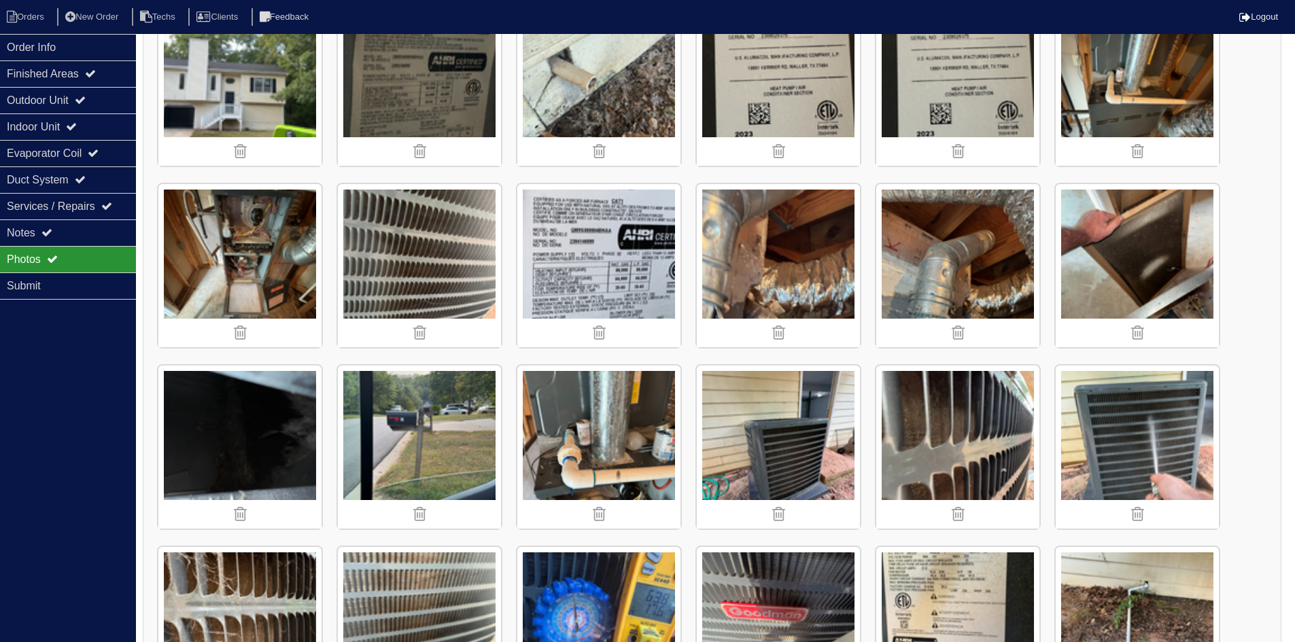
scroll to position [706, 0]
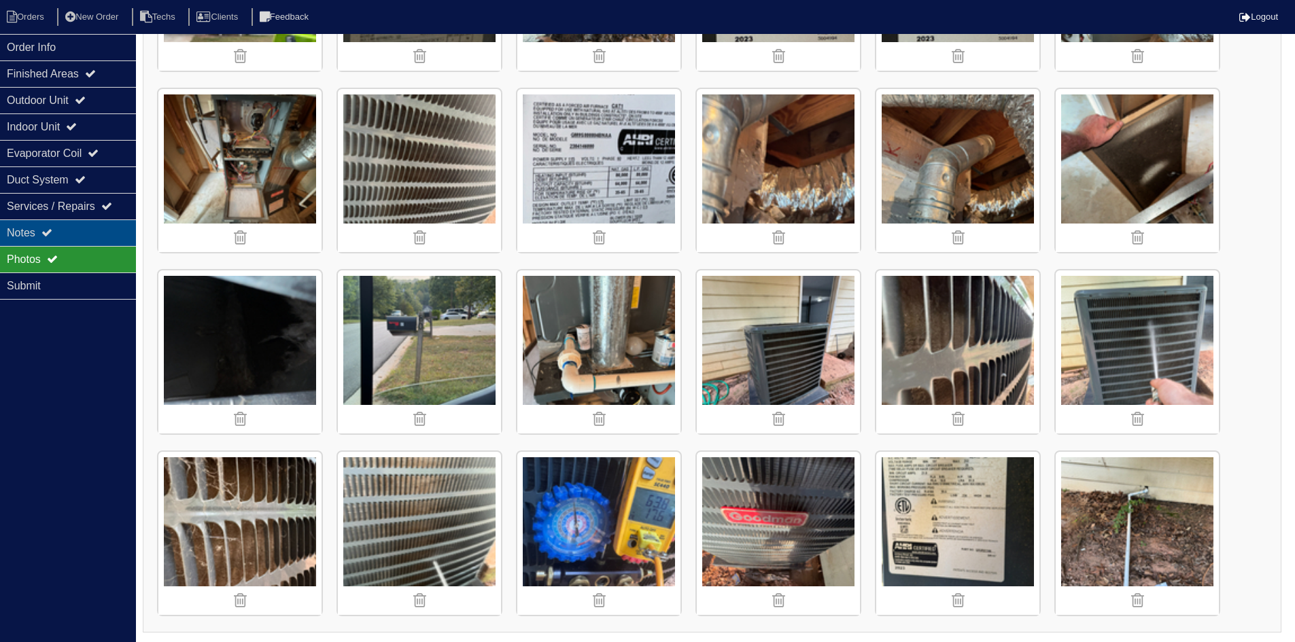
click at [57, 228] on div "Notes" at bounding box center [68, 233] width 136 height 27
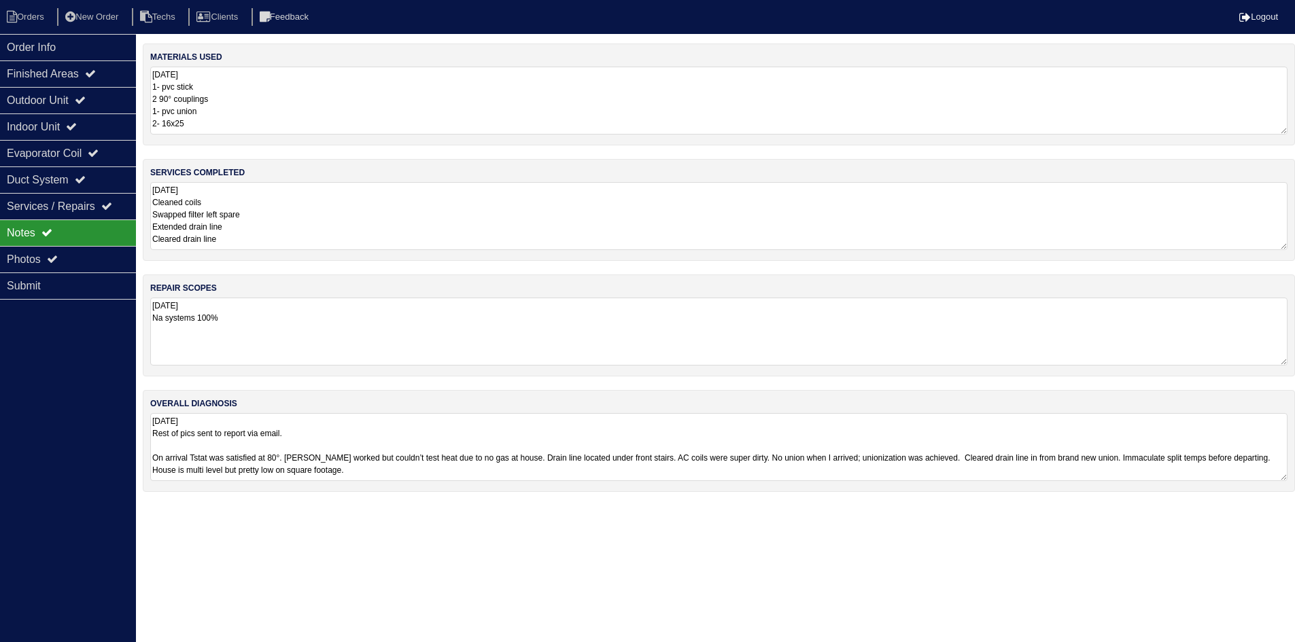
scroll to position [0, 0]
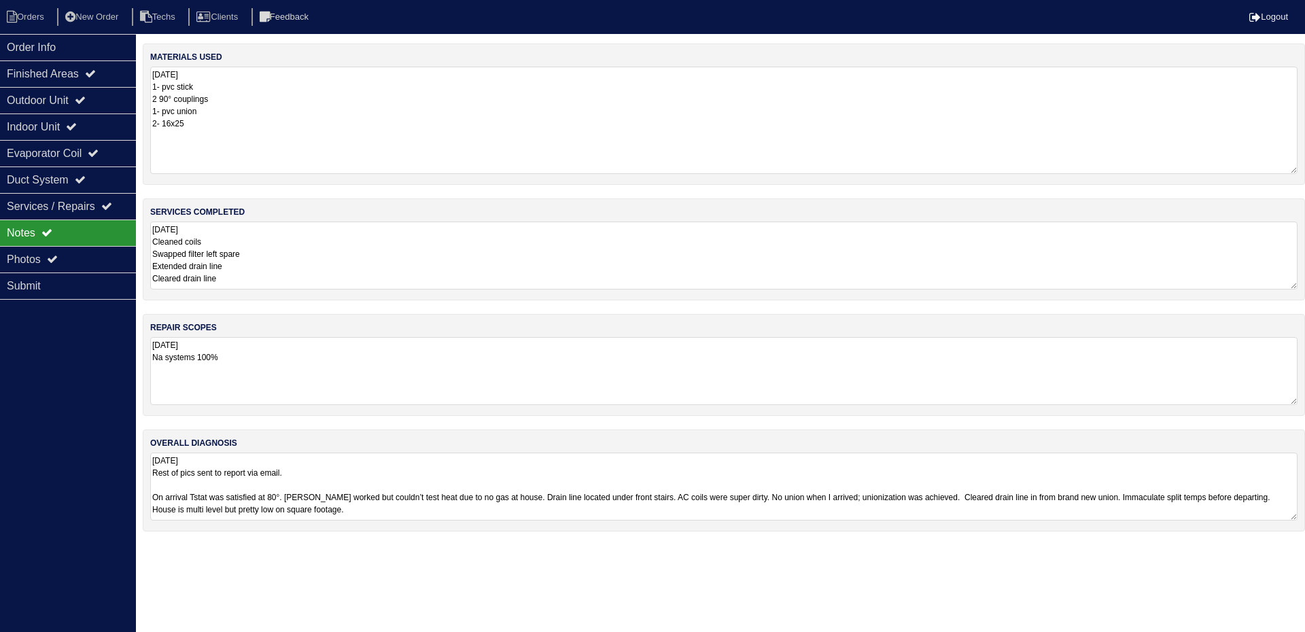
drag, startPoint x: 1290, startPoint y: 132, endPoint x: 1290, endPoint y: 171, distance: 39.4
click at [1290, 171] on textarea "9.24.25 1- pvc stick 2 90° couplings 1- pvc union 2- 16x25" at bounding box center [724, 120] width 1148 height 107
drag, startPoint x: 90, startPoint y: 94, endPoint x: 89, endPoint y: 114, distance: 20.4
click at [90, 95] on div "Outdoor Unit" at bounding box center [68, 100] width 136 height 27
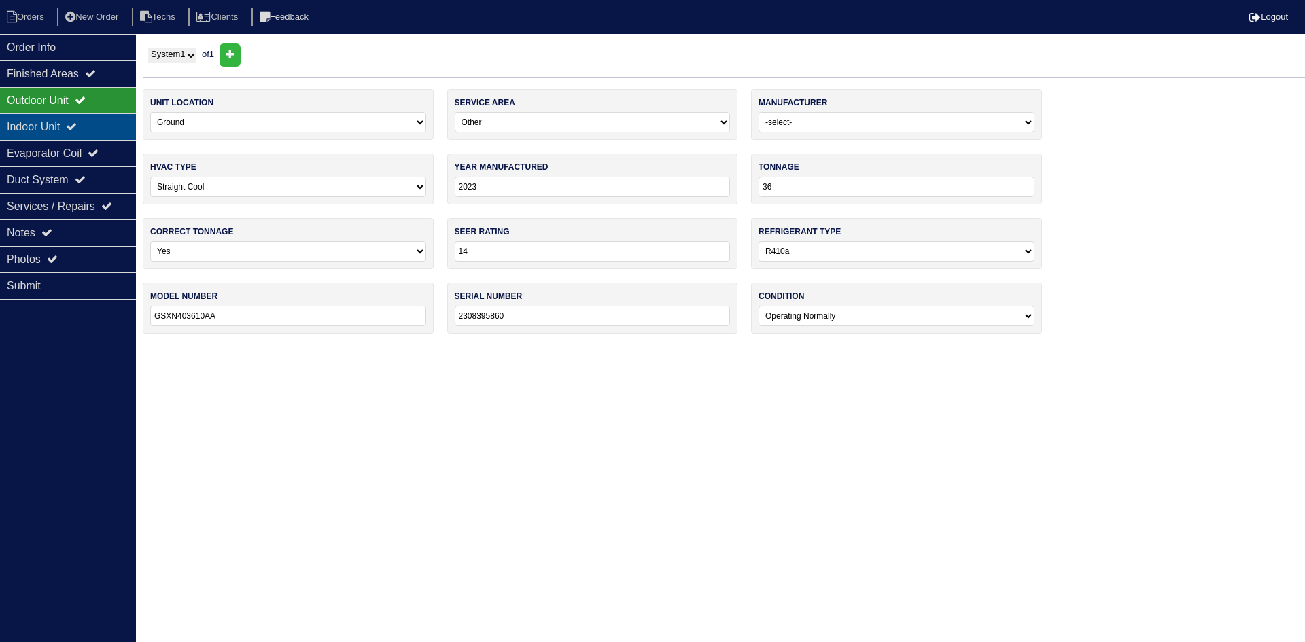
click at [89, 129] on div "Indoor Unit" at bounding box center [68, 127] width 136 height 27
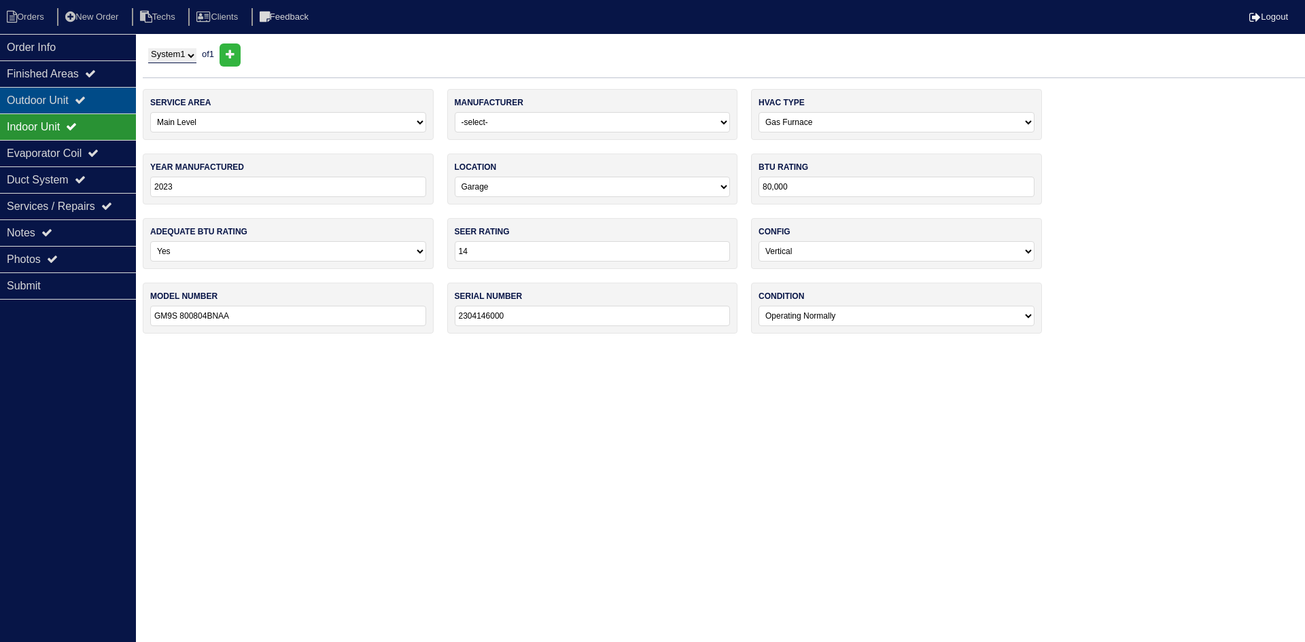
click at [96, 88] on div "Outdoor Unit" at bounding box center [68, 100] width 136 height 27
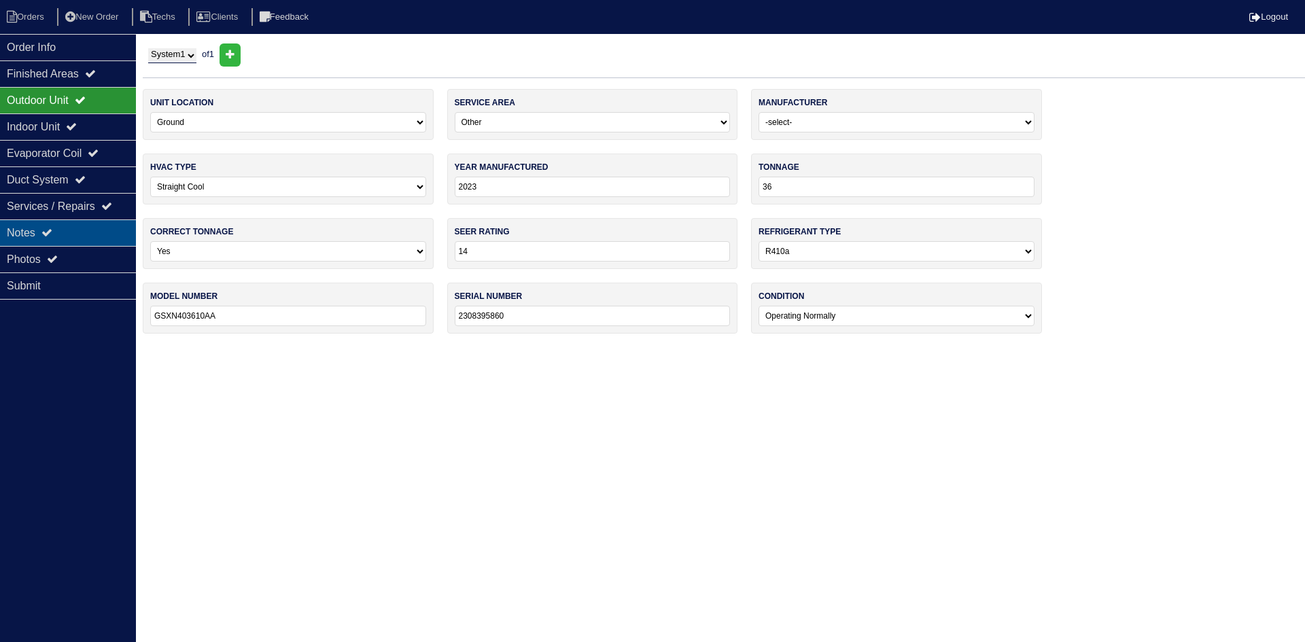
click at [82, 232] on div "Notes" at bounding box center [68, 233] width 136 height 27
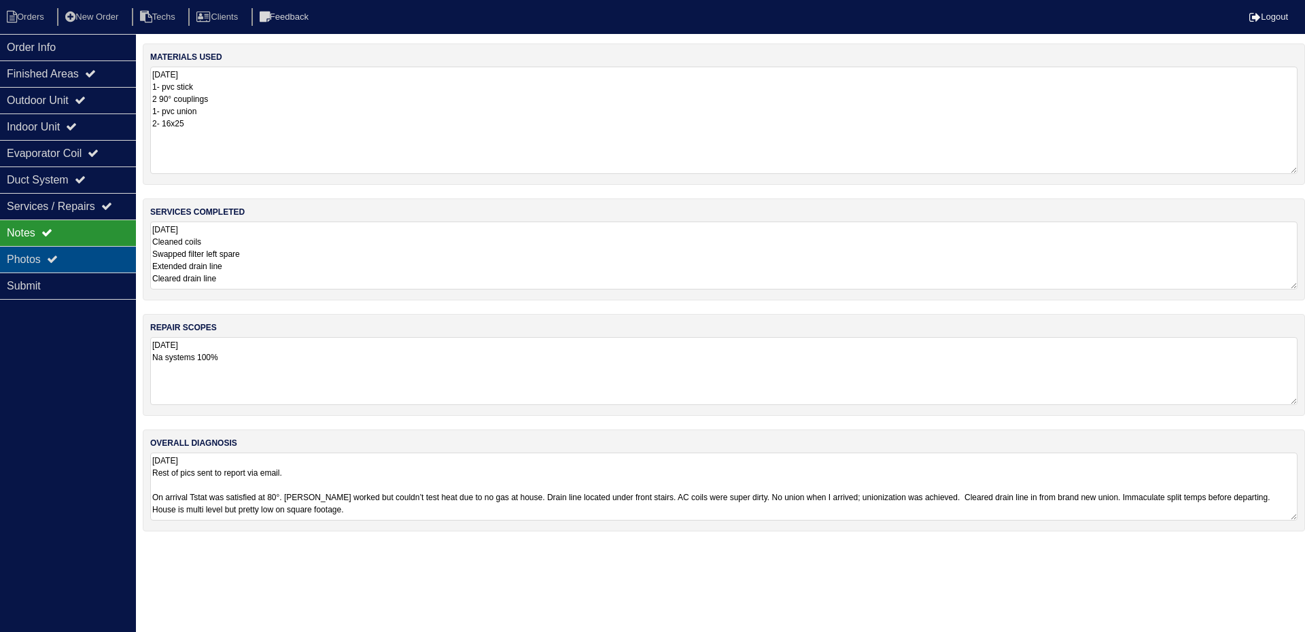
click at [77, 254] on div "Photos" at bounding box center [68, 259] width 136 height 27
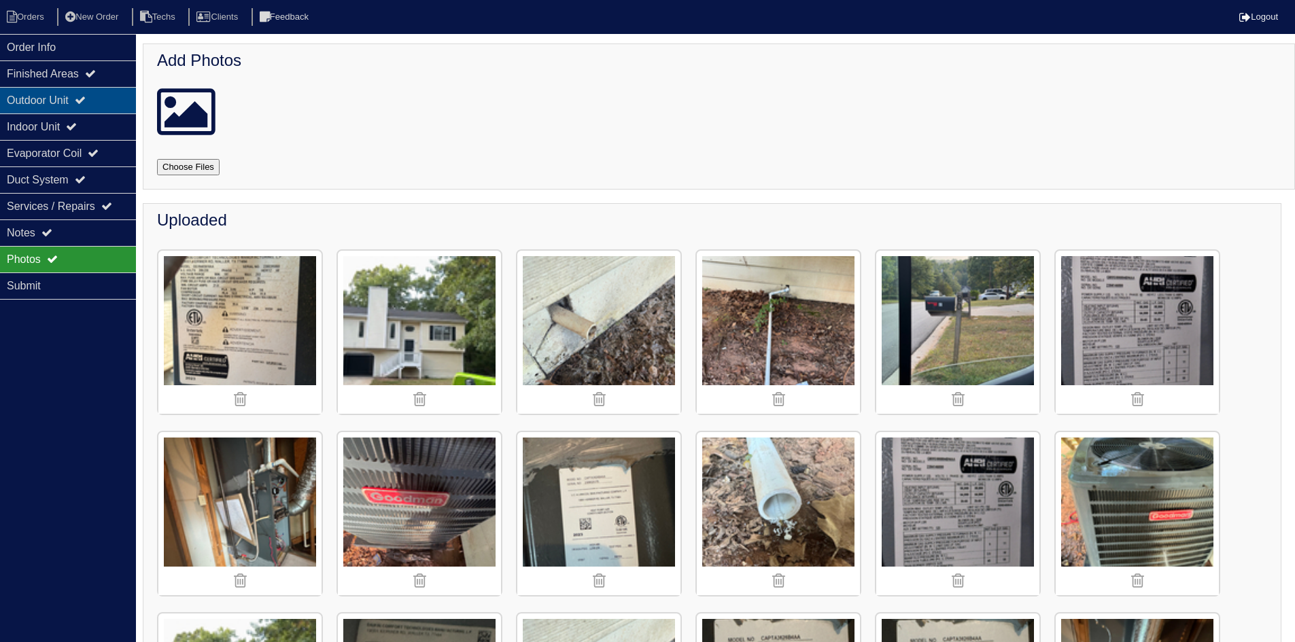
click at [58, 91] on div "Outdoor Unit" at bounding box center [68, 100] width 136 height 27
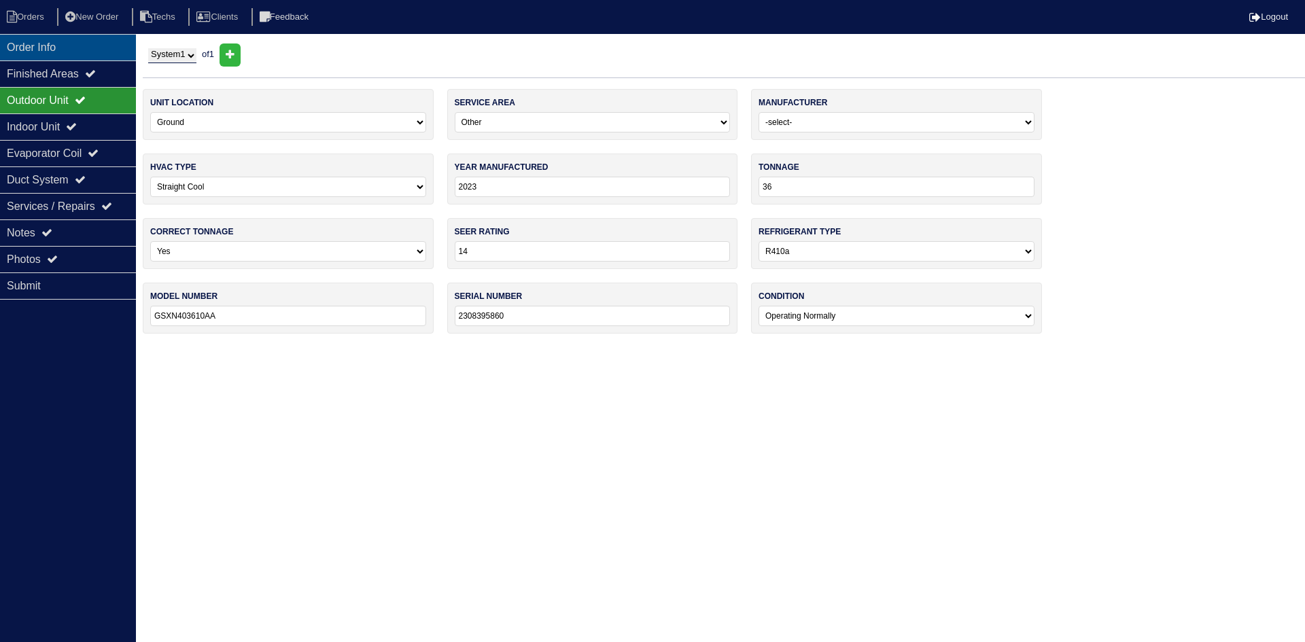
click at [51, 48] on div "Order Info" at bounding box center [68, 47] width 136 height 27
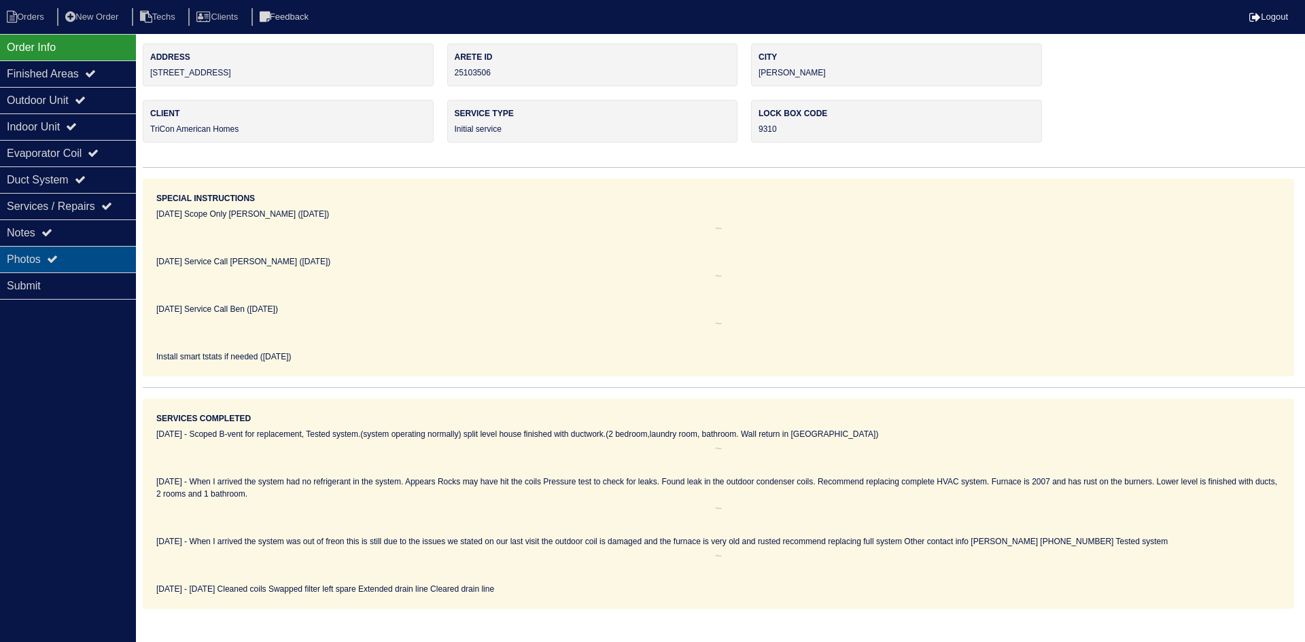
click at [65, 261] on div "Photos" at bounding box center [68, 259] width 136 height 27
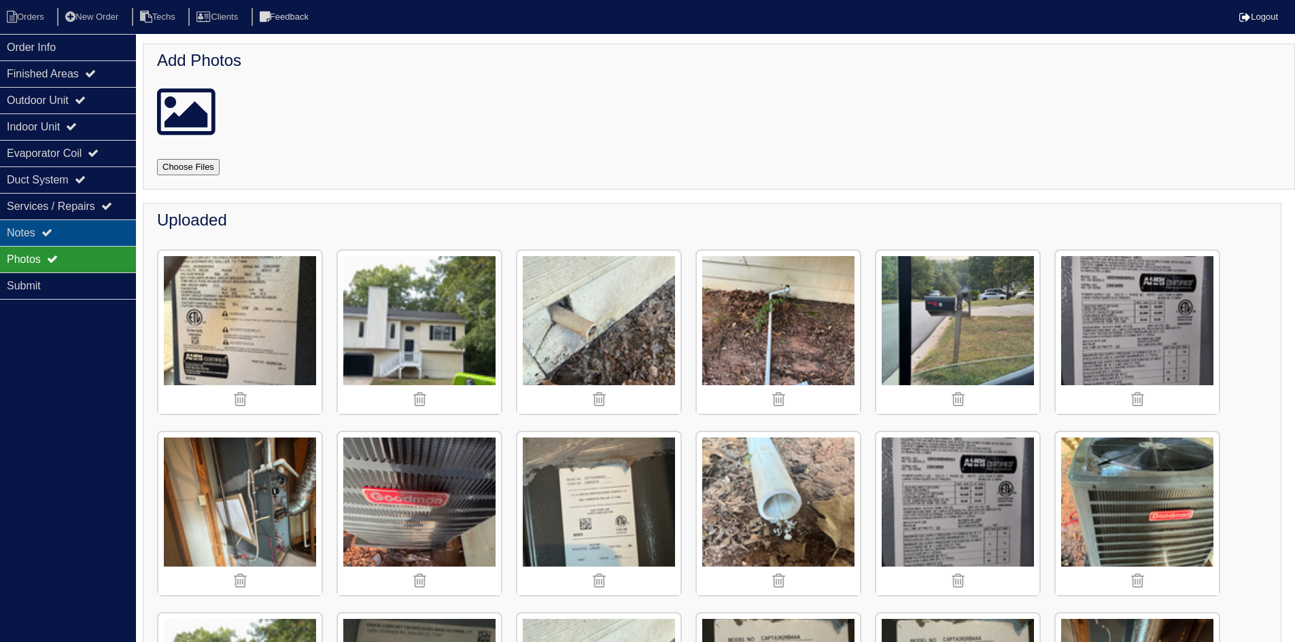
click at [50, 230] on icon at bounding box center [46, 232] width 11 height 11
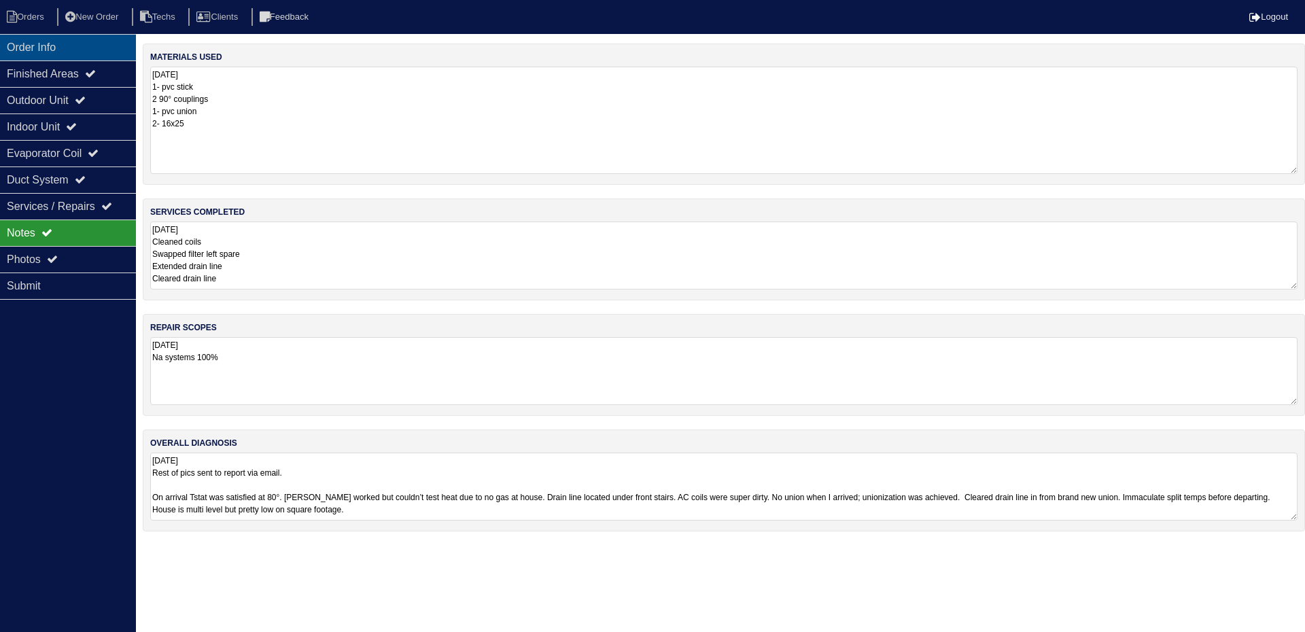
click at [78, 53] on div "Order Info" at bounding box center [68, 47] width 136 height 27
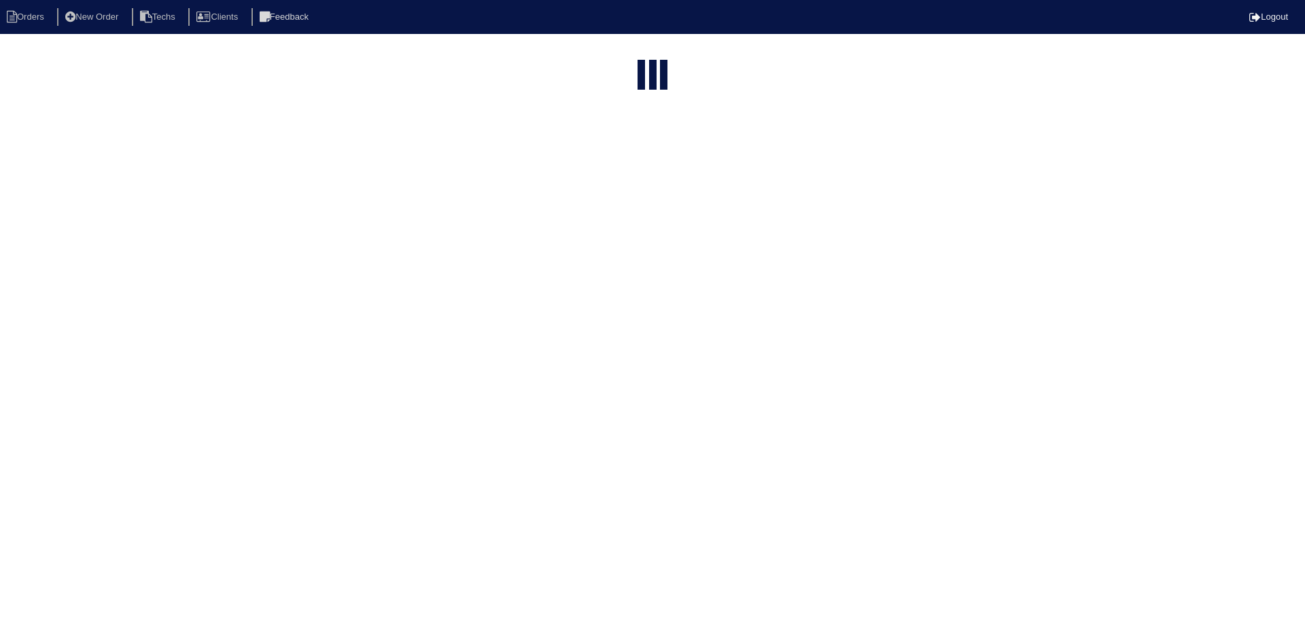
select select "15"
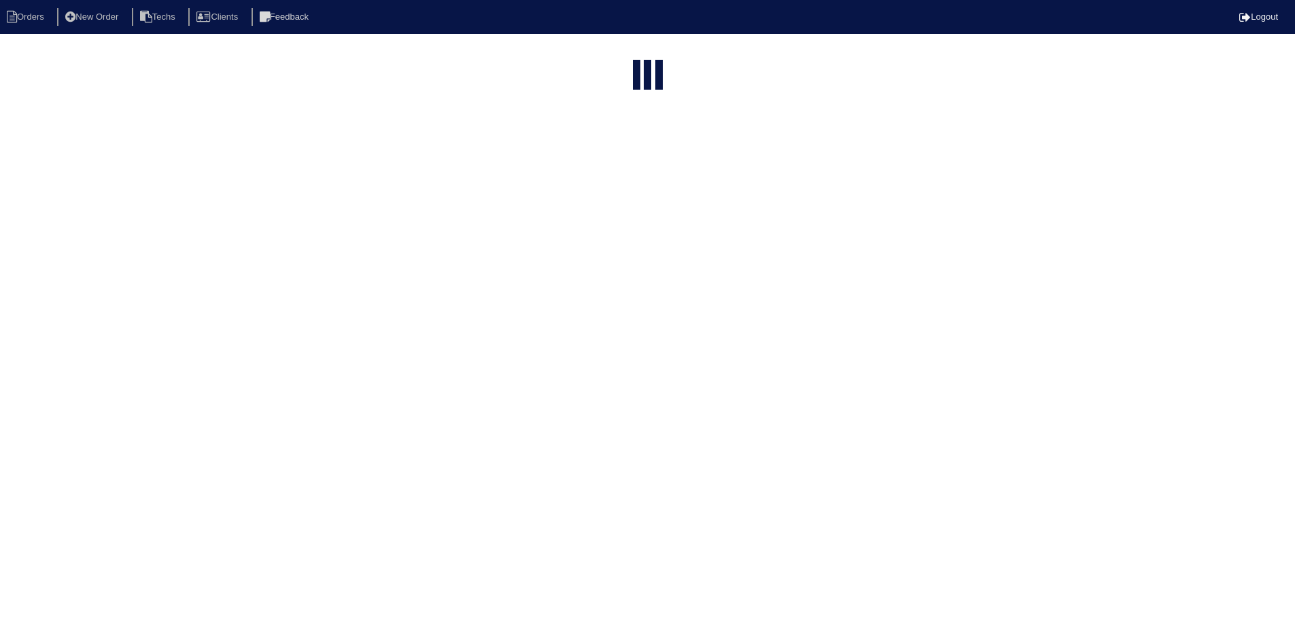
select select "field complete"
select select "need to quote"
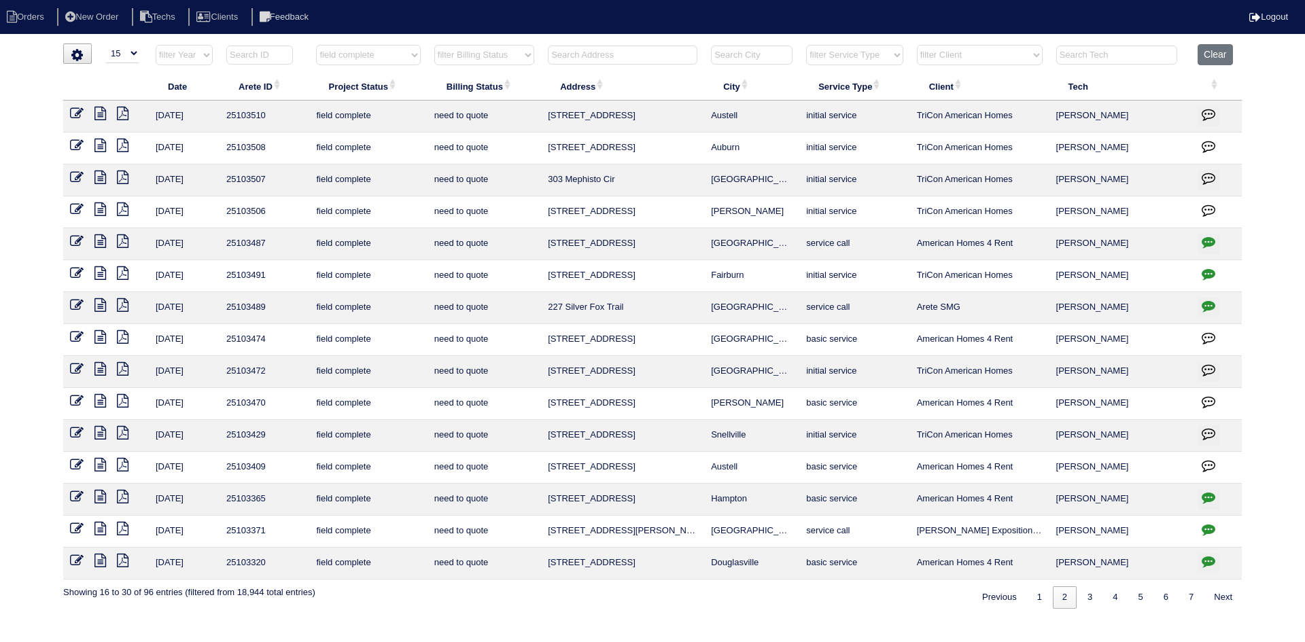
click at [1205, 207] on icon "button" at bounding box center [1209, 210] width 14 height 14
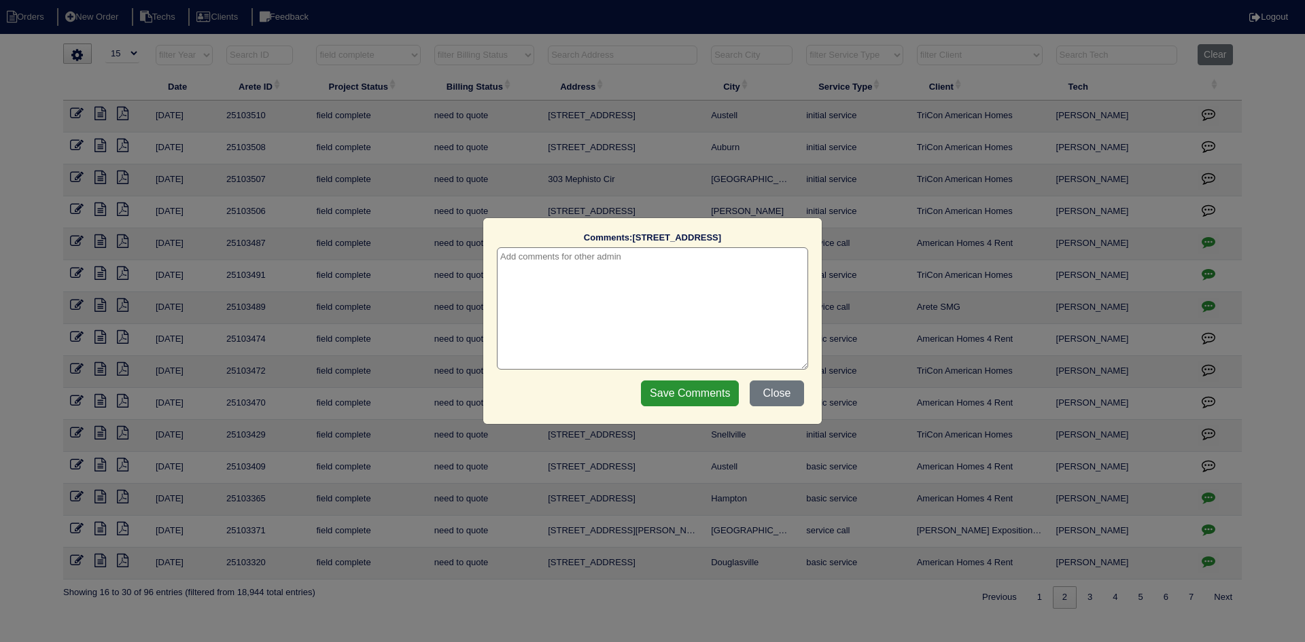
click at [732, 263] on textarea at bounding box center [652, 308] width 311 height 122
type textarea "9/25/25 - need tstat pics - texted Matt - rk"
click at [679, 390] on input "Save Comments" at bounding box center [690, 394] width 98 height 26
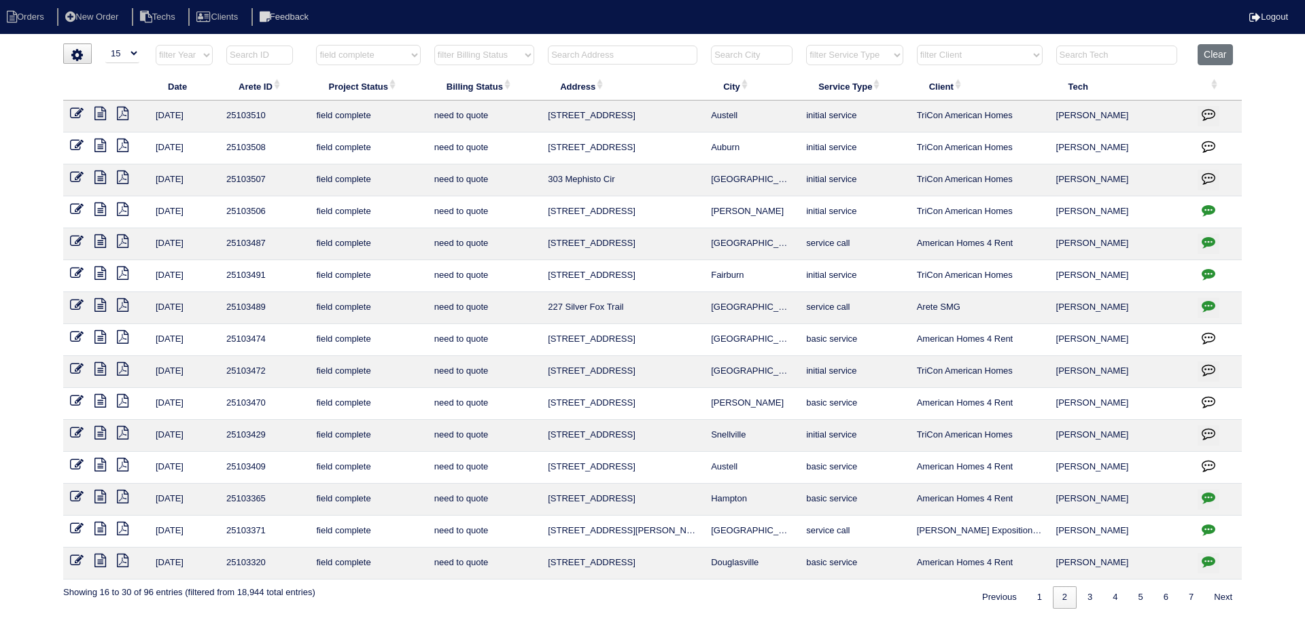
click at [100, 176] on icon at bounding box center [101, 178] width 12 height 14
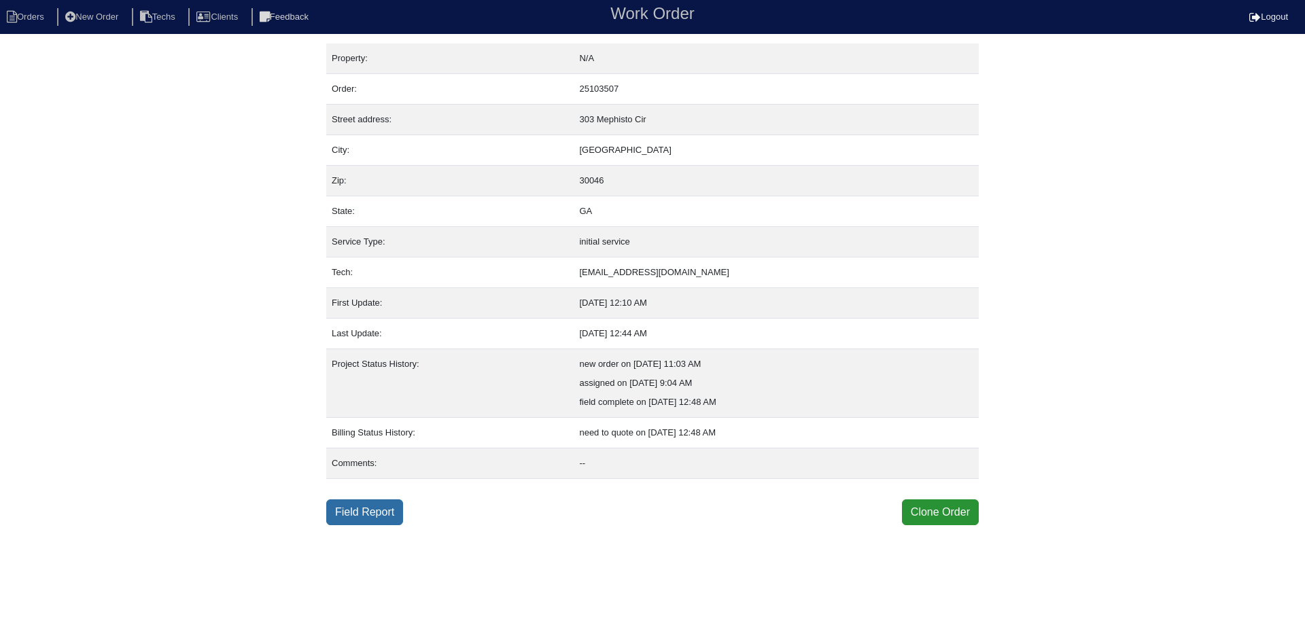
click at [395, 513] on link "Field Report" at bounding box center [364, 513] width 77 height 26
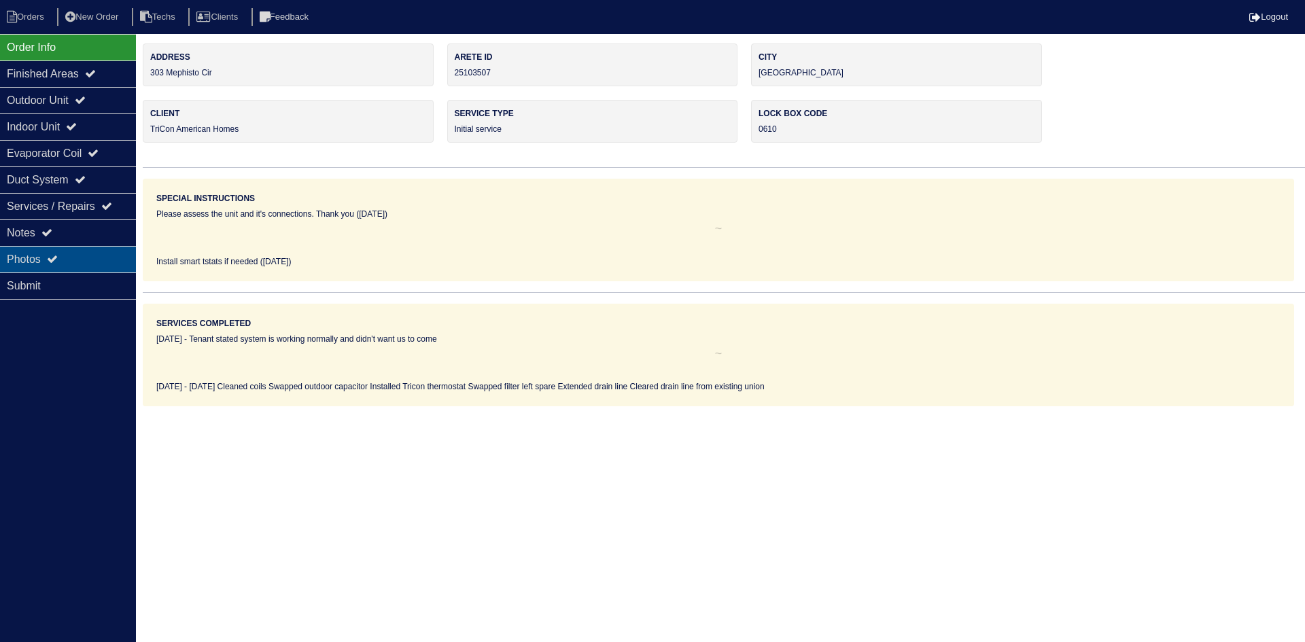
click at [78, 254] on div "Photos" at bounding box center [68, 259] width 136 height 27
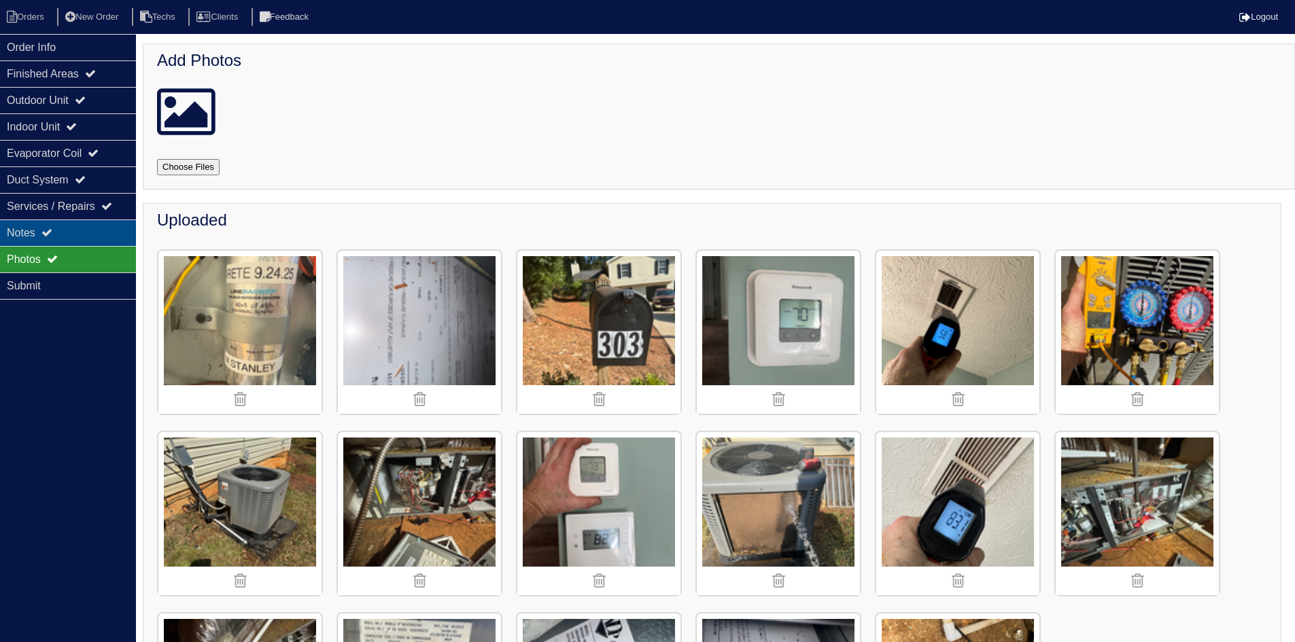
click at [52, 229] on icon at bounding box center [46, 232] width 11 height 11
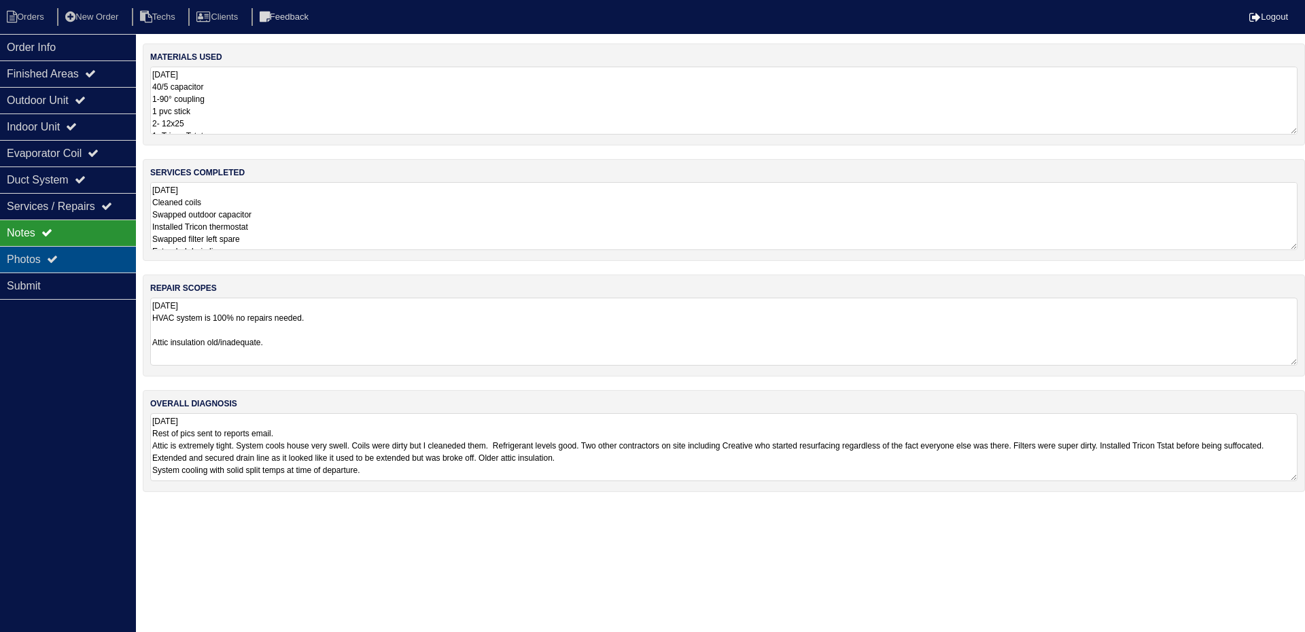
click at [67, 256] on div "Photos" at bounding box center [68, 259] width 136 height 27
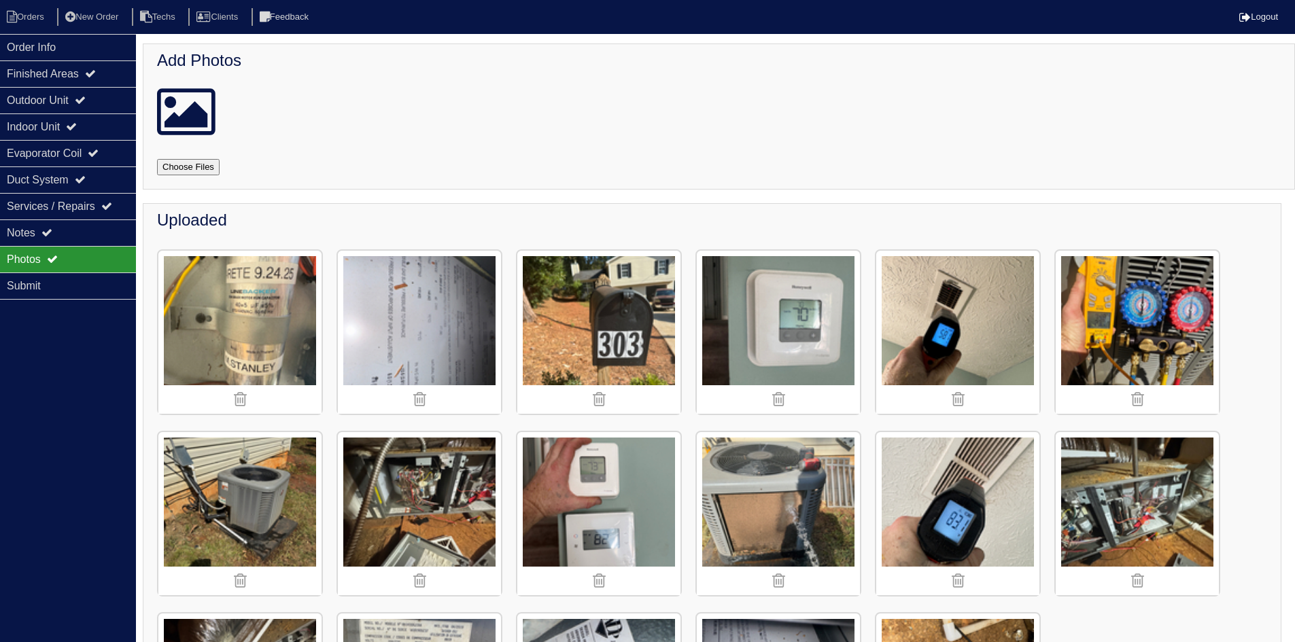
click at [209, 171] on input "file" at bounding box center [204, 167] width 95 height 16
type input "C:\fakepath\IMG_3371.JPG"
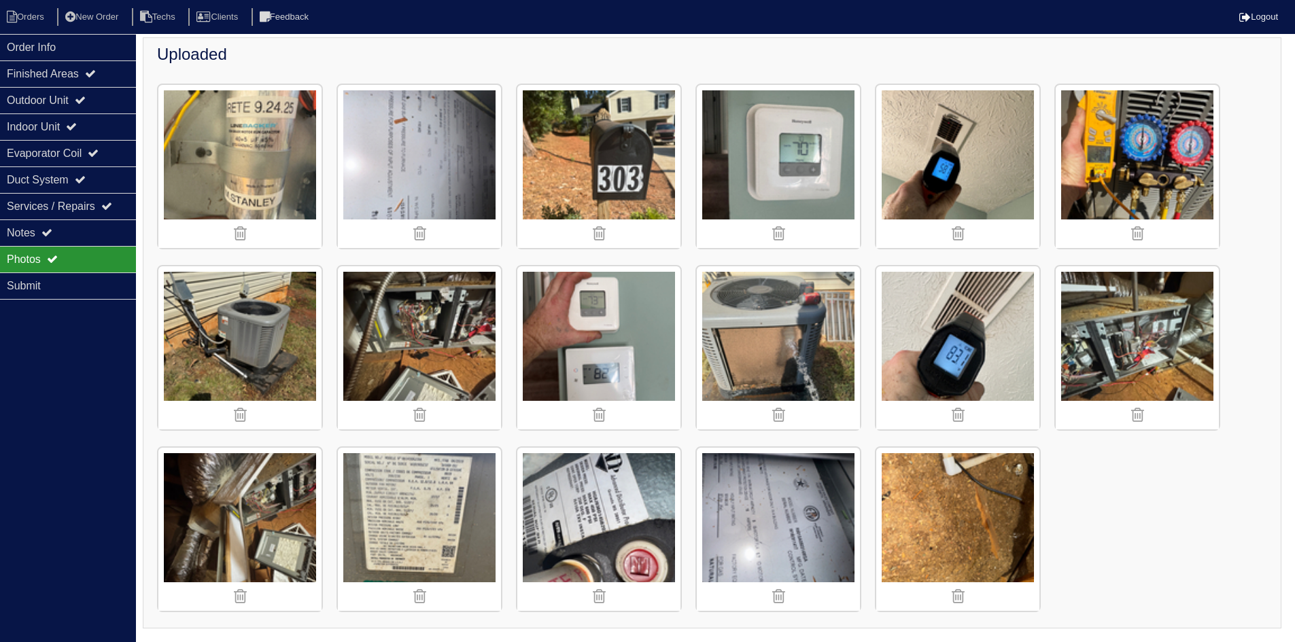
scroll to position [1088, 0]
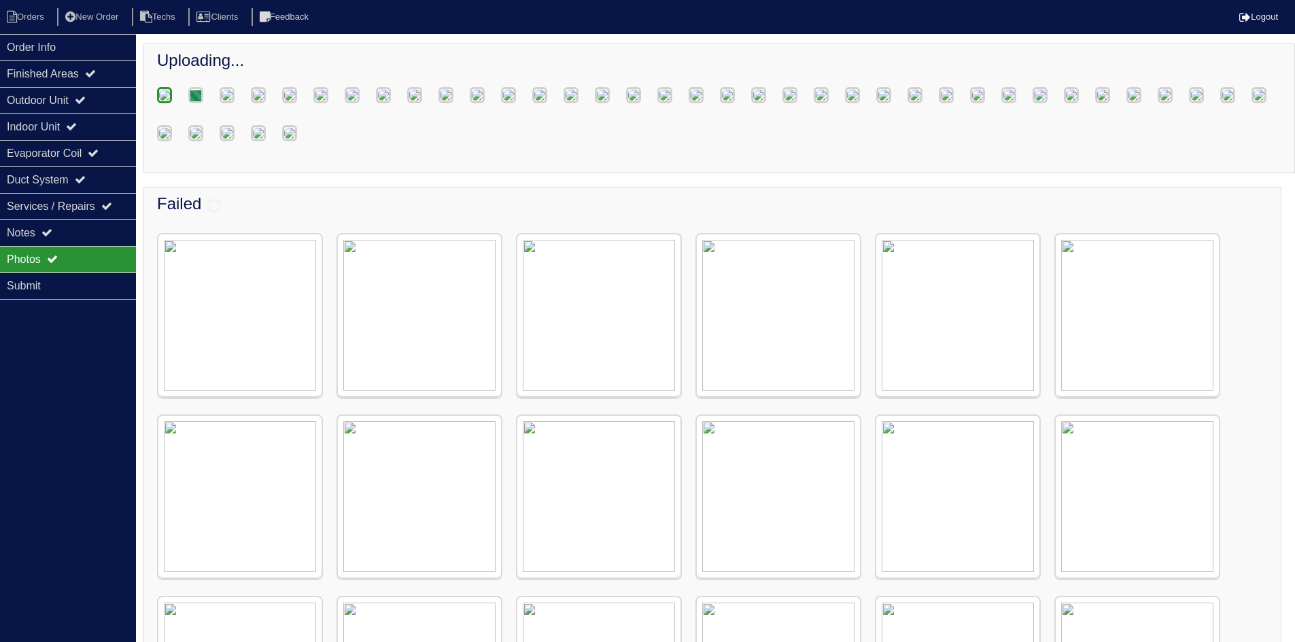
scroll to position [245, 0]
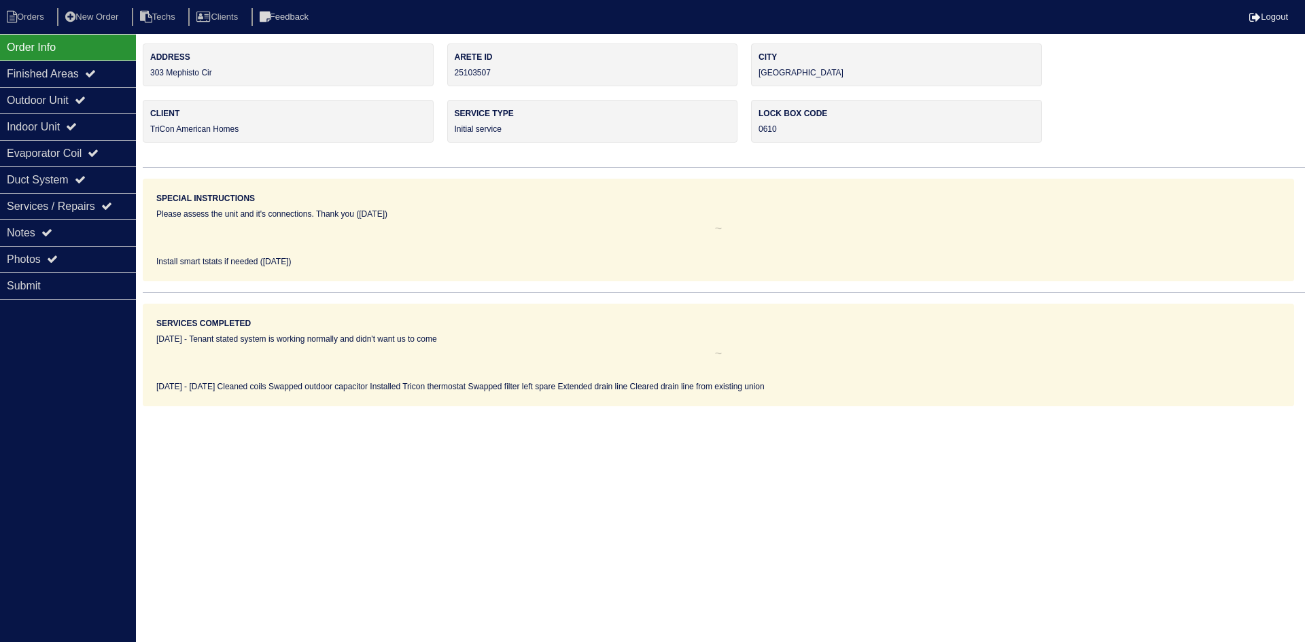
select select "0"
select select "3"
select select "Rheem"
select select "0"
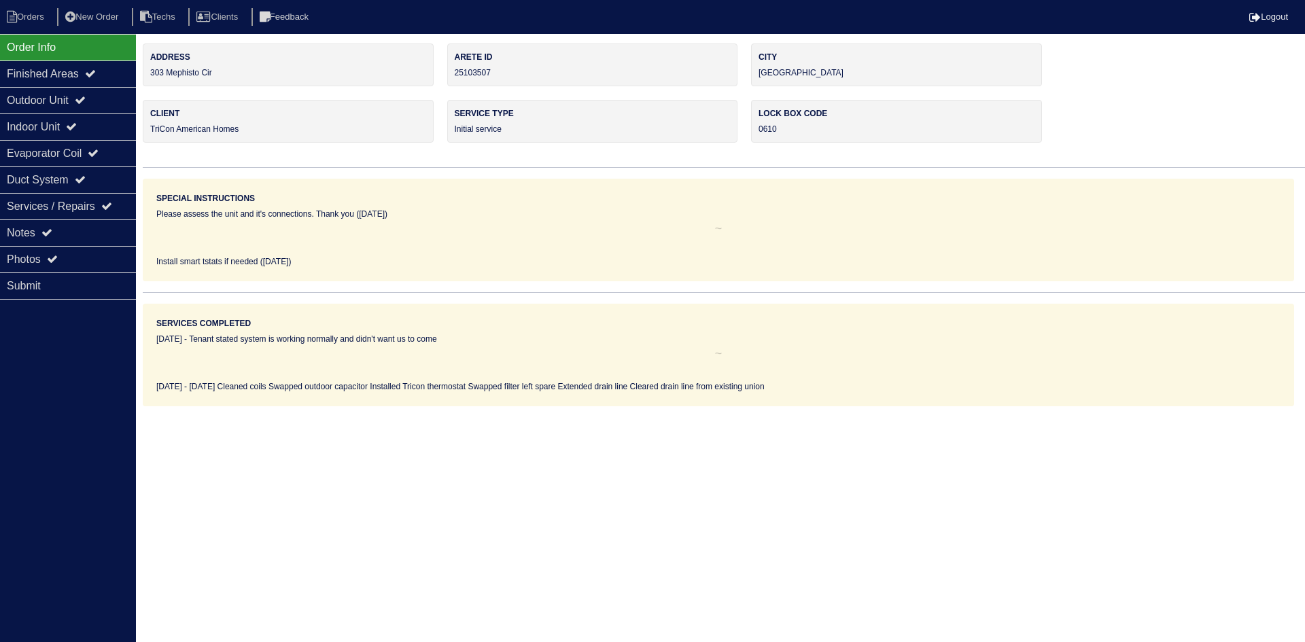
select select "1"
select select "0"
click at [78, 224] on div "Notes" at bounding box center [68, 233] width 136 height 27
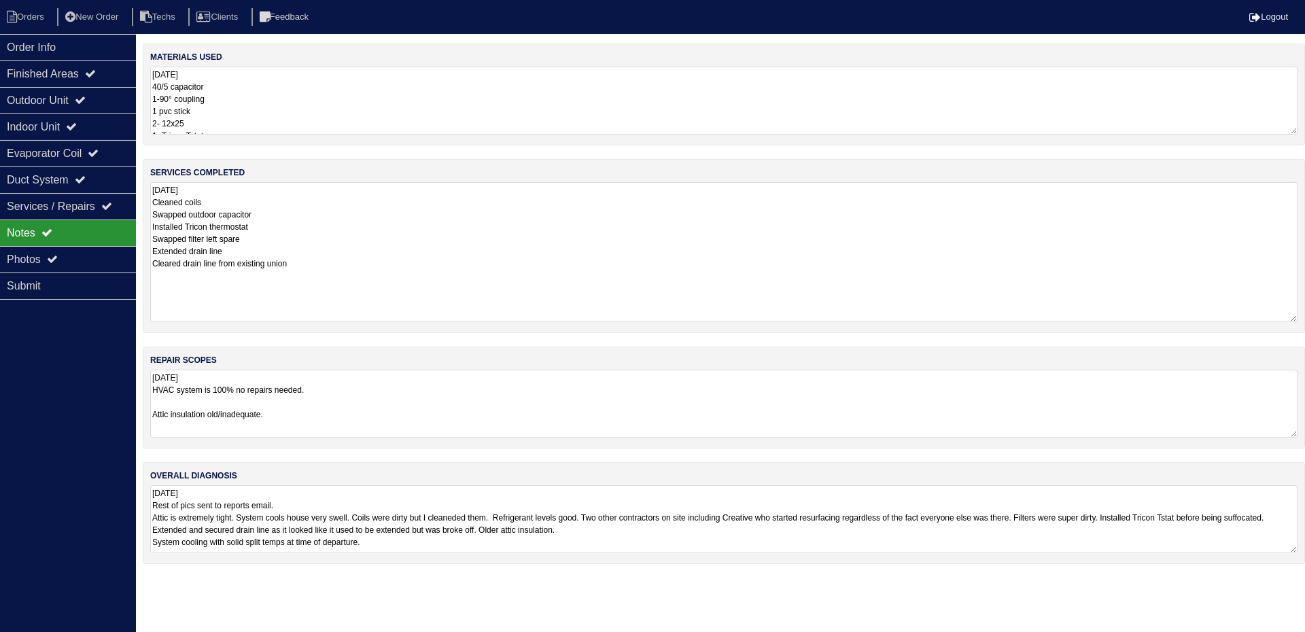
drag, startPoint x: 1294, startPoint y: 246, endPoint x: 1301, endPoint y: 318, distance: 72.4
click at [1301, 318] on div "services completed 9.24.25 Cleaned coils Swapped outdoor capacitor Installed Tr…" at bounding box center [724, 246] width 1163 height 174
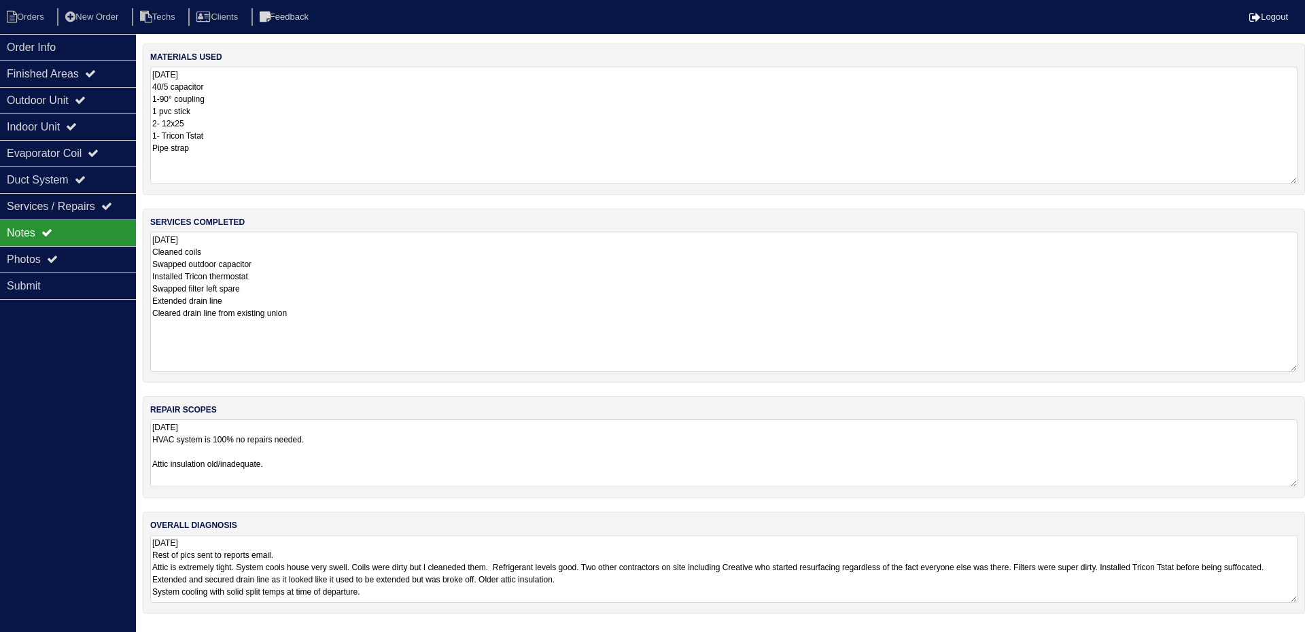
drag, startPoint x: 1294, startPoint y: 126, endPoint x: 1289, endPoint y: 176, distance: 49.9
click at [1289, 176] on textarea "9.24.25 40/5 capacitor 1-90° coupling 1 pvc stick 2- 12x25 1- Tricon Tstat Pipe…" at bounding box center [724, 126] width 1148 height 118
click at [109, 259] on div "Photos" at bounding box center [68, 259] width 136 height 27
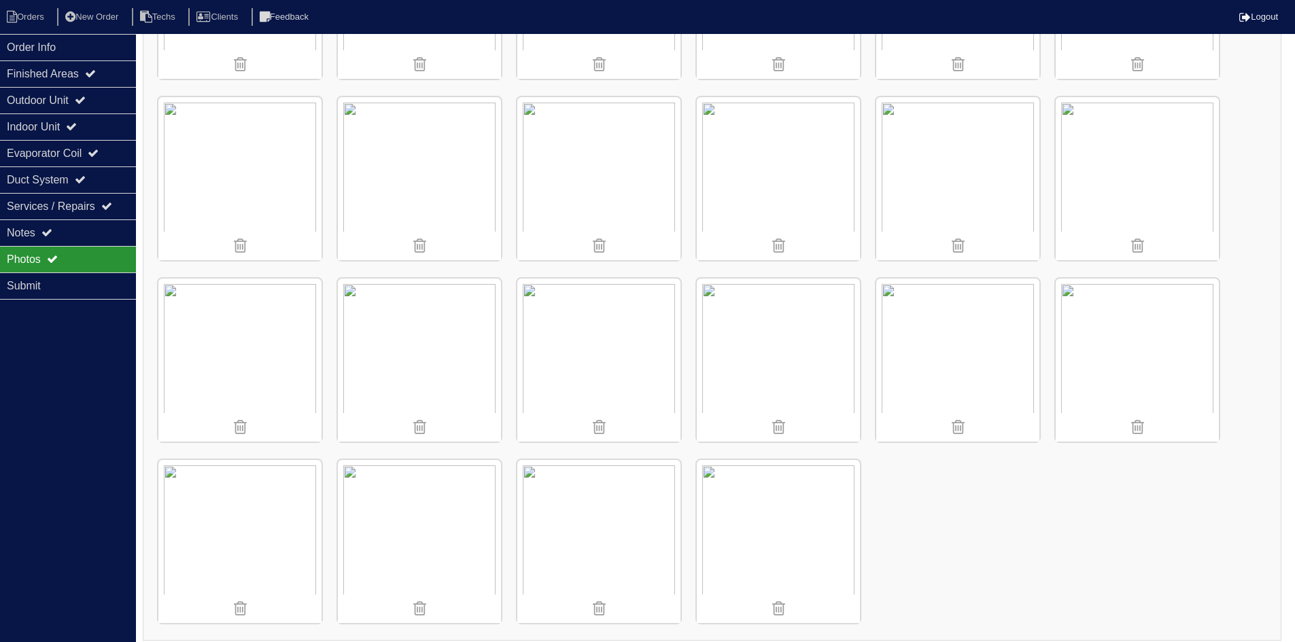
scroll to position [2696, 0]
click at [84, 227] on div "Notes" at bounding box center [68, 233] width 136 height 27
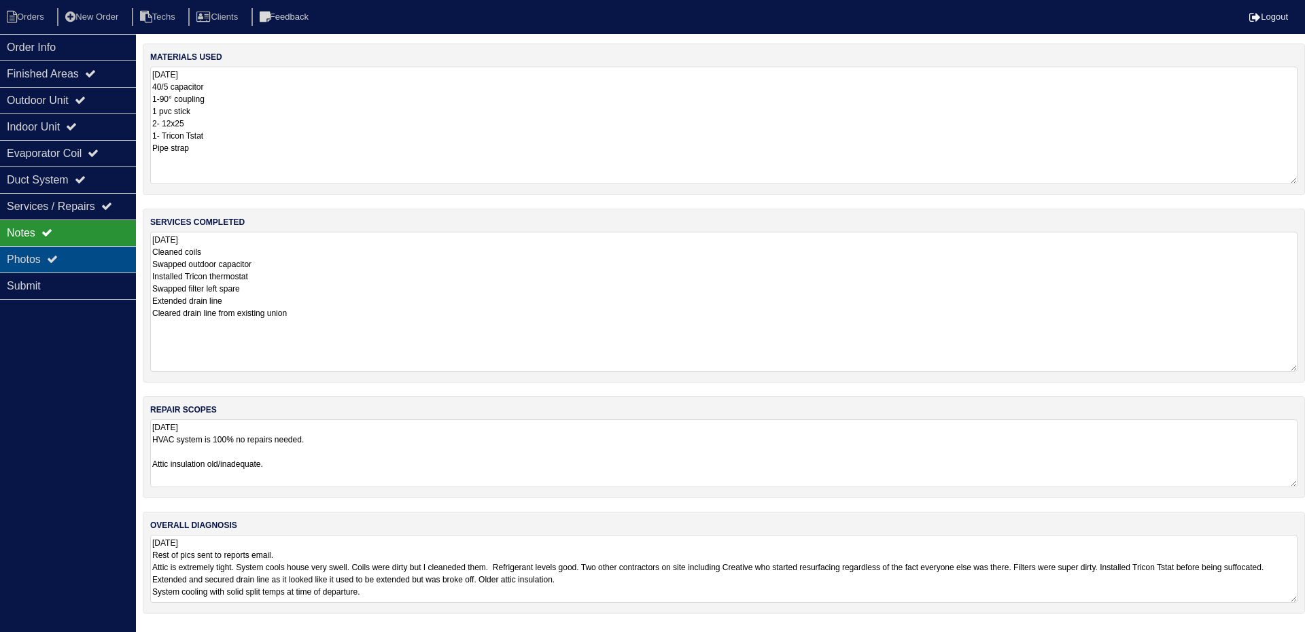
click at [71, 251] on div "Photos" at bounding box center [68, 259] width 136 height 27
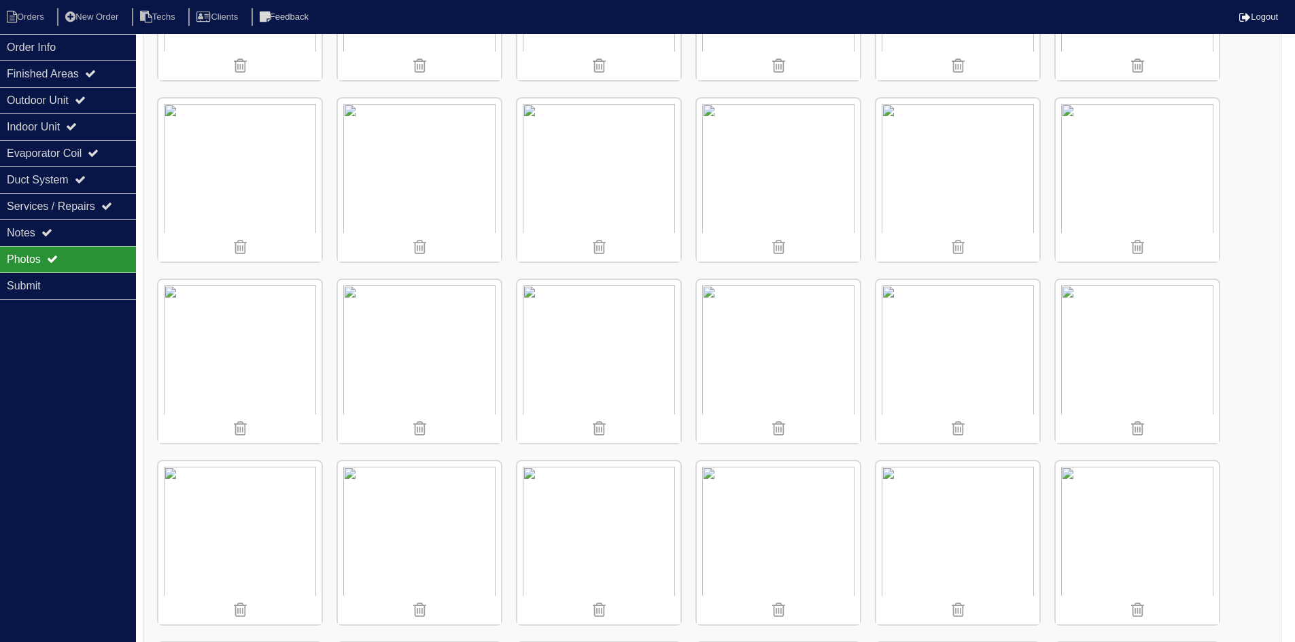
scroll to position [1088, 0]
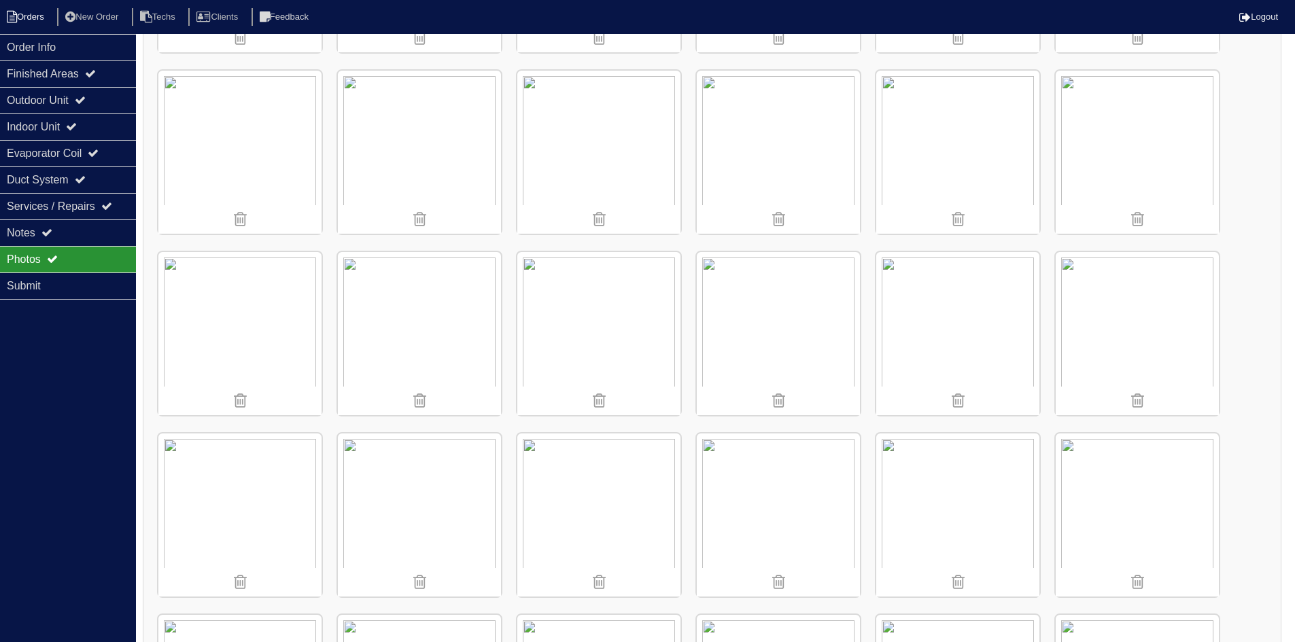
click at [39, 16] on li "Orders" at bounding box center [27, 17] width 55 height 18
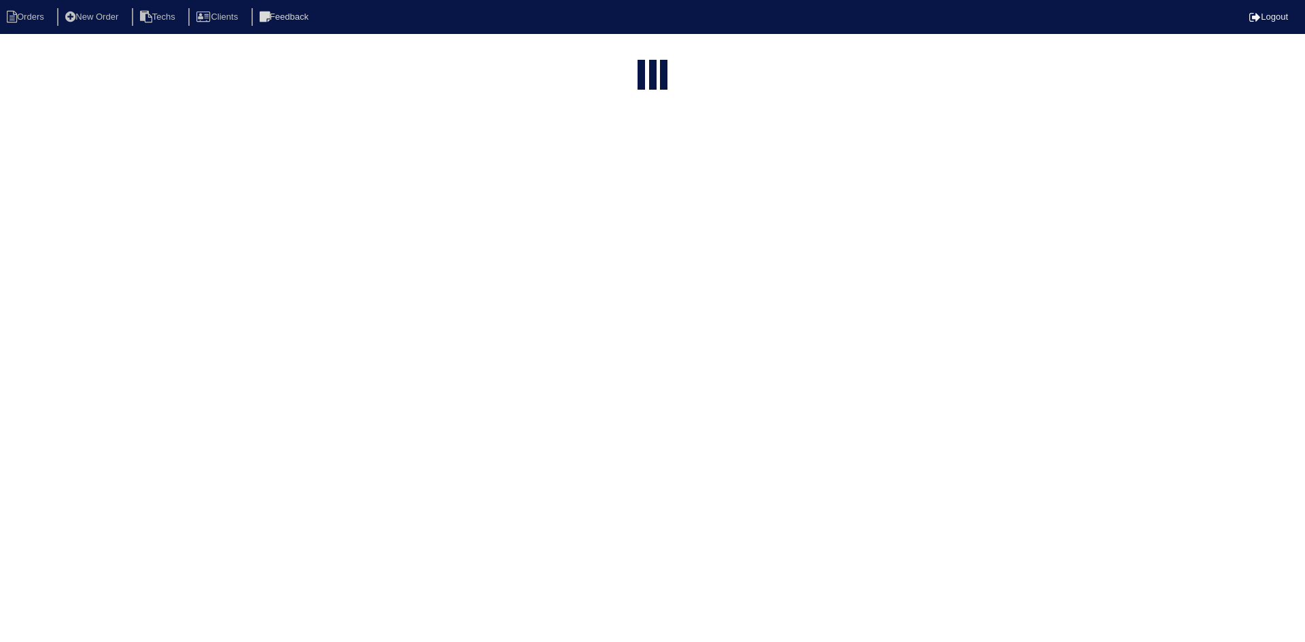
select select "15"
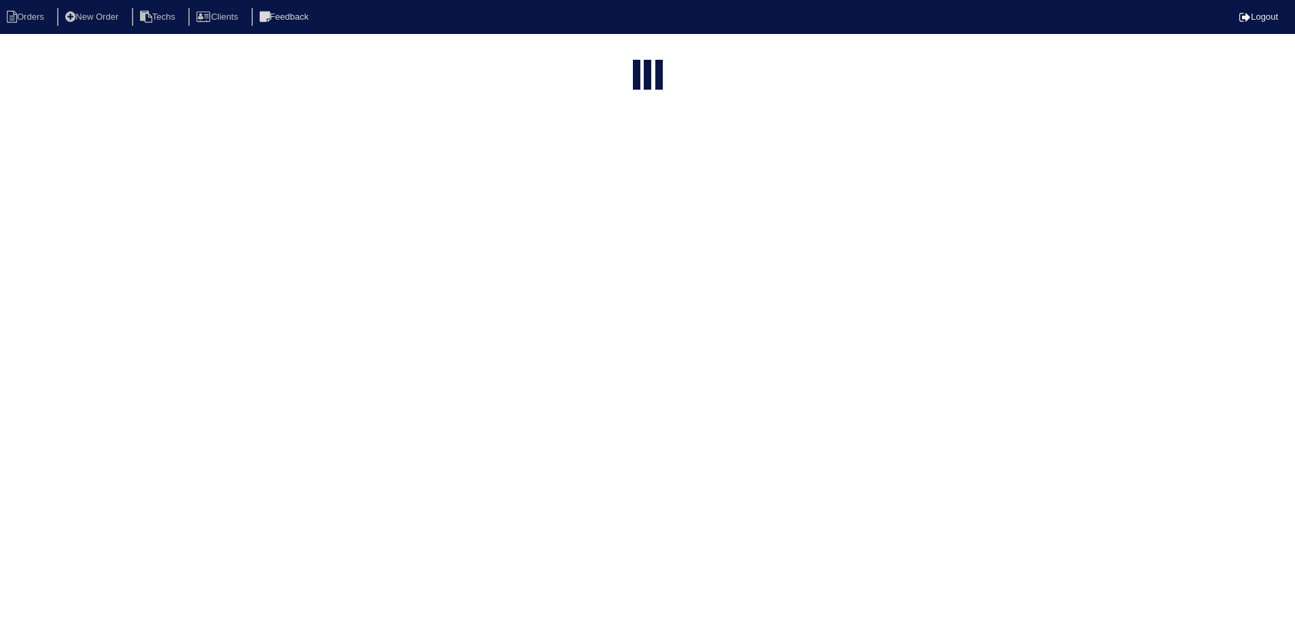
select select "field complete"
select select "need to quote"
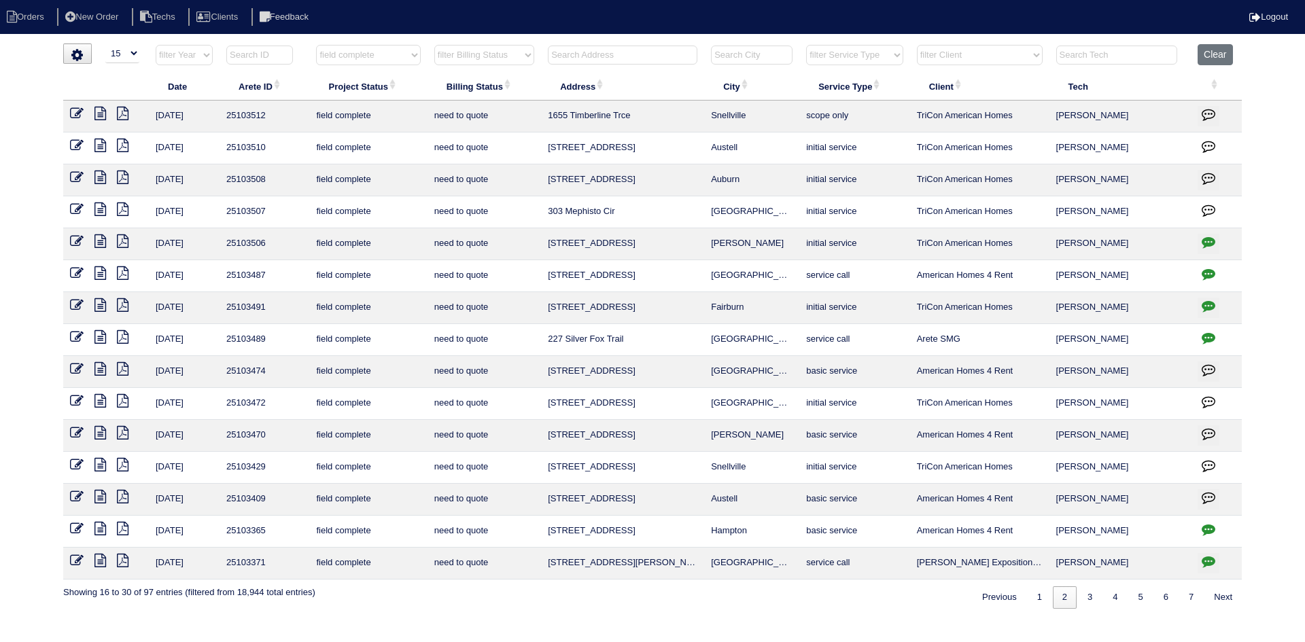
click at [100, 178] on icon at bounding box center [101, 178] width 12 height 14
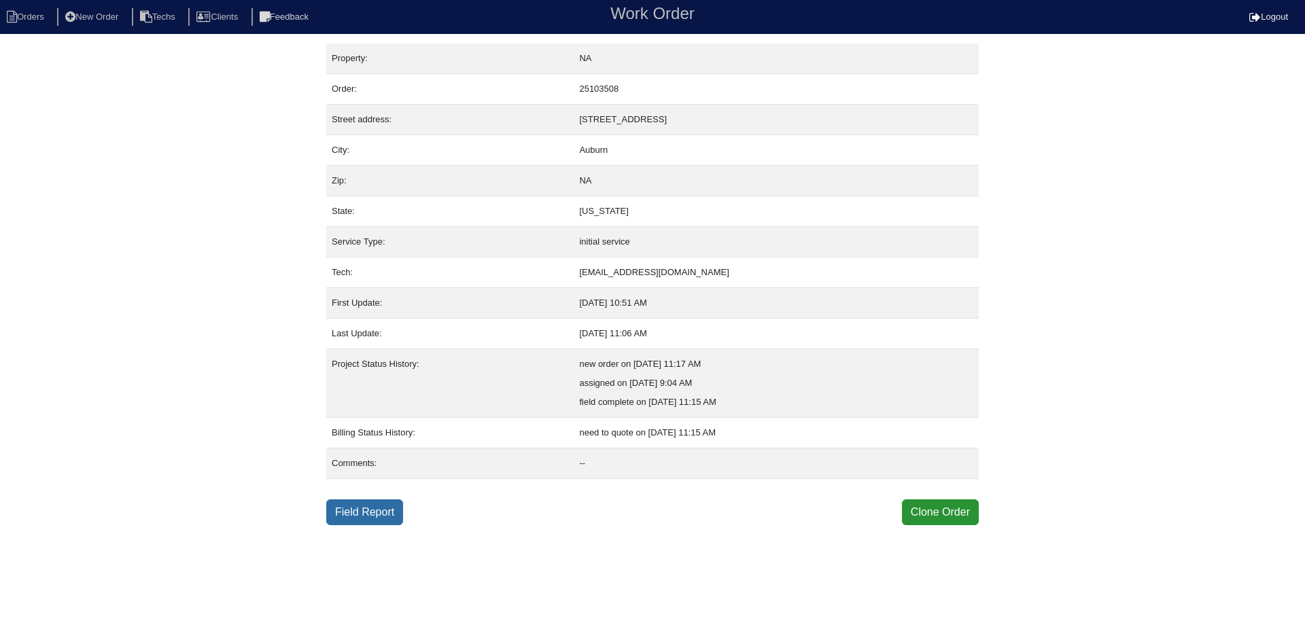
click at [347, 513] on link "Field Report" at bounding box center [364, 513] width 77 height 26
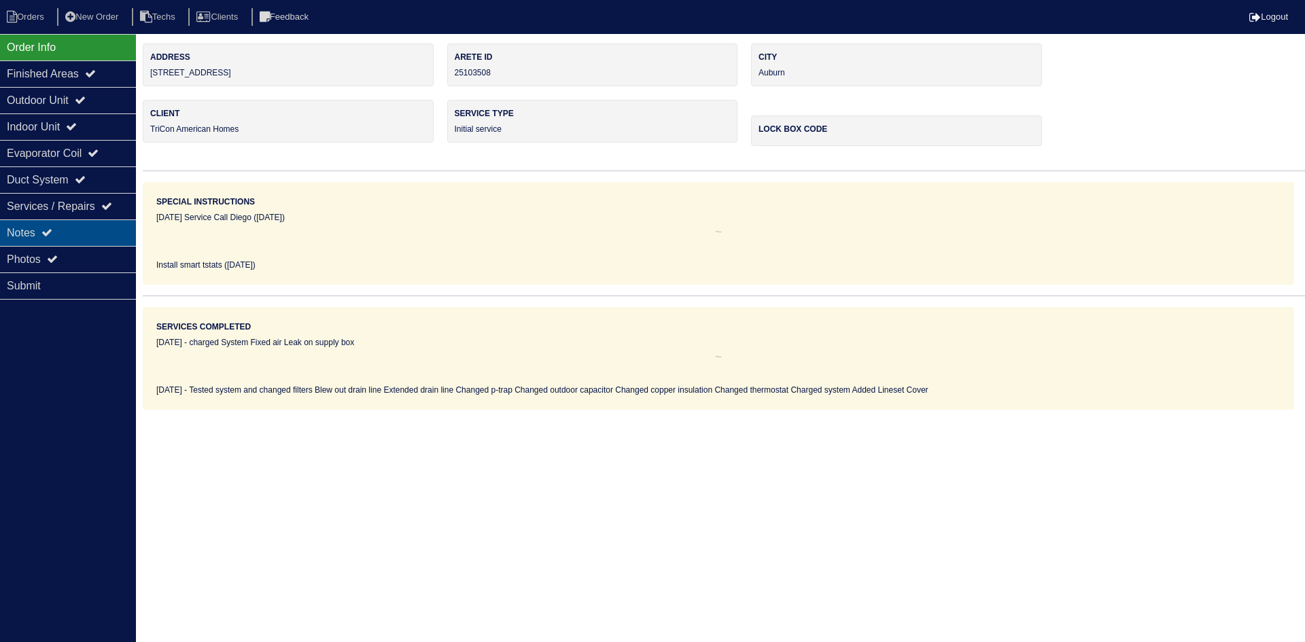
click at [52, 230] on icon at bounding box center [46, 232] width 11 height 11
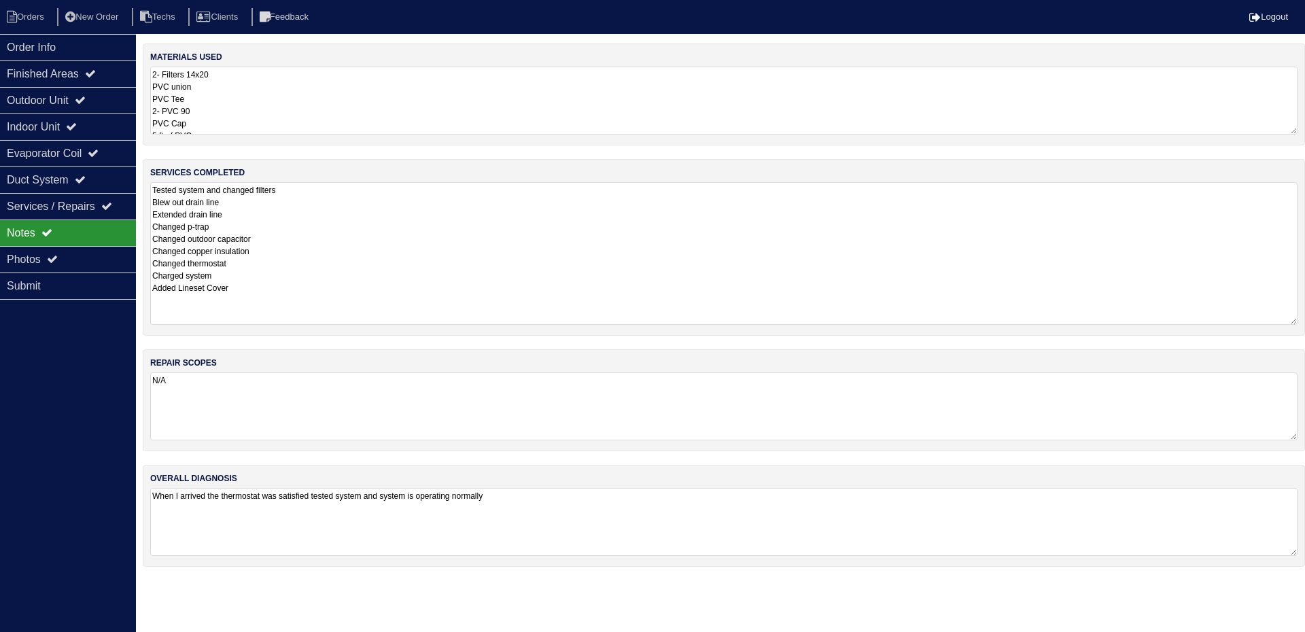
drag, startPoint x: 1296, startPoint y: 247, endPoint x: 1290, endPoint y: 322, distance: 75.7
click at [1290, 322] on textarea "Tested system and changed filters Blew out drain line Extended drain line Chang…" at bounding box center [724, 253] width 1148 height 143
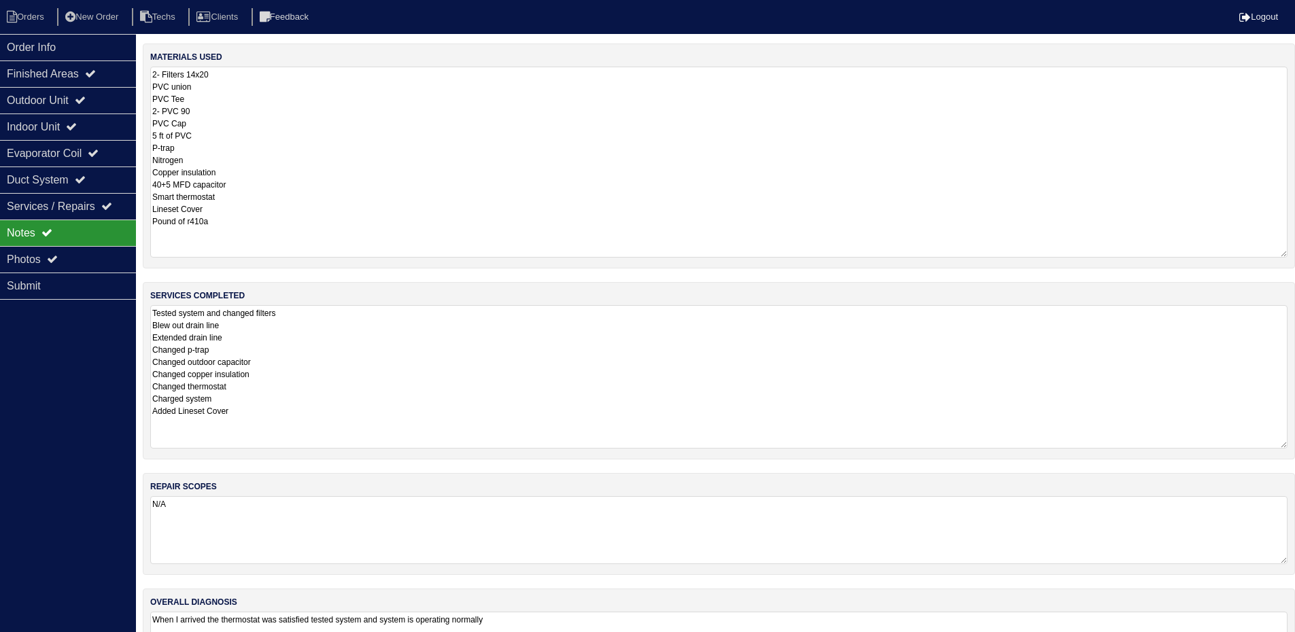
drag, startPoint x: 1294, startPoint y: 131, endPoint x: 1305, endPoint y: 254, distance: 123.5
click at [1295, 254] on html "Orders New Order Techs Clients Feedback Logout Orders New Order Users Clients M…" at bounding box center [647, 352] width 1295 height 704
click at [71, 38] on div "Order Info" at bounding box center [68, 47] width 136 height 27
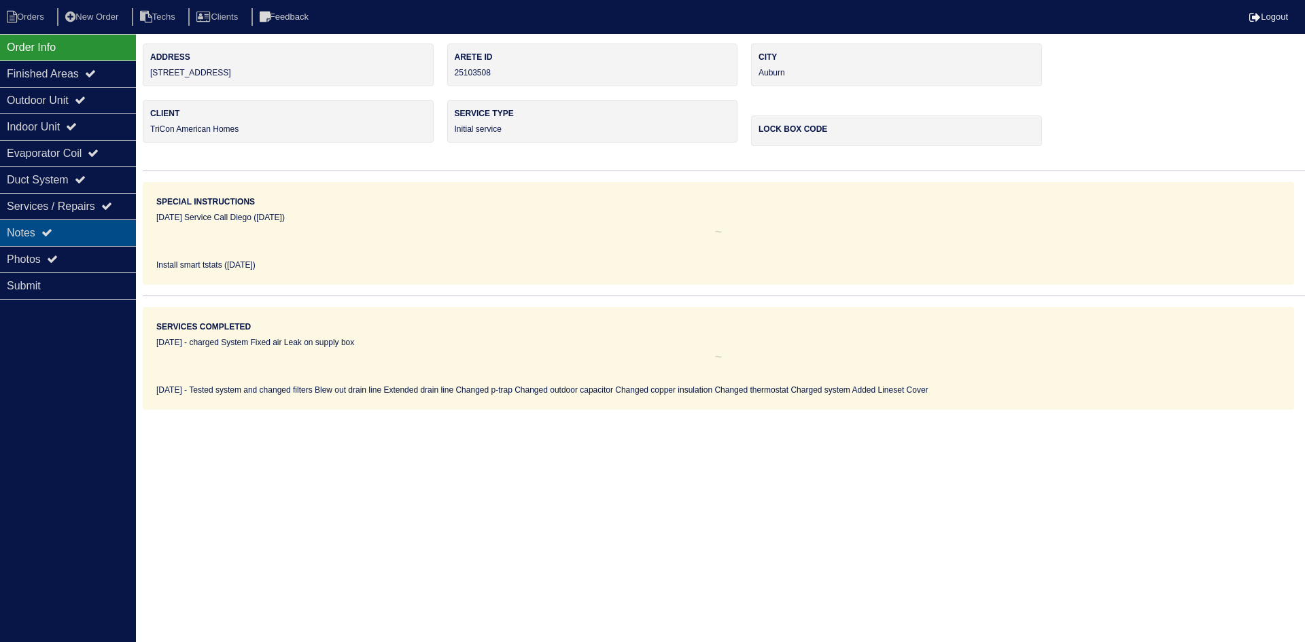
click at [49, 228] on icon at bounding box center [46, 232] width 11 height 11
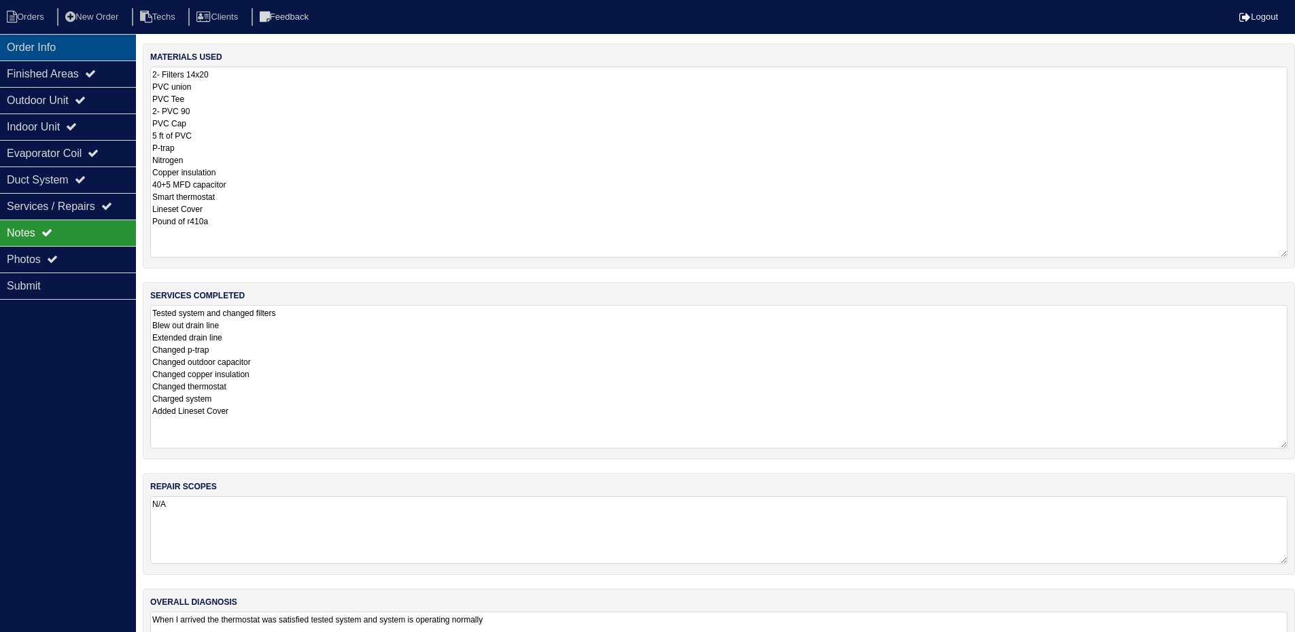
click at [79, 46] on div "Order Info" at bounding box center [68, 47] width 136 height 27
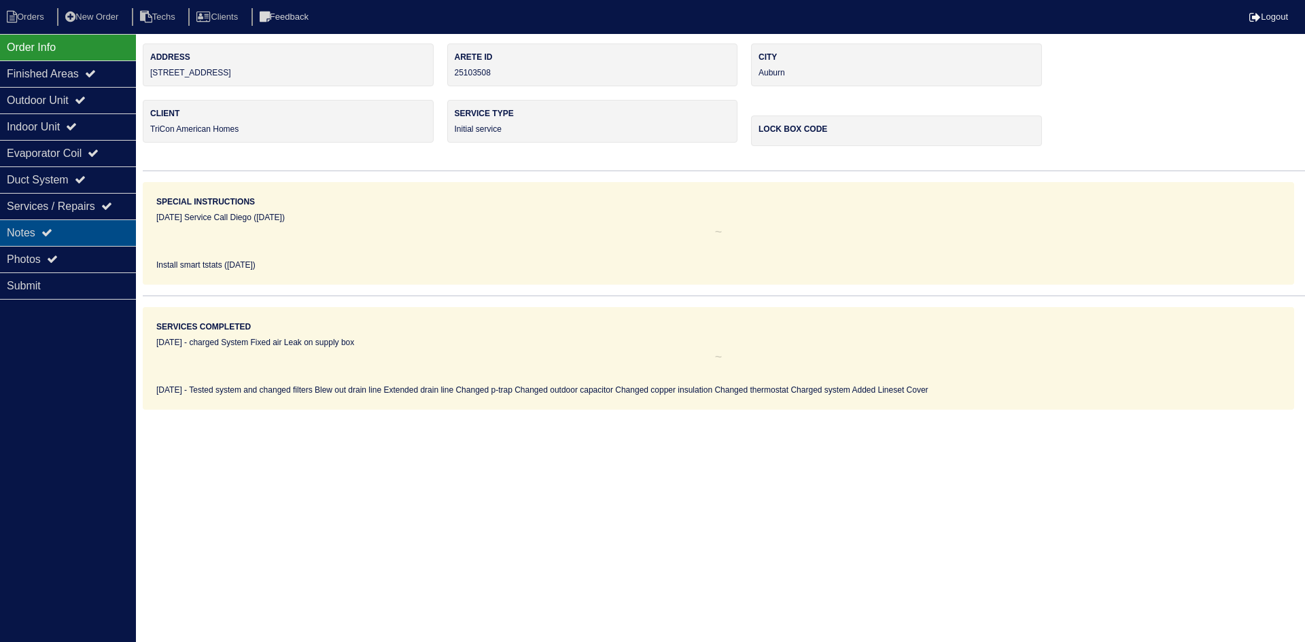
click at [65, 228] on div "Notes" at bounding box center [68, 233] width 136 height 27
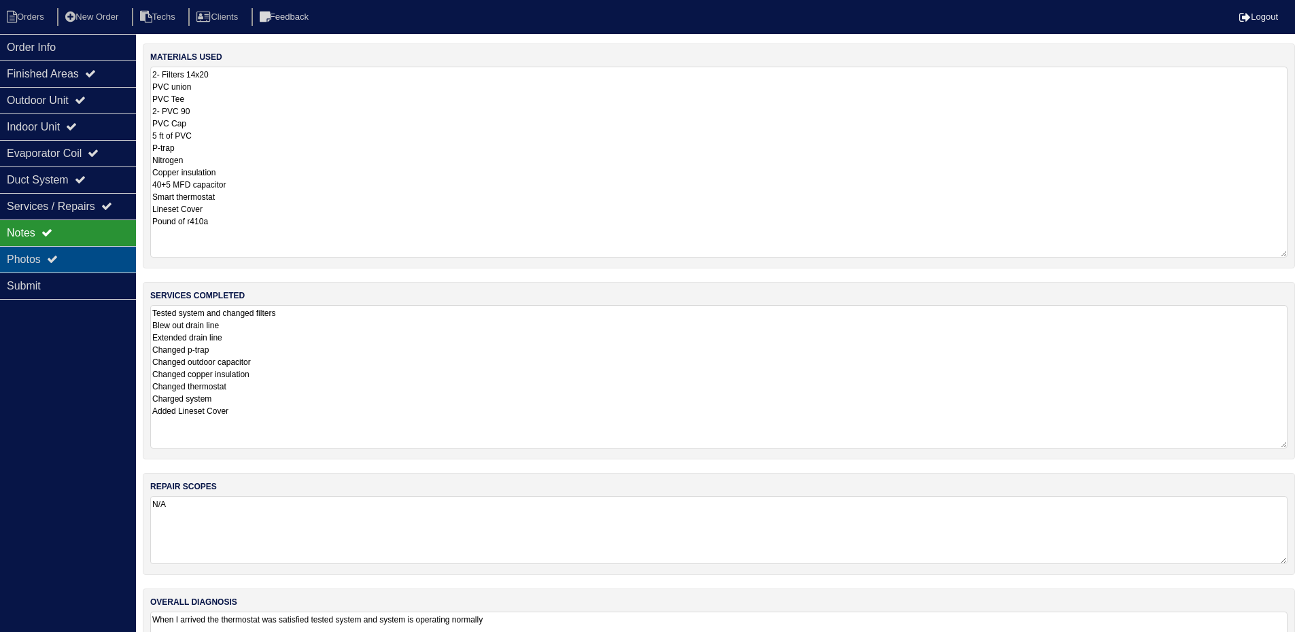
click at [52, 255] on icon at bounding box center [52, 259] width 11 height 11
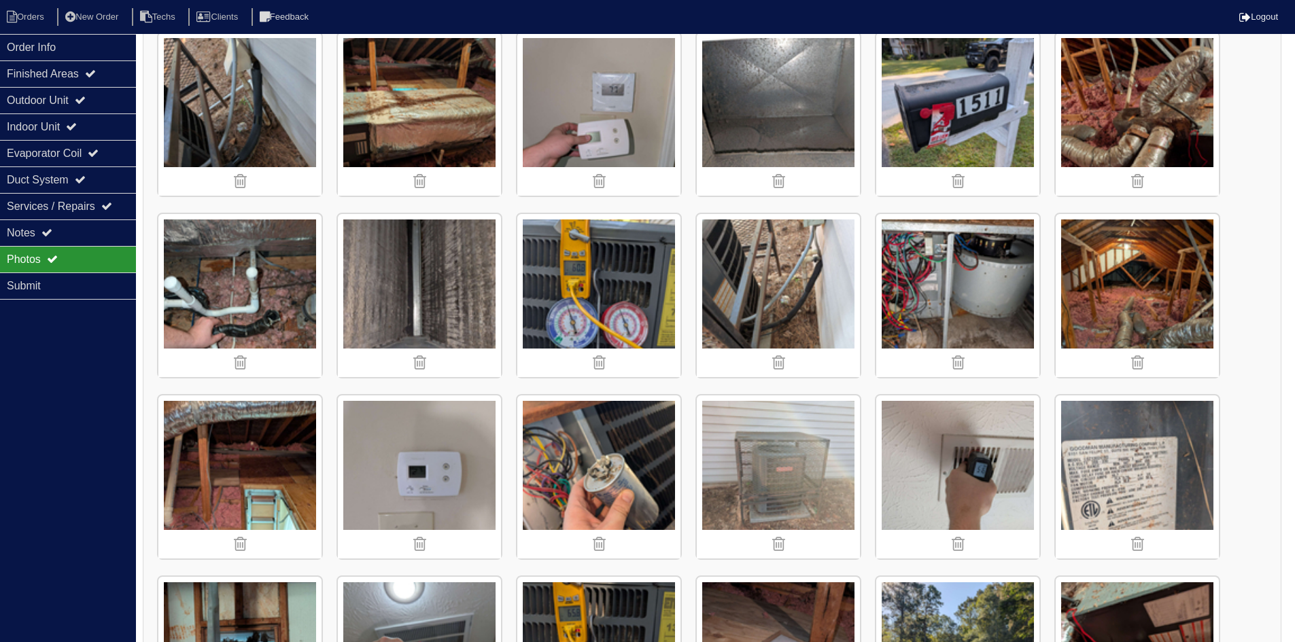
scroll to position [476, 0]
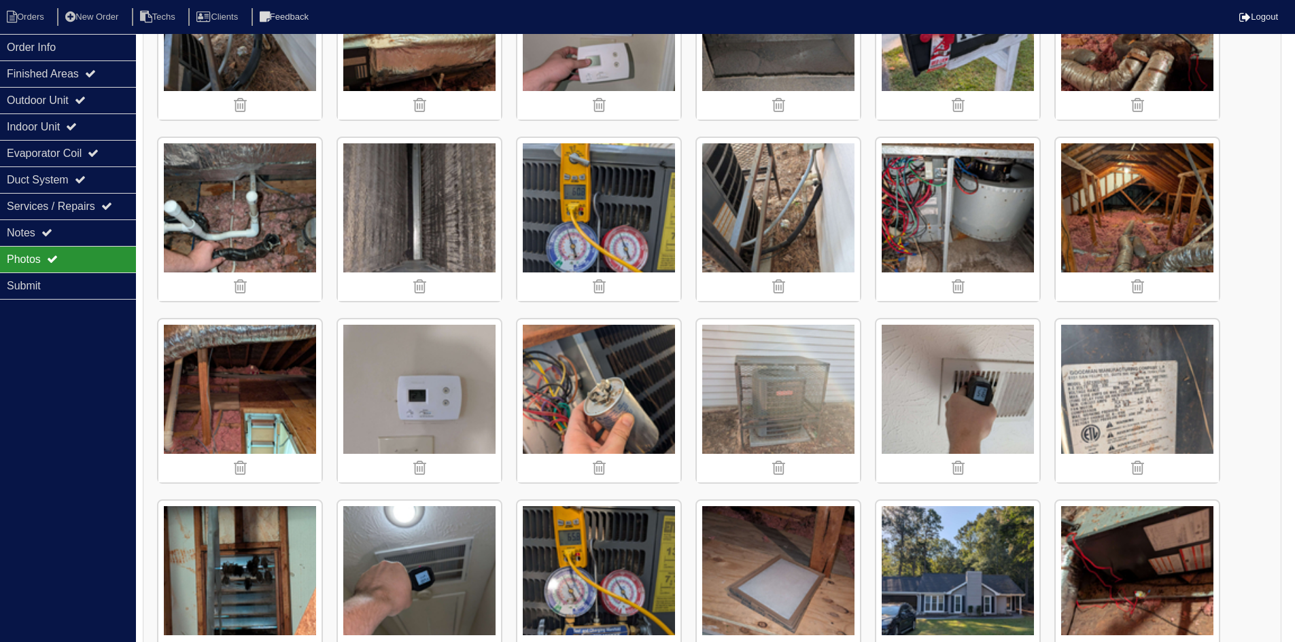
click at [426, 245] on img at bounding box center [419, 219] width 163 height 163
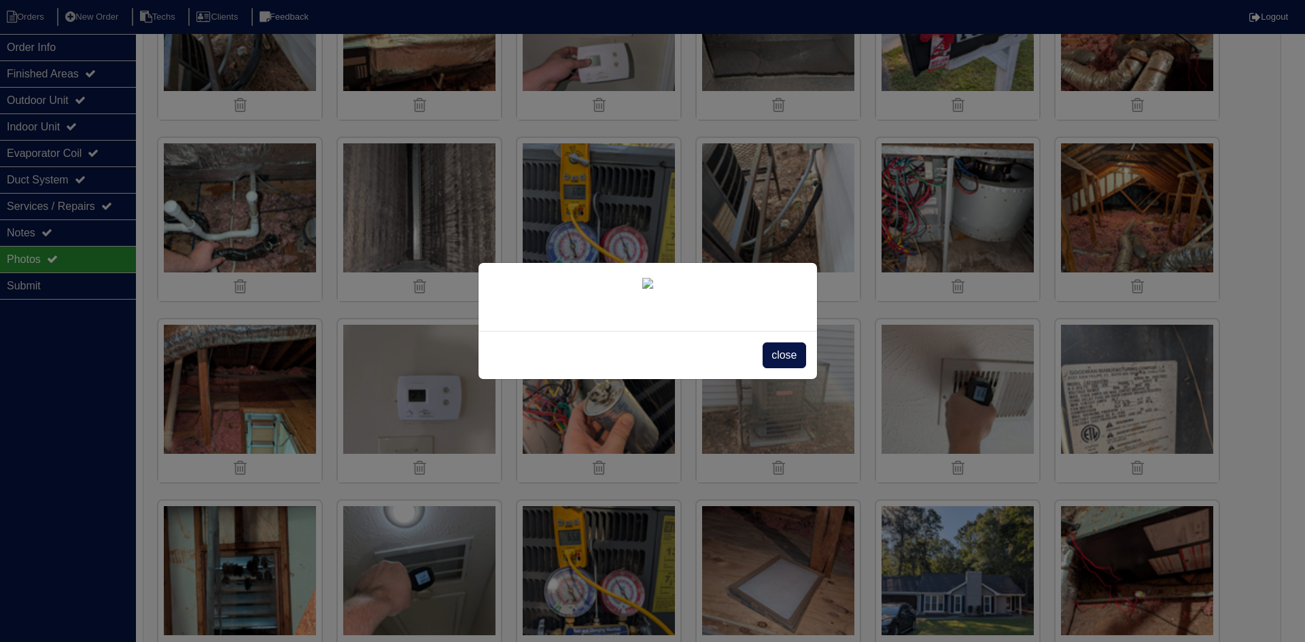
drag, startPoint x: 776, startPoint y: 538, endPoint x: 498, endPoint y: 419, distance: 302.2
click at [775, 368] on span "close" at bounding box center [784, 356] width 43 height 26
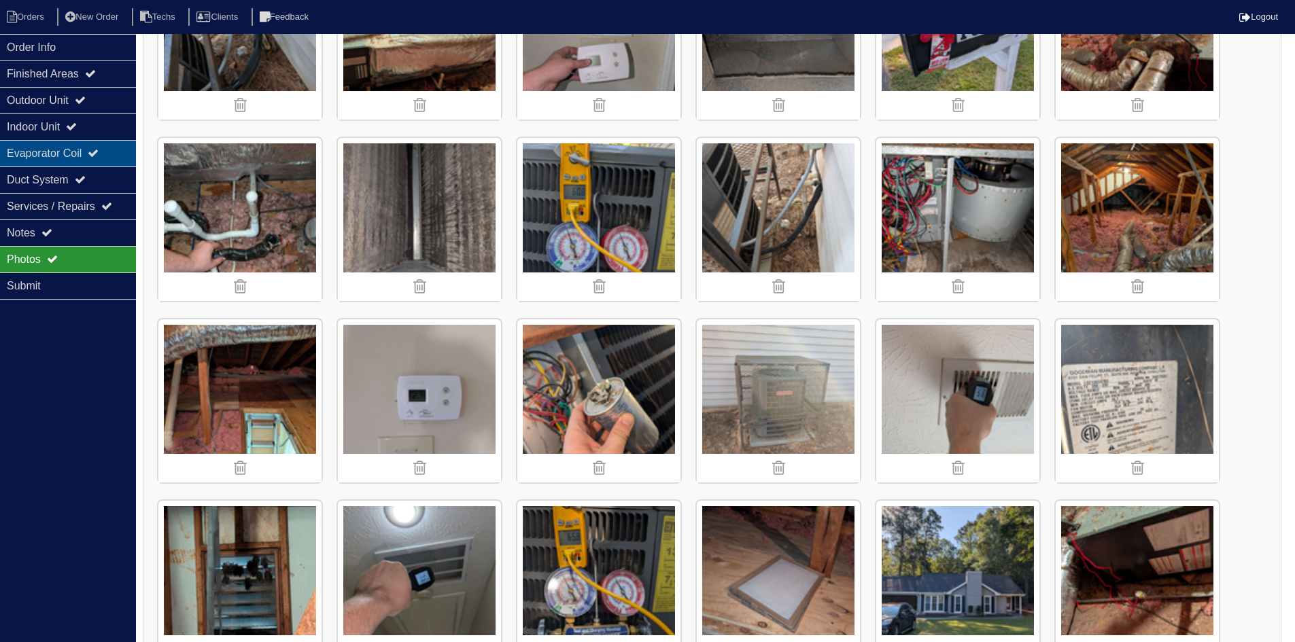
click at [69, 155] on div "Evaporator Coil" at bounding box center [68, 153] width 136 height 27
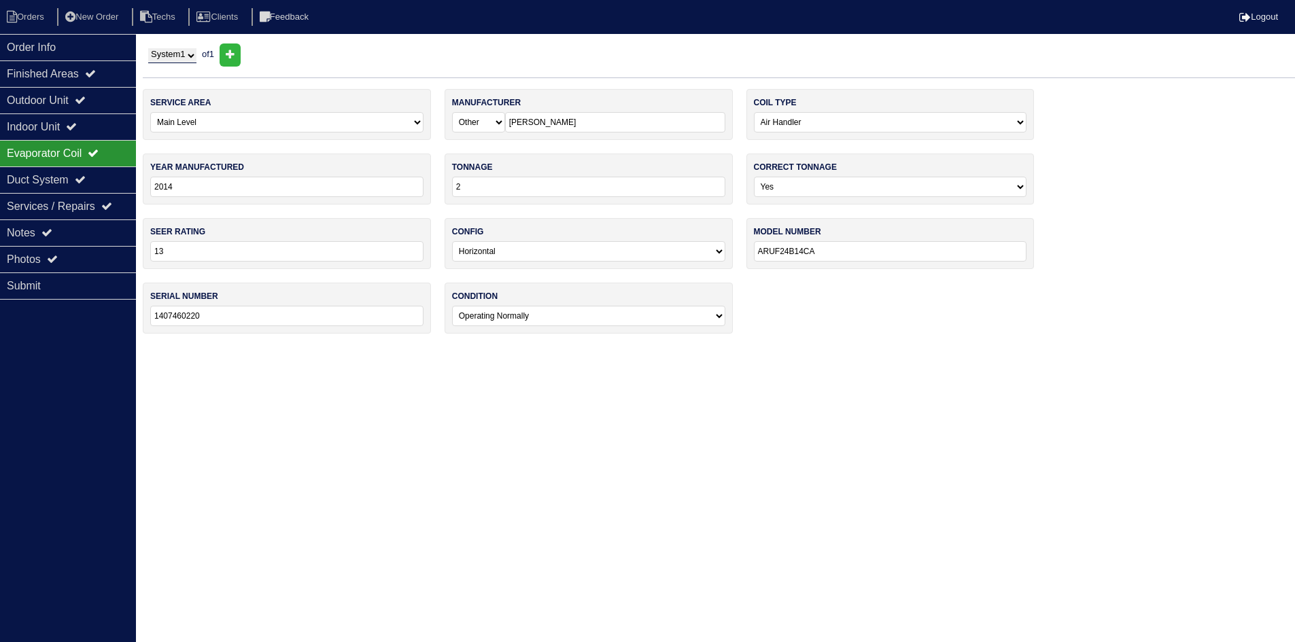
scroll to position [0, 0]
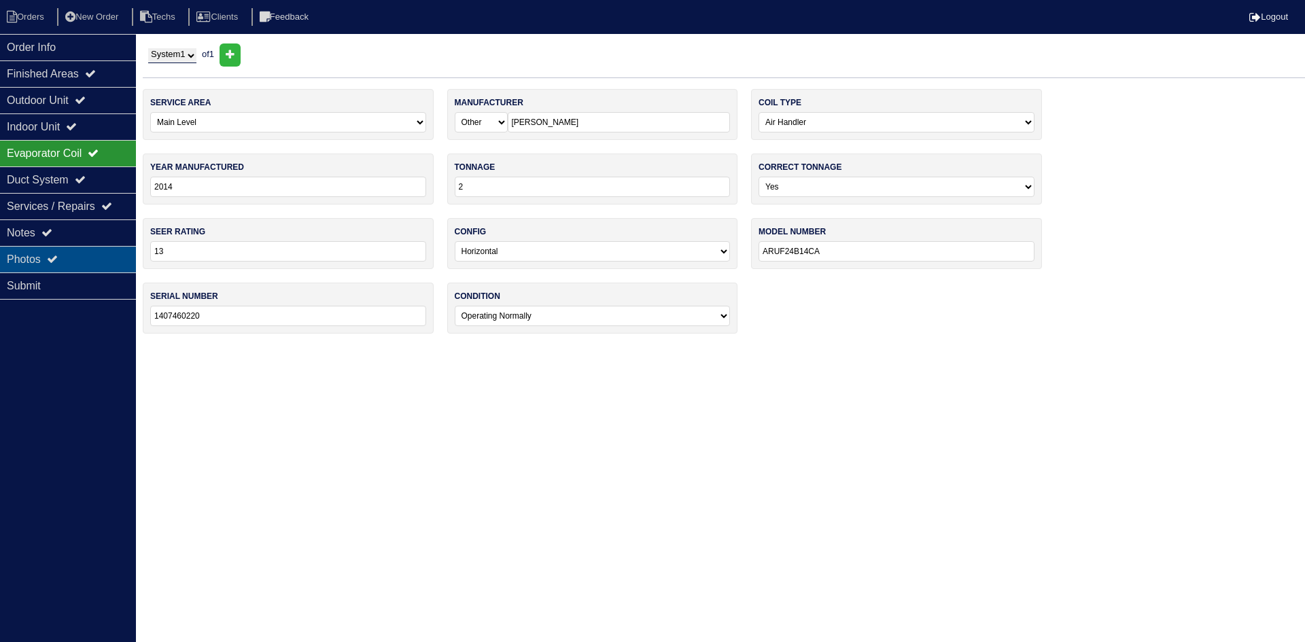
click at [67, 254] on div "Photos" at bounding box center [68, 259] width 136 height 27
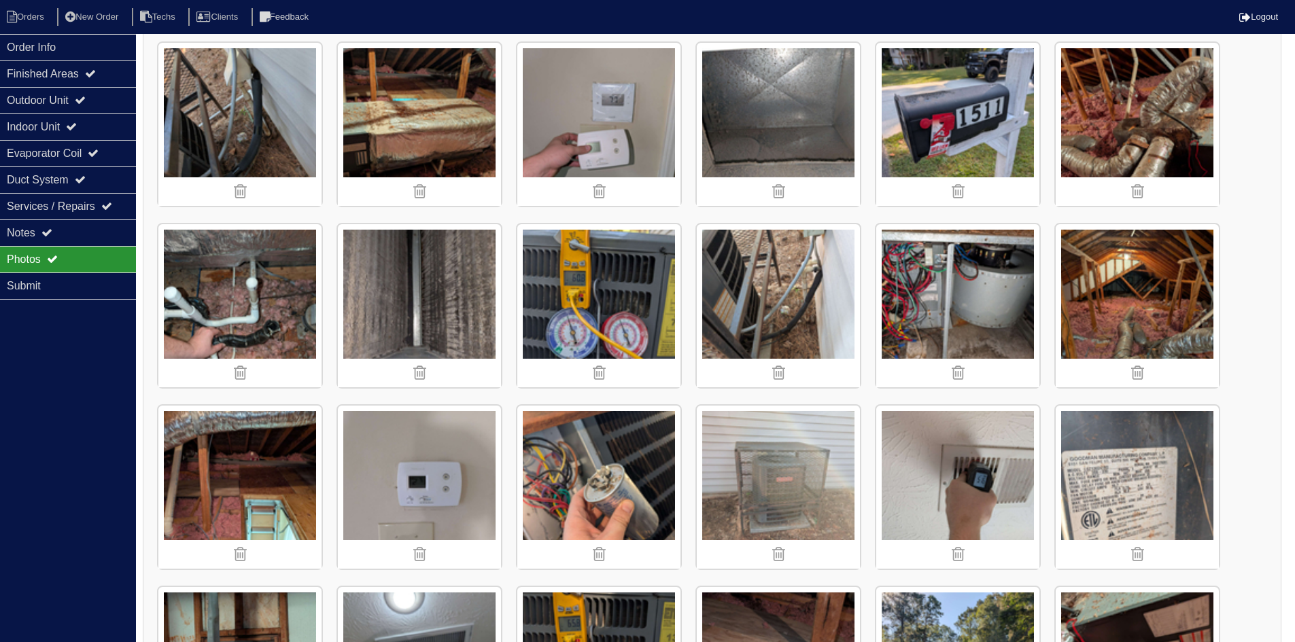
scroll to position [366, 0]
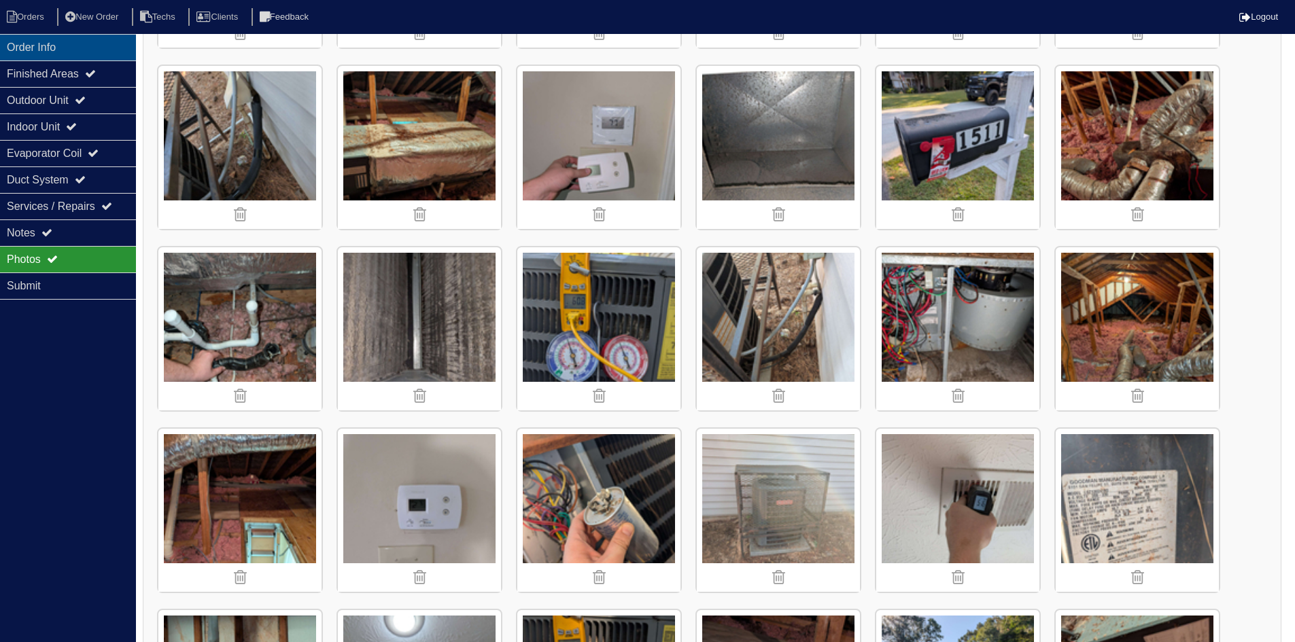
drag, startPoint x: 77, startPoint y: 44, endPoint x: 103, endPoint y: 46, distance: 25.9
click at [77, 44] on div "Order Info" at bounding box center [68, 47] width 136 height 27
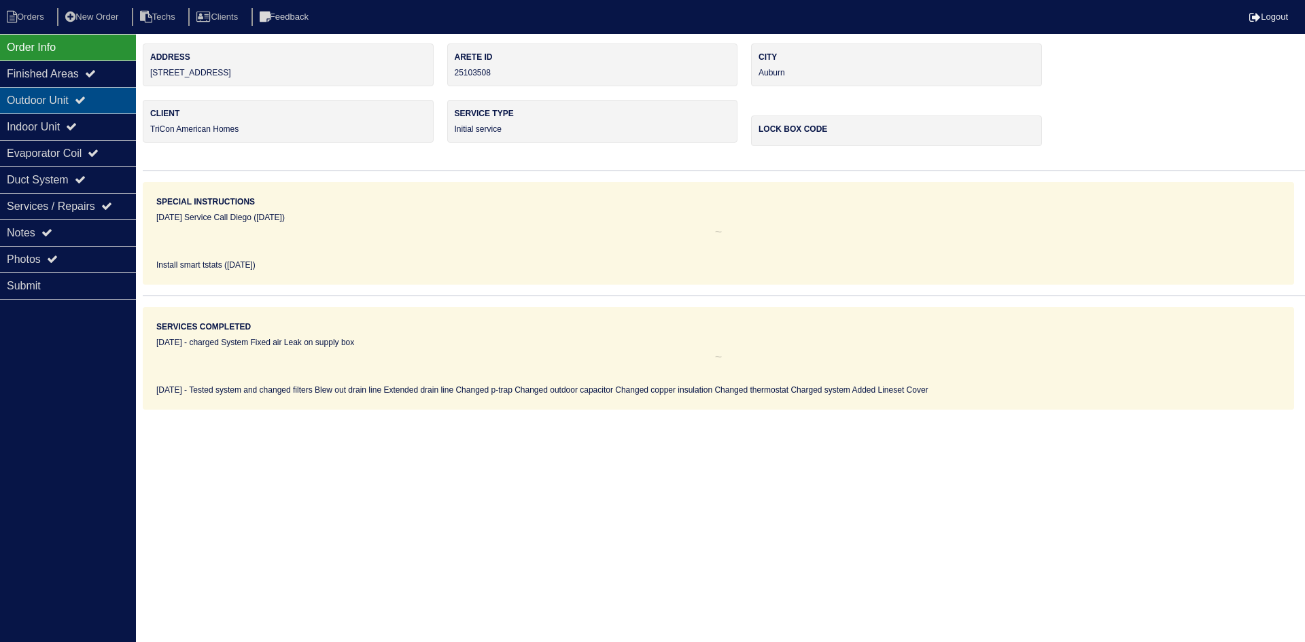
click at [48, 97] on div "Outdoor Unit" at bounding box center [68, 100] width 136 height 27
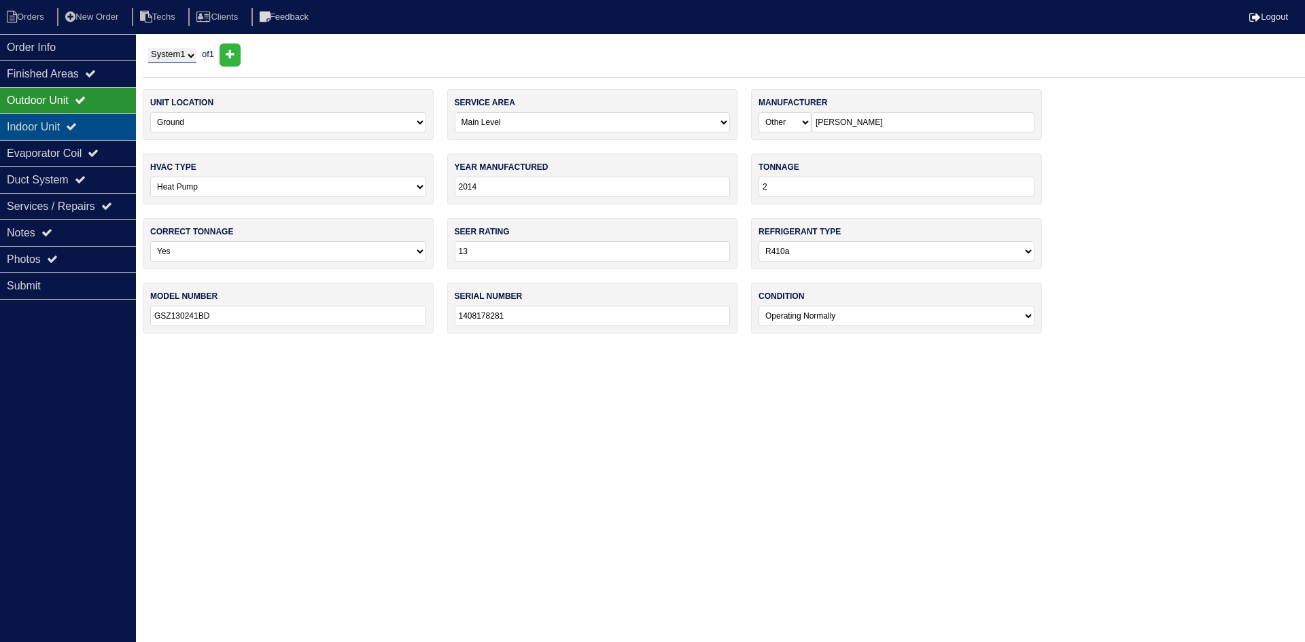
click at [70, 131] on div "Indoor Unit" at bounding box center [68, 127] width 136 height 27
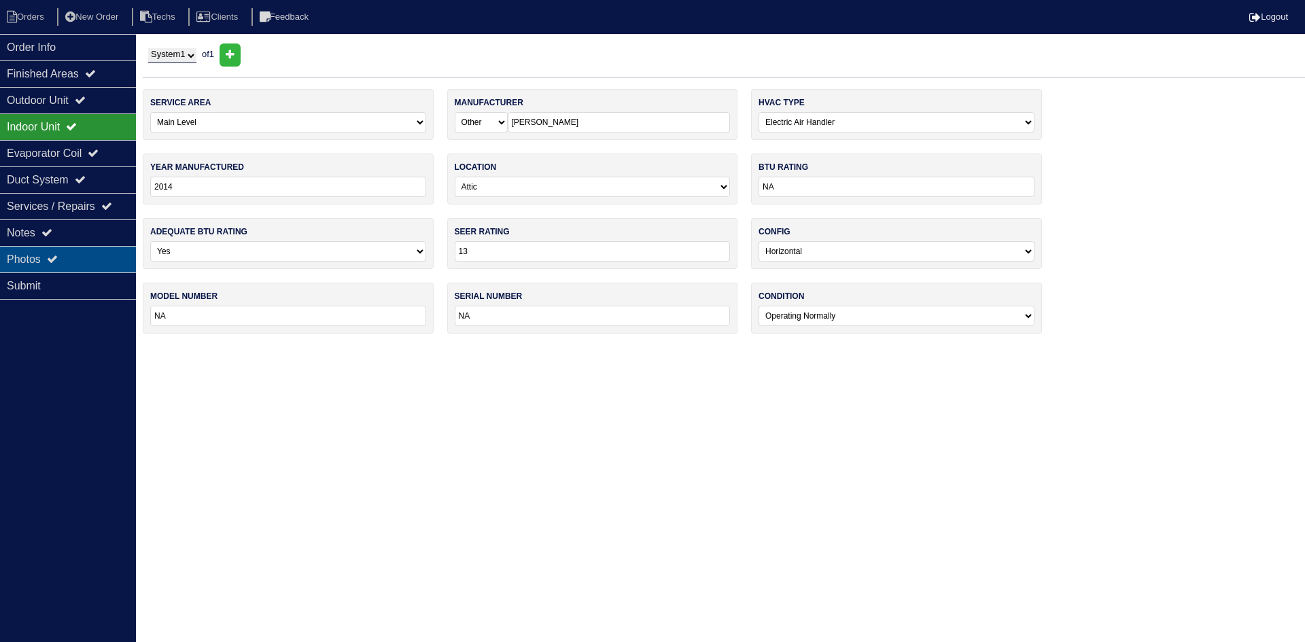
click at [85, 250] on div "Photos" at bounding box center [68, 259] width 136 height 27
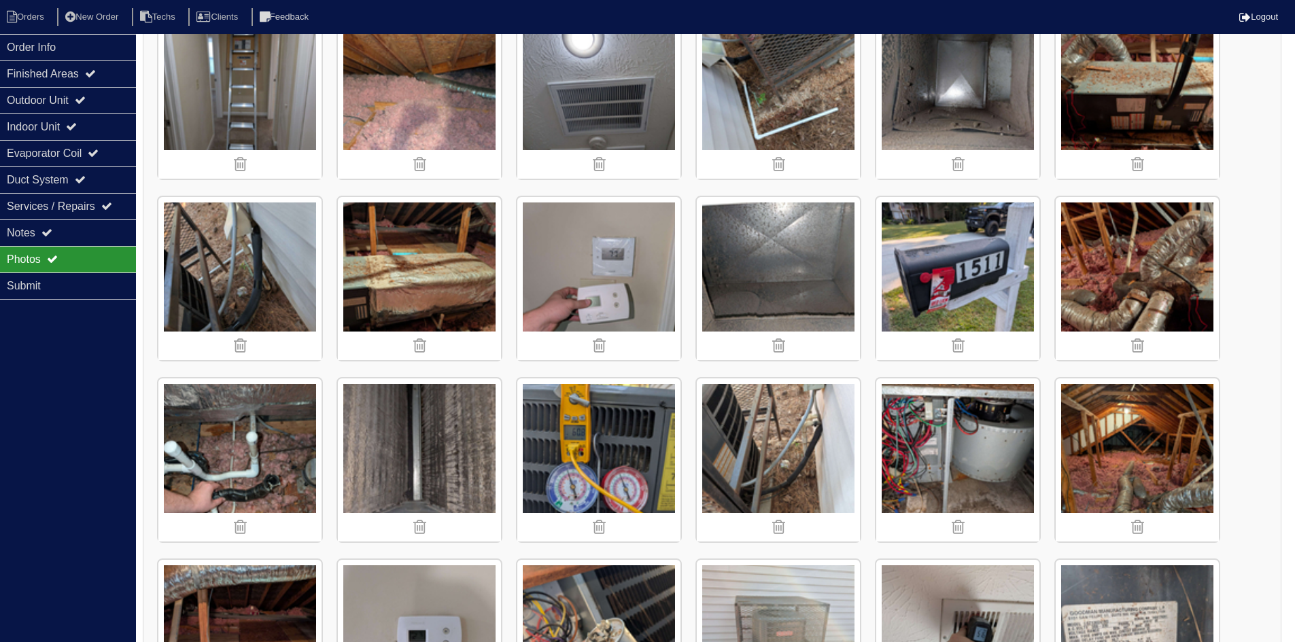
scroll to position [230, 0]
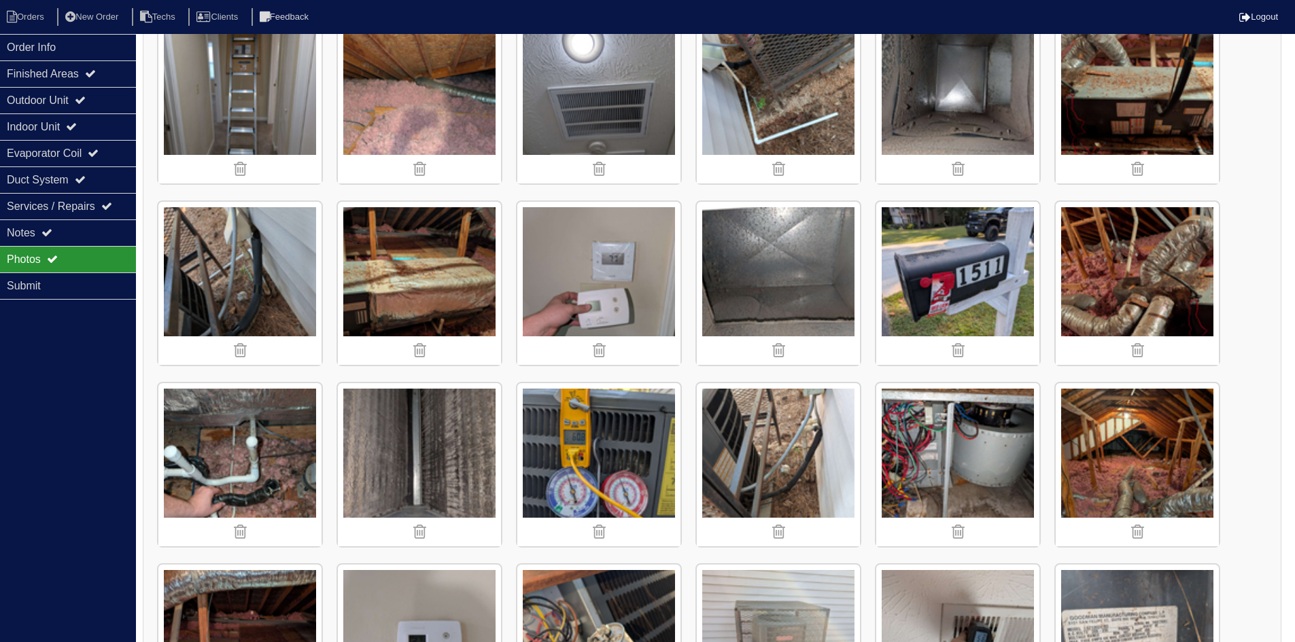
click at [411, 452] on img at bounding box center [419, 464] width 163 height 163
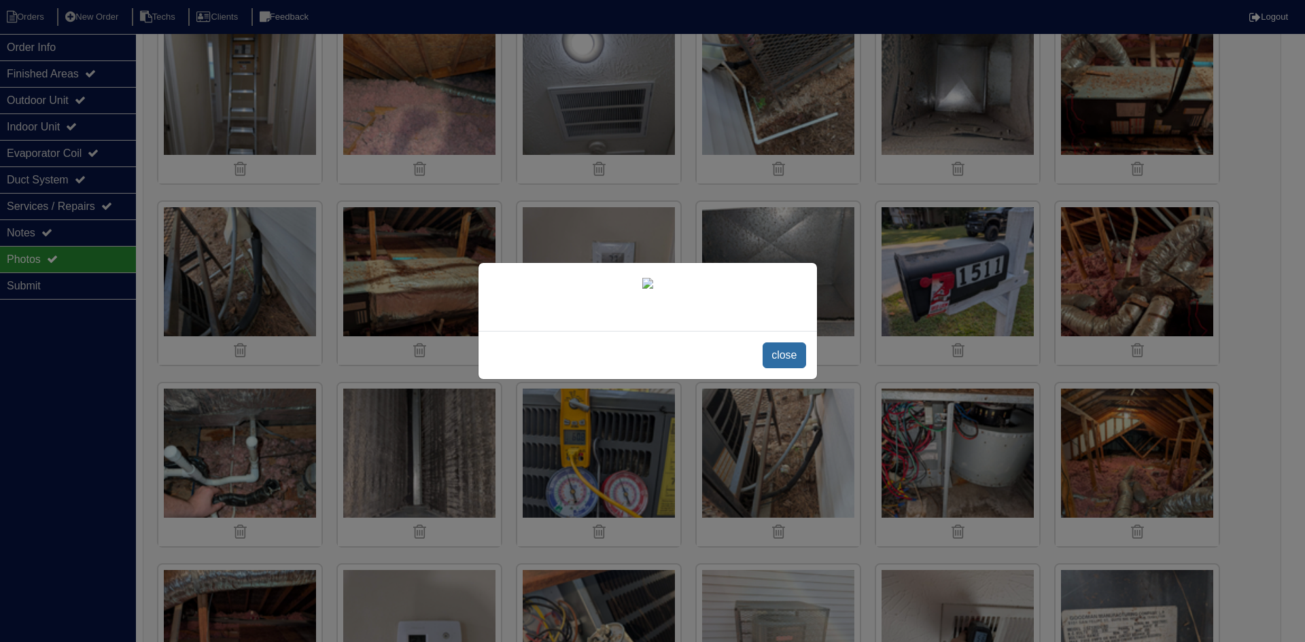
click at [794, 368] on span "close" at bounding box center [784, 356] width 43 height 26
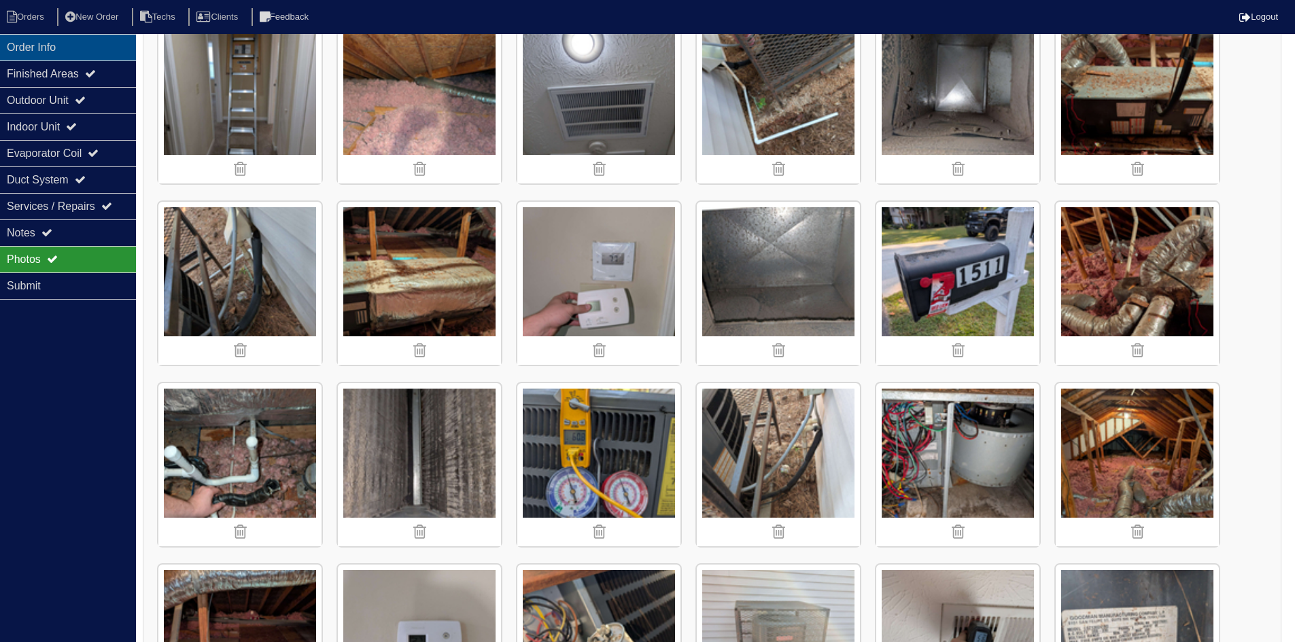
click at [68, 44] on div "Order Info" at bounding box center [68, 47] width 136 height 27
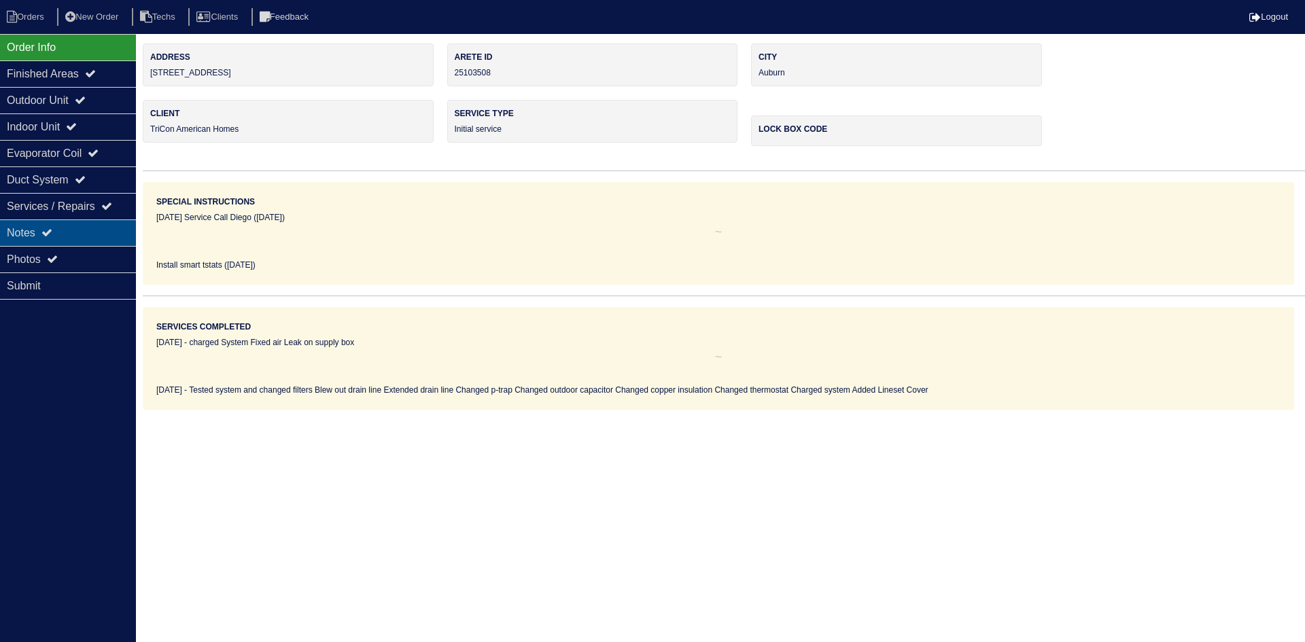
click at [99, 230] on div "Notes" at bounding box center [68, 233] width 136 height 27
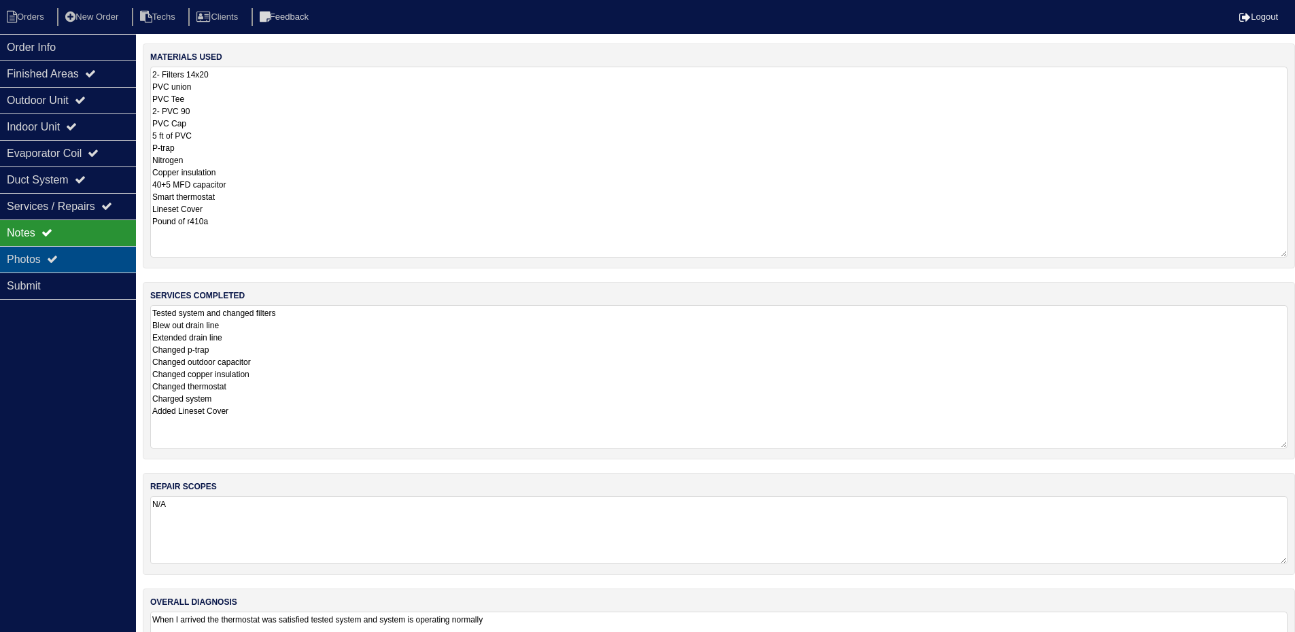
click at [69, 257] on div "Photos" at bounding box center [68, 259] width 136 height 27
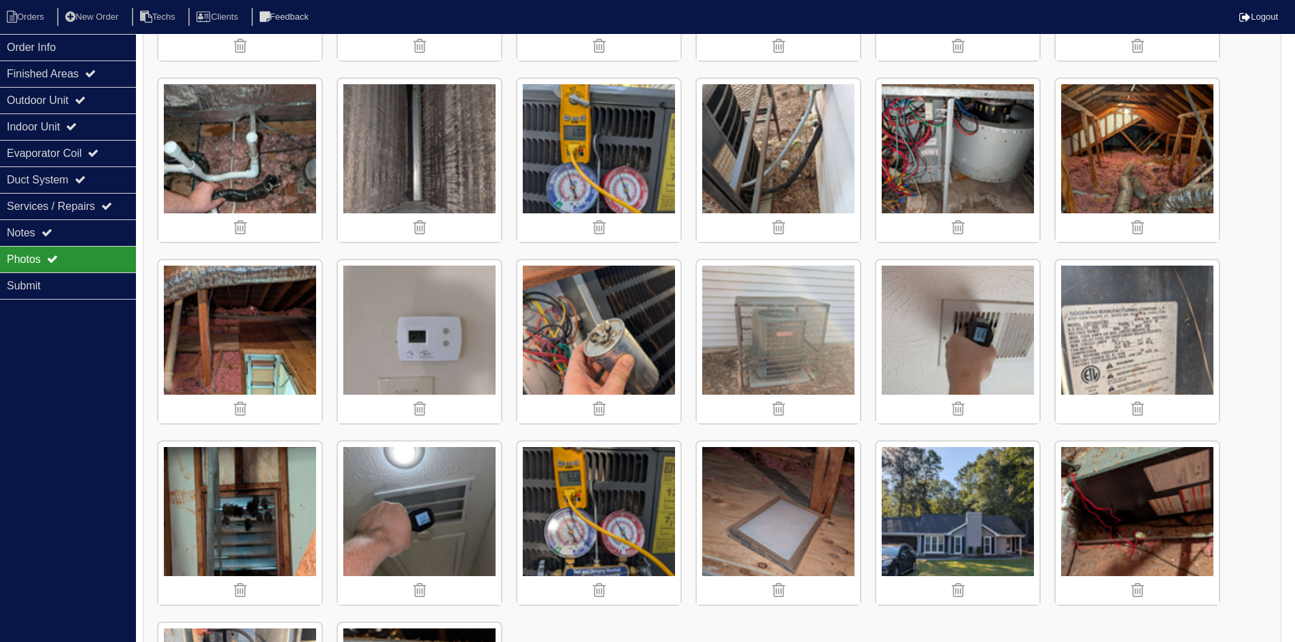
scroll to position [612, 0]
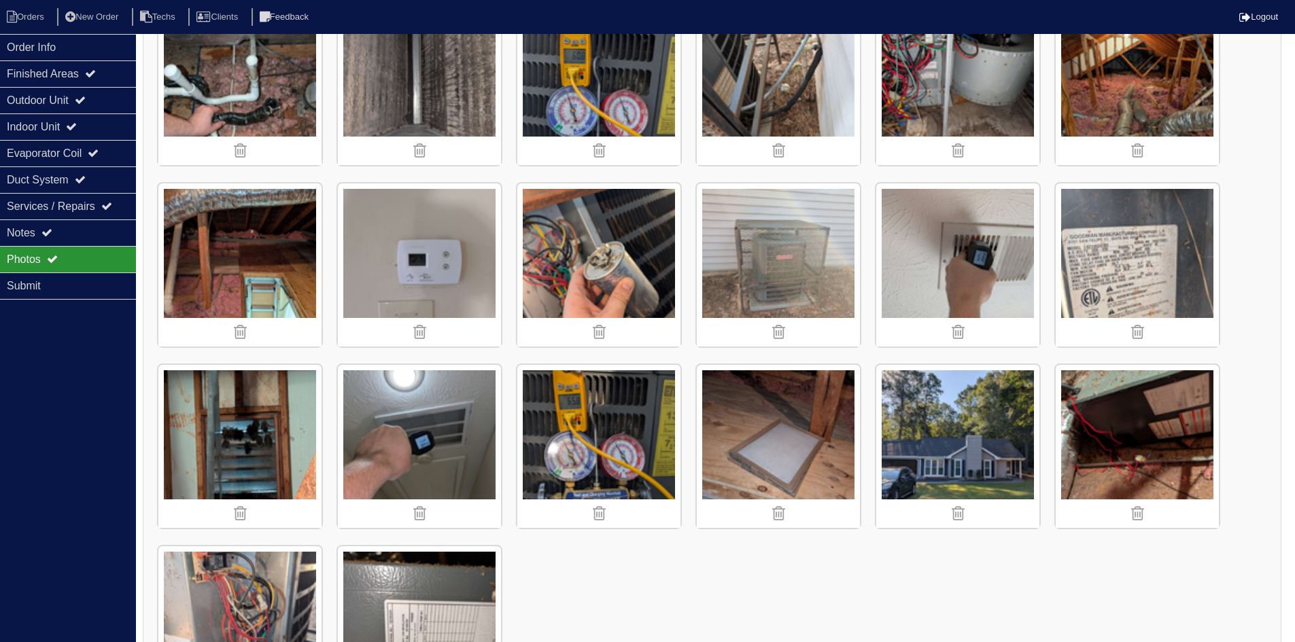
click at [445, 114] on img at bounding box center [419, 83] width 163 height 163
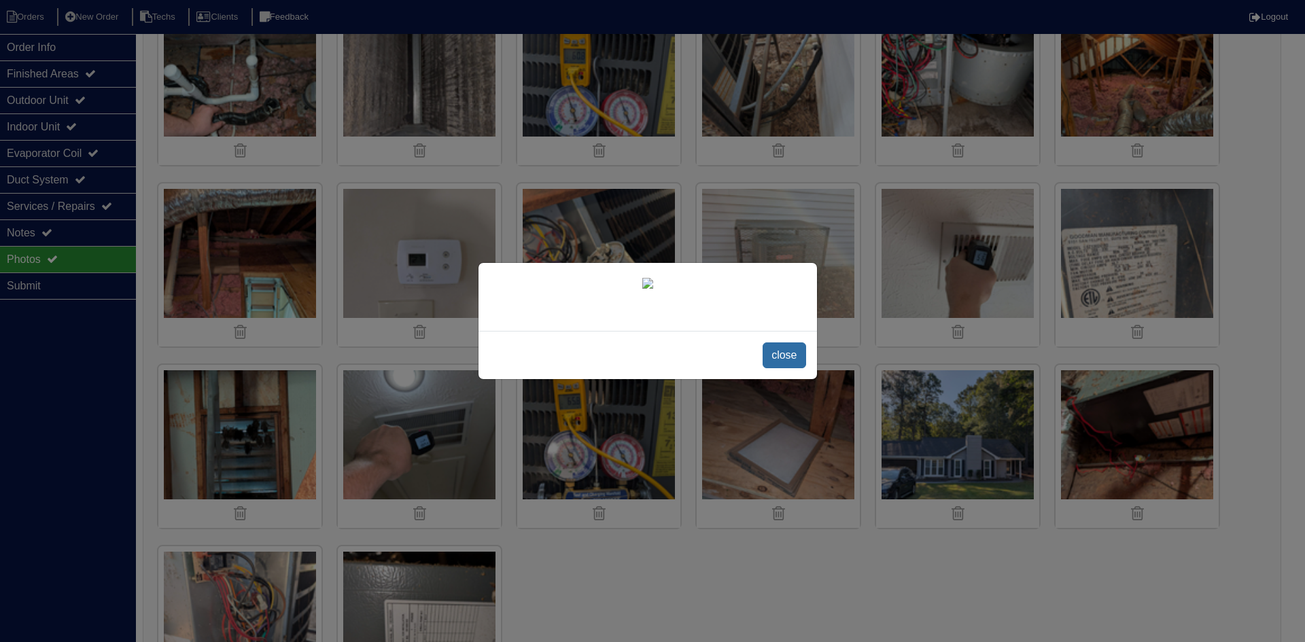
click at [790, 368] on span "close" at bounding box center [784, 356] width 43 height 26
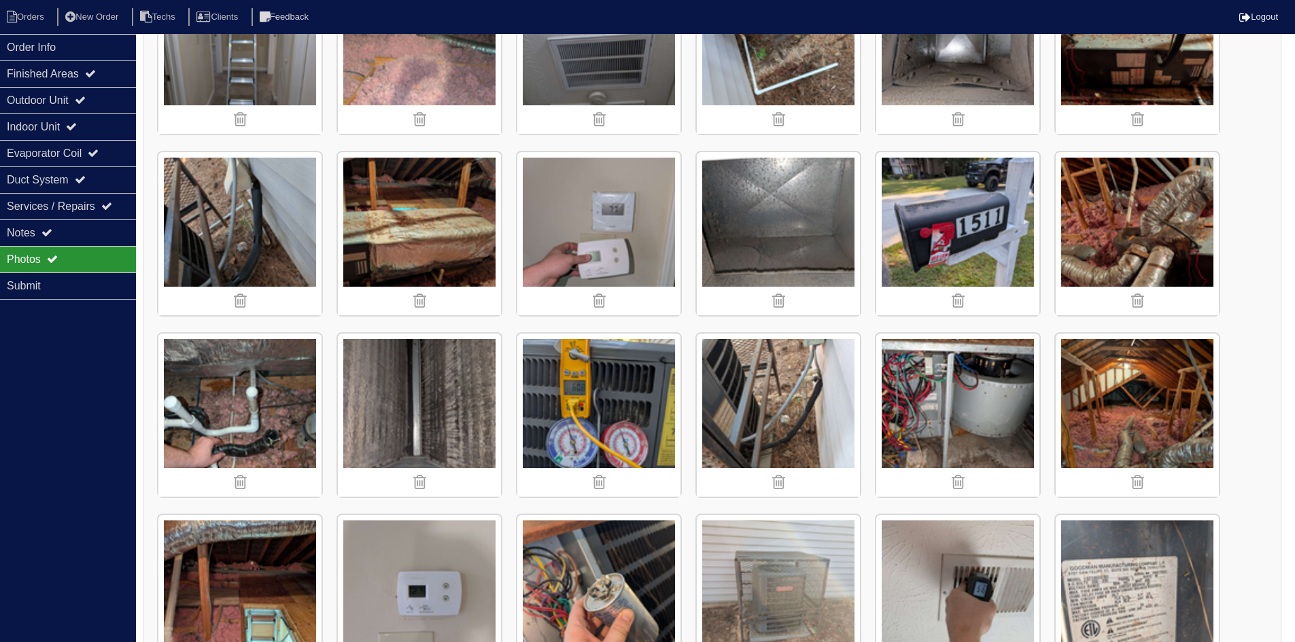
scroll to position [272, 0]
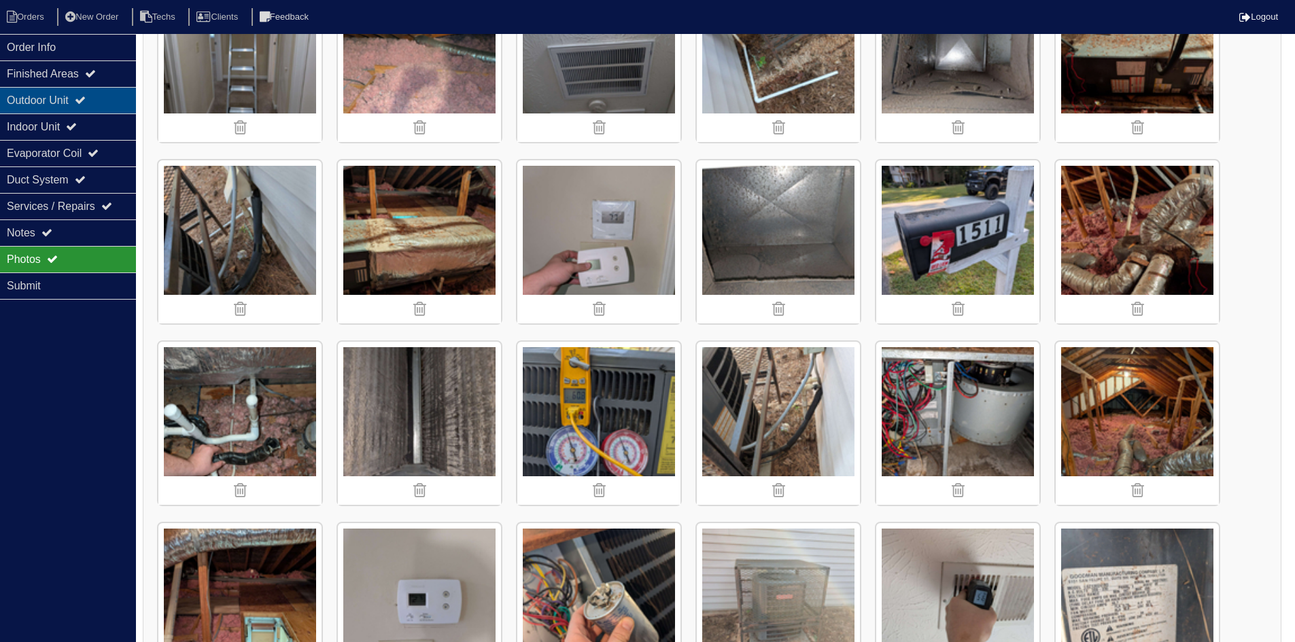
click at [93, 108] on div "Outdoor Unit" at bounding box center [68, 100] width 136 height 27
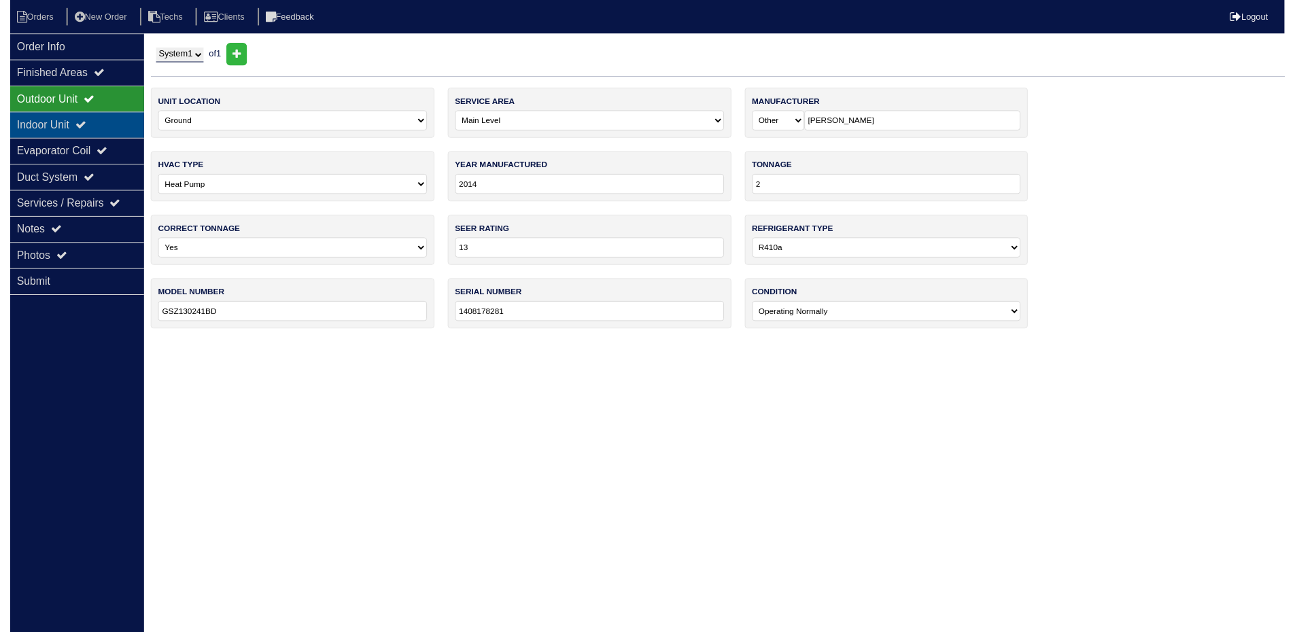
scroll to position [0, 0]
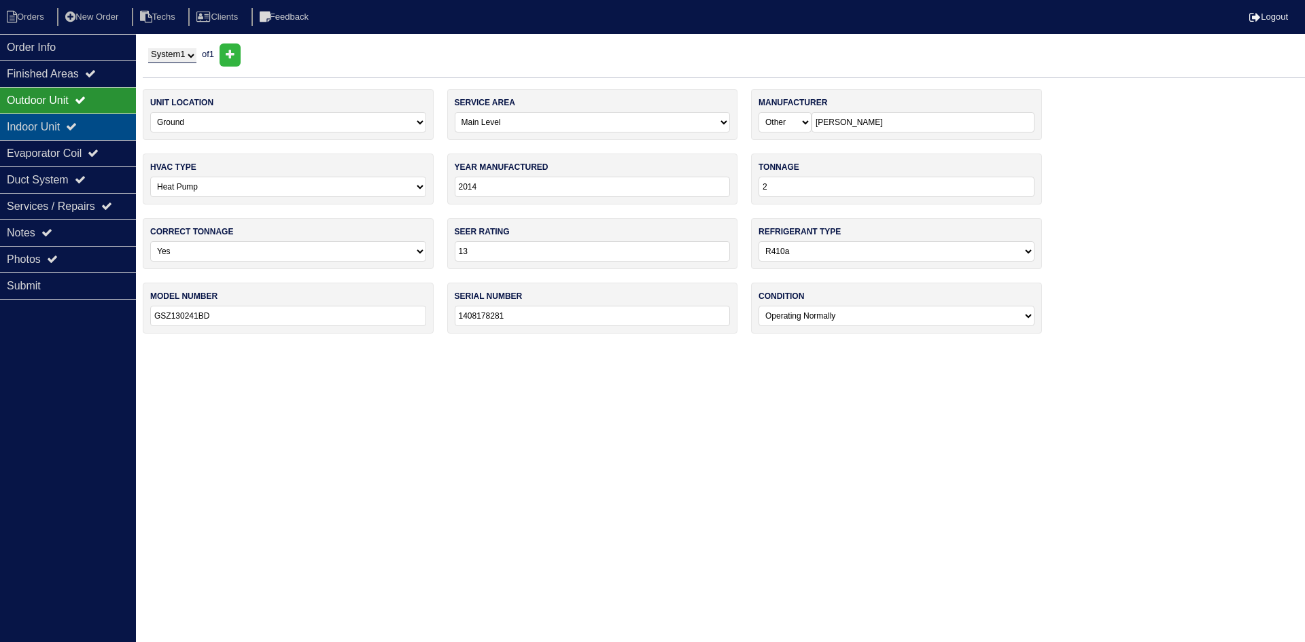
click at [88, 126] on div "Indoor Unit" at bounding box center [68, 127] width 136 height 27
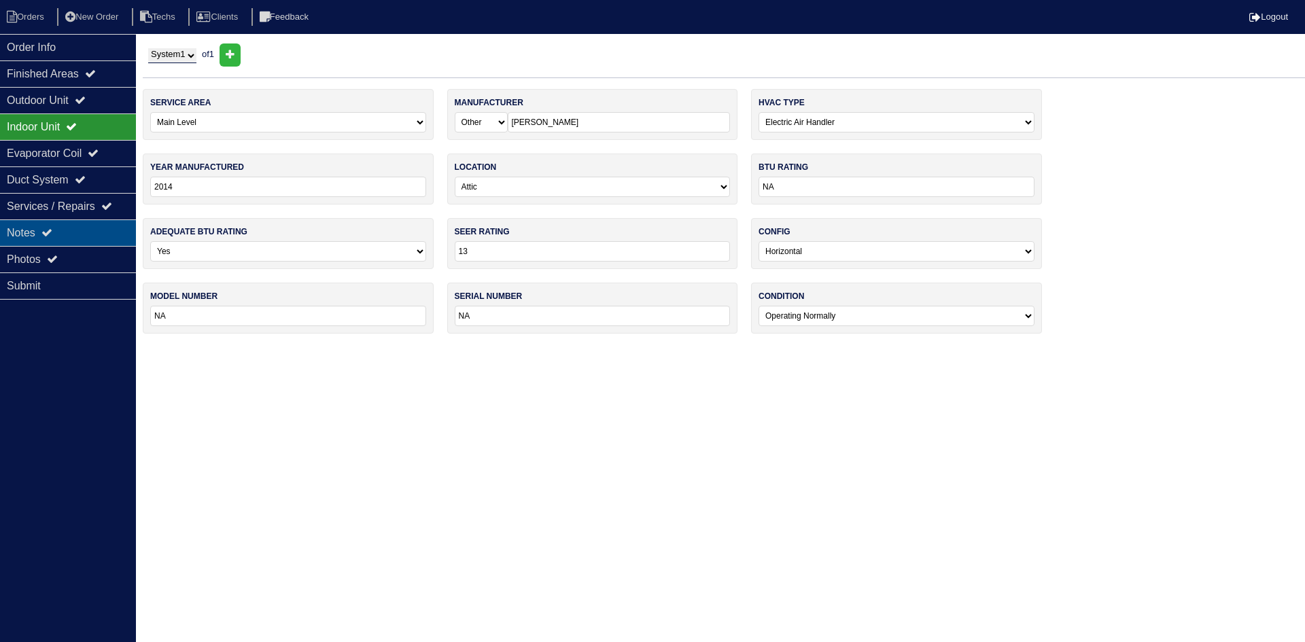
click at [67, 228] on div "Notes" at bounding box center [68, 233] width 136 height 27
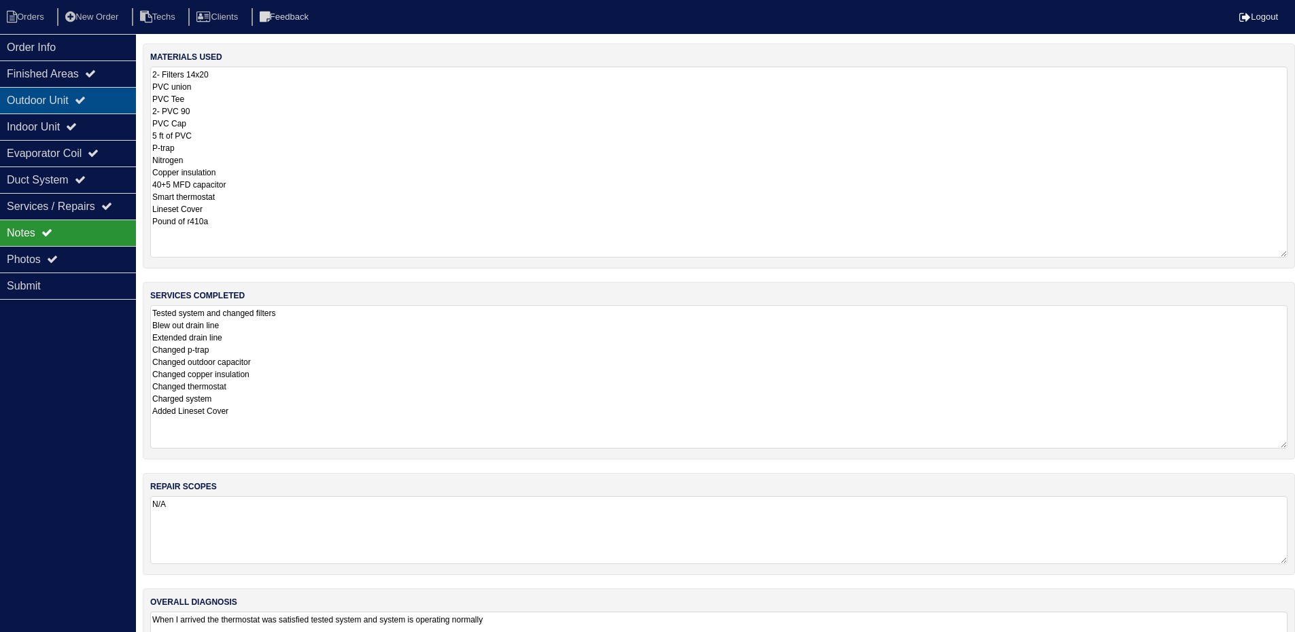
click at [70, 92] on div "Outdoor Unit" at bounding box center [68, 100] width 136 height 27
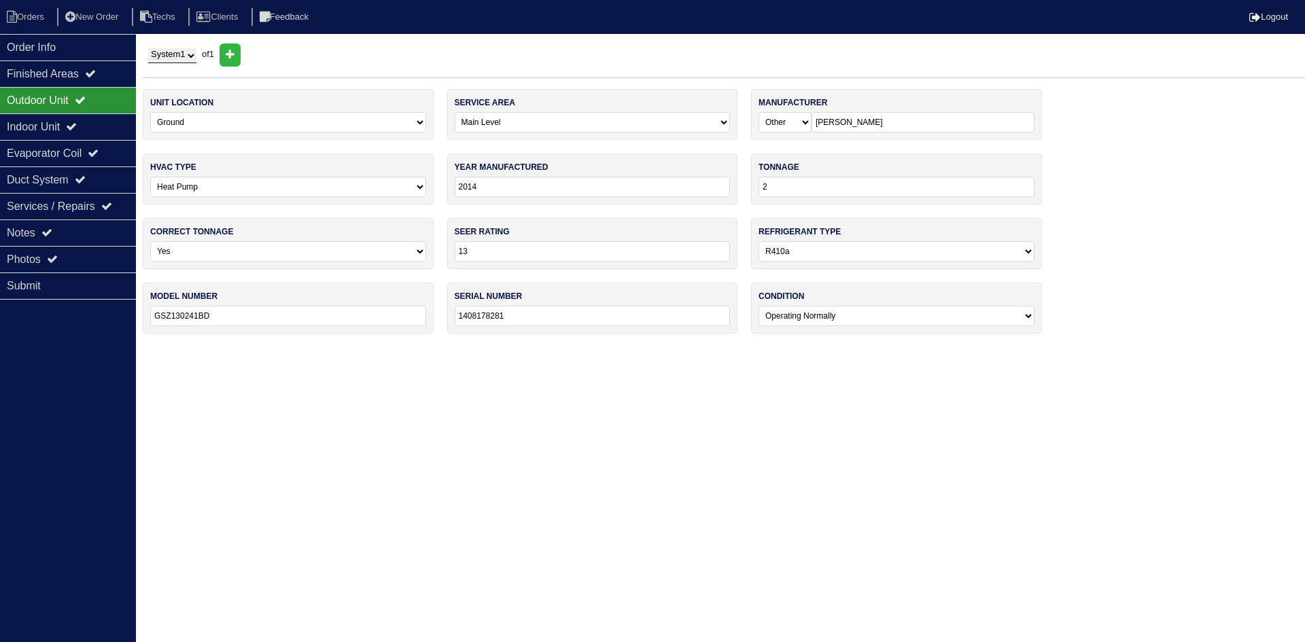
click at [790, 188] on input "2" at bounding box center [897, 187] width 276 height 20
type input "24"
click at [18, 233] on div "Notes" at bounding box center [68, 233] width 136 height 27
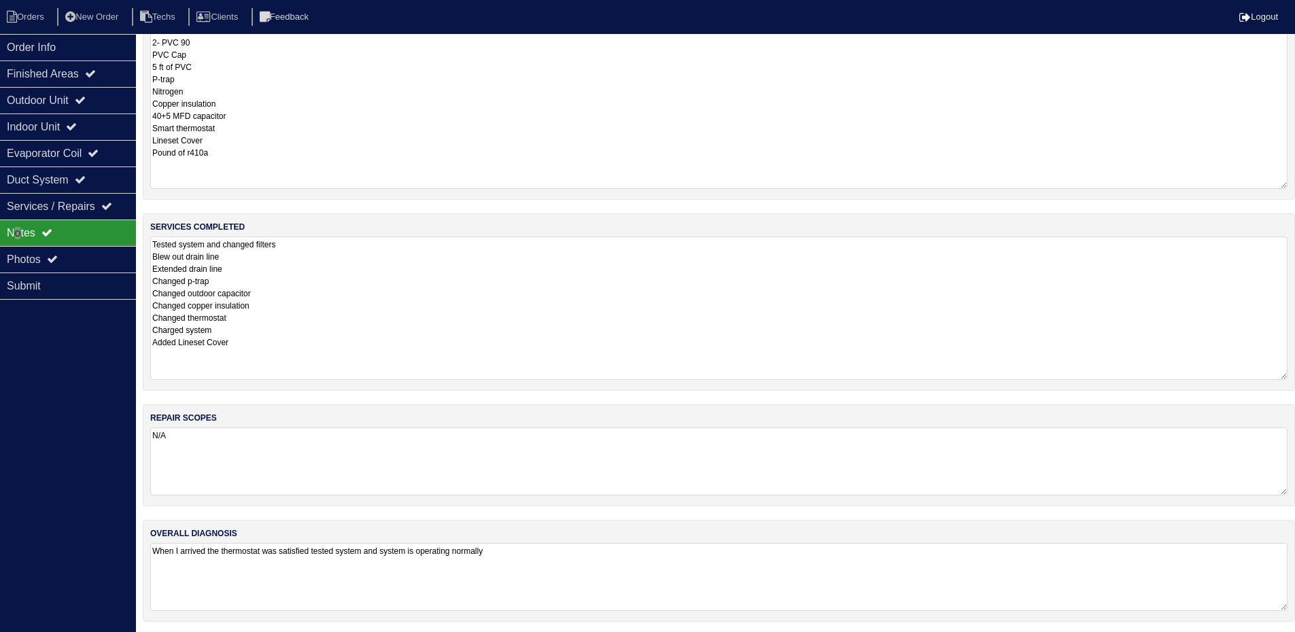
scroll to position [72, 0]
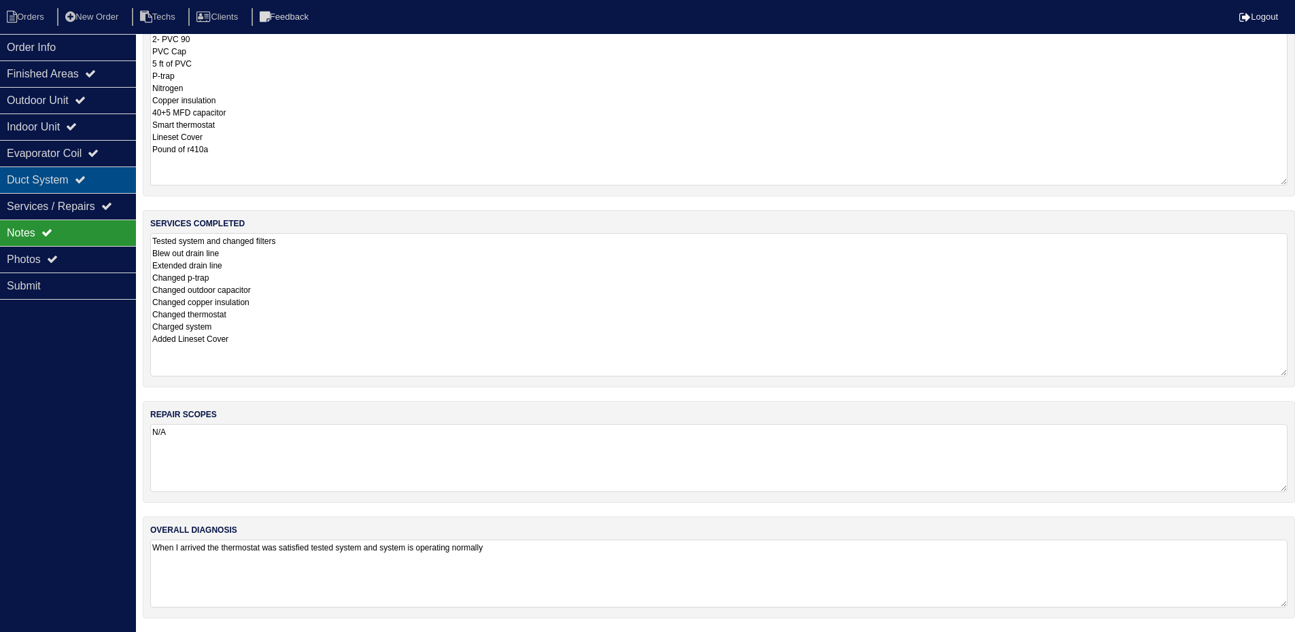
click at [86, 175] on icon at bounding box center [80, 179] width 11 height 11
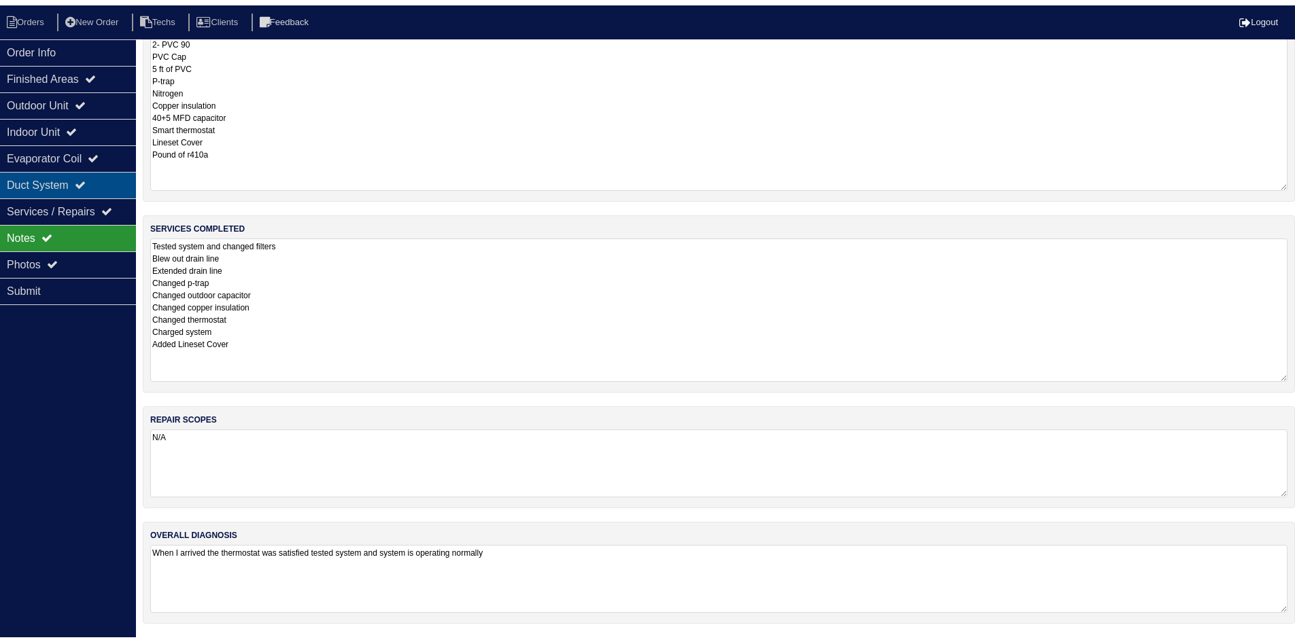
scroll to position [0, 0]
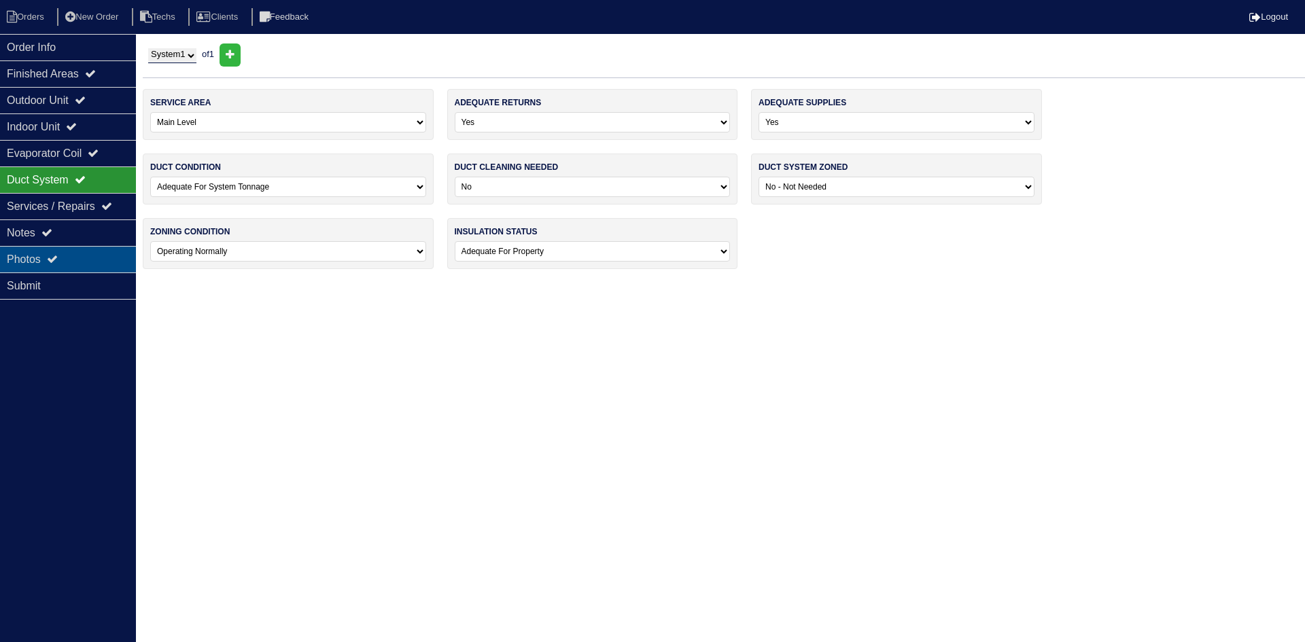
drag, startPoint x: 85, startPoint y: 254, endPoint x: 105, endPoint y: 260, distance: 21.1
click at [85, 255] on div "Photos" at bounding box center [68, 259] width 136 height 27
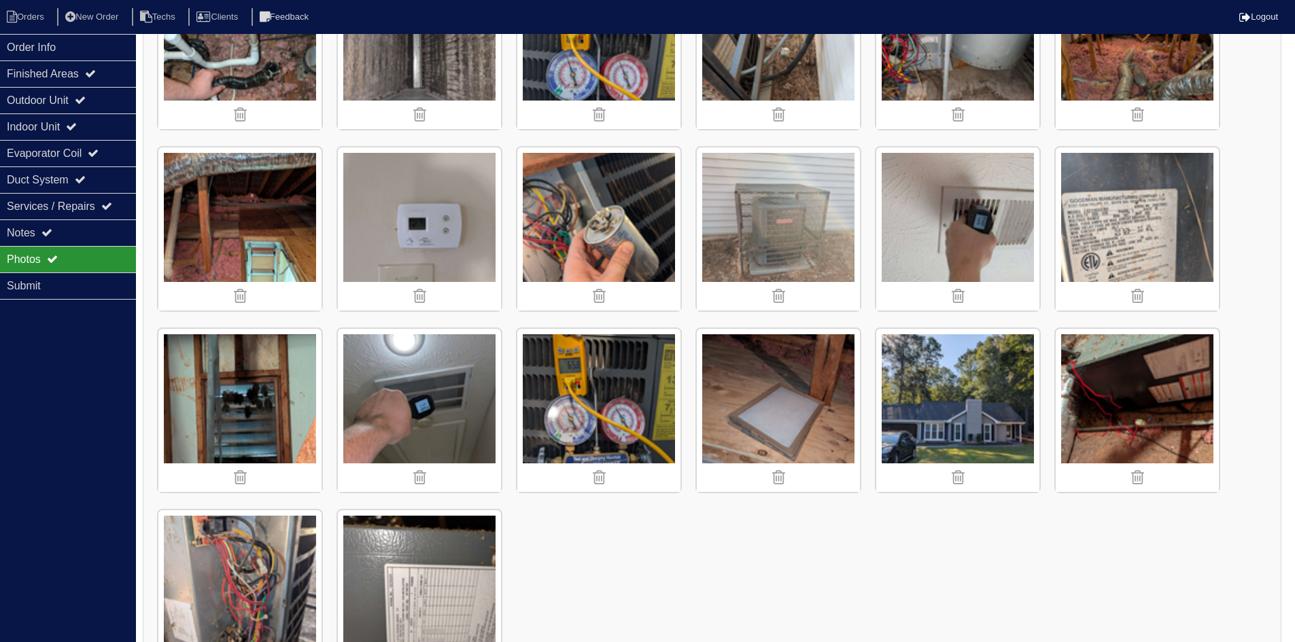
scroll to position [570, 0]
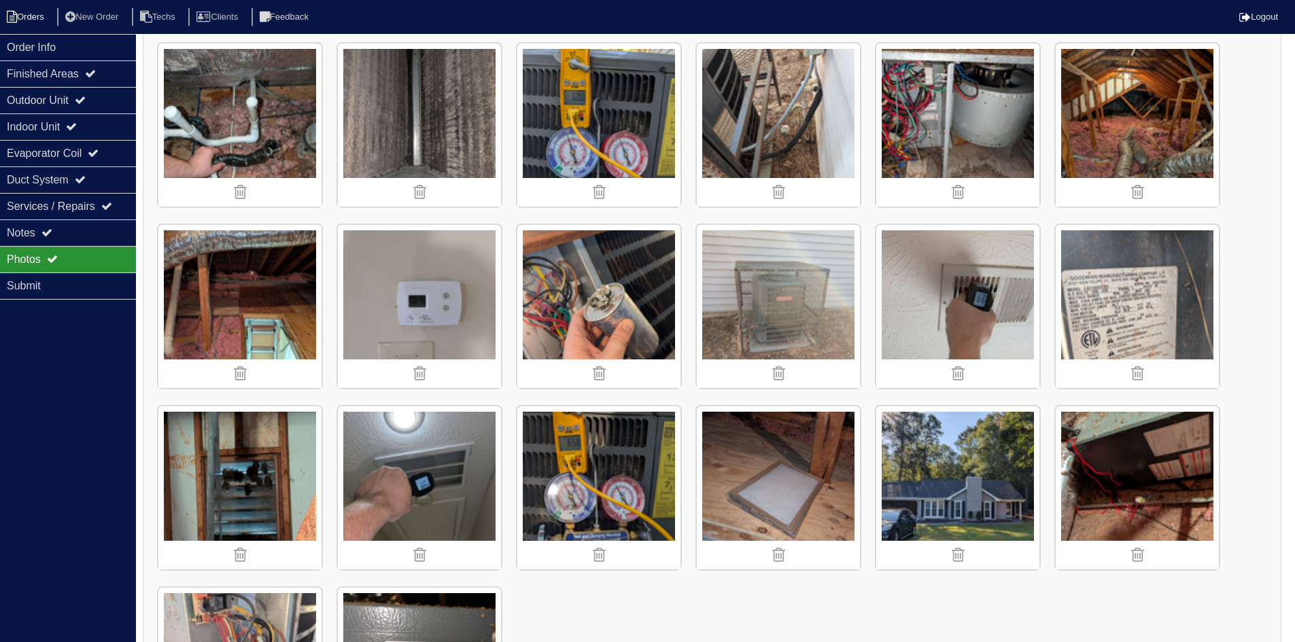
click at [31, 14] on li "Orders" at bounding box center [27, 17] width 55 height 18
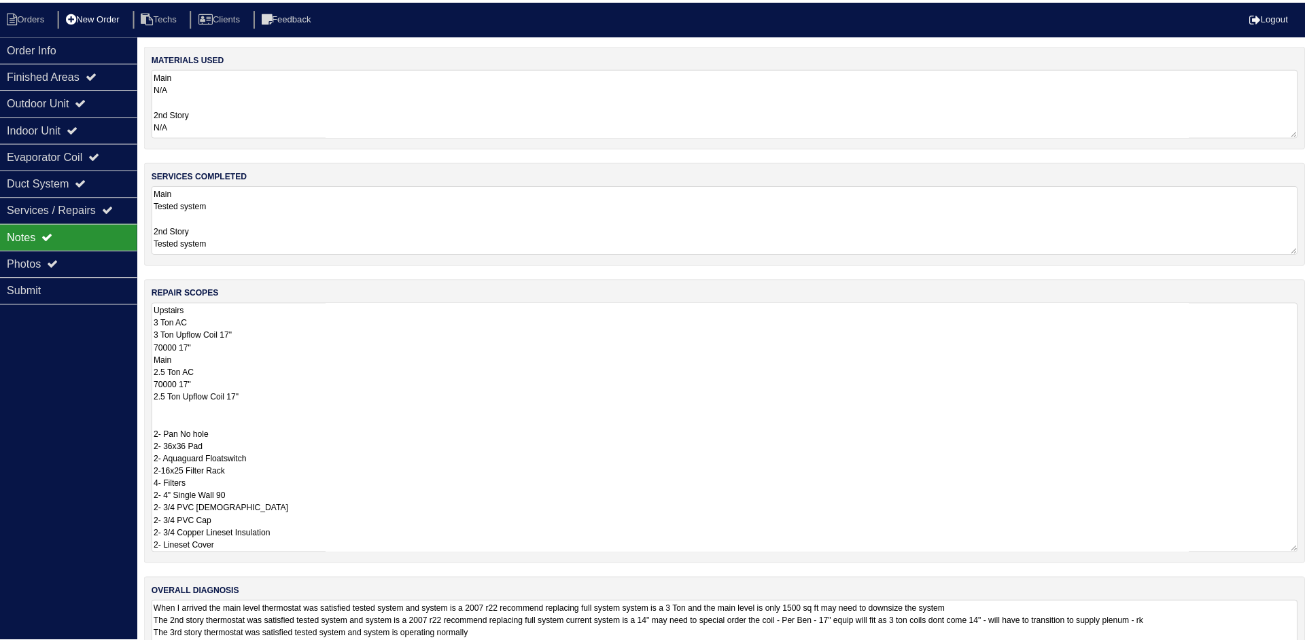
scroll to position [1, 0]
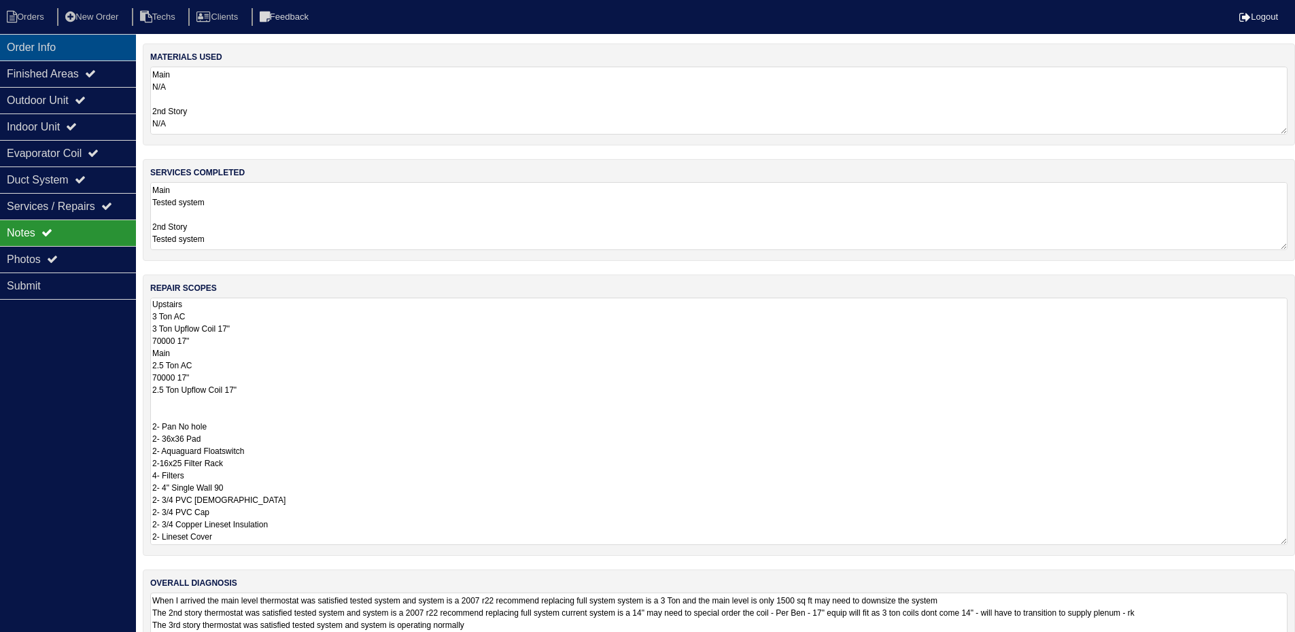
click at [80, 37] on div "Order Info" at bounding box center [68, 47] width 136 height 27
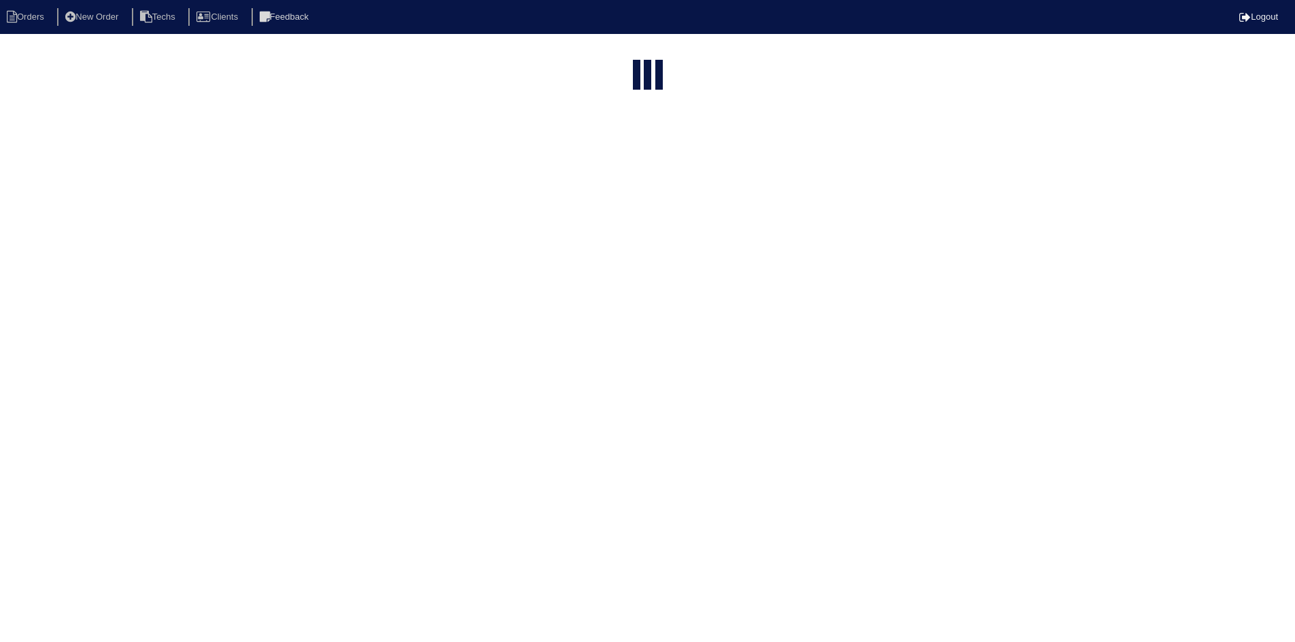
select select "15"
select select "field complete"
select select "need to quote"
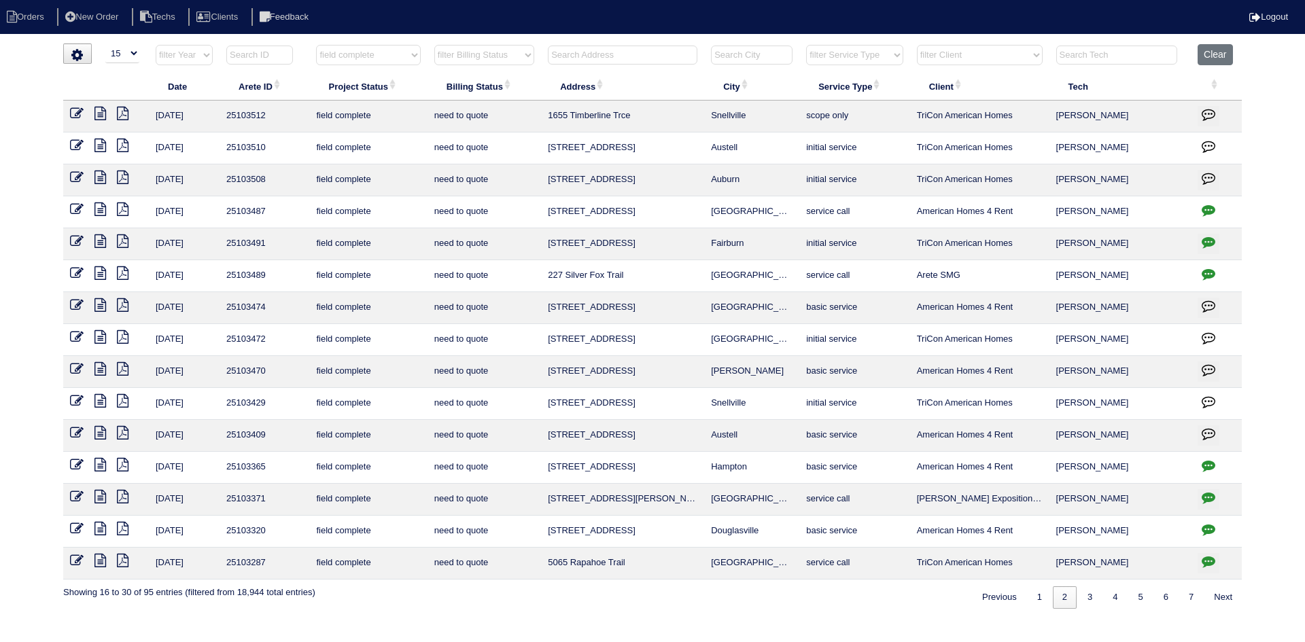
click at [96, 143] on icon at bounding box center [101, 146] width 12 height 14
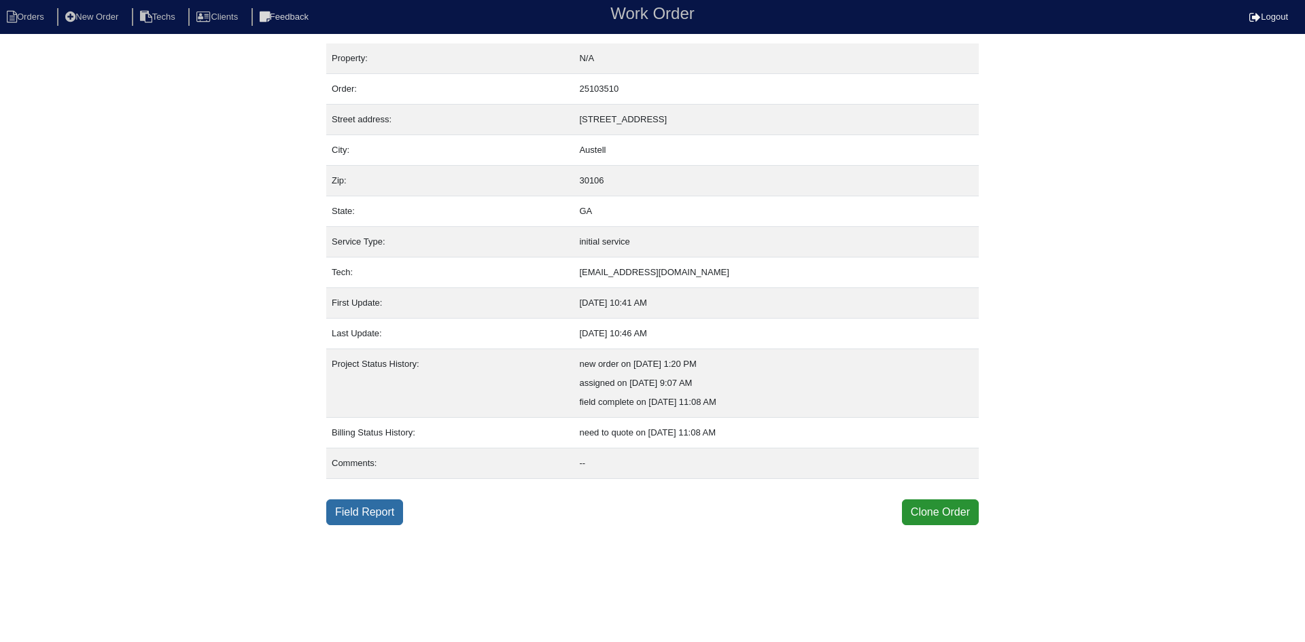
click at [382, 511] on link "Field Report" at bounding box center [364, 513] width 77 height 26
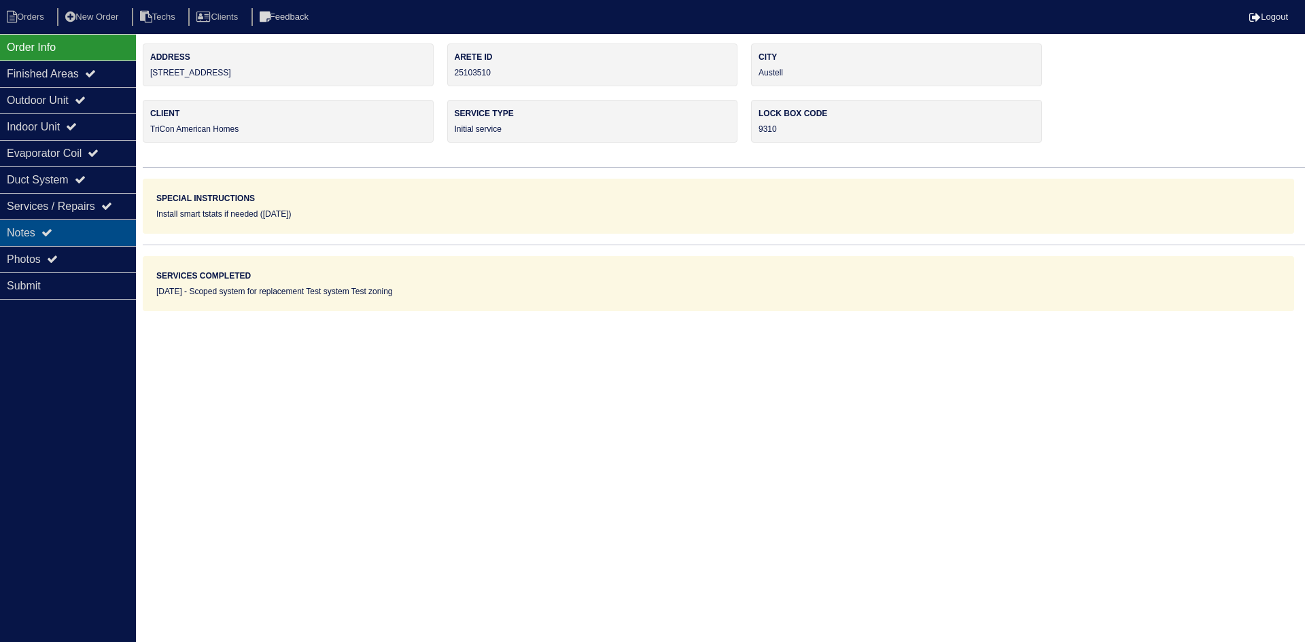
click at [50, 230] on icon at bounding box center [46, 232] width 11 height 11
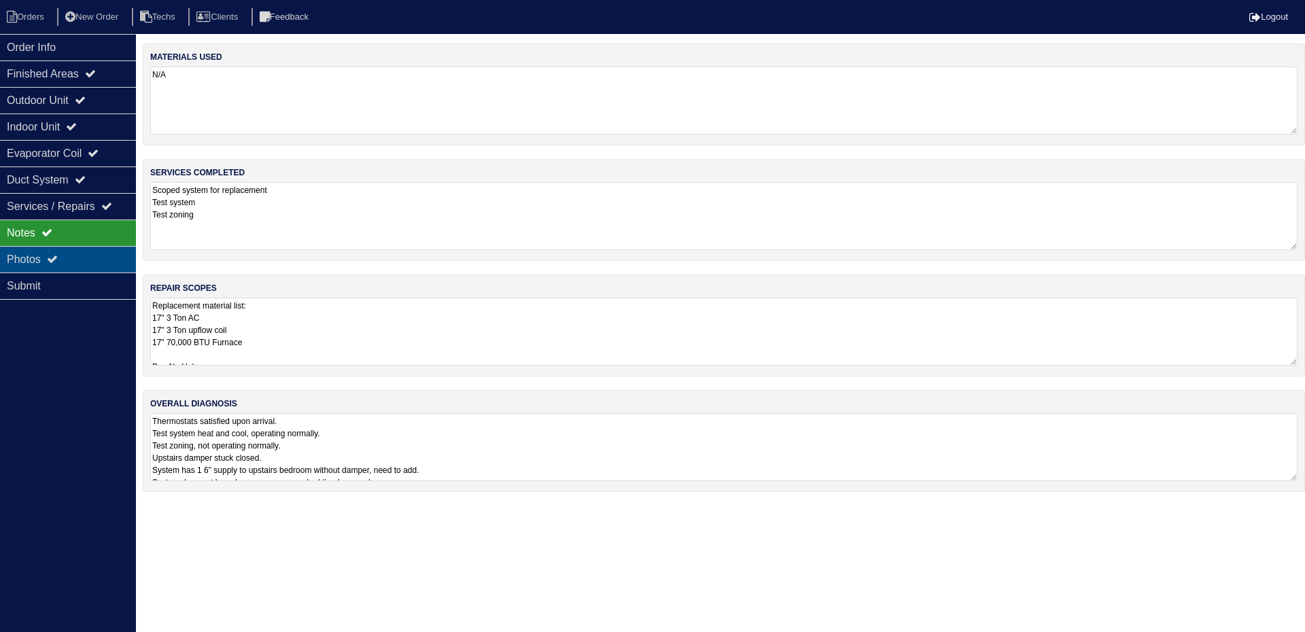
click at [53, 252] on div "Photos" at bounding box center [68, 259] width 136 height 27
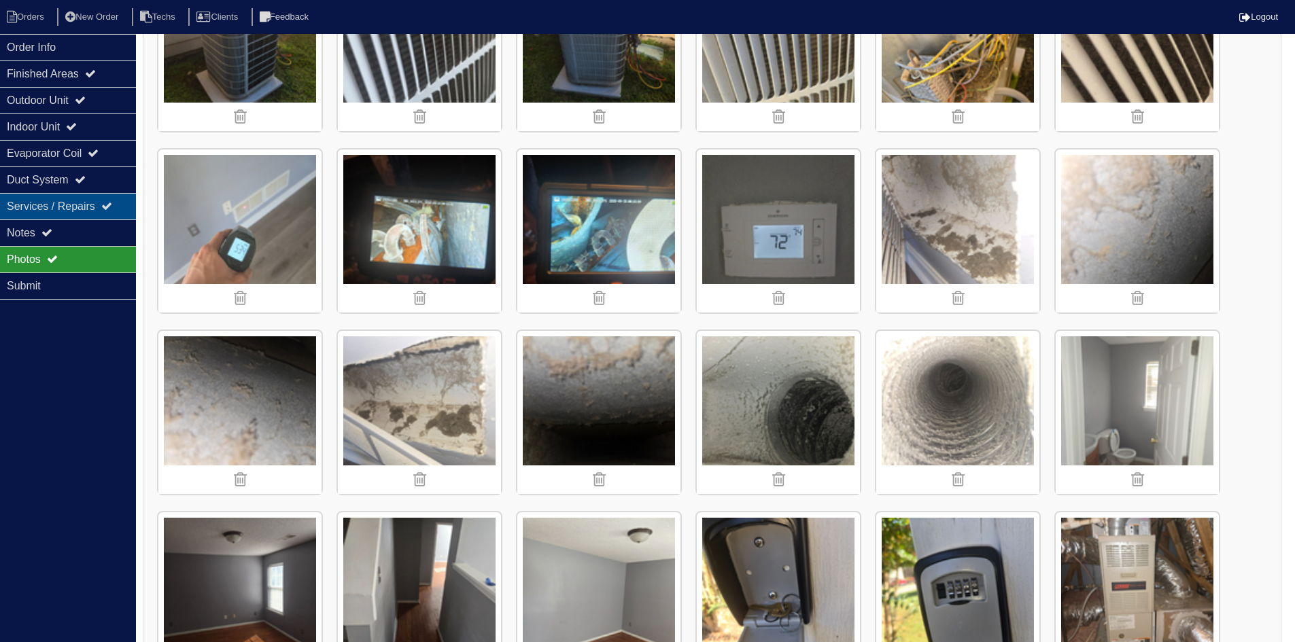
scroll to position [795, 0]
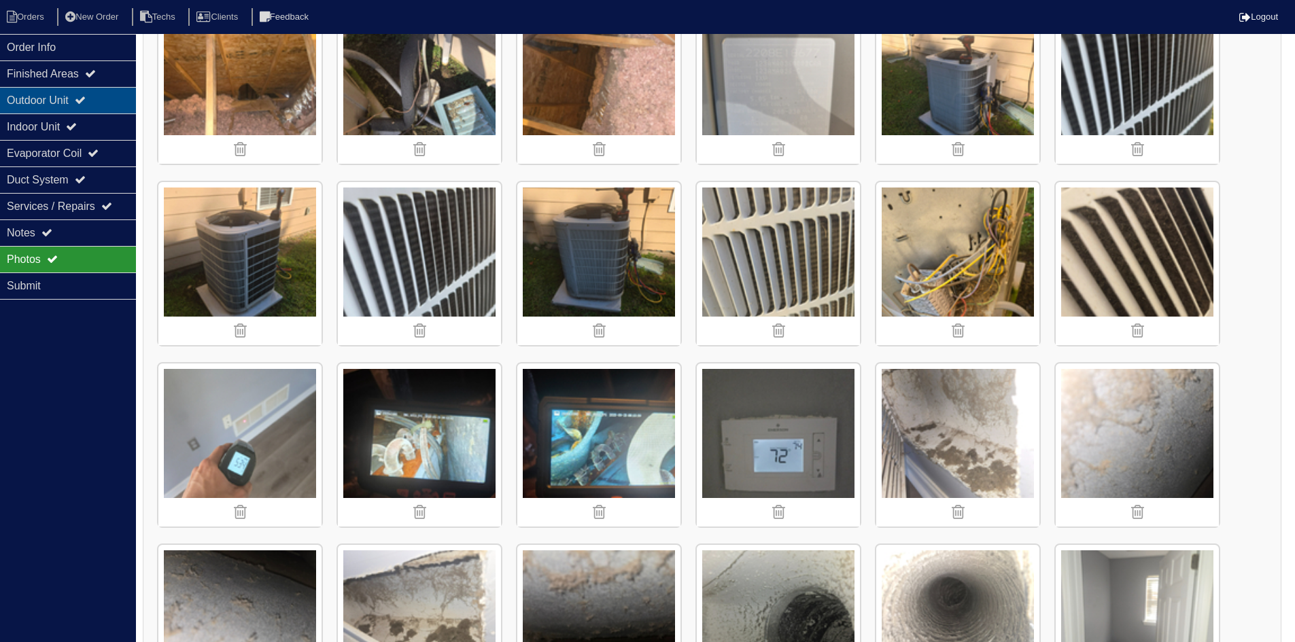
click at [56, 99] on div "Outdoor Unit" at bounding box center [68, 100] width 136 height 27
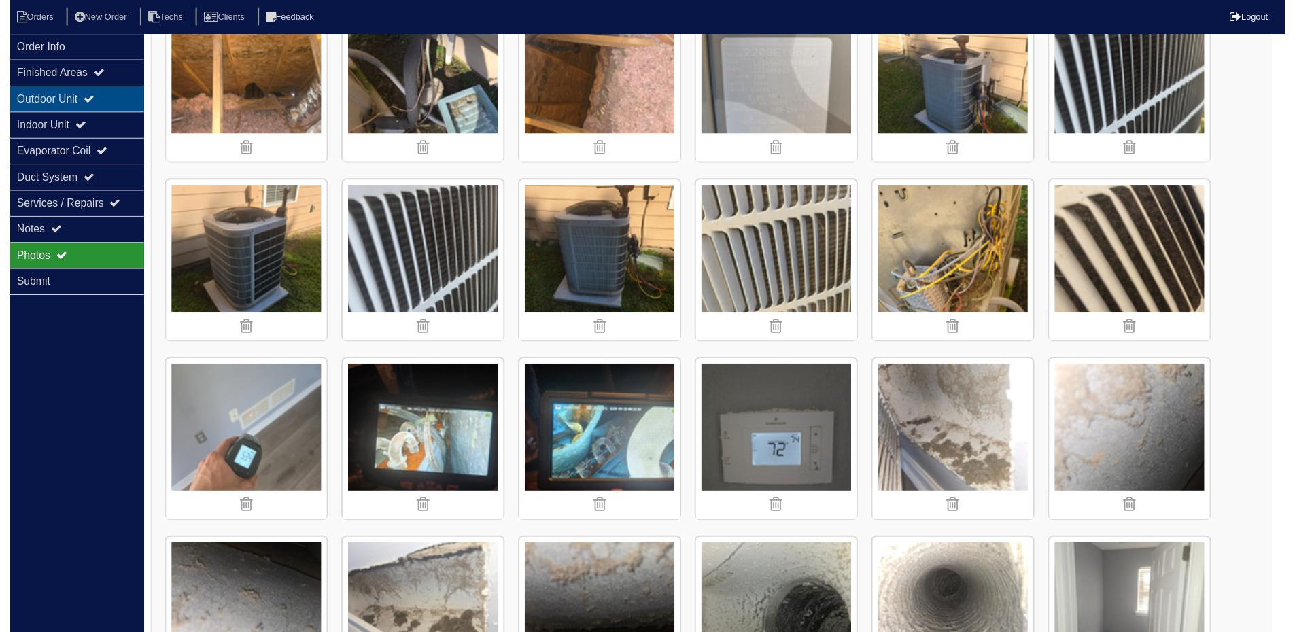
scroll to position [0, 0]
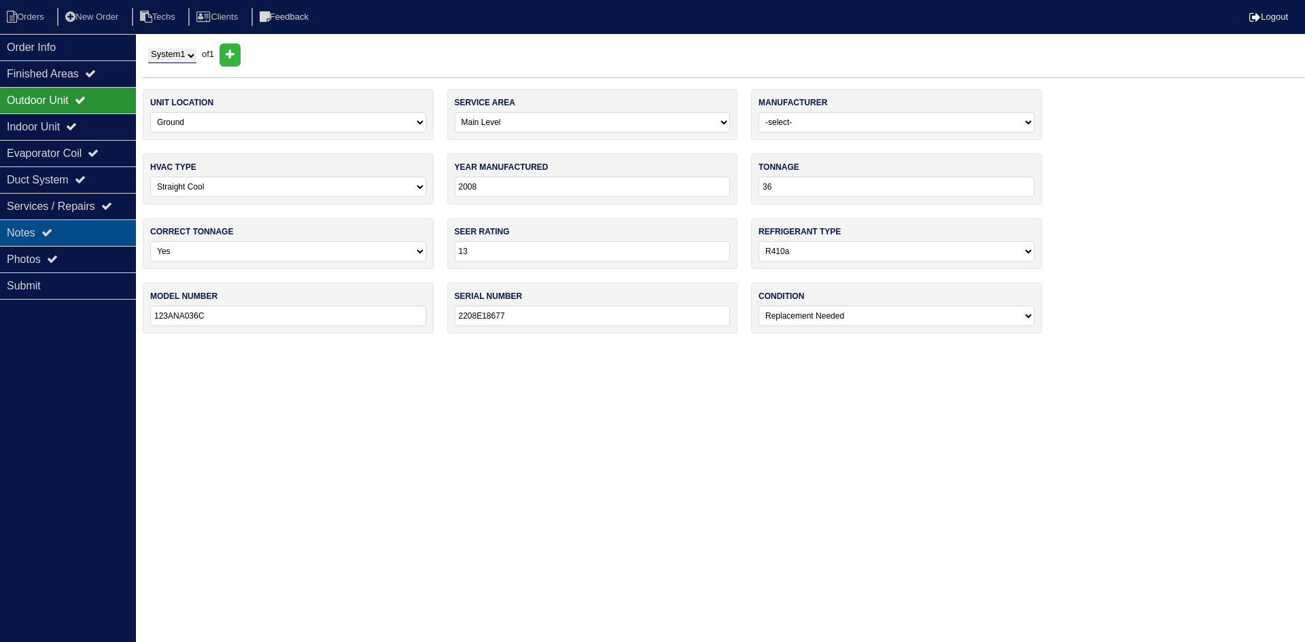
click at [46, 225] on div "Notes" at bounding box center [68, 233] width 136 height 27
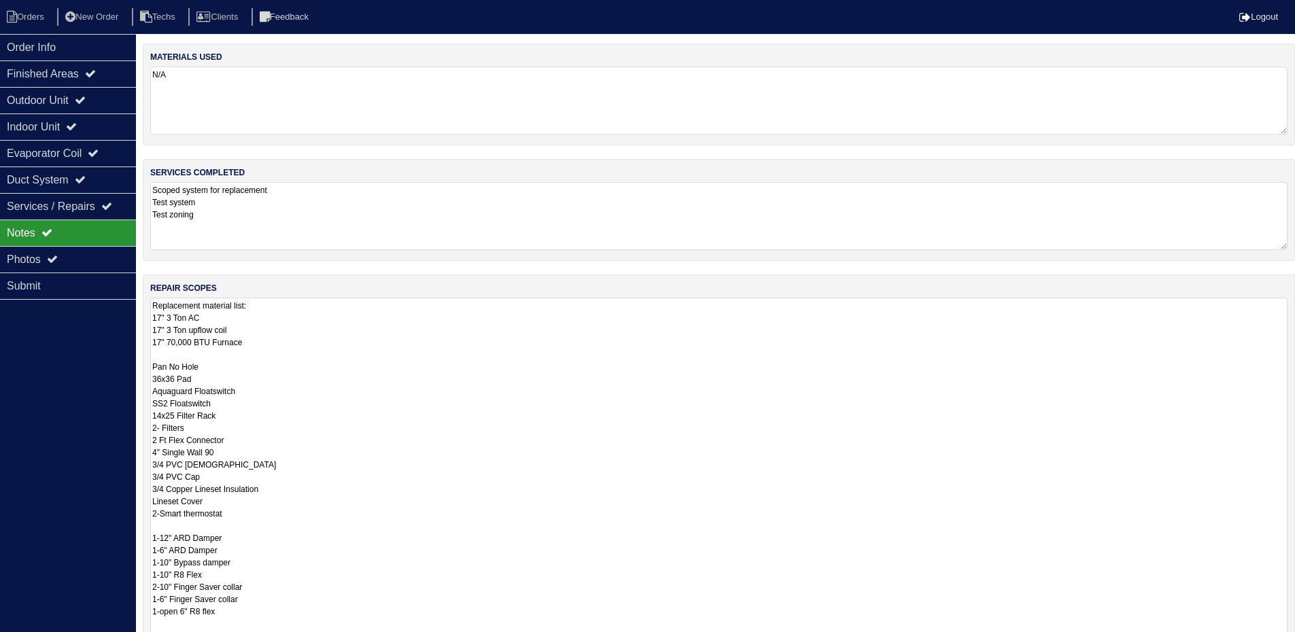
drag, startPoint x: 1295, startPoint y: 362, endPoint x: 1095, endPoint y: 596, distance: 308.6
click at [1295, 642] on html "Orders New Order Techs Clients Feedback Logout Orders New Order Users Clients M…" at bounding box center [647, 409] width 1295 height 819
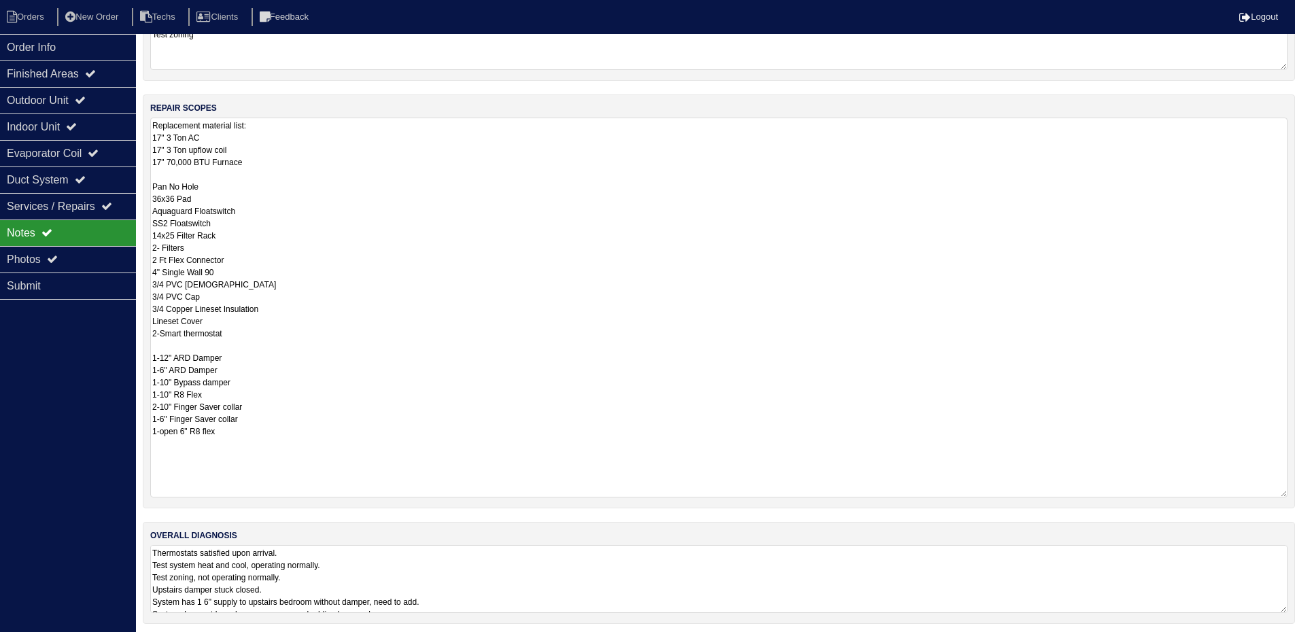
scroll to position [186, 0]
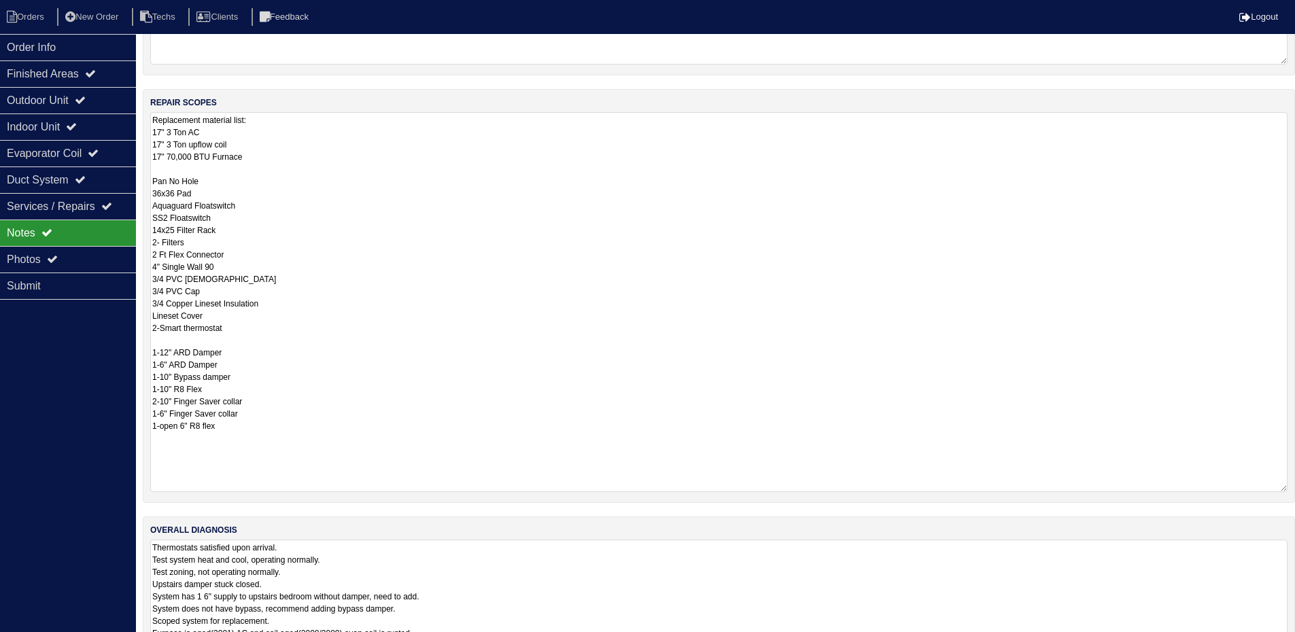
drag, startPoint x: 1282, startPoint y: 604, endPoint x: 1299, endPoint y: 674, distance: 71.6
click at [1295, 642] on html "Orders New Order Techs Clients Feedback Logout Orders New Order Users Clients M…" at bounding box center [647, 258] width 1295 height 888
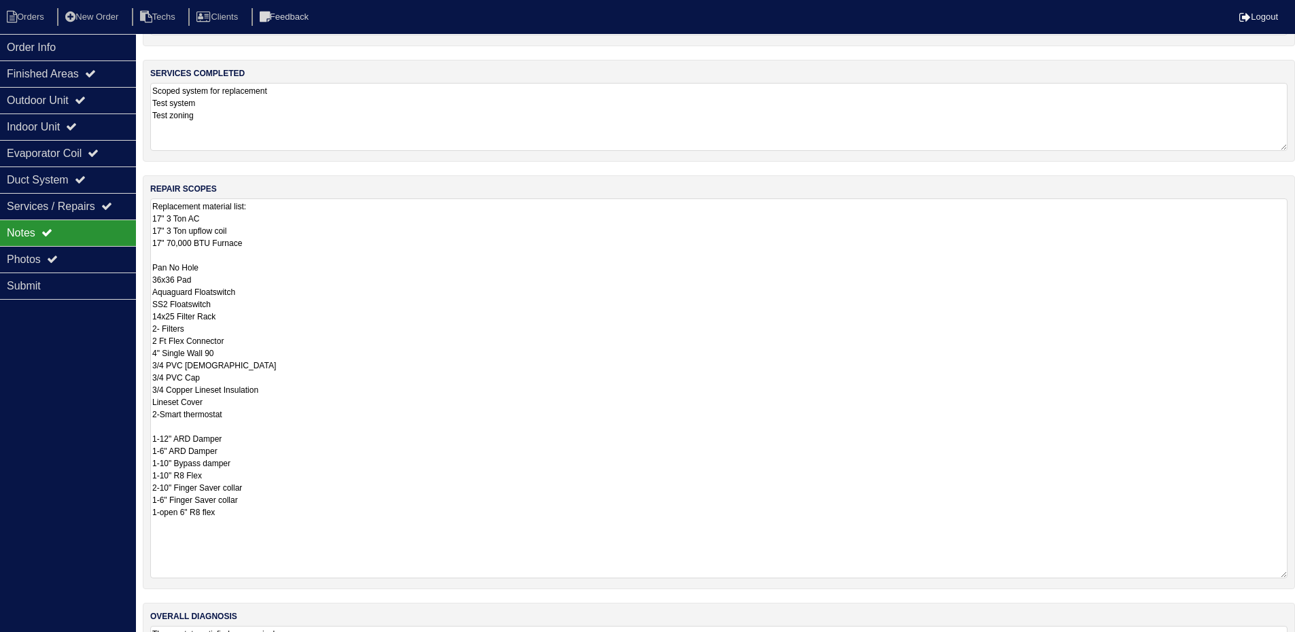
scroll to position [0, 0]
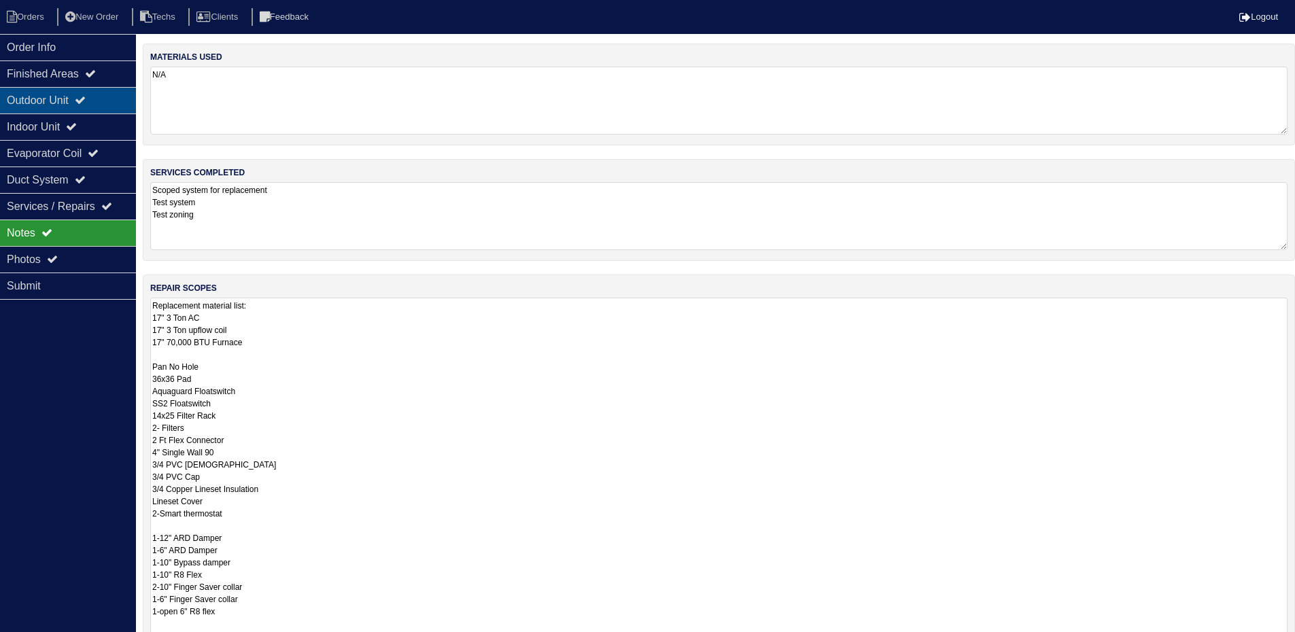
click at [86, 102] on icon at bounding box center [80, 100] width 11 height 11
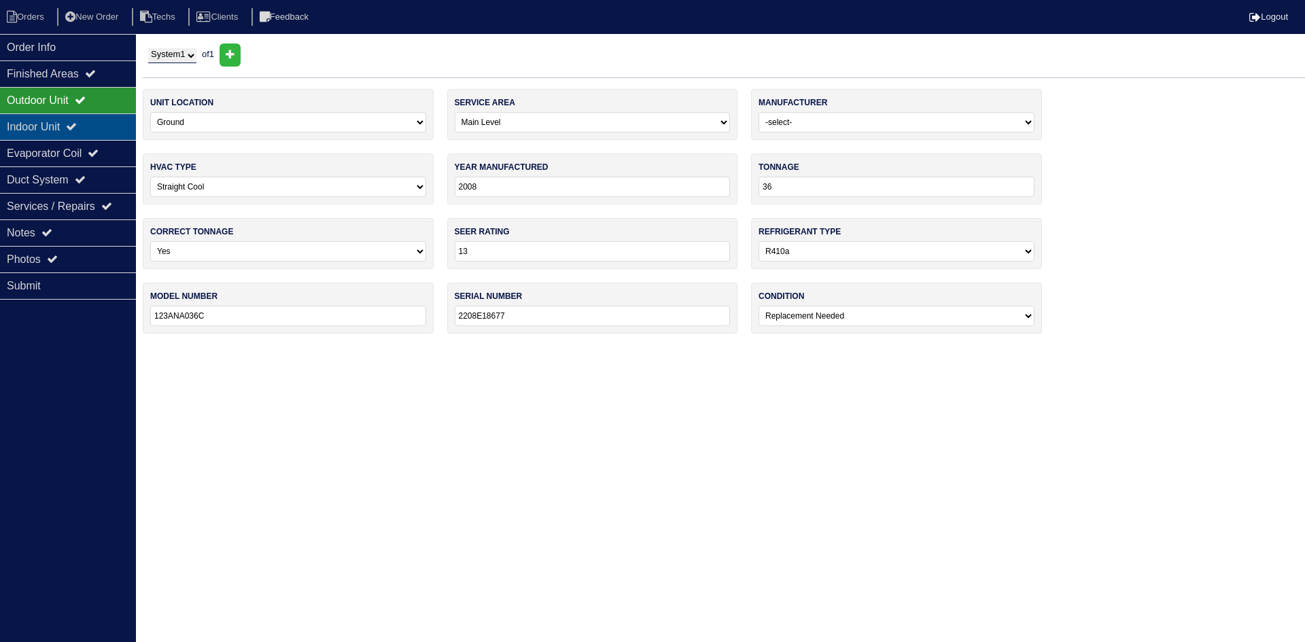
click at [90, 126] on div "Indoor Unit" at bounding box center [68, 127] width 136 height 27
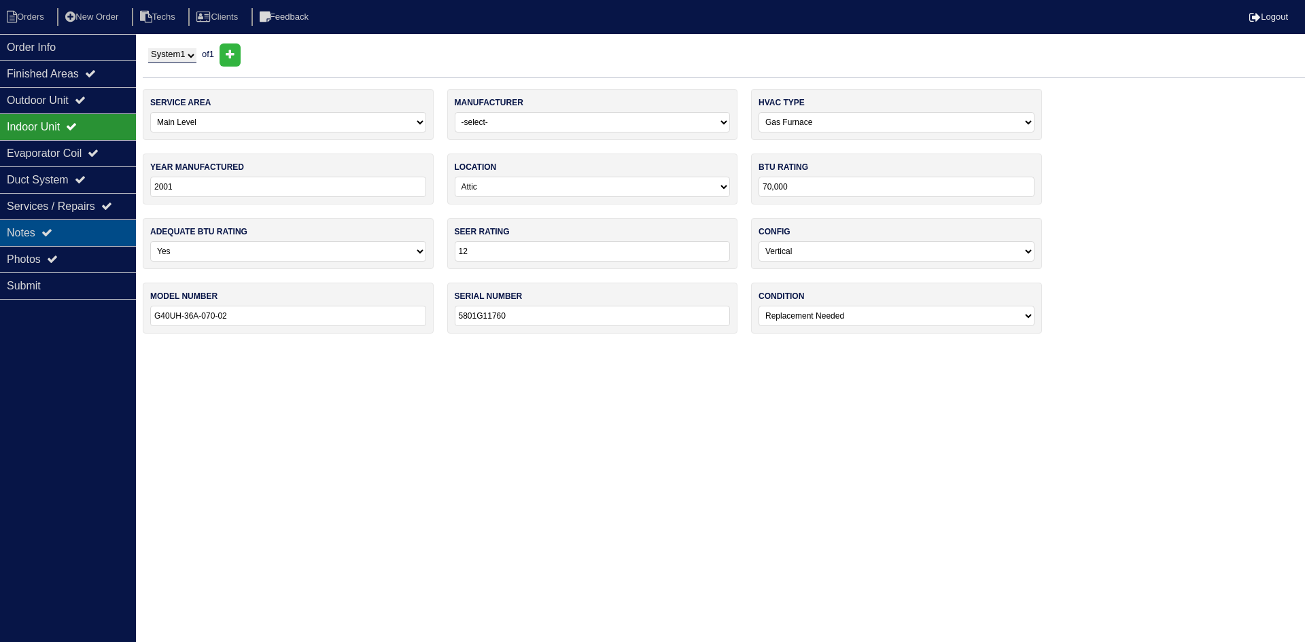
click at [126, 228] on div "Notes" at bounding box center [68, 233] width 136 height 27
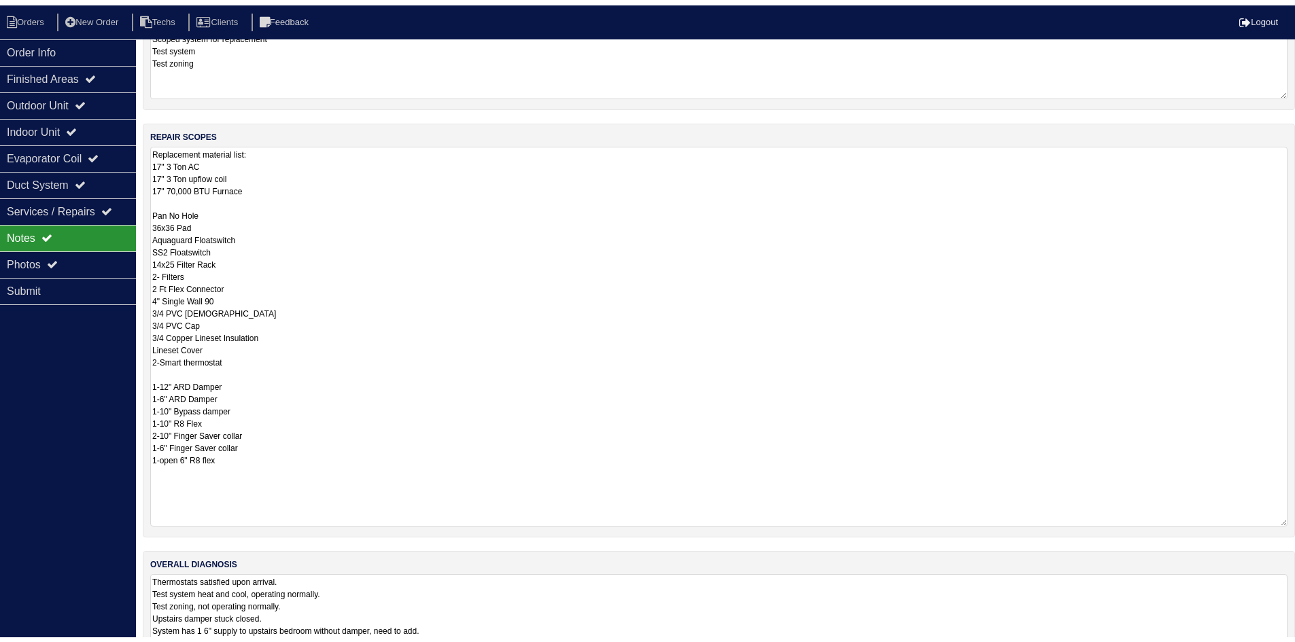
scroll to position [255, 0]
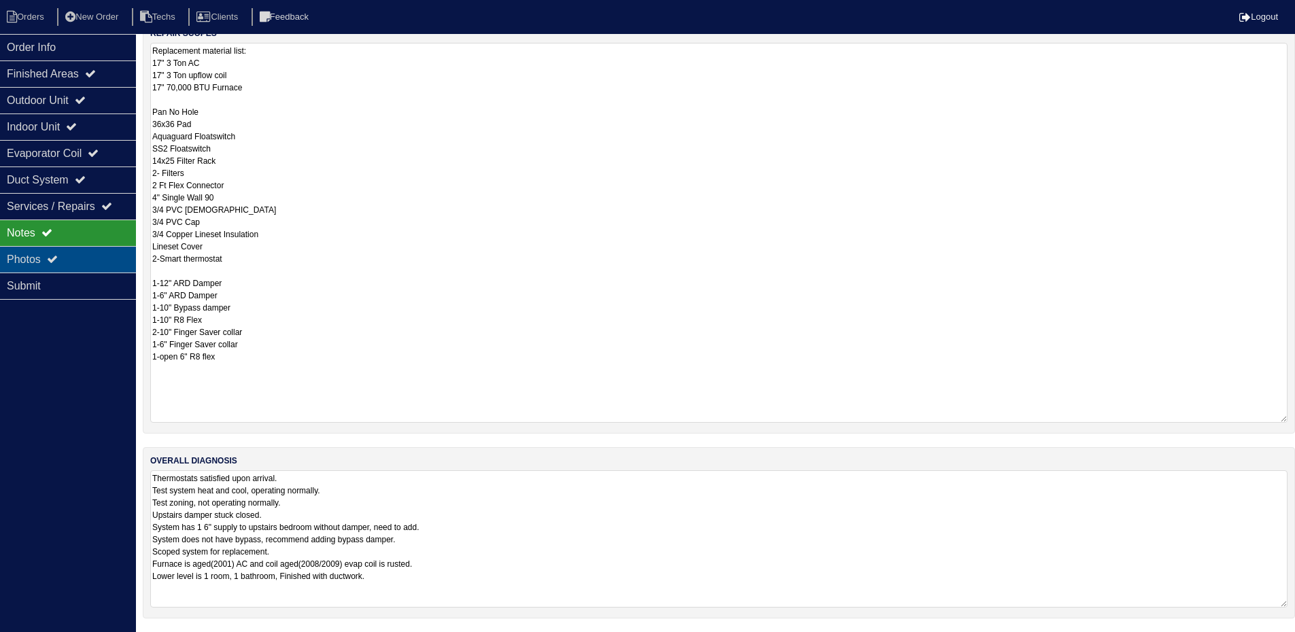
click at [19, 260] on div "Photos" at bounding box center [68, 259] width 136 height 27
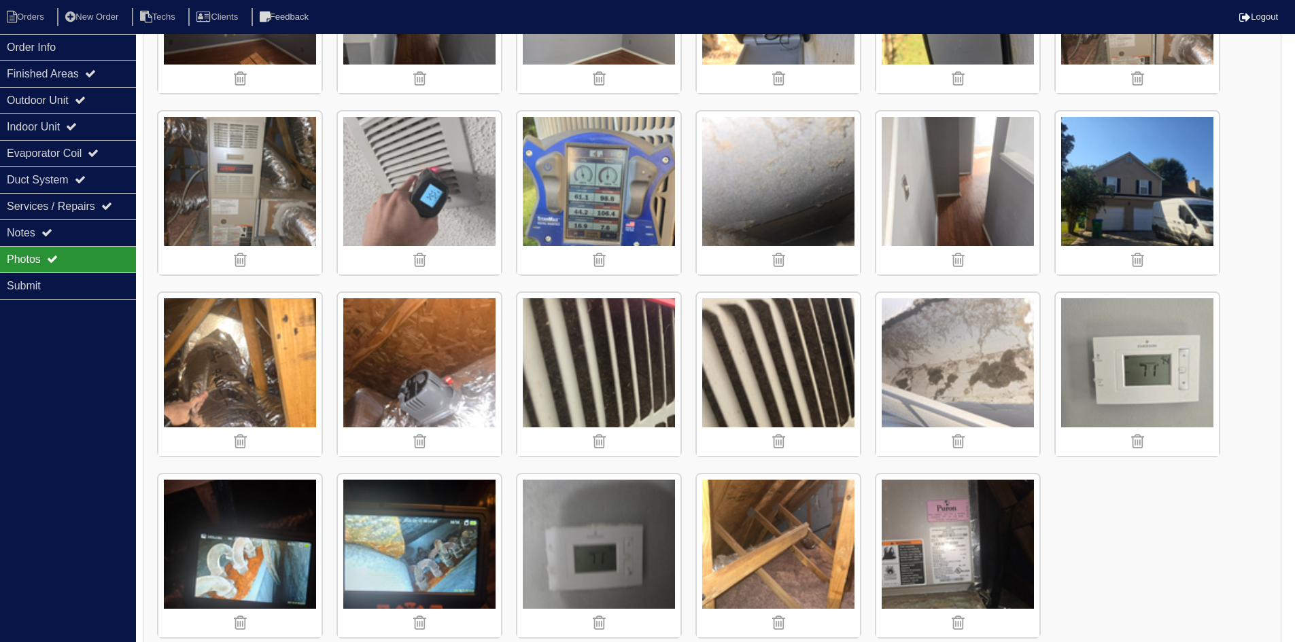
scroll to position [1611, 0]
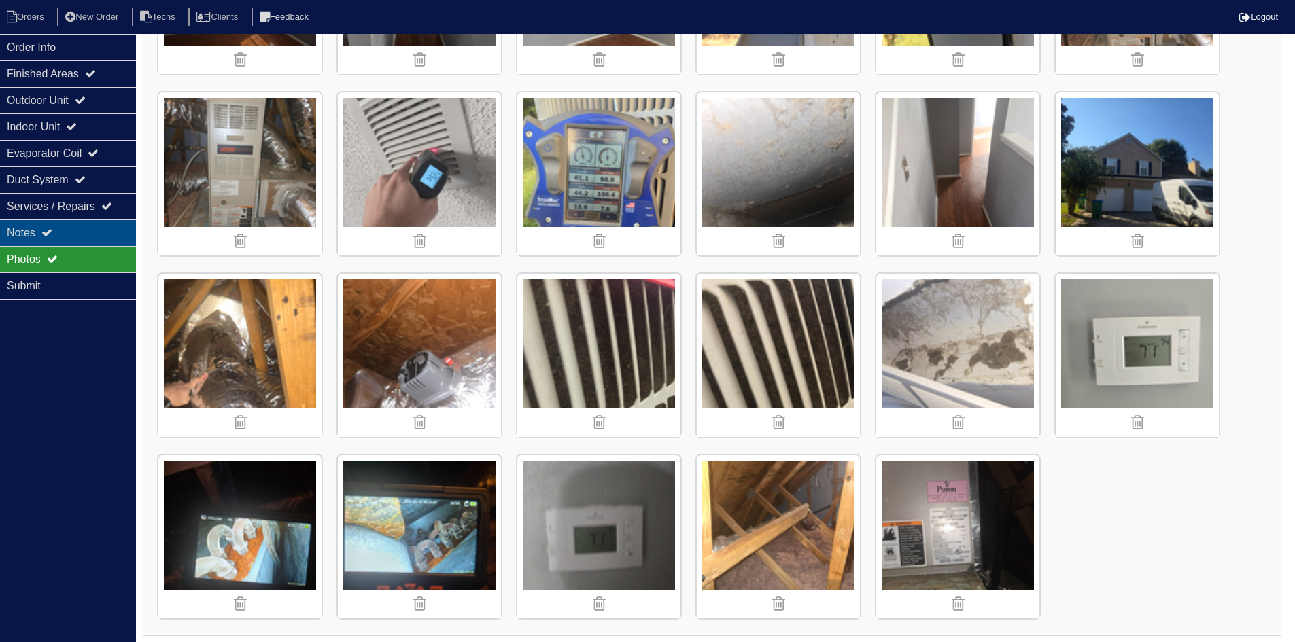
click at [62, 239] on div "Notes" at bounding box center [68, 233] width 136 height 27
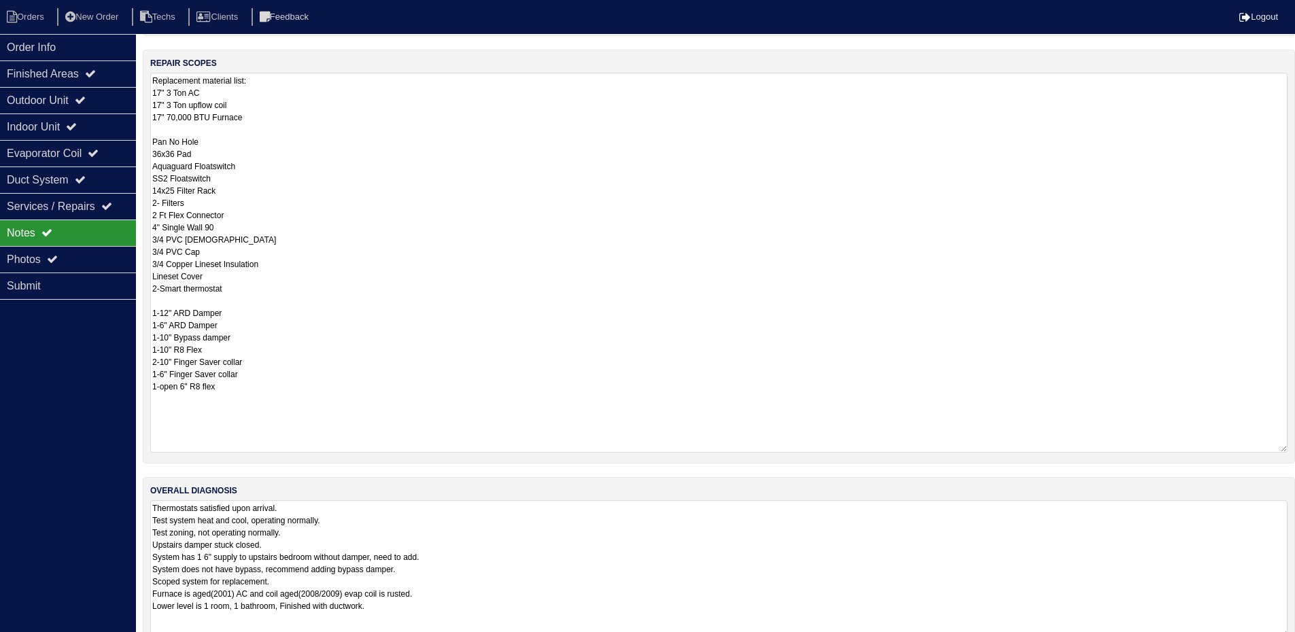
scroll to position [255, 0]
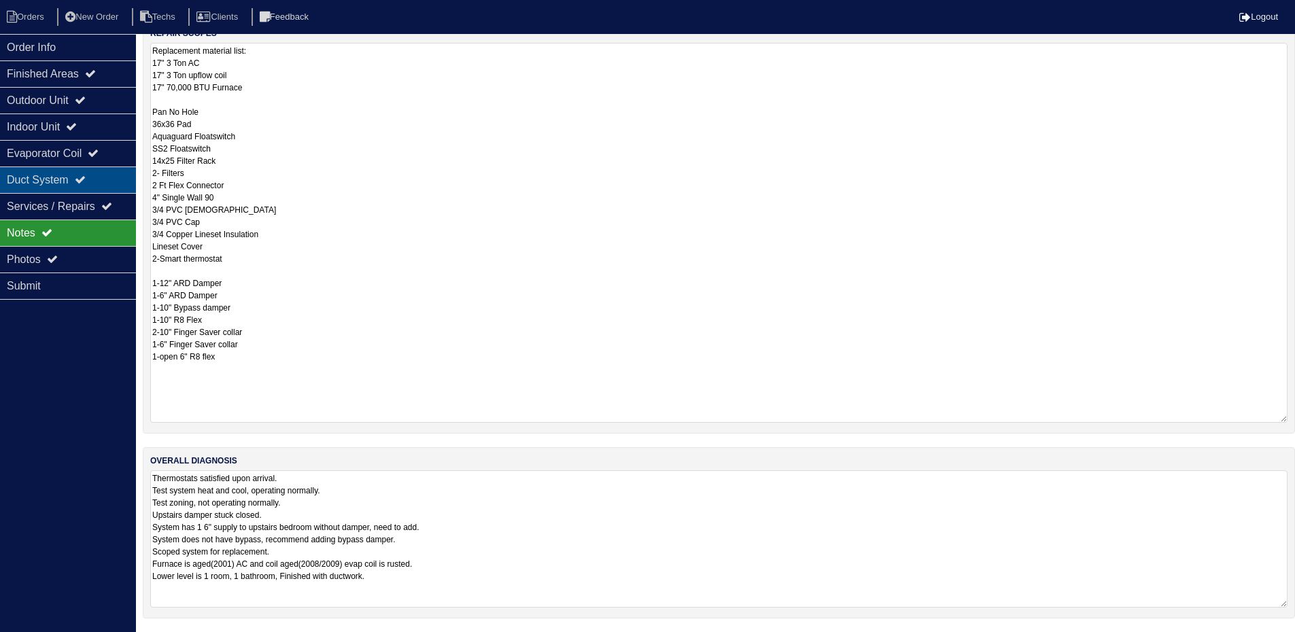
click at [50, 176] on div "Duct System" at bounding box center [68, 180] width 136 height 27
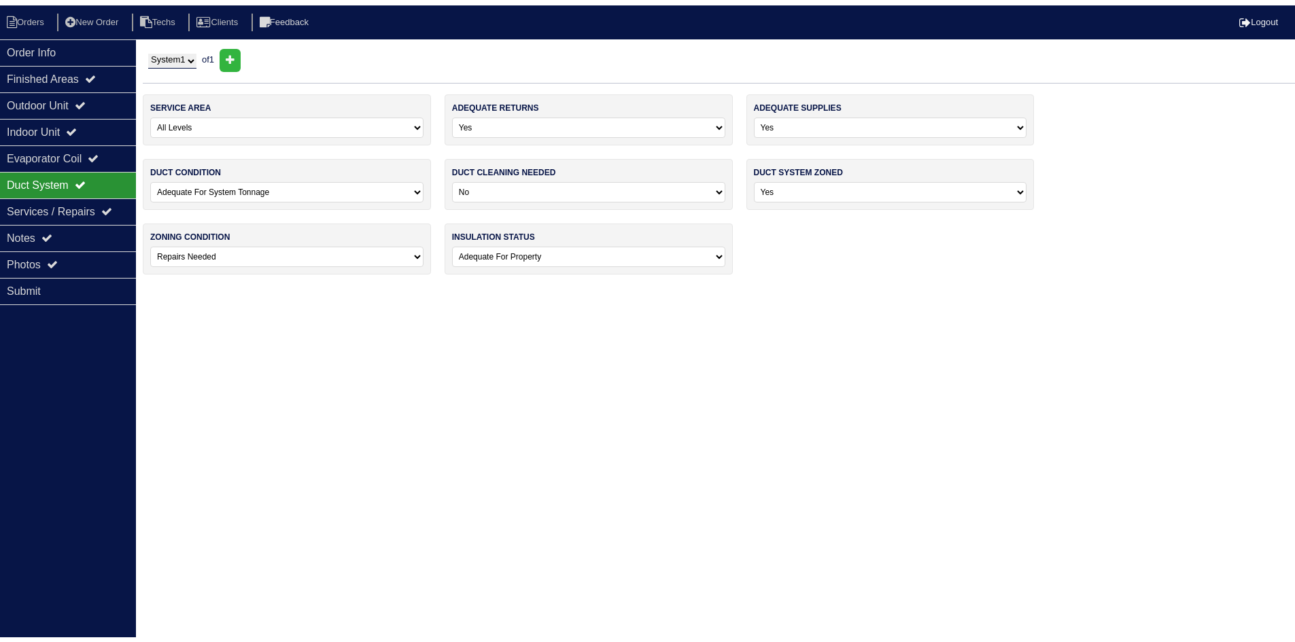
scroll to position [0, 0]
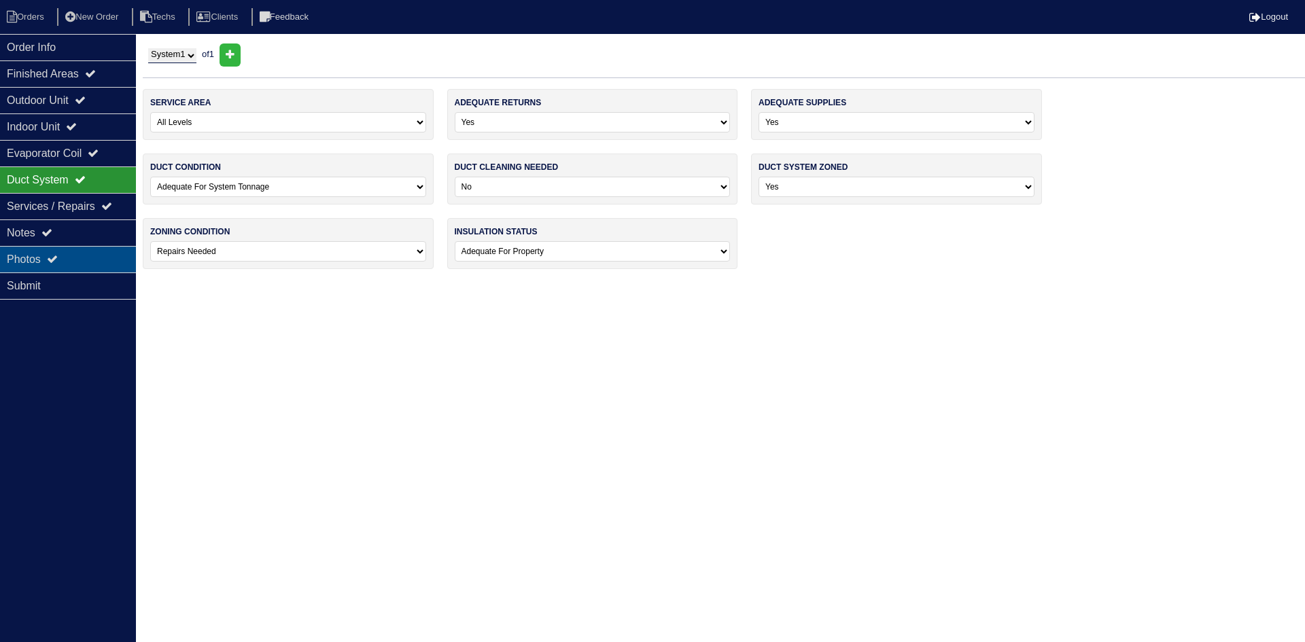
click at [50, 264] on div "Photos" at bounding box center [68, 259] width 136 height 27
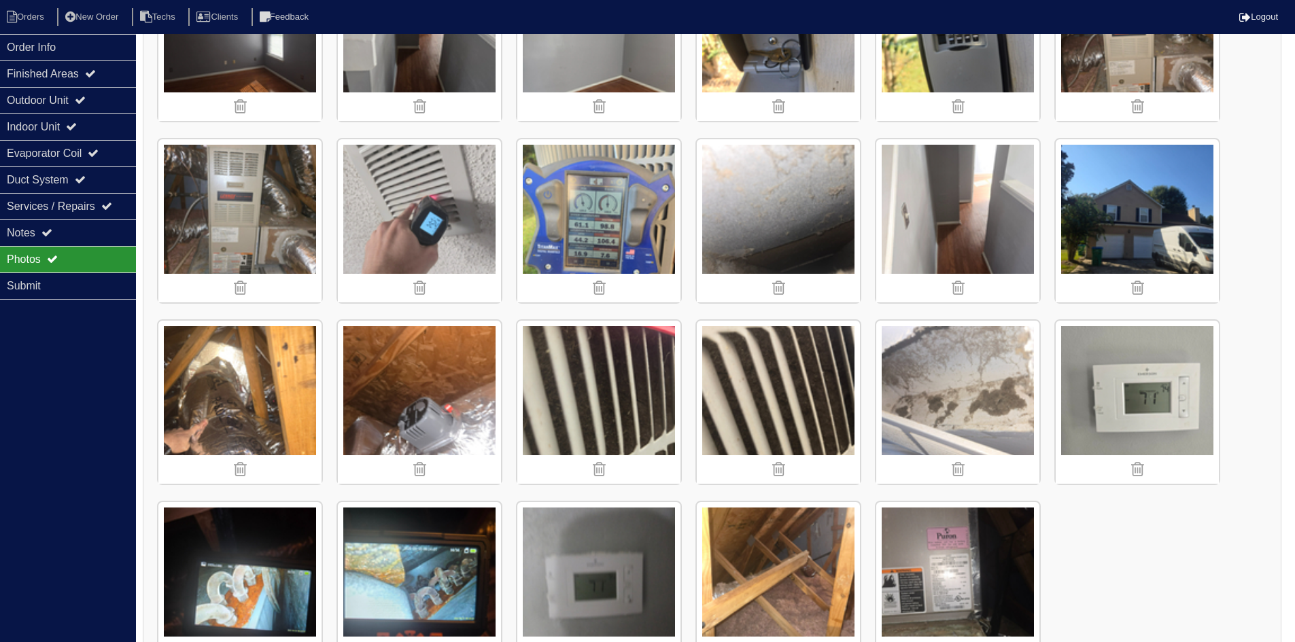
scroll to position [1611, 0]
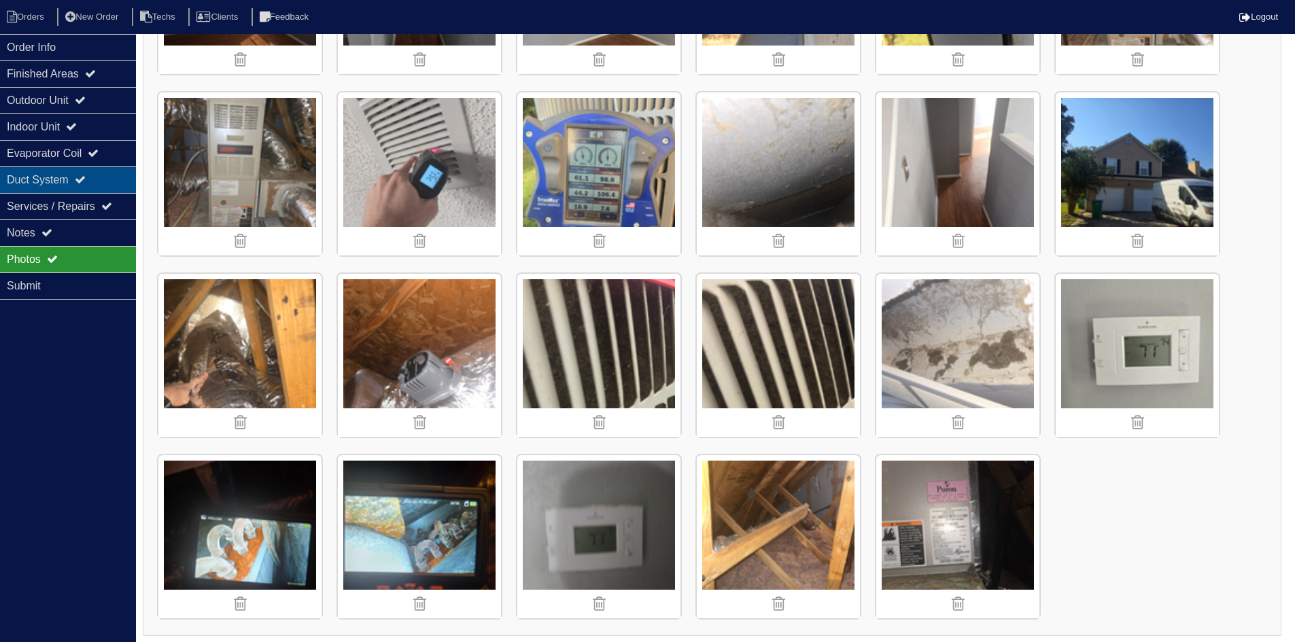
click at [102, 177] on div "Duct System" at bounding box center [68, 180] width 136 height 27
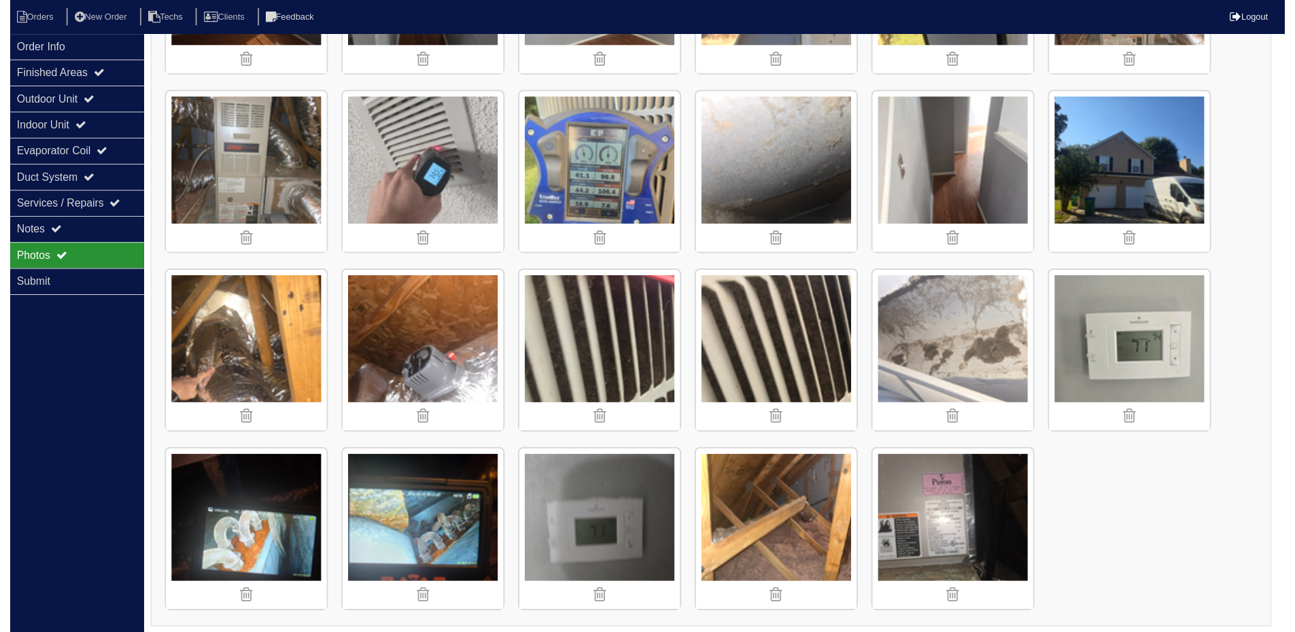
scroll to position [0, 0]
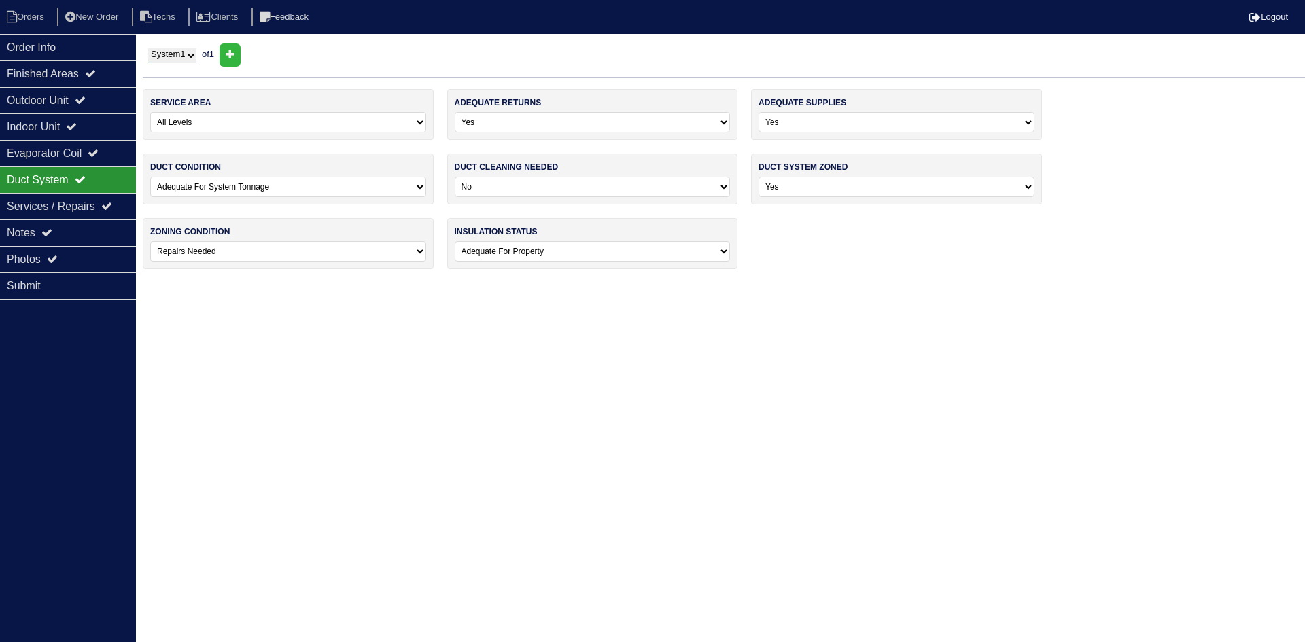
click at [566, 190] on select "-select- No Yes - Recommended But Not Required Yes - Highly Recommended" at bounding box center [593, 187] width 276 height 20
select select "1"
click at [455, 177] on select "-select- No Yes - Recommended But Not Required Yes - Highly Recommended" at bounding box center [593, 187] width 276 height 20
click at [96, 70] on icon at bounding box center [90, 73] width 11 height 11
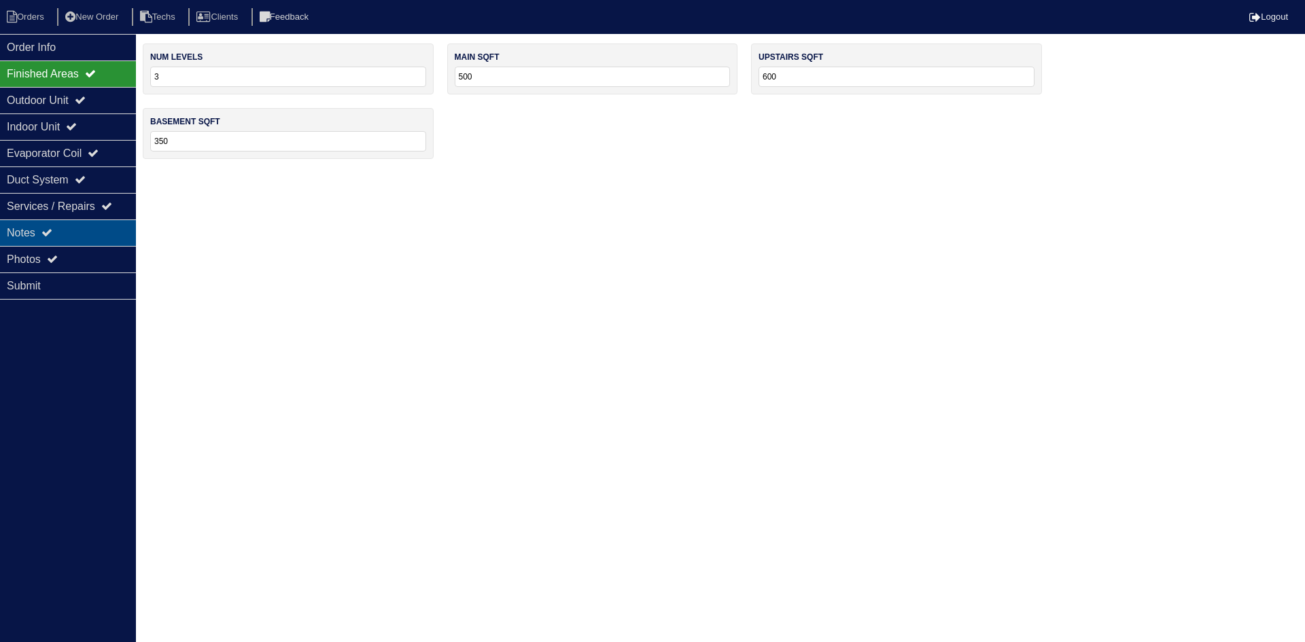
click at [61, 227] on div "Notes" at bounding box center [68, 233] width 136 height 27
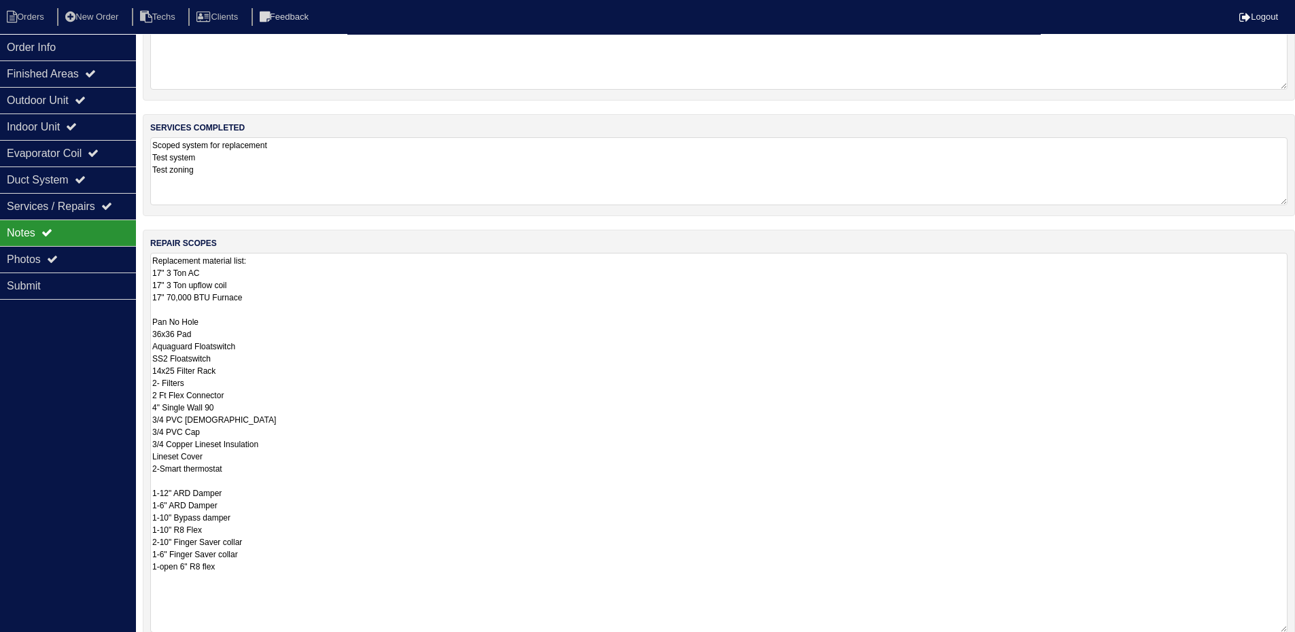
scroll to position [136, 0]
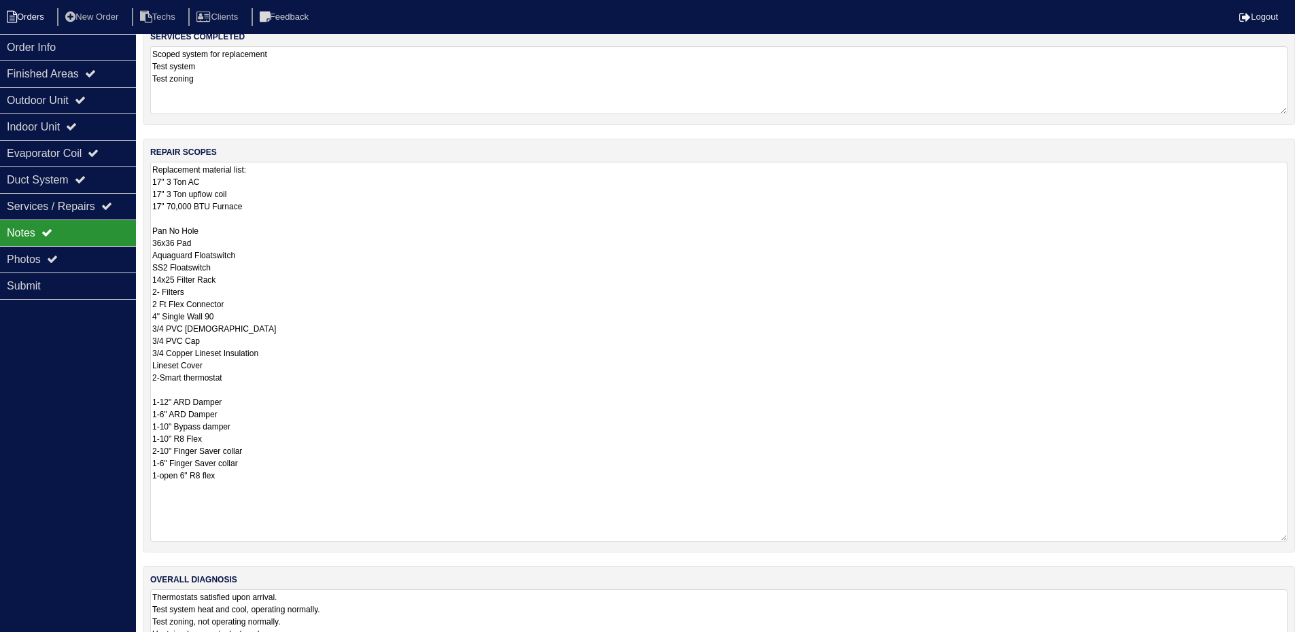
click at [39, 21] on li "Orders" at bounding box center [27, 17] width 55 height 18
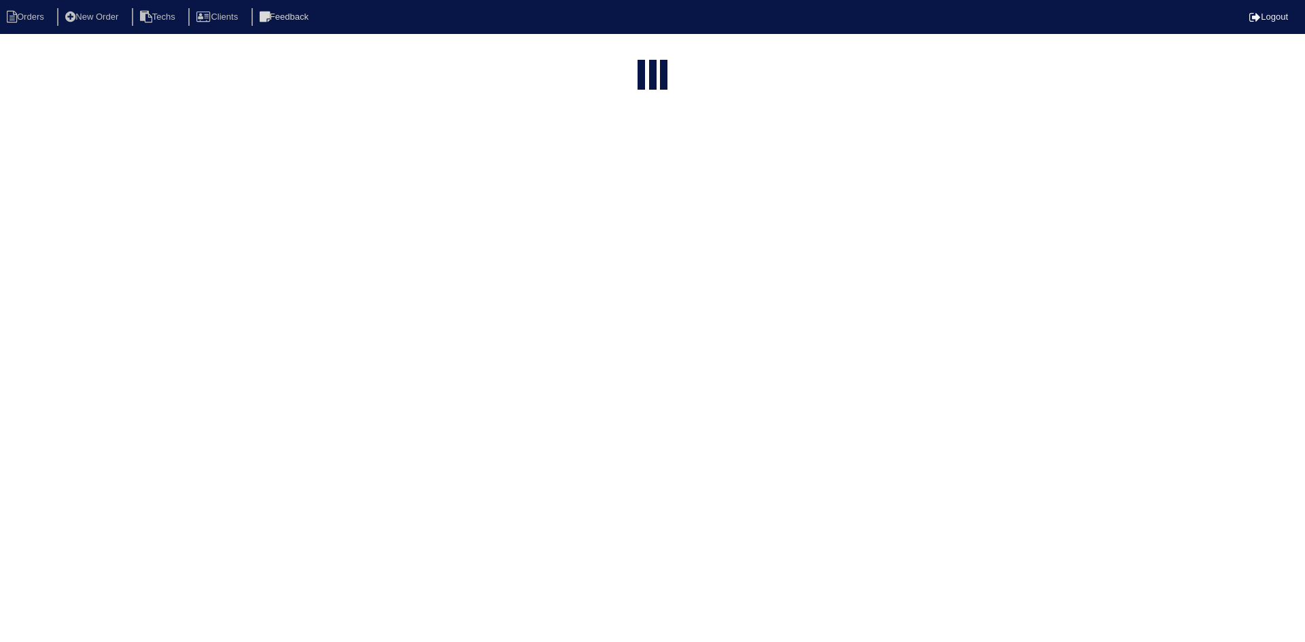
select select "15"
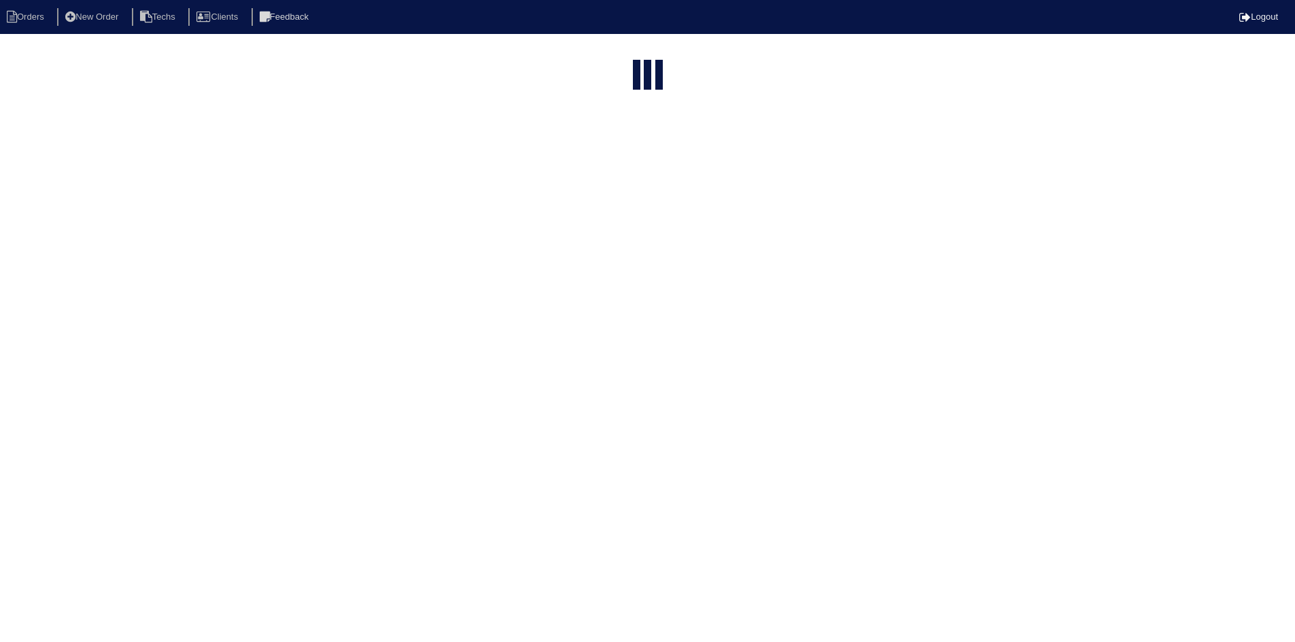
select select "field complete"
select select "need to quote"
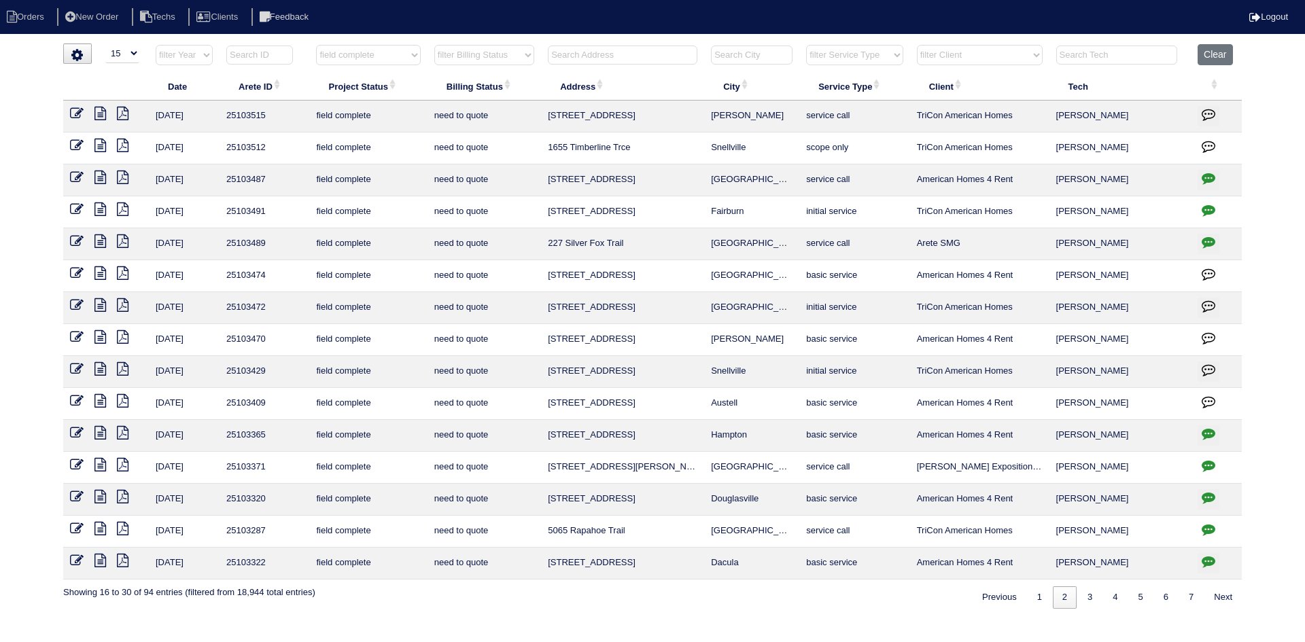
click at [99, 176] on icon at bounding box center [101, 178] width 12 height 14
click at [1212, 172] on icon "button" at bounding box center [1209, 178] width 14 height 14
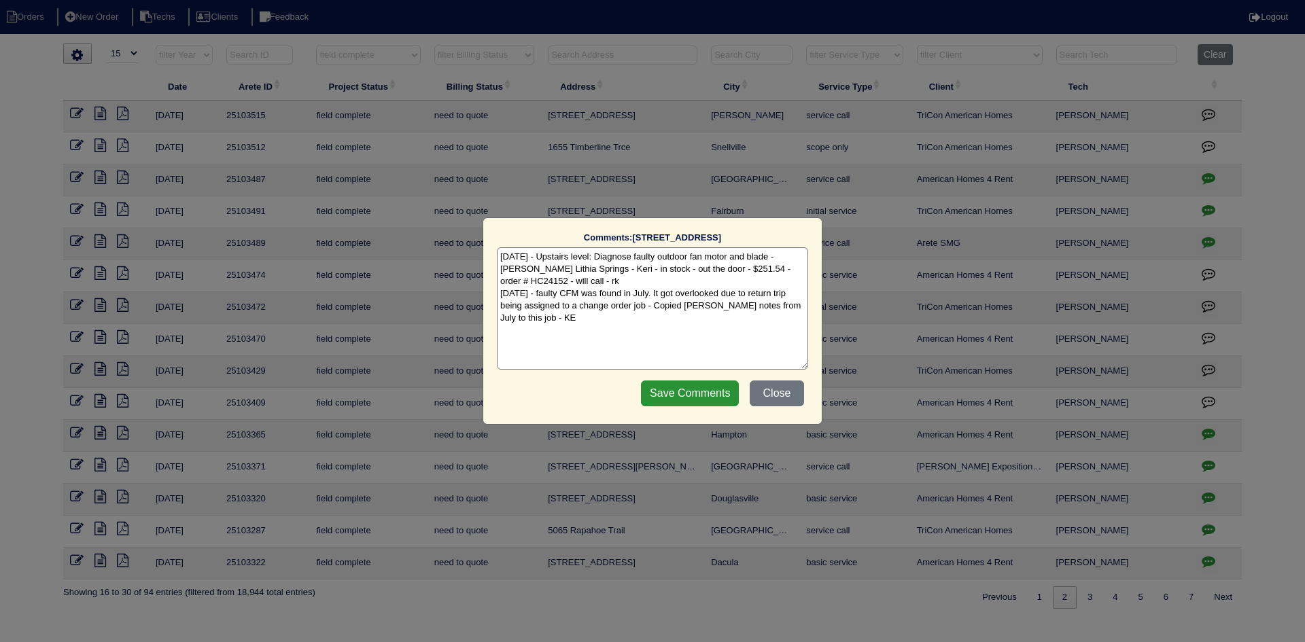
click at [577, 324] on textarea "[DATE] - Upstairs level: Diagnose faulty outdoor fan motor and blade - [PERSON_…" at bounding box center [652, 308] width 311 height 122
type textarea "[DATE] - Upstairs level: Diagnose faulty outdoor fan motor and blade - [PERSON_…"
click at [693, 402] on input "Save Comments" at bounding box center [690, 394] width 98 height 26
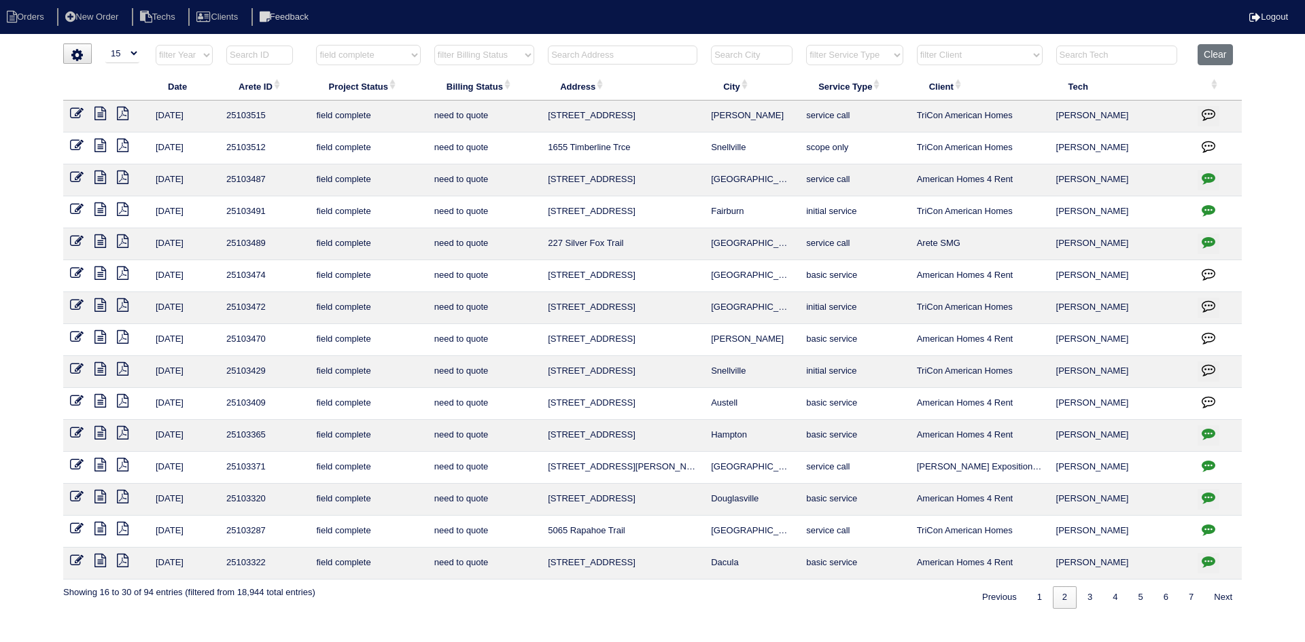
click at [100, 145] on icon at bounding box center [101, 146] width 12 height 14
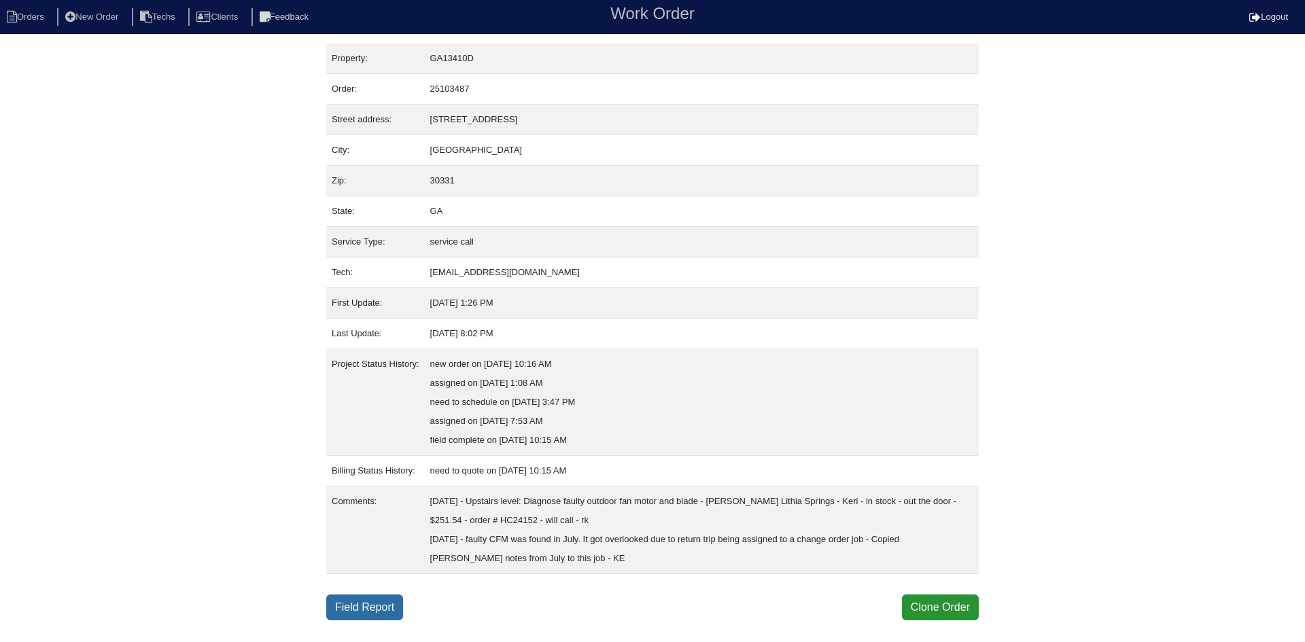
click at [370, 604] on link "Field Report" at bounding box center [364, 608] width 77 height 26
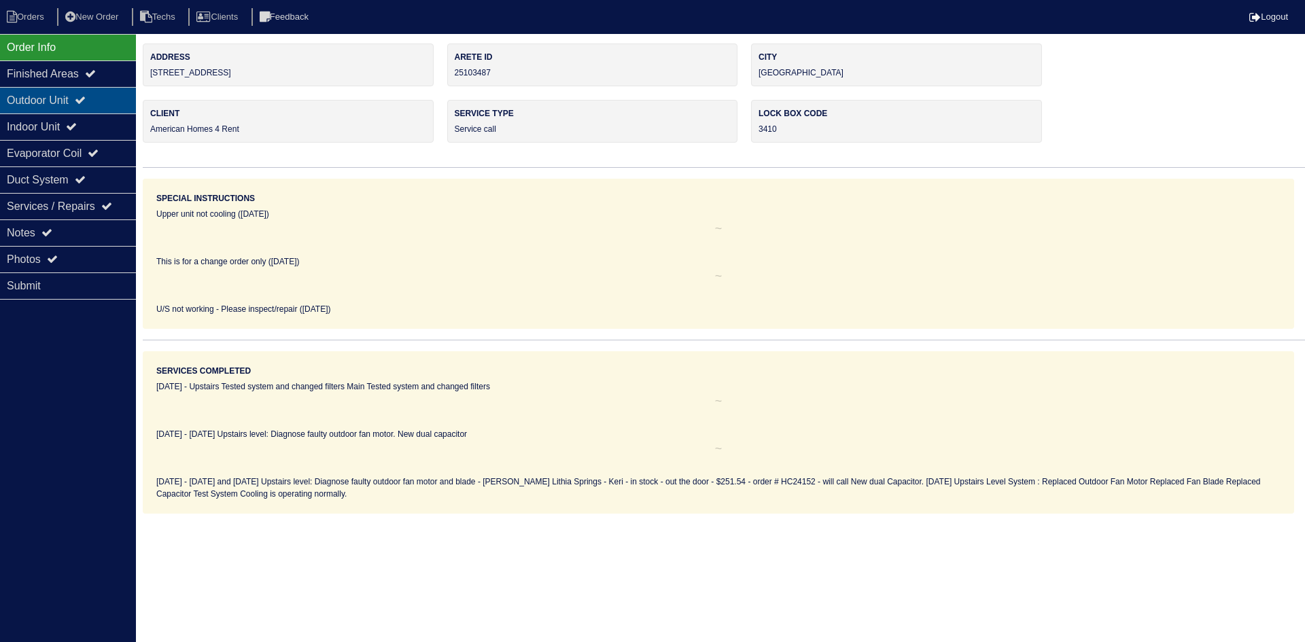
click at [78, 105] on div "Outdoor Unit" at bounding box center [68, 100] width 136 height 27
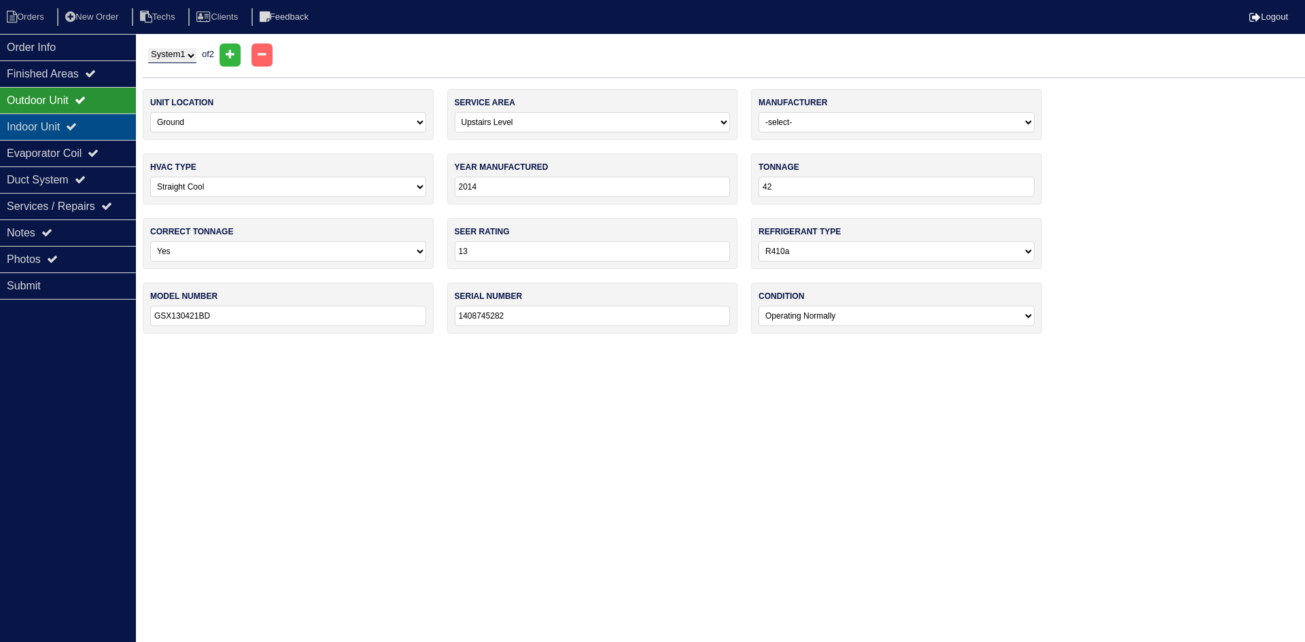
click at [77, 126] on icon at bounding box center [71, 126] width 11 height 11
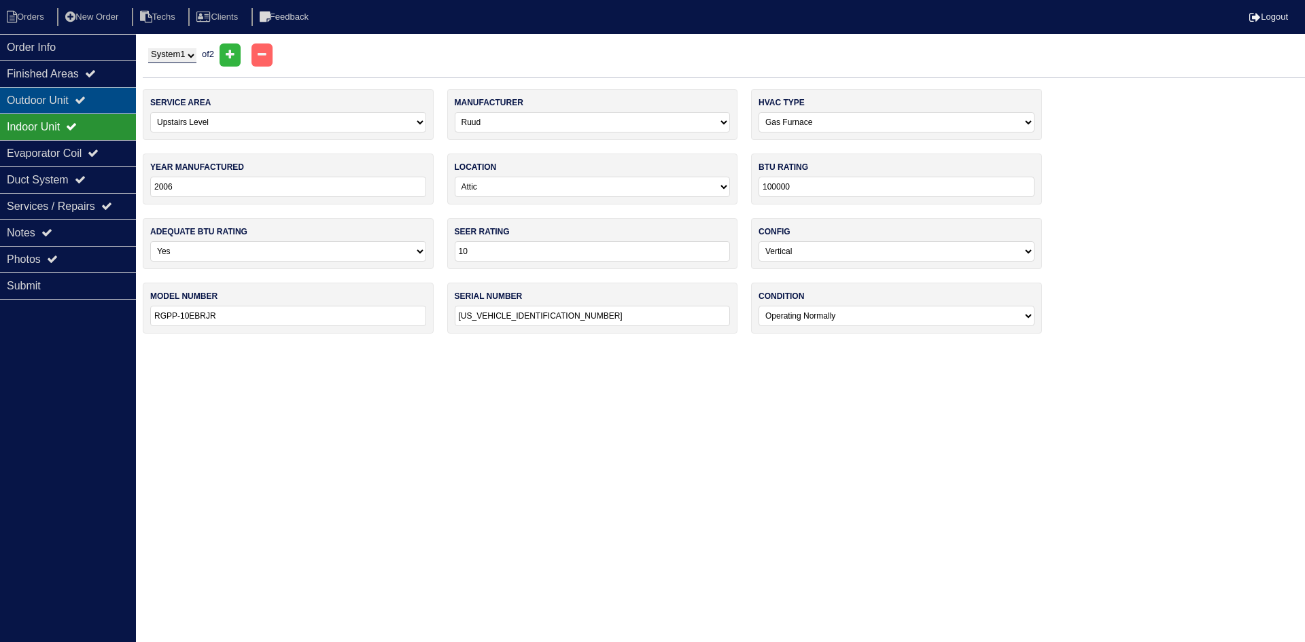
click at [69, 99] on div "Outdoor Unit" at bounding box center [68, 100] width 136 height 27
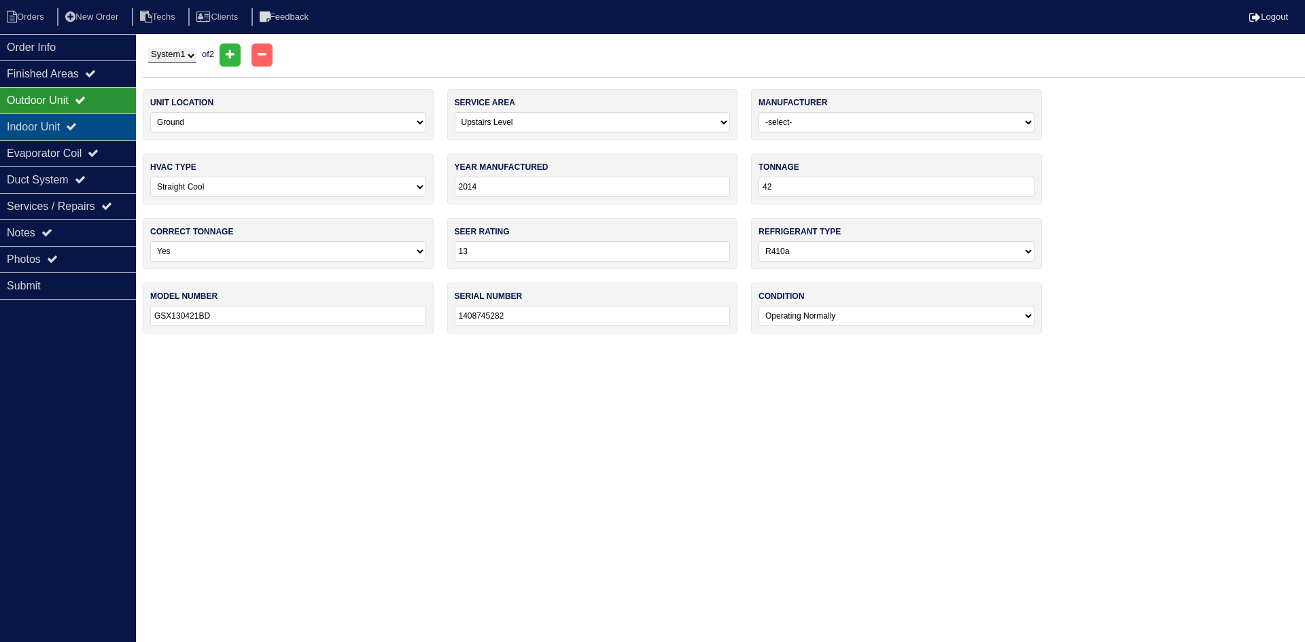
drag, startPoint x: 88, startPoint y: 118, endPoint x: 81, endPoint y: 118, distance: 7.5
click at [88, 118] on div "Indoor Unit" at bounding box center [68, 127] width 136 height 27
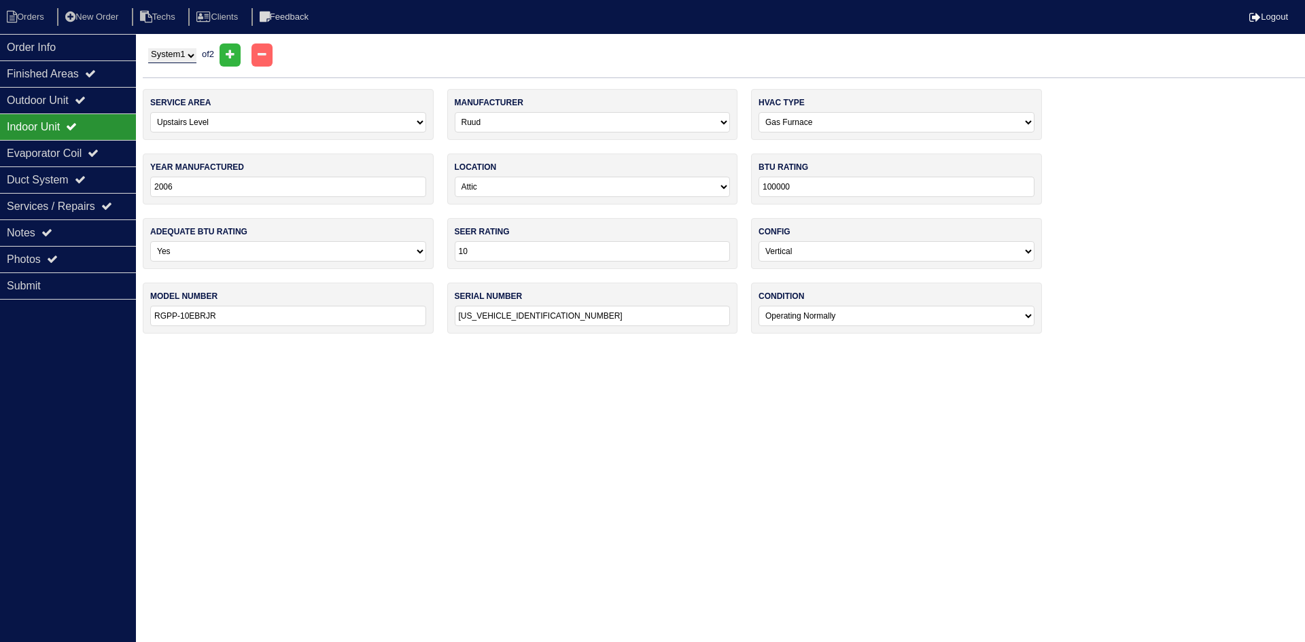
drag, startPoint x: 175, startPoint y: 54, endPoint x: 177, endPoint y: 62, distance: 8.0
click at [175, 54] on select "System 1 System 2" at bounding box center [172, 55] width 48 height 15
select select "2"
click at [148, 48] on select "System 1 System 2" at bounding box center [172, 55] width 48 height 15
select select "0"
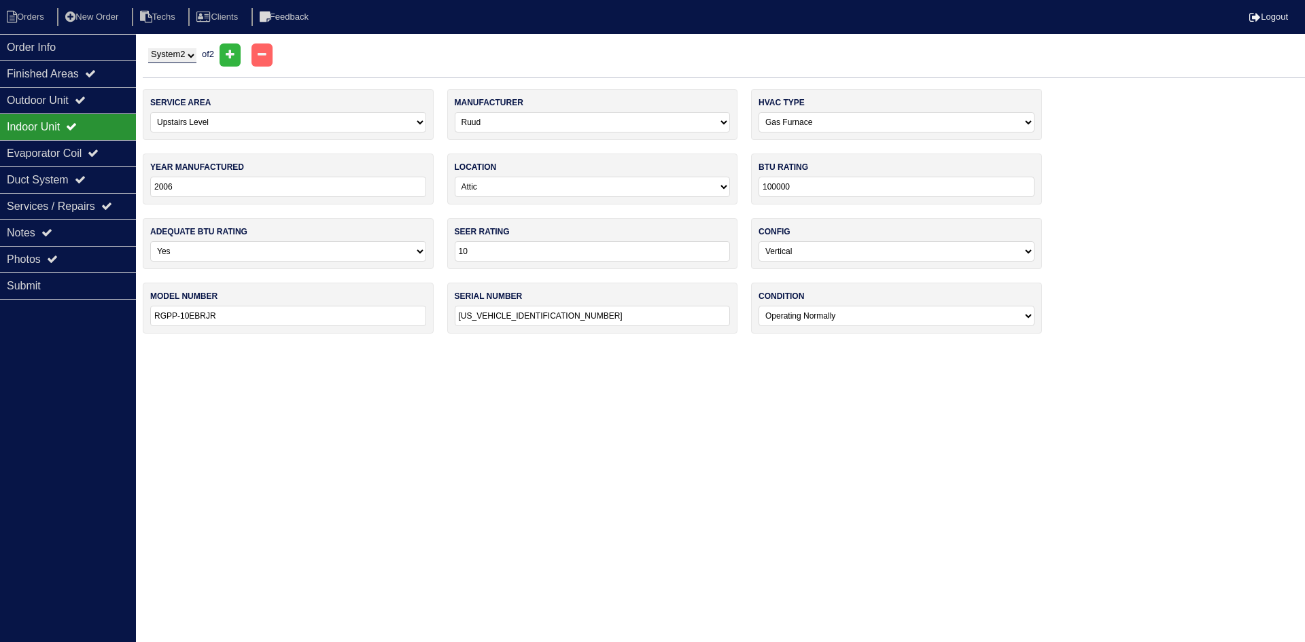
type input "2005"
type input "50000"
type input "RGPP-05EAUER"
type input "GH50302F510509763"
click at [71, 98] on div "Outdoor Unit" at bounding box center [68, 100] width 136 height 27
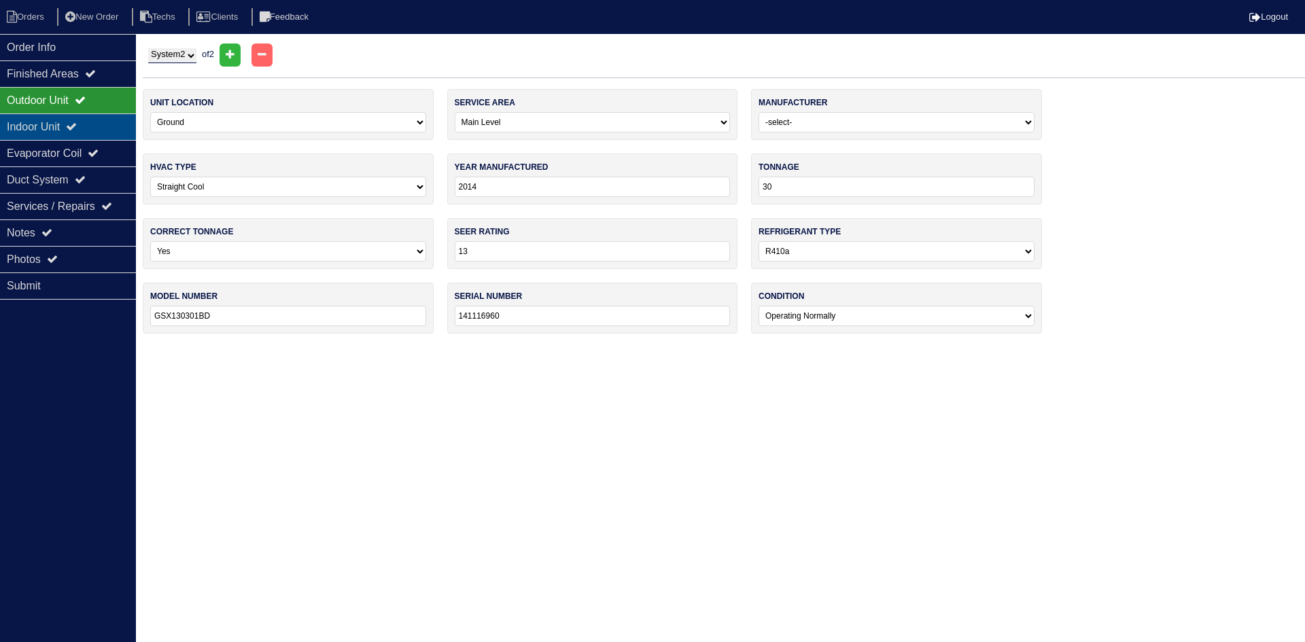
click at [81, 120] on div "Indoor Unit" at bounding box center [68, 127] width 136 height 27
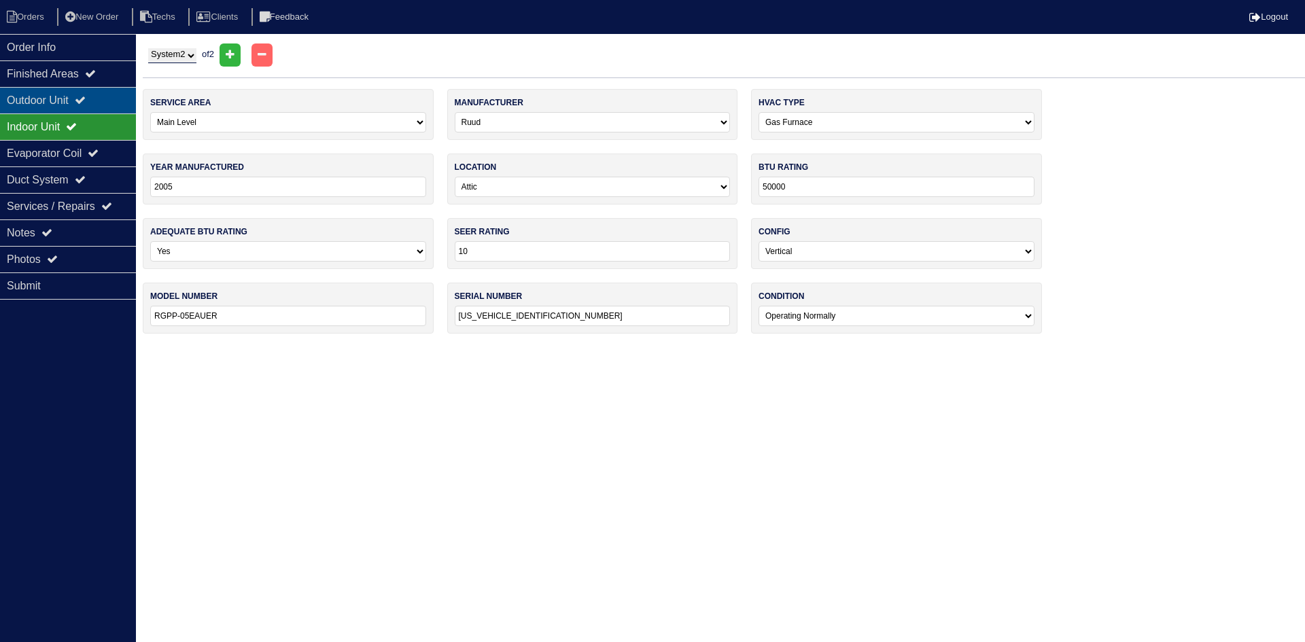
click at [84, 99] on div "Outdoor Unit" at bounding box center [68, 100] width 136 height 27
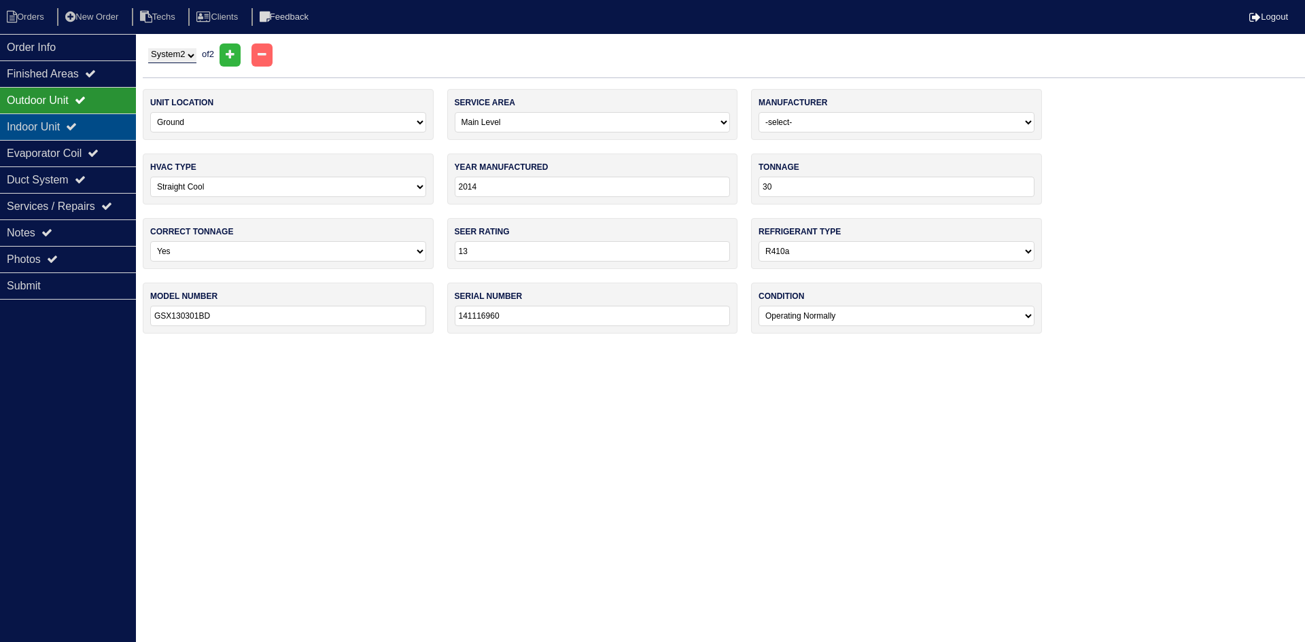
click at [33, 129] on div "Indoor Unit" at bounding box center [68, 127] width 136 height 27
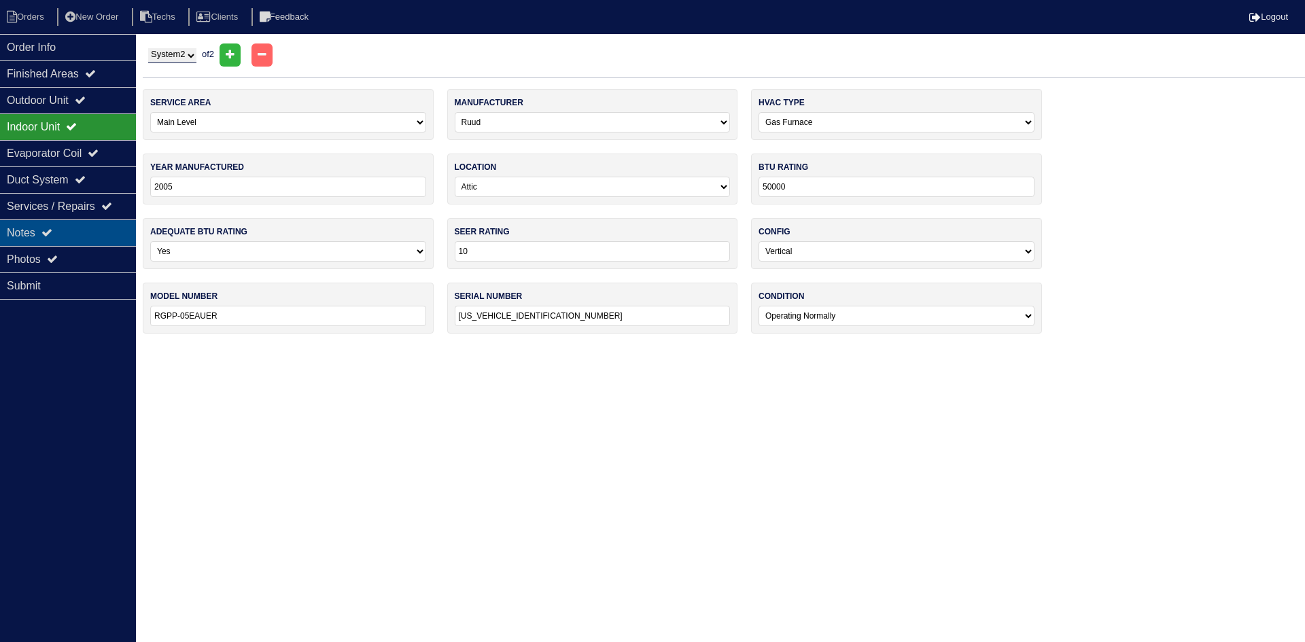
click at [44, 236] on div "Notes" at bounding box center [68, 233] width 136 height 27
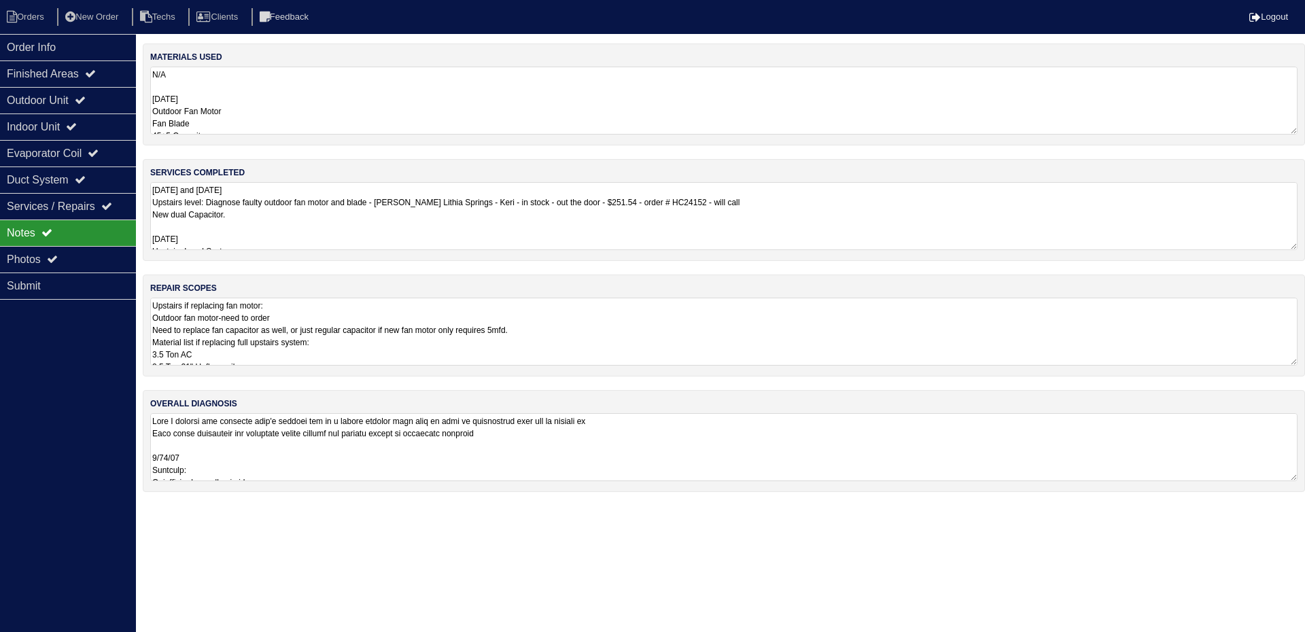
click at [986, 449] on textarea at bounding box center [724, 447] width 1148 height 68
click at [109, 55] on div "Order Info" at bounding box center [68, 47] width 136 height 27
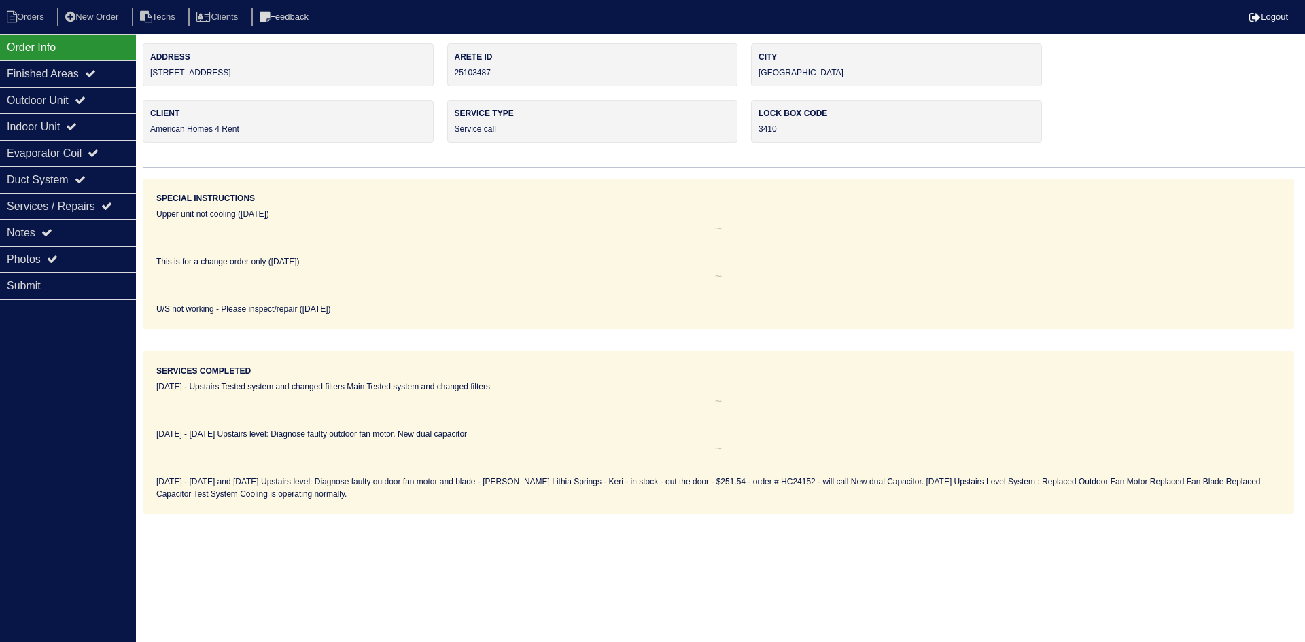
drag, startPoint x: 50, startPoint y: 231, endPoint x: 196, endPoint y: 240, distance: 145.8
click at [50, 231] on icon at bounding box center [46, 232] width 11 height 11
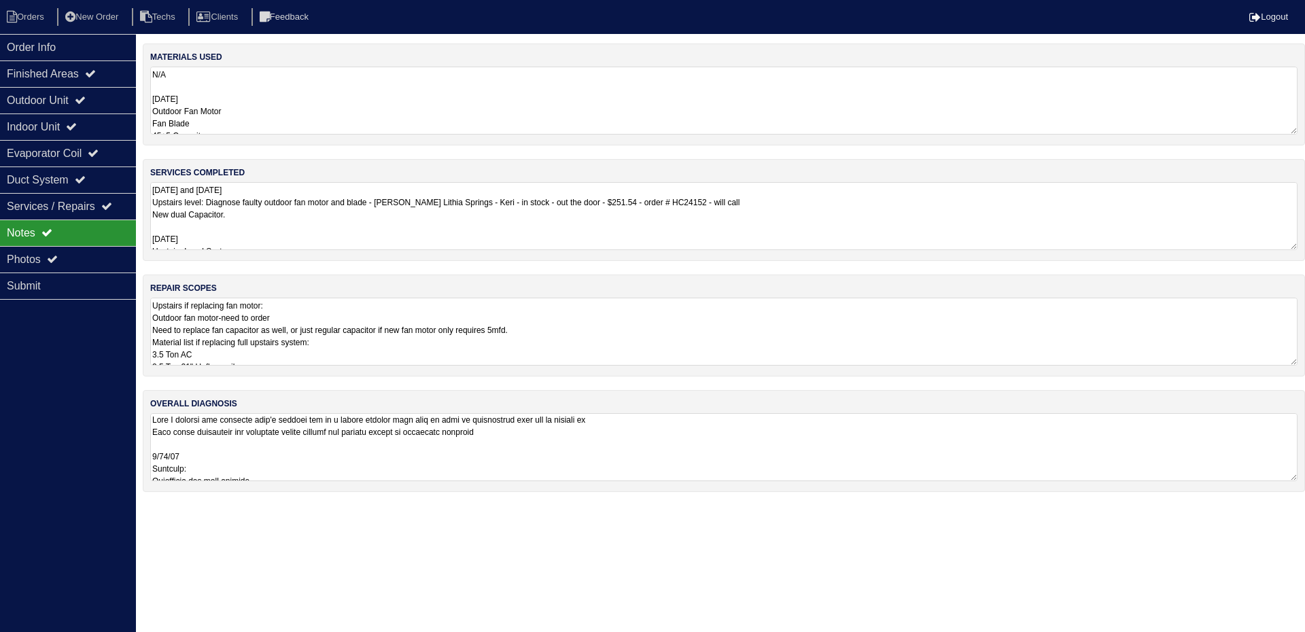
click at [973, 215] on textarea "7/17/25 and 9/23/25 Upstairs level: Diagnose faulty outdoor fan motor and blade…" at bounding box center [724, 216] width 1148 height 68
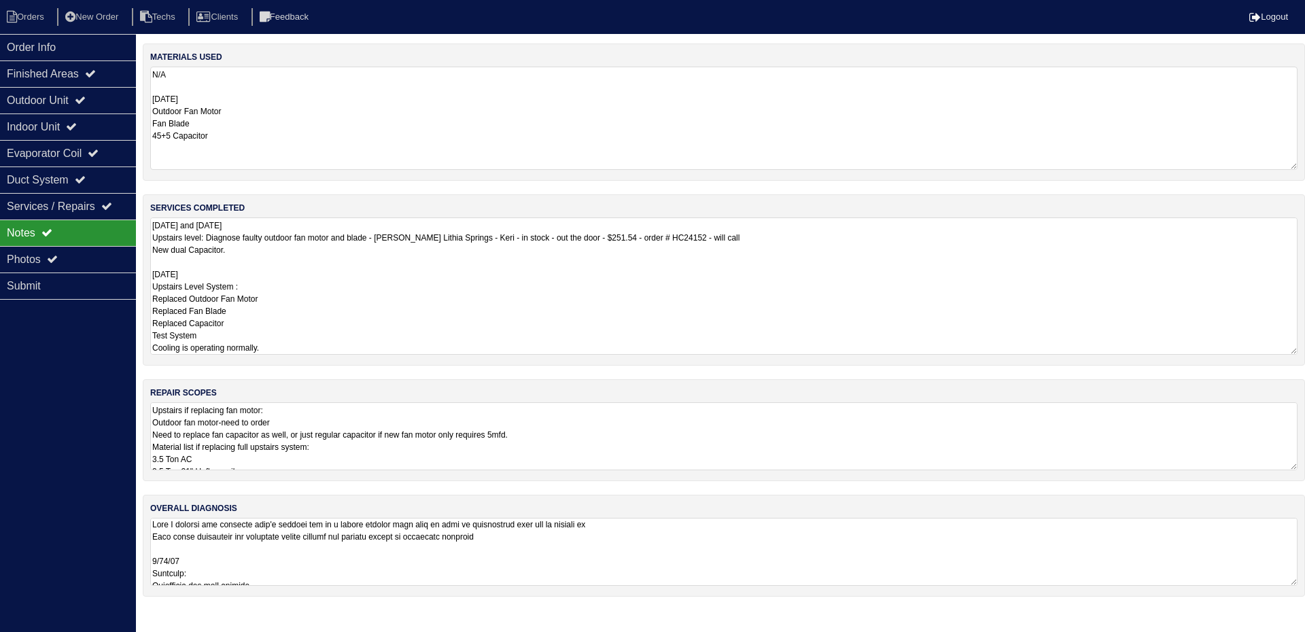
drag, startPoint x: 1293, startPoint y: 131, endPoint x: 1301, endPoint y: 164, distance: 34.3
click at [1301, 164] on div "materials used N/A 9/24/25 Outdoor Fan Motor Fan Blade 45+5 Capacitor" at bounding box center [724, 112] width 1163 height 137
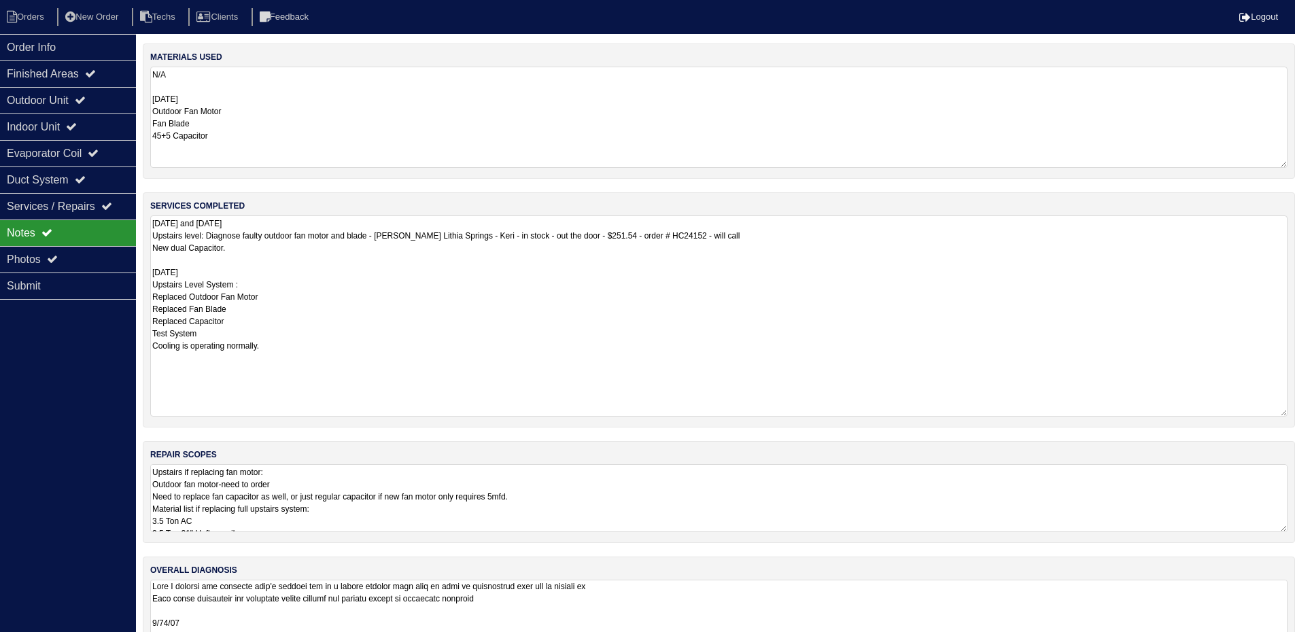
drag, startPoint x: 1294, startPoint y: 349, endPoint x: 1287, endPoint y: 368, distance: 20.5
click at [1289, 375] on div "services completed 7/17/25 and 9/23/25 Upstairs level: Diagnose faulty outdoor …" at bounding box center [719, 309] width 1152 height 235
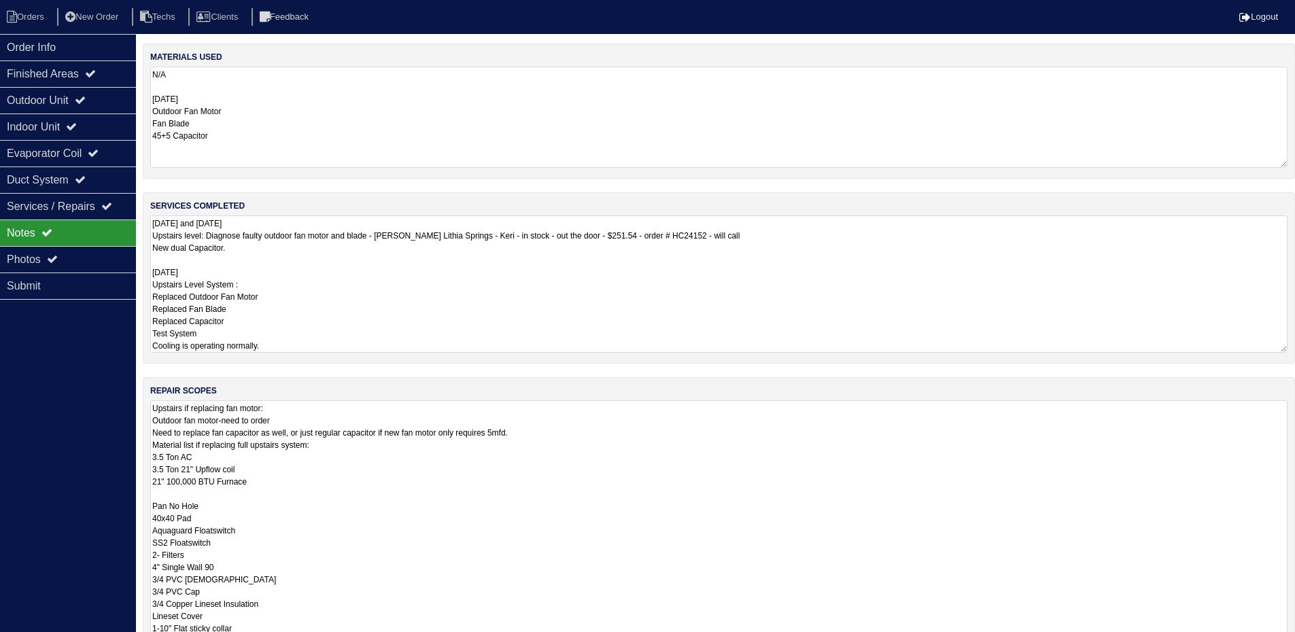
drag, startPoint x: 1292, startPoint y: 464, endPoint x: 1035, endPoint y: 617, distance: 298.7
click at [1295, 642] on html "Orders New Order Techs Clients Feedback Logout Orders New Order Users Clients M…" at bounding box center [647, 409] width 1295 height 819
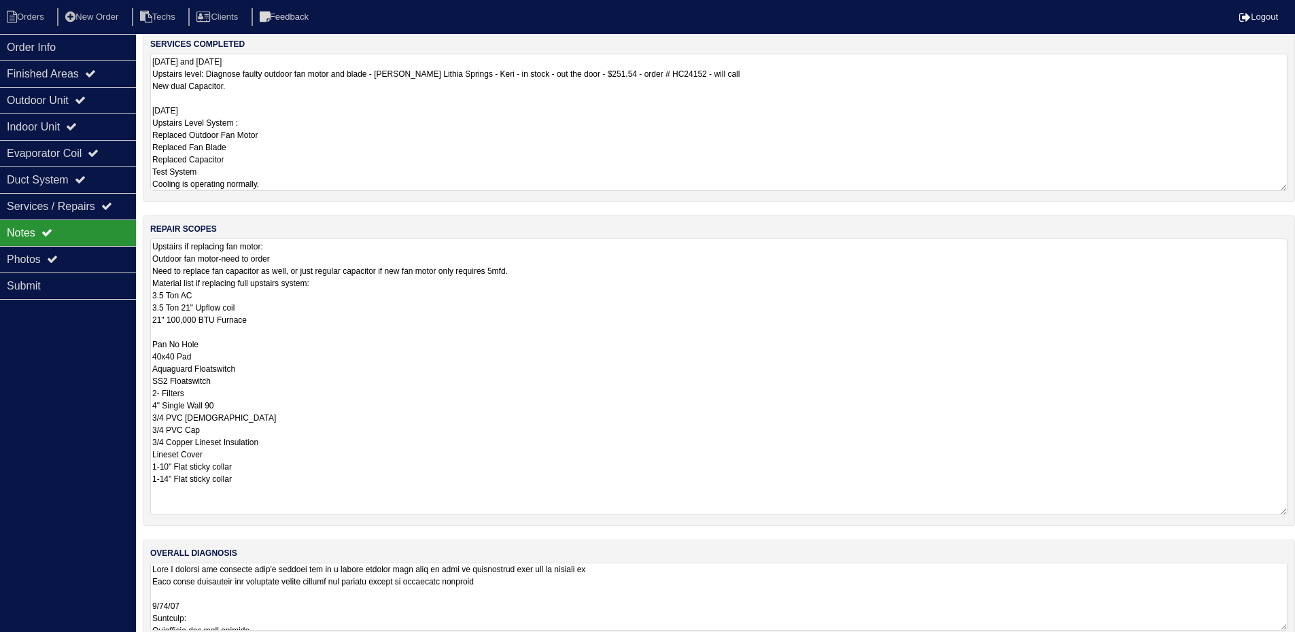
scroll to position [185, 0]
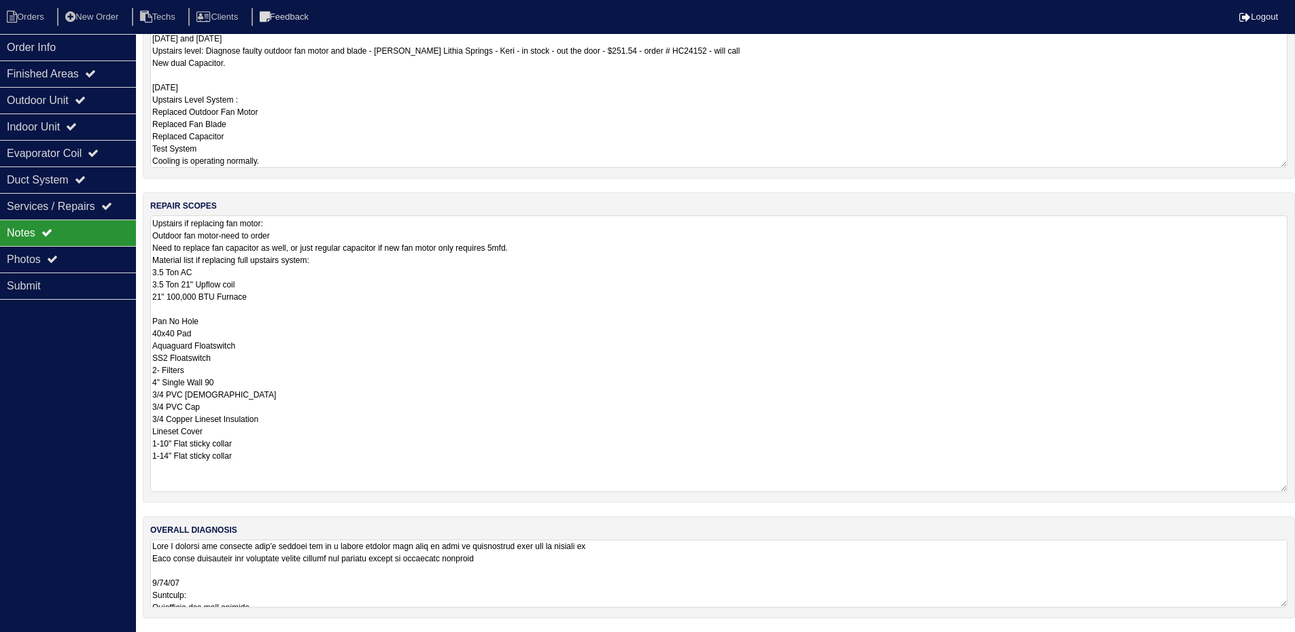
click at [796, 569] on textarea at bounding box center [718, 574] width 1137 height 68
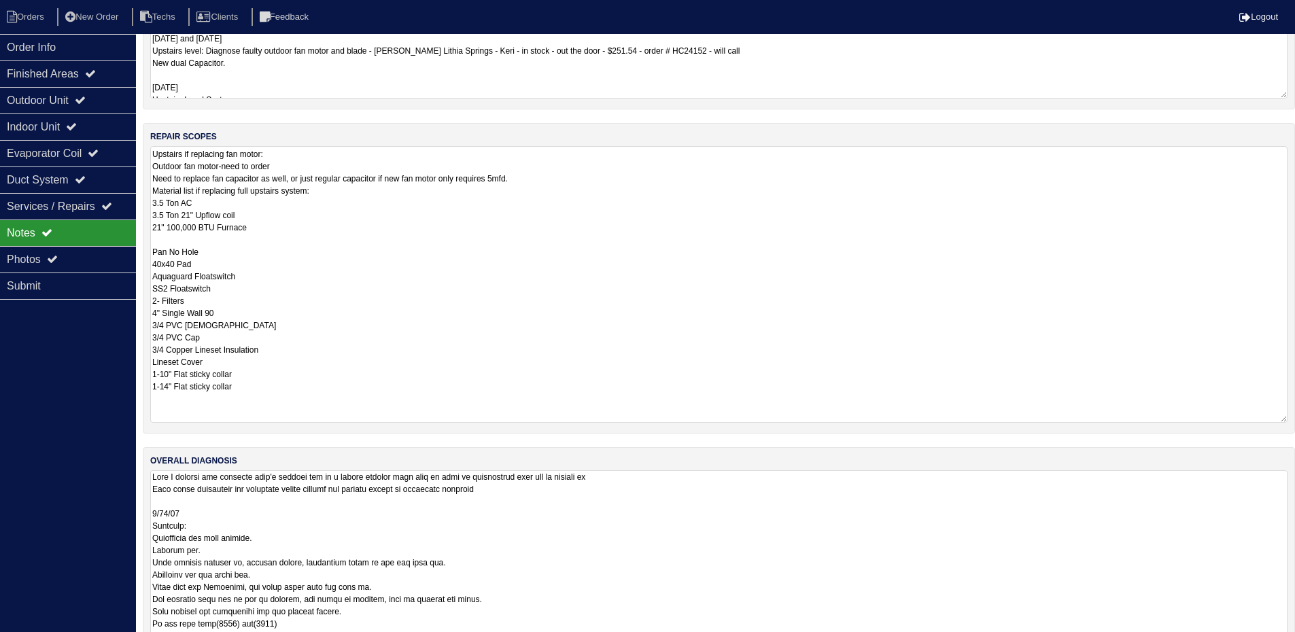
scroll to position [116, 0]
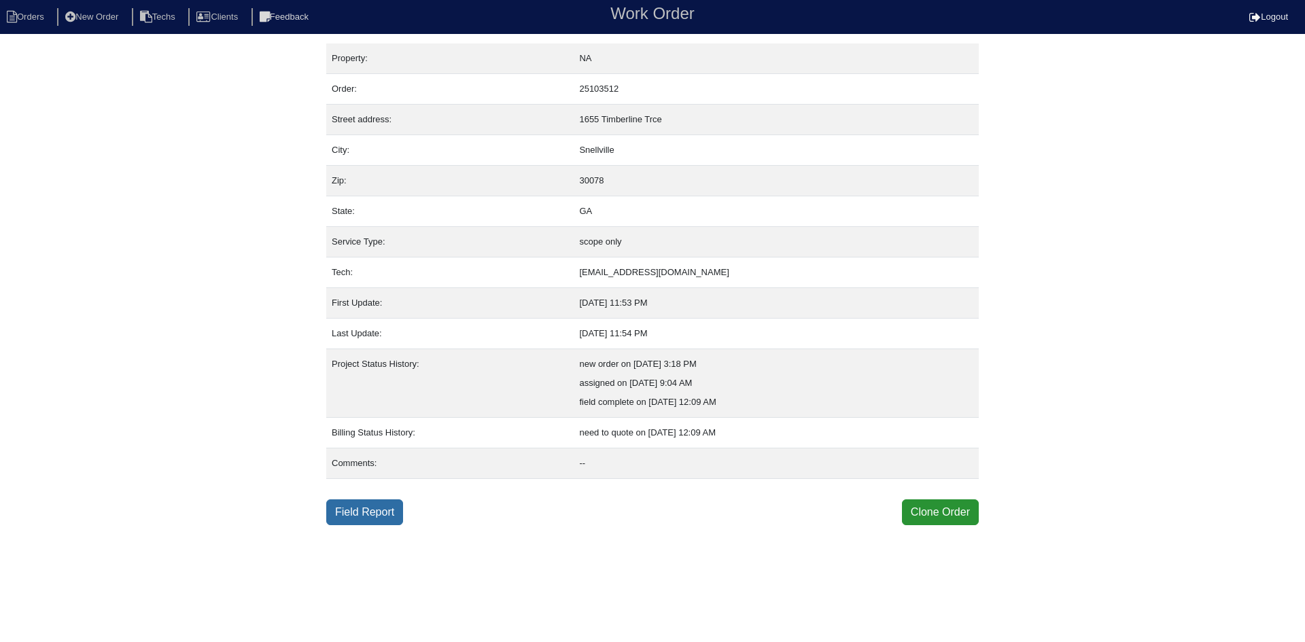
click at [375, 513] on link "Field Report" at bounding box center [364, 513] width 77 height 26
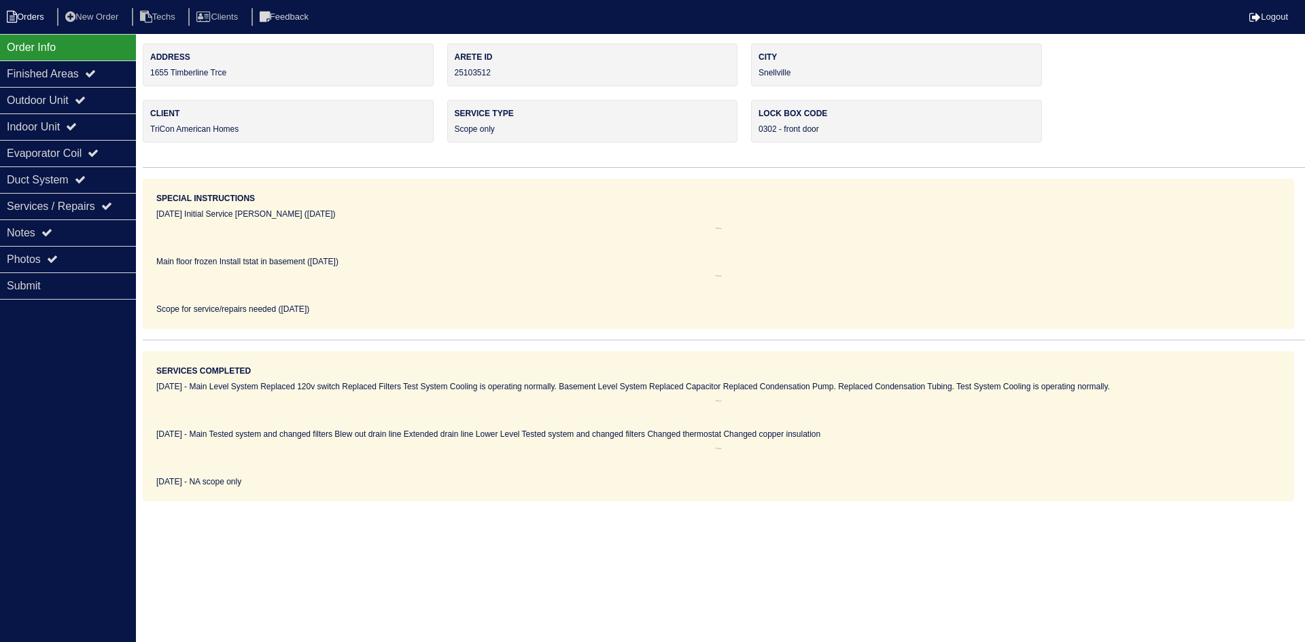
click at [29, 15] on li "Orders" at bounding box center [27, 17] width 55 height 18
select select "15"
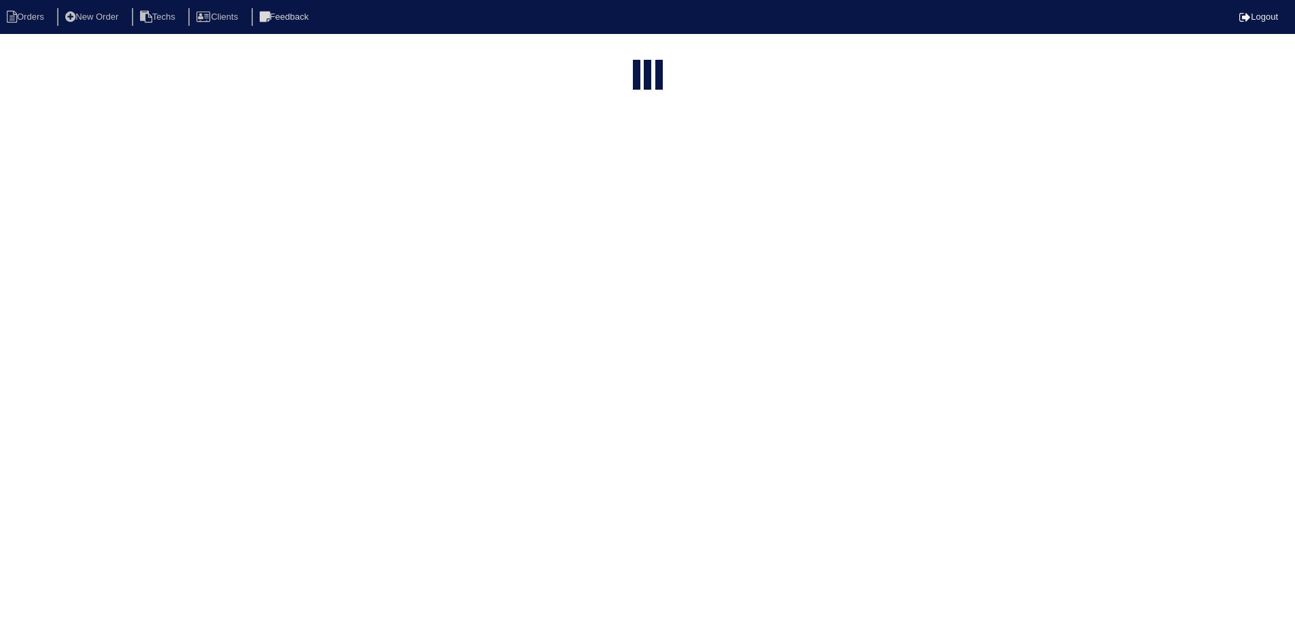
select select "field complete"
select select "need to quote"
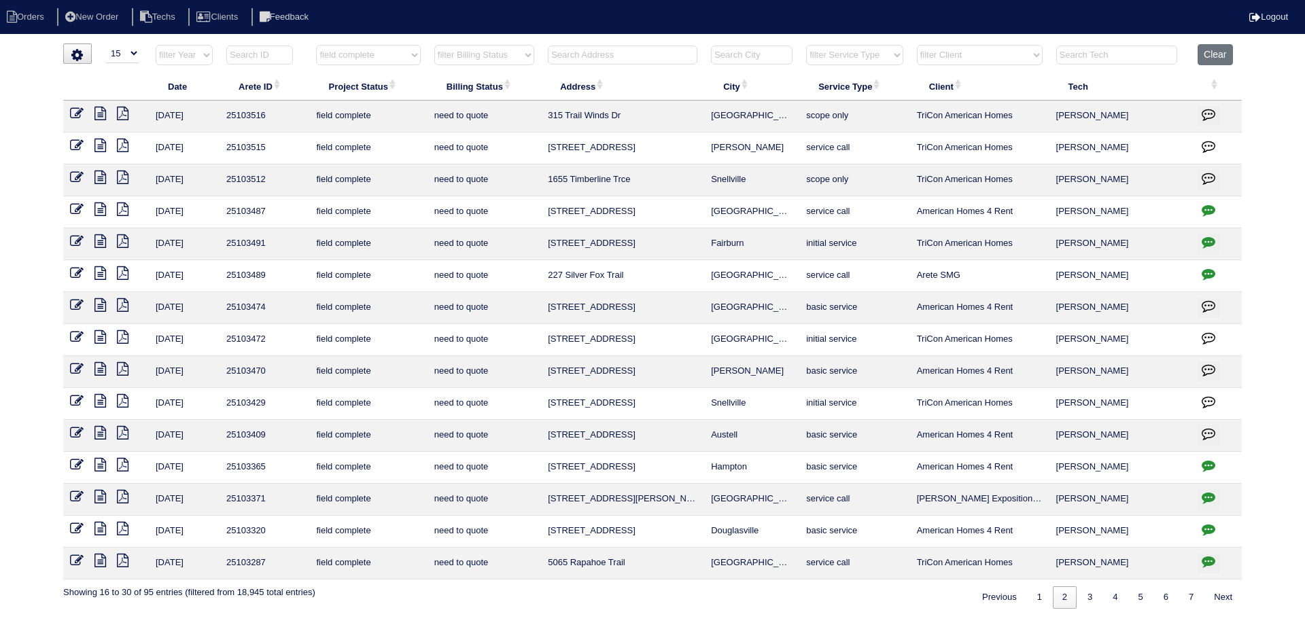
click at [78, 207] on icon at bounding box center [77, 210] width 14 height 14
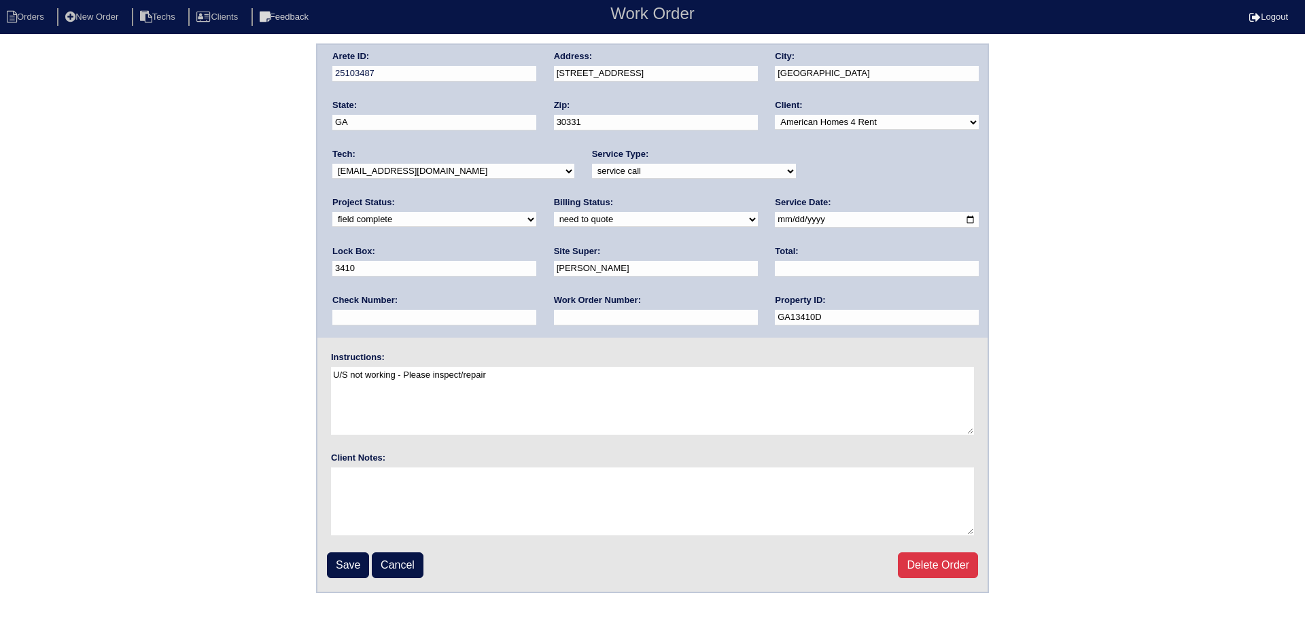
click at [554, 222] on select "need to quote quoted need to invoice invoiced paid warranty purchase order need…" at bounding box center [656, 219] width 204 height 15
select select "quoted"
click at [554, 213] on select "need to quote quoted need to invoice invoiced paid warranty purchase order need…" at bounding box center [656, 219] width 204 height 15
click at [554, 320] on input "text" at bounding box center [656, 318] width 204 height 16
type input "Requested"
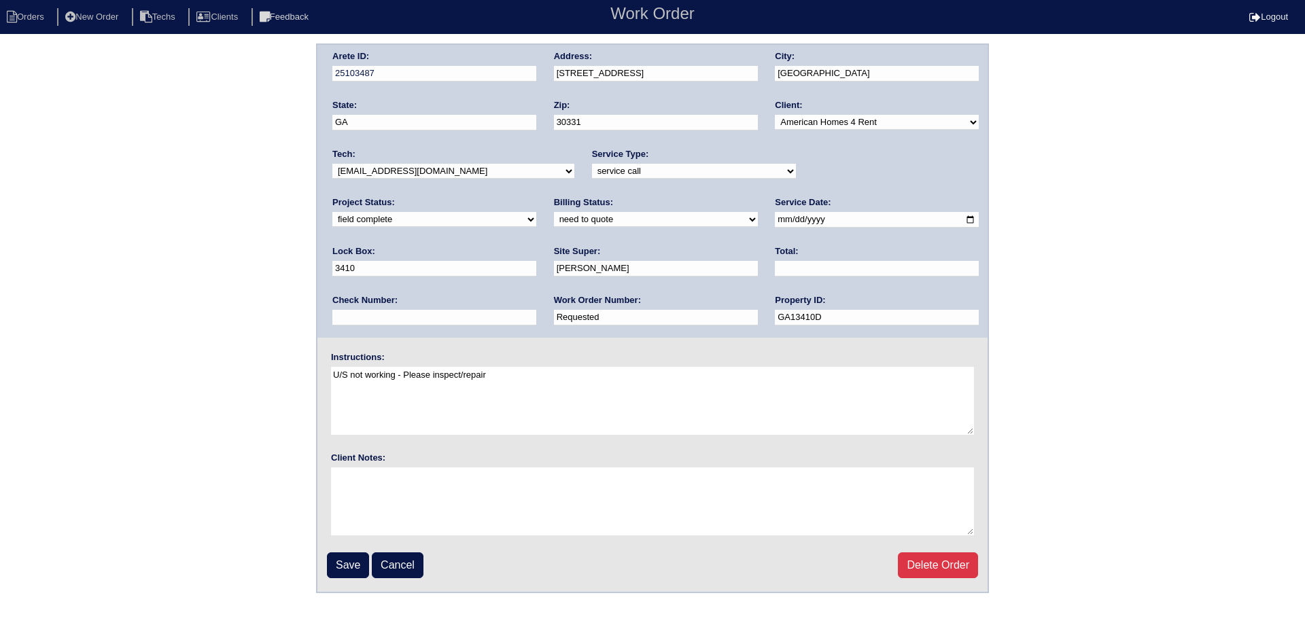
click at [775, 265] on input "text" at bounding box center [877, 269] width 204 height 16
type input "1000.00"
click at [343, 566] on input "Save" at bounding box center [348, 566] width 42 height 26
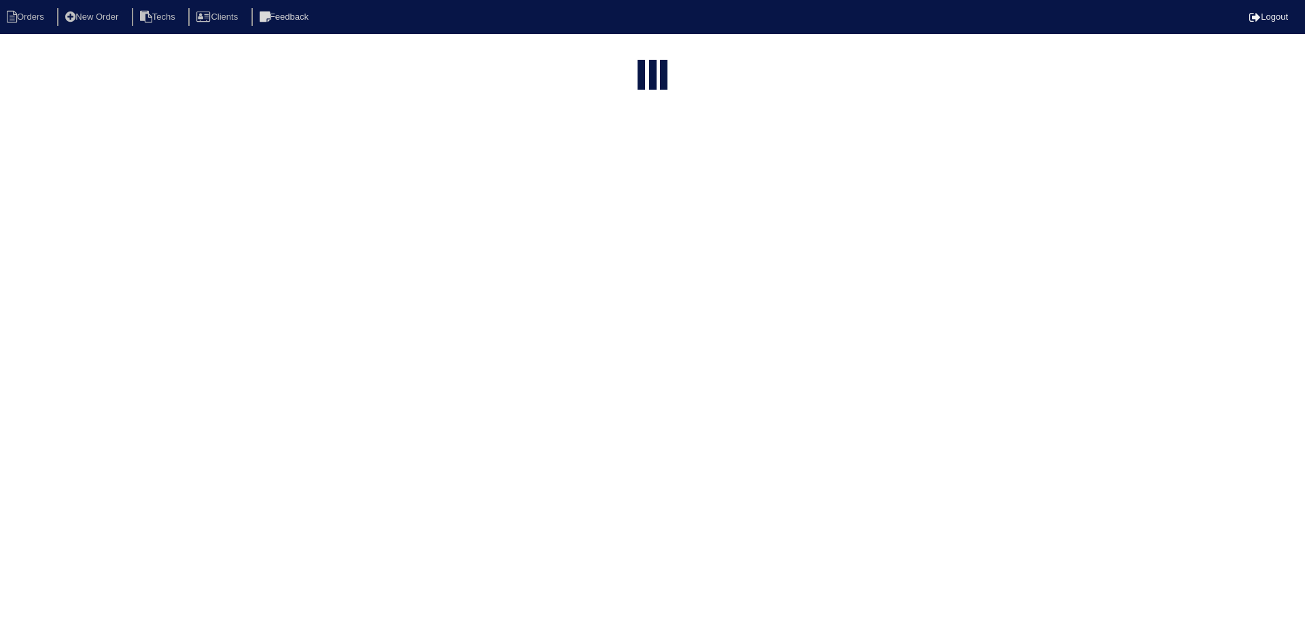
select select "15"
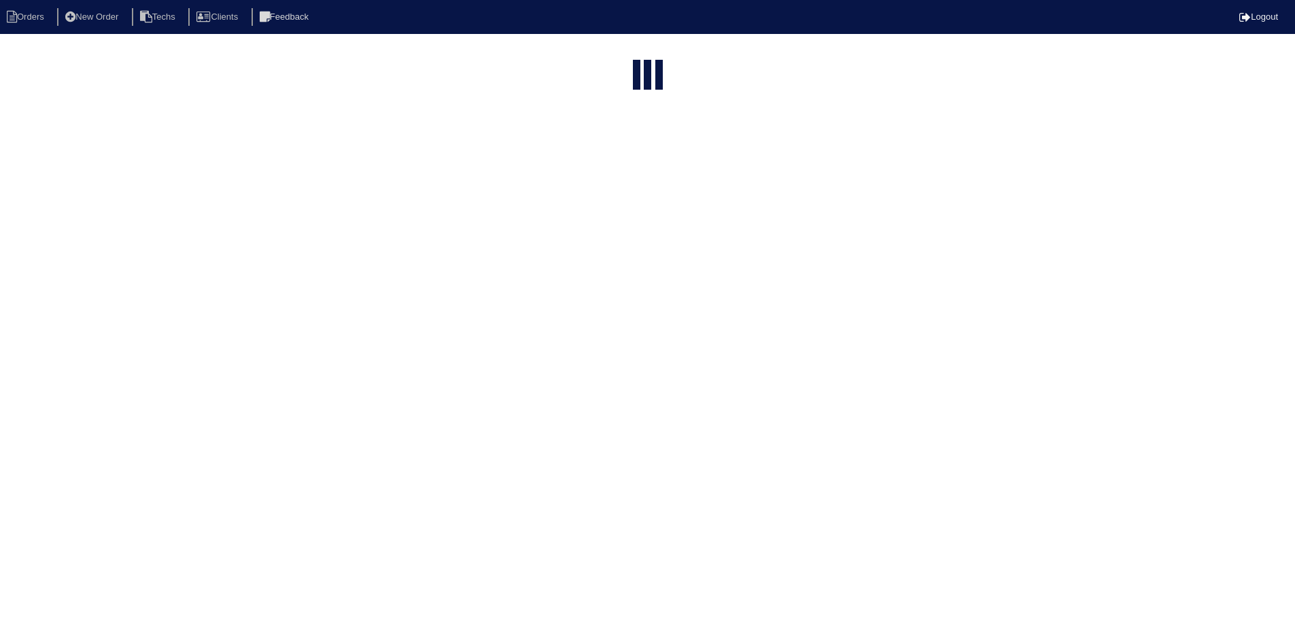
select select "field complete"
select select "need to quote"
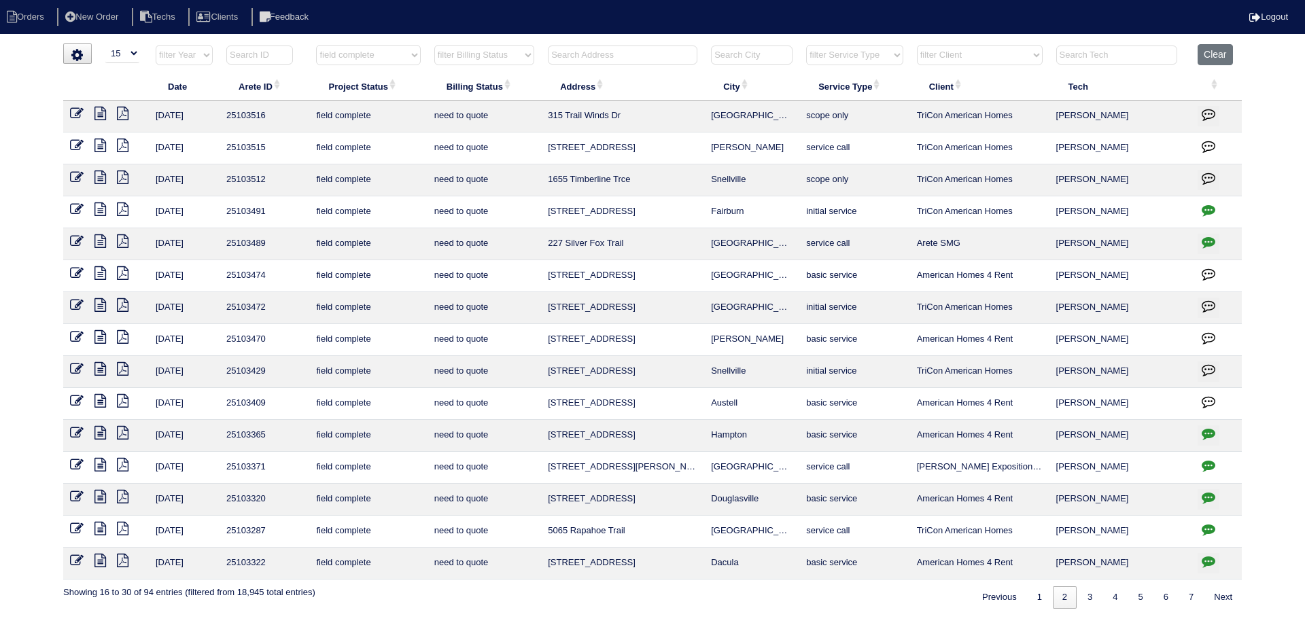
click at [101, 176] on icon at bounding box center [101, 178] width 12 height 14
click at [72, 175] on icon at bounding box center [77, 178] width 14 height 14
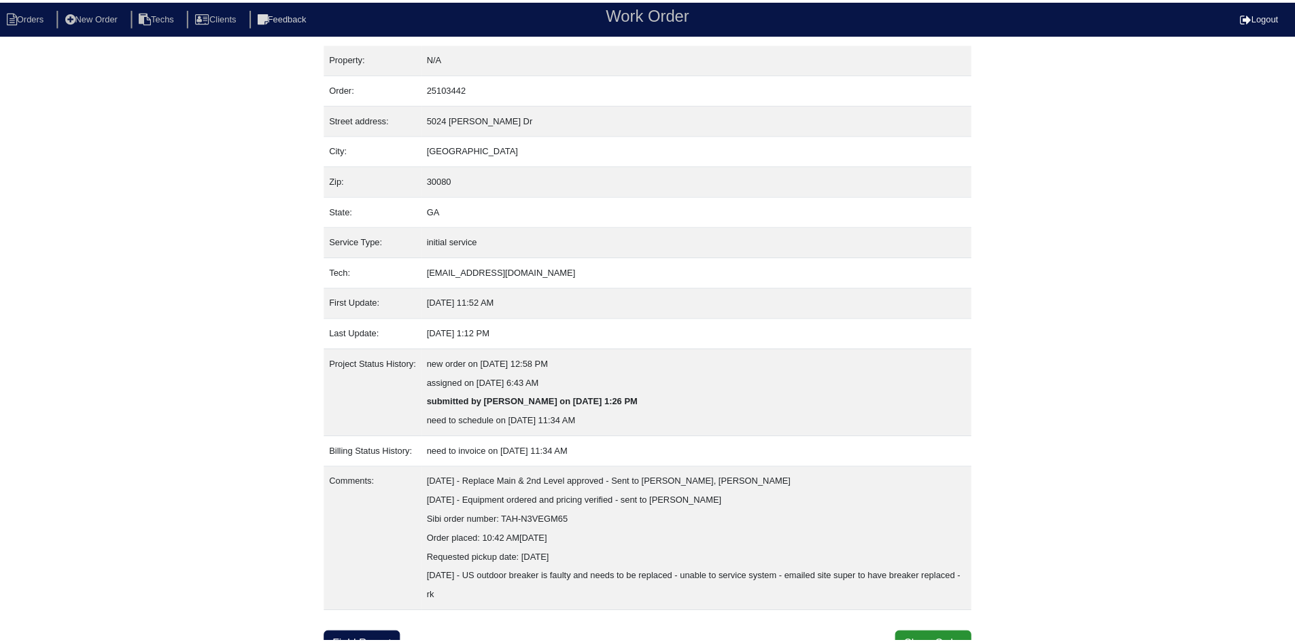
scroll to position [16, 0]
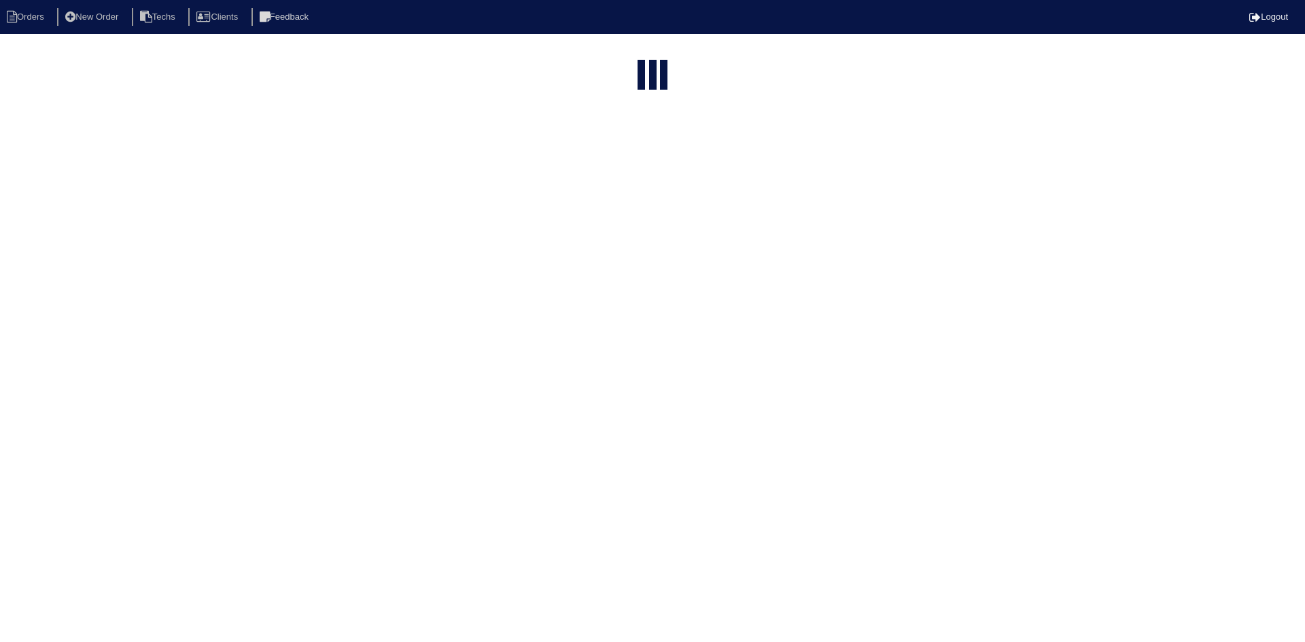
select select "15"
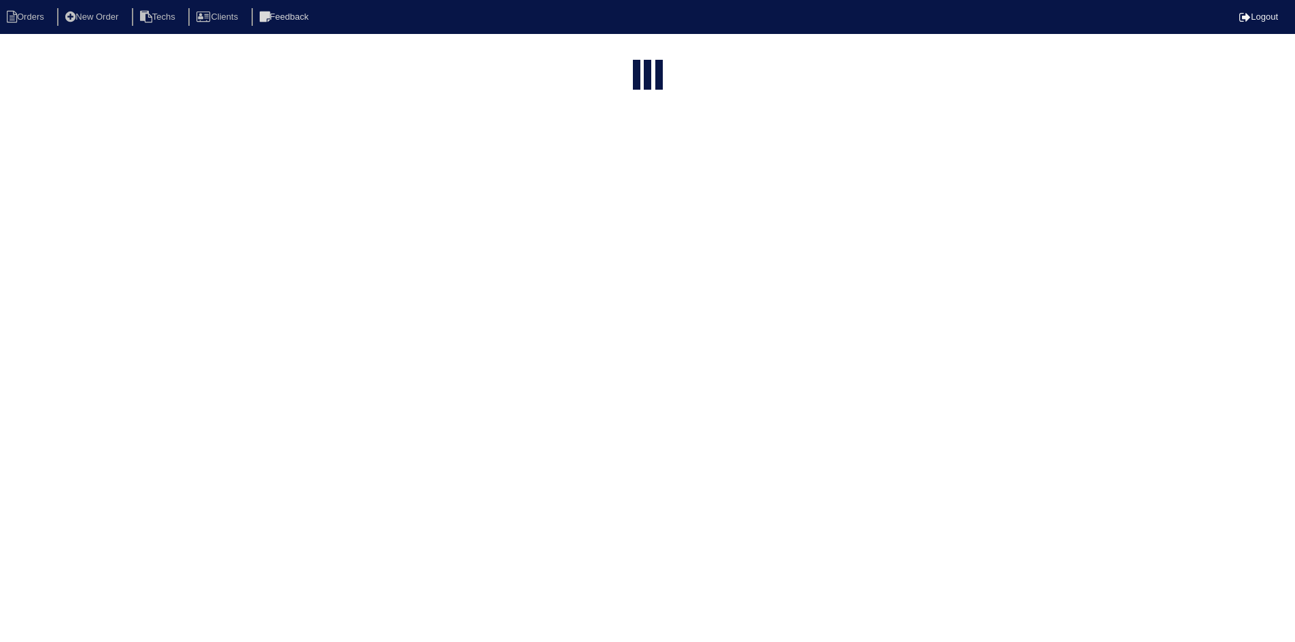
select select "field complete"
select select "need to quote"
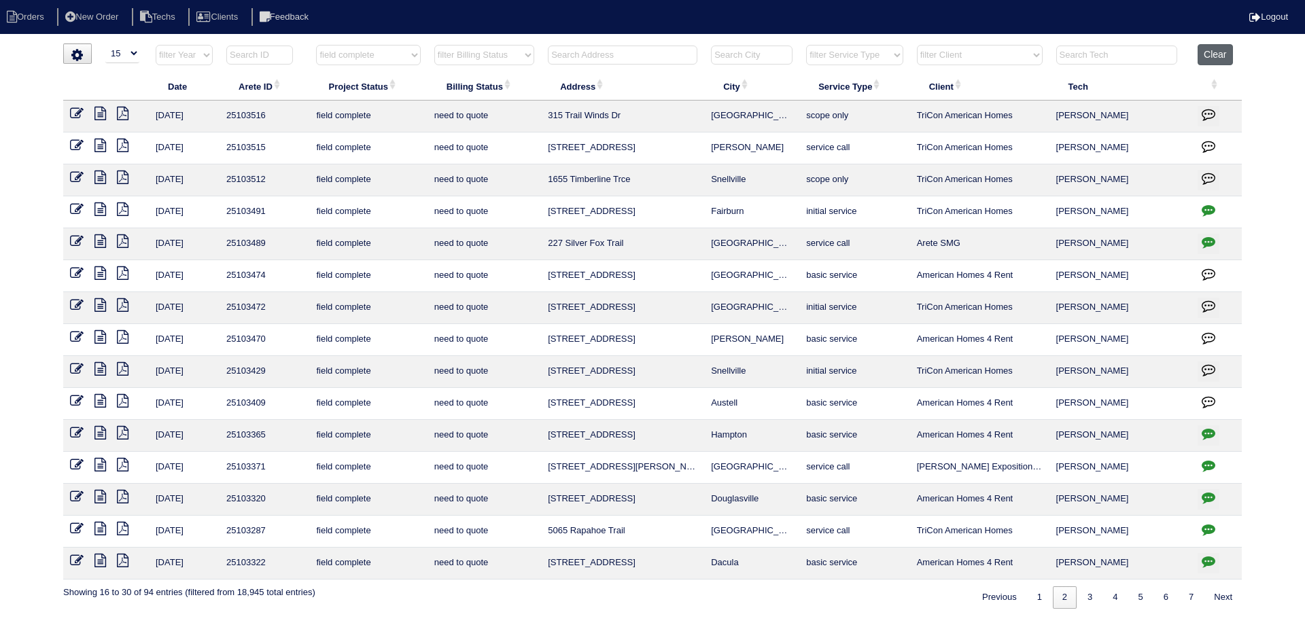
click at [1214, 51] on button "Clear" at bounding box center [1215, 54] width 35 height 21
select select
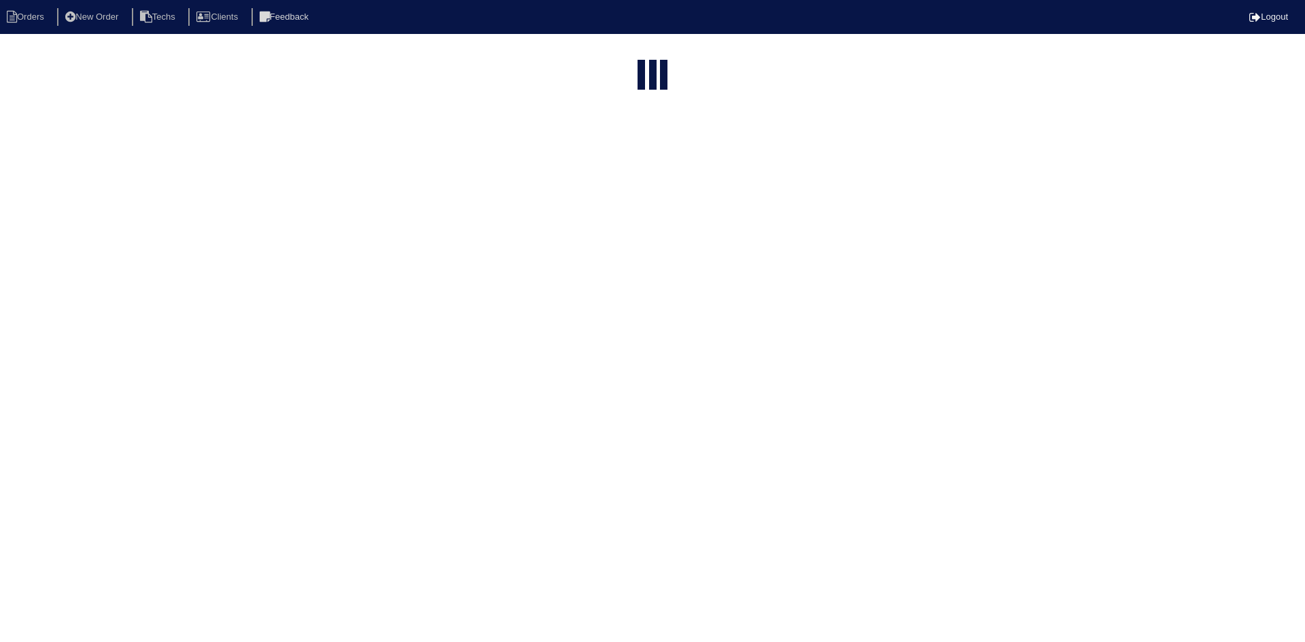
select select "15"
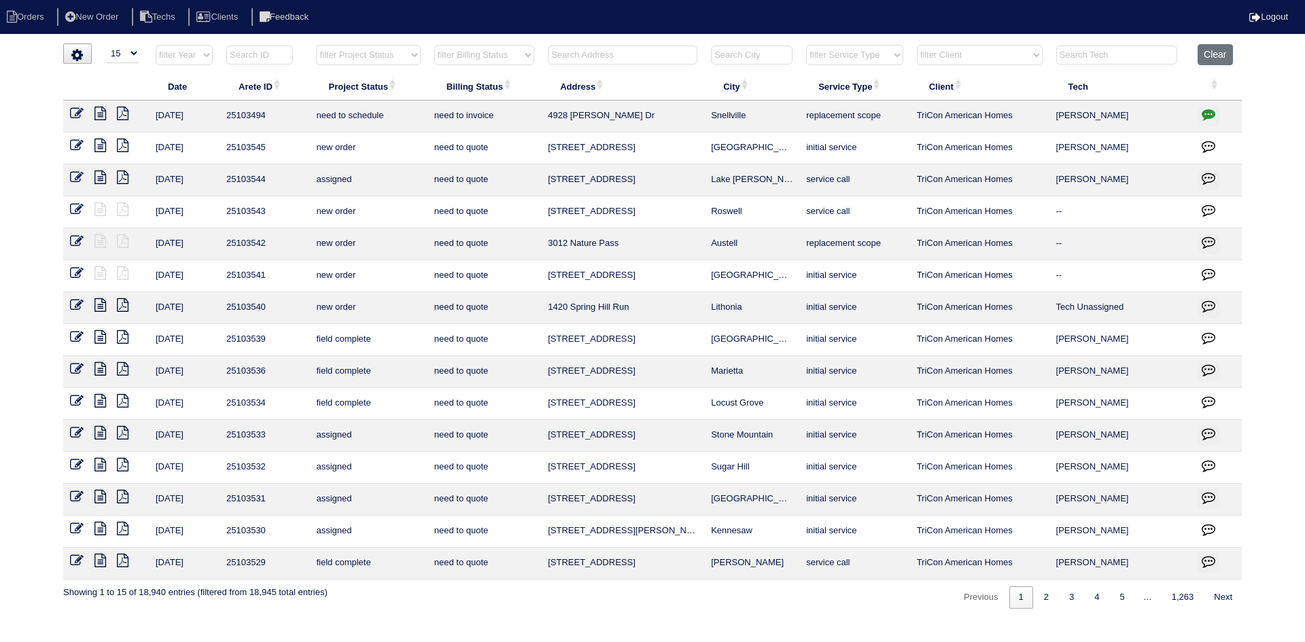
click at [587, 49] on input "text" at bounding box center [623, 55] width 150 height 19
type input "545"
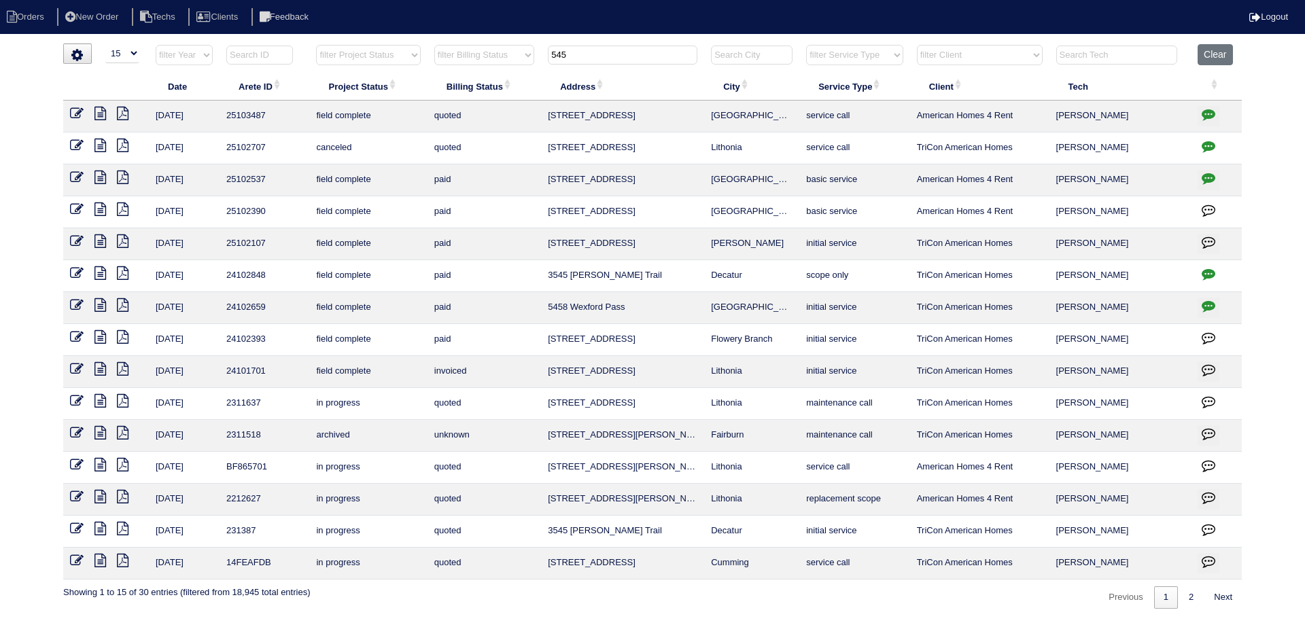
click at [98, 114] on icon at bounding box center [101, 114] width 12 height 14
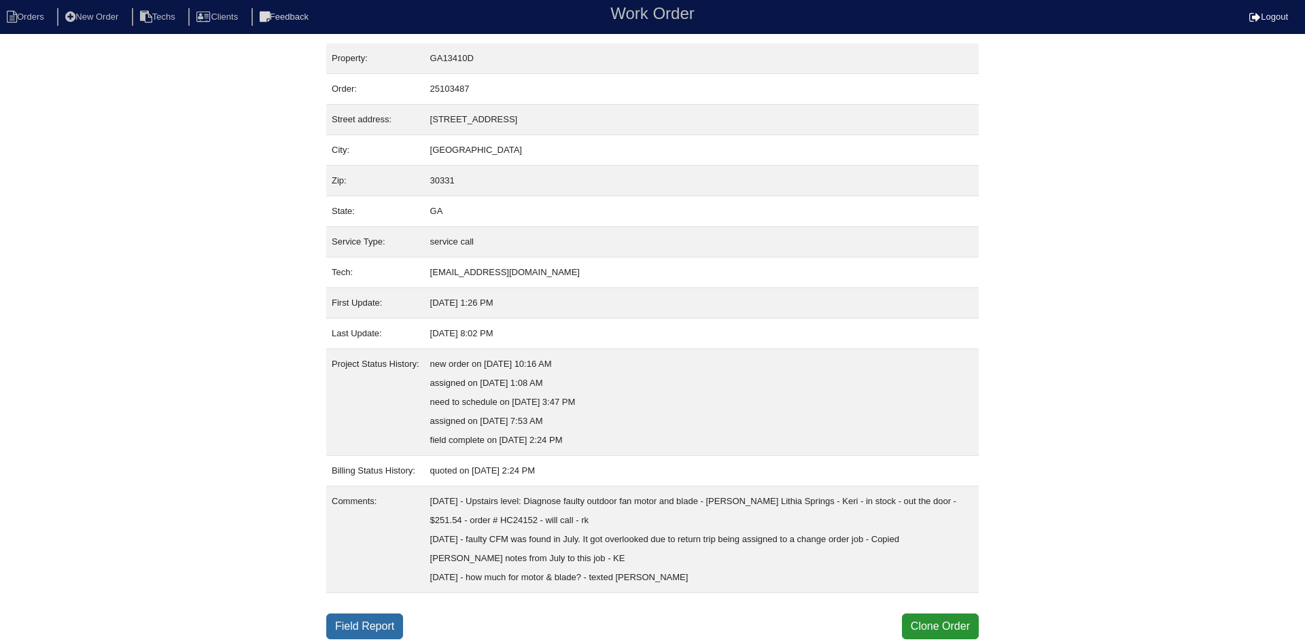
click at [349, 622] on link "Field Report" at bounding box center [364, 627] width 77 height 26
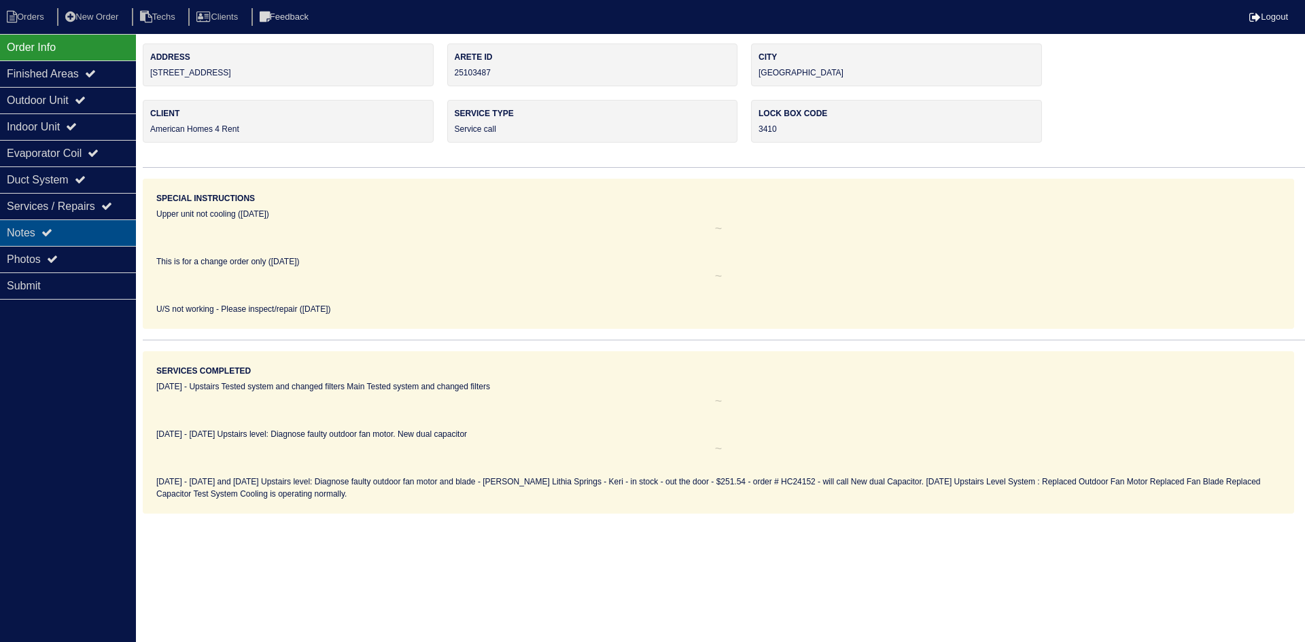
click at [73, 228] on div "Notes" at bounding box center [68, 233] width 136 height 27
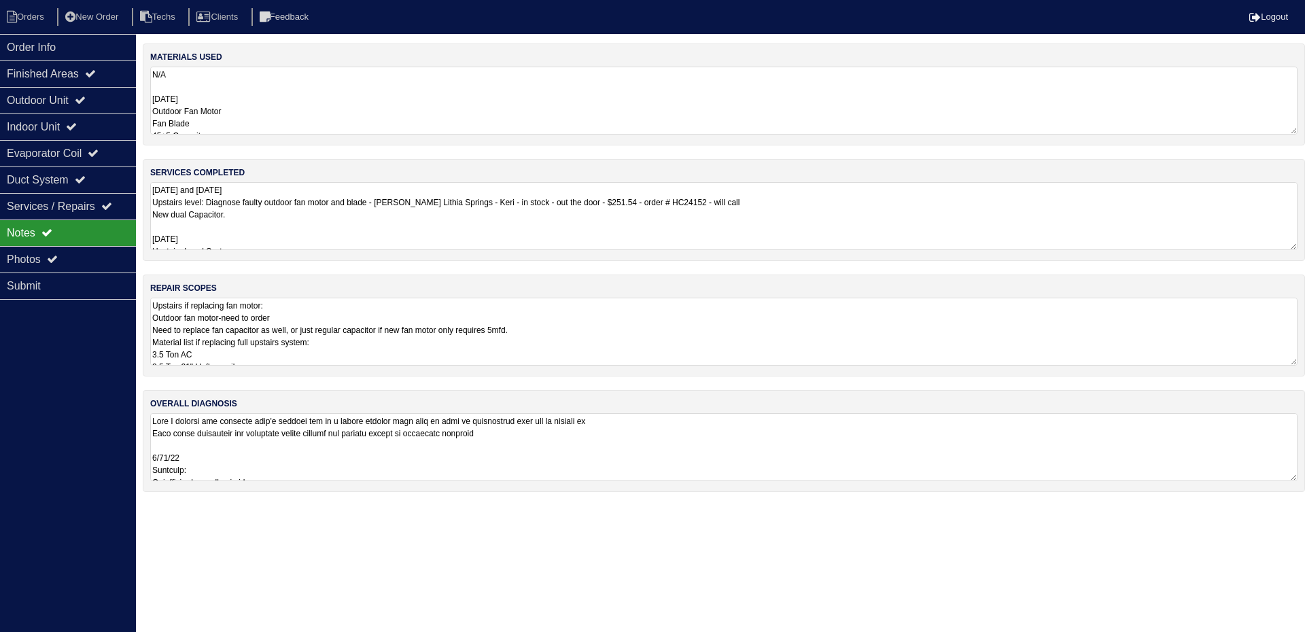
click at [329, 213] on textarea "7/17/25 and 9/23/25 Upstairs level: Diagnose faulty outdoor fan motor and blade…" at bounding box center [724, 216] width 1148 height 68
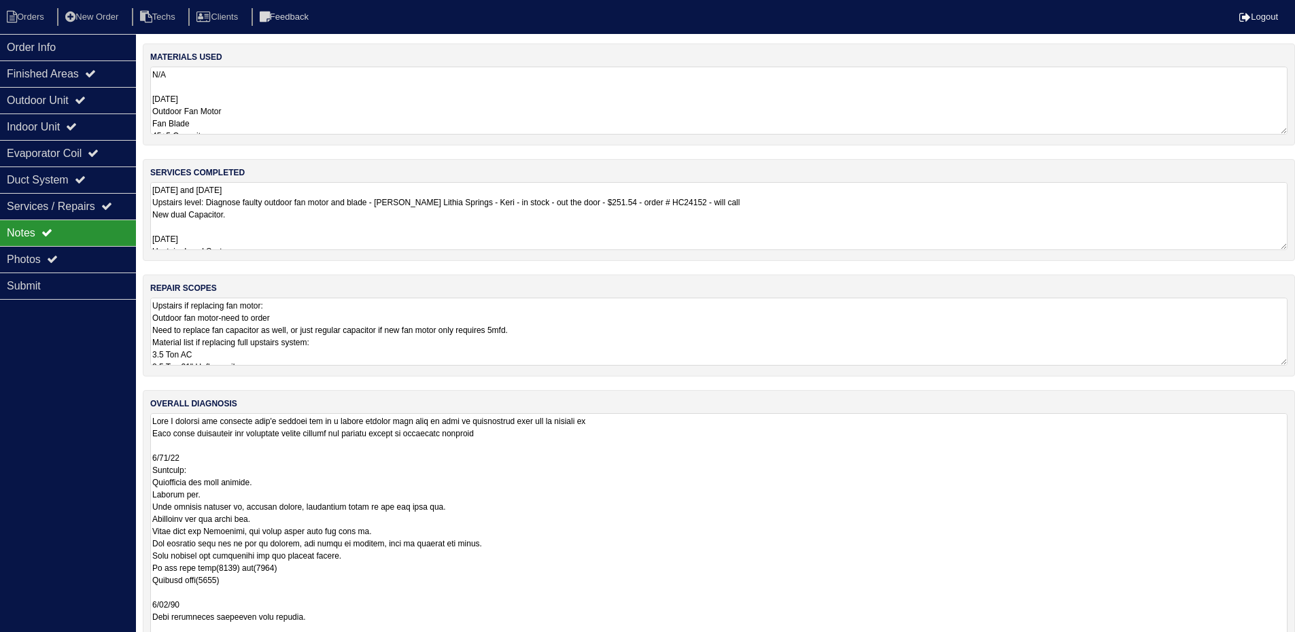
click at [768, 513] on textarea at bounding box center [718, 610] width 1137 height 394
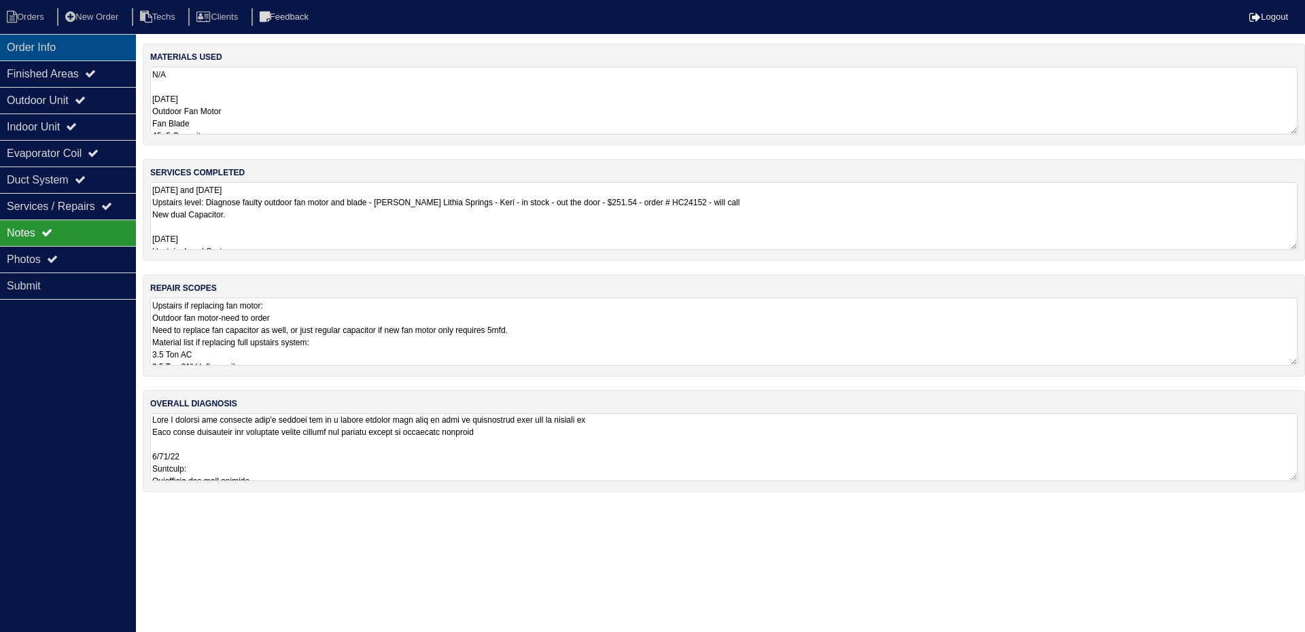
click at [60, 44] on div "Order Info" at bounding box center [68, 47] width 136 height 27
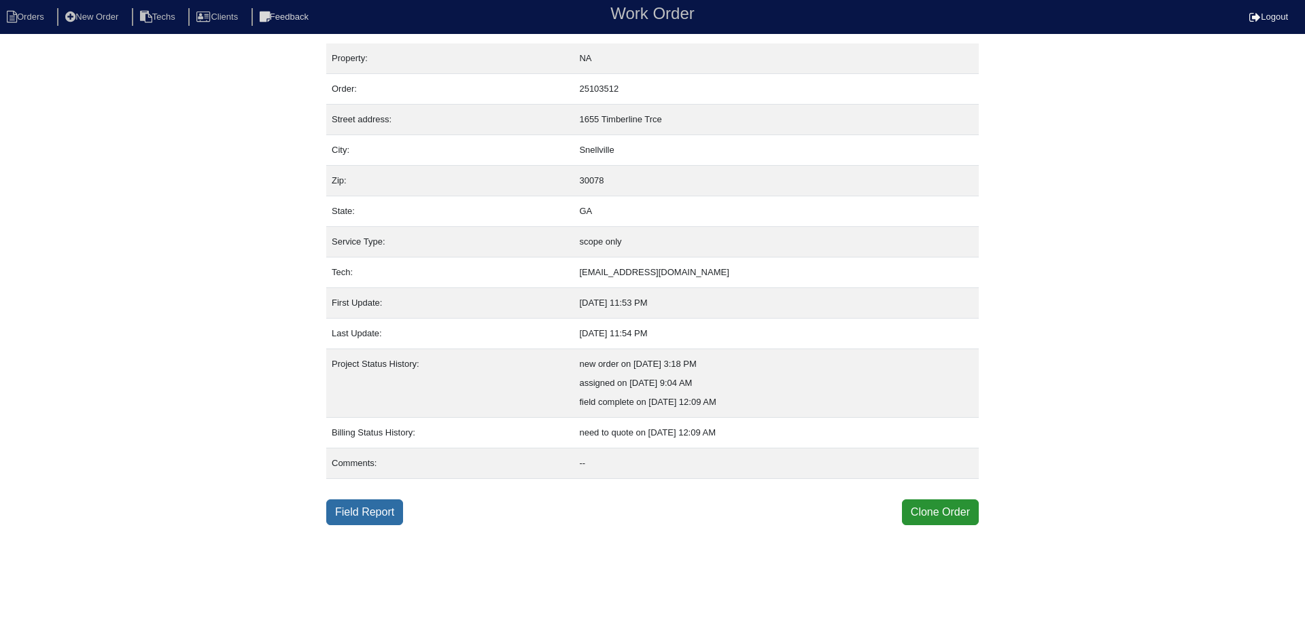
click at [367, 507] on link "Field Report" at bounding box center [364, 513] width 77 height 26
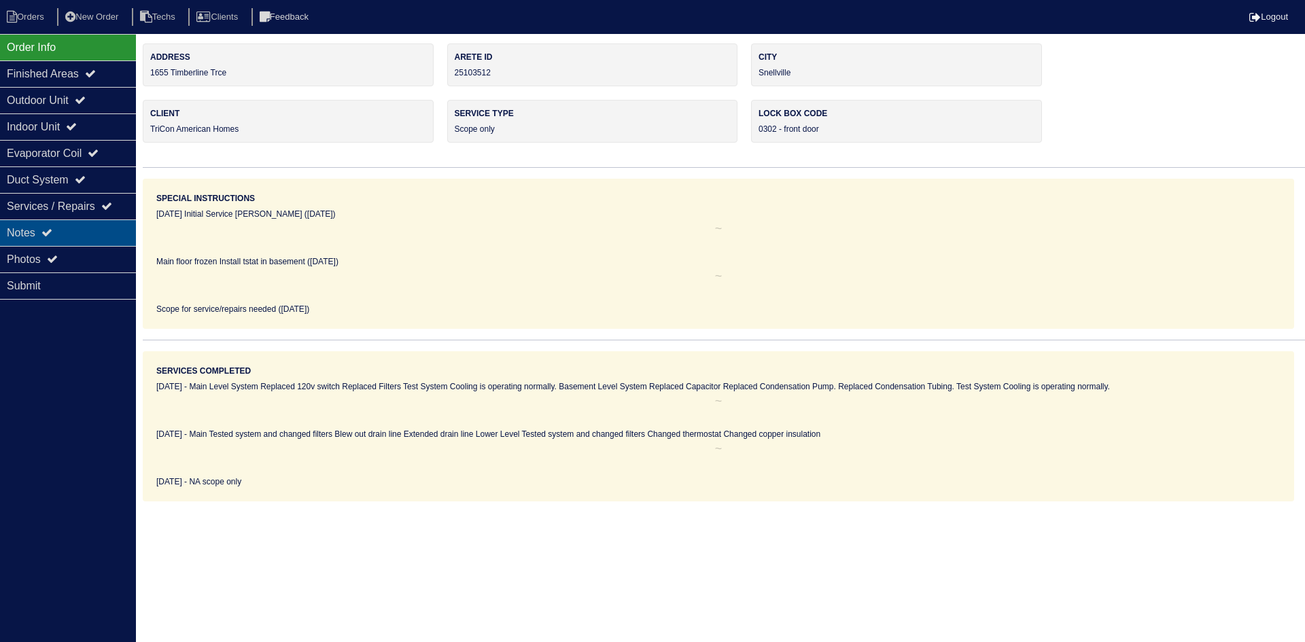
drag, startPoint x: 51, startPoint y: 233, endPoint x: 63, endPoint y: 232, distance: 12.3
click at [51, 233] on icon at bounding box center [46, 232] width 11 height 11
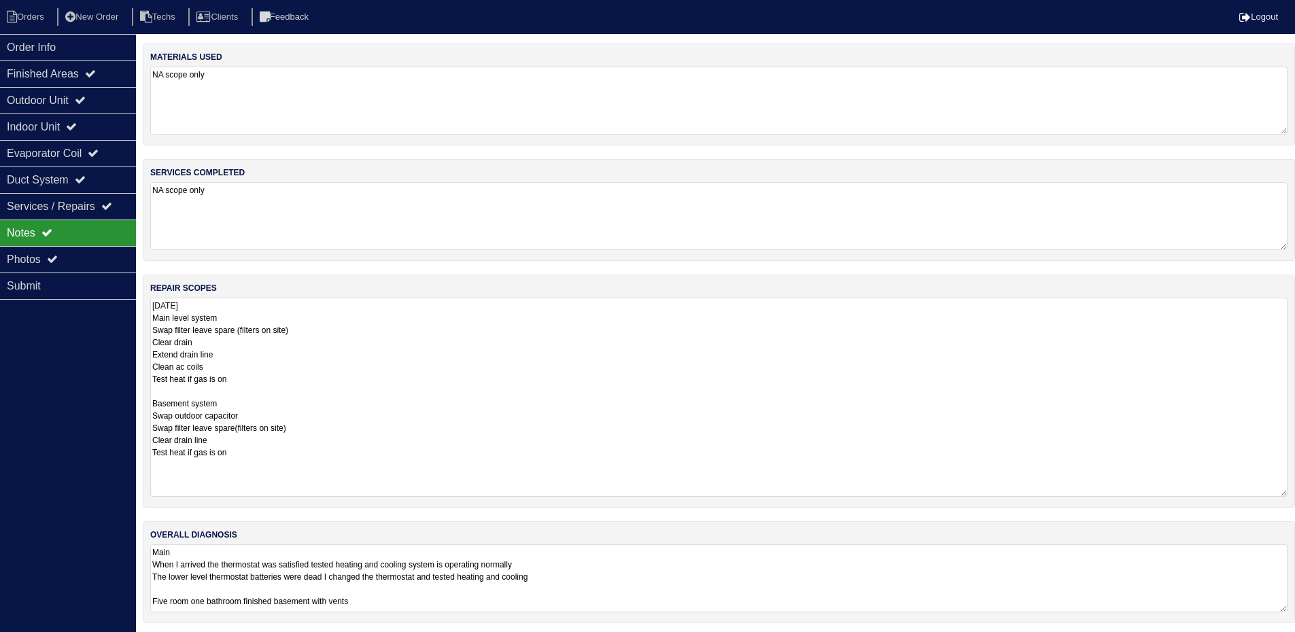
drag, startPoint x: 1292, startPoint y: 360, endPoint x: 1305, endPoint y: 492, distance: 131.8
click at [1295, 492] on html "Orders New Order Techs Clients Feedback Logout Orders New Order Users Clients M…" at bounding box center [647, 318] width 1295 height 637
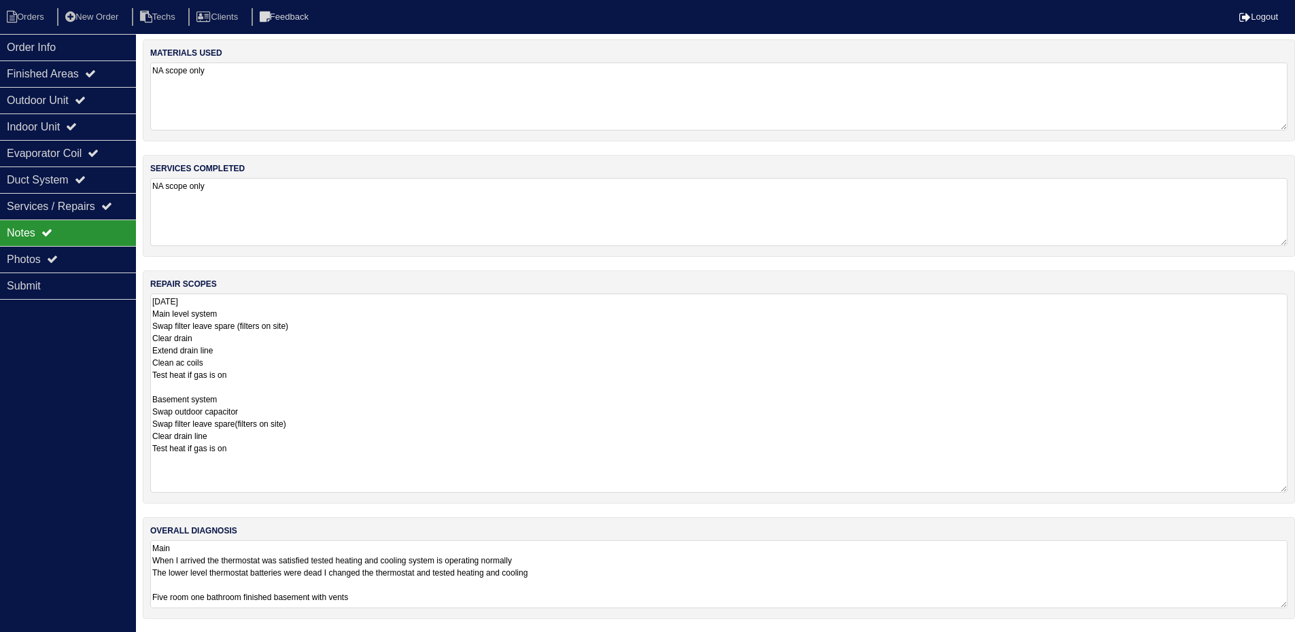
scroll to position [5, 0]
drag, startPoint x: 1282, startPoint y: 601, endPoint x: 1282, endPoint y: 674, distance: 73.4
click at [1282, 642] on html "Orders New Order Techs Clients Feedback Logout Orders New Order Users Clients M…" at bounding box center [647, 350] width 1295 height 710
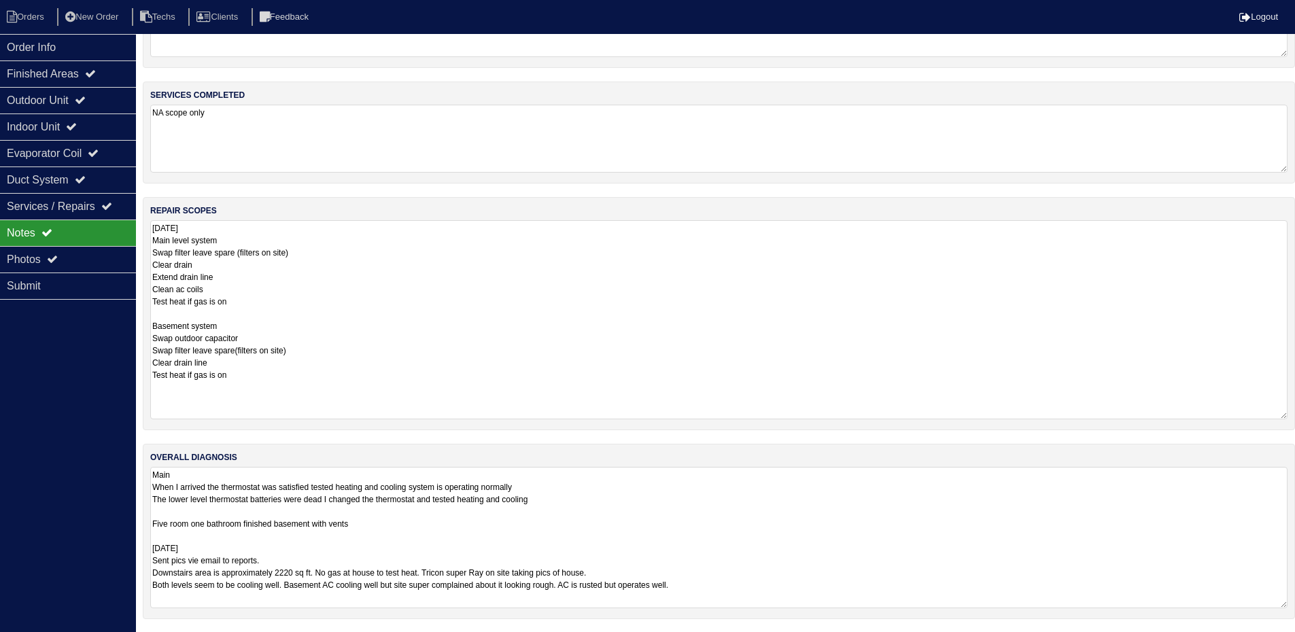
scroll to position [78, 0]
click at [105, 94] on div "Outdoor Unit" at bounding box center [68, 100] width 136 height 27
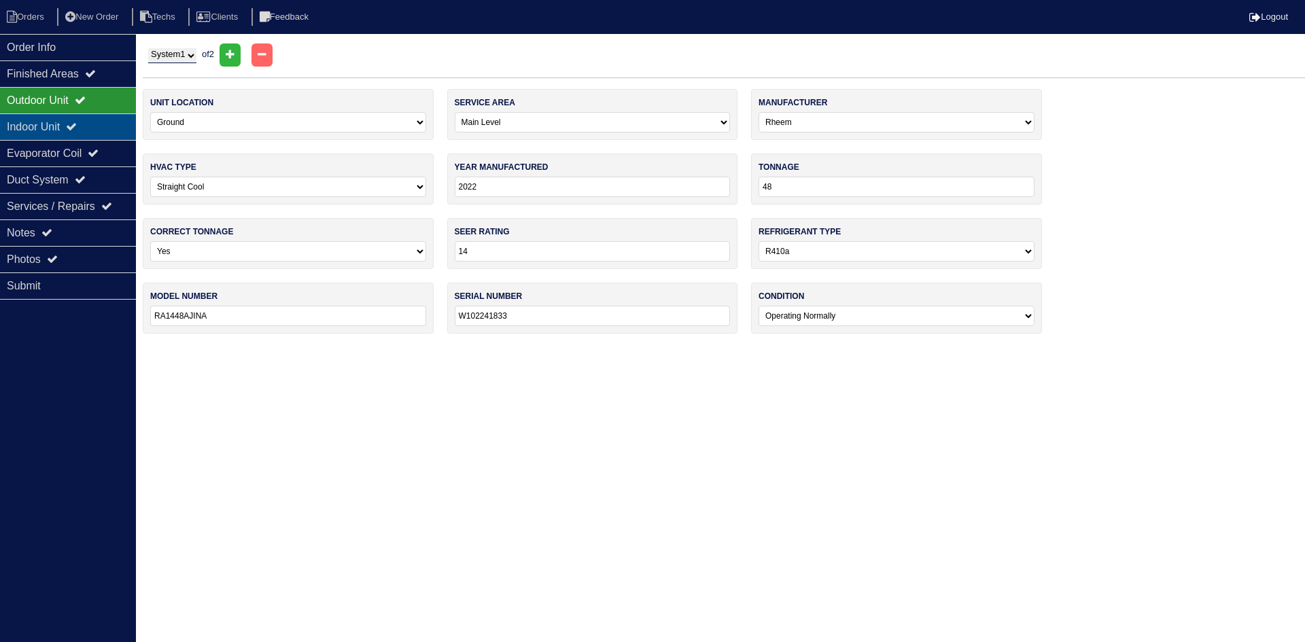
click at [124, 116] on div "Indoor Unit" at bounding box center [68, 127] width 136 height 27
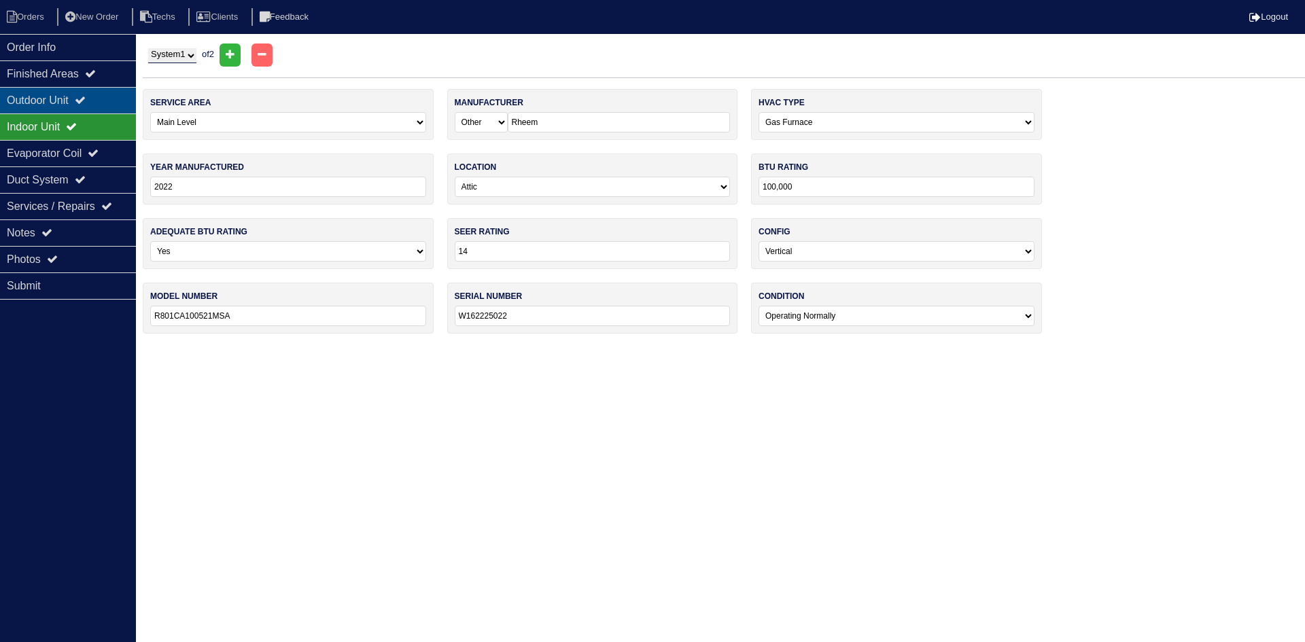
click at [107, 93] on div "Outdoor Unit" at bounding box center [68, 100] width 136 height 27
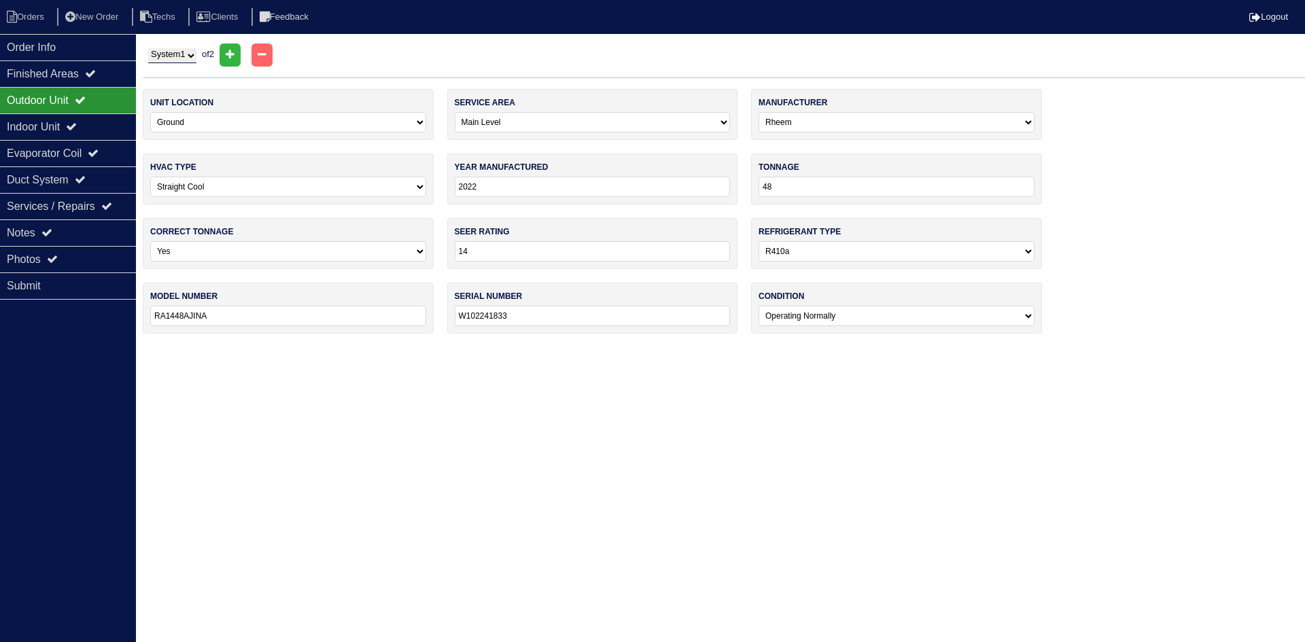
click at [175, 58] on select "System 1 System 2" at bounding box center [172, 55] width 48 height 15
select select "2"
click at [148, 48] on select "System 1 System 2" at bounding box center [172, 55] width 48 height 15
select select "2"
select select "Carrier"
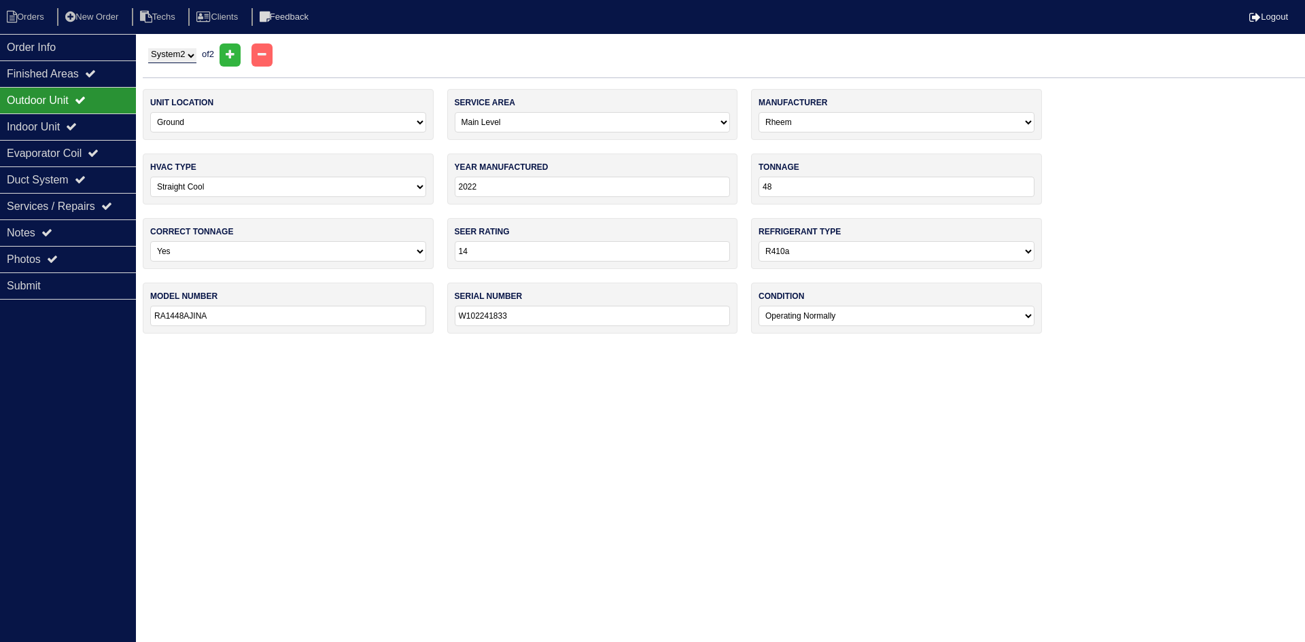
type input "2013"
type input "18"
type input "13"
type input "PA13NA018"
type input "0913X66585"
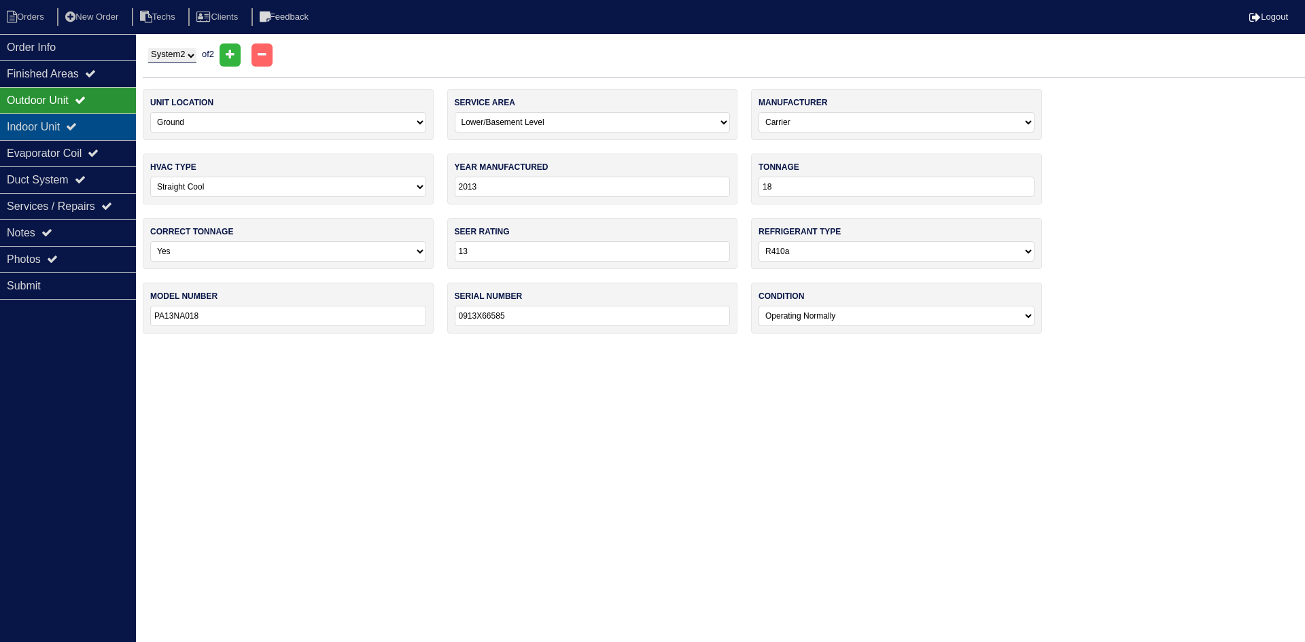
click at [70, 131] on div "Indoor Unit" at bounding box center [68, 127] width 136 height 27
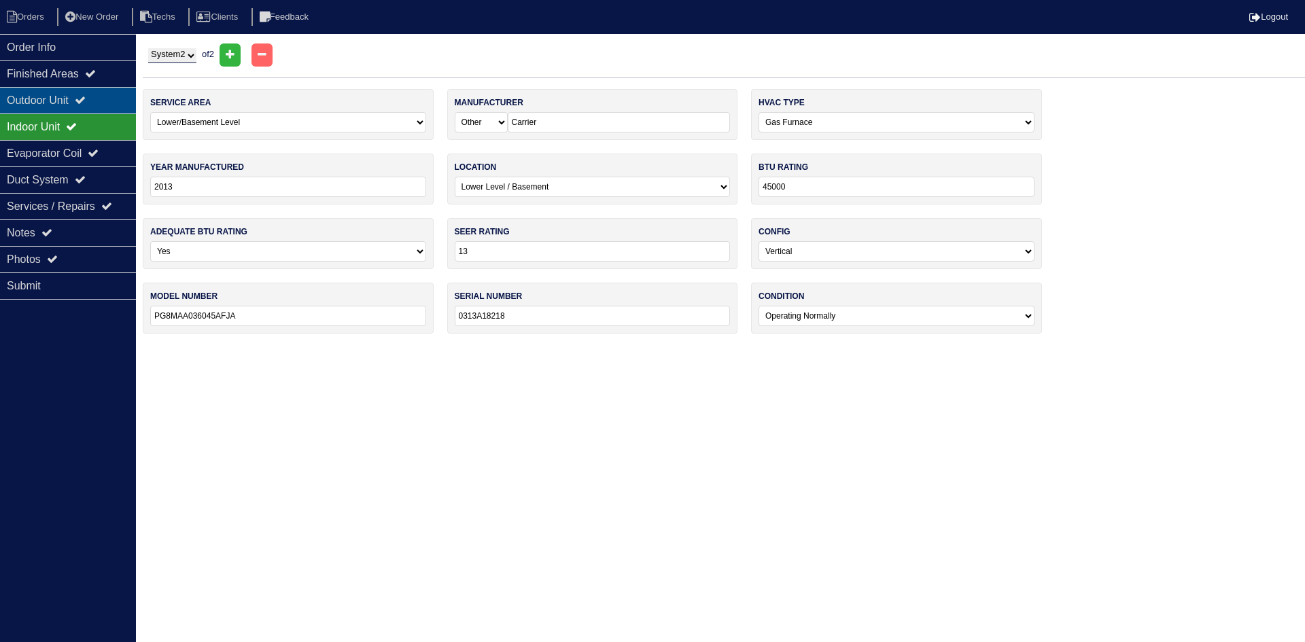
click at [75, 95] on div "Outdoor Unit" at bounding box center [68, 100] width 136 height 27
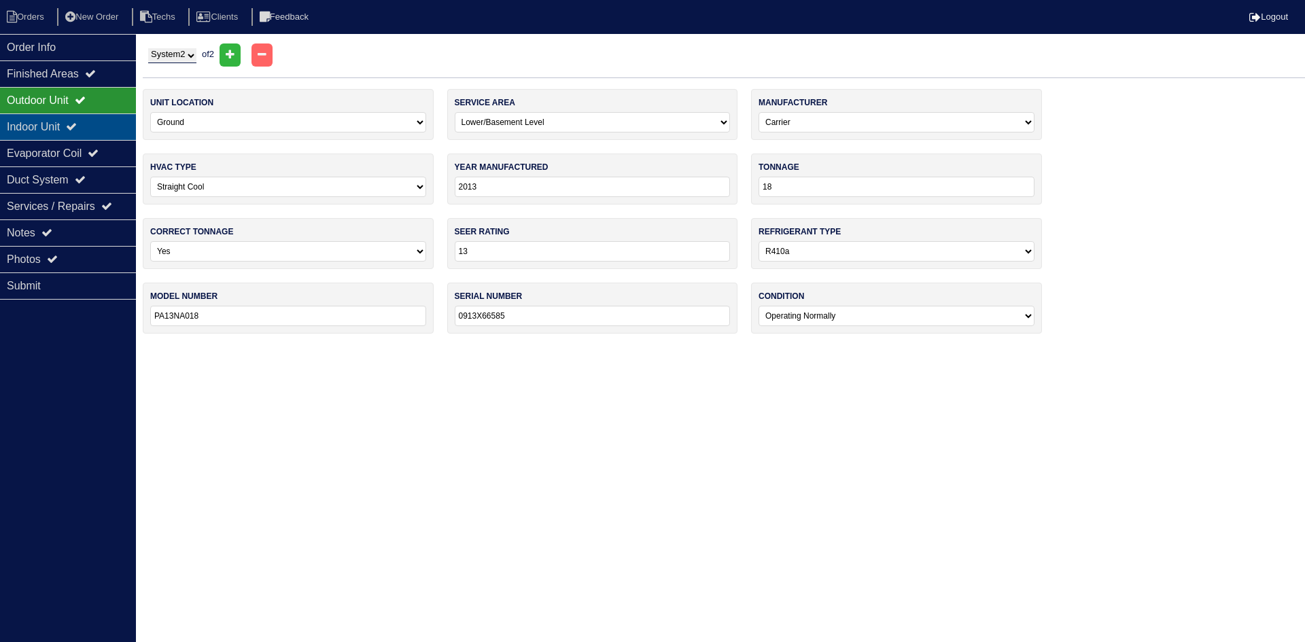
click at [107, 118] on div "Indoor Unit" at bounding box center [68, 127] width 136 height 27
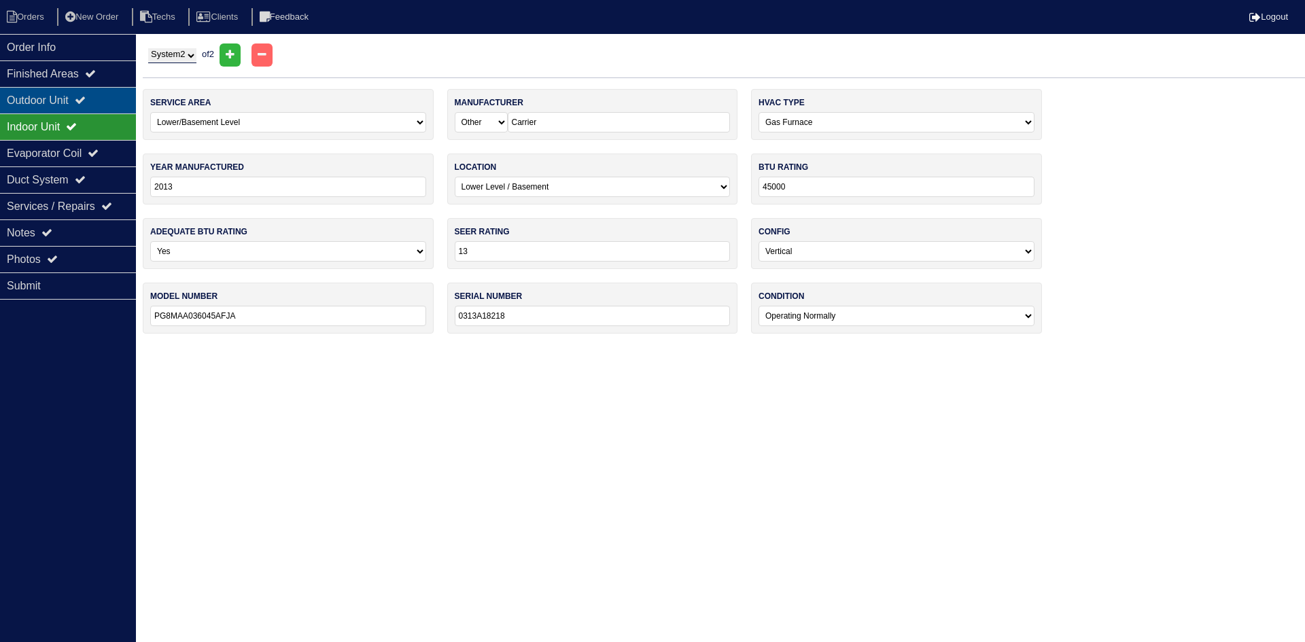
click at [101, 92] on div "Outdoor Unit" at bounding box center [68, 100] width 136 height 27
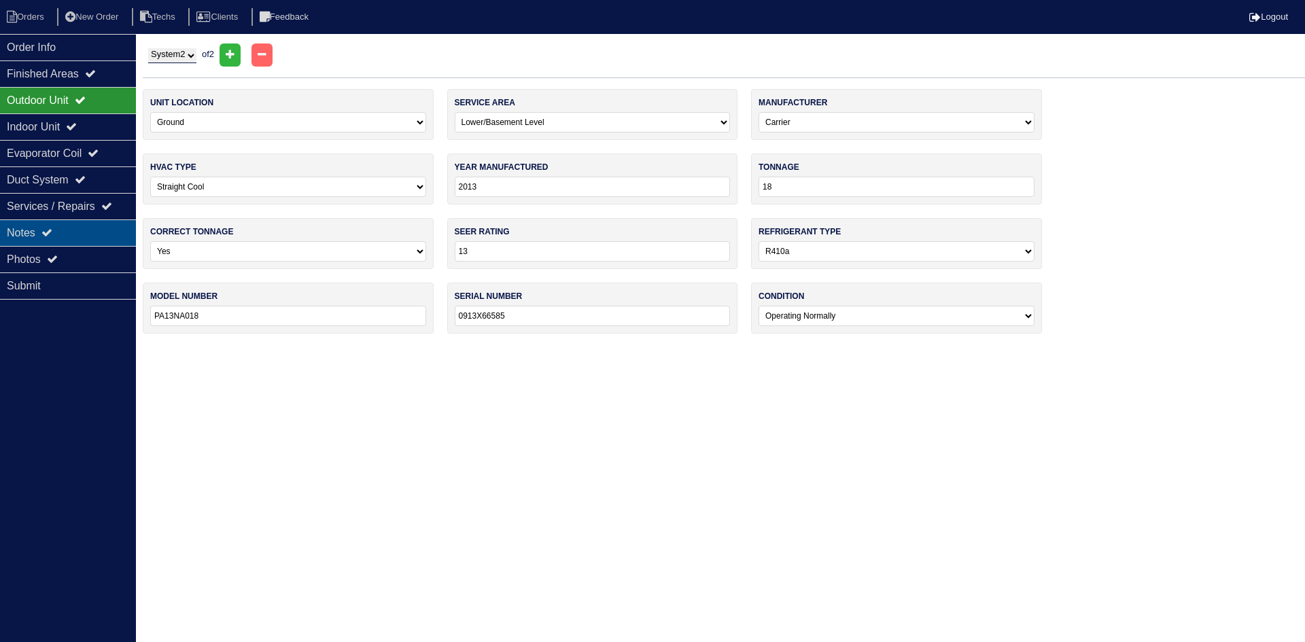
click at [114, 232] on div "Notes" at bounding box center [68, 233] width 136 height 27
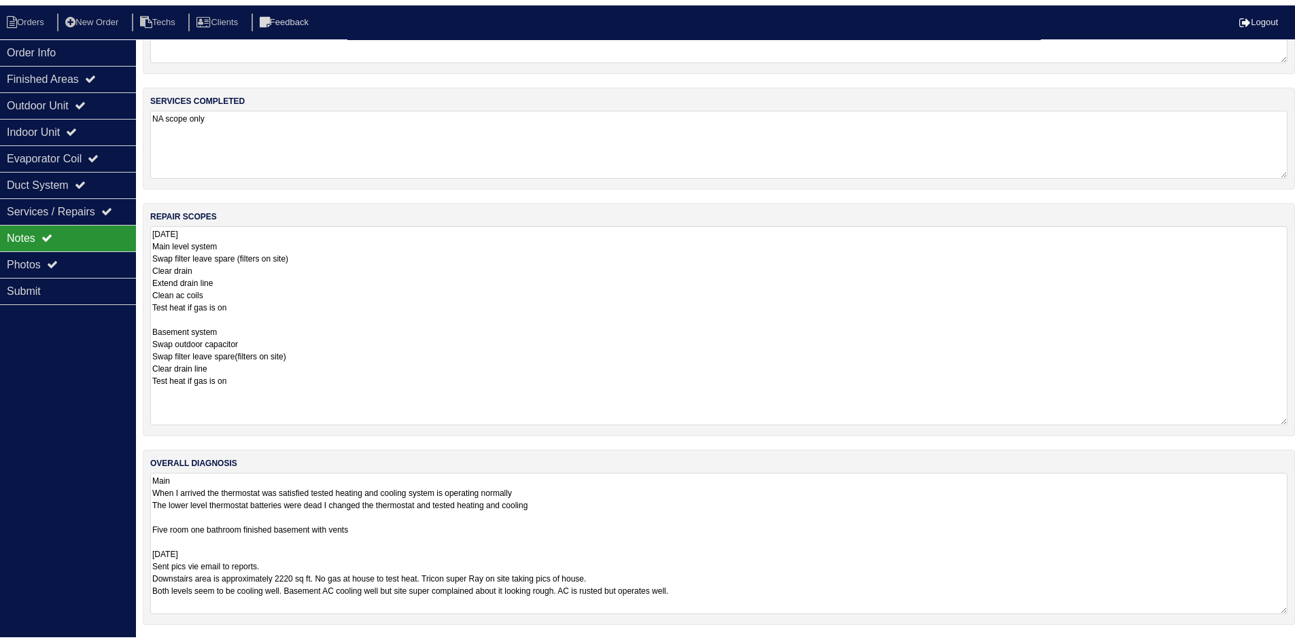
scroll to position [78, 0]
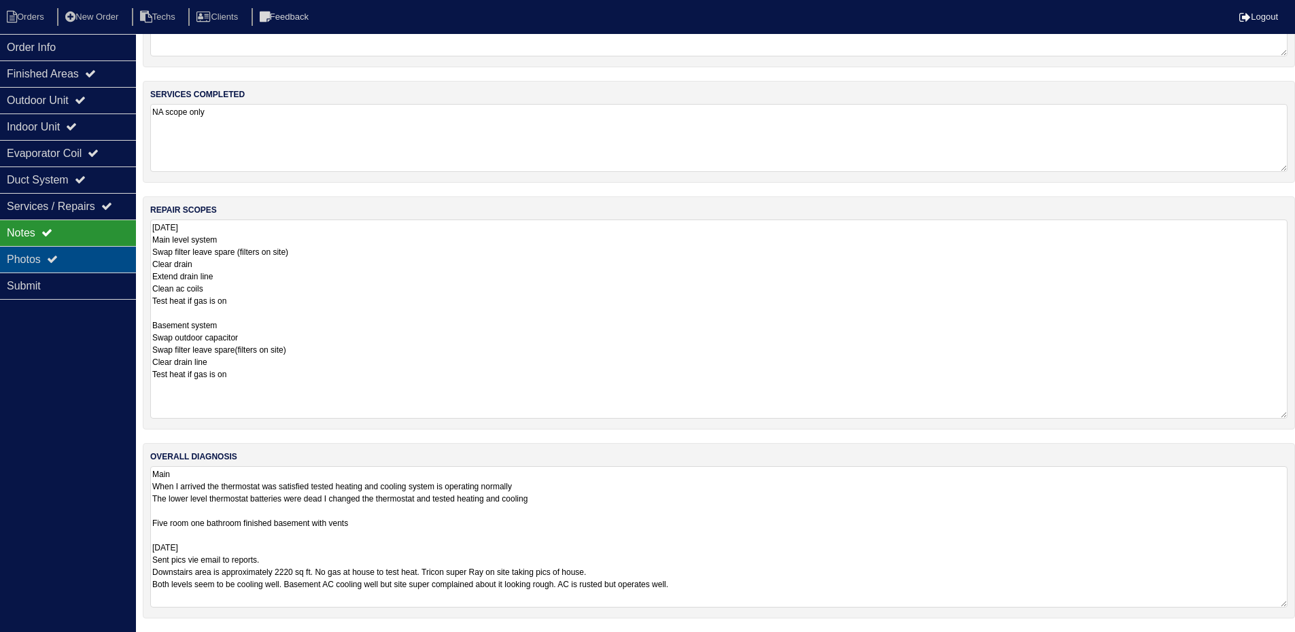
click at [35, 258] on div "Photos" at bounding box center [68, 259] width 136 height 27
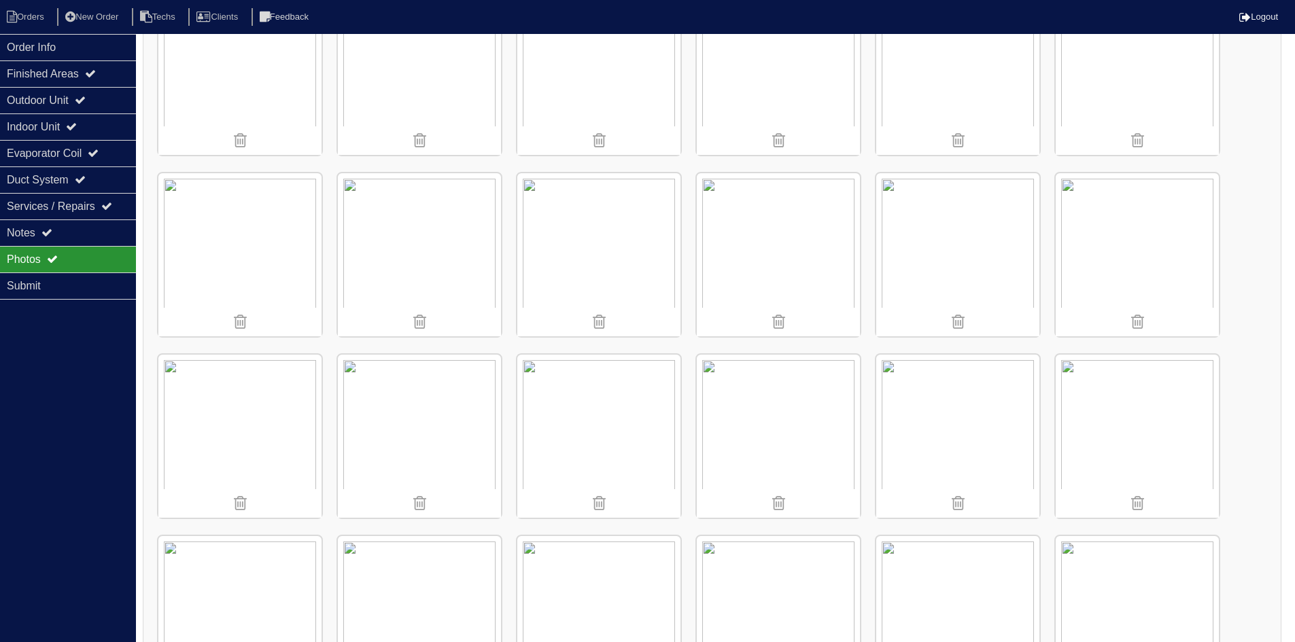
scroll to position [1835, 0]
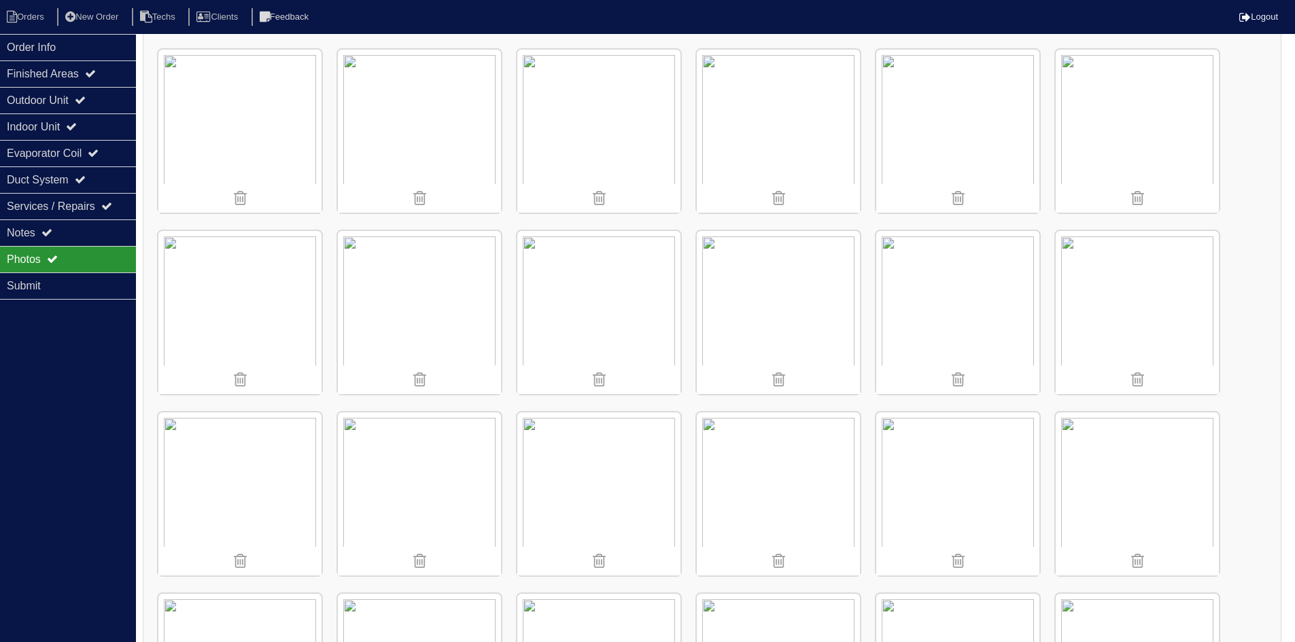
click at [1157, 301] on img at bounding box center [1137, 312] width 163 height 163
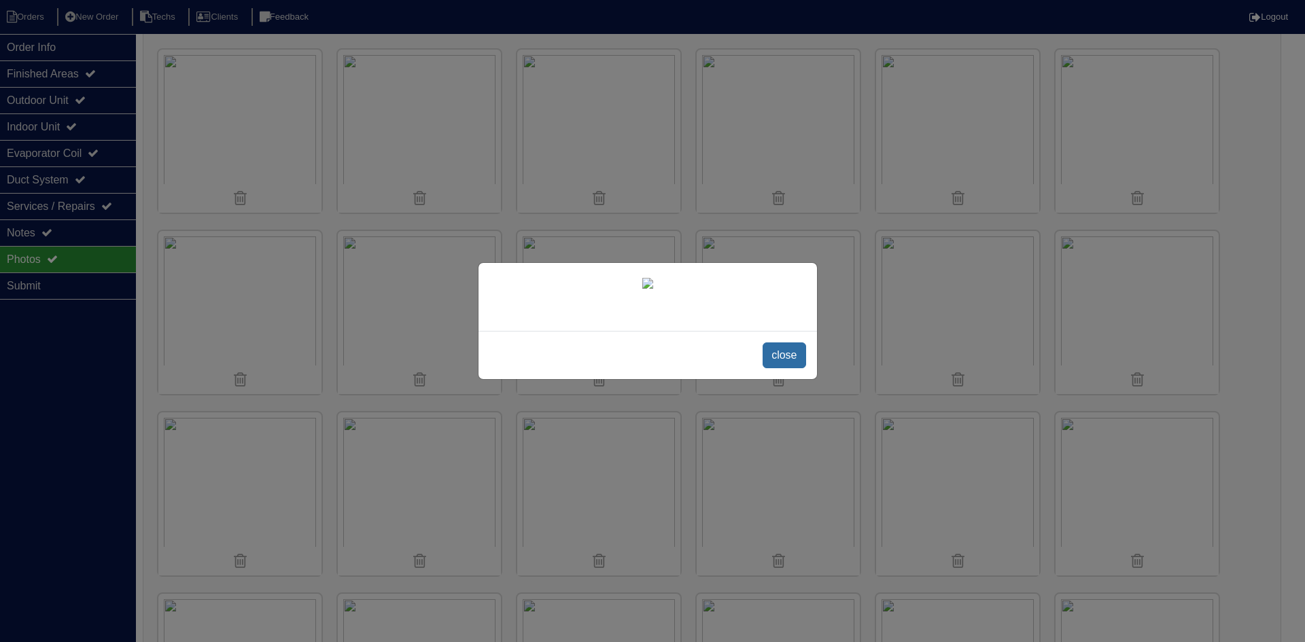
click at [779, 368] on span "close" at bounding box center [784, 356] width 43 height 26
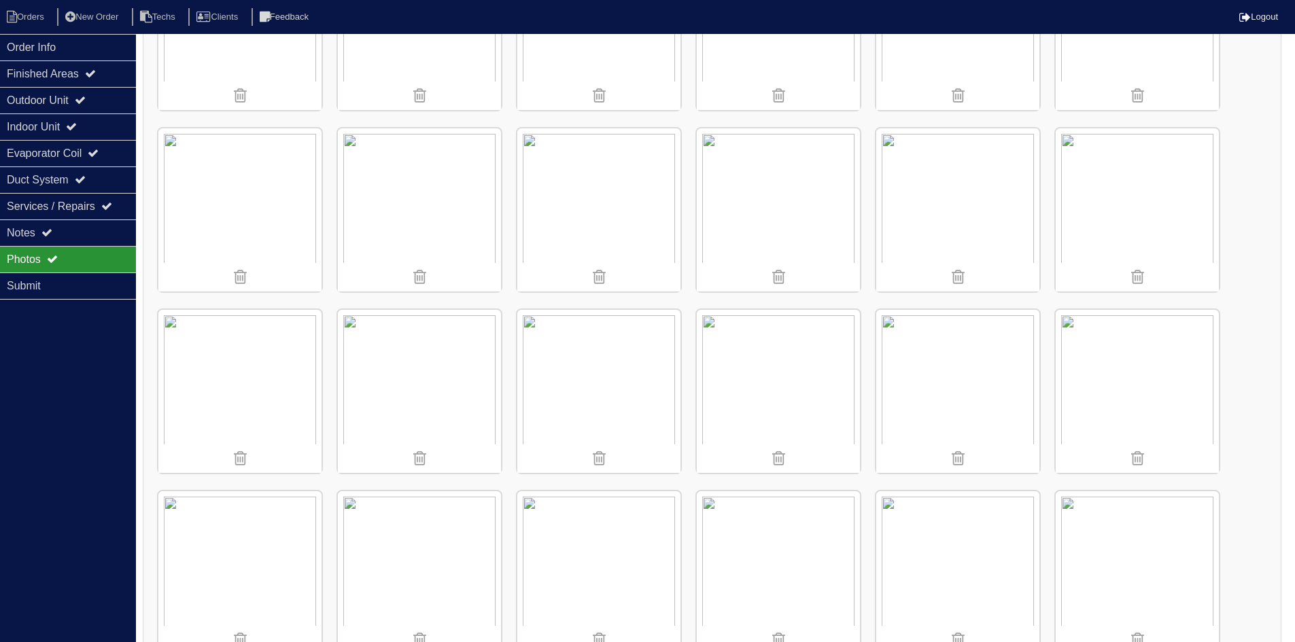
scroll to position [1087, 0]
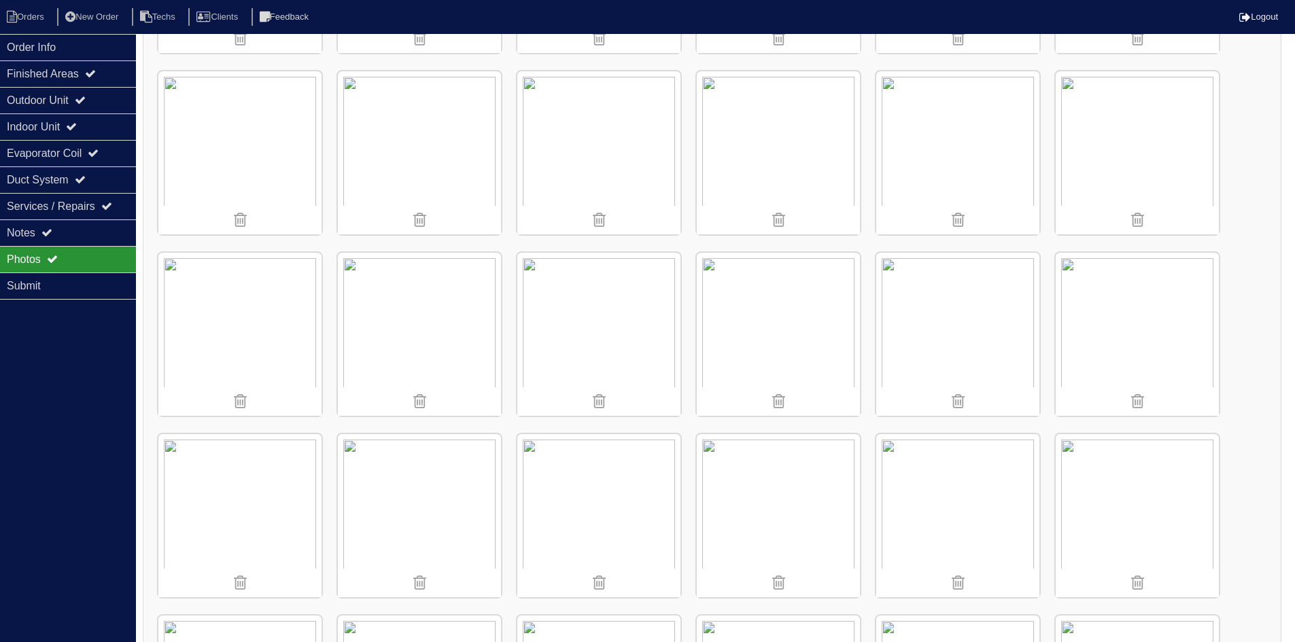
click at [384, 148] on img at bounding box center [419, 152] width 163 height 163
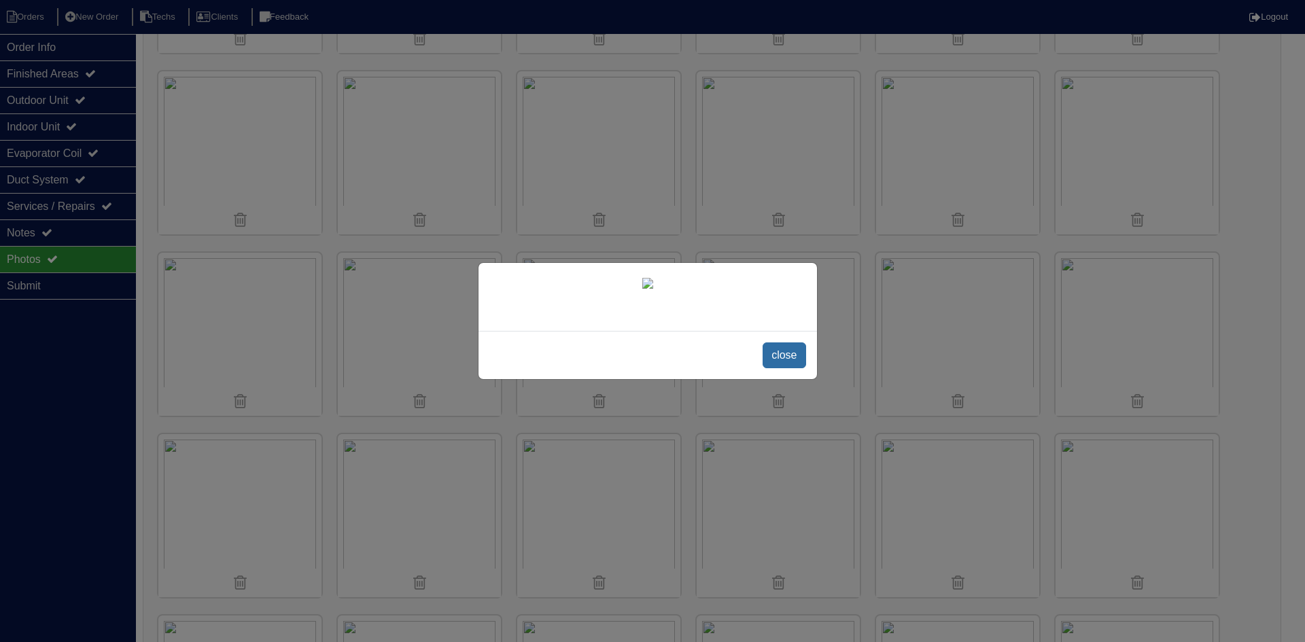
click at [781, 368] on span "close" at bounding box center [784, 356] width 43 height 26
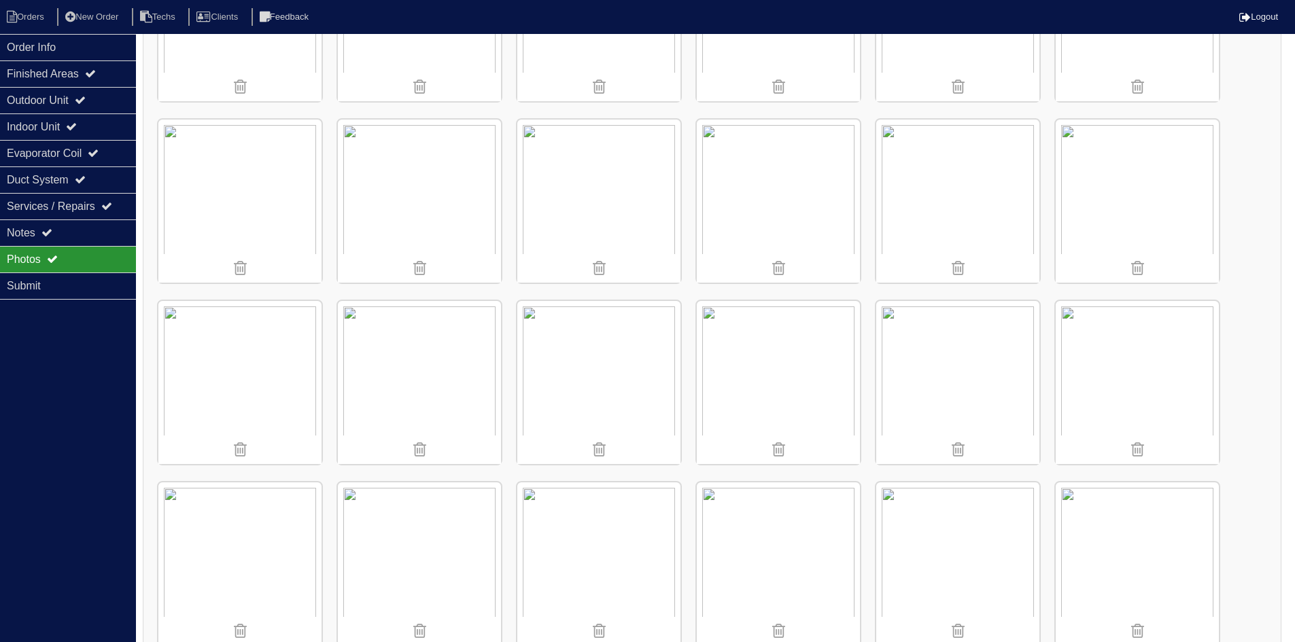
scroll to position [2515, 0]
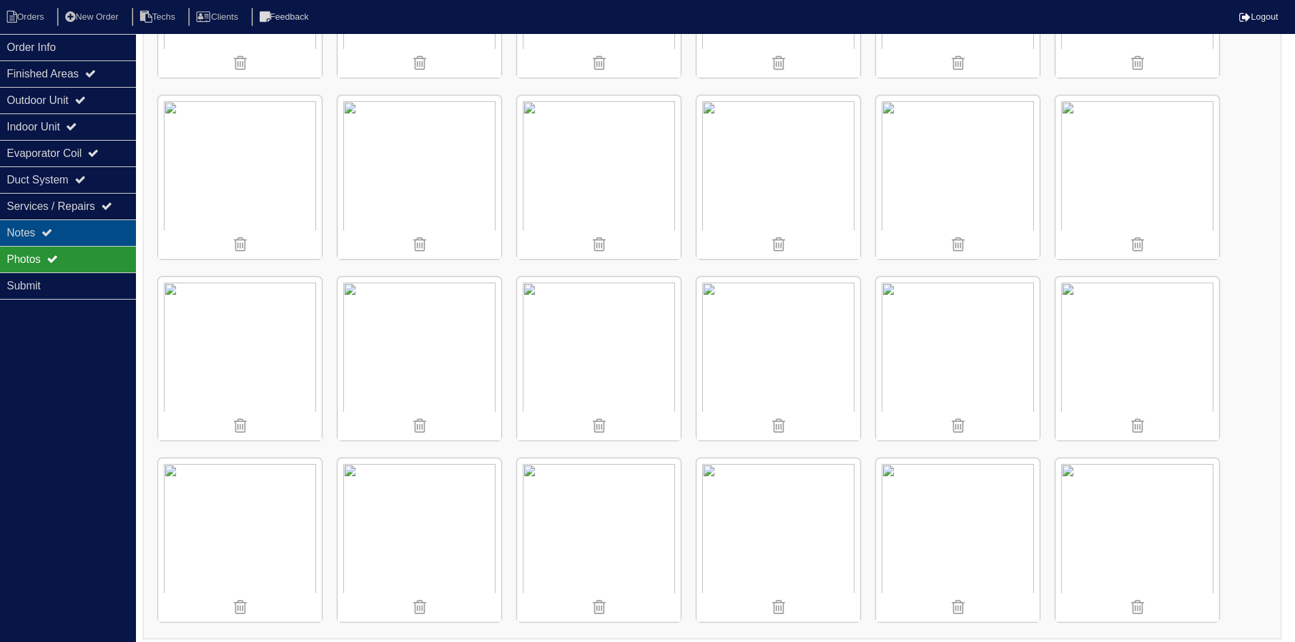
click at [63, 235] on div "Notes" at bounding box center [68, 233] width 136 height 27
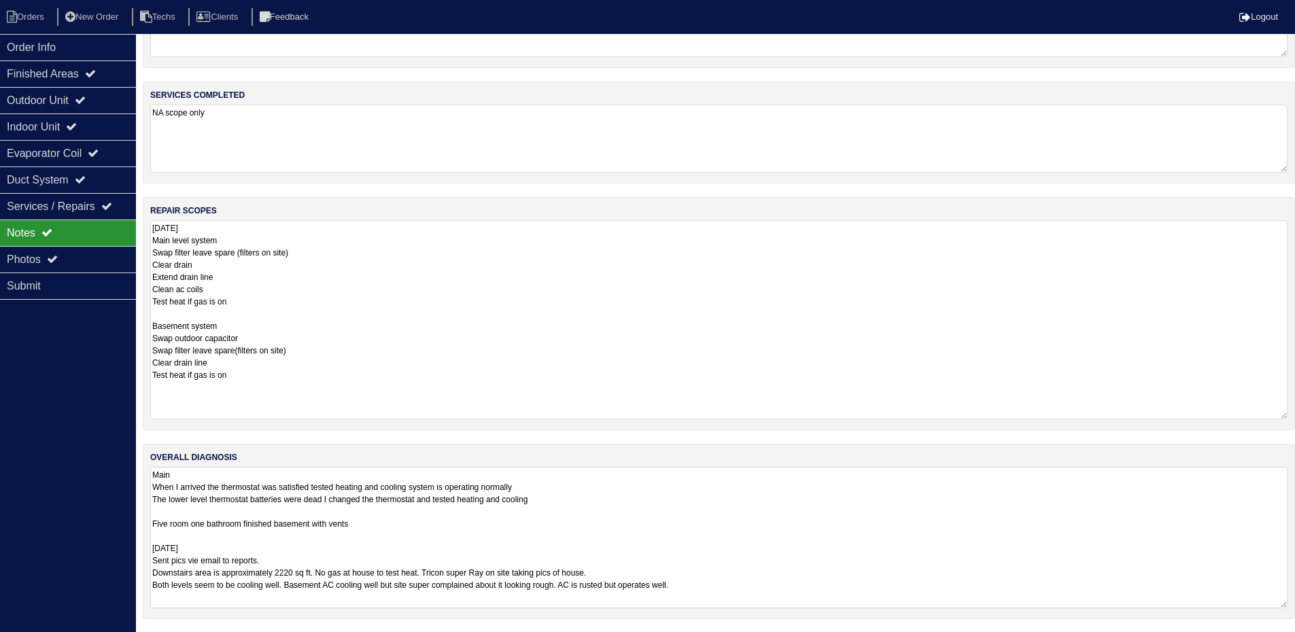
scroll to position [78, 0]
click at [100, 98] on div "Outdoor Unit" at bounding box center [68, 100] width 136 height 27
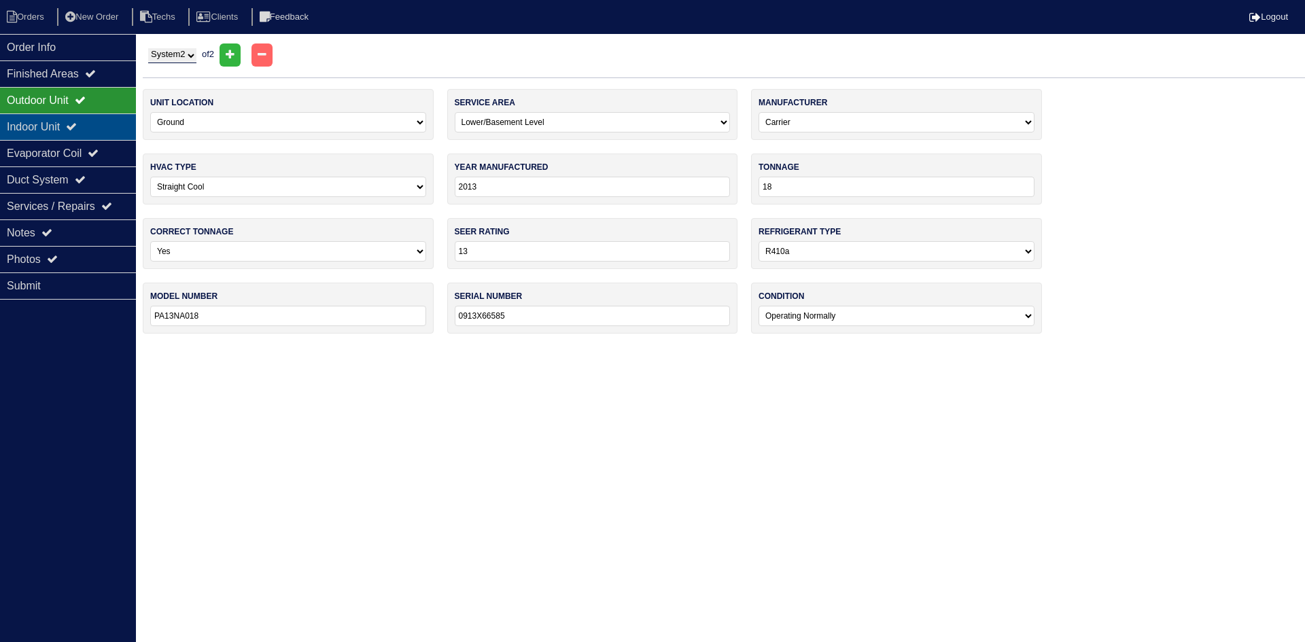
click at [103, 127] on div "Indoor Unit" at bounding box center [68, 127] width 136 height 27
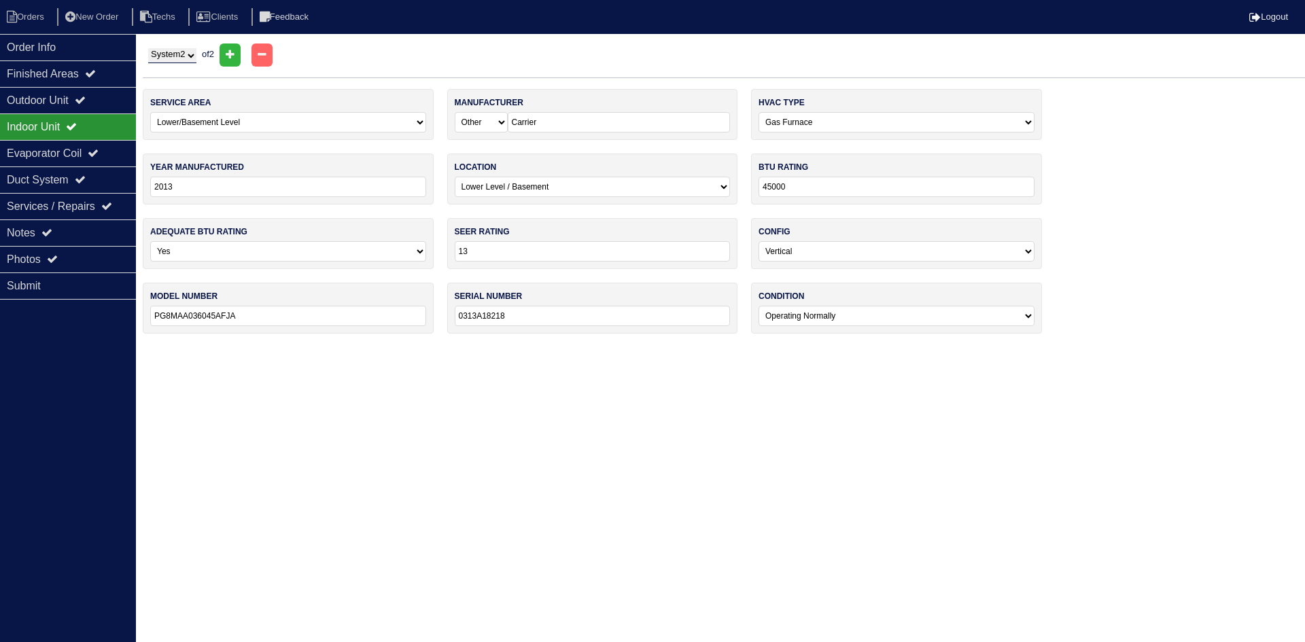
click at [175, 60] on select "System 1 System 2" at bounding box center [172, 55] width 48 height 15
select select "1"
click at [148, 48] on select "System 1 System 2" at bounding box center [172, 55] width 48 height 15
select select "0"
type input "2022"
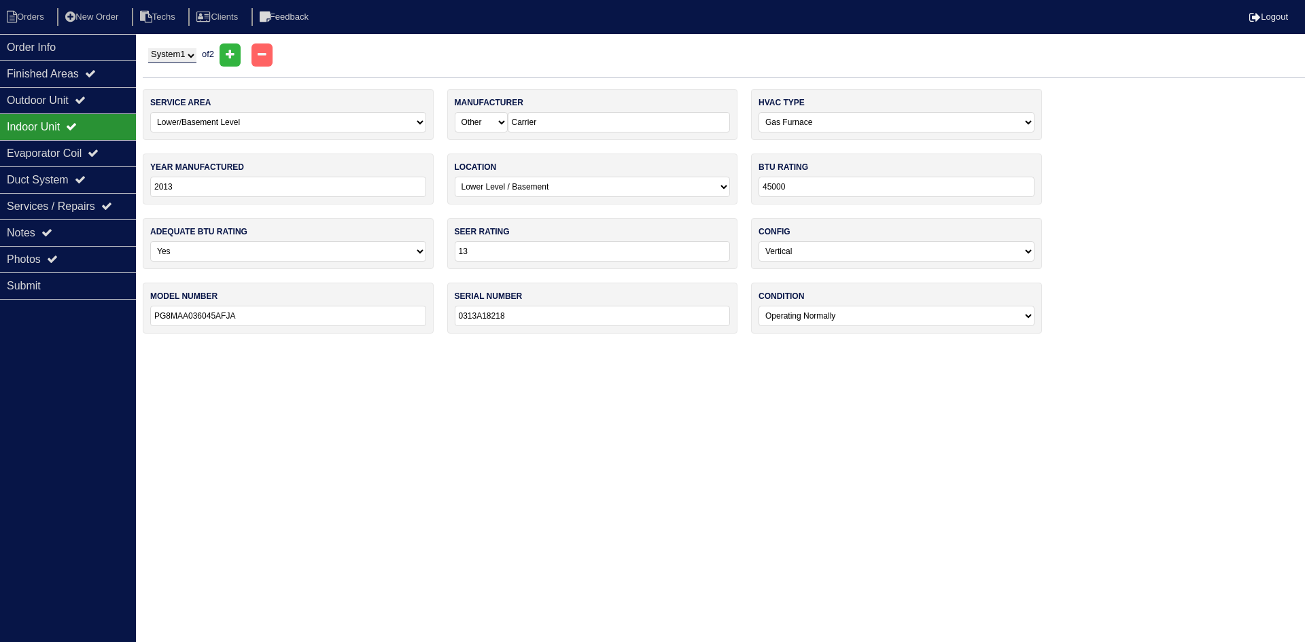
select select "0"
type input "100,000"
type input "14"
type input "R801CA100521MSA"
type input "W162225022"
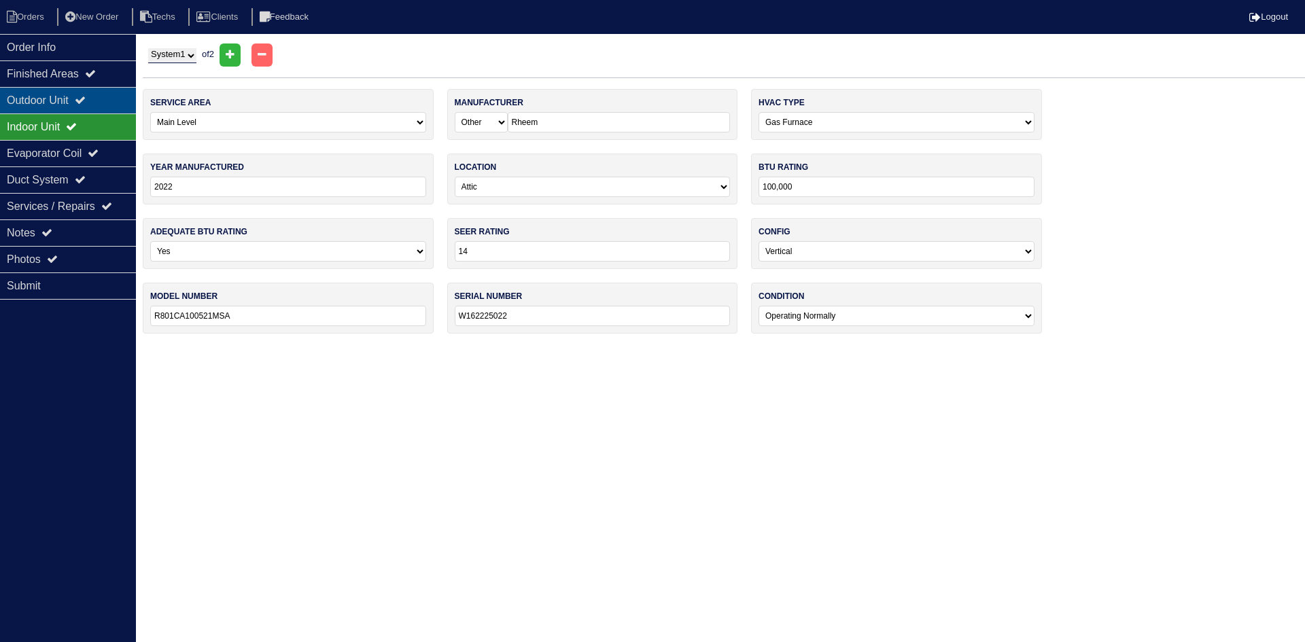
click at [103, 104] on div "Outdoor Unit" at bounding box center [68, 100] width 136 height 27
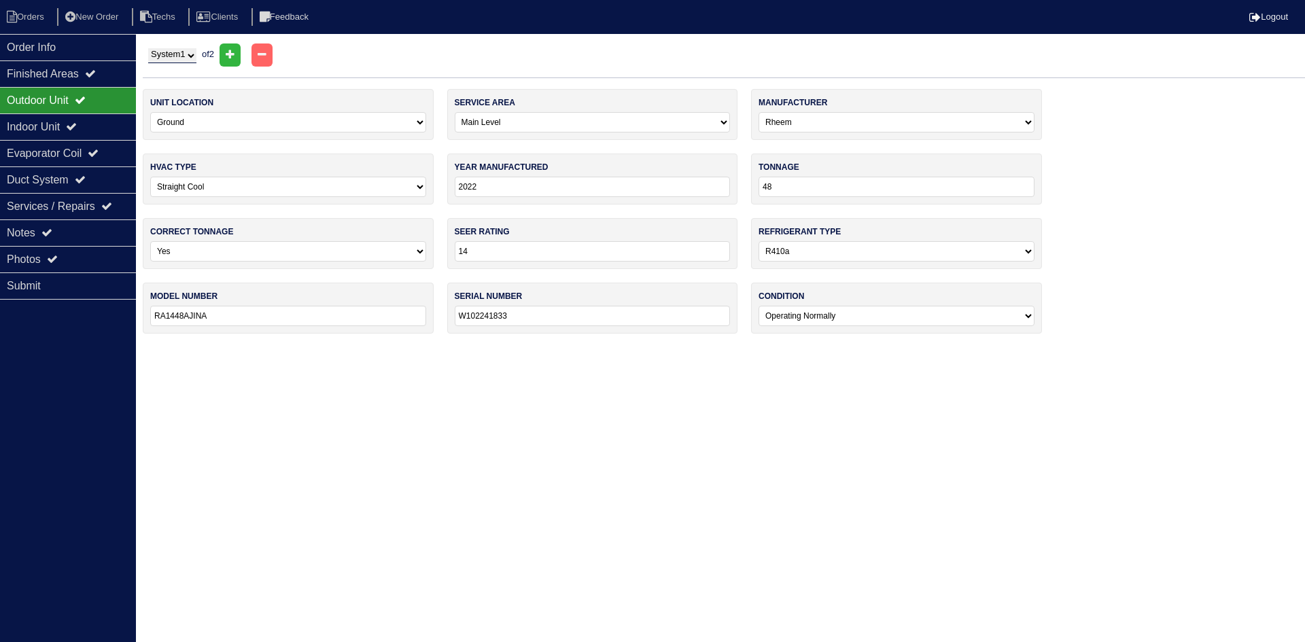
click at [189, 54] on select "System 1 System 2" at bounding box center [172, 55] width 48 height 15
select select "2"
click at [148, 48] on select "System 1 System 2" at bounding box center [172, 55] width 48 height 15
select select "2"
select select "Carrier"
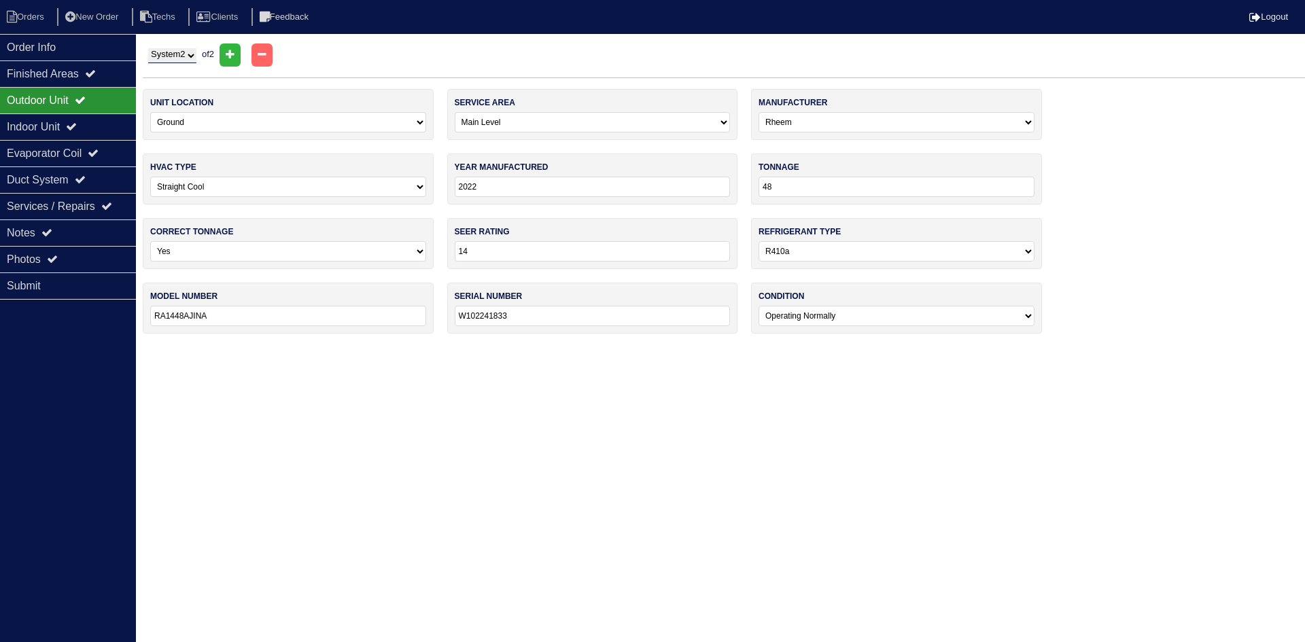
type input "2013"
type input "18"
type input "13"
type input "PA13NA018"
type input "0913X66585"
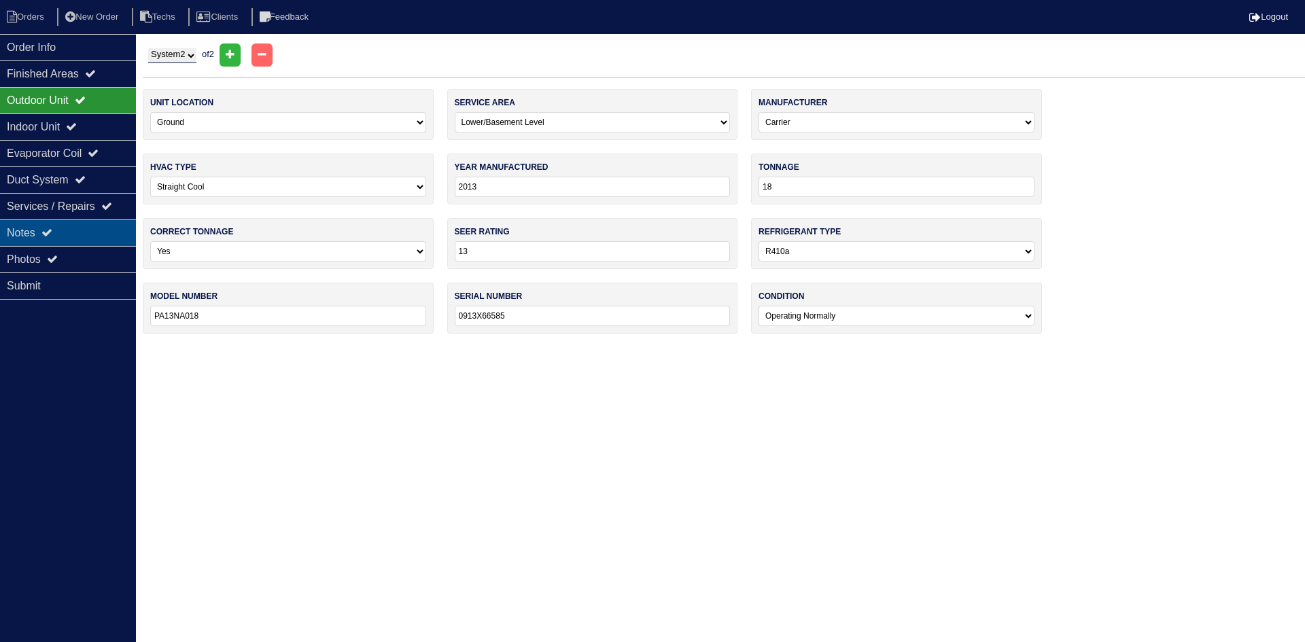
click at [42, 237] on div "Notes" at bounding box center [68, 233] width 136 height 27
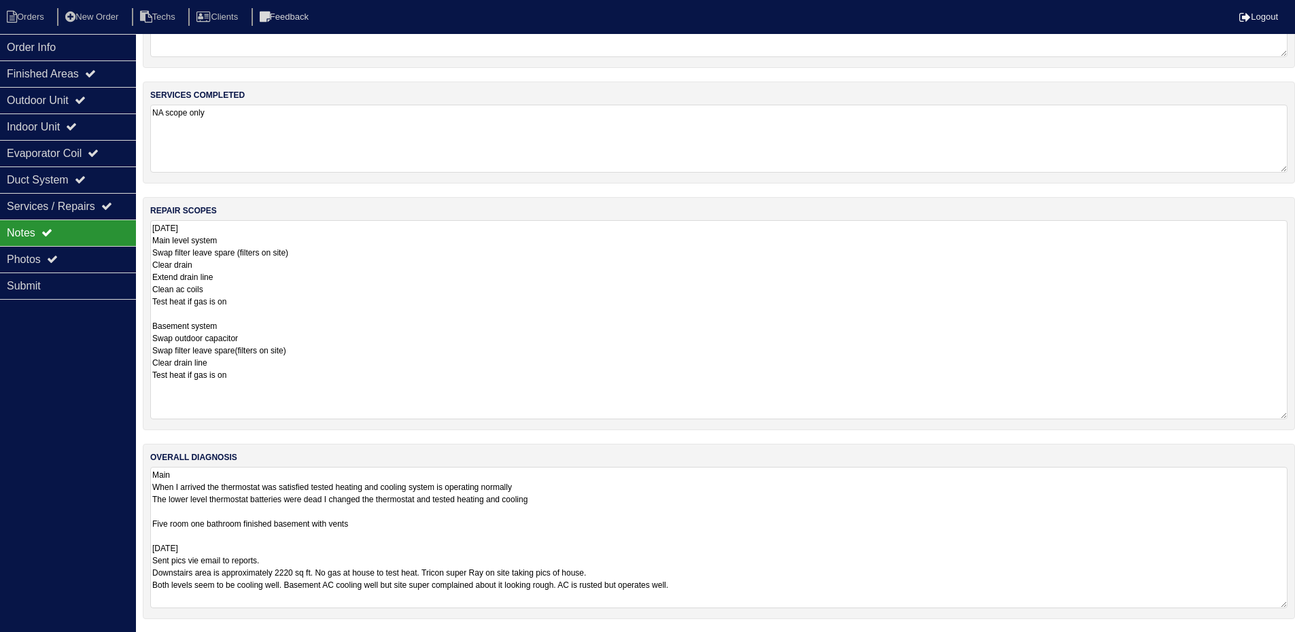
scroll to position [78, 0]
click at [84, 99] on icon at bounding box center [80, 100] width 11 height 11
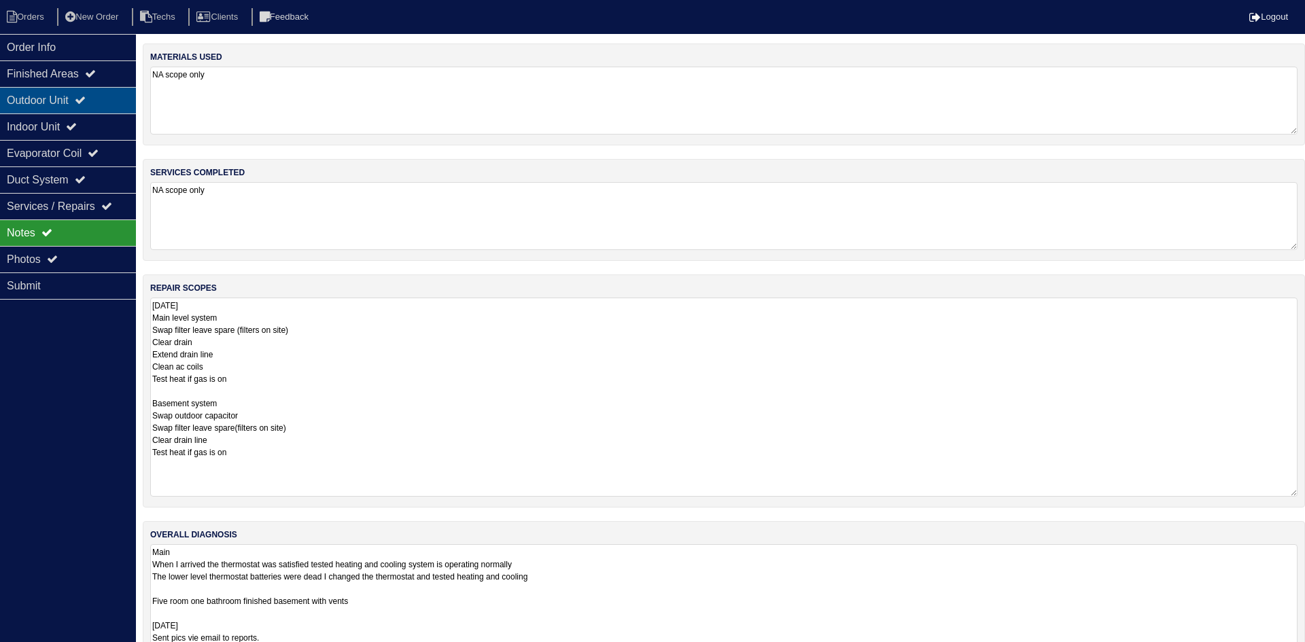
select select "2"
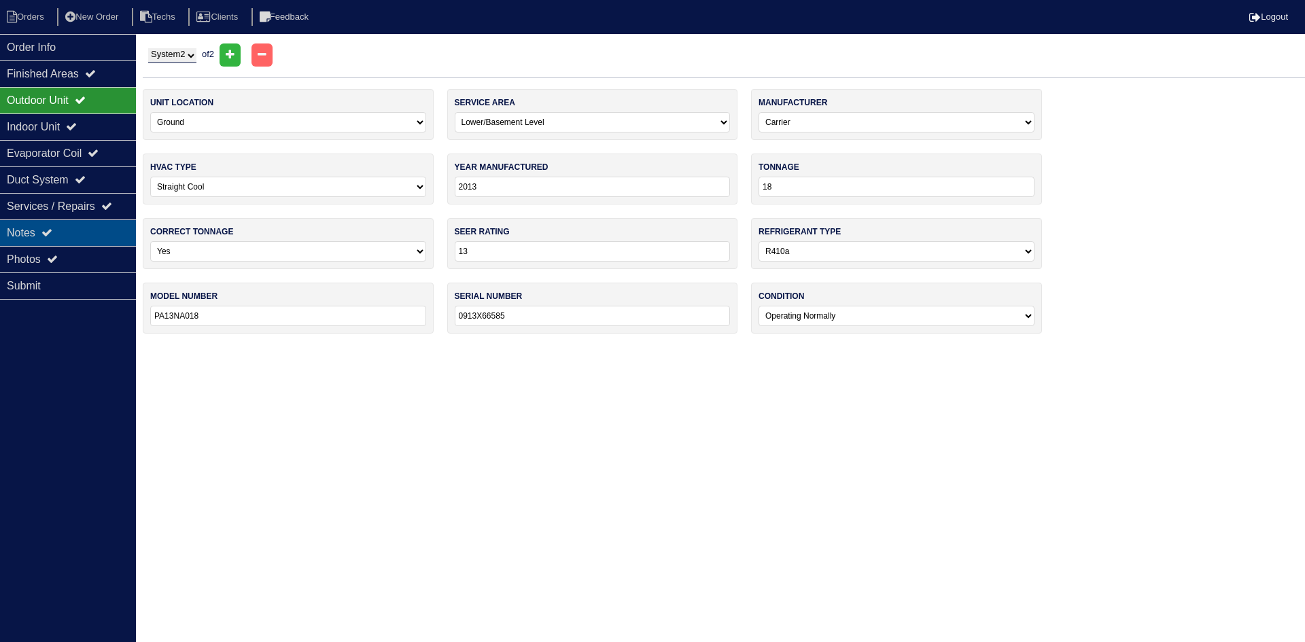
click at [76, 229] on div "Notes" at bounding box center [68, 233] width 136 height 27
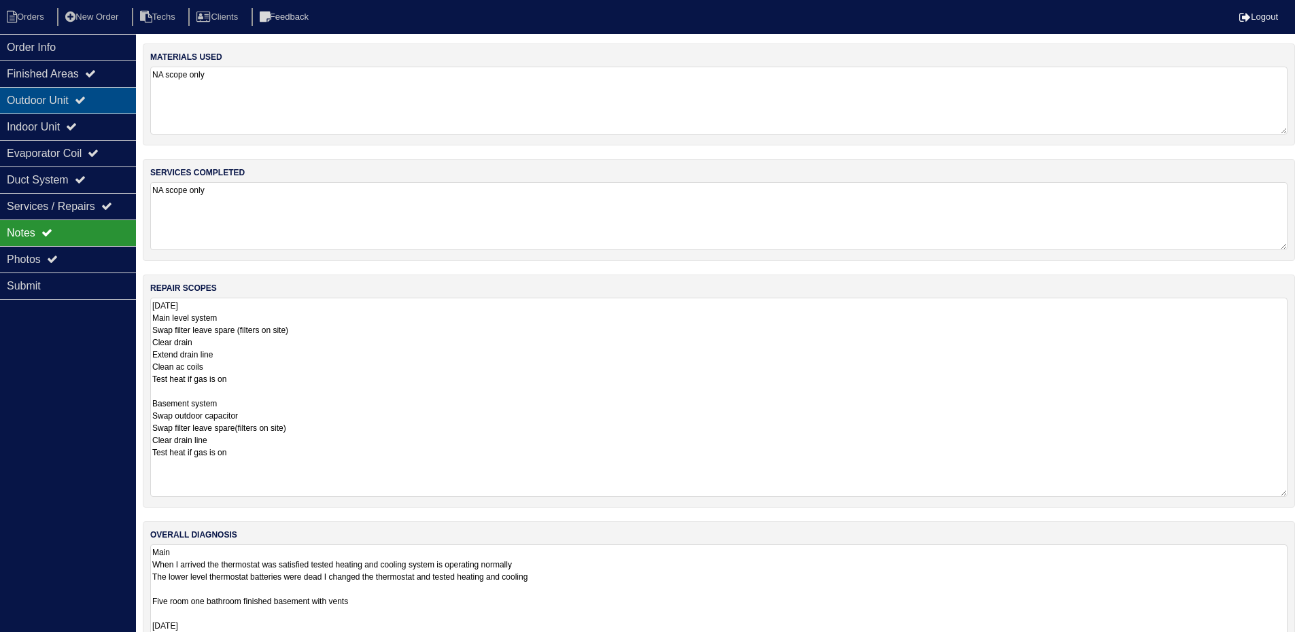
click at [99, 110] on div "Outdoor Unit" at bounding box center [68, 100] width 136 height 27
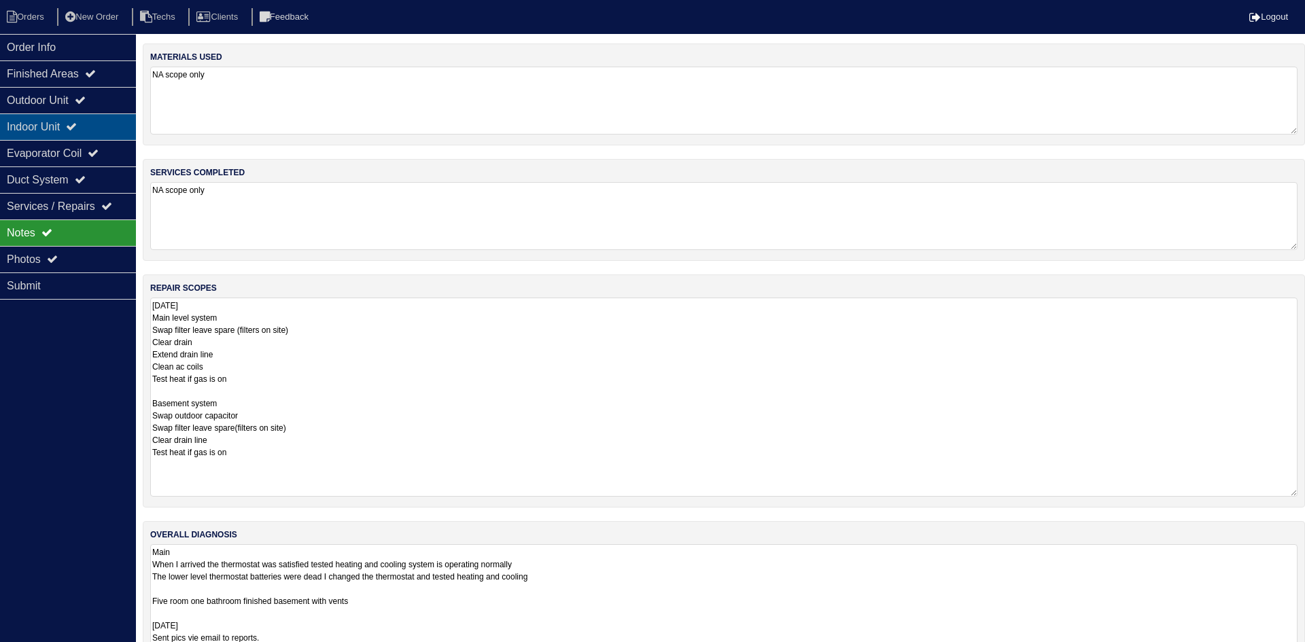
select select "2"
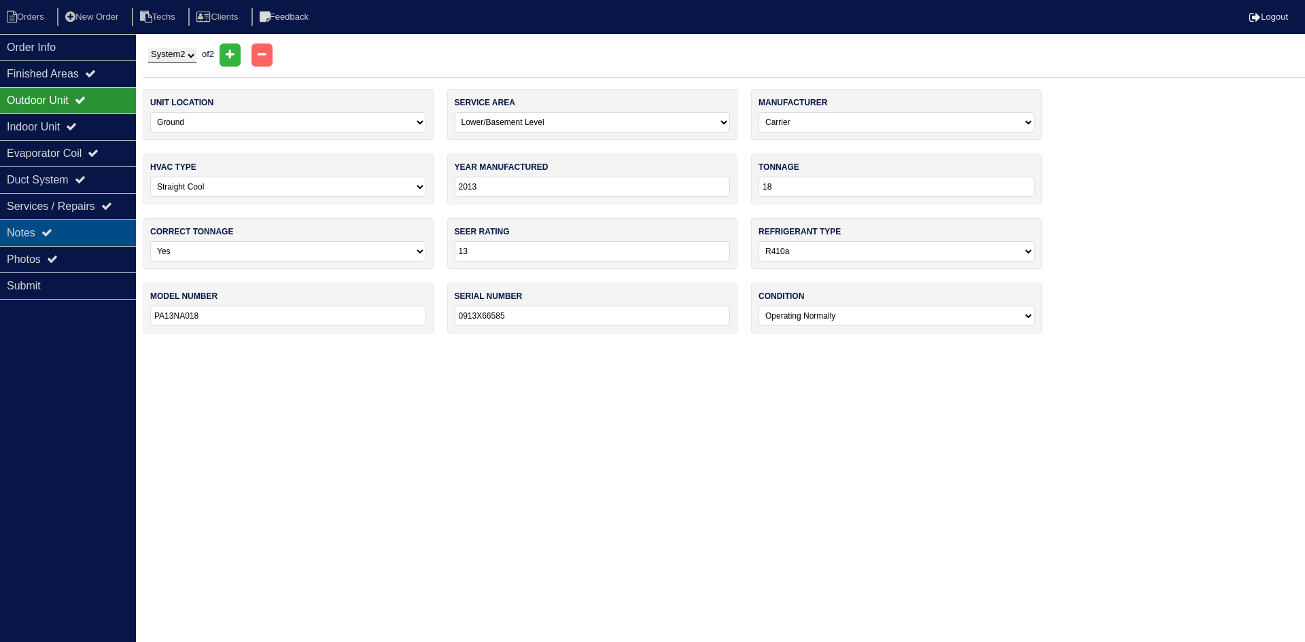
click at [75, 230] on div "Notes" at bounding box center [68, 233] width 136 height 27
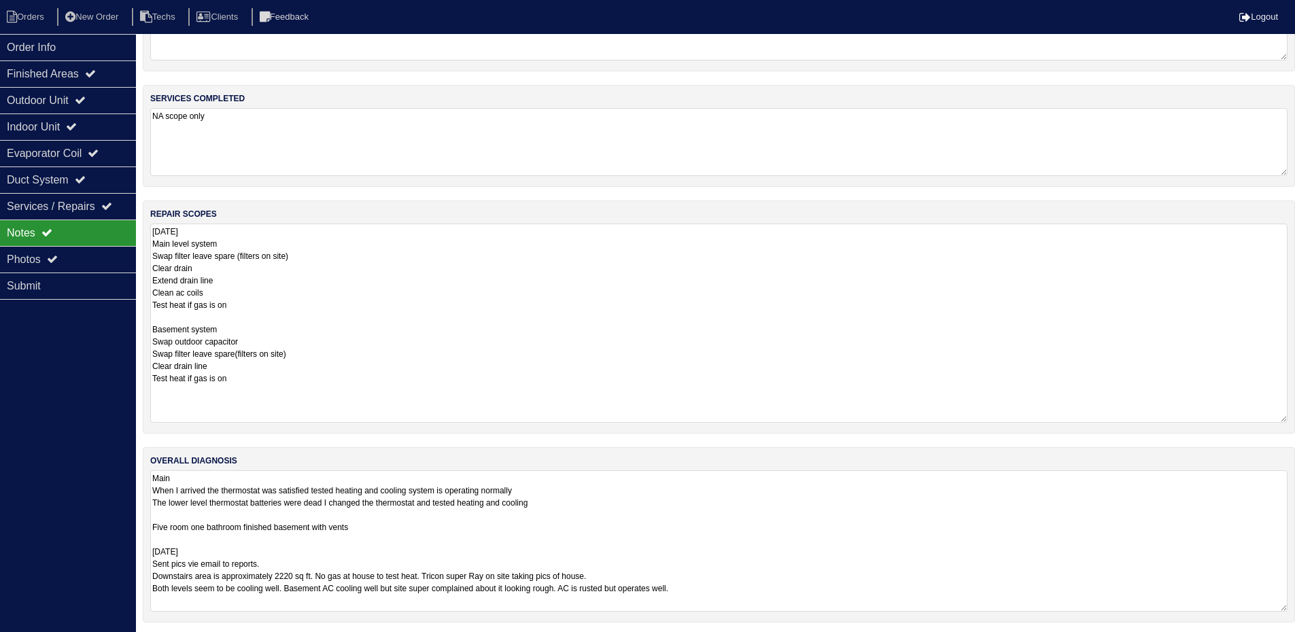
scroll to position [78, 0]
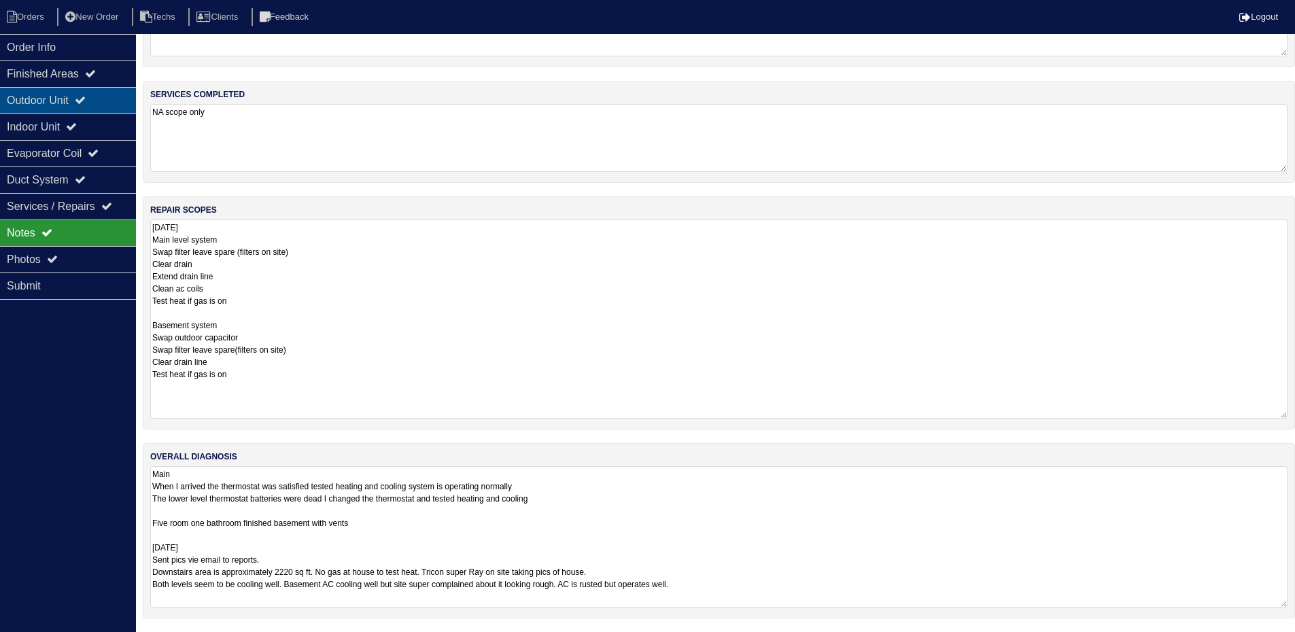
click at [104, 99] on div "Outdoor Unit" at bounding box center [68, 100] width 136 height 27
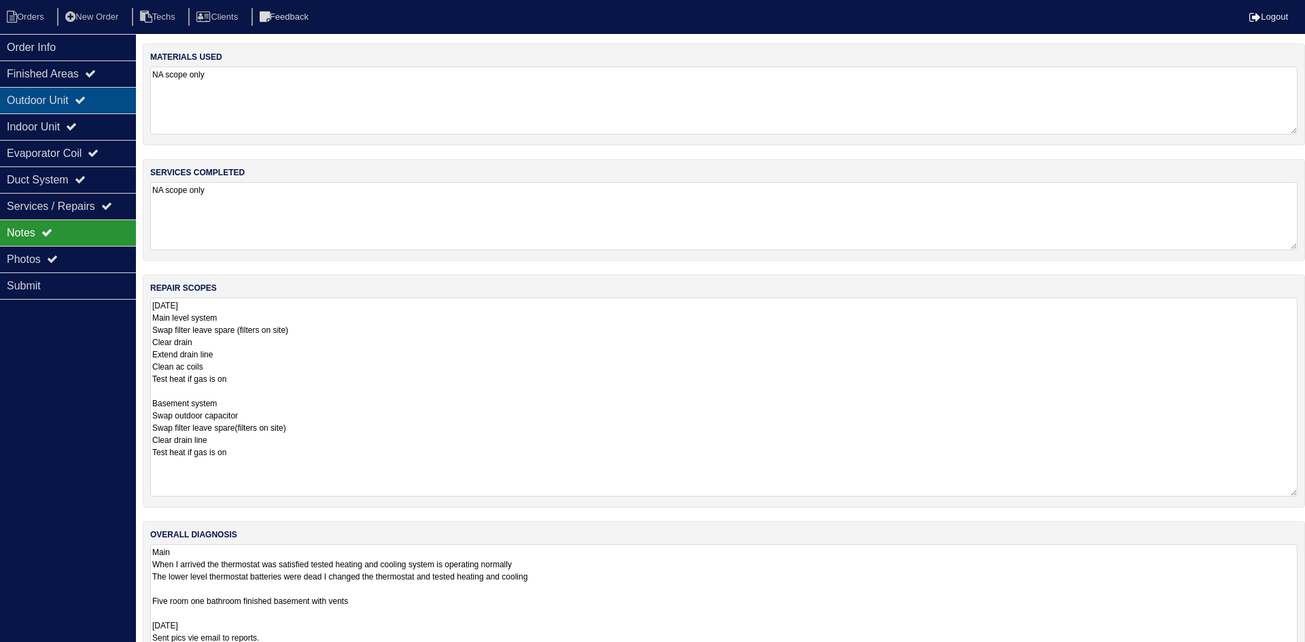
select select "2"
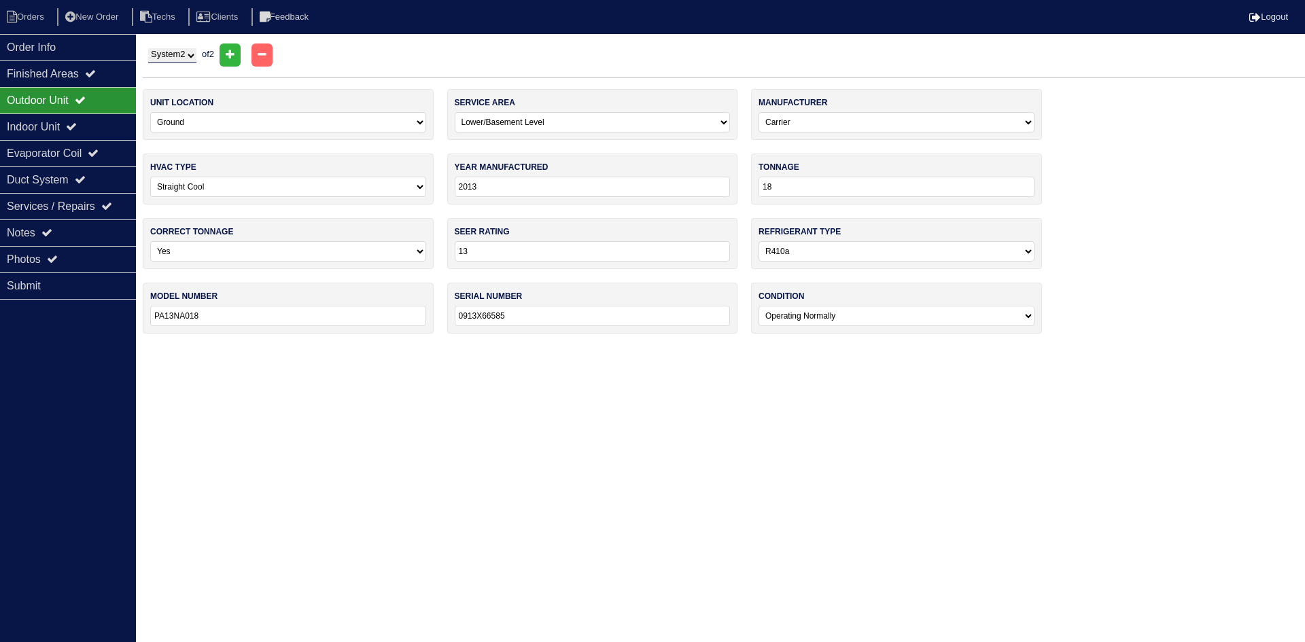
click at [420, 249] on select "-select- Yes No - Unit Undersized No - Unit Oversized" at bounding box center [288, 251] width 276 height 20
select select "1"
click at [150, 241] on select "-select- Yes No - Unit Undersized No - Unit Oversized" at bounding box center [288, 251] width 276 height 20
click at [101, 228] on div "Notes" at bounding box center [68, 233] width 136 height 27
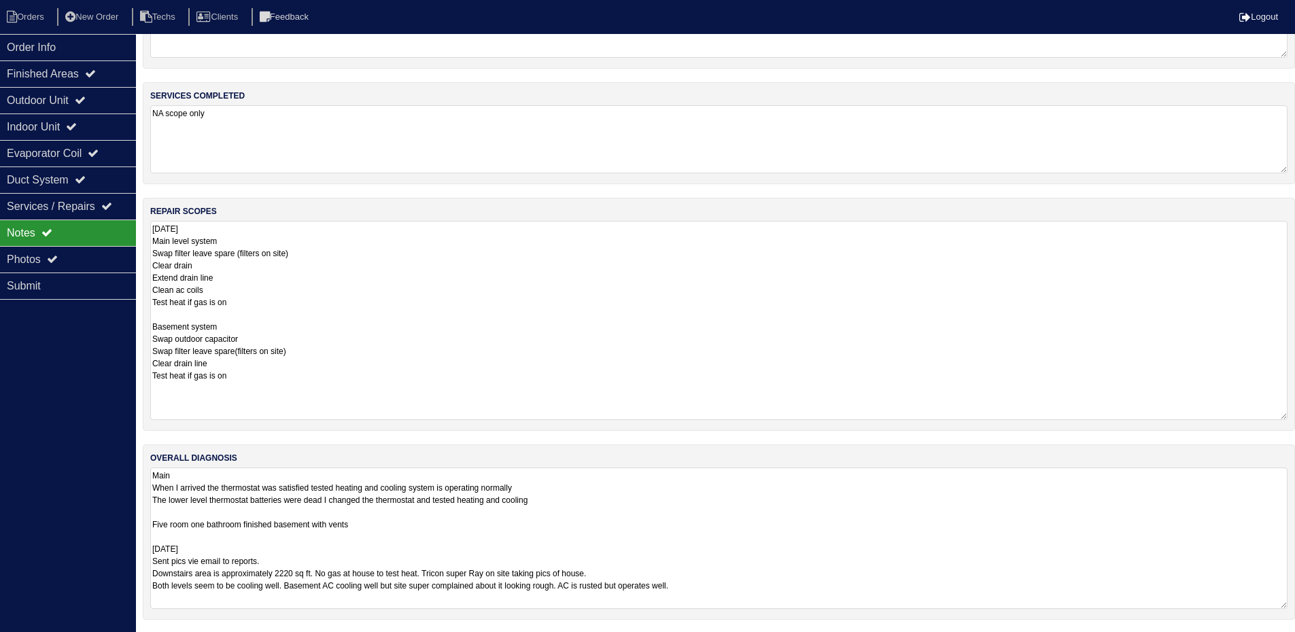
scroll to position [78, 0]
click at [67, 75] on div "Finished Areas" at bounding box center [68, 74] width 136 height 27
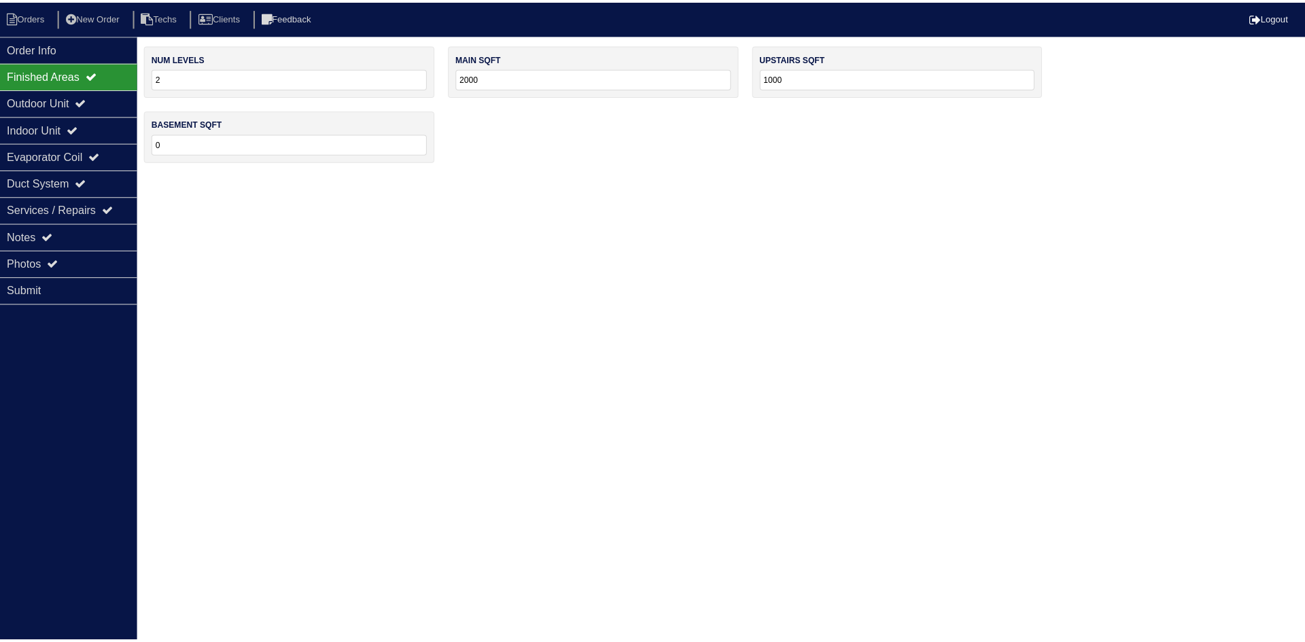
scroll to position [0, 0]
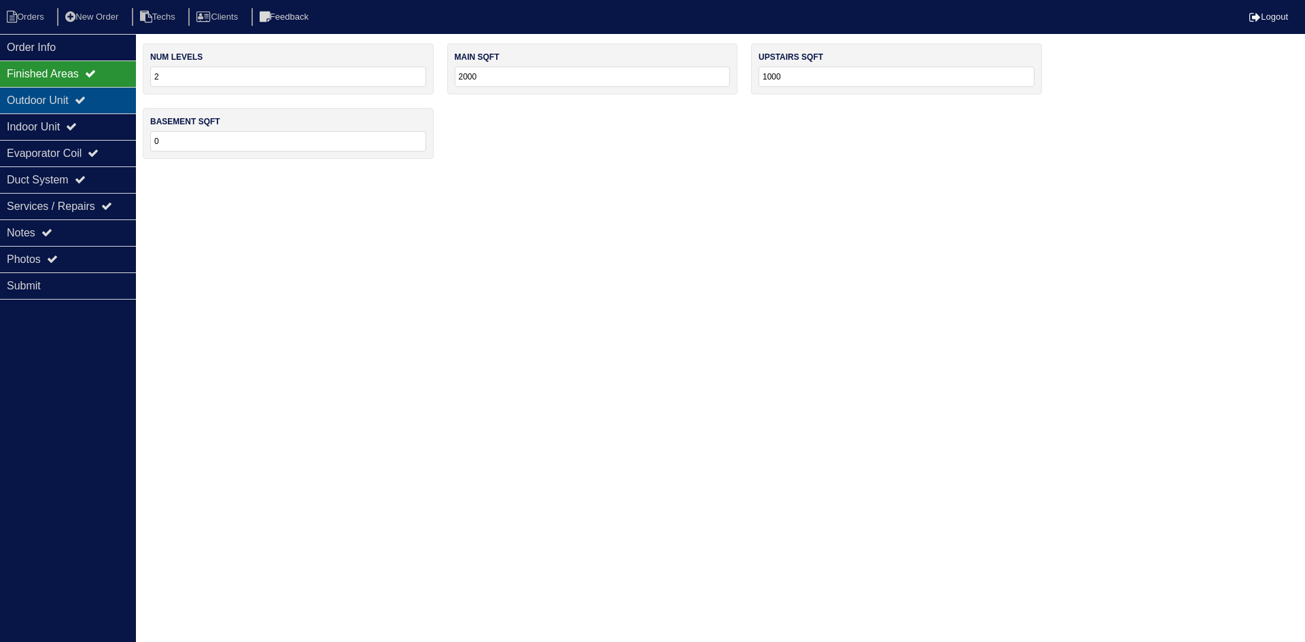
click at [82, 101] on div "Outdoor Unit" at bounding box center [68, 100] width 136 height 27
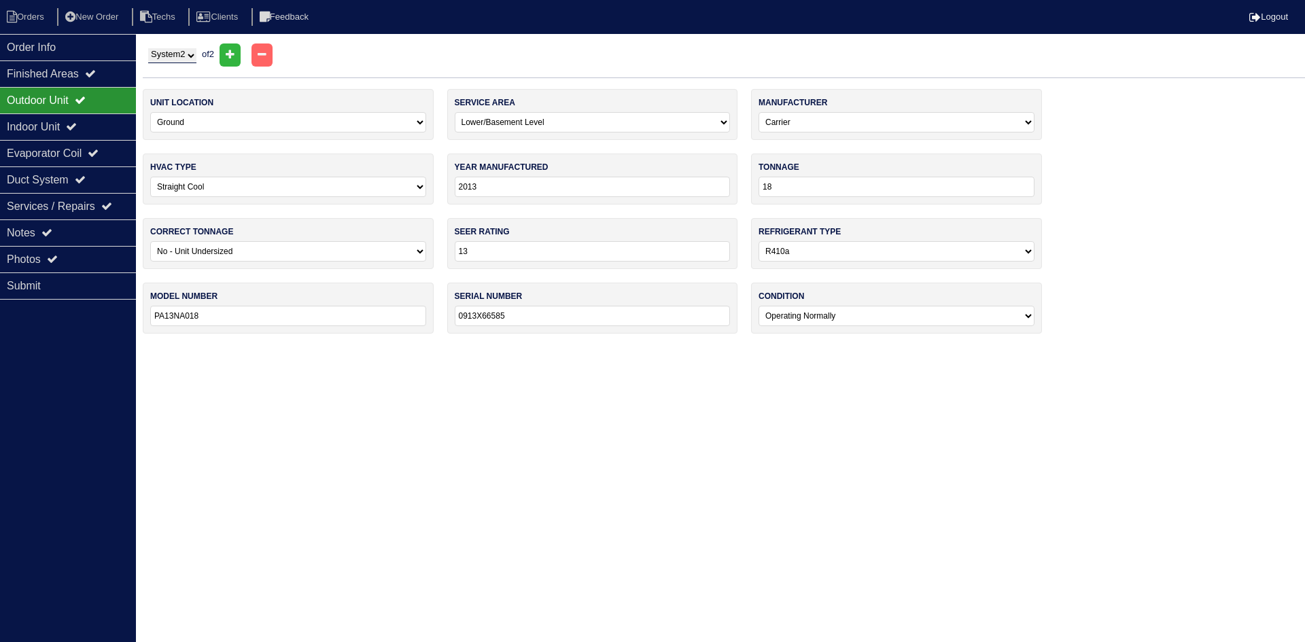
click at [188, 56] on select "System 1 System 2" at bounding box center [172, 55] width 48 height 15
select select "1"
click at [148, 48] on select "System 1 System 2" at bounding box center [172, 55] width 48 height 15
select select "0"
select select "Rheem"
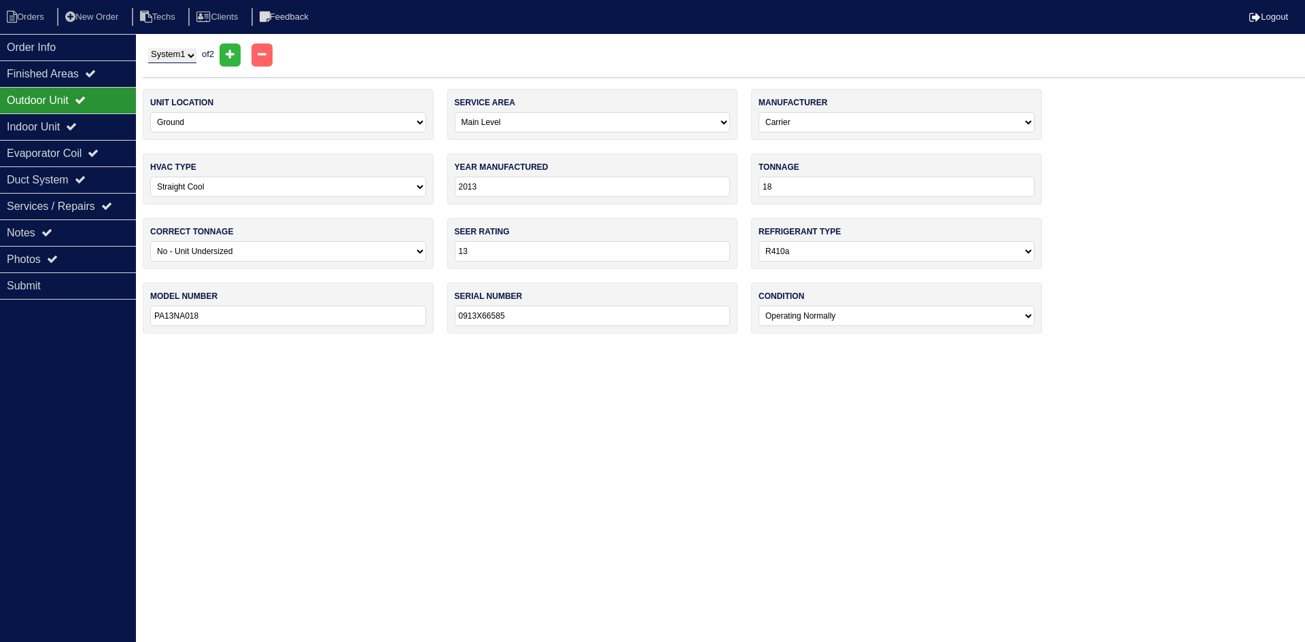
type input "2022"
type input "48"
select select "0"
type input "14"
type input "RA1448AJINA"
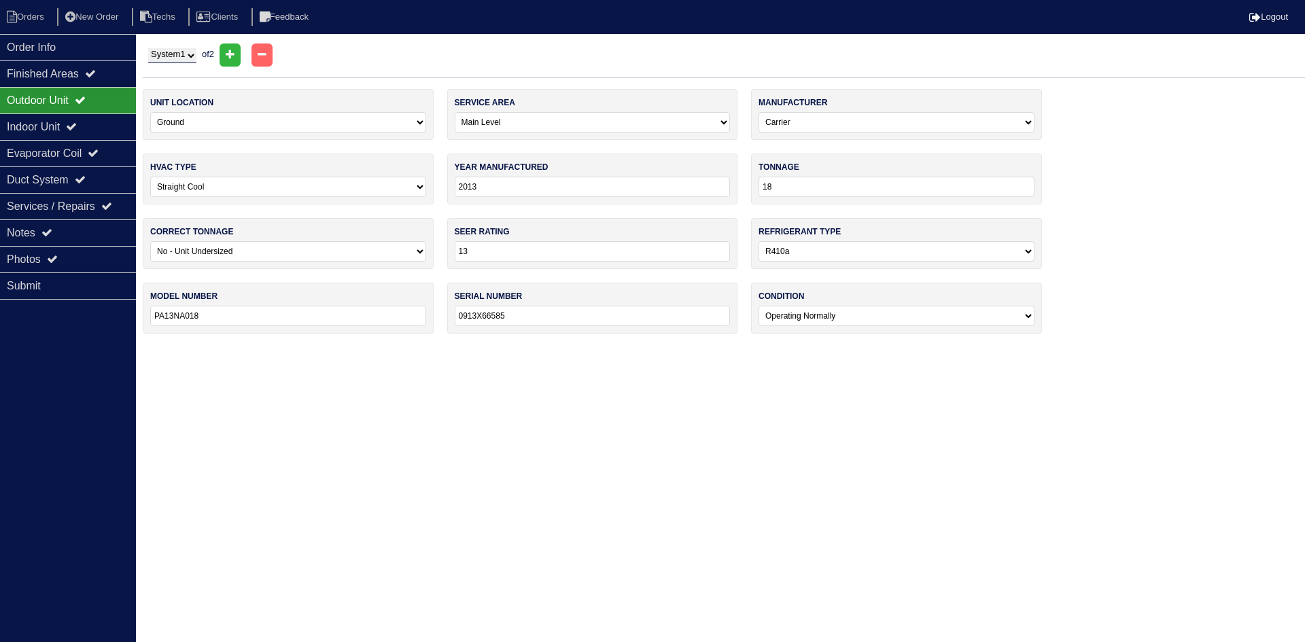
type input "W102241833"
click at [96, 71] on icon at bounding box center [90, 73] width 11 height 11
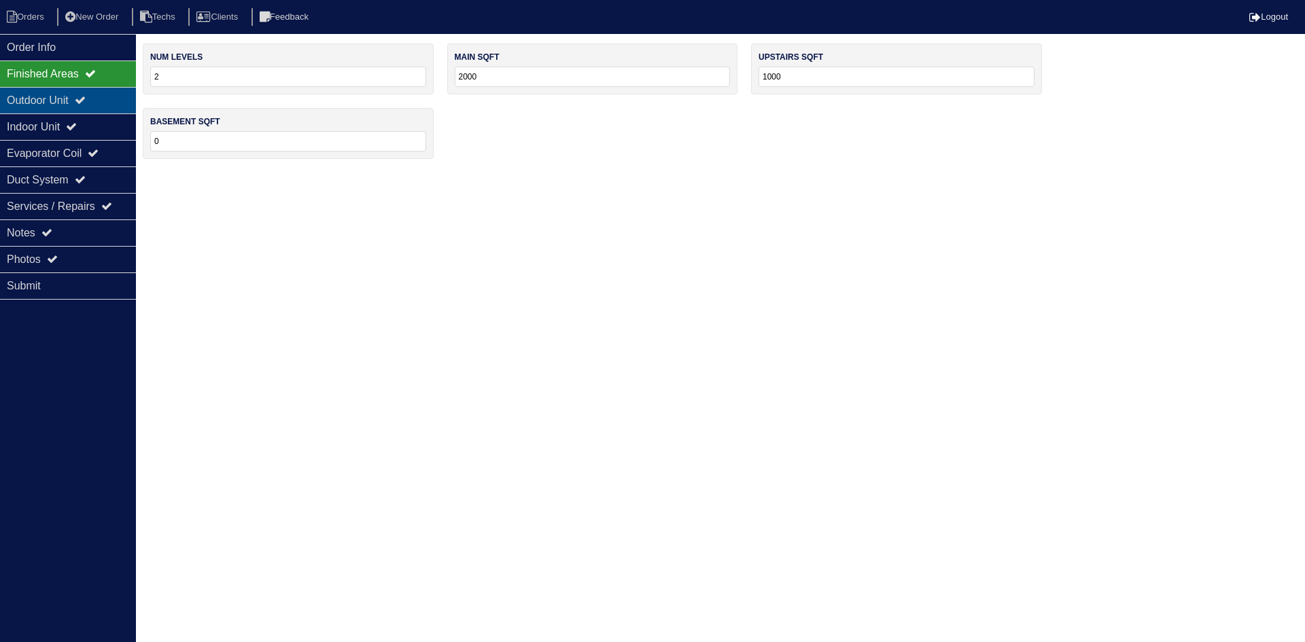
click at [98, 104] on div "Outdoor Unit" at bounding box center [68, 100] width 136 height 27
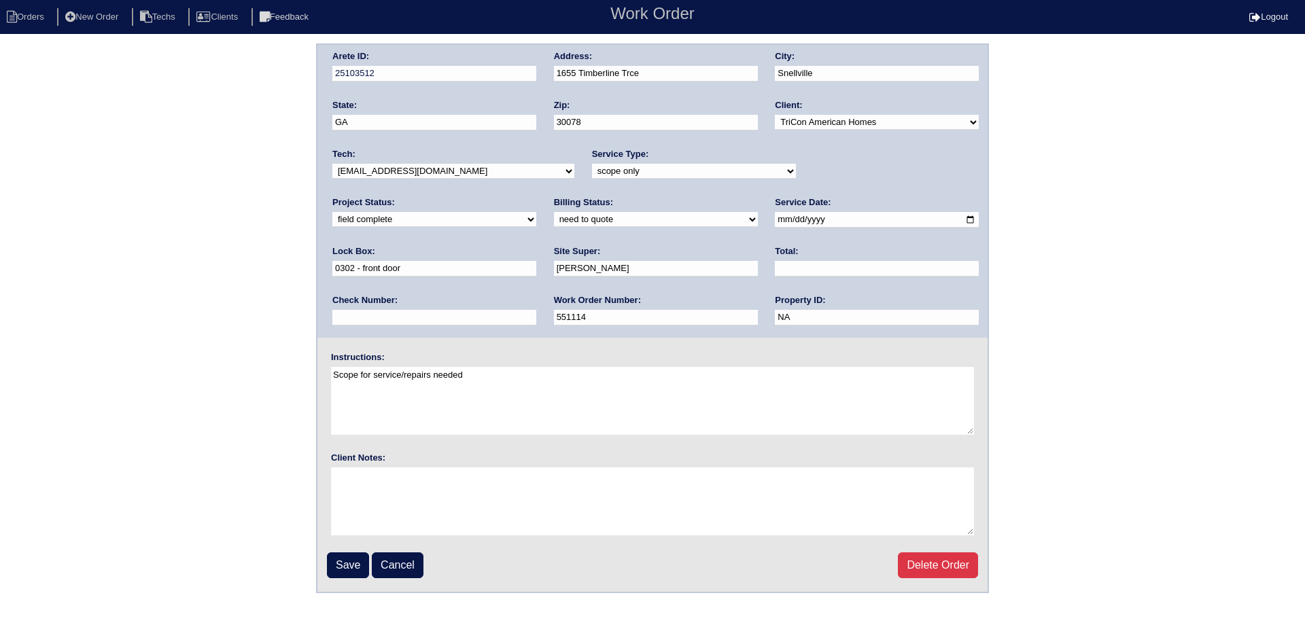
click at [536, 212] on select "new order assigned in progress field complete need to schedule admin review arc…" at bounding box center [434, 219] width 204 height 15
select select "assigned"
click at [536, 212] on select "new order assigned in progress field complete need to schedule admin review arc…" at bounding box center [434, 219] width 204 height 15
click at [349, 566] on input "Save" at bounding box center [348, 566] width 42 height 26
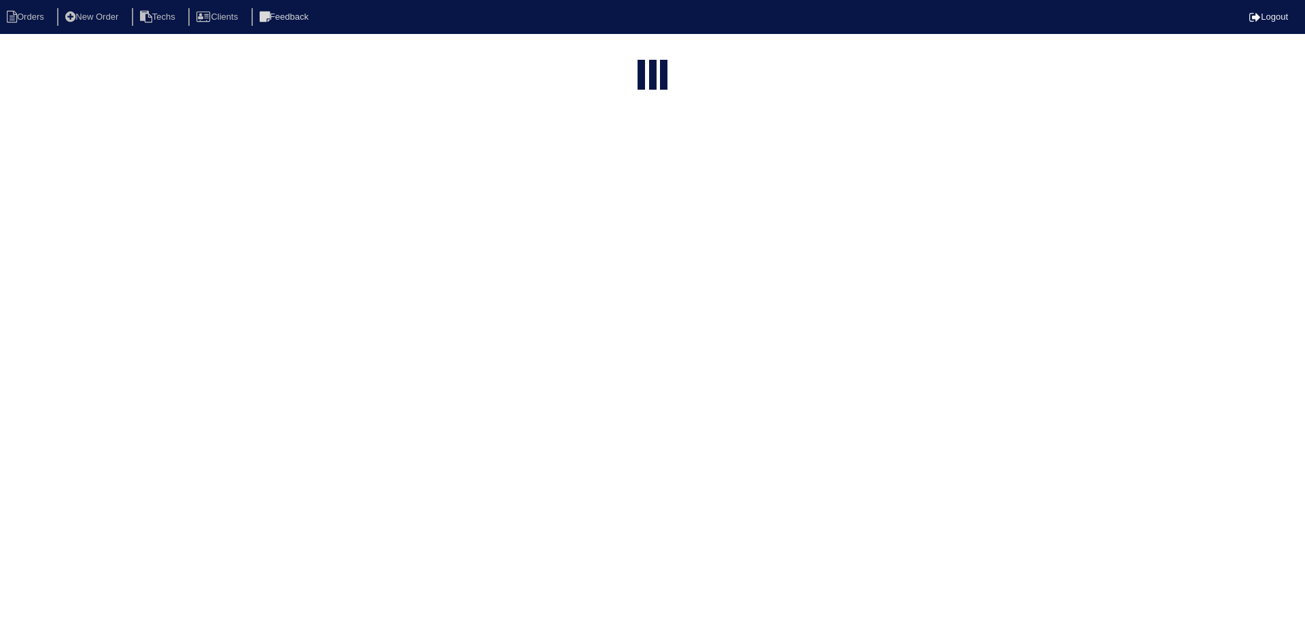
select select "15"
type input "545"
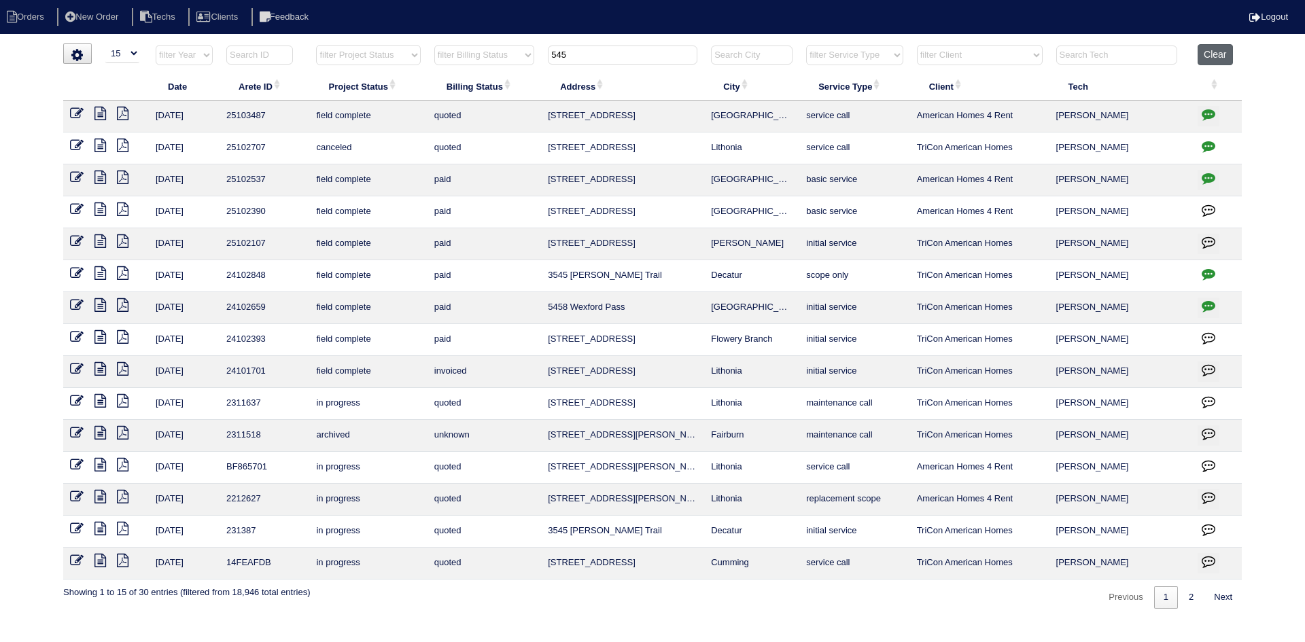
click at [1222, 49] on button "Clear" at bounding box center [1215, 54] width 35 height 21
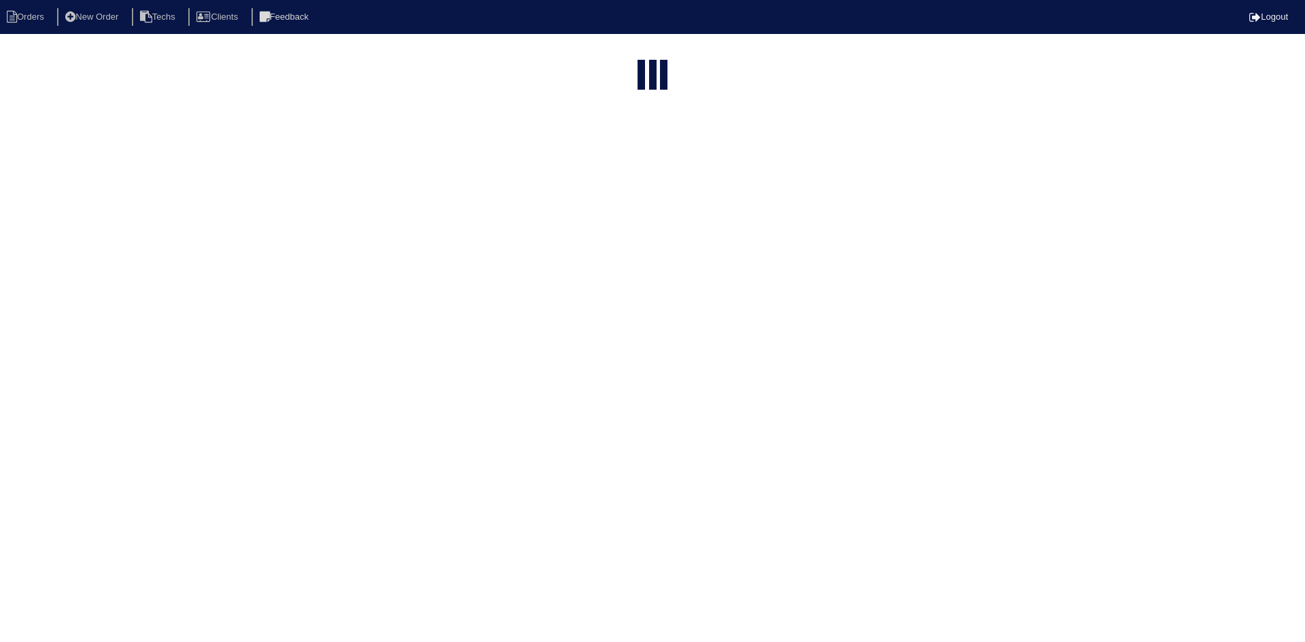
select select "15"
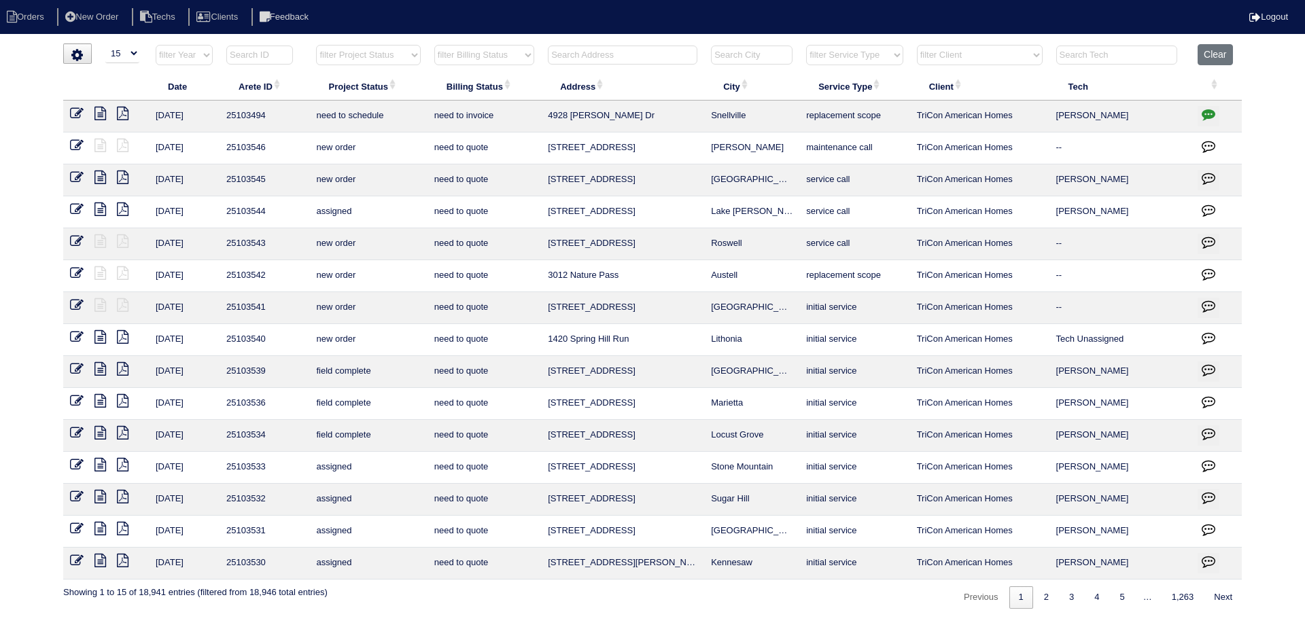
click at [629, 54] on input "text" at bounding box center [623, 55] width 150 height 19
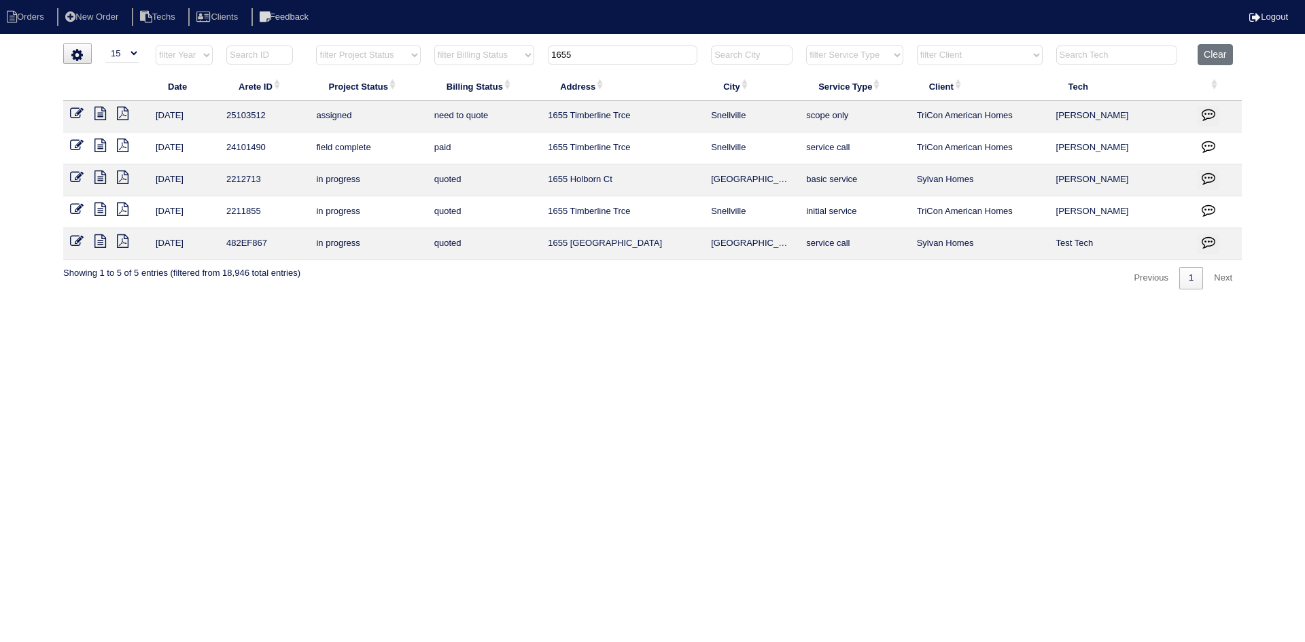
type input "1655"
click at [1205, 112] on icon "button" at bounding box center [1209, 114] width 14 height 14
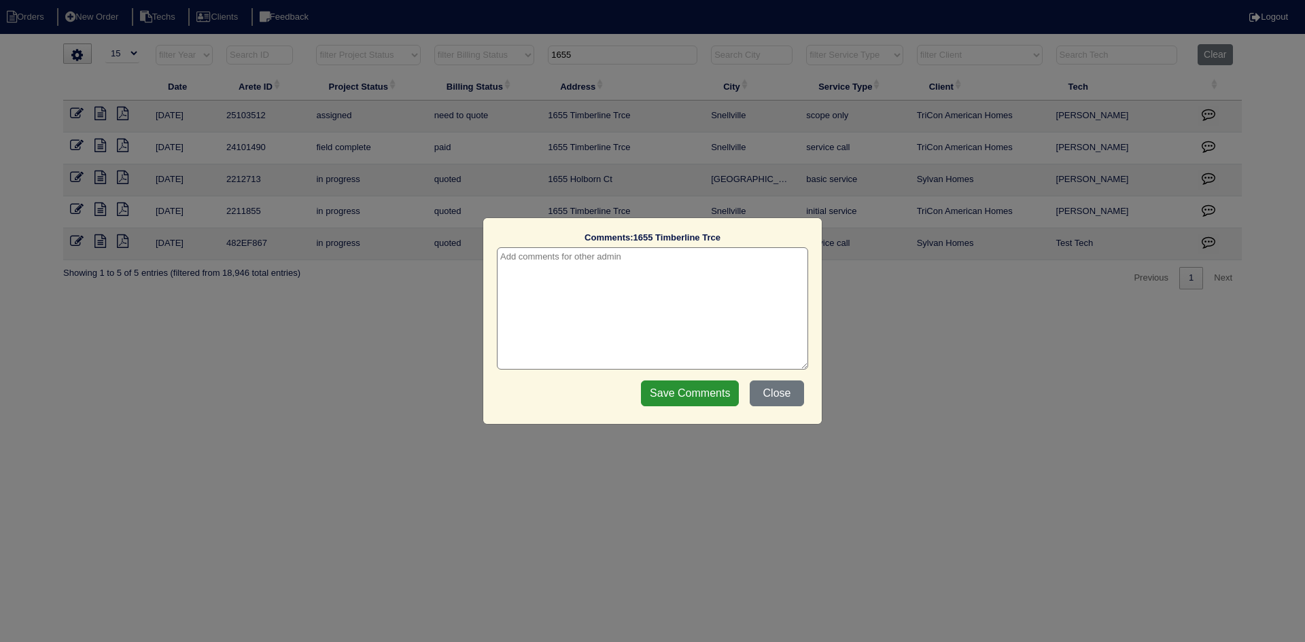
drag, startPoint x: 594, startPoint y: 269, endPoint x: 598, endPoint y: 252, distance: 17.3
click at [594, 267] on textarea at bounding box center [652, 308] width 311 height 122
type textarea "[DATE] - reassigned to [PERSON_NAME] to have lower level scoped for replacement…"
click at [678, 389] on input "Save Comments" at bounding box center [690, 394] width 98 height 26
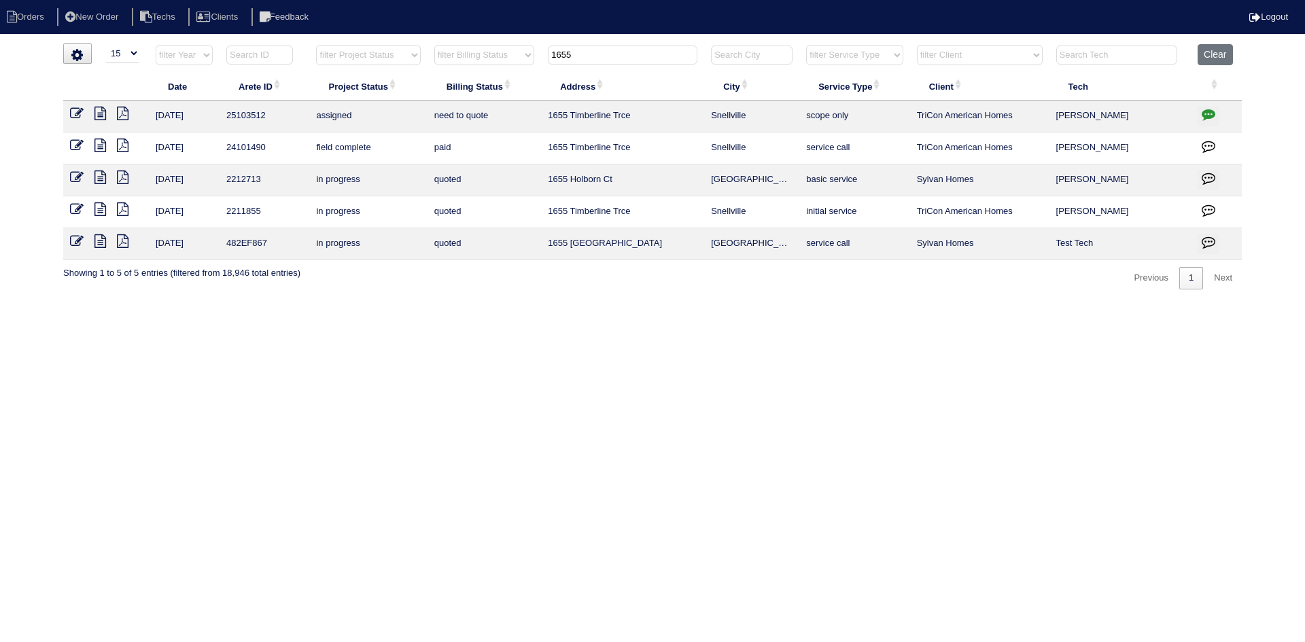
click at [101, 113] on icon at bounding box center [101, 114] width 12 height 14
drag, startPoint x: 603, startPoint y: 58, endPoint x: 510, endPoint y: 54, distance: 93.2
click at [510, 54] on tr "filter Year -- Any Year -- 2025 2024 2023 2022 2021 2020 2019 filter Project St…" at bounding box center [652, 58] width 1179 height 28
type input "5085"
click at [102, 107] on icon at bounding box center [101, 114] width 12 height 14
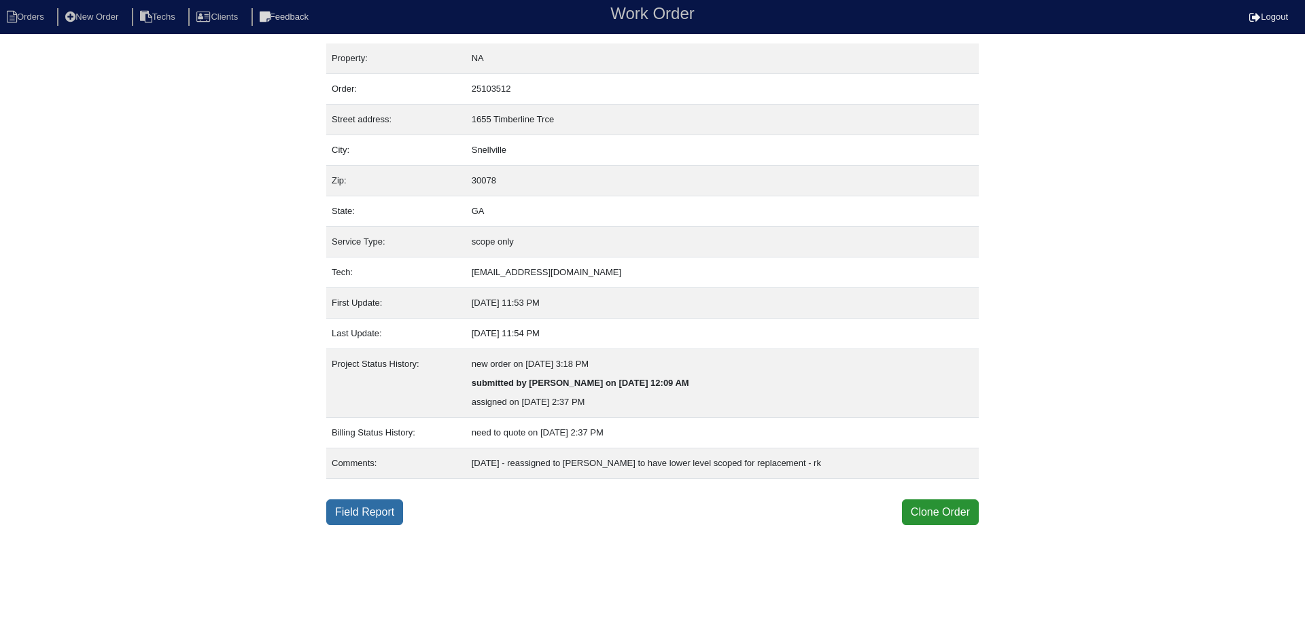
click at [396, 511] on link "Field Report" at bounding box center [364, 513] width 77 height 26
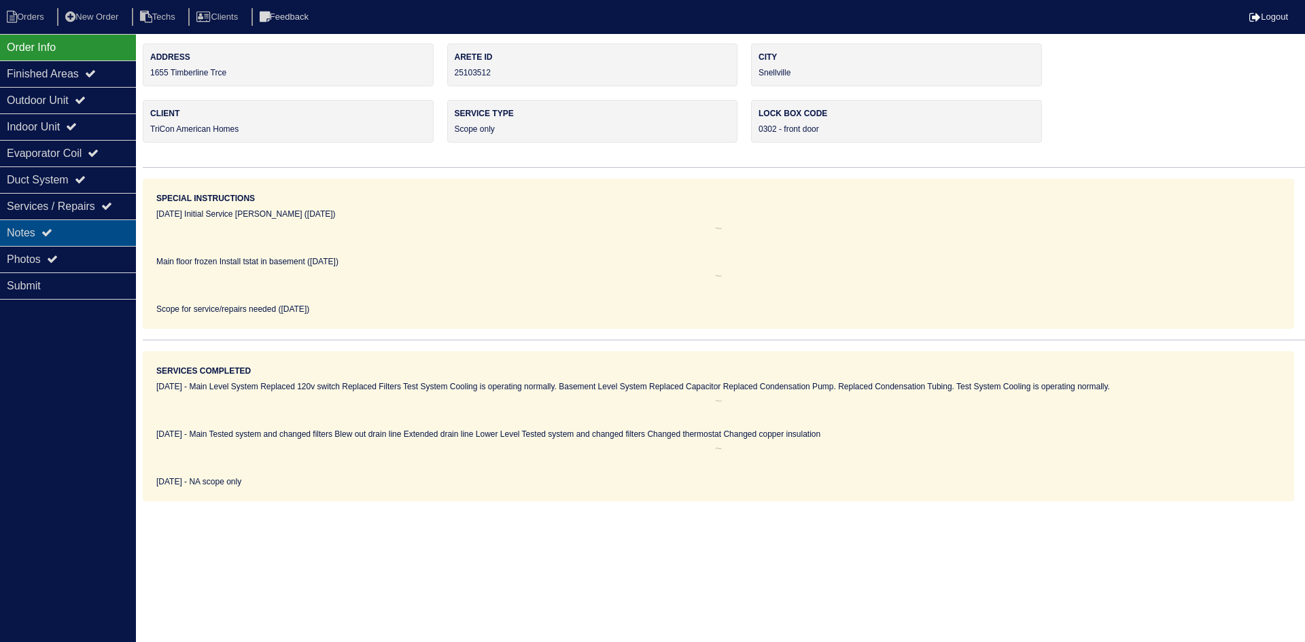
click at [73, 230] on div "Notes" at bounding box center [68, 233] width 136 height 27
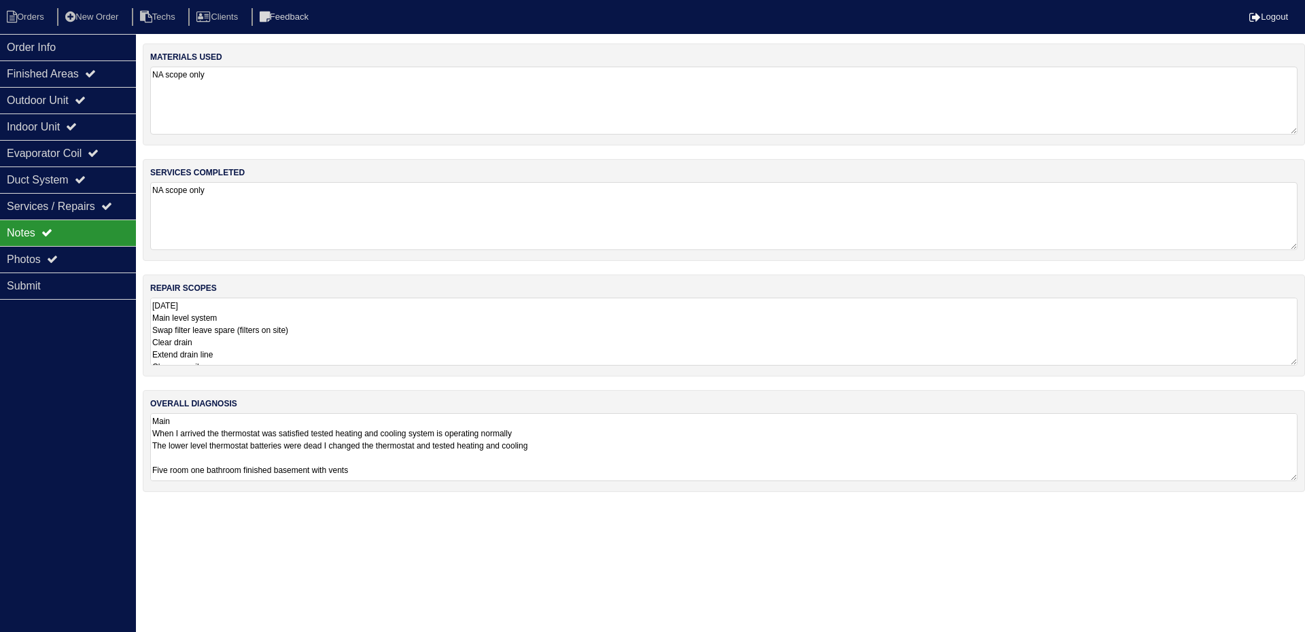
click at [704, 434] on textarea "Main When I arrived the thermostat was satisfied tested heating and cooling sys…" at bounding box center [724, 447] width 1148 height 68
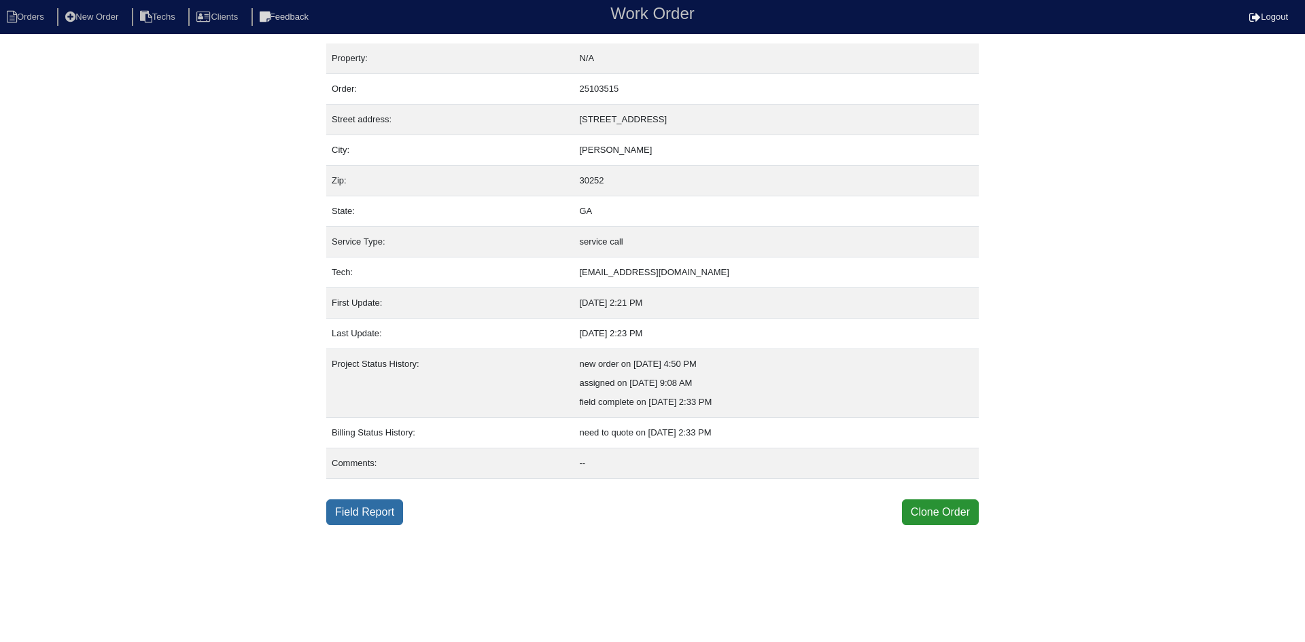
click at [364, 512] on link "Field Report" at bounding box center [364, 513] width 77 height 26
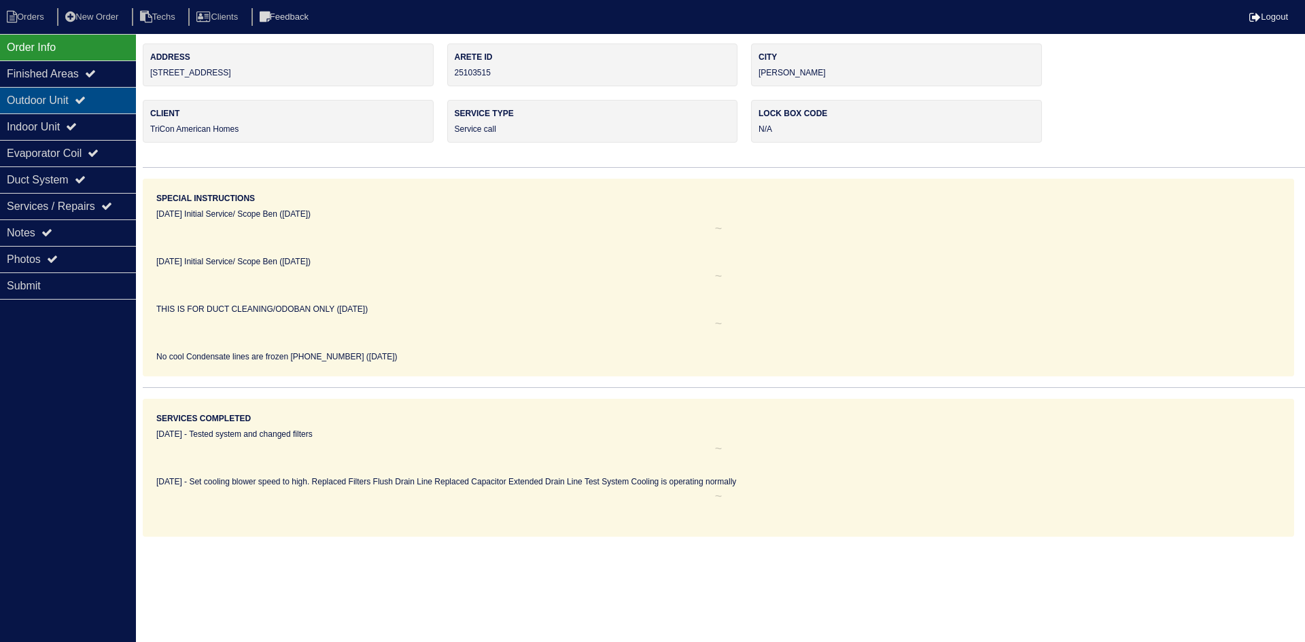
click at [56, 99] on div "Outdoor Unit" at bounding box center [68, 100] width 136 height 27
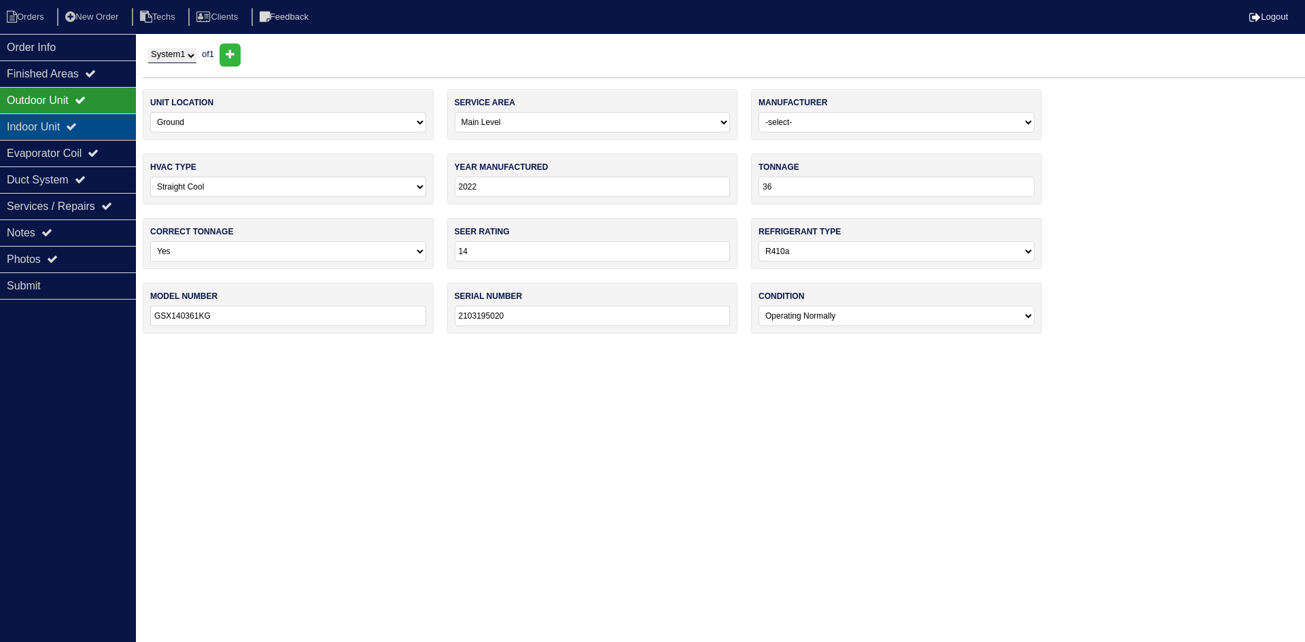
click at [61, 124] on div "Indoor Unit" at bounding box center [68, 127] width 136 height 27
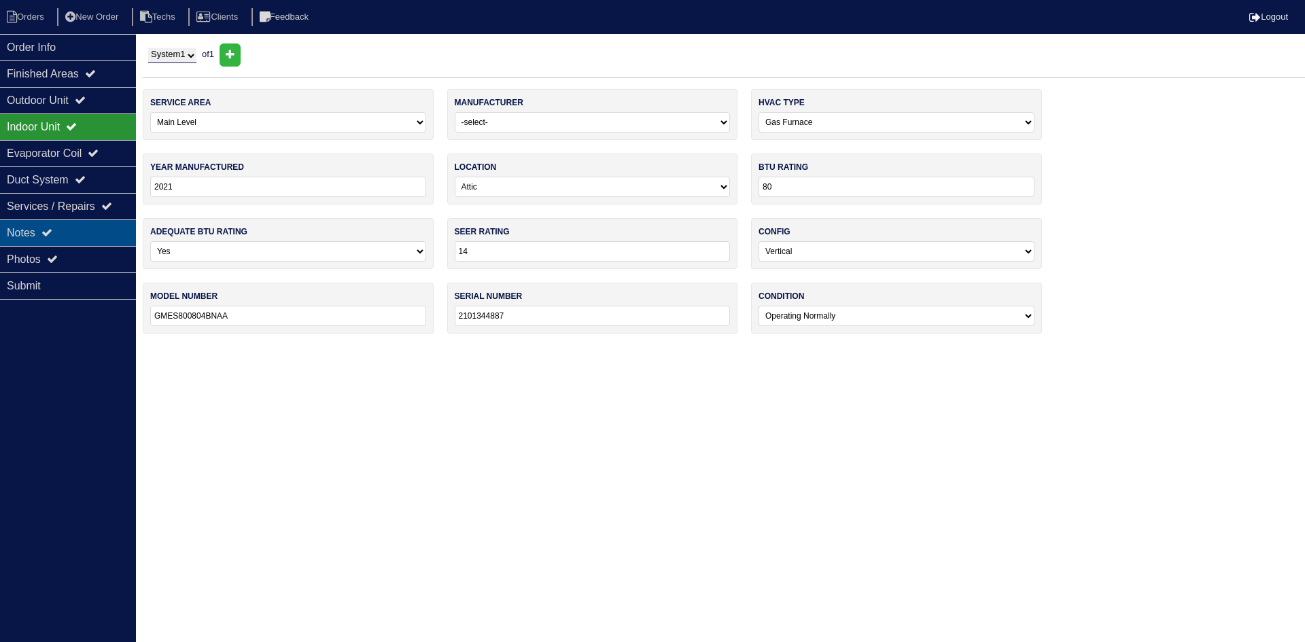
click at [65, 233] on div "Notes" at bounding box center [68, 233] width 136 height 27
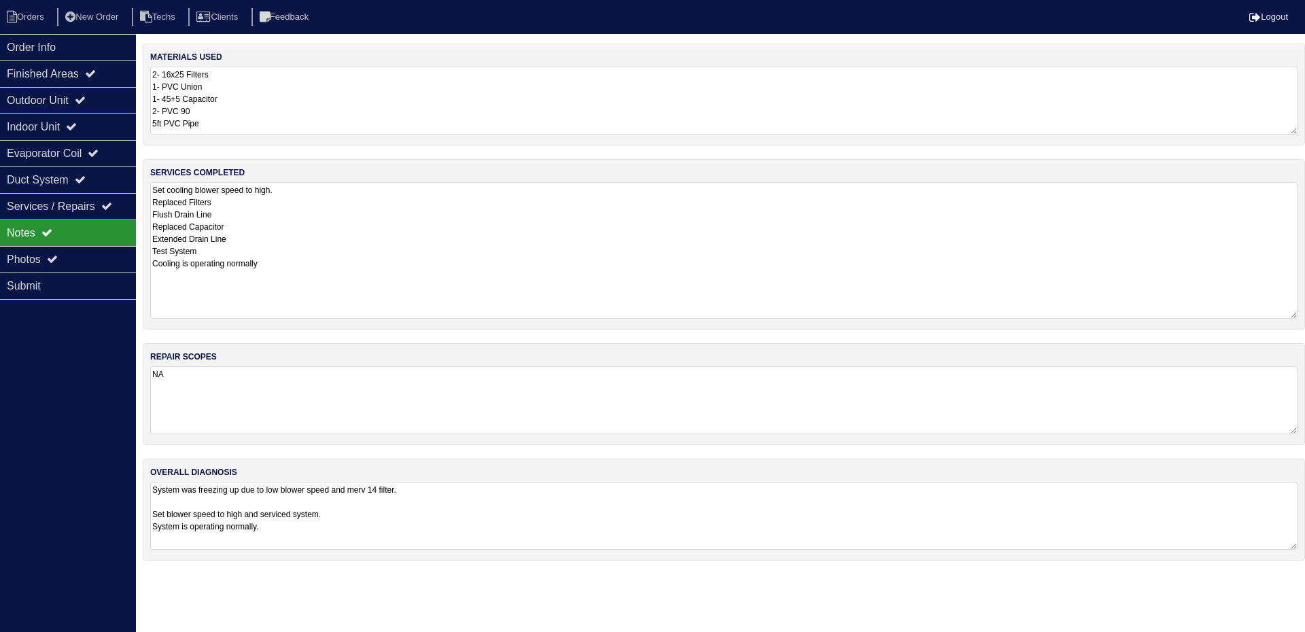
drag, startPoint x: 1293, startPoint y: 247, endPoint x: 1299, endPoint y: 315, distance: 68.9
click at [1299, 315] on div "services completed Set cooling blower speed to high. Replaced Filters Flush Dra…" at bounding box center [724, 244] width 1163 height 171
drag, startPoint x: 105, startPoint y: 105, endPoint x: 104, endPoint y: 116, distance: 10.9
click at [105, 105] on div "Outdoor Unit" at bounding box center [68, 100] width 136 height 27
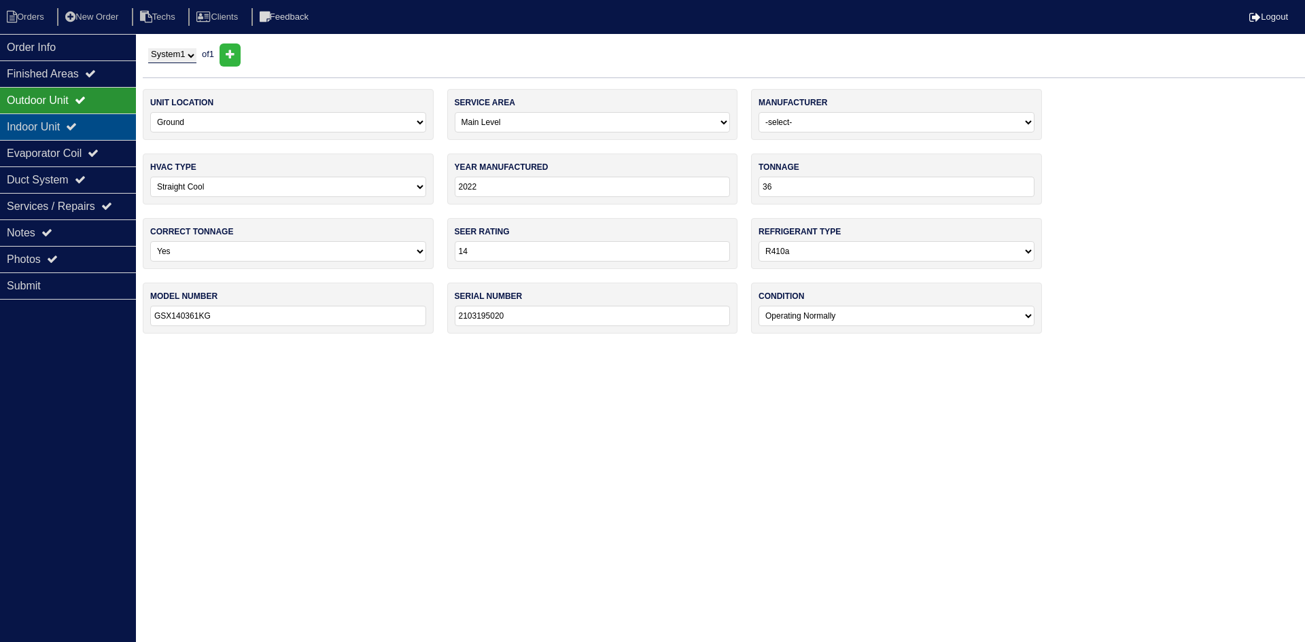
click at [102, 120] on div "Indoor Unit" at bounding box center [68, 127] width 136 height 27
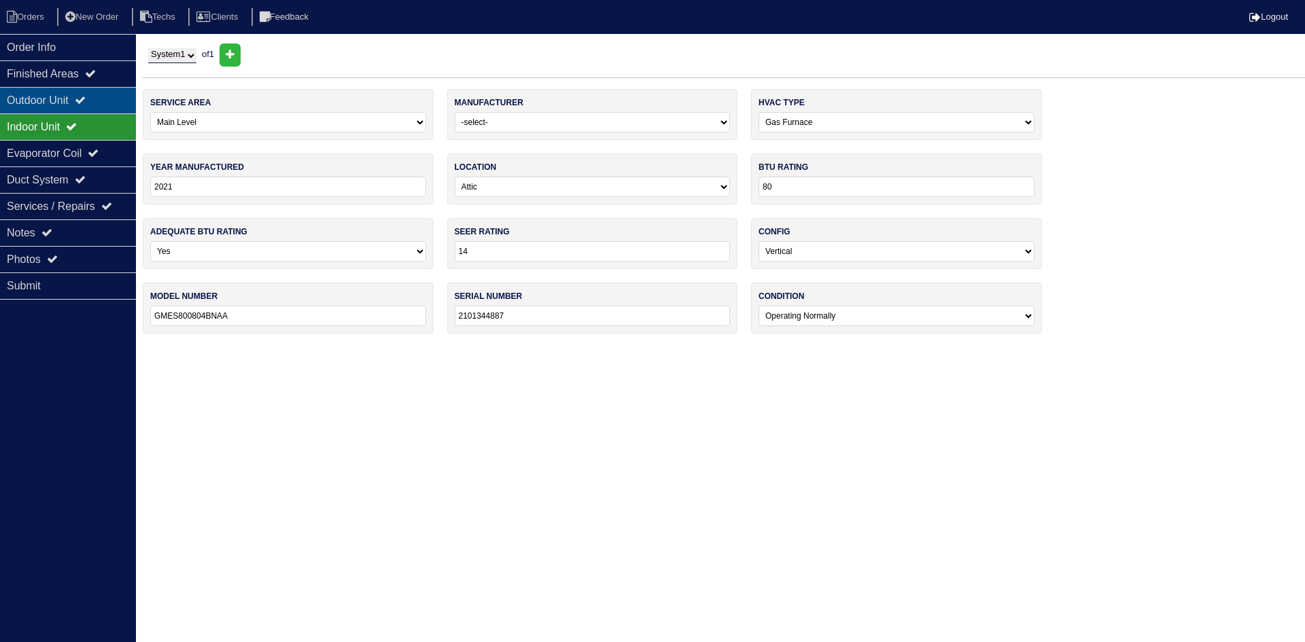
click at [97, 99] on div "Outdoor Unit" at bounding box center [68, 100] width 136 height 27
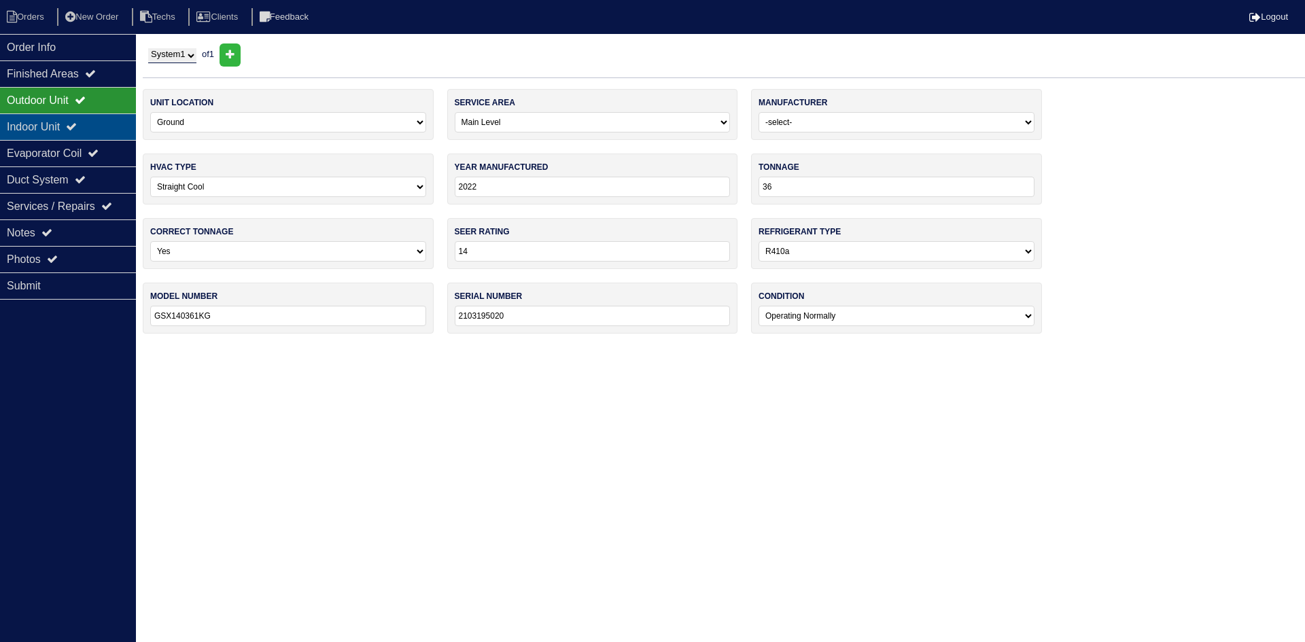
drag, startPoint x: 82, startPoint y: 128, endPoint x: 74, endPoint y: 123, distance: 8.9
click at [77, 128] on icon at bounding box center [71, 126] width 11 height 11
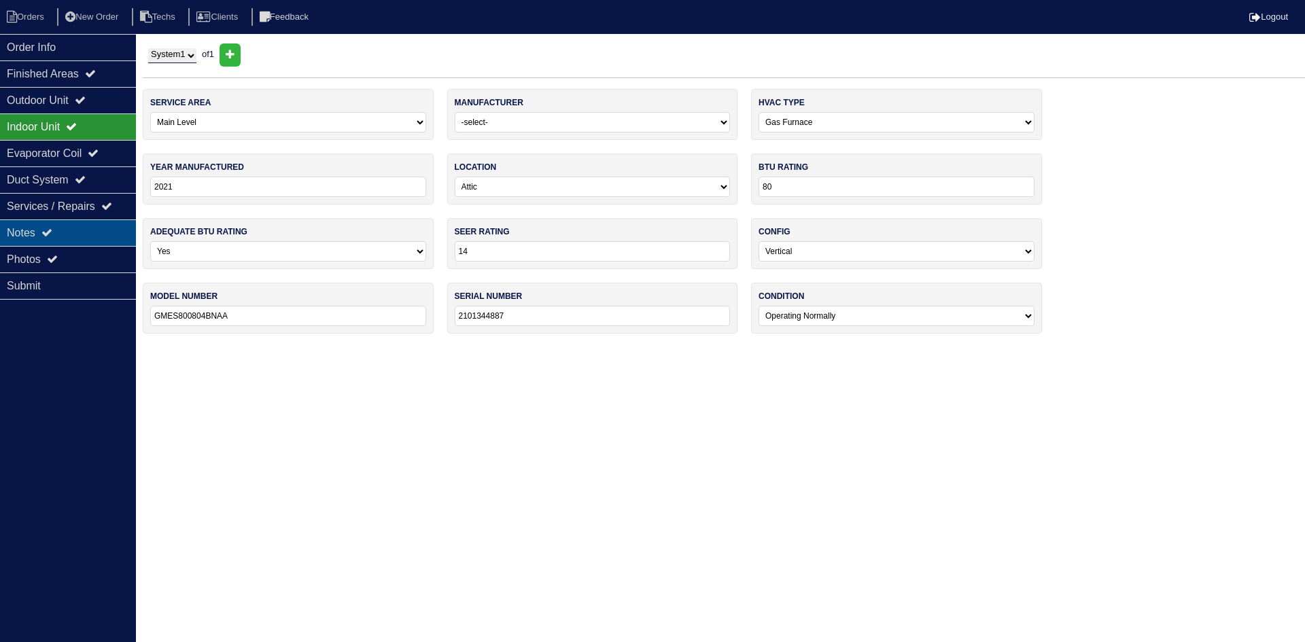
click at [83, 230] on div "Notes" at bounding box center [68, 233] width 136 height 27
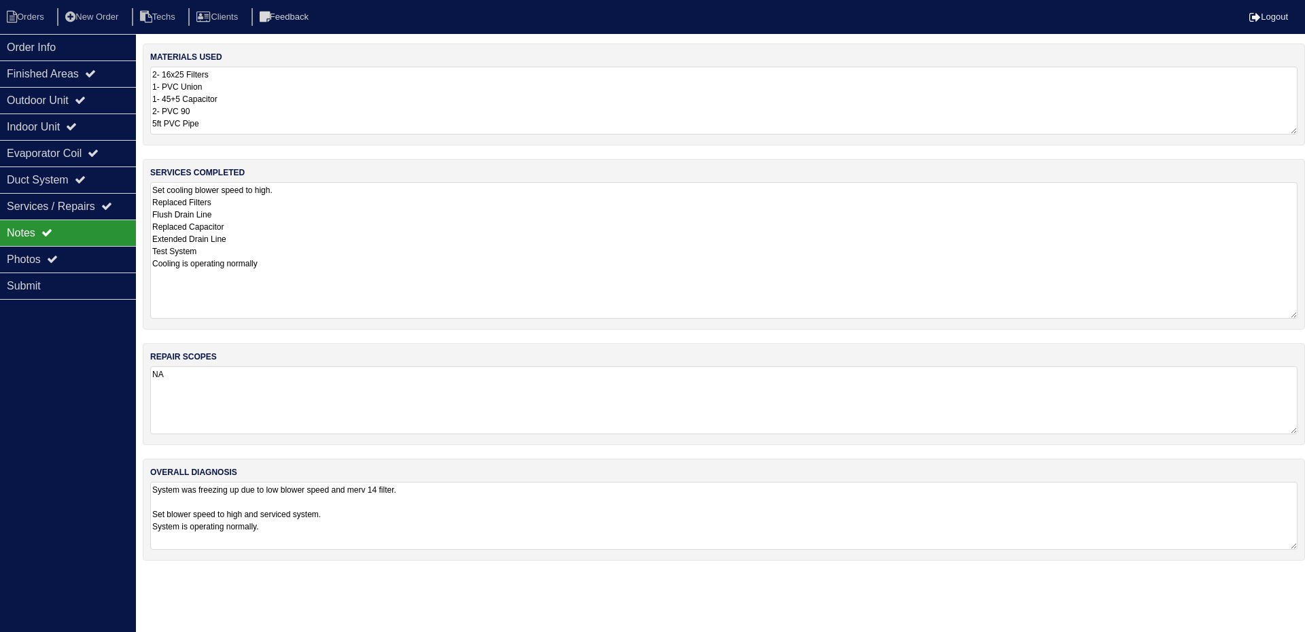
click at [439, 513] on textarea "System was freezing up due to low blower speed and merv 14 filter. Set blower s…" at bounding box center [724, 516] width 1148 height 68
click at [43, 176] on div "Duct System" at bounding box center [68, 180] width 136 height 27
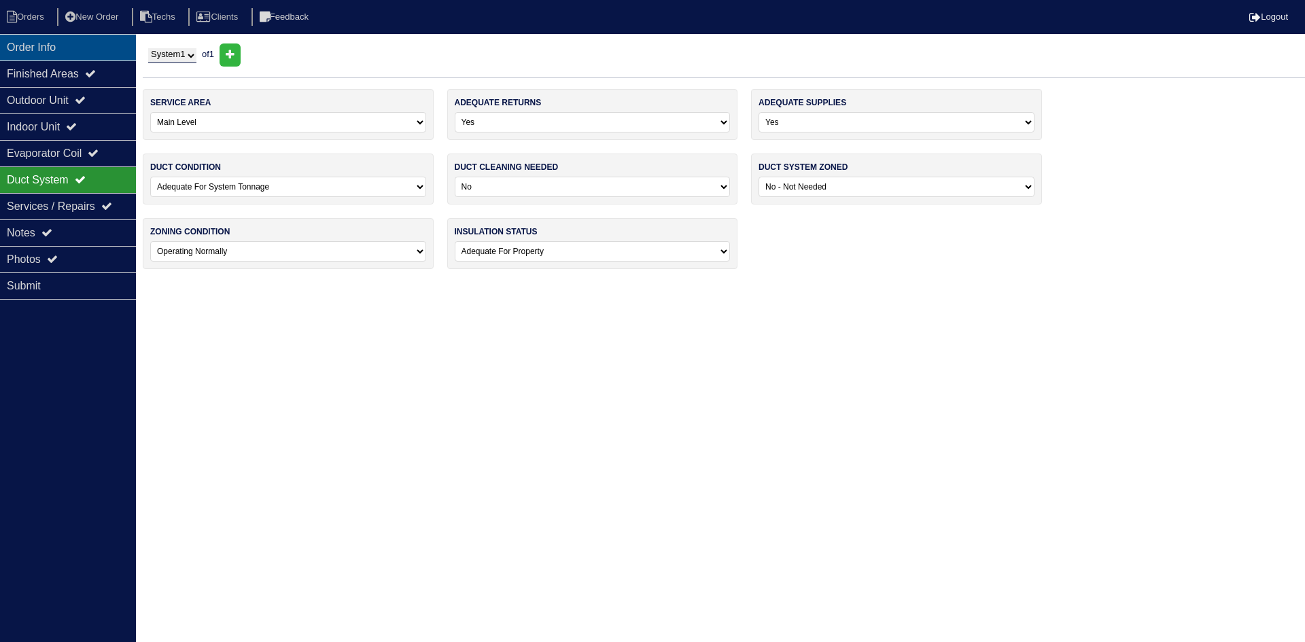
click at [71, 37] on div "Order Info" at bounding box center [68, 47] width 136 height 27
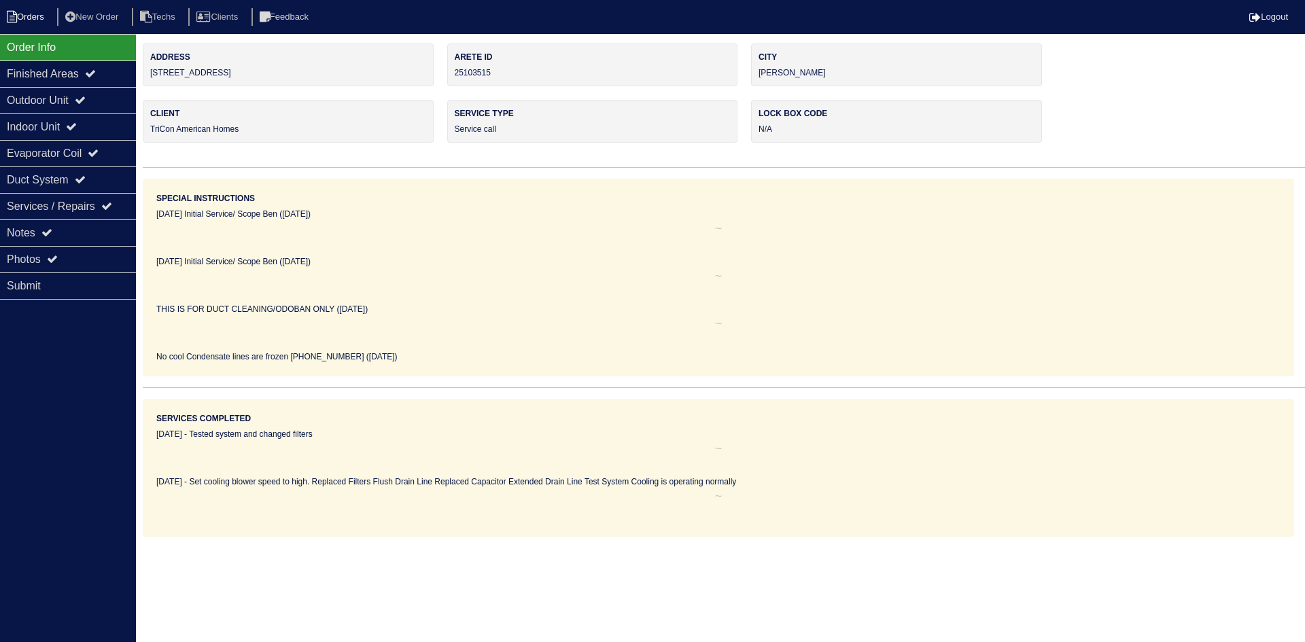
click at [23, 14] on li "Orders" at bounding box center [27, 17] width 55 height 18
select select "15"
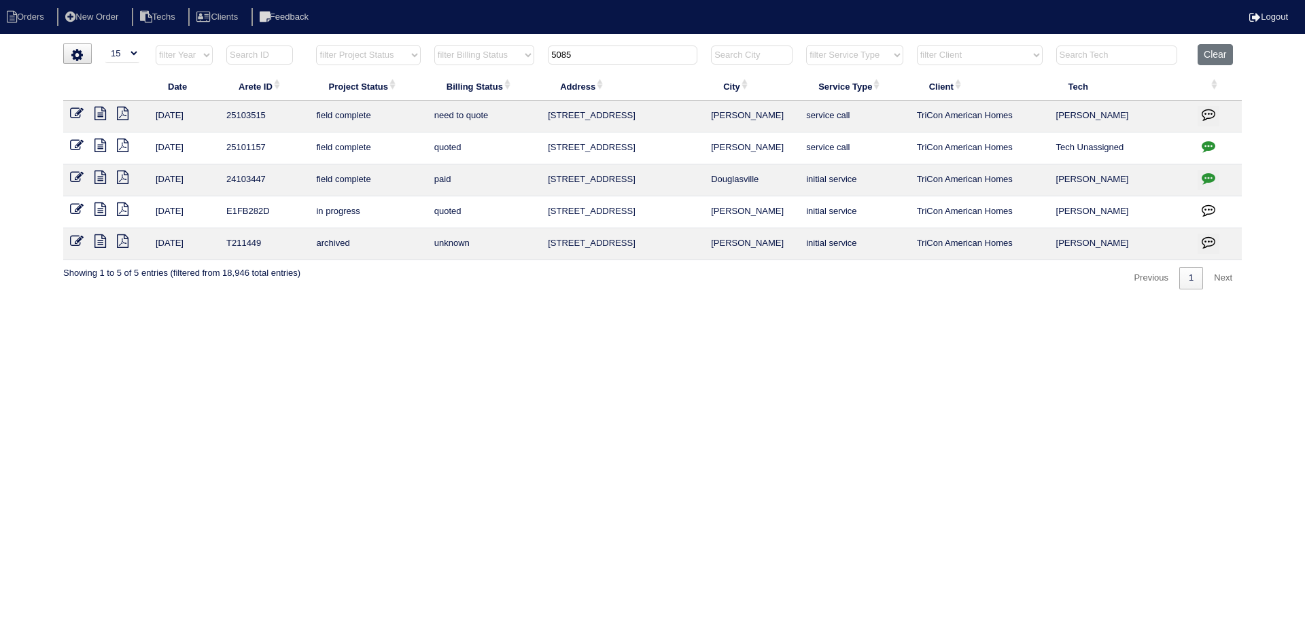
drag, startPoint x: 543, startPoint y: 52, endPoint x: 533, endPoint y: 52, distance: 10.2
click at [533, 52] on tr "filter Year -- Any Year -- 2025 2024 2023 2022 2021 2020 2019 filter Project St…" at bounding box center [652, 58] width 1179 height 28
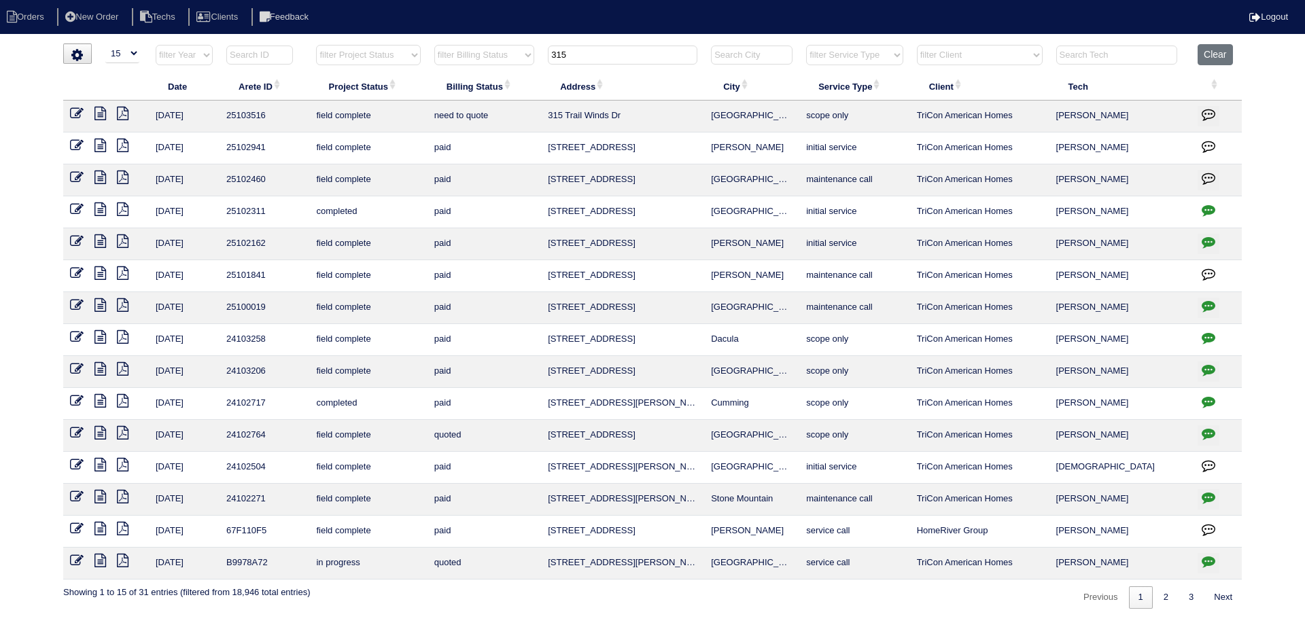
type input "315"
click at [99, 113] on icon at bounding box center [101, 114] width 12 height 14
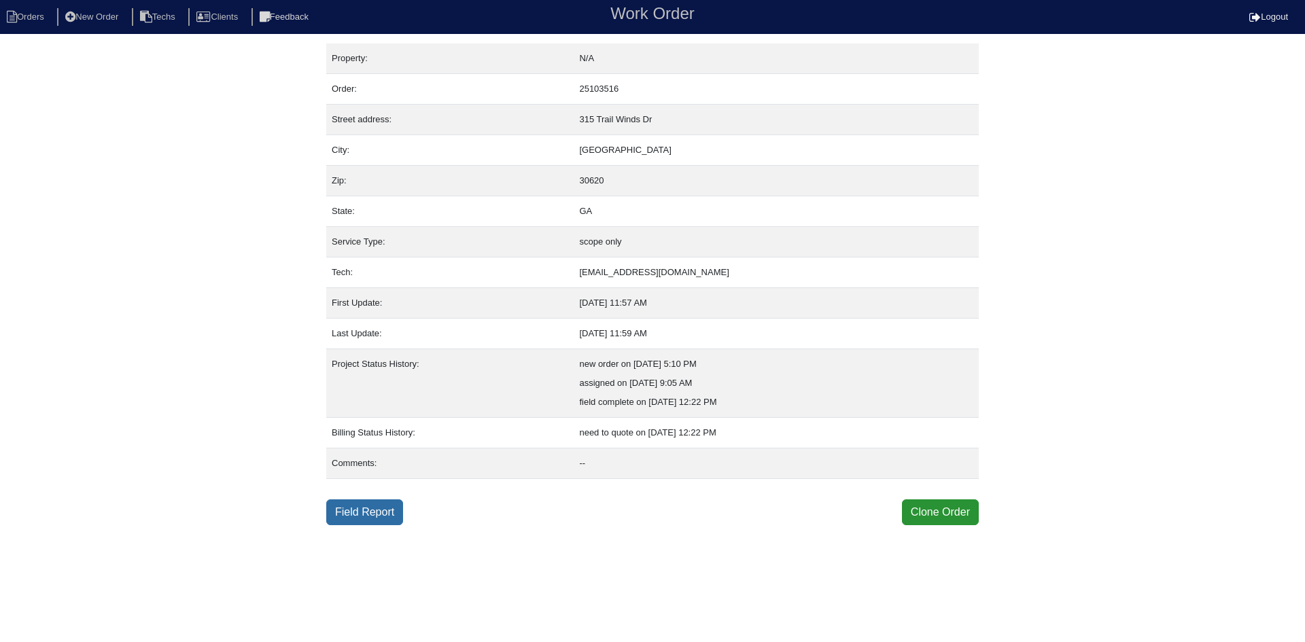
click at [368, 517] on link "Field Report" at bounding box center [364, 513] width 77 height 26
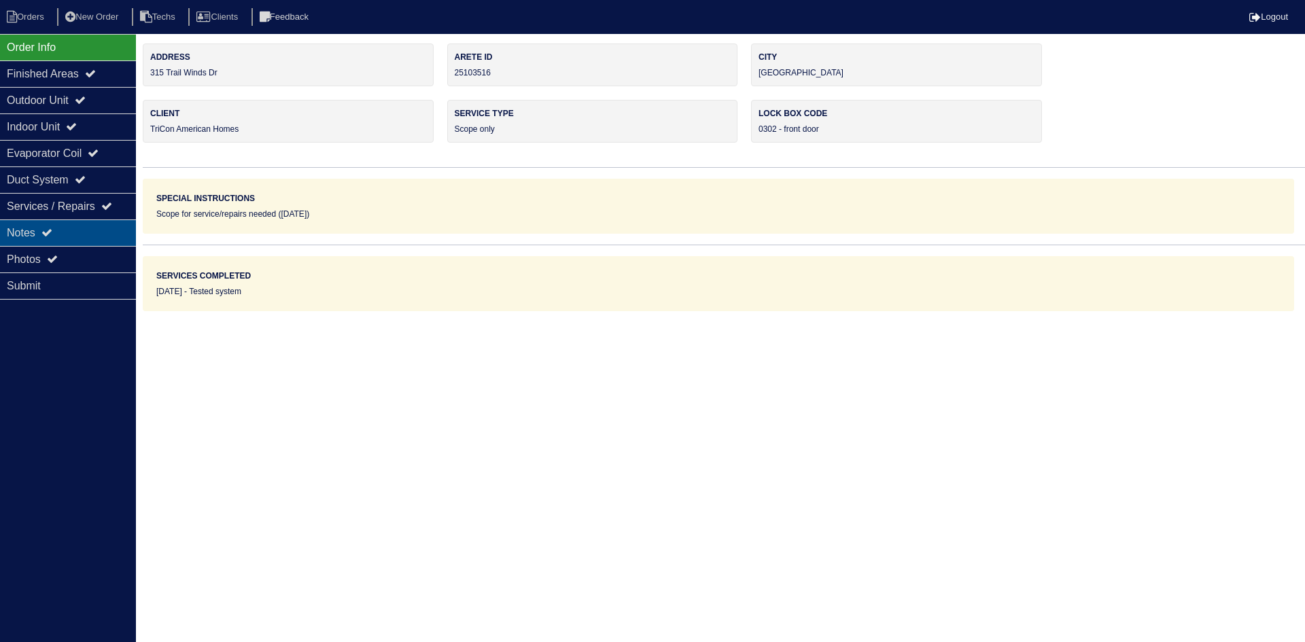
click at [112, 227] on div "Notes" at bounding box center [68, 233] width 136 height 27
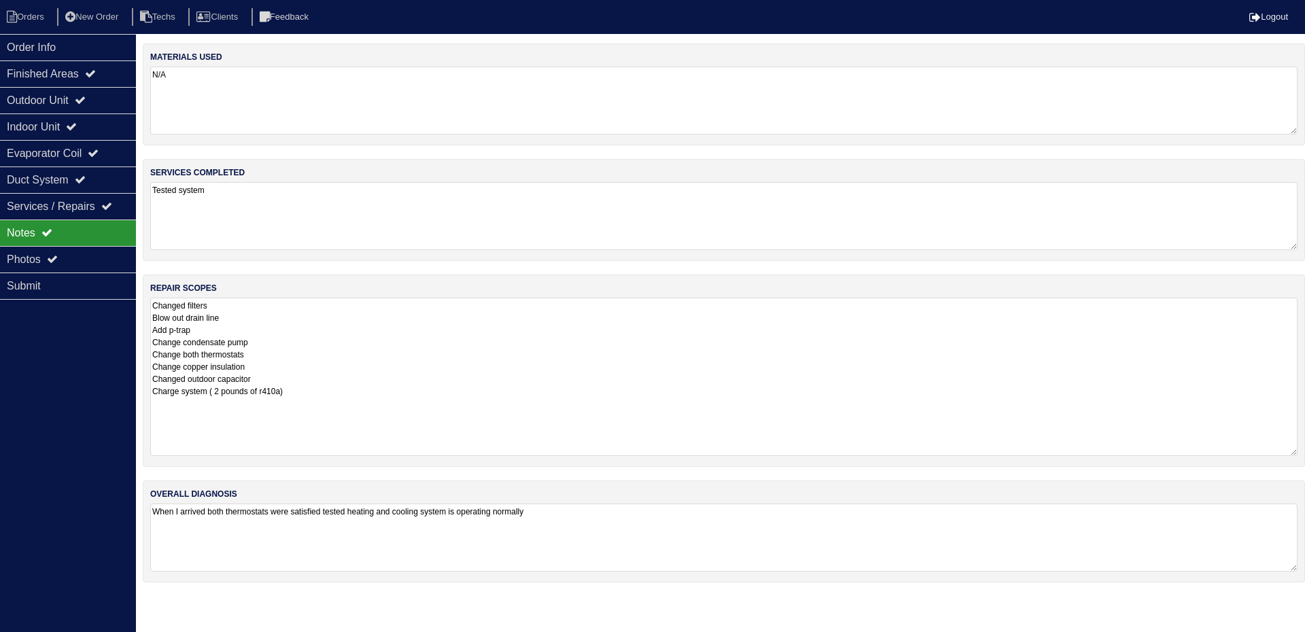
drag, startPoint x: 1295, startPoint y: 356, endPoint x: 1300, endPoint y: 447, distance: 90.5
click at [1300, 447] on div "repair scopes Changed filters Blow out drain line Add p-trap Change condensate …" at bounding box center [724, 371] width 1163 height 192
click at [86, 105] on icon at bounding box center [80, 100] width 11 height 11
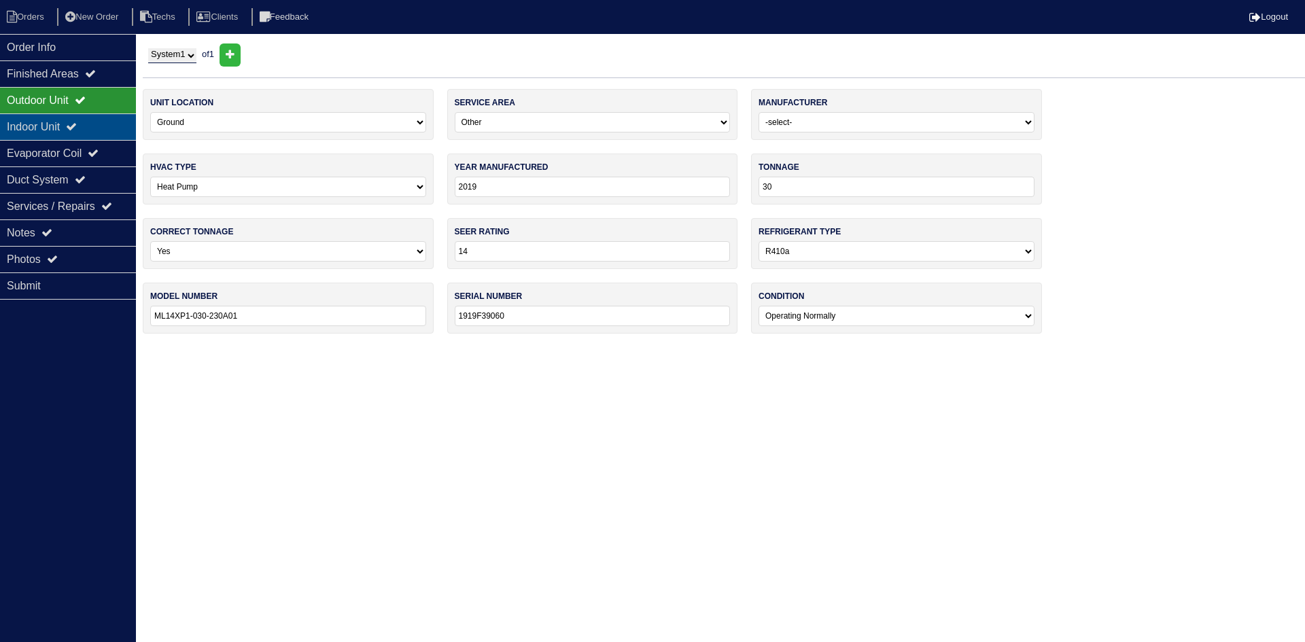
click at [77, 122] on icon at bounding box center [71, 126] width 11 height 11
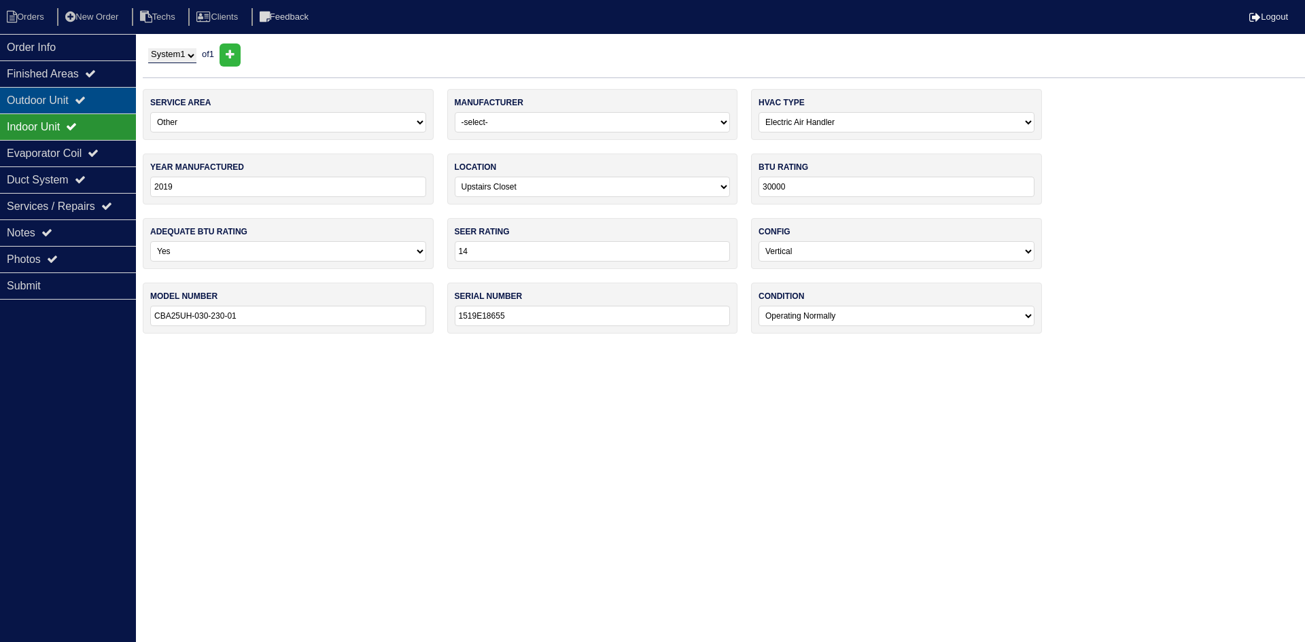
click at [86, 98] on icon at bounding box center [80, 100] width 11 height 11
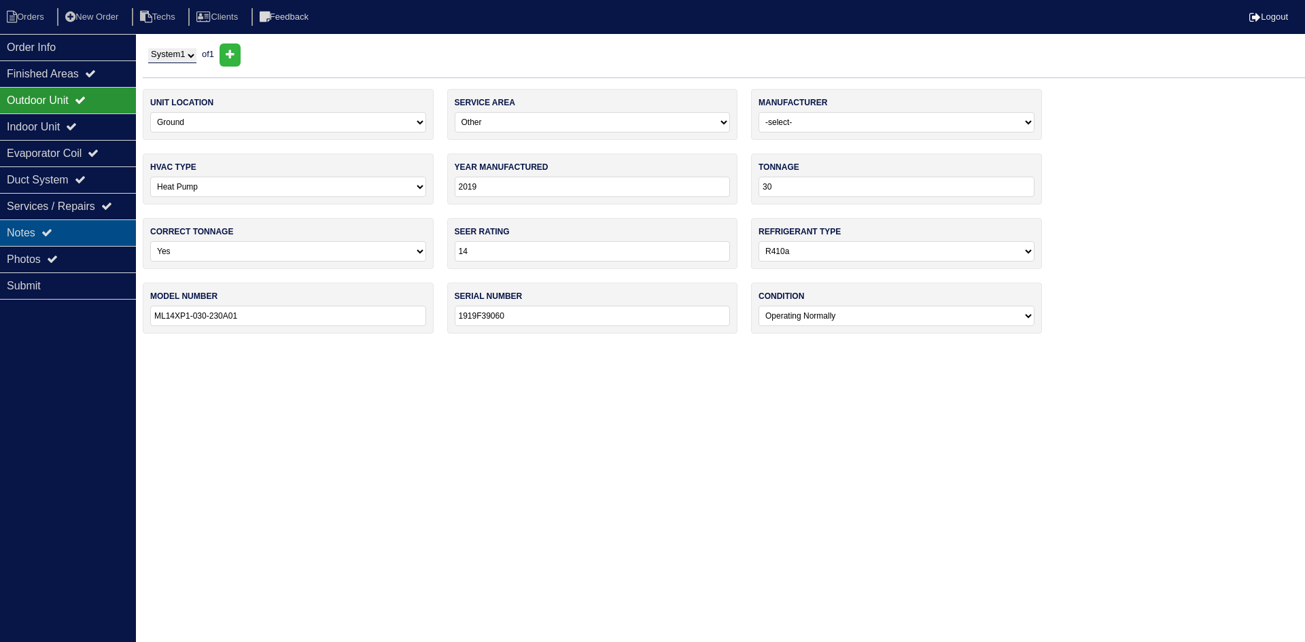
click at [69, 230] on div "Notes" at bounding box center [68, 233] width 136 height 27
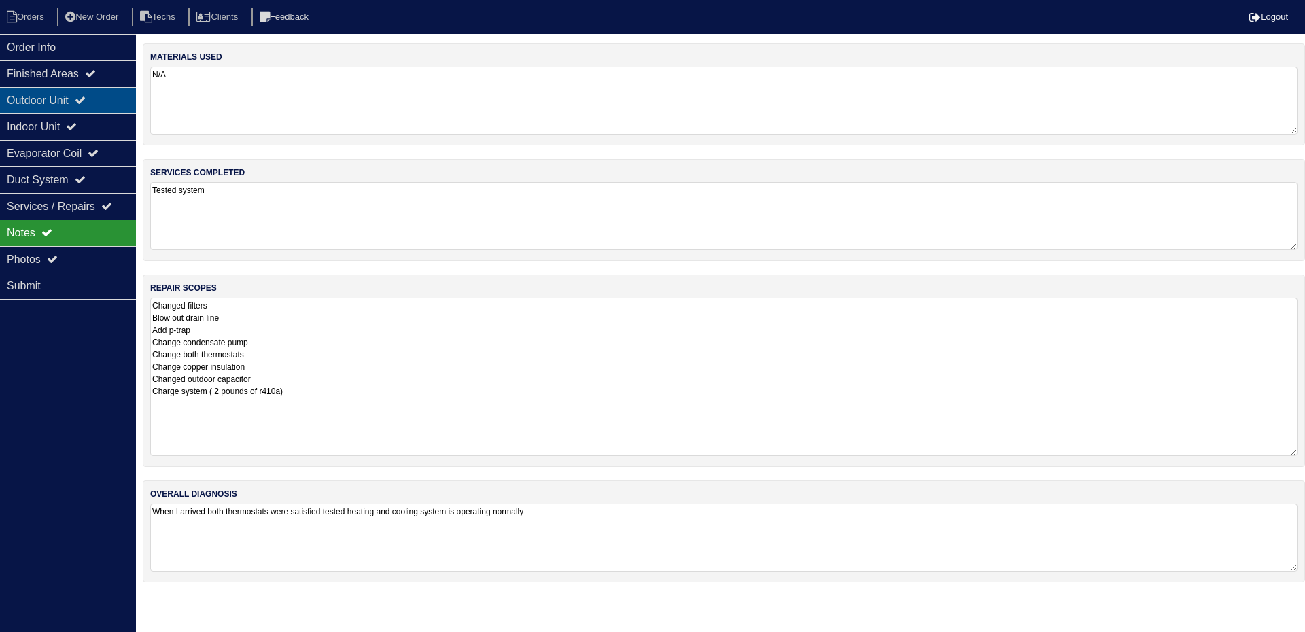
click at [65, 101] on div "Outdoor Unit" at bounding box center [68, 100] width 136 height 27
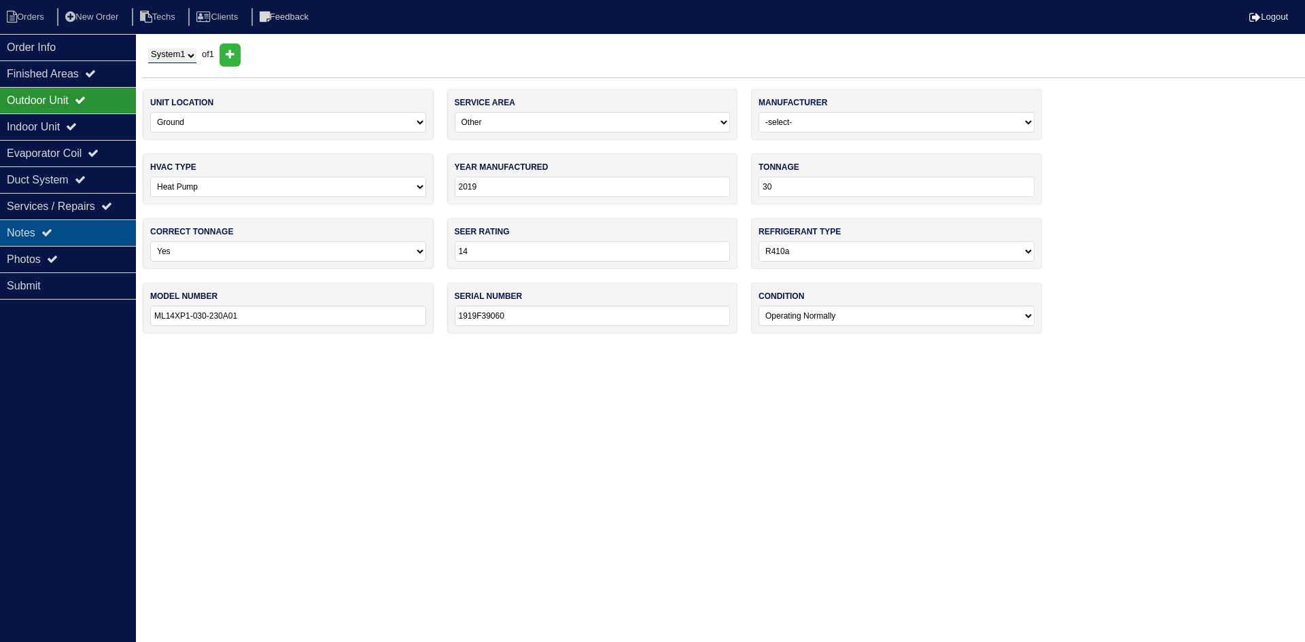
click at [97, 232] on div "Notes" at bounding box center [68, 233] width 136 height 27
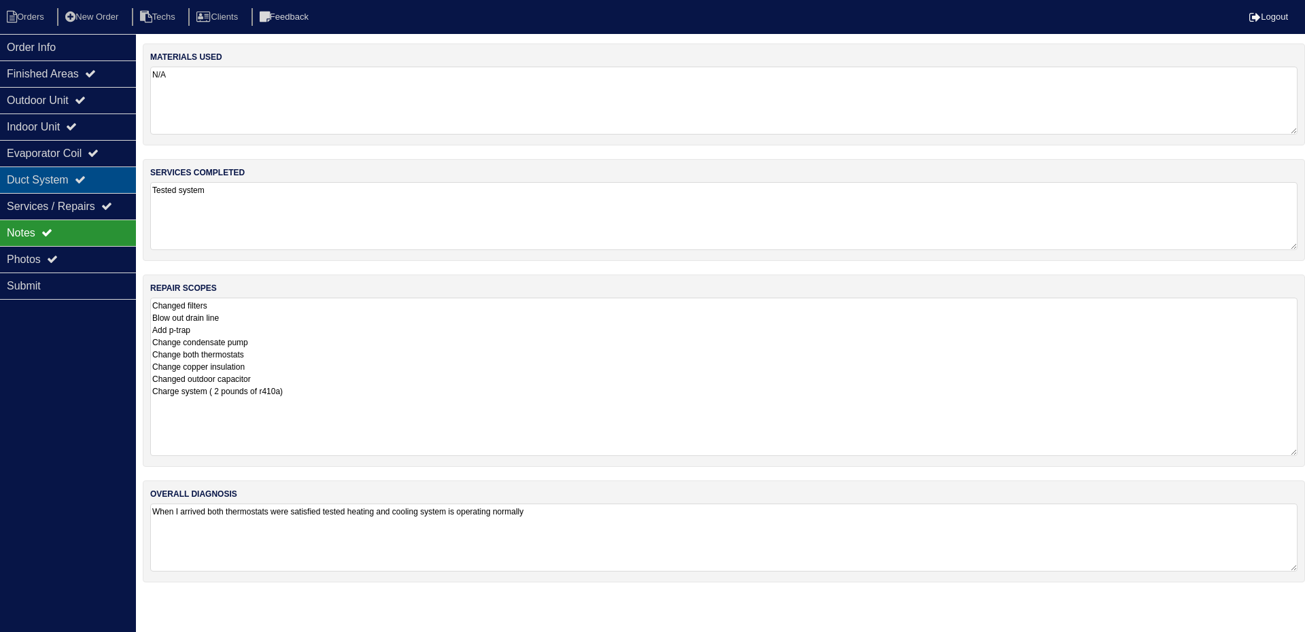
click at [86, 179] on icon at bounding box center [80, 179] width 11 height 11
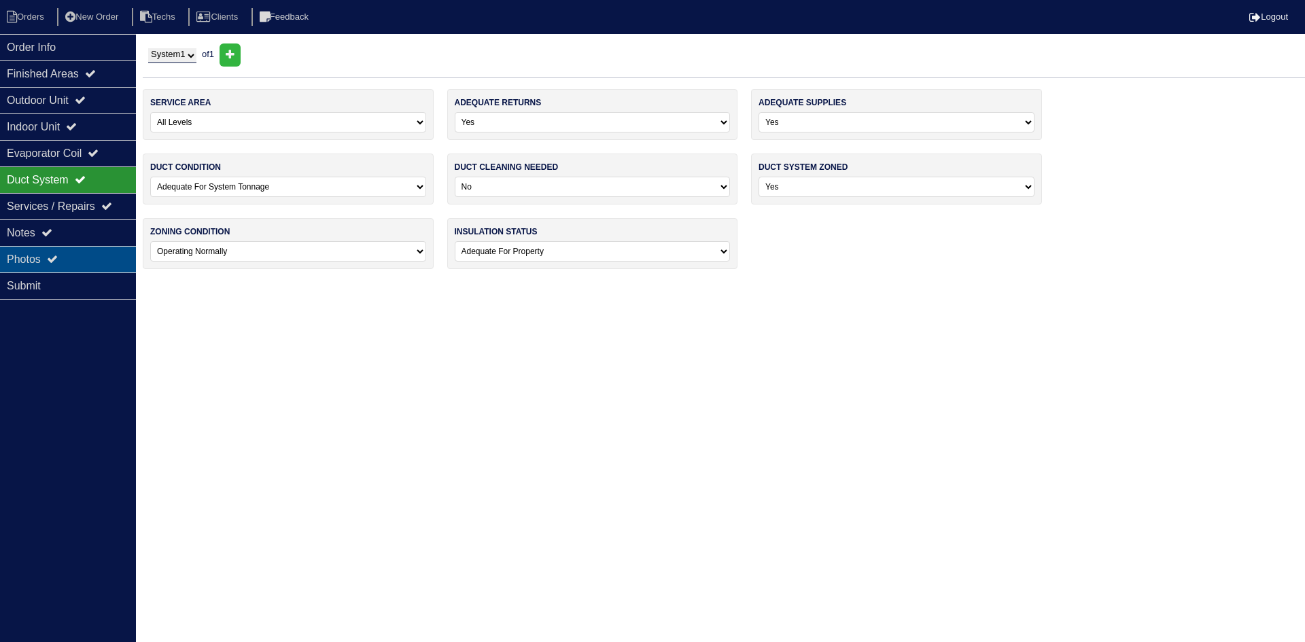
click at [84, 254] on div "Photos" at bounding box center [68, 259] width 136 height 27
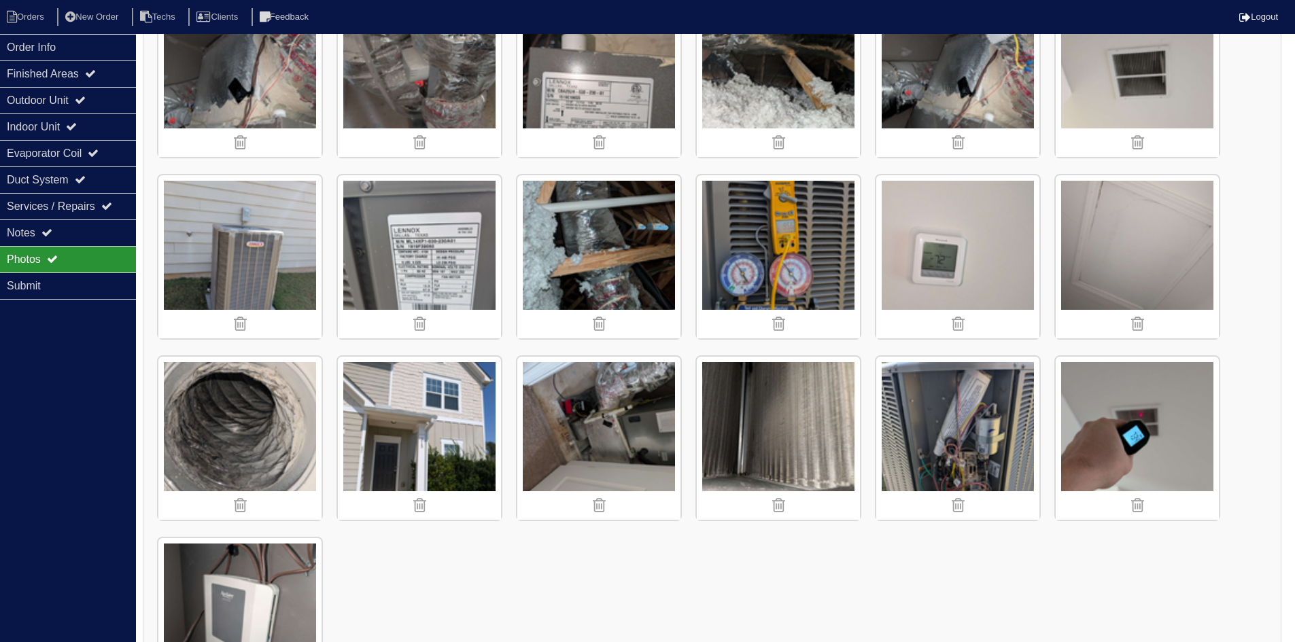
scroll to position [706, 0]
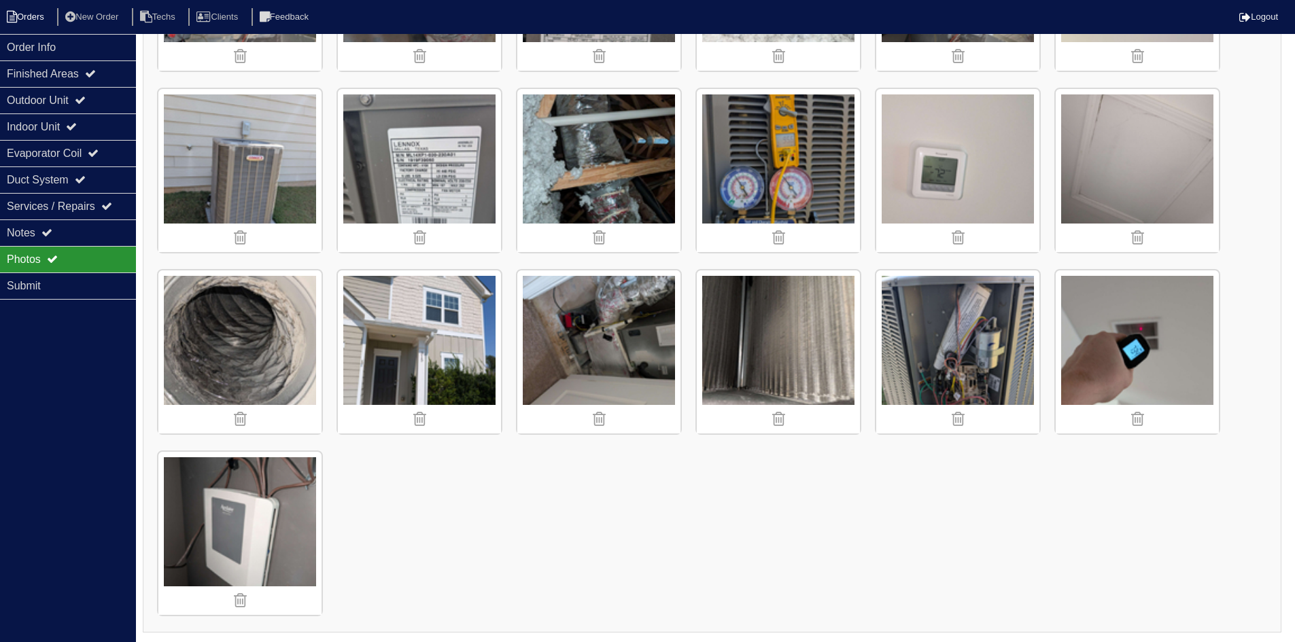
click at [39, 20] on li "Orders" at bounding box center [27, 17] width 55 height 18
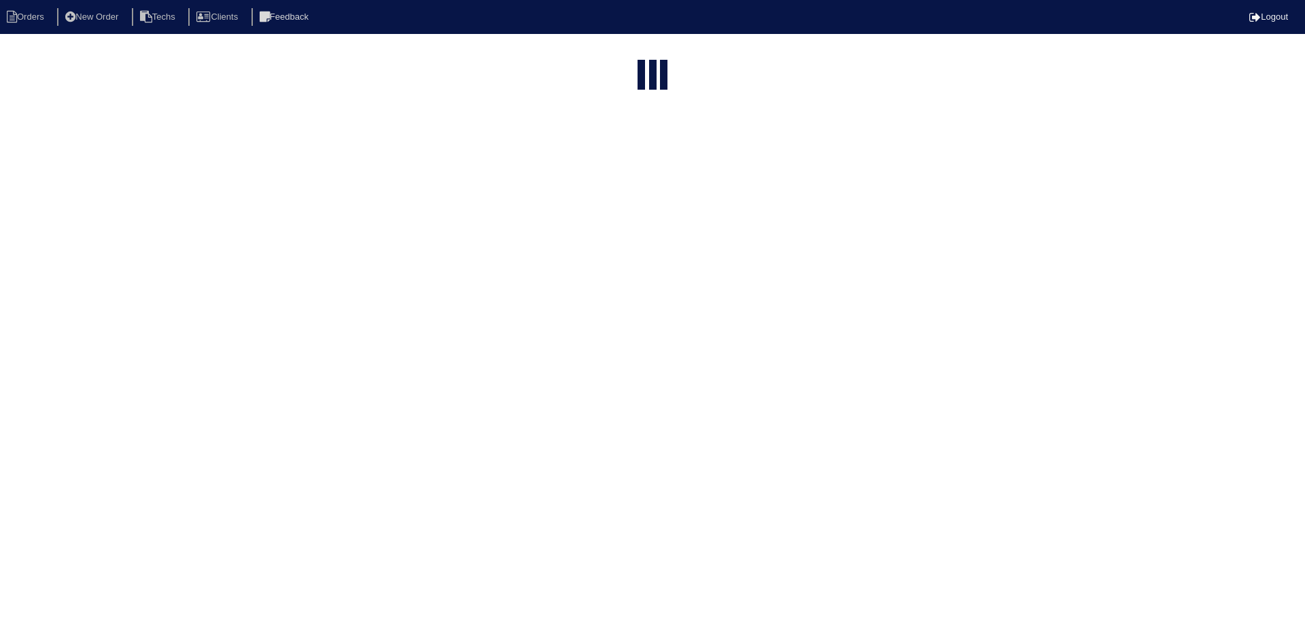
select select "15"
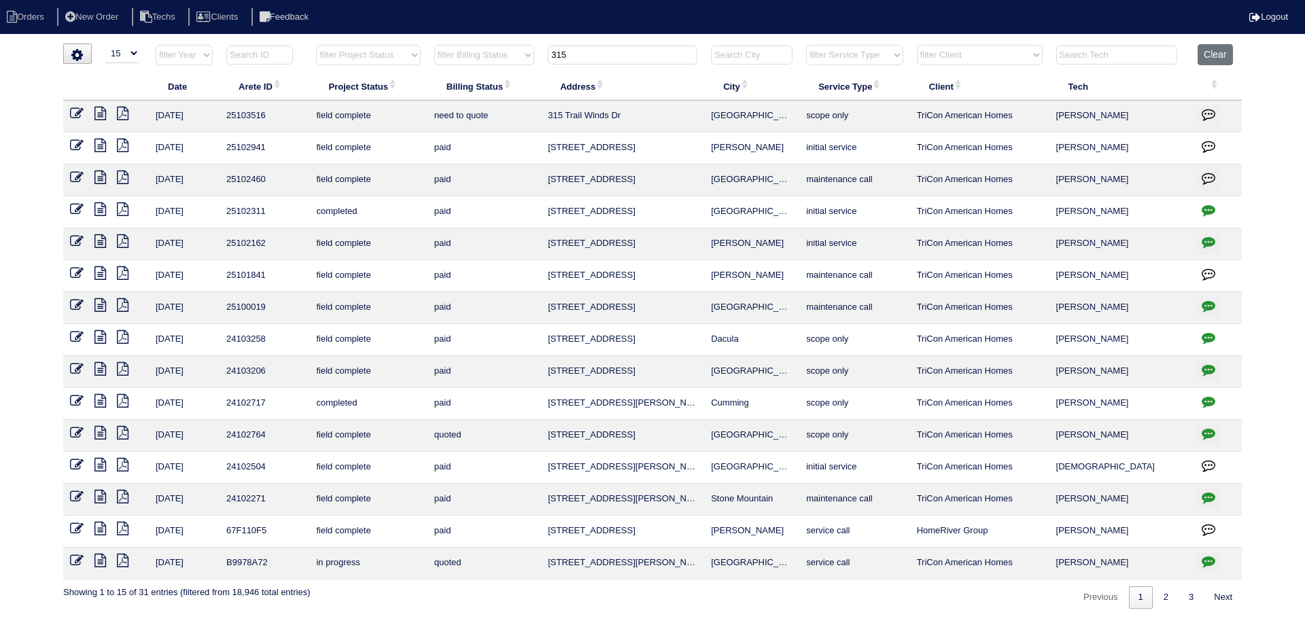
drag, startPoint x: 564, startPoint y: 48, endPoint x: 551, endPoint y: 49, distance: 12.3
click at [551, 49] on input "315" at bounding box center [623, 55] width 150 height 19
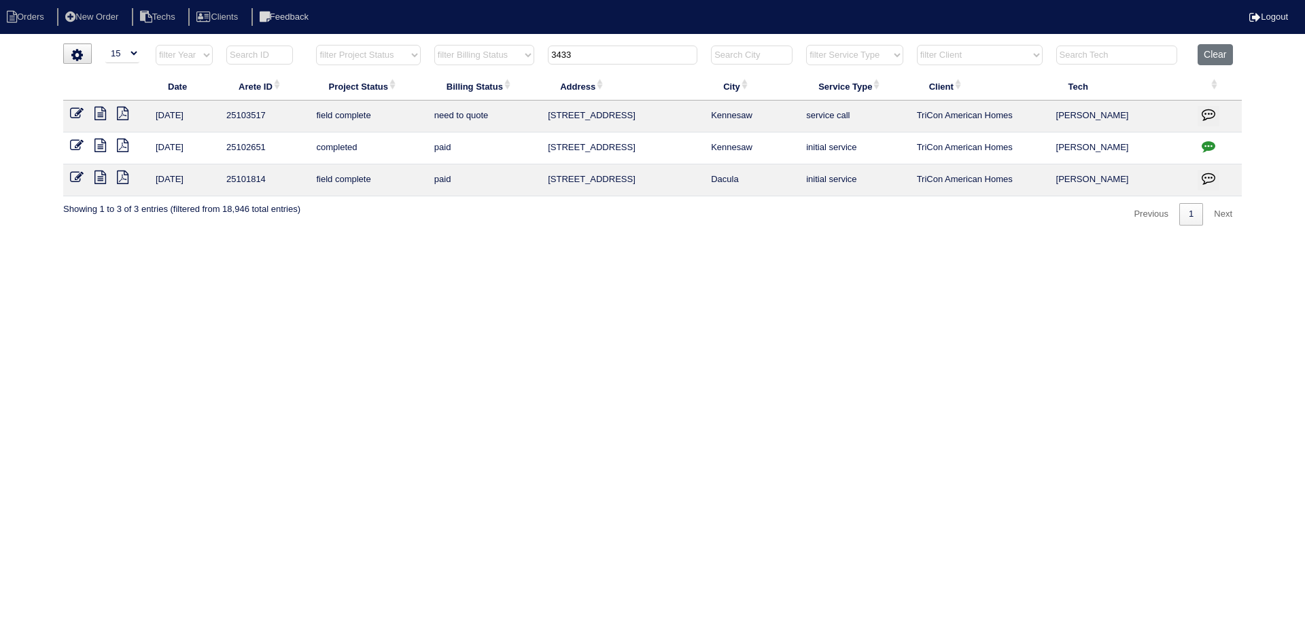
type input "3433"
click at [1207, 143] on icon "button" at bounding box center [1209, 146] width 14 height 14
type textarea "[DATE] - Replace US full/Main furnace approved - sent to [PERSON_NAME], [PERSON…"
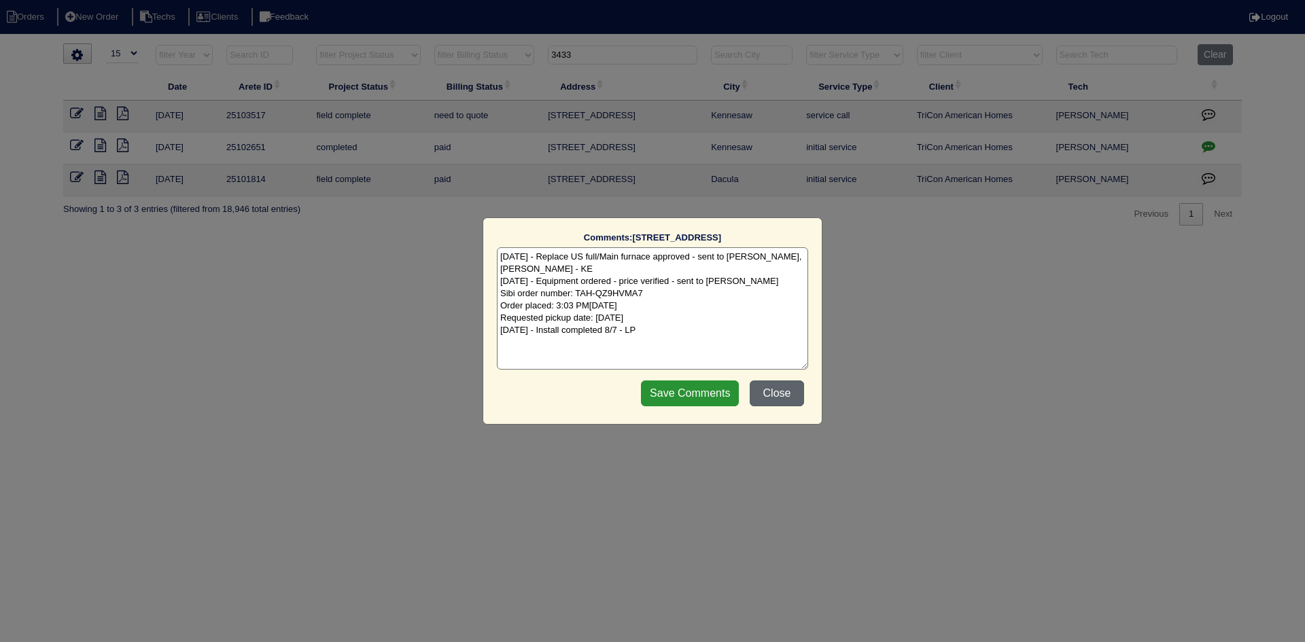
click at [759, 388] on button "Close" at bounding box center [777, 394] width 54 height 26
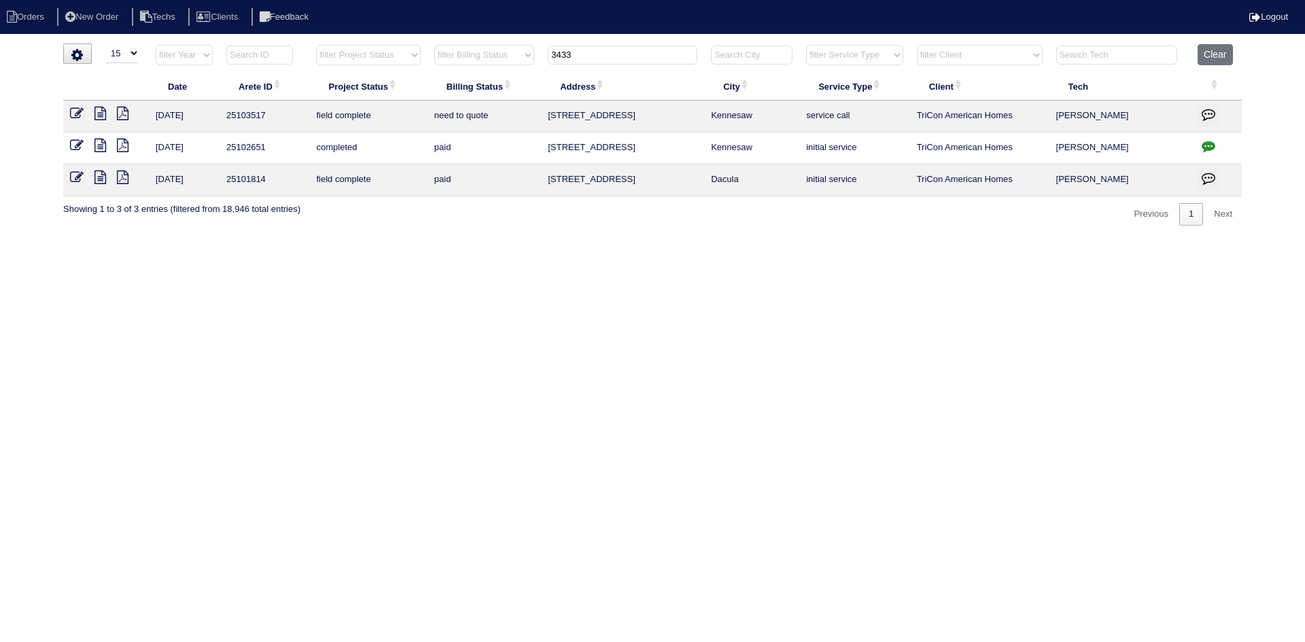
click at [101, 114] on icon at bounding box center [101, 114] width 12 height 14
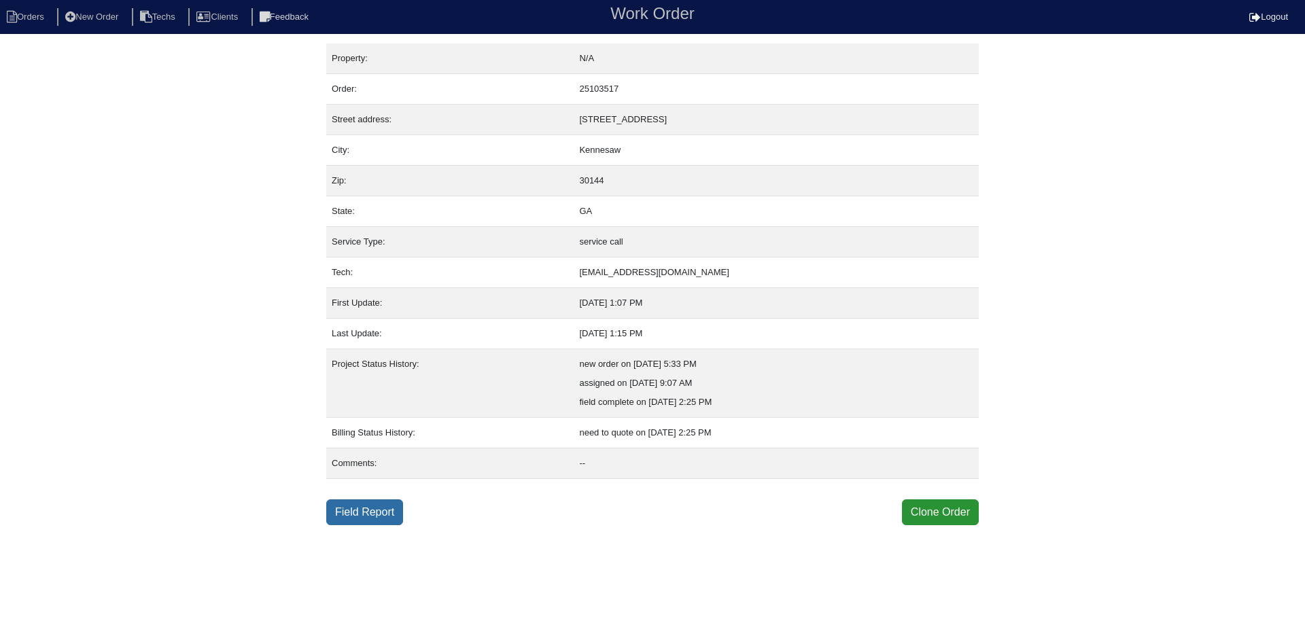
click at [357, 513] on link "Field Report" at bounding box center [364, 513] width 77 height 26
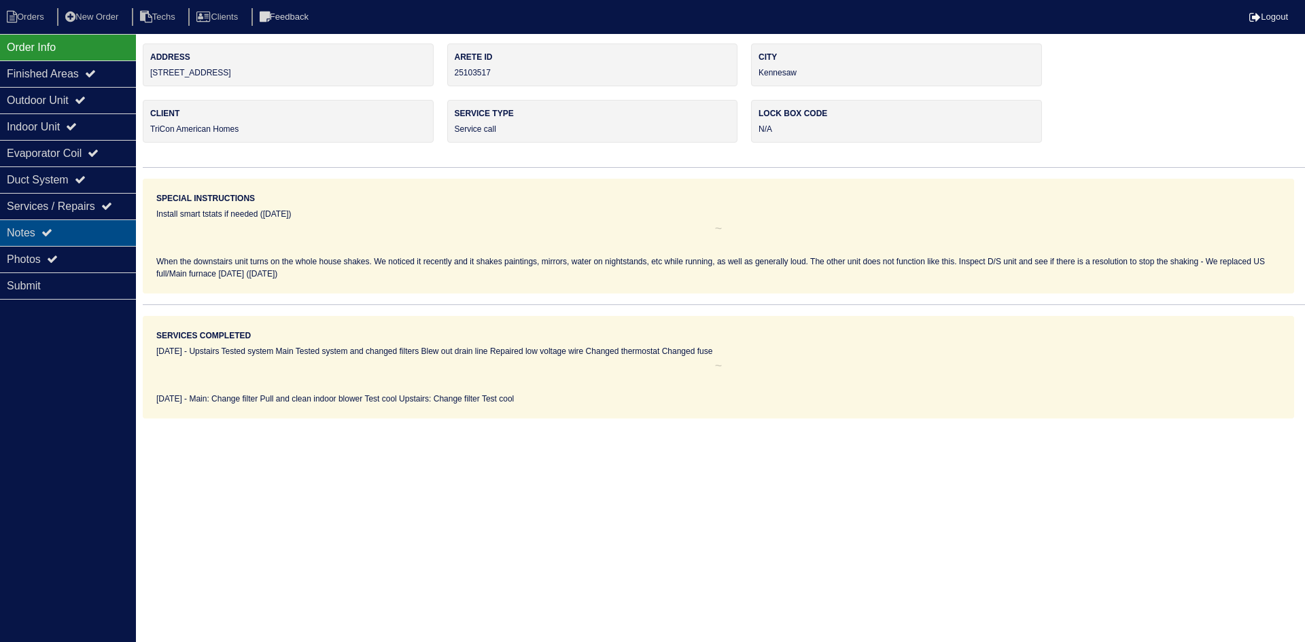
click at [24, 228] on div "Notes" at bounding box center [68, 233] width 136 height 27
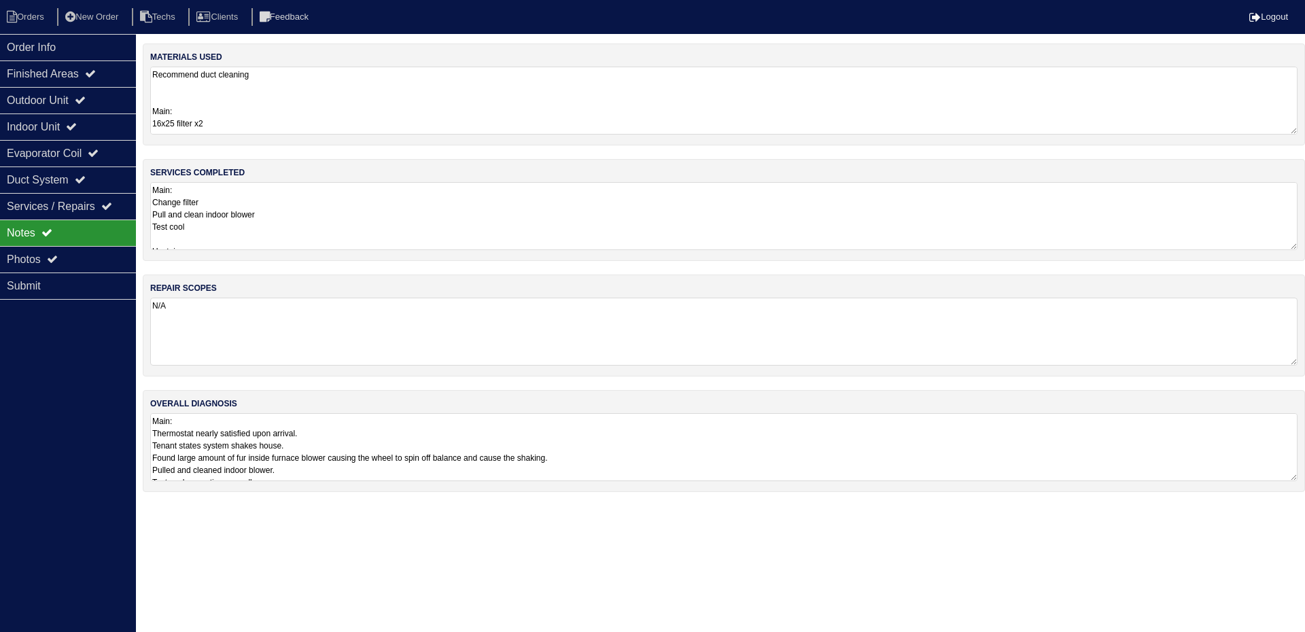
click at [805, 473] on textarea "Main: Thermostat nearly satisfied upon arrival. Tenant states system shakes hou…" at bounding box center [724, 447] width 1148 height 68
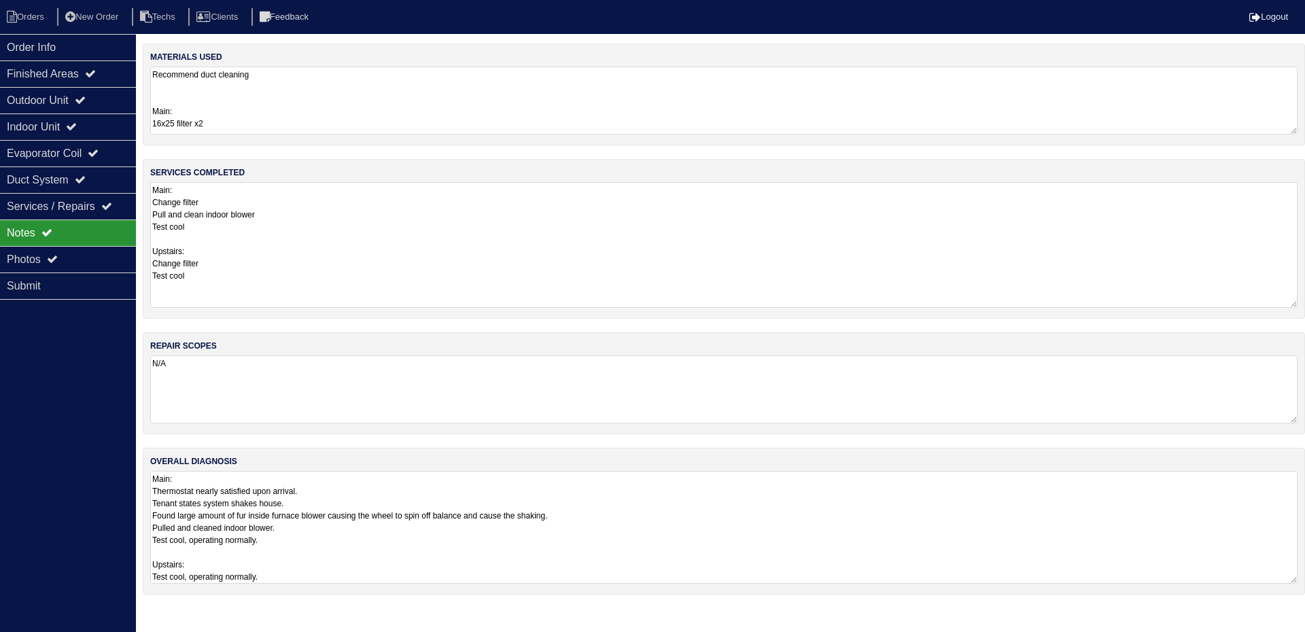
drag, startPoint x: 1294, startPoint y: 244, endPoint x: 1298, endPoint y: 302, distance: 57.9
click at [1298, 302] on div "services completed Main: Change filter Pull and clean indoor blower Test cool U…" at bounding box center [724, 239] width 1163 height 160
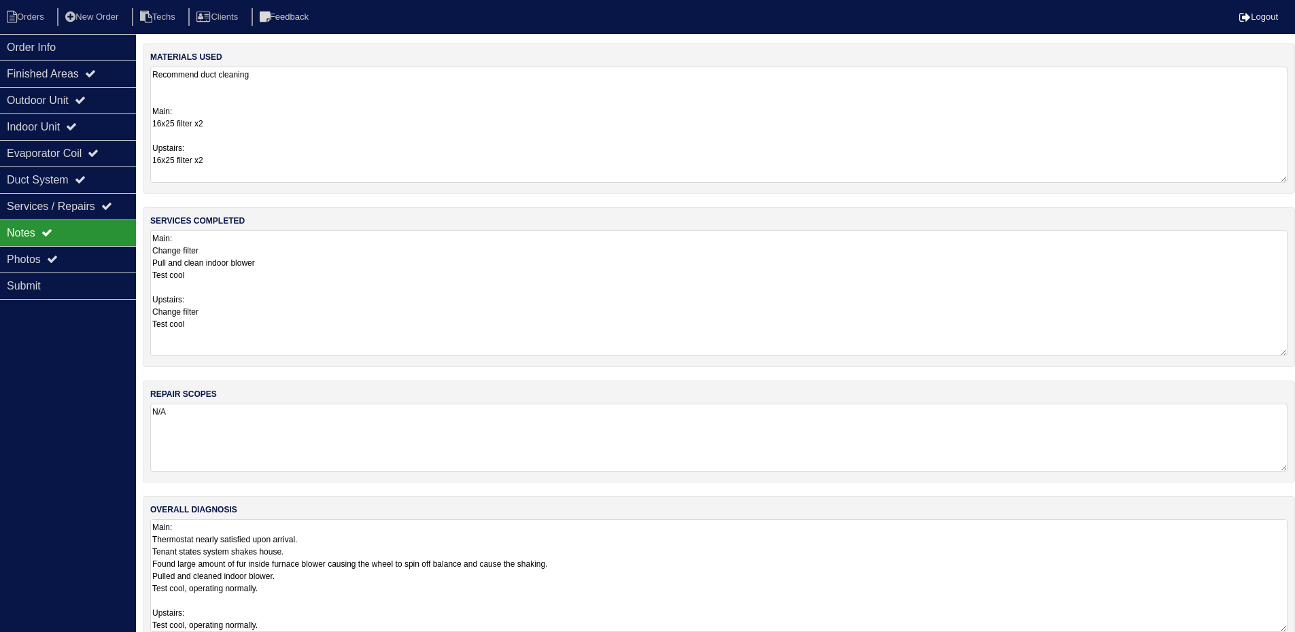
drag, startPoint x: 1293, startPoint y: 132, endPoint x: 1299, endPoint y: 180, distance: 48.7
click at [1295, 180] on html "Orders New Order Techs Clients Feedback Logout Orders New Order Users Clients M…" at bounding box center [647, 328] width 1295 height 657
click at [1027, 397] on div "repair scopes N/A" at bounding box center [724, 432] width 1163 height 102
drag, startPoint x: 1291, startPoint y: 584, endPoint x: 1298, endPoint y: 668, distance: 83.9
click at [1295, 642] on html "Orders New Order Techs Clients Feedback Logout Orders New Order Users Clients M…" at bounding box center [647, 347] width 1295 height 694
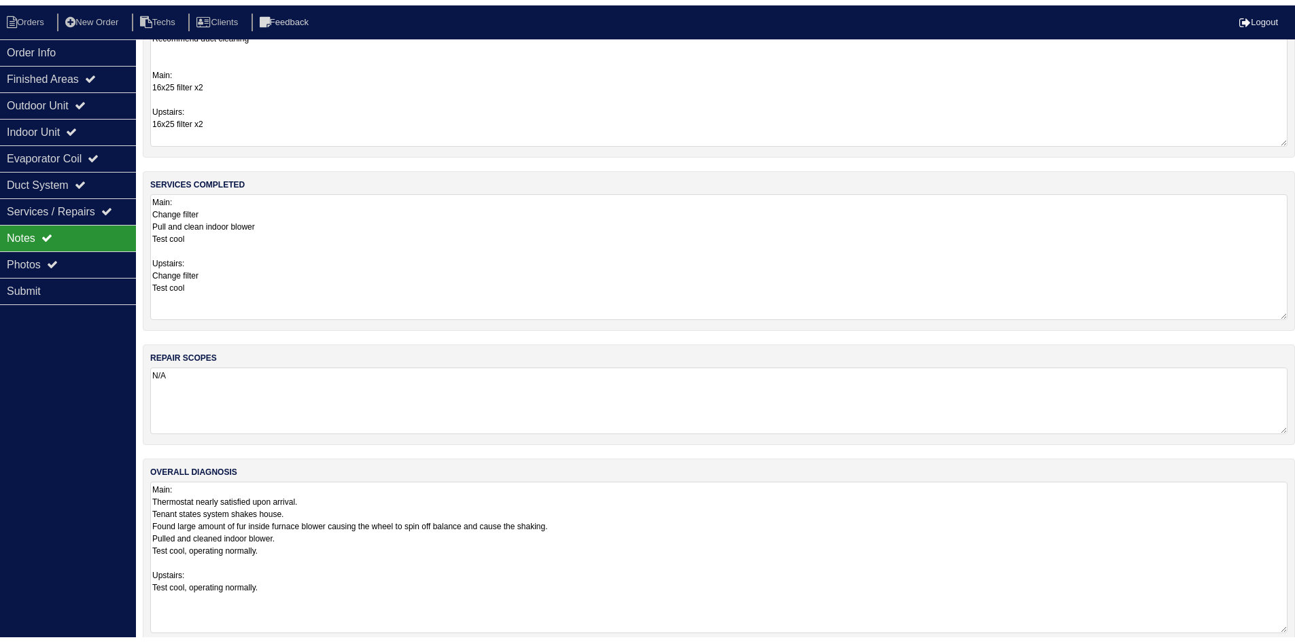
scroll to position [62, 0]
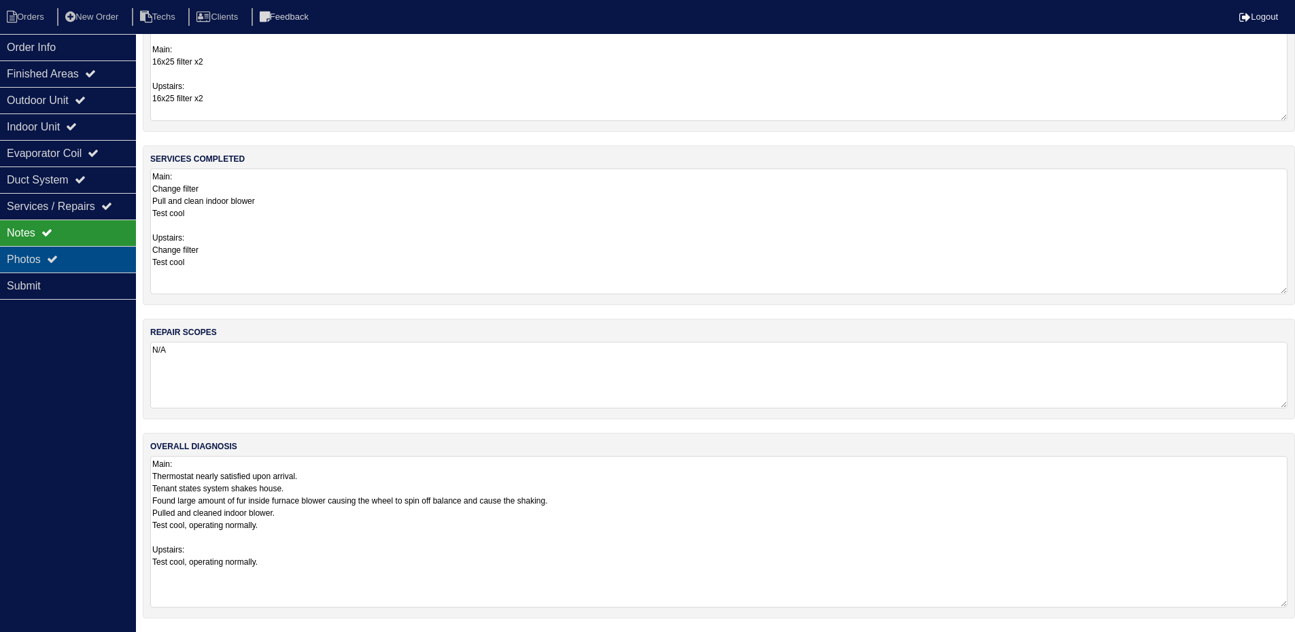
click at [54, 263] on icon at bounding box center [52, 259] width 11 height 11
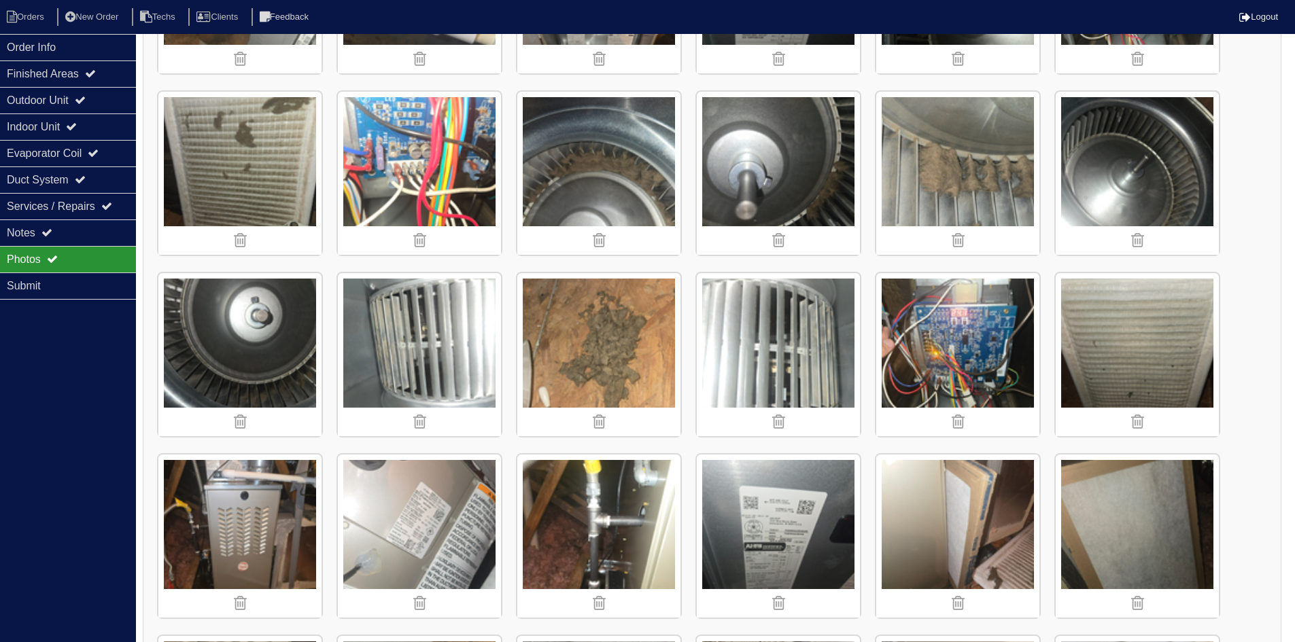
scroll to position [538, 0]
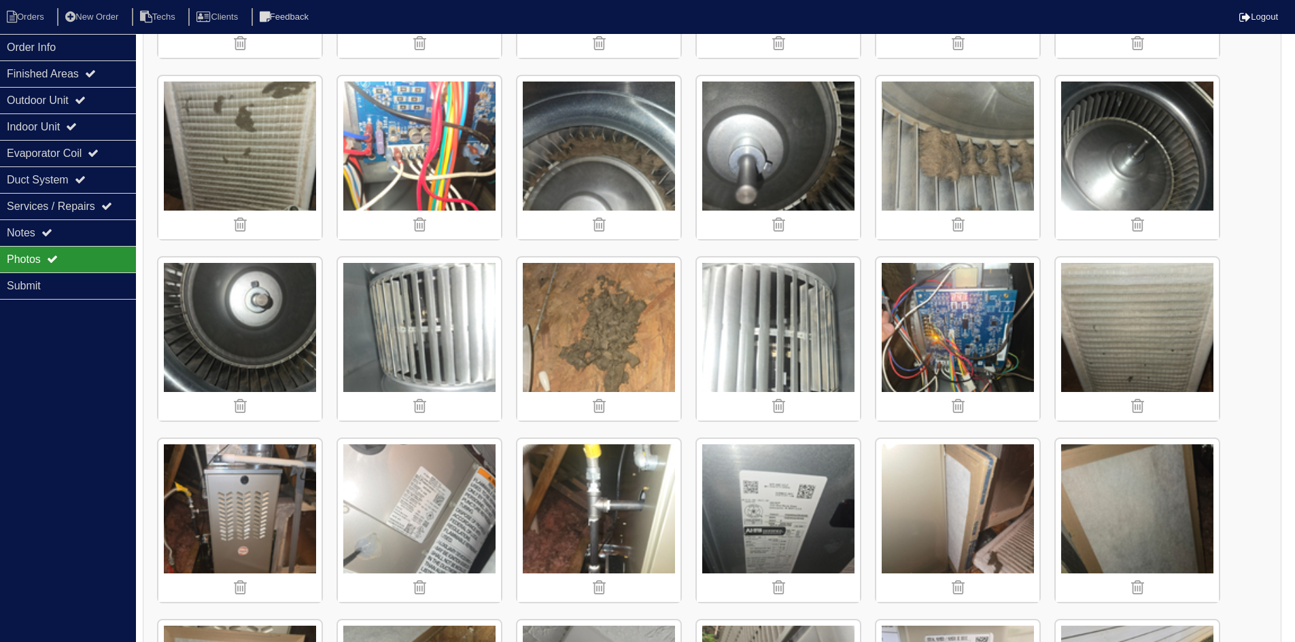
click at [586, 321] on img at bounding box center [598, 339] width 163 height 163
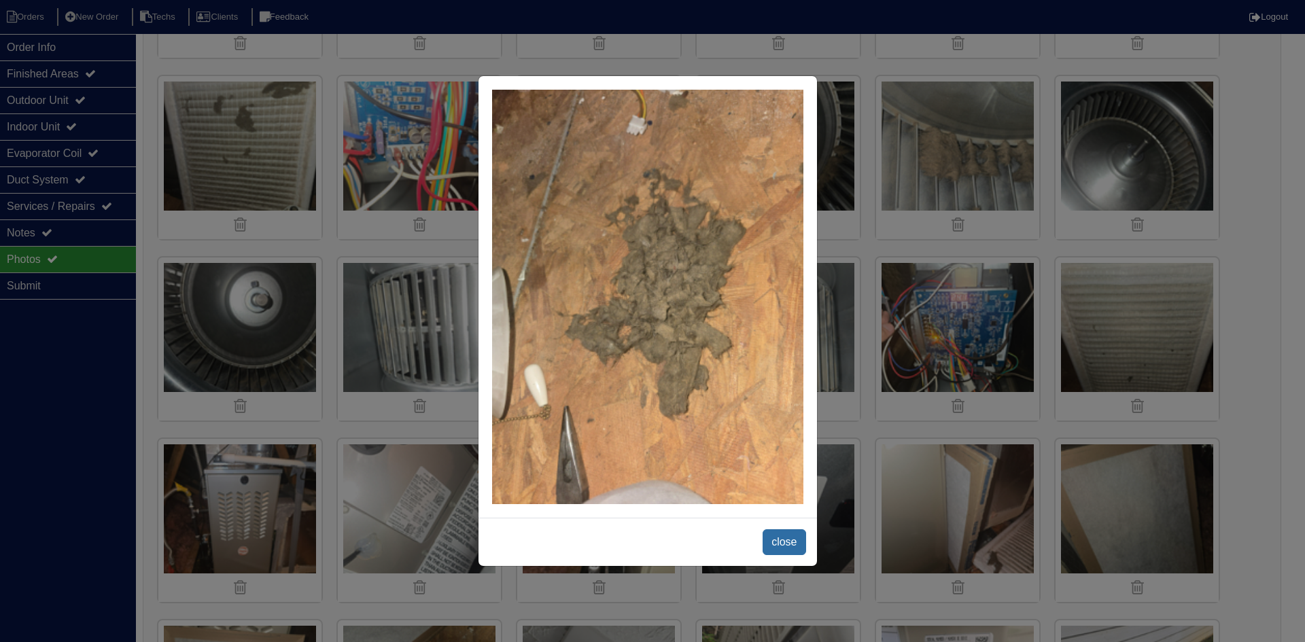
click at [780, 538] on span "close" at bounding box center [784, 543] width 43 height 26
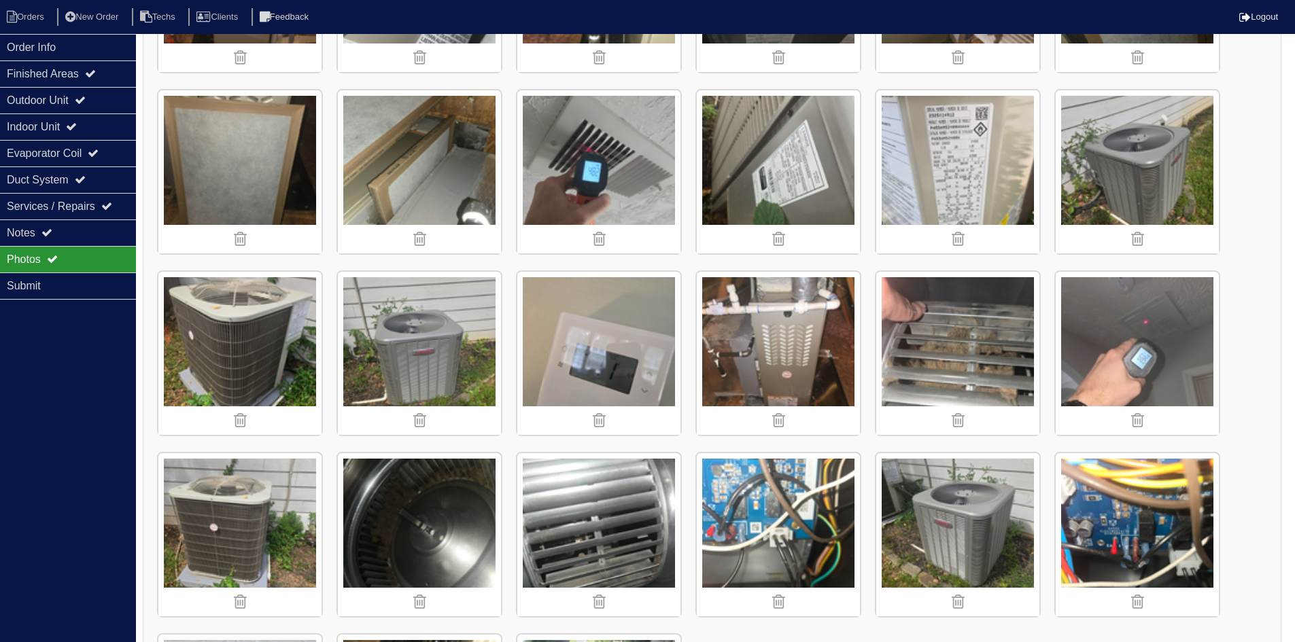
scroll to position [1082, 0]
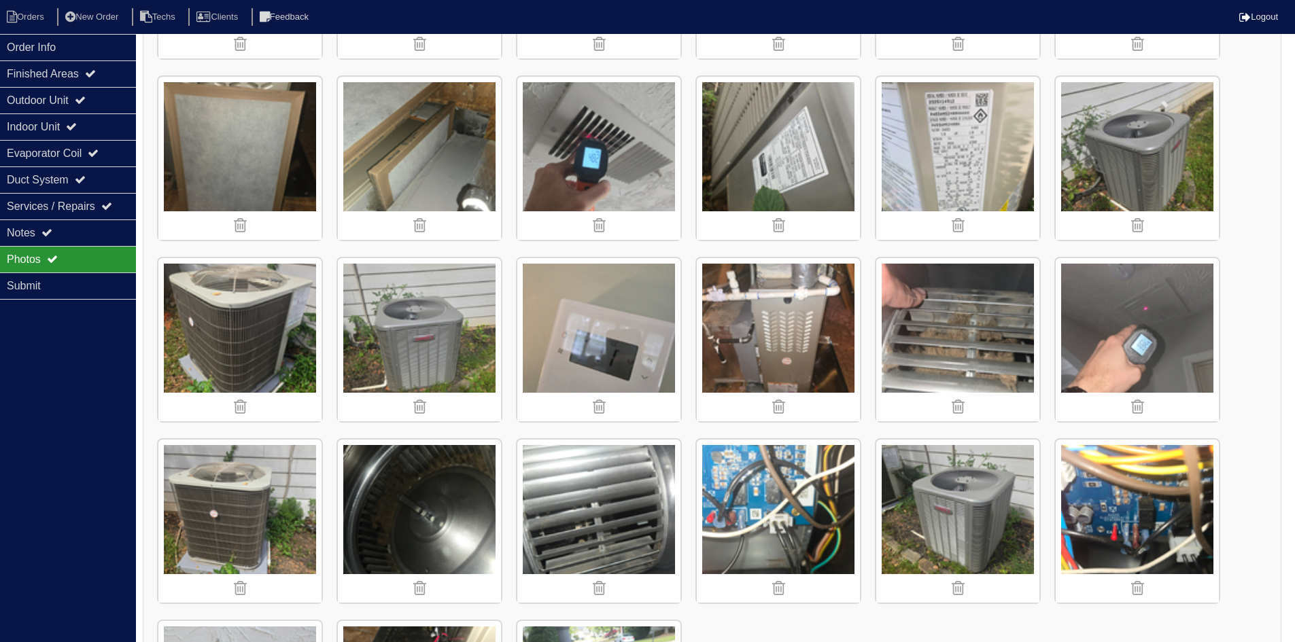
click at [944, 364] on img at bounding box center [957, 339] width 163 height 163
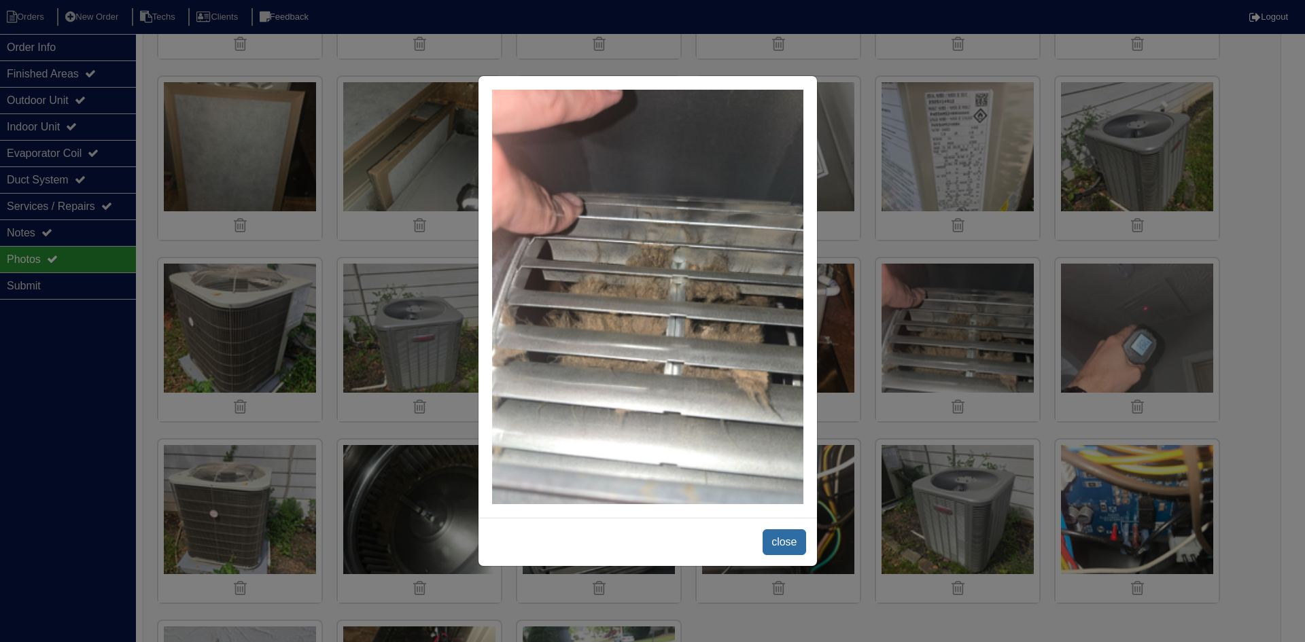
click at [795, 539] on span "close" at bounding box center [784, 543] width 43 height 26
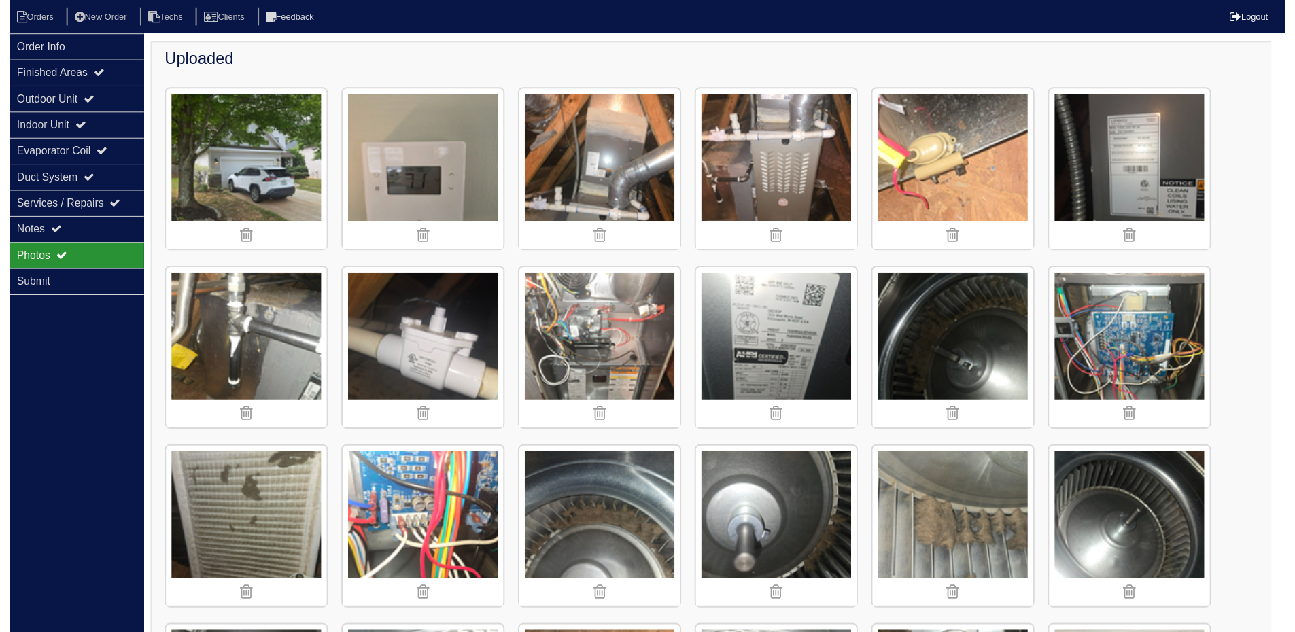
scroll to position [0, 0]
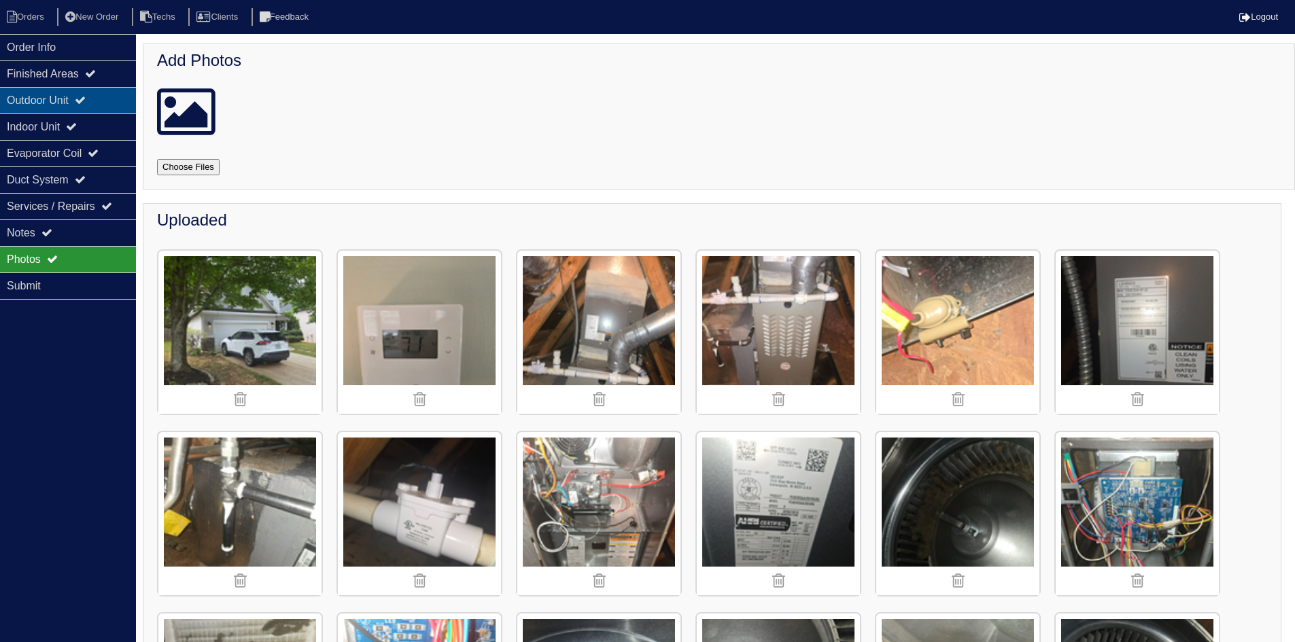
click at [69, 92] on div "Outdoor Unit" at bounding box center [68, 100] width 136 height 27
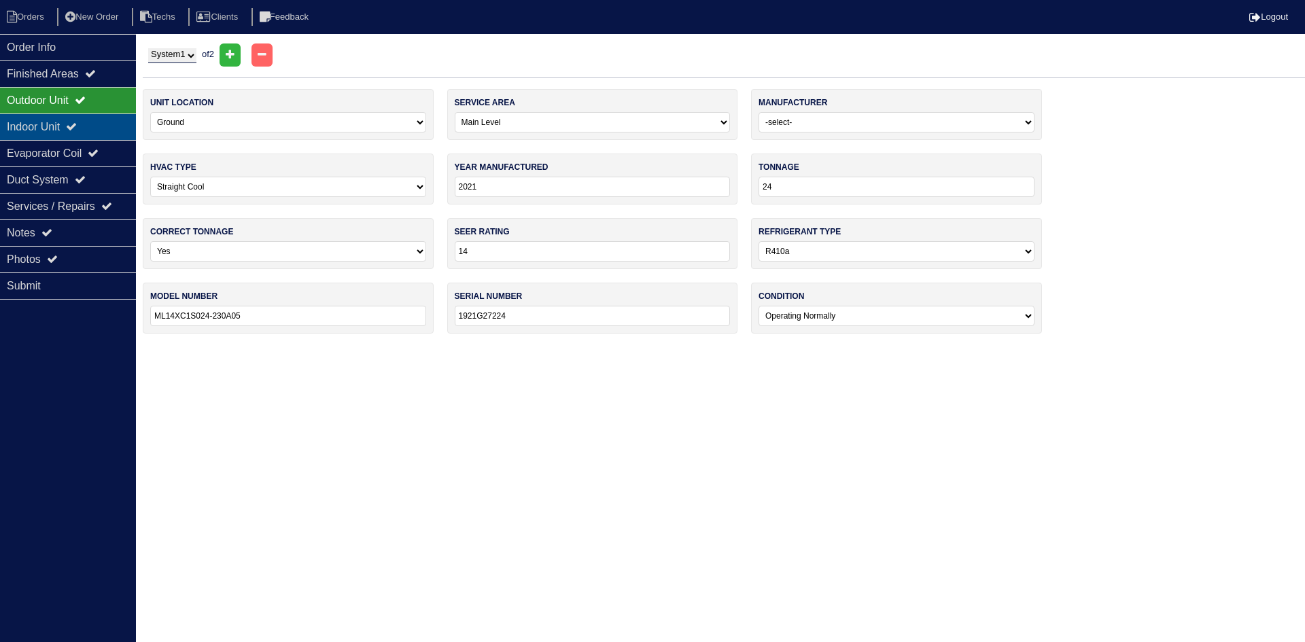
click at [77, 131] on icon at bounding box center [71, 126] width 11 height 11
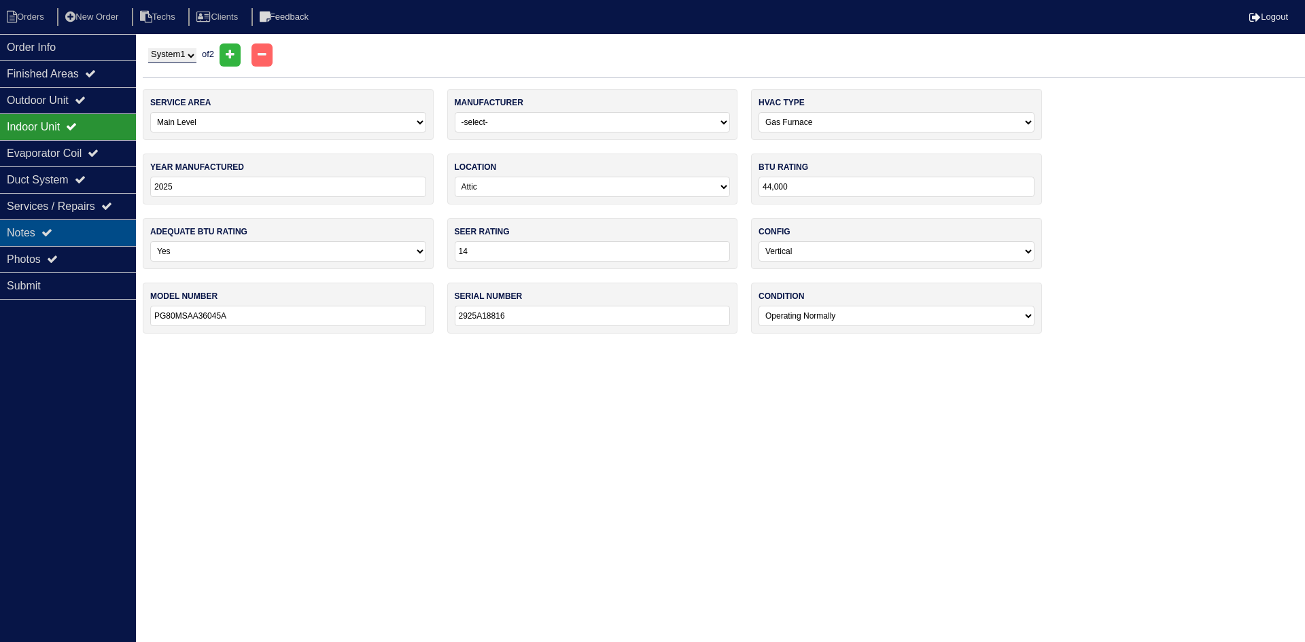
click at [70, 233] on div "Notes" at bounding box center [68, 233] width 136 height 27
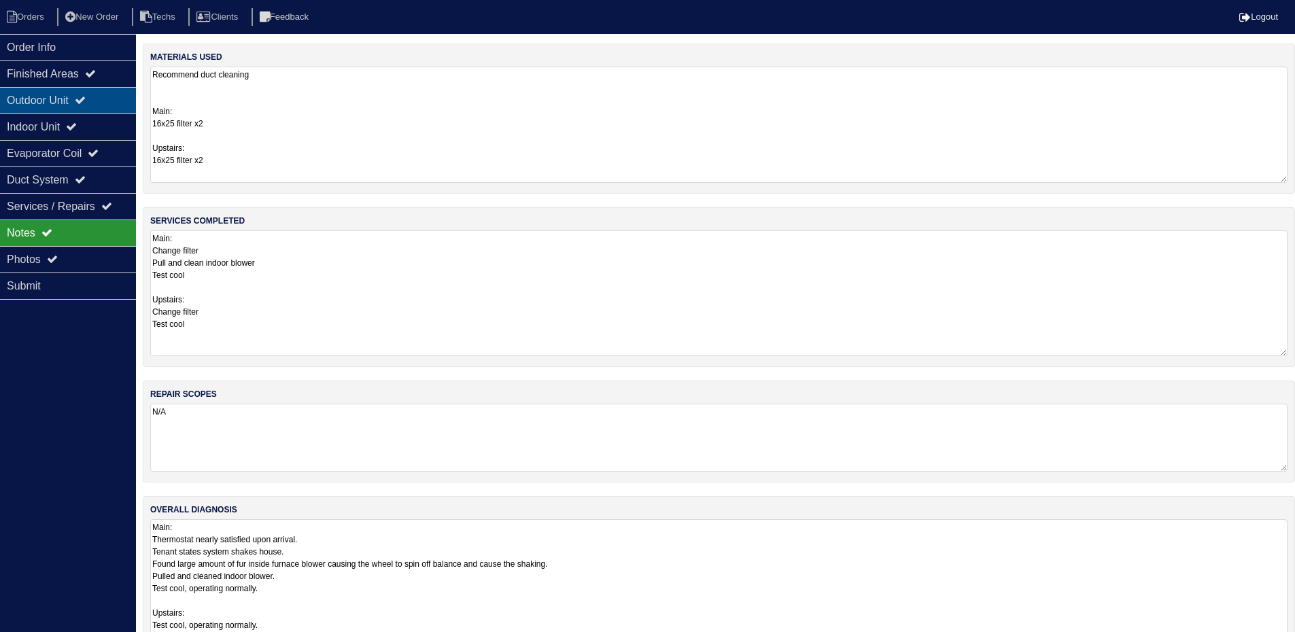
click at [100, 107] on div "Outdoor Unit" at bounding box center [68, 100] width 136 height 27
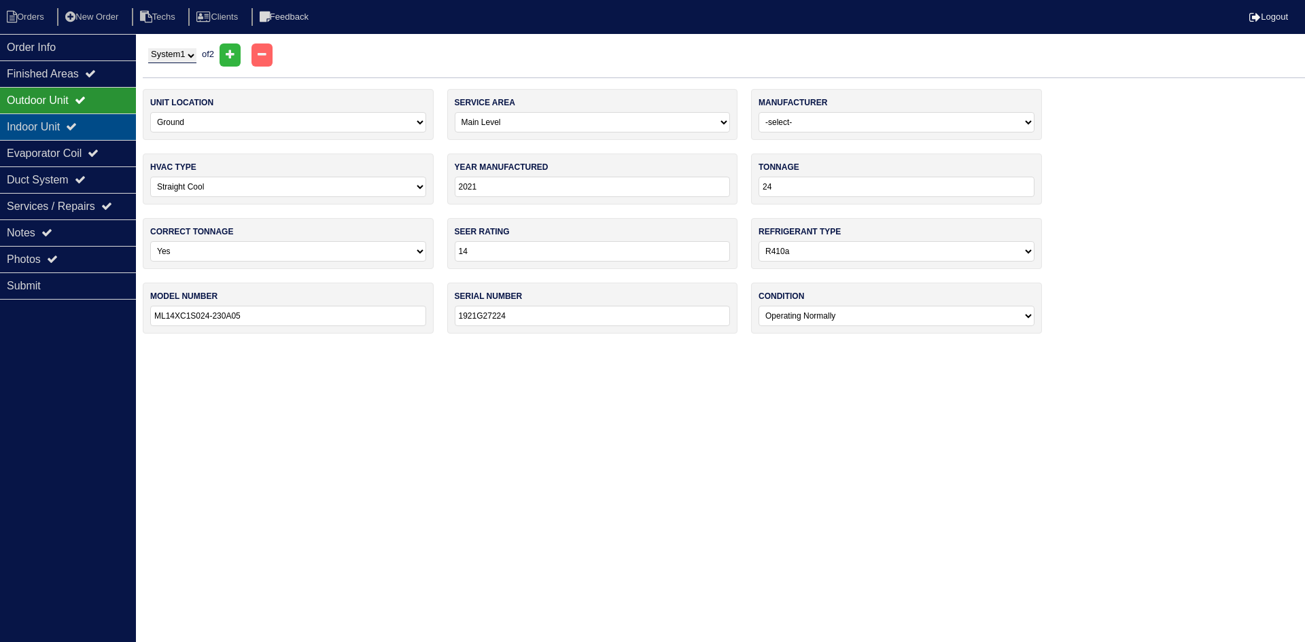
click at [98, 128] on div "Indoor Unit" at bounding box center [68, 127] width 136 height 27
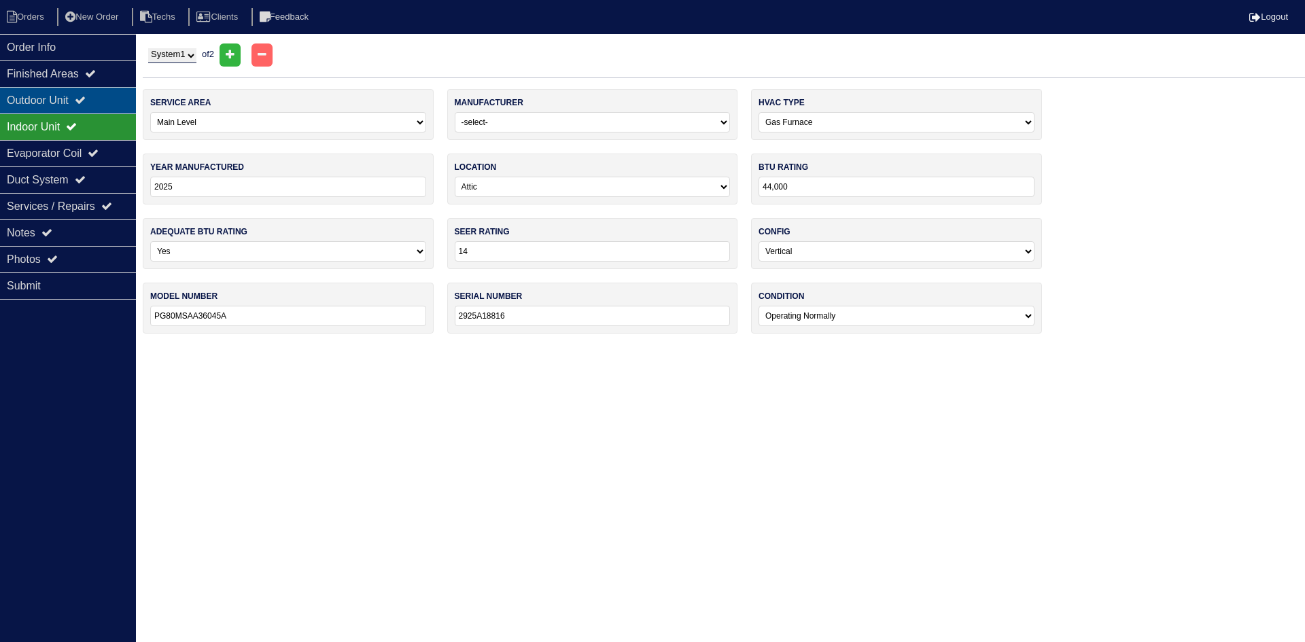
click at [86, 95] on icon at bounding box center [80, 100] width 11 height 11
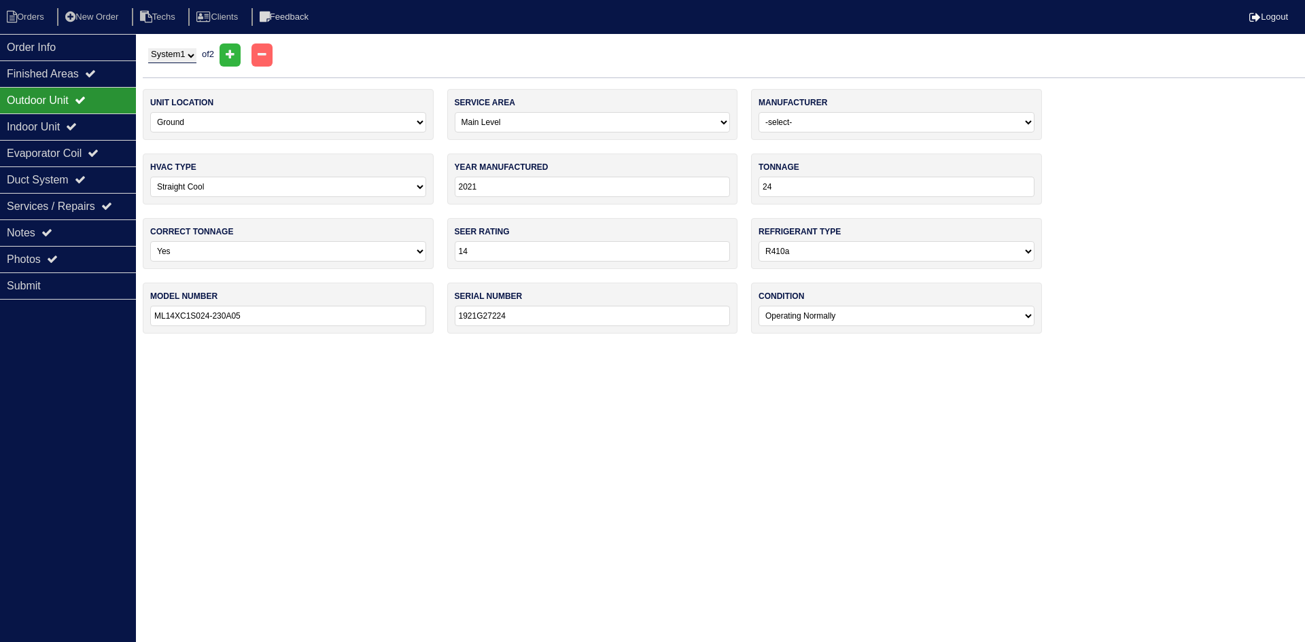
click at [156, 59] on select "System 1 System 2" at bounding box center [172, 55] width 48 height 15
select select "2"
click at [148, 48] on select "System 1 System 2" at bounding box center [172, 55] width 48 height 15
select select "1"
select select "[PERSON_NAME]"
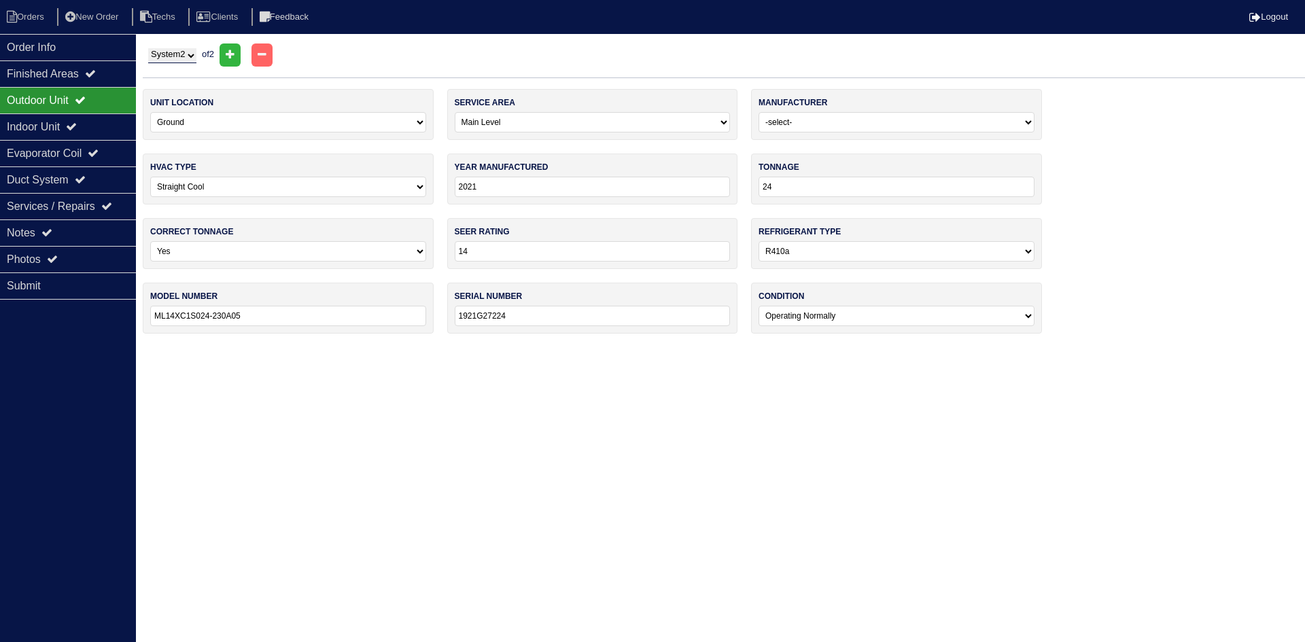
type input "2025"
select select "2"
type input "PG5SAN52400W"
type input "2325X14912"
click at [58, 124] on div "Indoor Unit" at bounding box center [68, 127] width 136 height 27
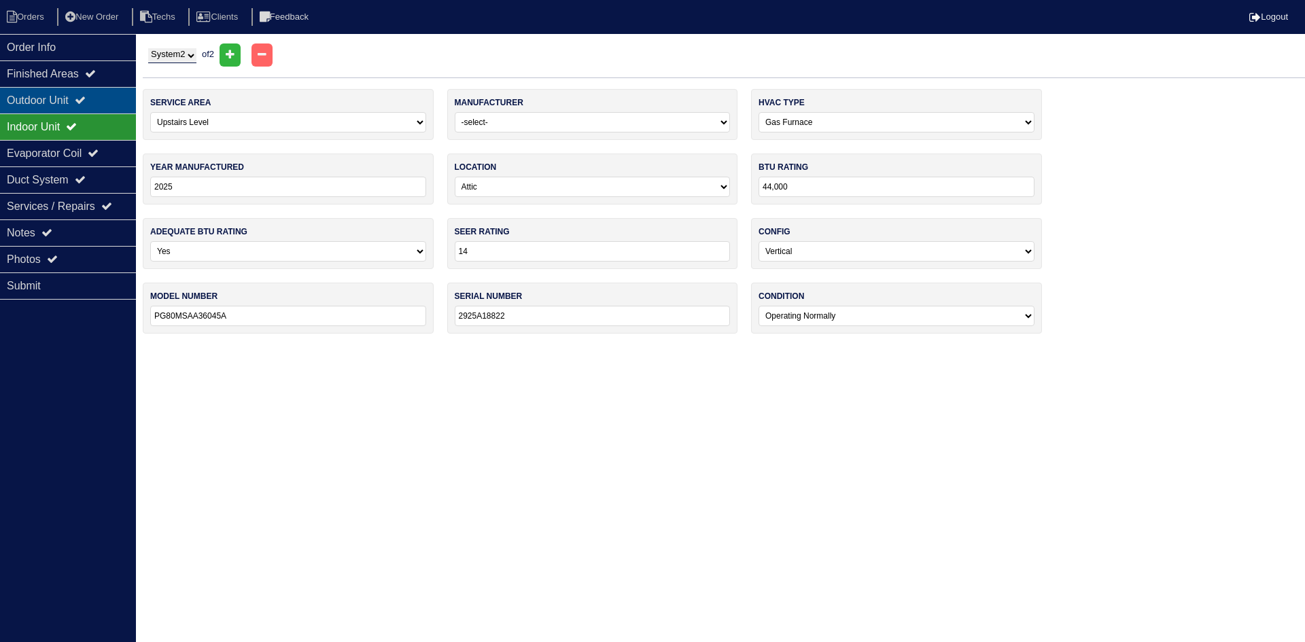
click at [55, 98] on div "Outdoor Unit" at bounding box center [68, 100] width 136 height 27
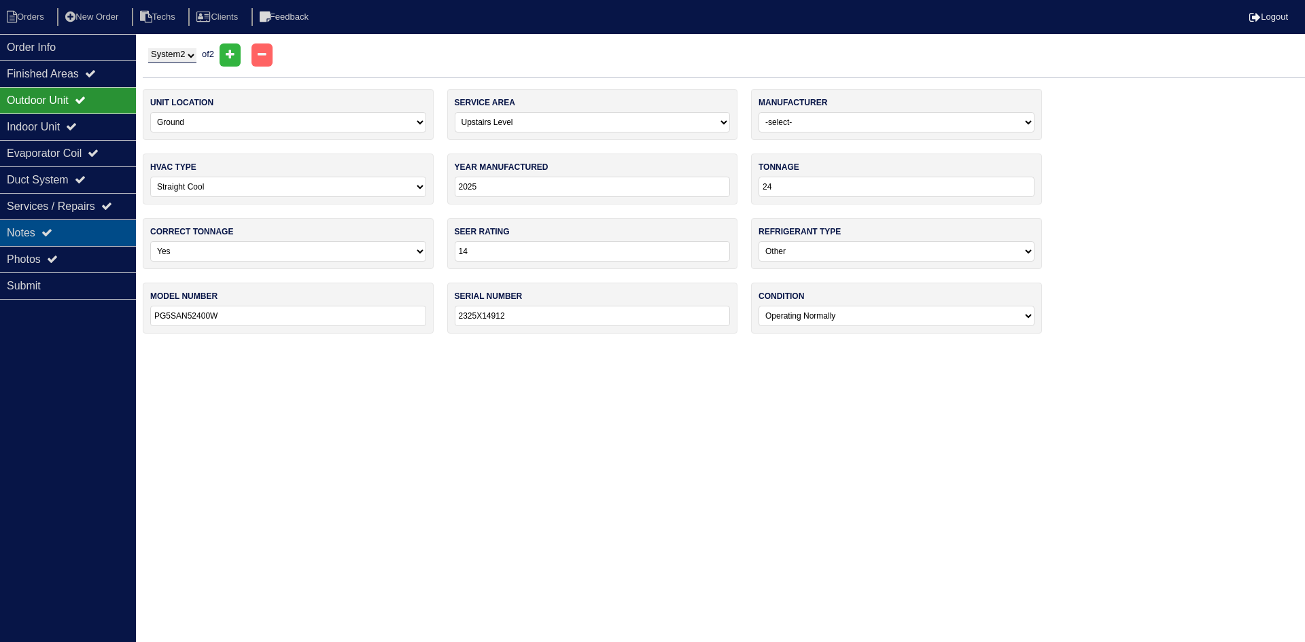
click at [59, 233] on div "Notes" at bounding box center [68, 233] width 136 height 27
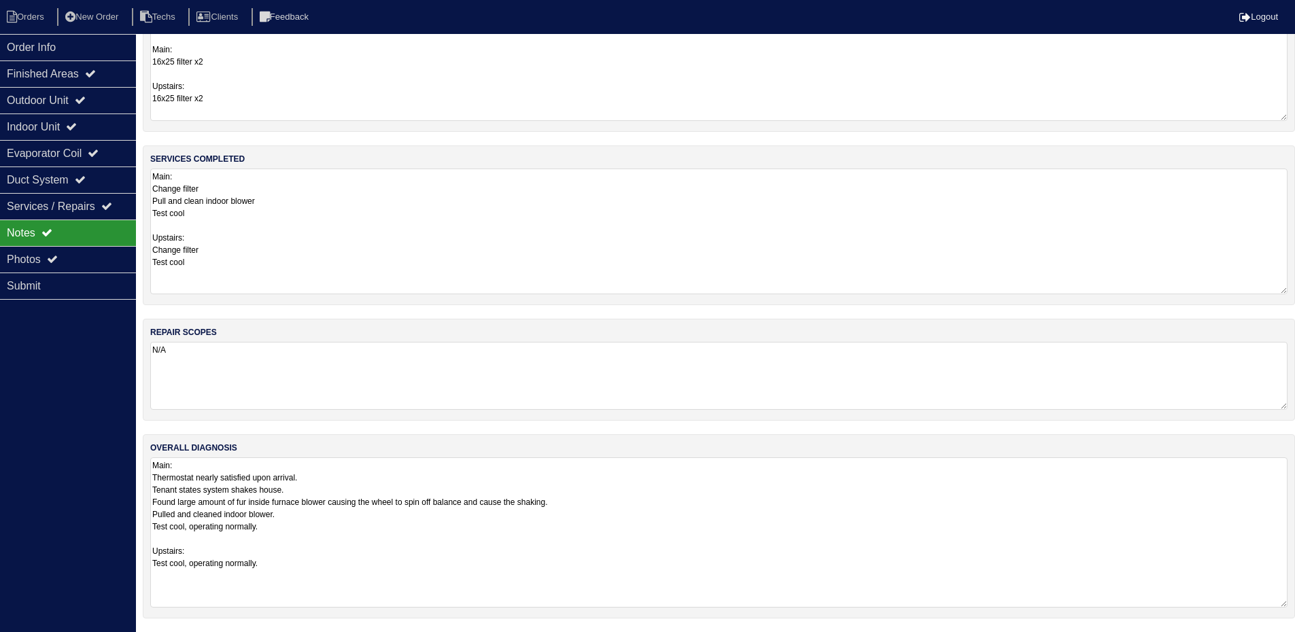
scroll to position [62, 0]
drag, startPoint x: 292, startPoint y: 515, endPoint x: 146, endPoint y: 500, distance: 146.9
click at [146, 500] on div "overall diagnosis Main: Thermostat nearly satisfied upon arrival. Tenant states…" at bounding box center [719, 526] width 1152 height 184
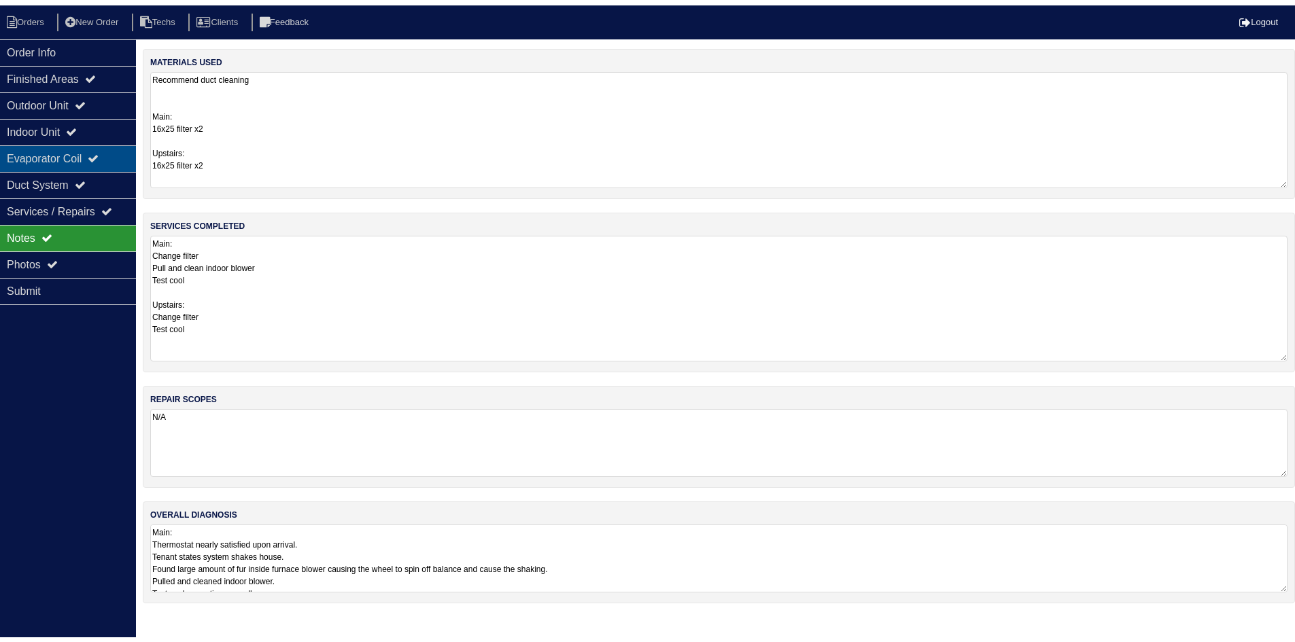
scroll to position [0, 0]
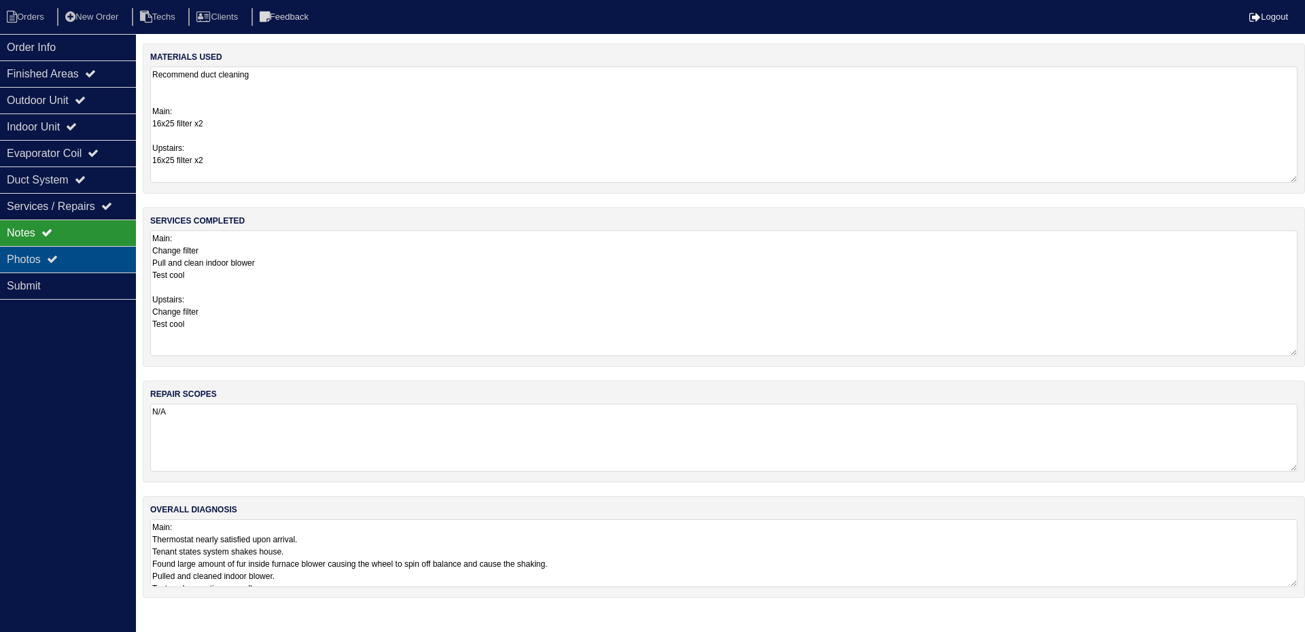
click at [60, 251] on div "Photos" at bounding box center [68, 259] width 136 height 27
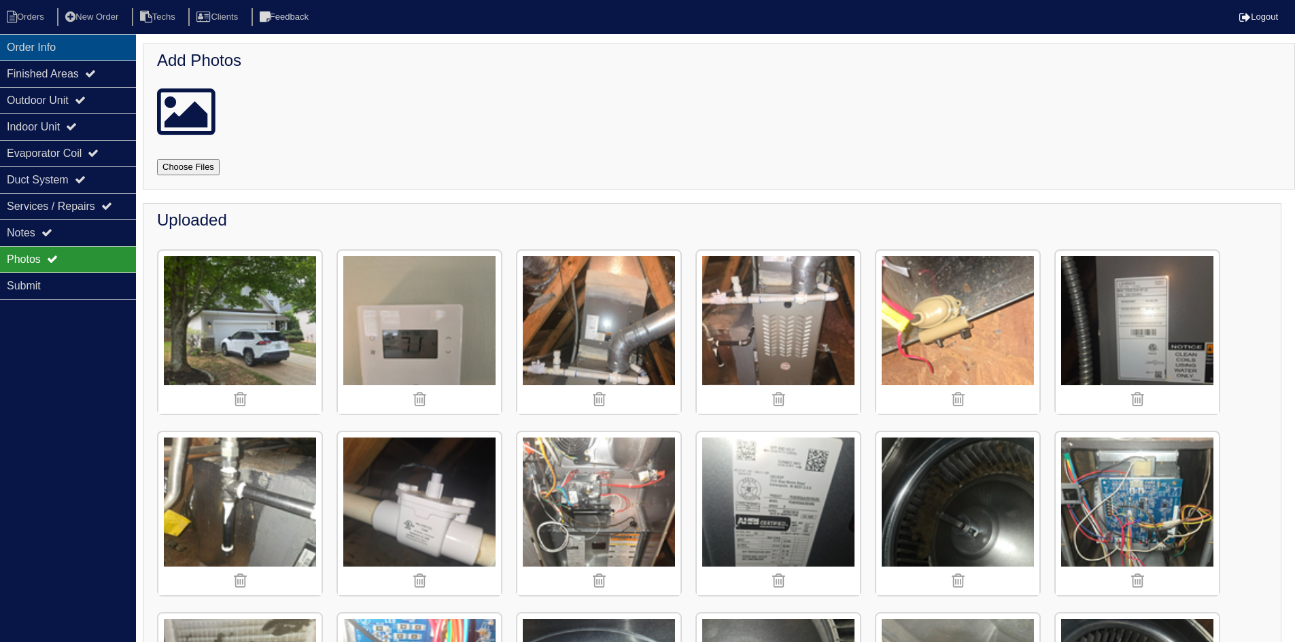
click at [102, 45] on div "Order Info" at bounding box center [68, 47] width 136 height 27
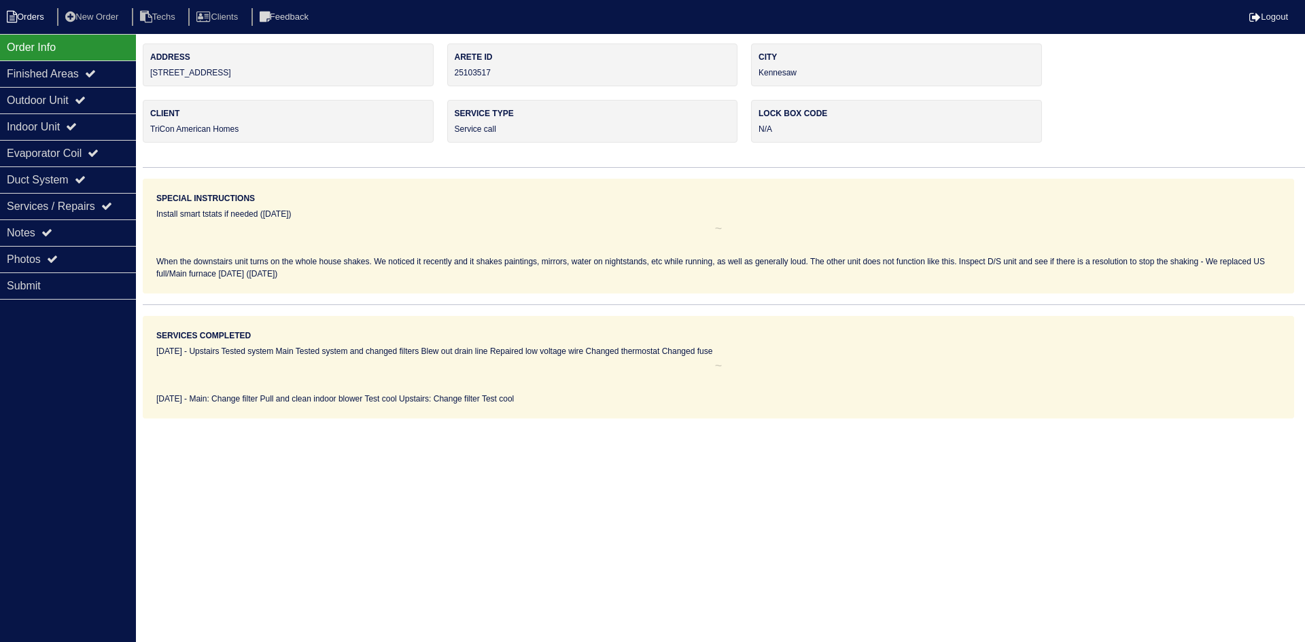
click at [50, 14] on li "Orders" at bounding box center [27, 17] width 55 height 18
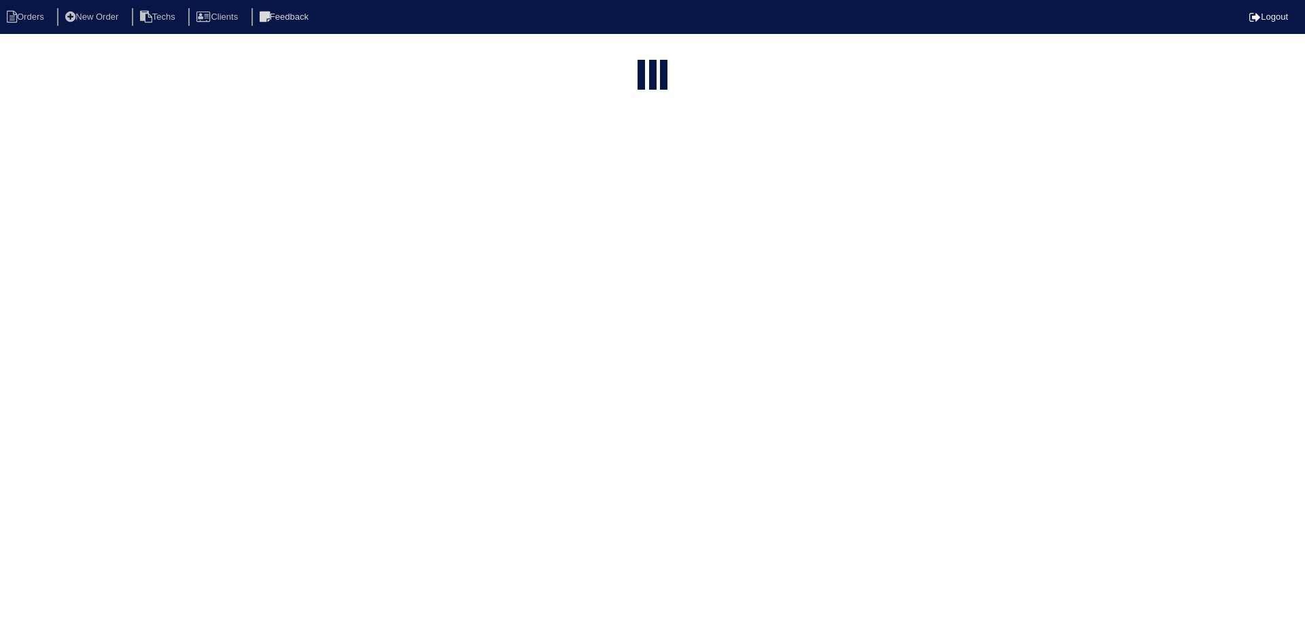
select select "15"
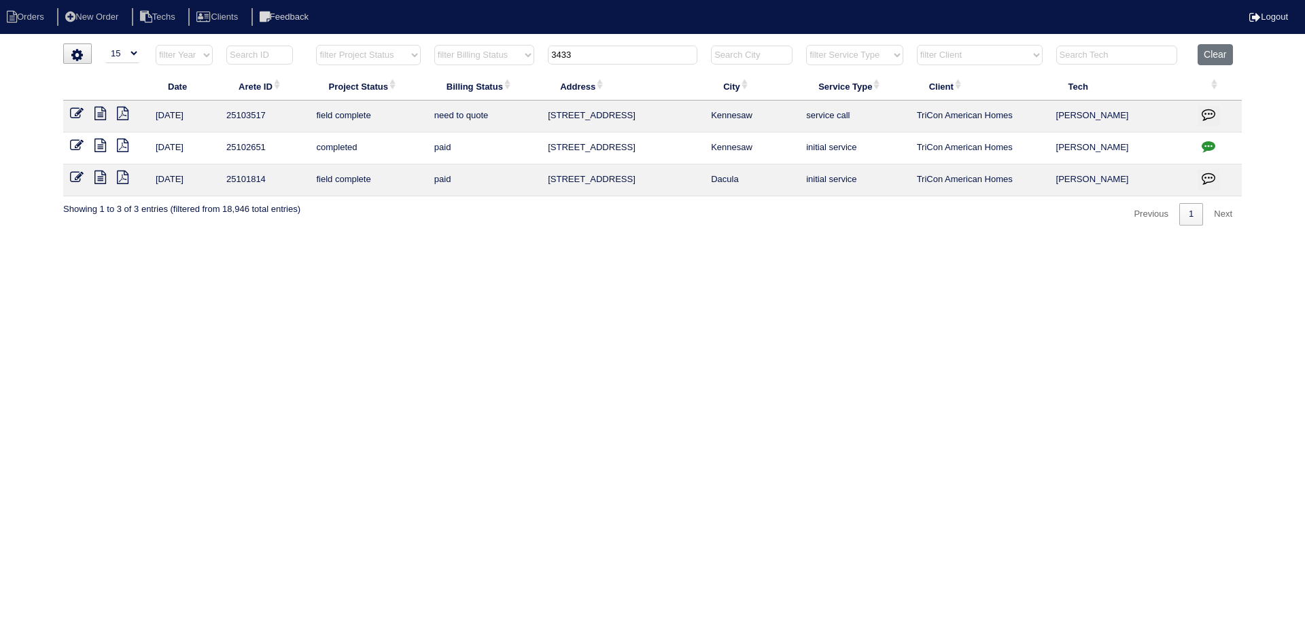
drag, startPoint x: 546, startPoint y: 60, endPoint x: 539, endPoint y: 61, distance: 6.8
click at [540, 61] on tr "filter Year -- Any Year -- 2025 2024 2023 2022 2021 2020 2019 filter Project St…" at bounding box center [652, 58] width 1179 height 28
type input "9765"
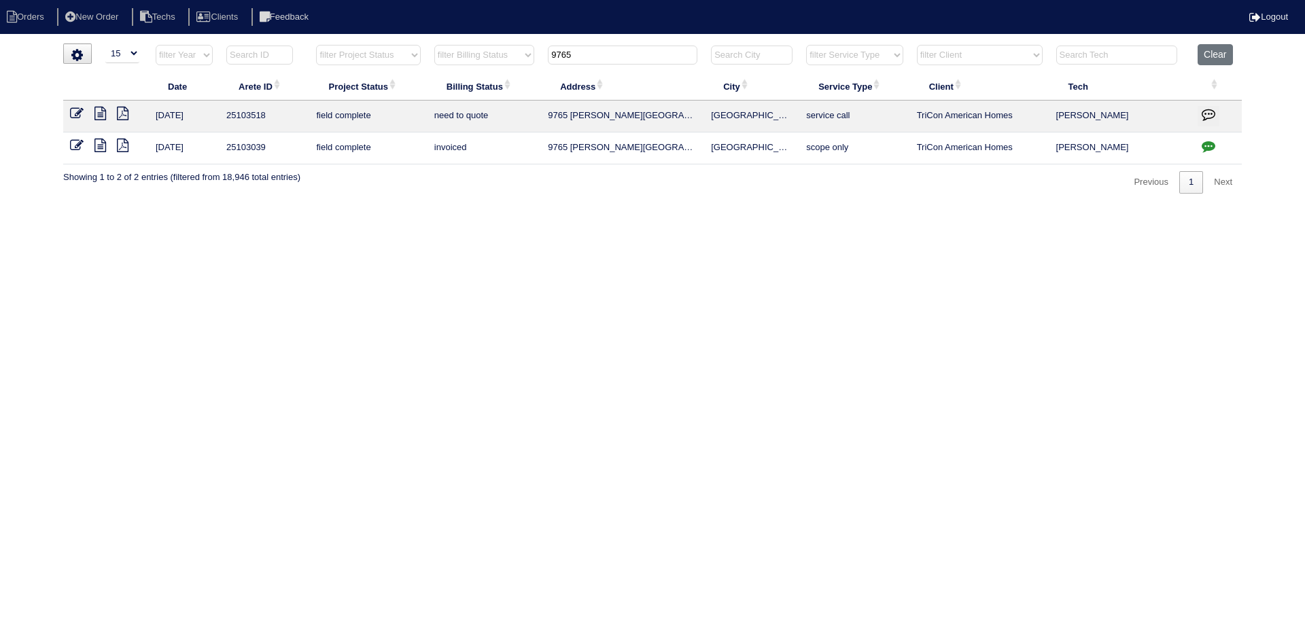
click at [101, 110] on icon at bounding box center [101, 114] width 12 height 14
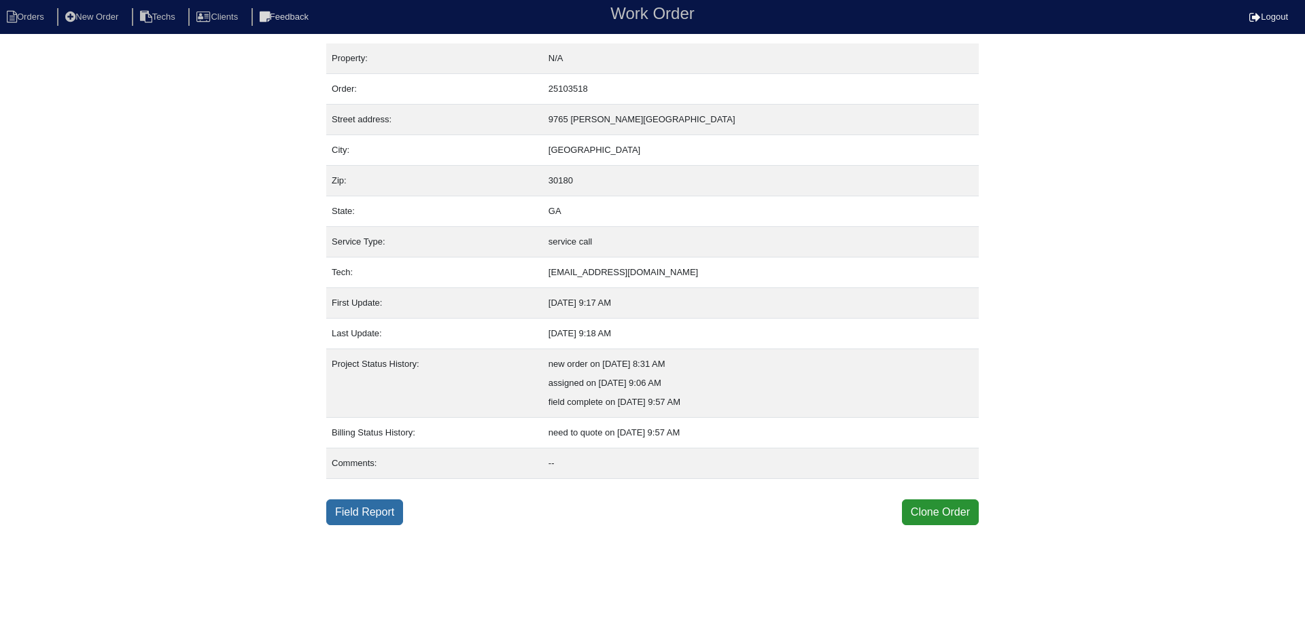
click at [367, 512] on link "Field Report" at bounding box center [364, 513] width 77 height 26
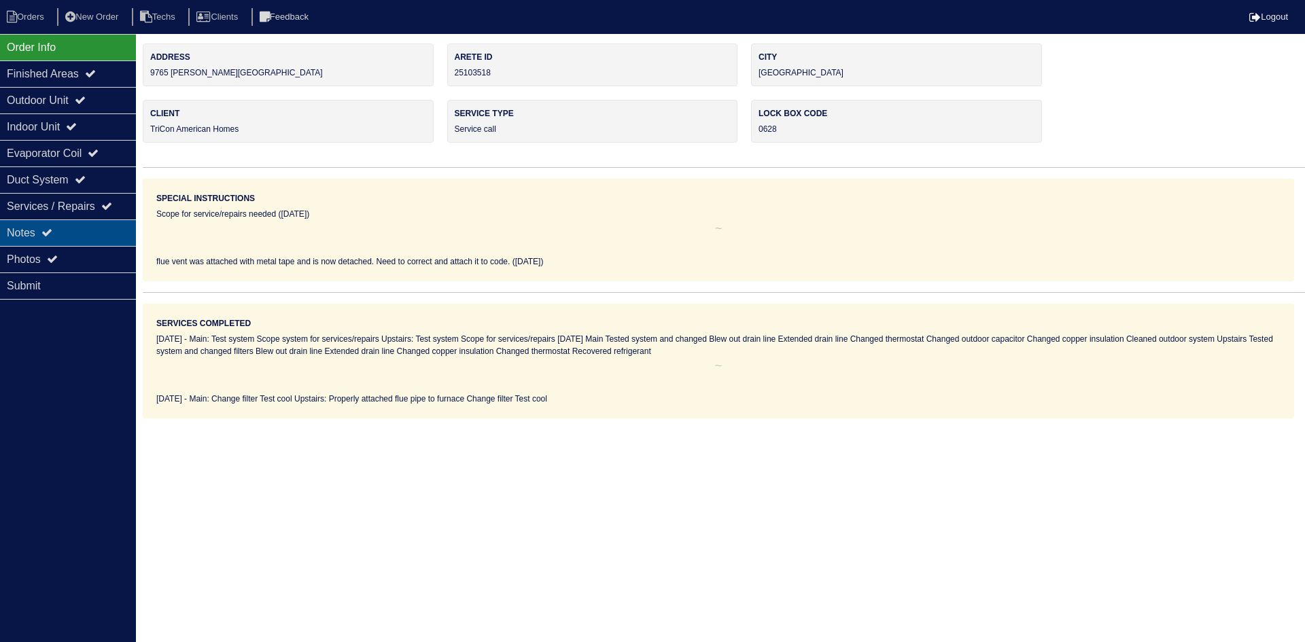
click at [104, 235] on div "Notes" at bounding box center [68, 233] width 136 height 27
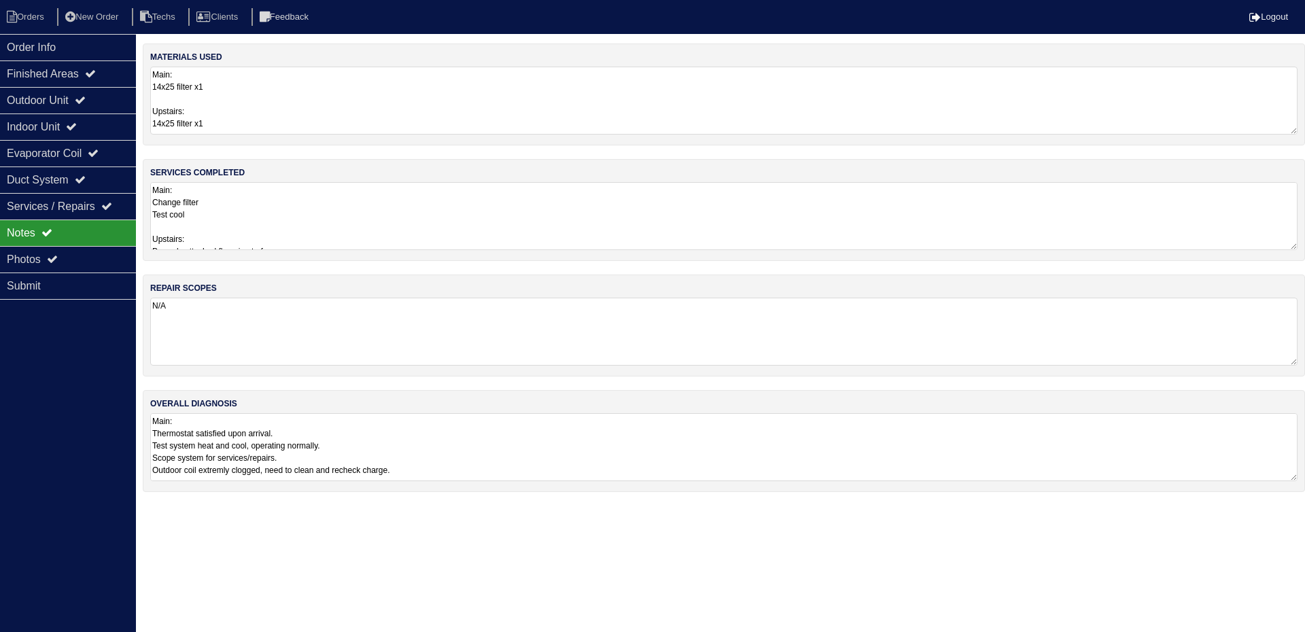
click at [855, 458] on textarea "Main: Thermostat satisfied upon arrival. Test system heat and cool, operating n…" at bounding box center [724, 447] width 1148 height 68
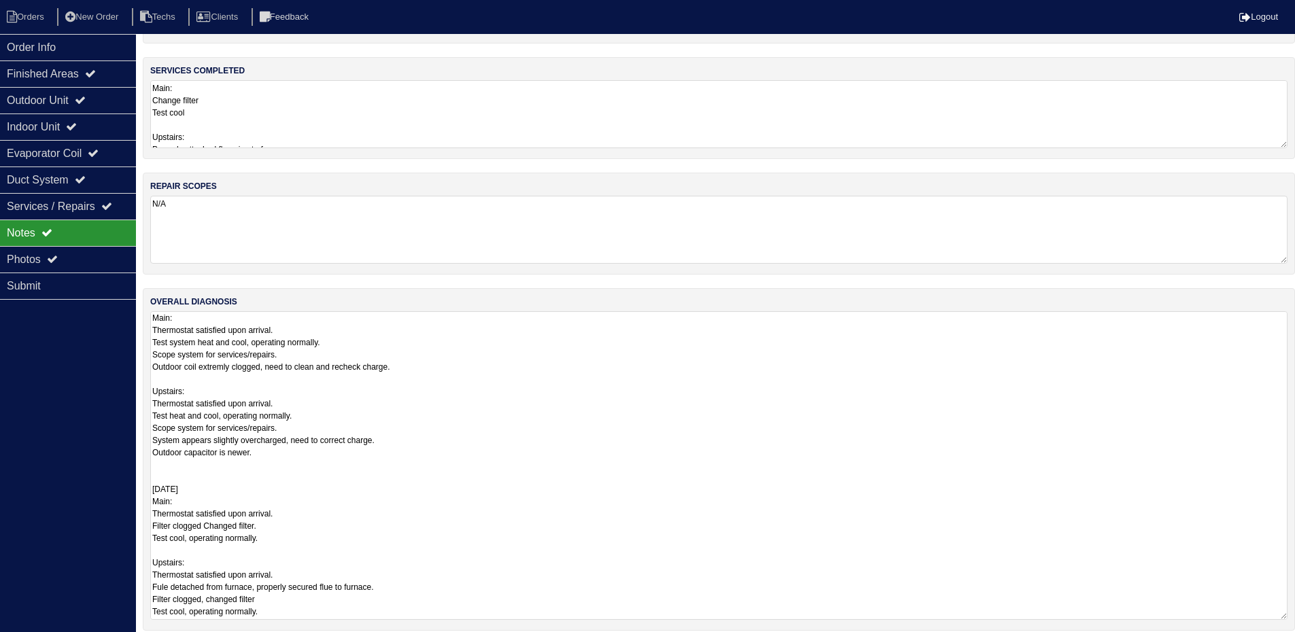
scroll to position [114, 0]
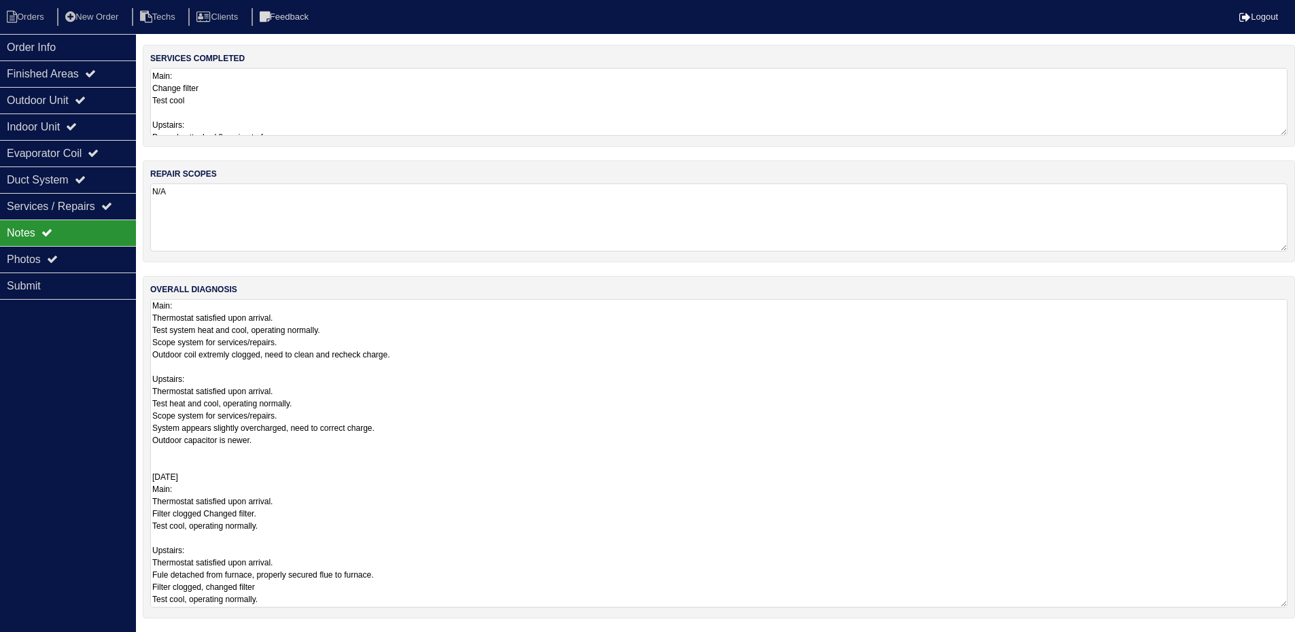
click at [167, 577] on textarea "Main: Thermostat satisfied upon arrival. Test system heat and cool, operating n…" at bounding box center [718, 453] width 1137 height 309
type textarea "Main: Thermostat satisfied upon arrival. Test system heat and cool, operating n…"
click at [424, 107] on div "materials used Main: 14x25 filter x1 Upstairs: 14x25 filter x1 services complet…" at bounding box center [719, 280] width 1152 height 703
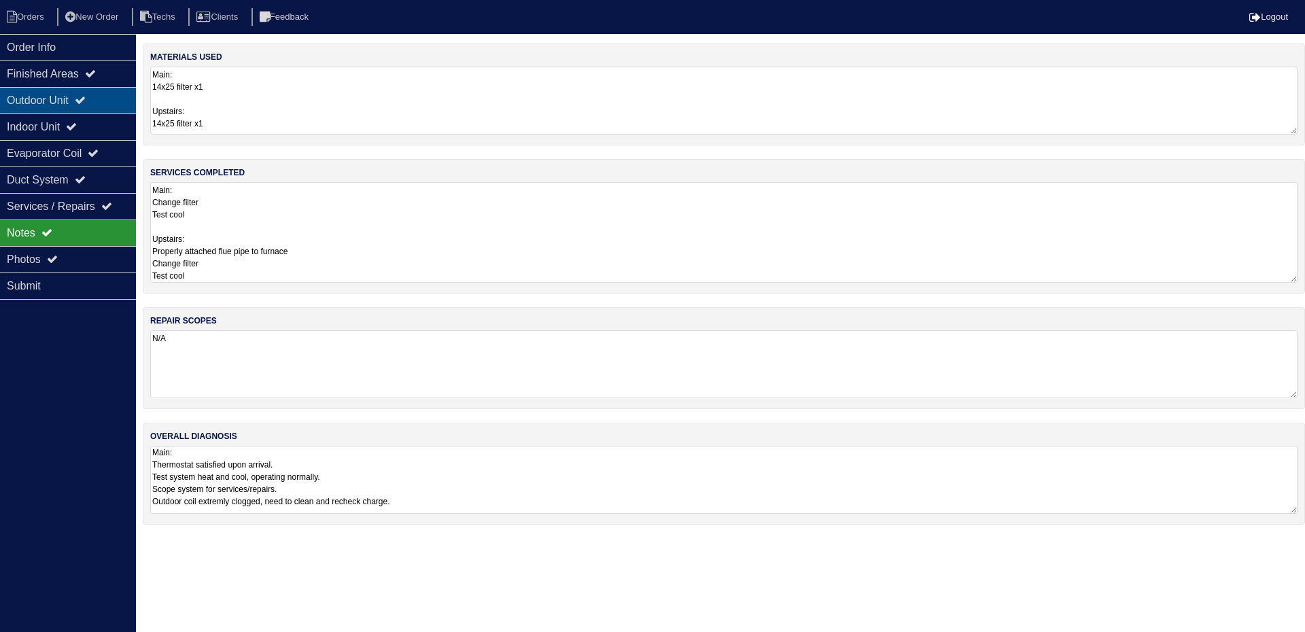
click at [58, 96] on div "Outdoor Unit" at bounding box center [68, 100] width 136 height 27
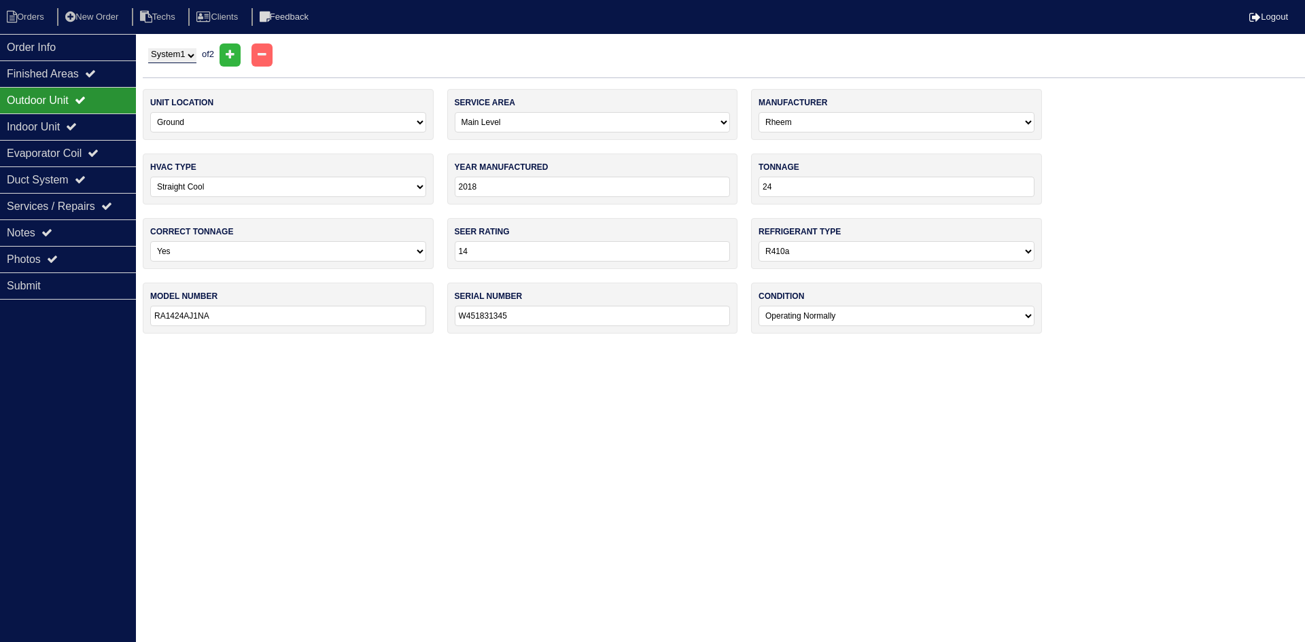
click at [178, 58] on select "System 1 System 2" at bounding box center [172, 55] width 48 height 15
select select "2"
click at [148, 48] on select "System 1 System 2" at bounding box center [172, 55] width 48 height 15
select select "1"
select select "[PERSON_NAME]"
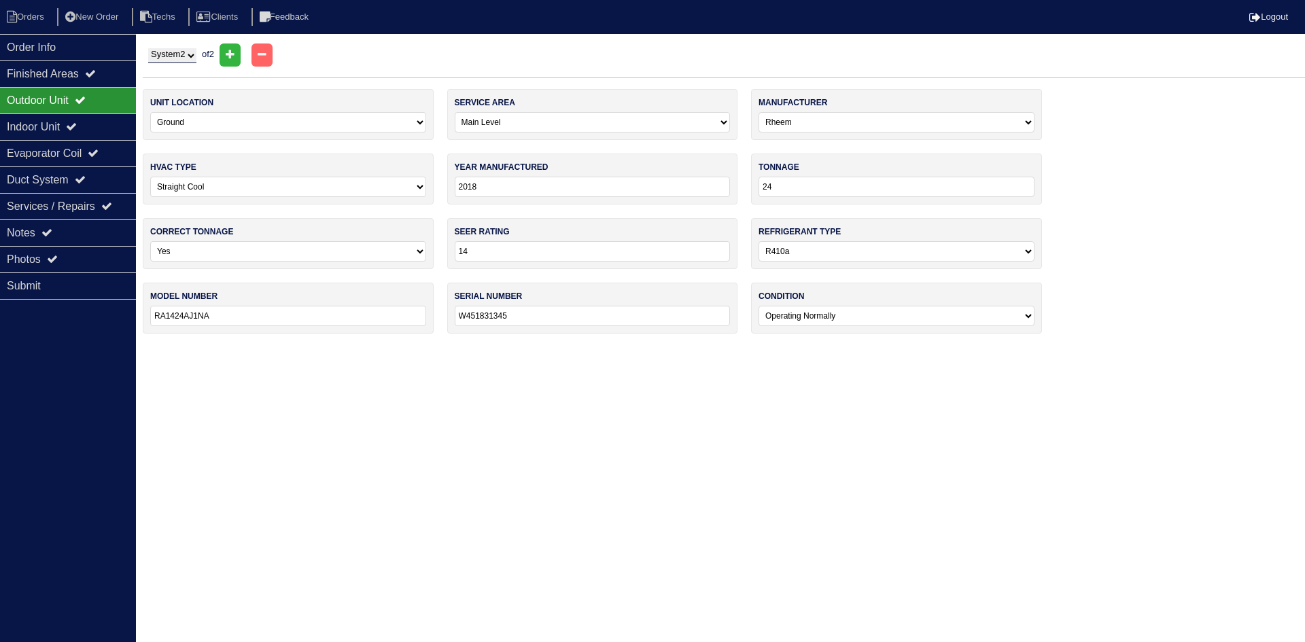
type input "2019"
type input "GSX140241LC"
type input "1902061845"
click at [164, 55] on select "System 1 System 2" at bounding box center [172, 55] width 48 height 15
select select "1"
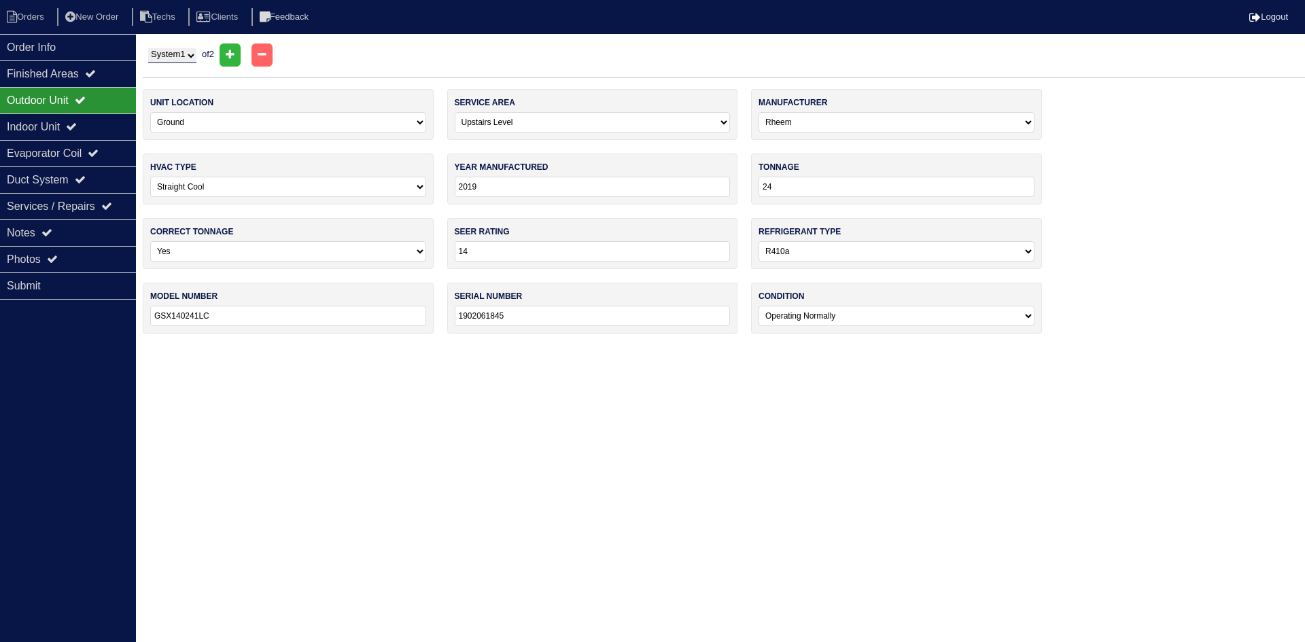
click at [148, 48] on select "System 1 System 2" at bounding box center [172, 55] width 48 height 15
select select "0"
select select "Rheem"
type input "2018"
type input "RA1424AJ1NA"
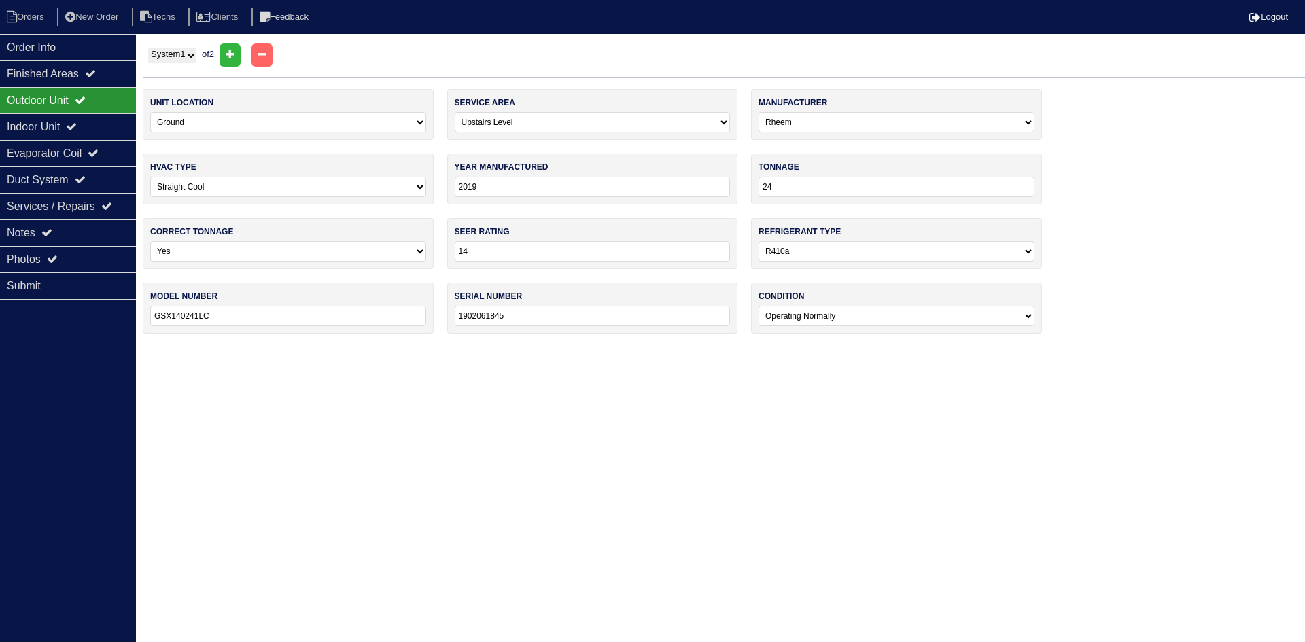
type input "W451831345"
click at [75, 93] on div "Outdoor Unit" at bounding box center [68, 100] width 136 height 27
drag, startPoint x: 56, startPoint y: 125, endPoint x: 52, endPoint y: 113, distance: 12.9
click at [56, 125] on div "Indoor Unit" at bounding box center [68, 127] width 136 height 27
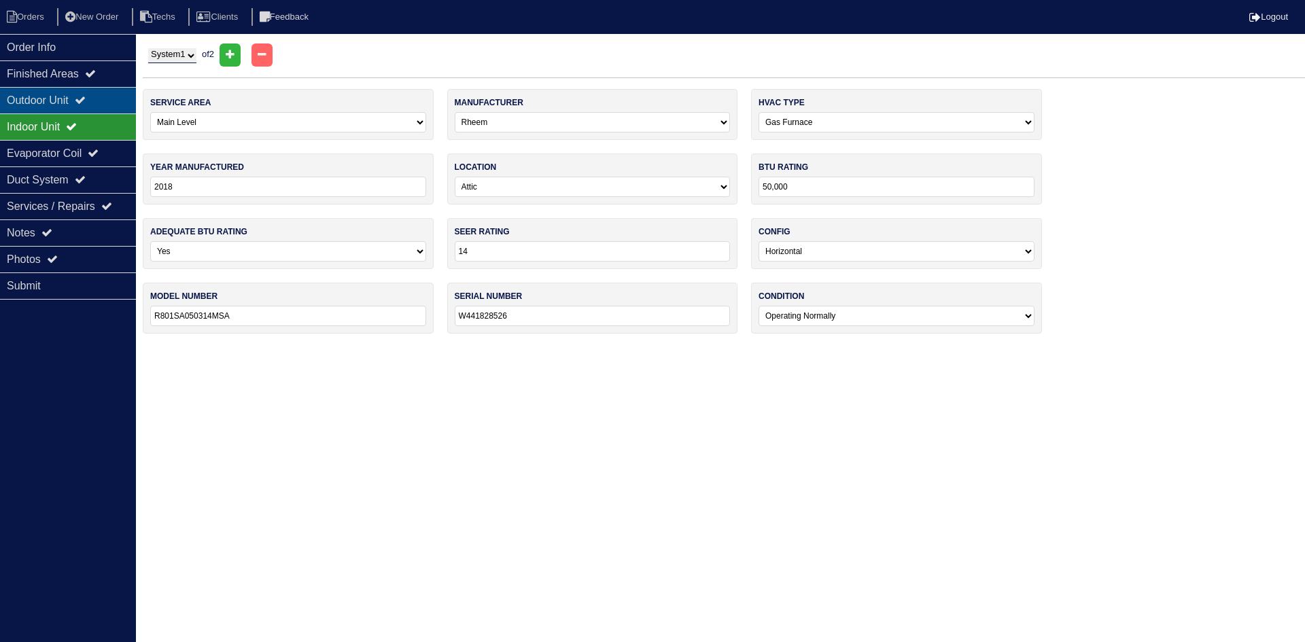
click at [50, 101] on div "Outdoor Unit" at bounding box center [68, 100] width 136 height 27
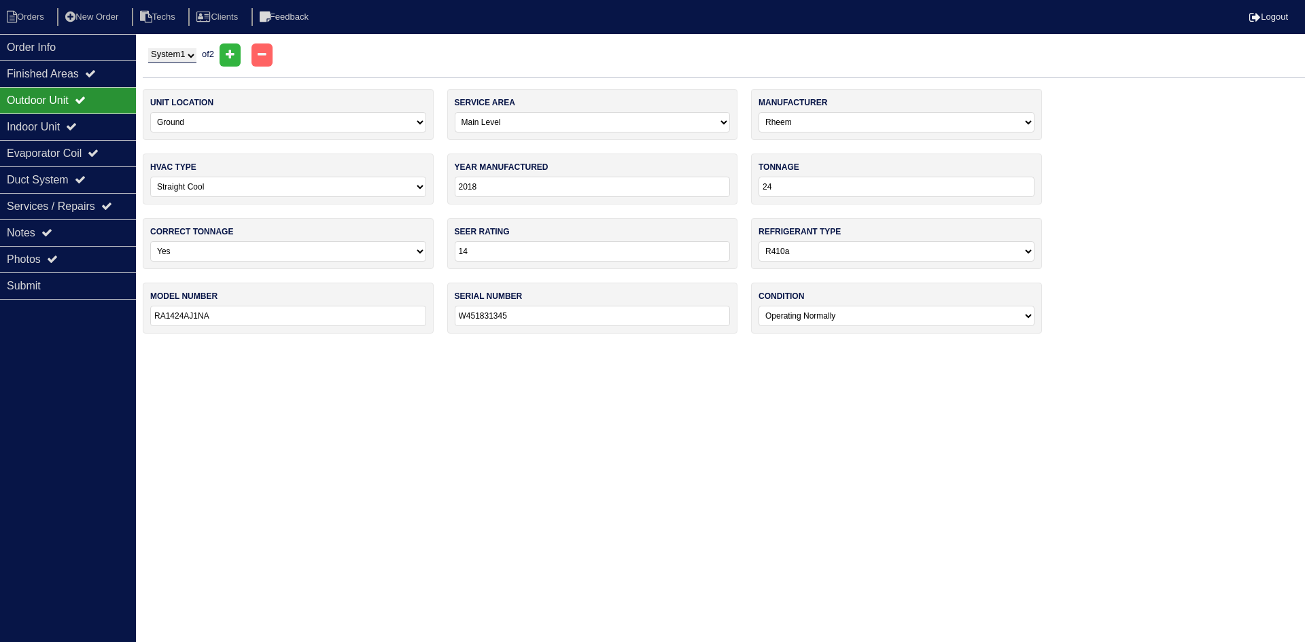
click at [194, 58] on select "System 1 System 2" at bounding box center [172, 55] width 48 height 15
select select "2"
click at [148, 48] on select "System 1 System 2" at bounding box center [172, 55] width 48 height 15
select select "1"
select select "[PERSON_NAME]"
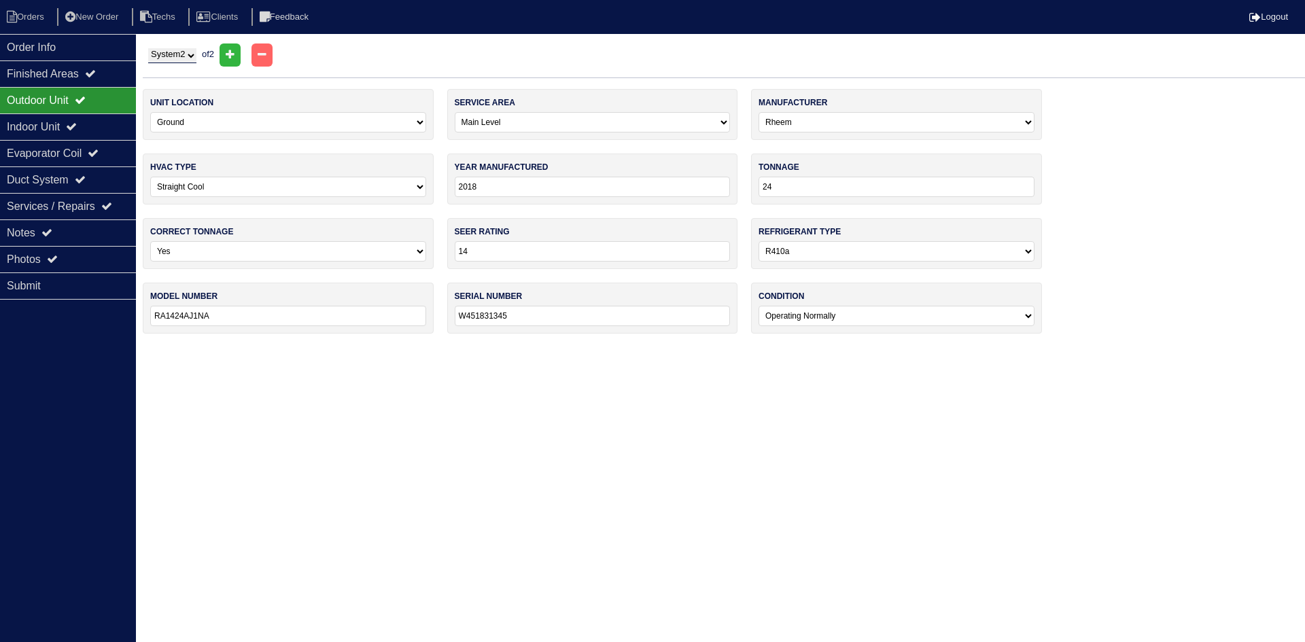
type input "2019"
type input "GSX140241LC"
type input "1902061845"
click at [77, 126] on icon at bounding box center [71, 126] width 11 height 11
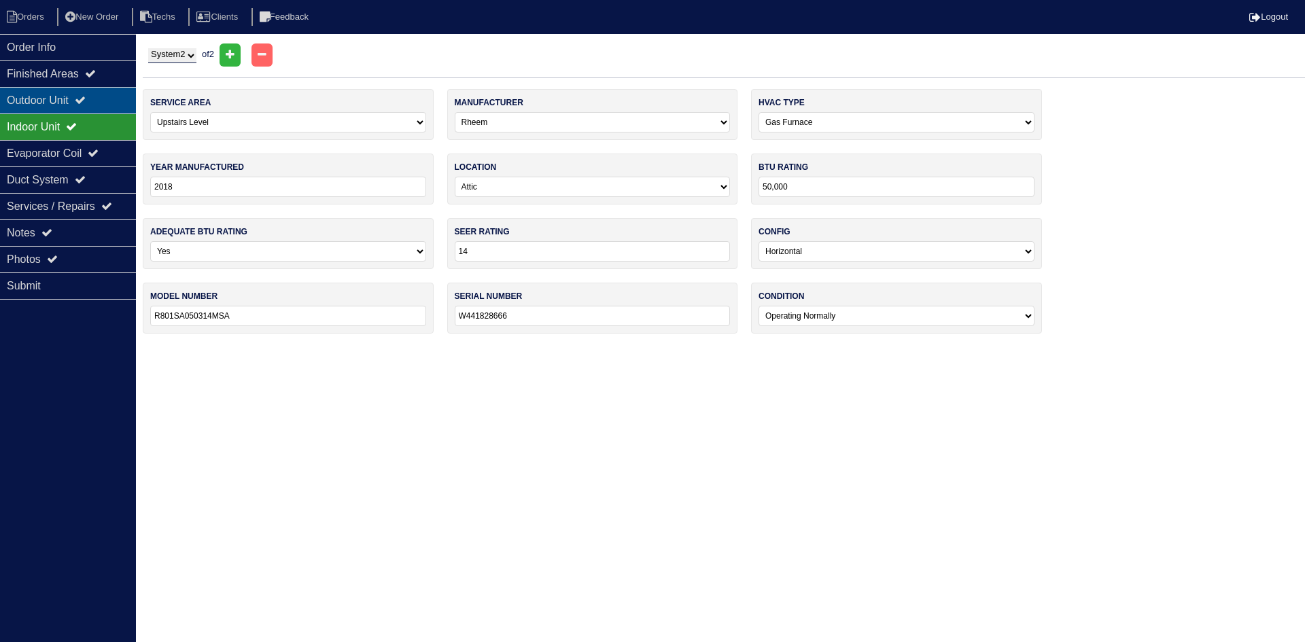
click at [77, 96] on div "Outdoor Unit" at bounding box center [68, 100] width 136 height 27
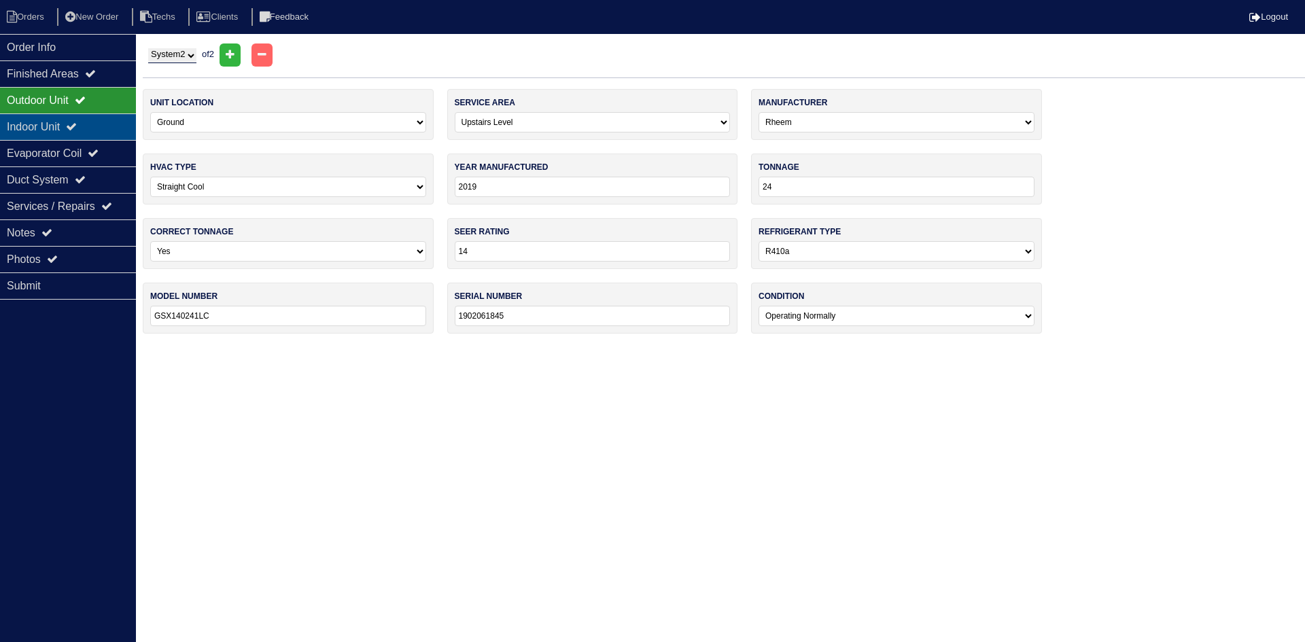
click at [92, 124] on div "Indoor Unit" at bounding box center [68, 127] width 136 height 27
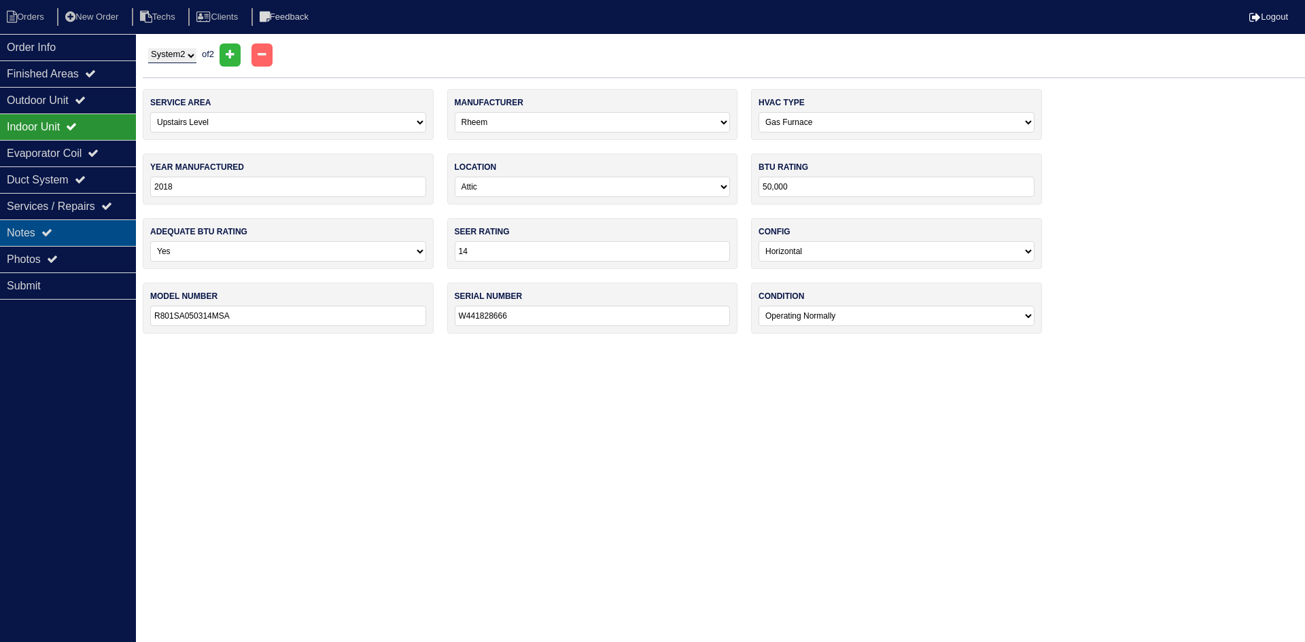
click at [39, 230] on div "Notes" at bounding box center [68, 233] width 136 height 27
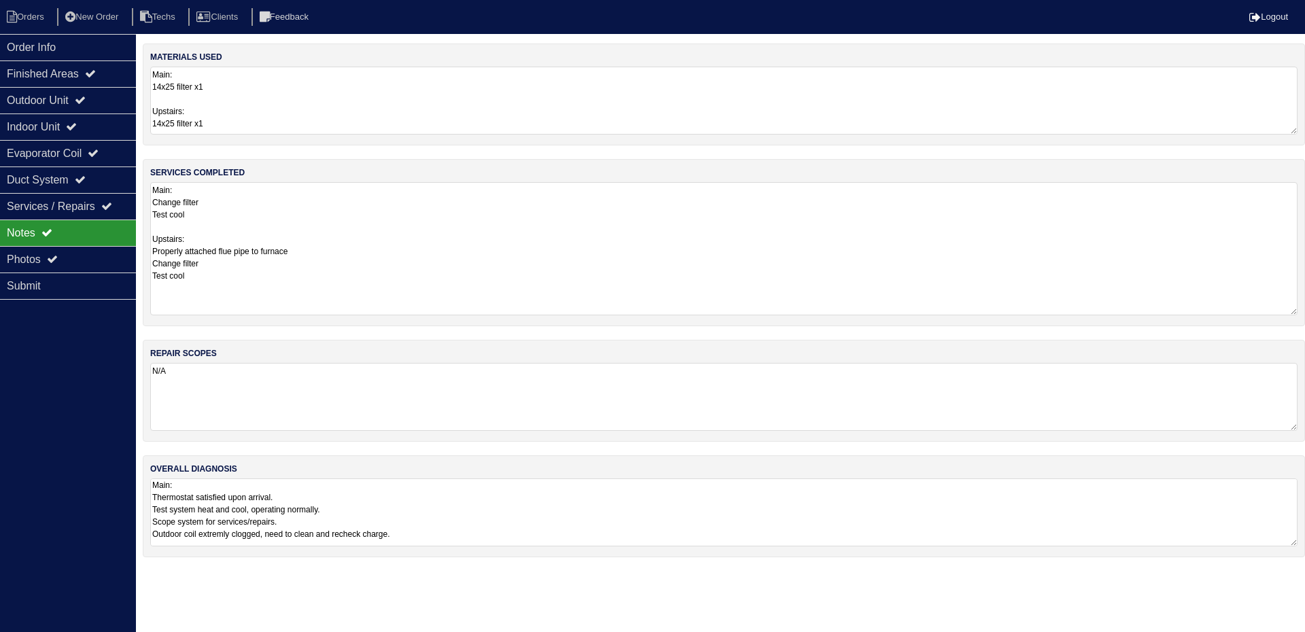
drag, startPoint x: 1294, startPoint y: 246, endPoint x: 1305, endPoint y: 311, distance: 66.2
click at [1305, 311] on div "services completed Main: Change filter Test cool Upstairs: Properly attached fl…" at bounding box center [724, 242] width 1163 height 167
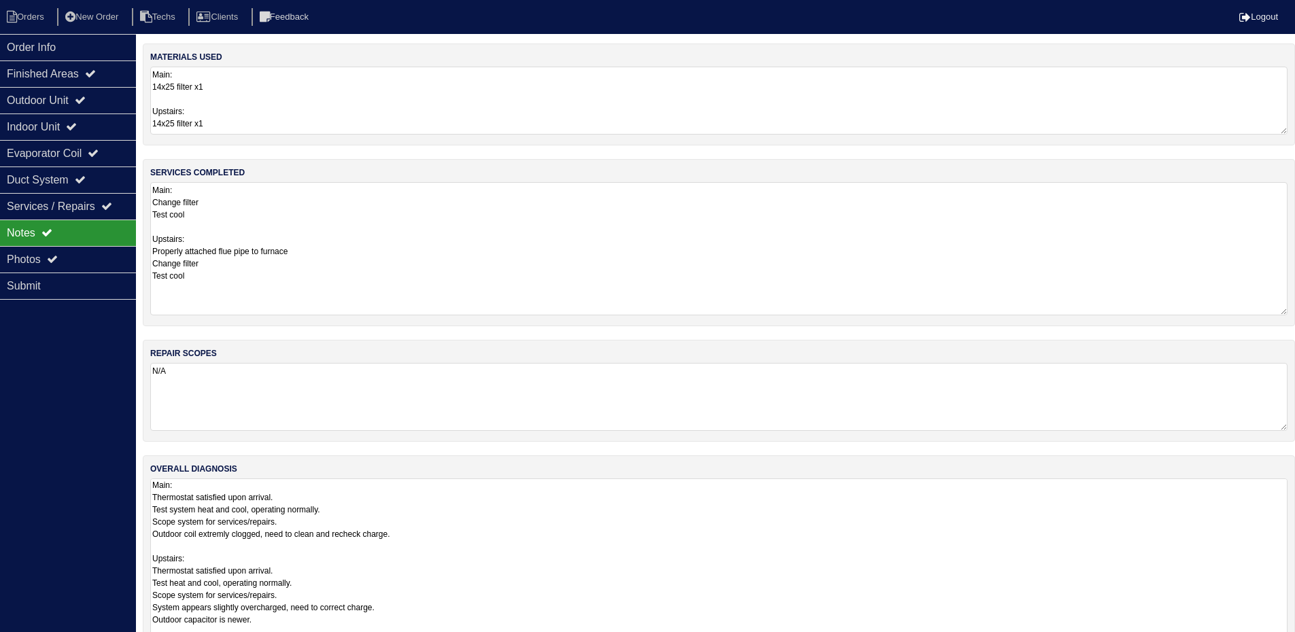
drag, startPoint x: 1292, startPoint y: 543, endPoint x: 1305, endPoint y: 674, distance: 131.8
click at [1295, 642] on html "Orders New Order Techs Clients Feedback Logout Orders New Order Users Clients M…" at bounding box center [647, 351] width 1295 height 702
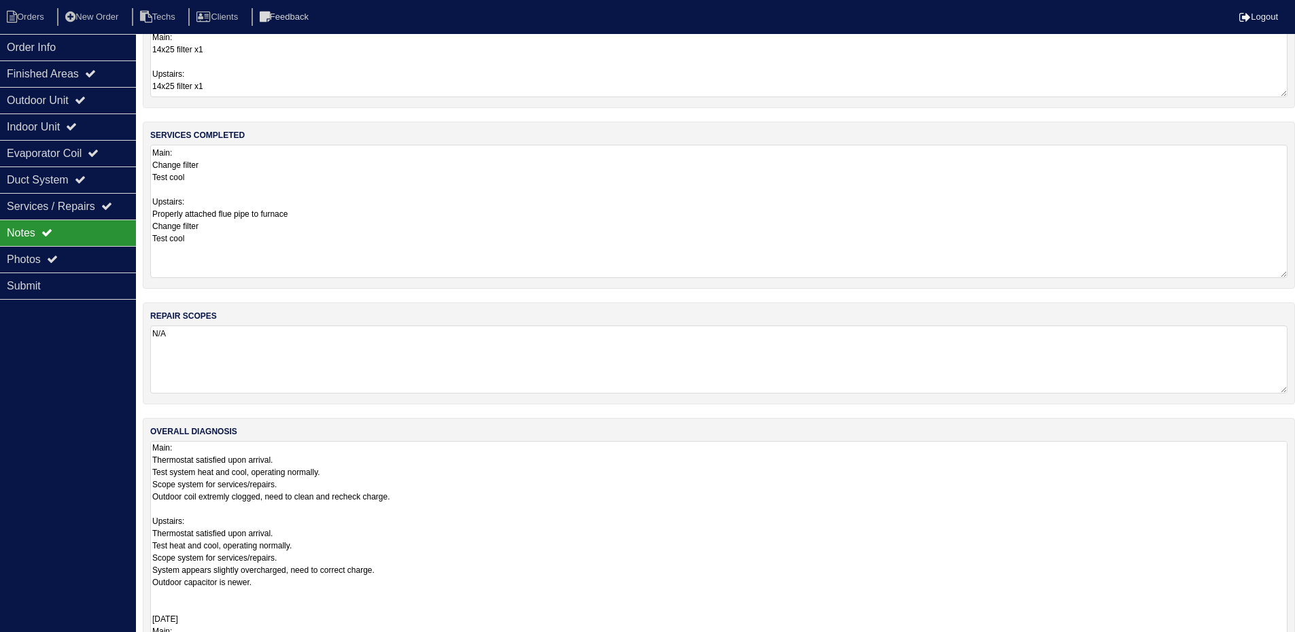
scroll to position [70, 0]
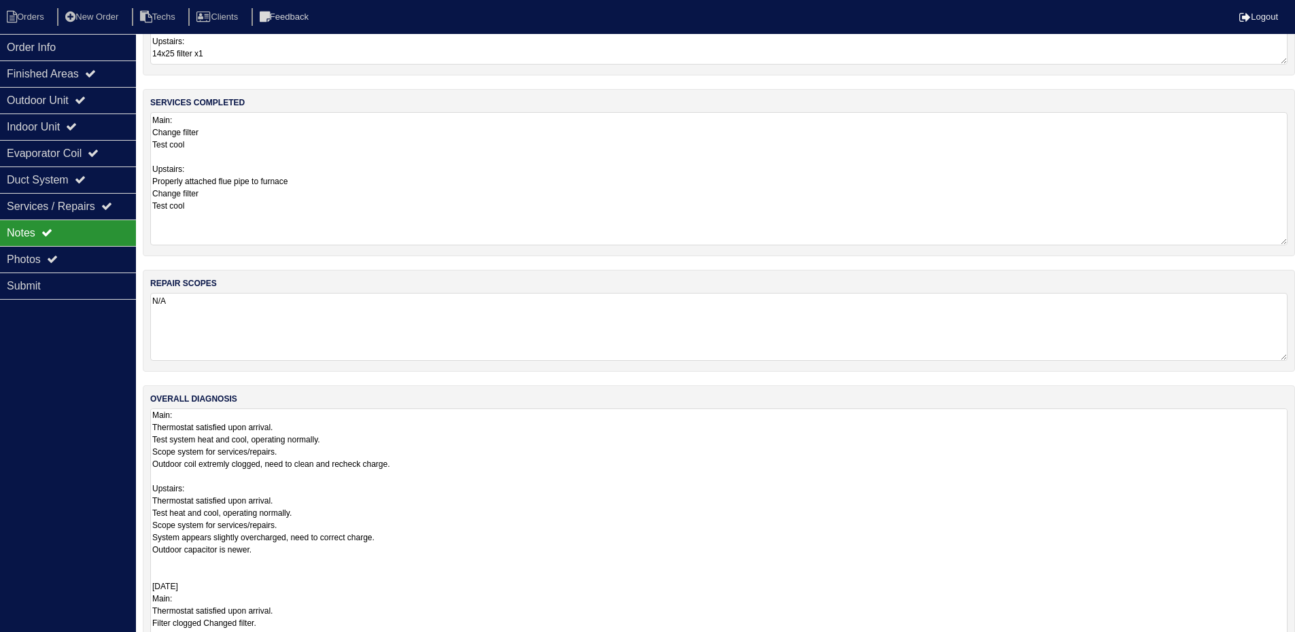
drag, startPoint x: 1284, startPoint y: 601, endPoint x: 1283, endPoint y: 674, distance: 73.4
click at [1283, 642] on html "Orders New Order Techs Clients Feedback Logout Orders New Order Users Clients M…" at bounding box center [647, 318] width 1295 height 776
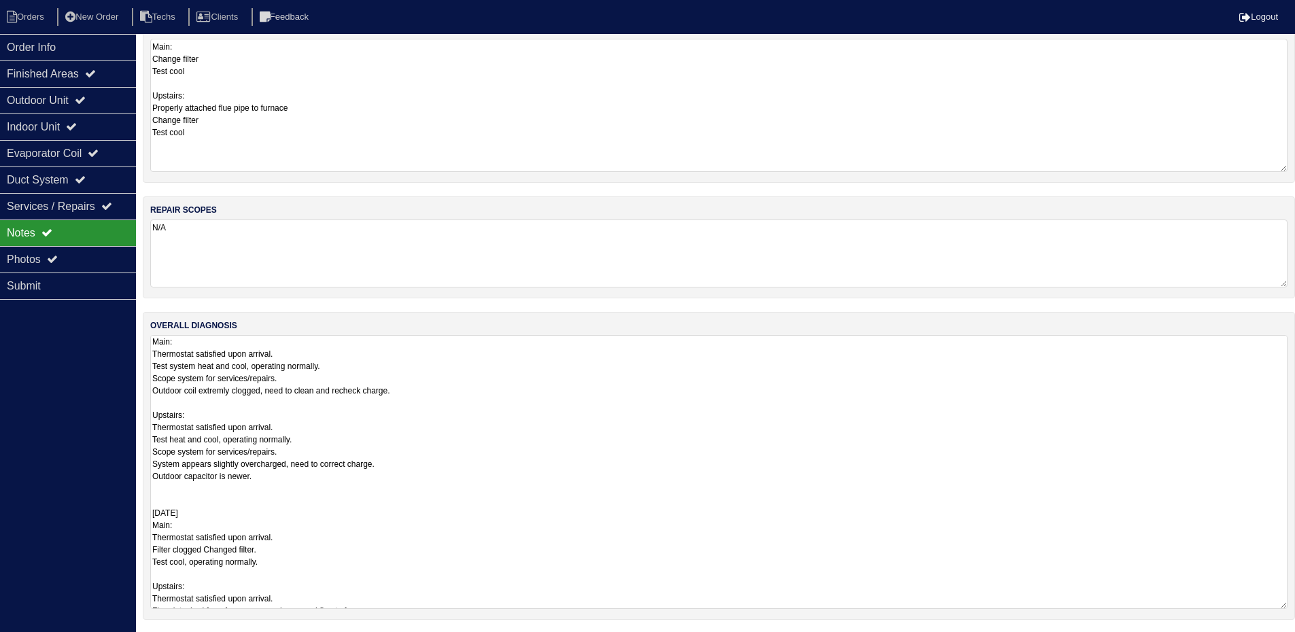
scroll to position [0, 0]
drag, startPoint x: 1284, startPoint y: 602, endPoint x: 1299, endPoint y: 674, distance: 73.6
click at [1295, 642] on html "Orders New Order Techs Clients Feedback Logout Orders New Order Users Clients M…" at bounding box center [647, 281] width 1295 height 848
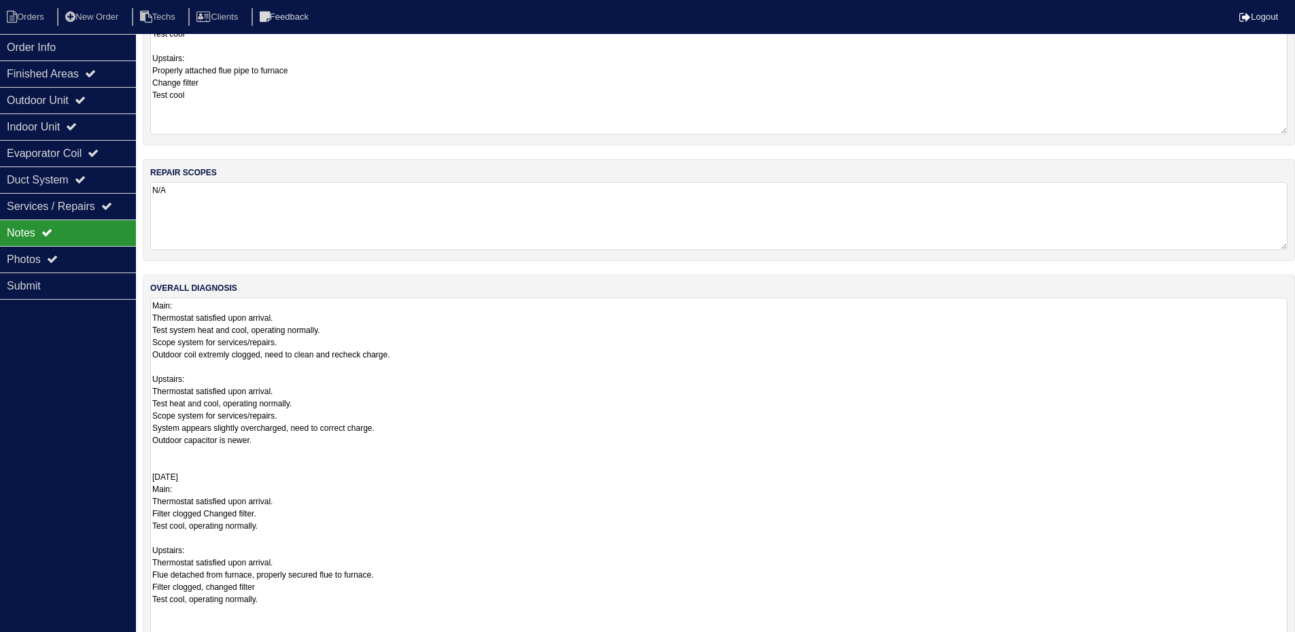
scroll to position [216, 0]
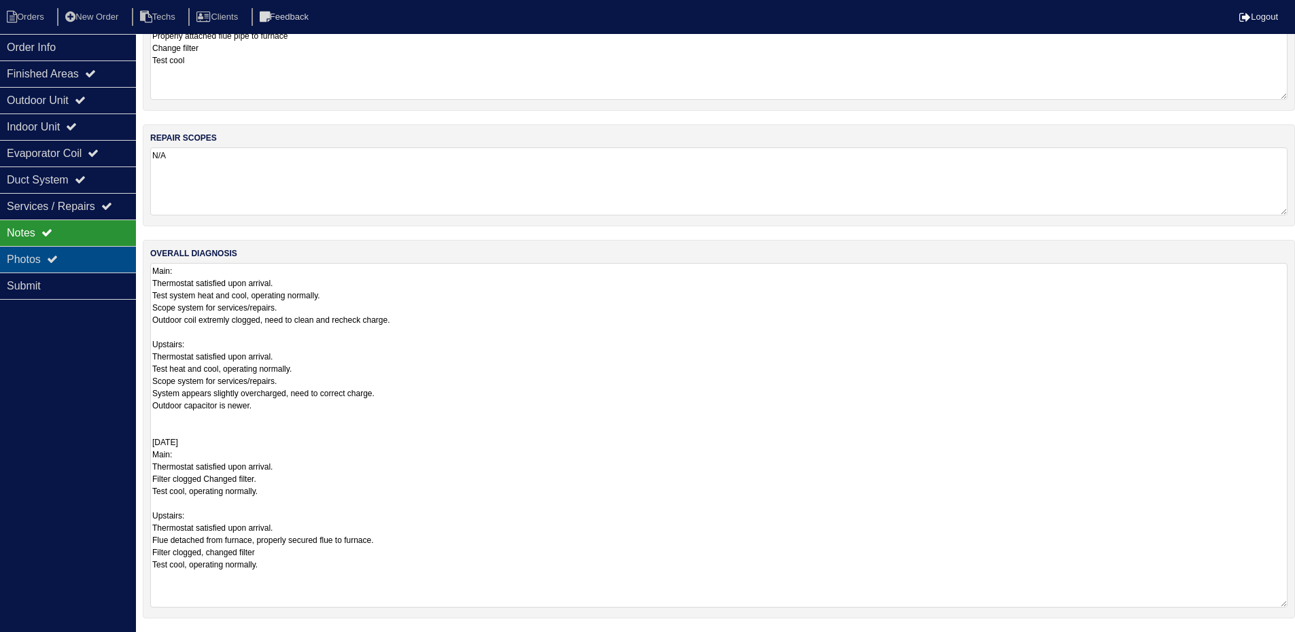
drag, startPoint x: 82, startPoint y: 252, endPoint x: 425, endPoint y: 262, distance: 343.5
click at [82, 252] on div "Photos" at bounding box center [68, 259] width 136 height 27
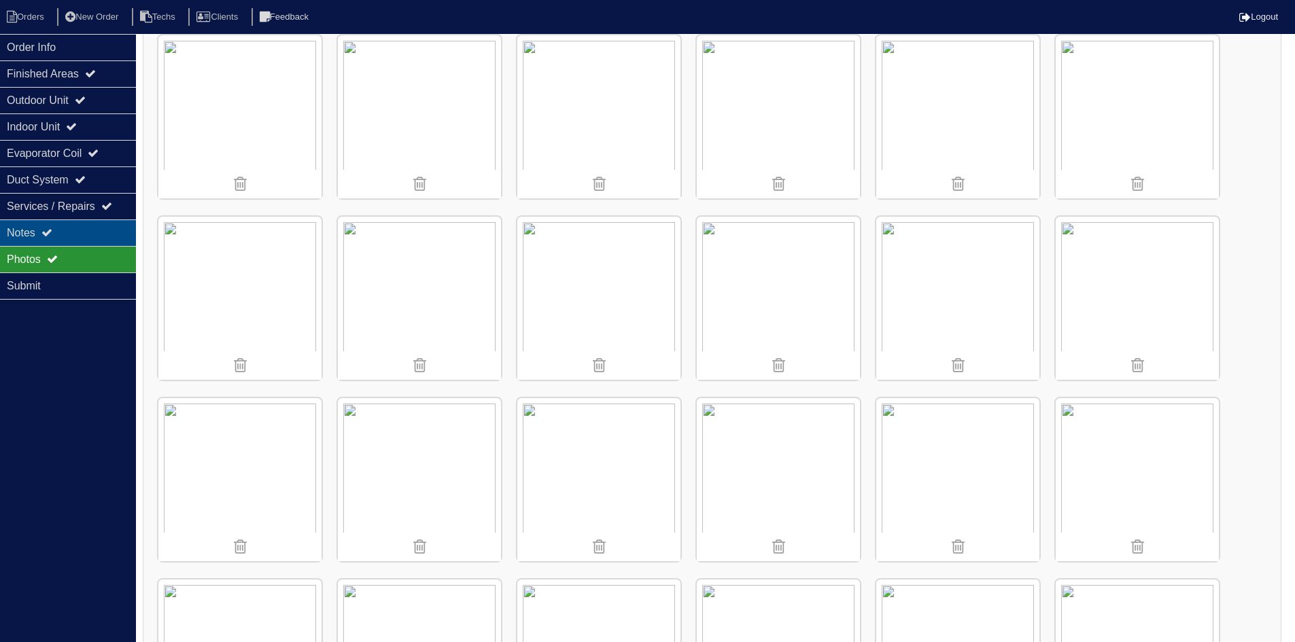
click at [65, 228] on div "Notes" at bounding box center [68, 233] width 136 height 27
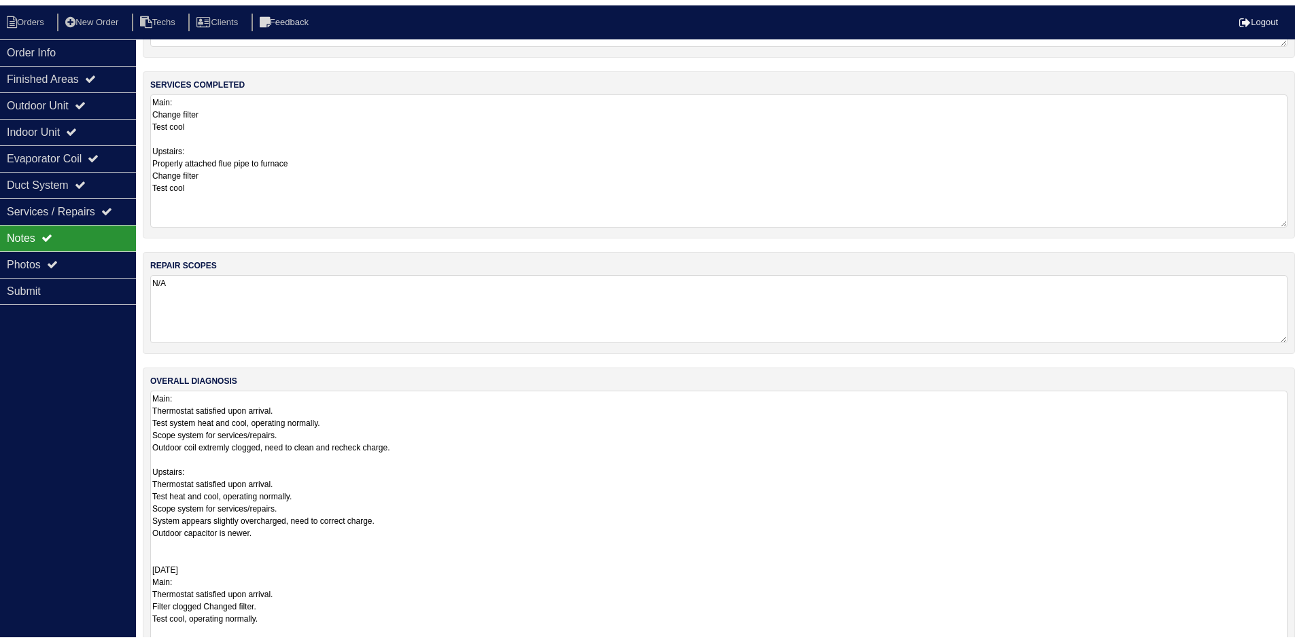
scroll to position [0, 0]
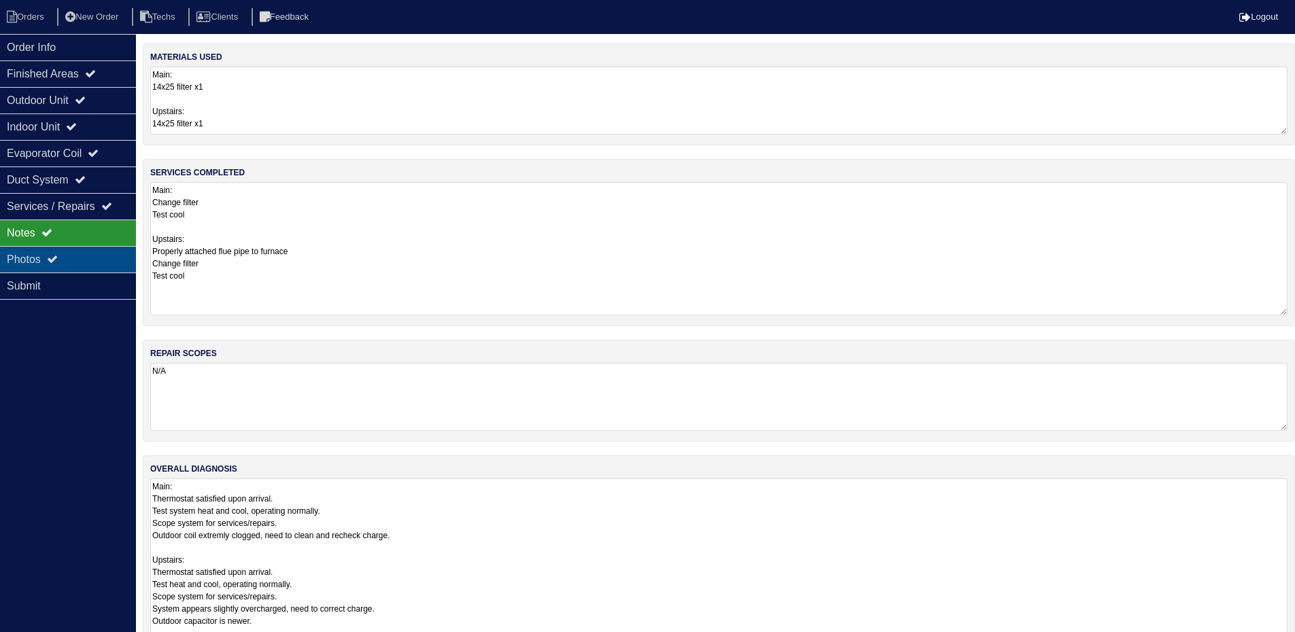
click at [39, 256] on div "Photos" at bounding box center [68, 259] width 136 height 27
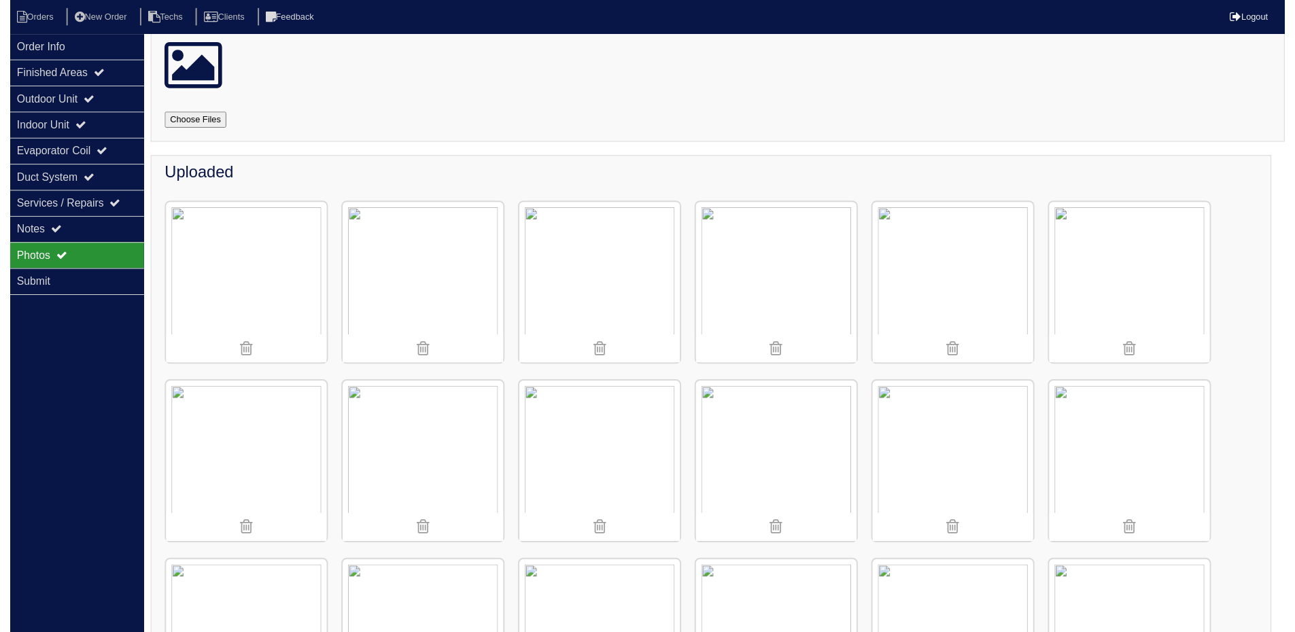
scroll to position [136, 0]
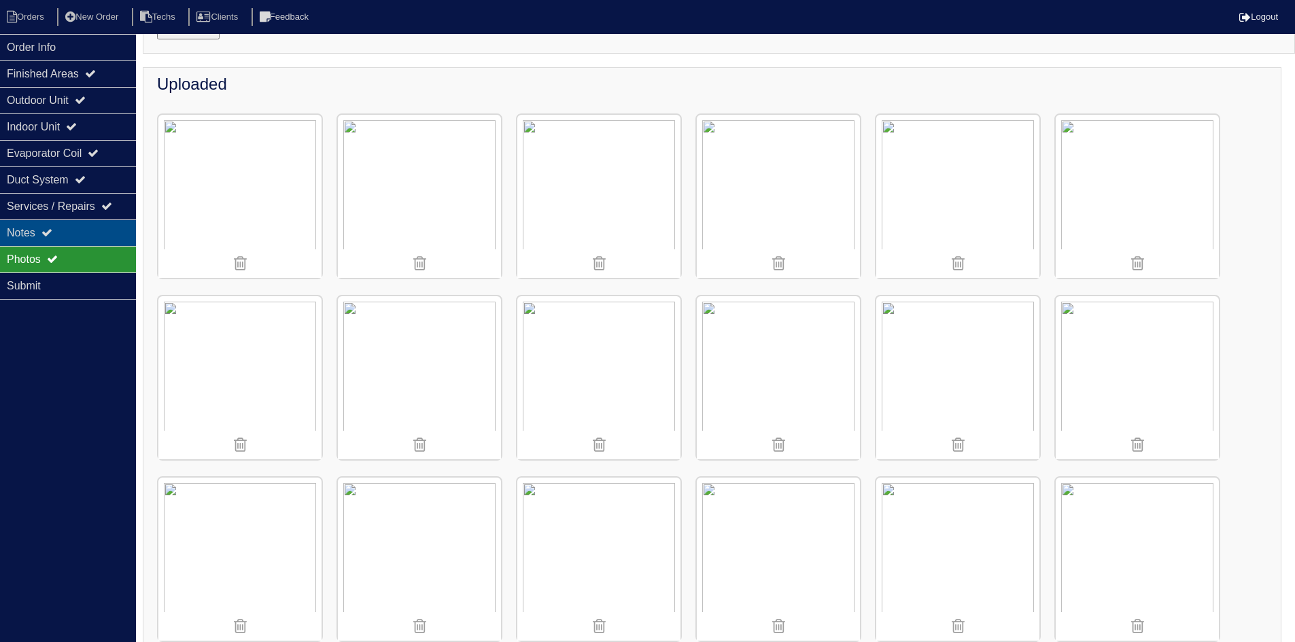
click at [78, 232] on div "Notes" at bounding box center [68, 233] width 136 height 27
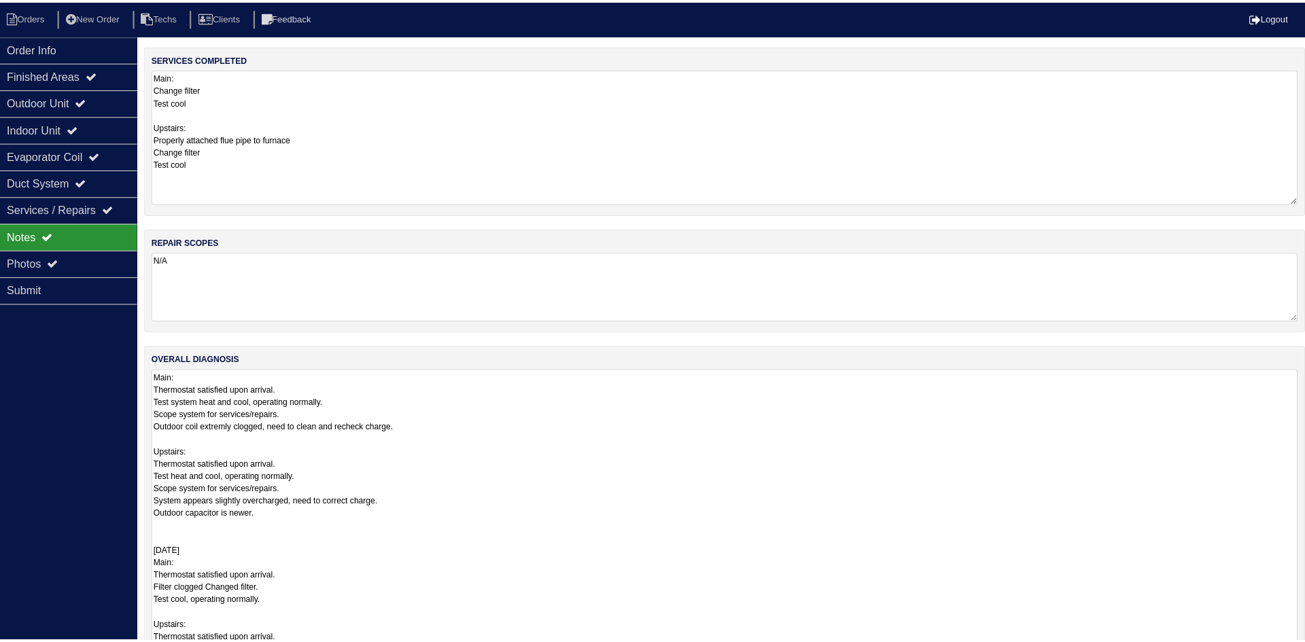
scroll to position [0, 0]
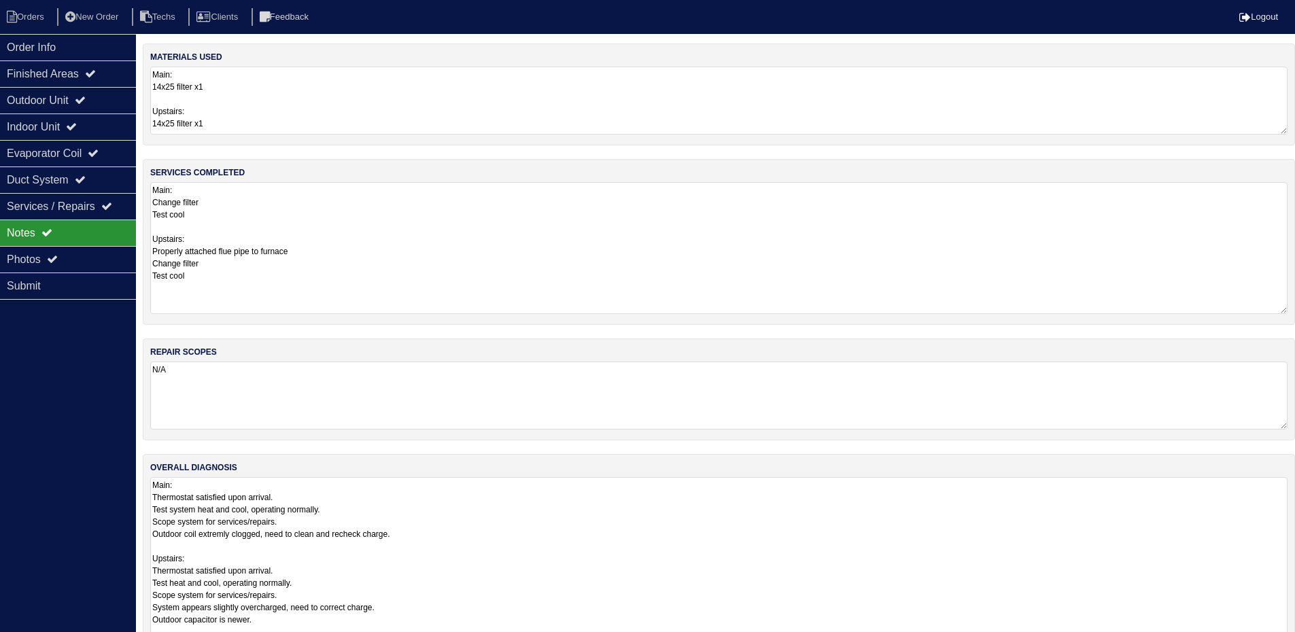
drag, startPoint x: 307, startPoint y: 251, endPoint x: 137, endPoint y: 252, distance: 169.3
click at [137, 252] on div "Order Info Finished Areas Outdoor Unit Indoor Unit Evaporator Coil Duct System …" at bounding box center [647, 445] width 1295 height 803
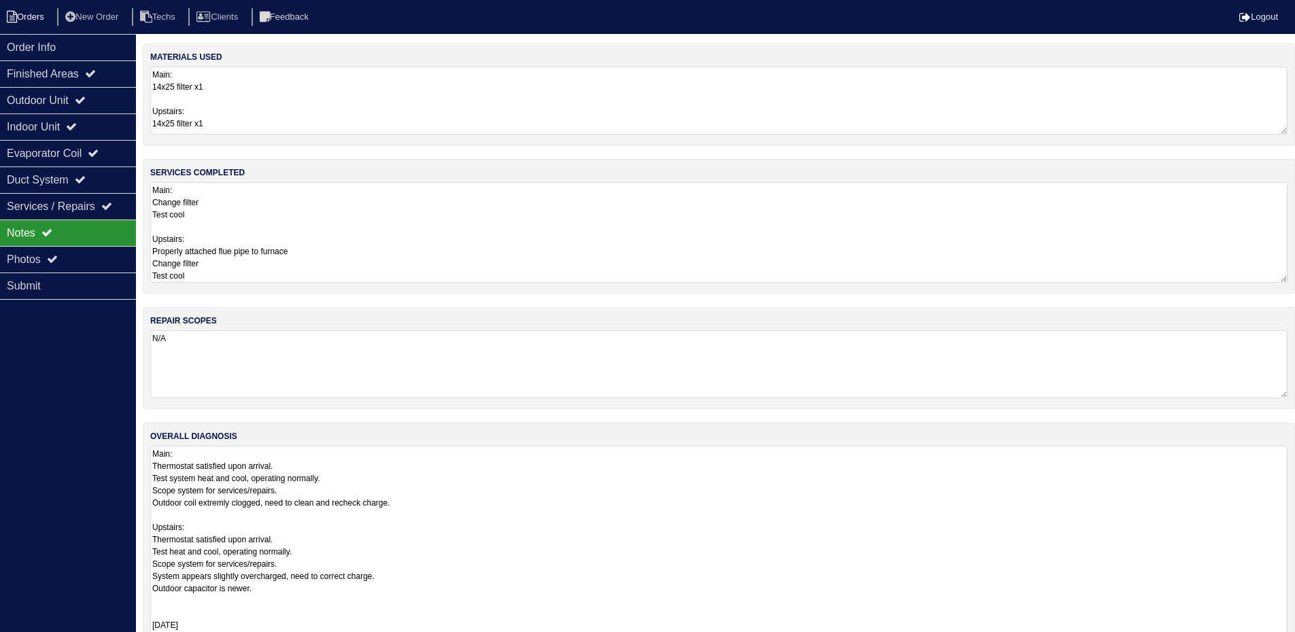
click at [21, 15] on li "Orders" at bounding box center [27, 17] width 55 height 18
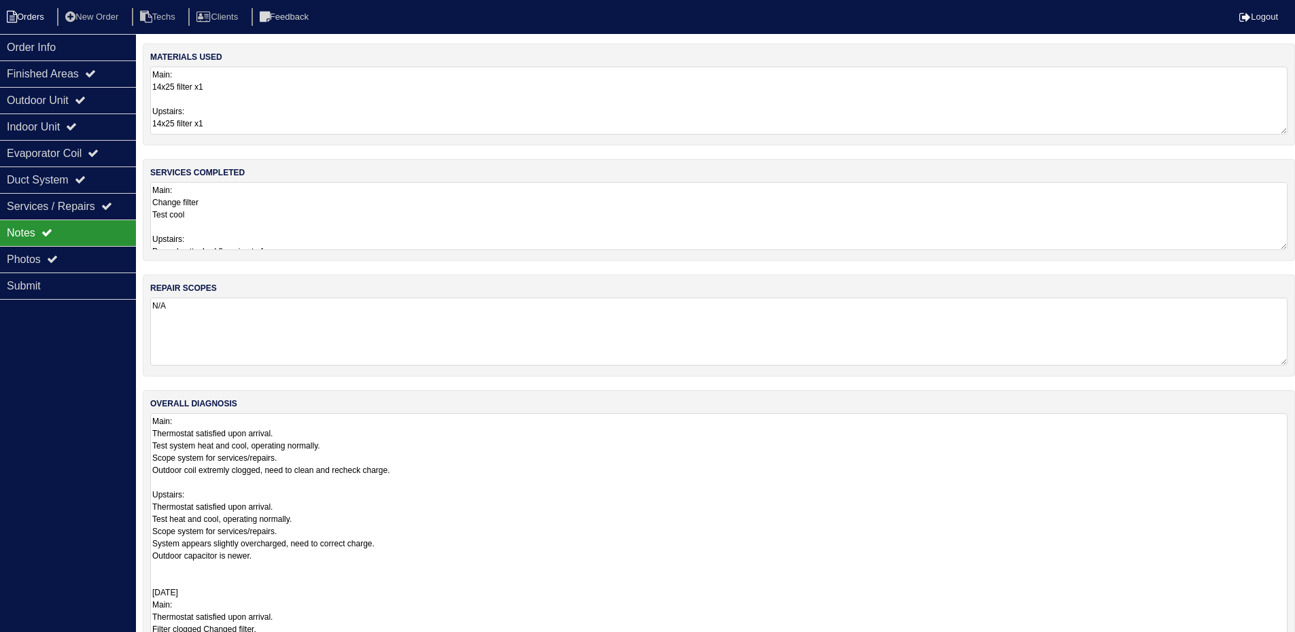
select select "15"
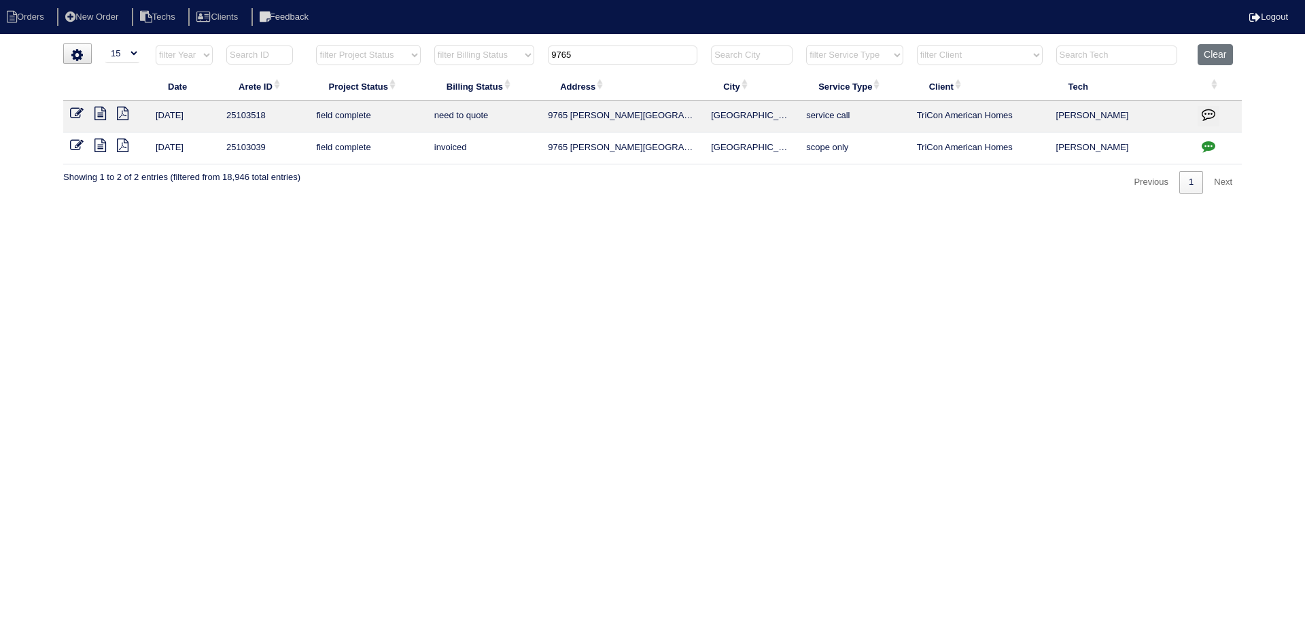
drag, startPoint x: 556, startPoint y: 54, endPoint x: 548, endPoint y: 54, distance: 8.2
click at [548, 54] on th "9765" at bounding box center [622, 58] width 163 height 28
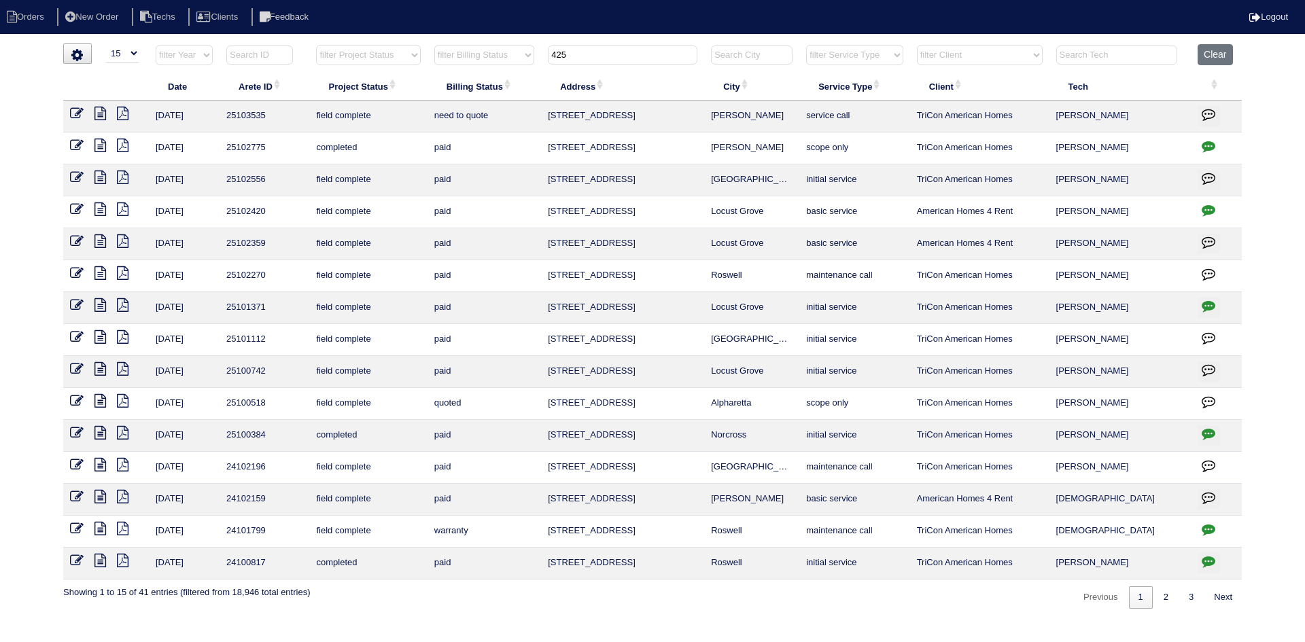
type input "425"
click at [98, 111] on icon at bounding box center [101, 114] width 12 height 14
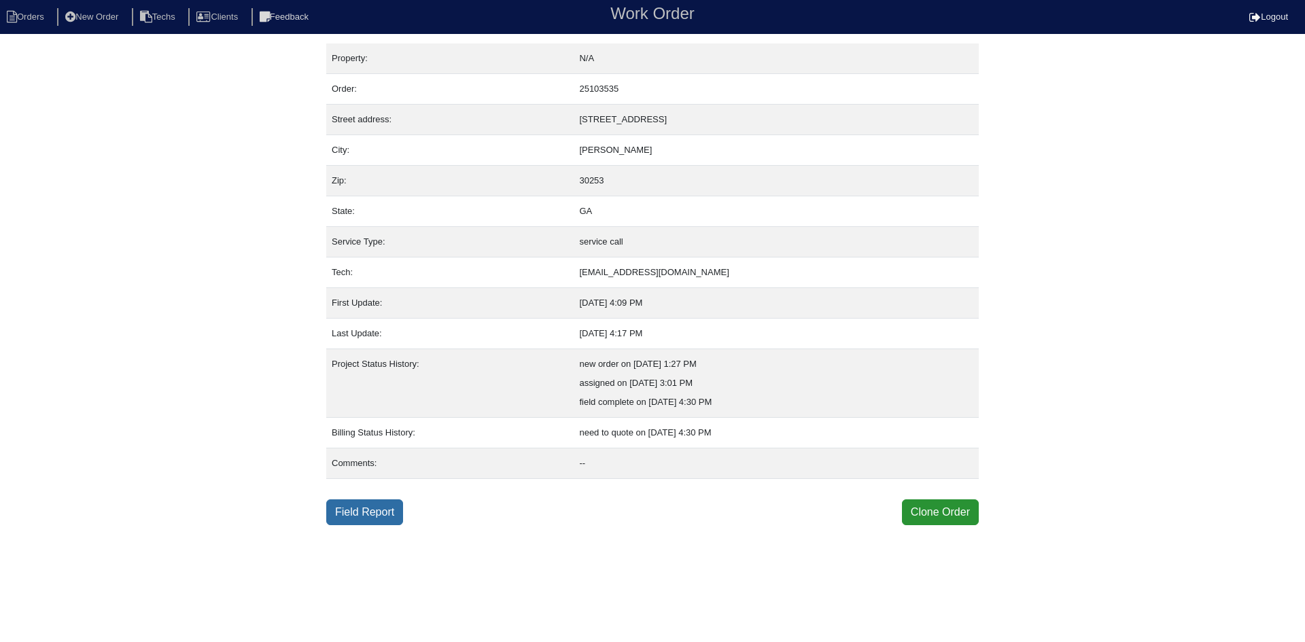
click at [362, 517] on link "Field Report" at bounding box center [364, 513] width 77 height 26
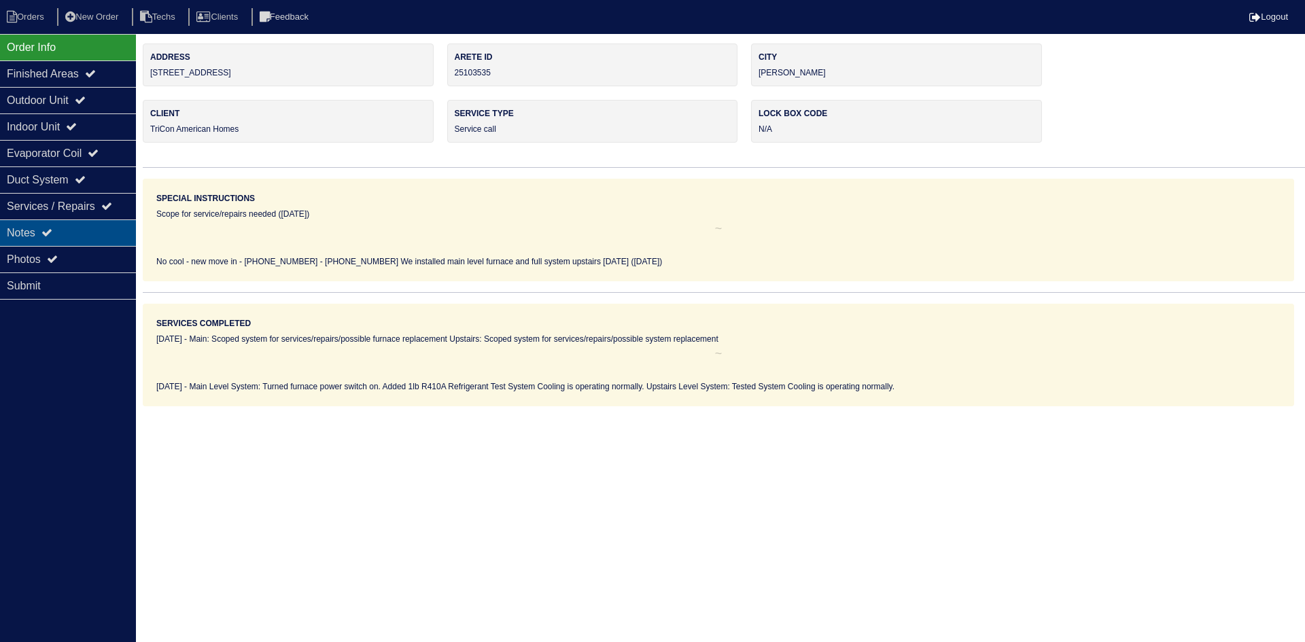
click at [73, 228] on div "Notes" at bounding box center [68, 233] width 136 height 27
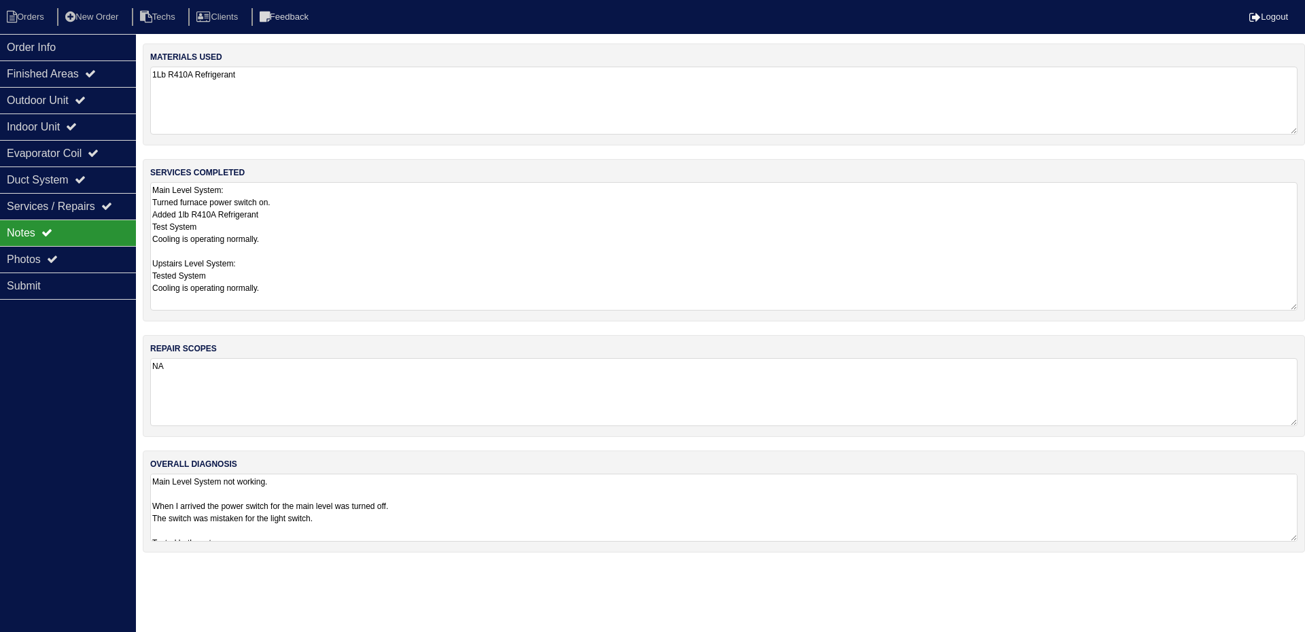
drag, startPoint x: 1294, startPoint y: 247, endPoint x: 1304, endPoint y: 307, distance: 59.9
click at [1304, 307] on div "services completed Main Level System: Turned furnace power switch on. Added 1lb…" at bounding box center [724, 240] width 1163 height 162
drag, startPoint x: 1294, startPoint y: 535, endPoint x: 1305, endPoint y: 628, distance: 93.0
click at [1295, 629] on html "Orders New Order Techs Clients Feedback Logout Orders New Order Users Clients M…" at bounding box center [647, 334] width 1295 height 668
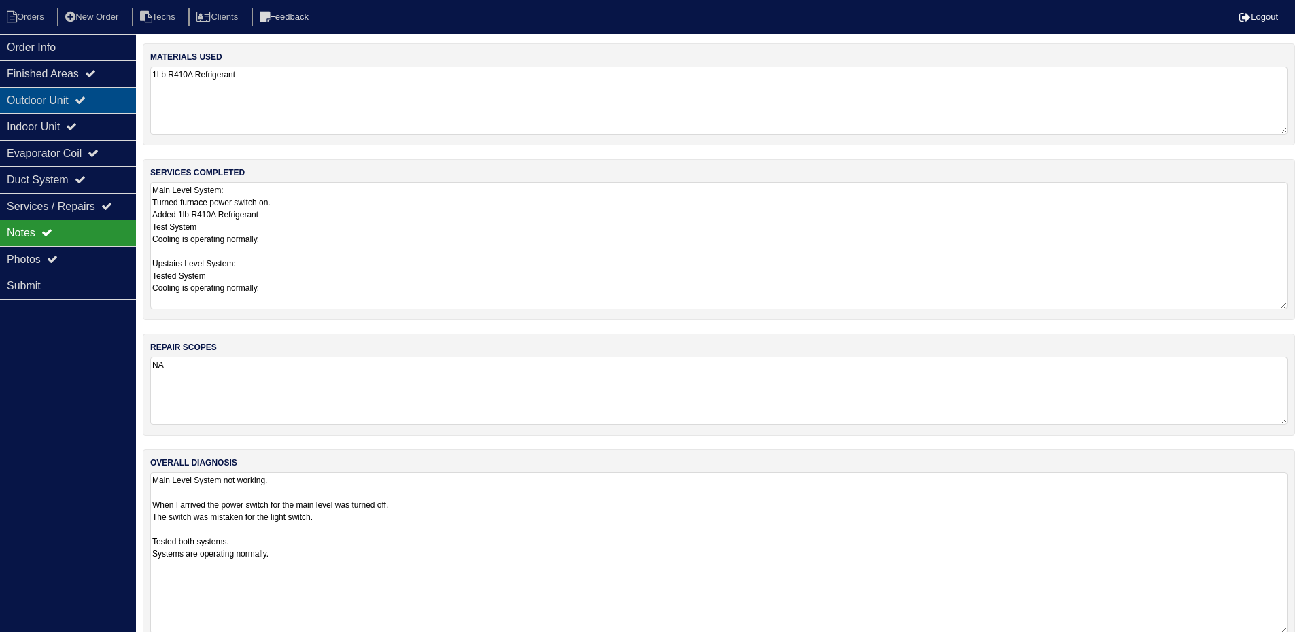
click at [90, 92] on div "Outdoor Unit" at bounding box center [68, 100] width 136 height 27
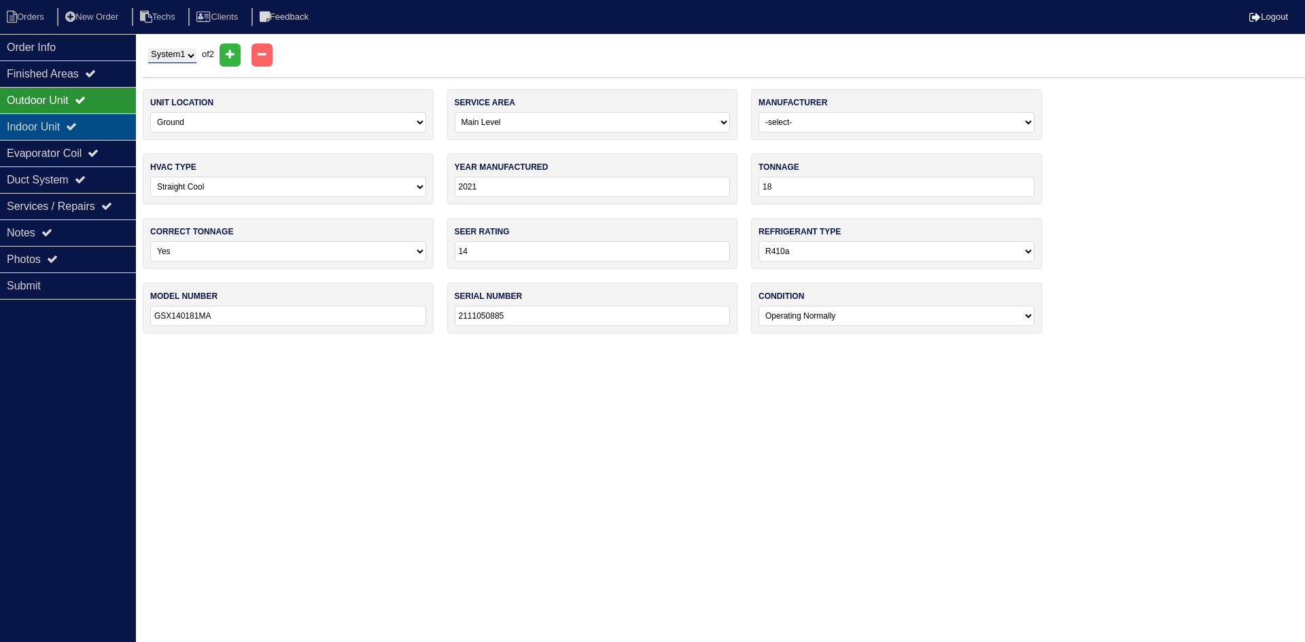
click at [77, 122] on icon at bounding box center [71, 126] width 11 height 11
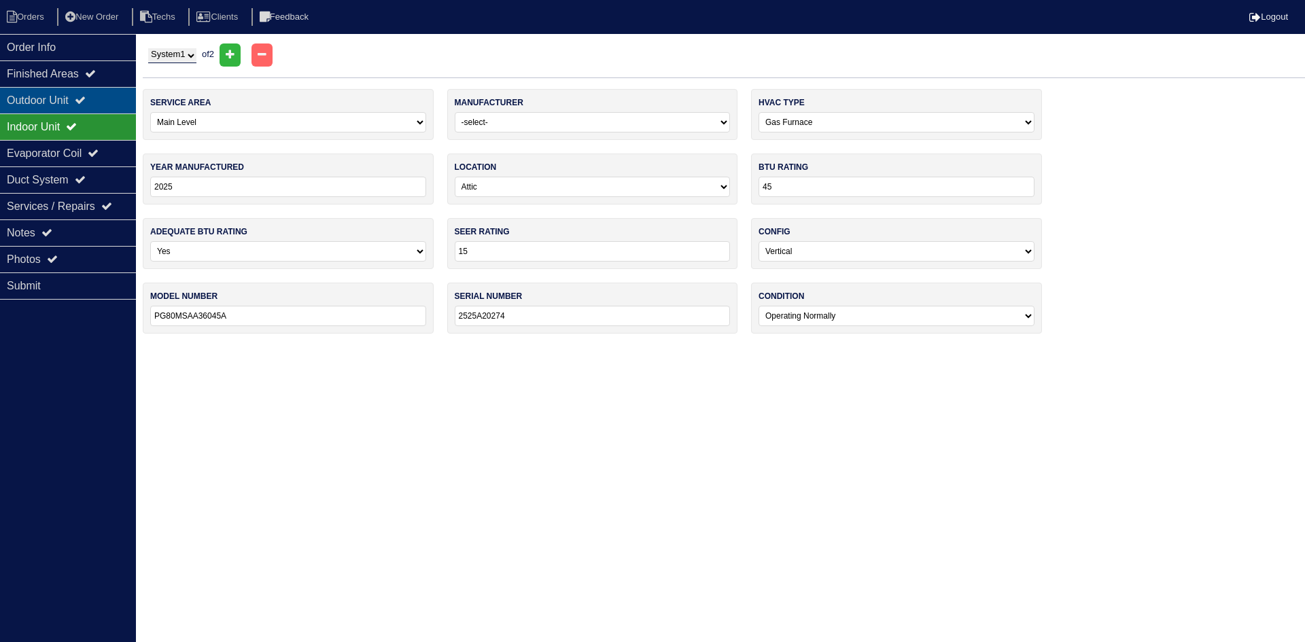
click at [97, 92] on div "Outdoor Unit" at bounding box center [68, 100] width 136 height 27
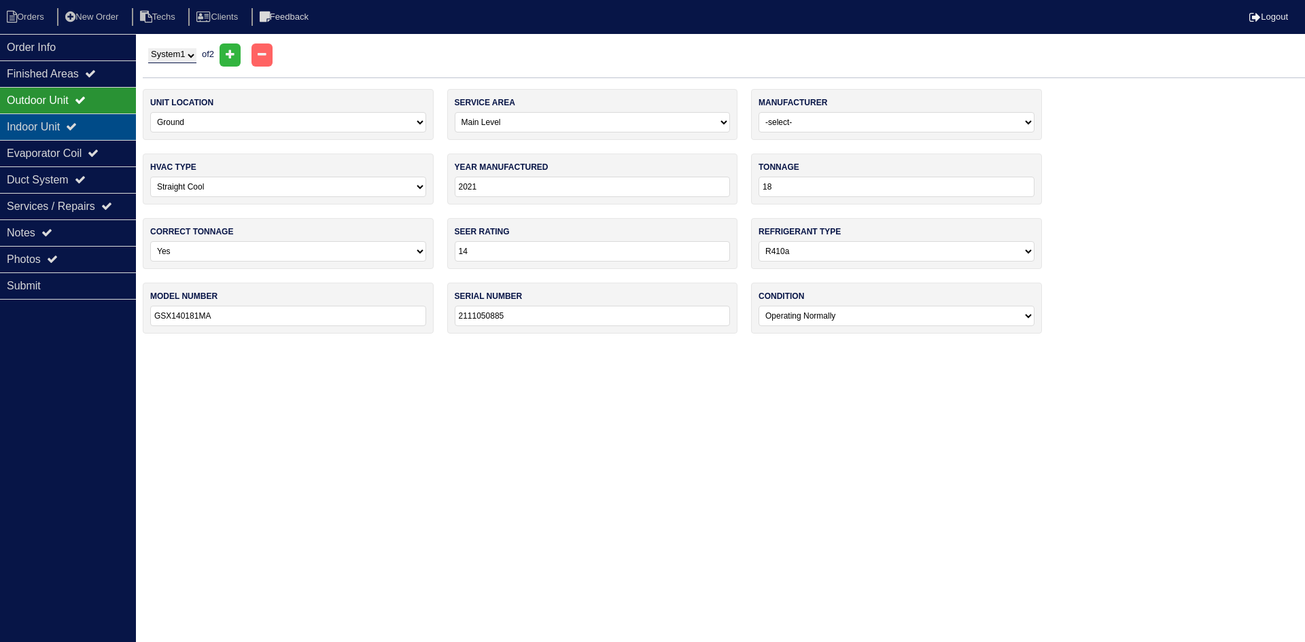
click at [112, 131] on div "Indoor Unit" at bounding box center [68, 127] width 136 height 27
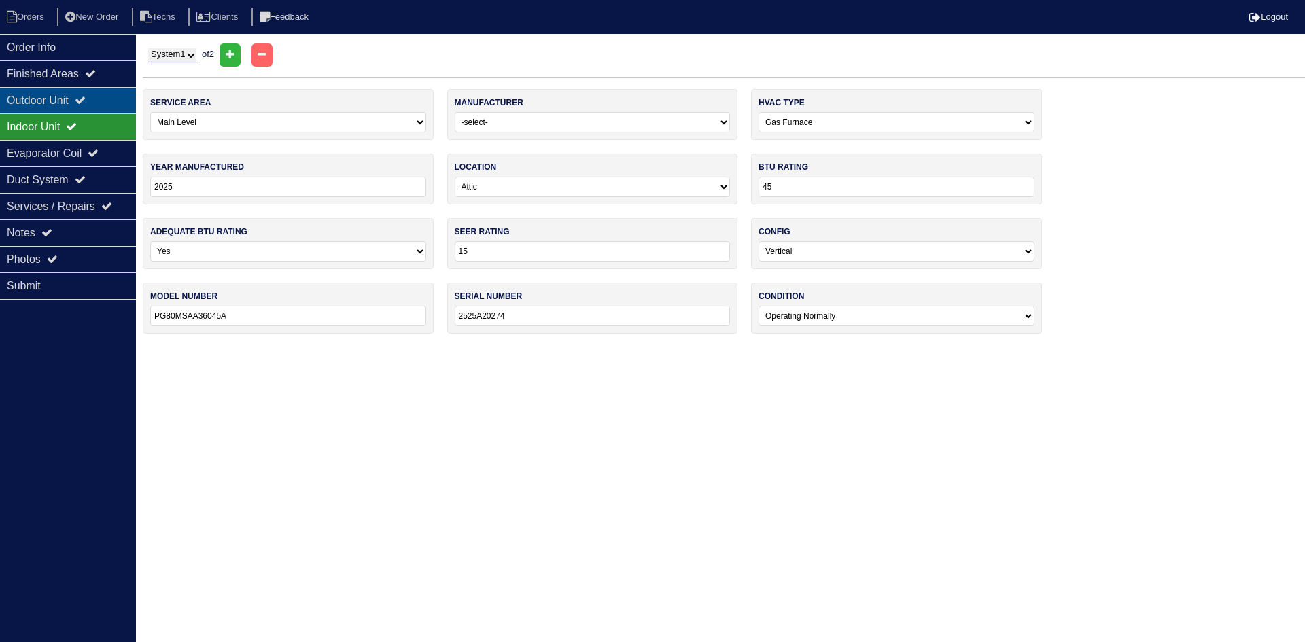
click at [107, 97] on div "Outdoor Unit" at bounding box center [68, 100] width 136 height 27
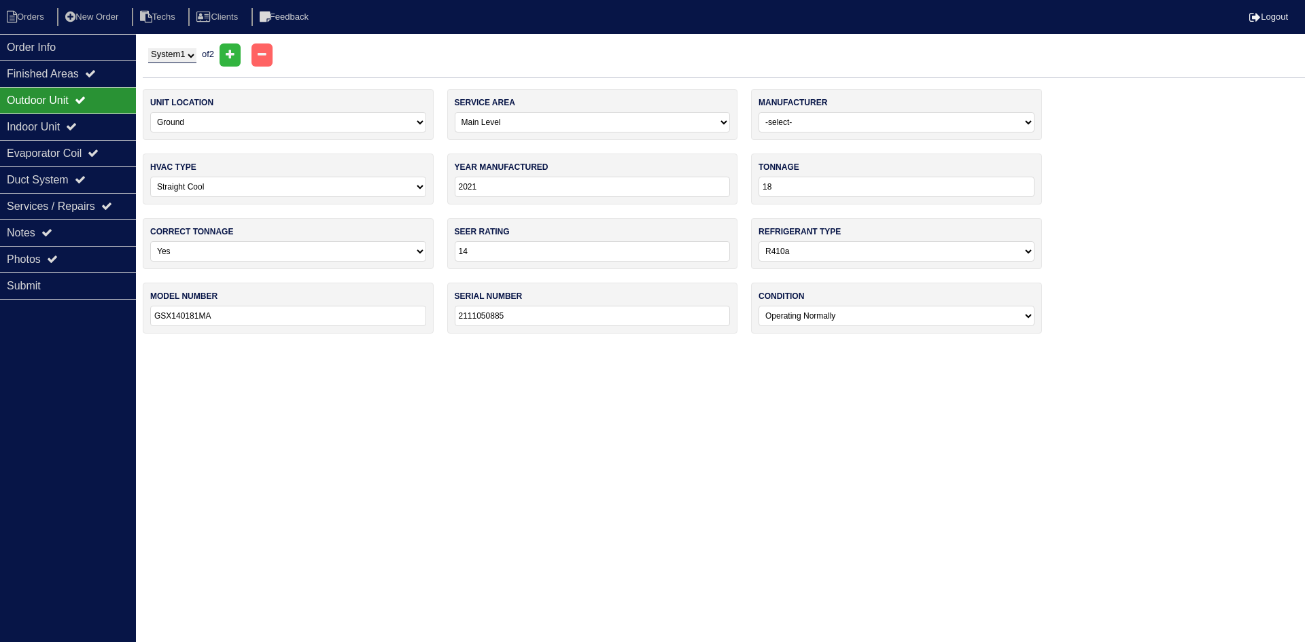
click at [196, 60] on select "System 1 System 2" at bounding box center [172, 55] width 48 height 15
select select "2"
click at [148, 48] on select "System 1 System 2" at bounding box center [172, 55] width 48 height 15
select select "1"
select select "[PERSON_NAME]"
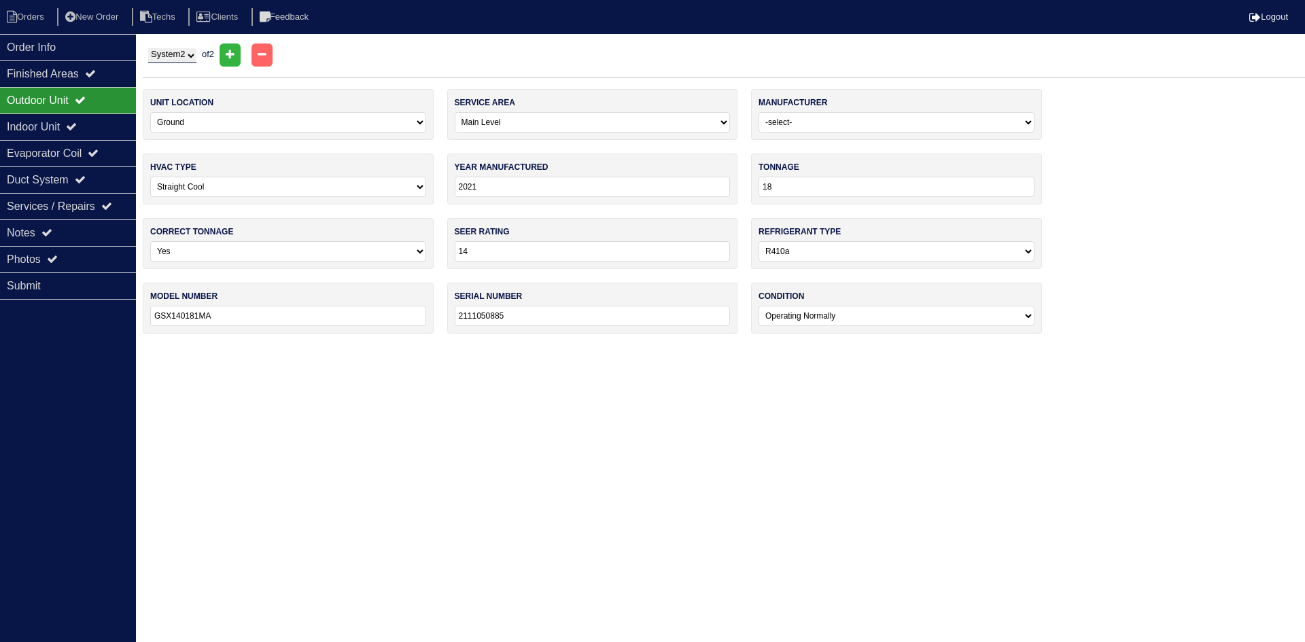
type input "2025"
type input "24"
type input "15"
select select "2"
type input "PA5SAN52400W"
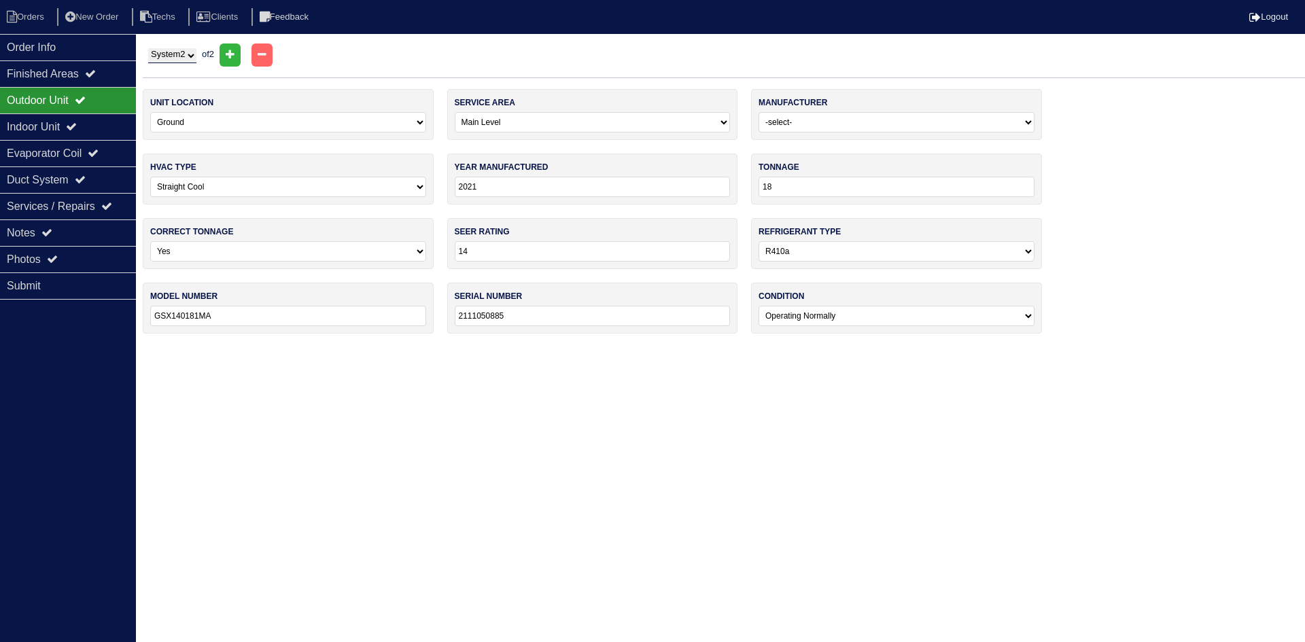
type input "2325X14994"
select select "1"
type input "70"
type input "PG80MSAA36070A"
type input "2225A14571"
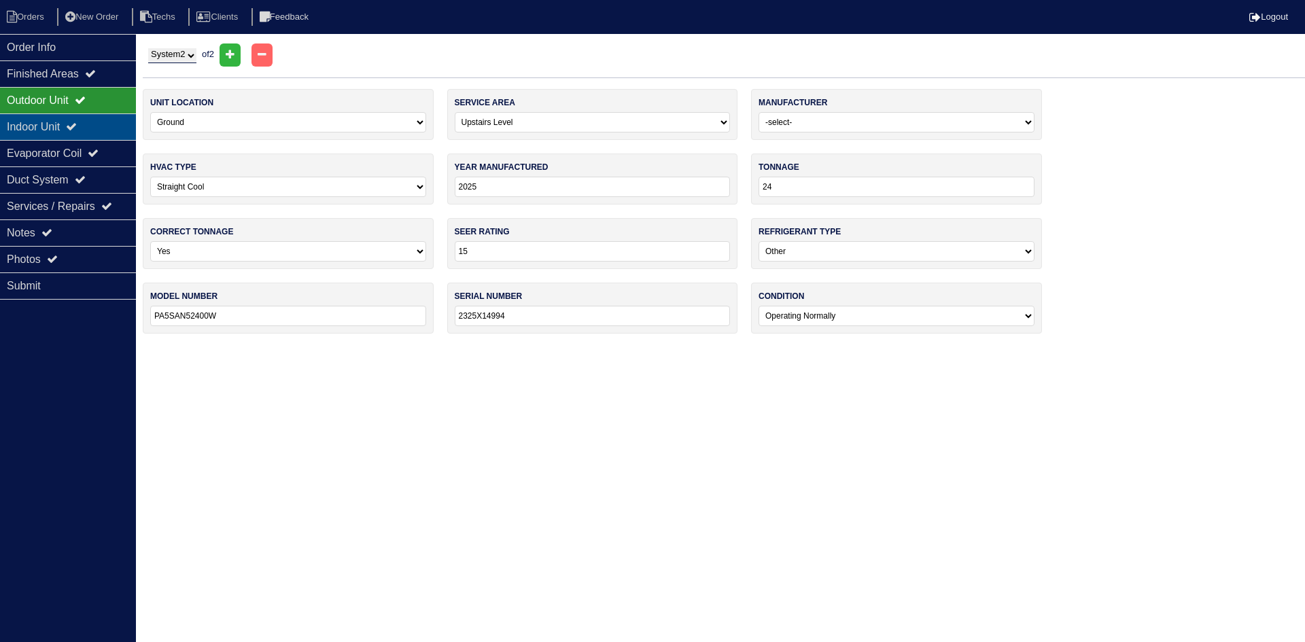
click at [92, 124] on div "Indoor Unit" at bounding box center [68, 127] width 136 height 27
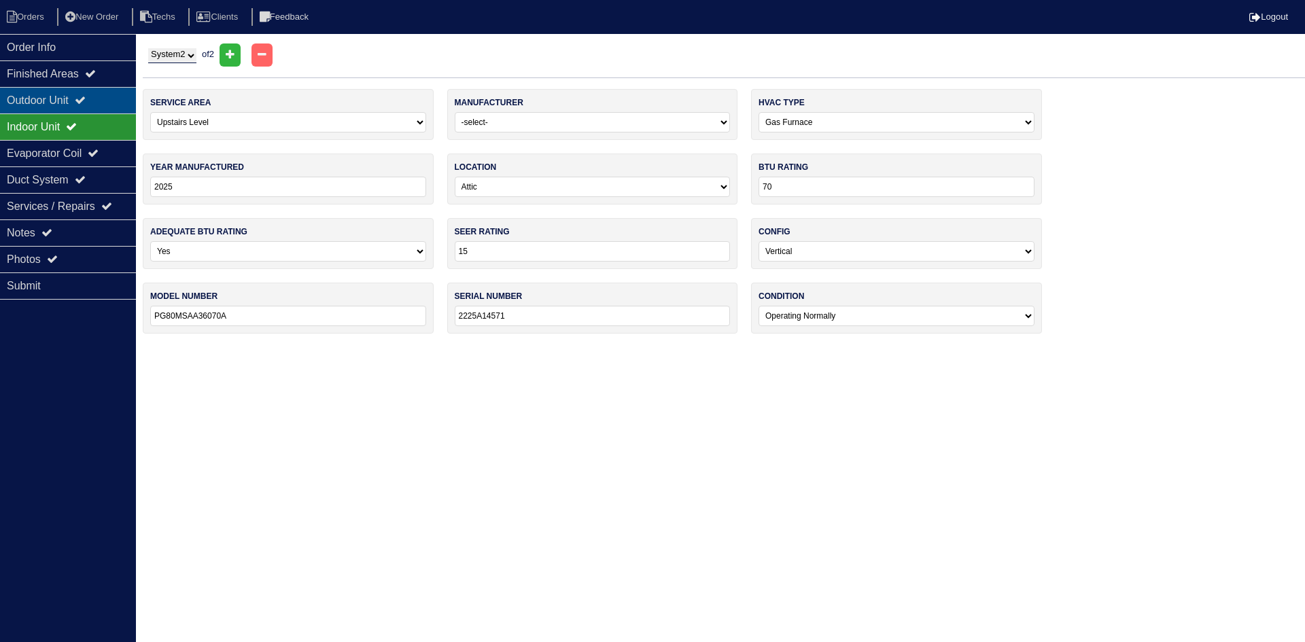
click at [86, 101] on icon at bounding box center [80, 100] width 11 height 11
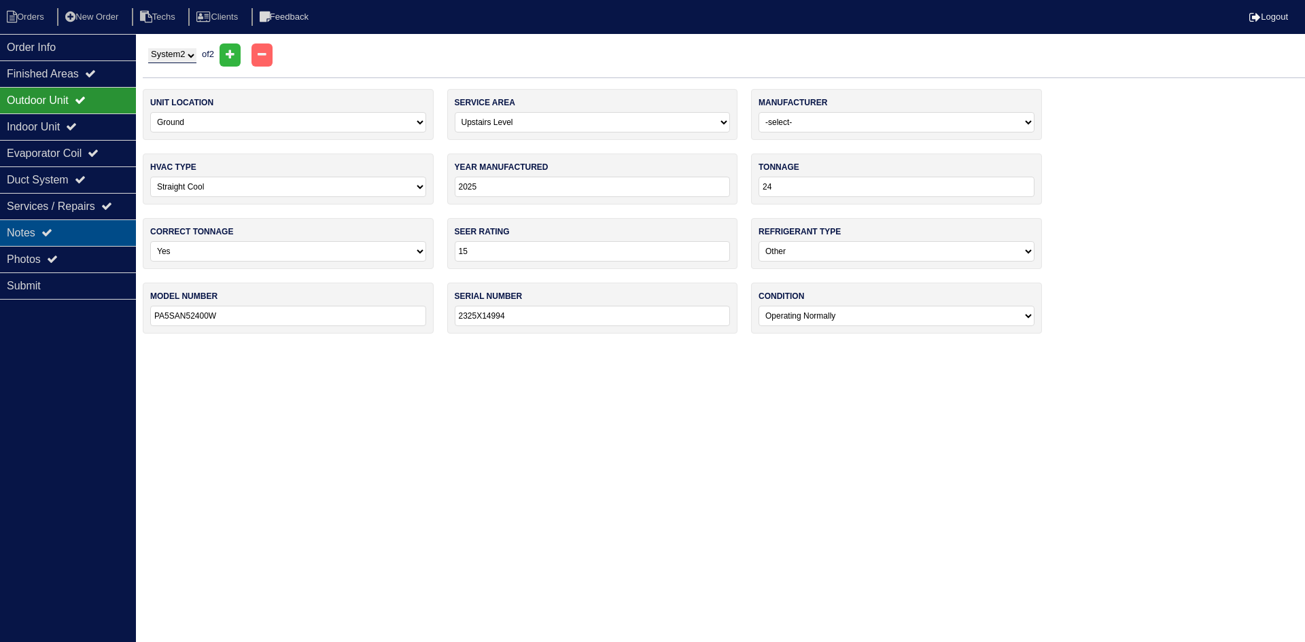
click at [82, 235] on div "Notes" at bounding box center [68, 233] width 136 height 27
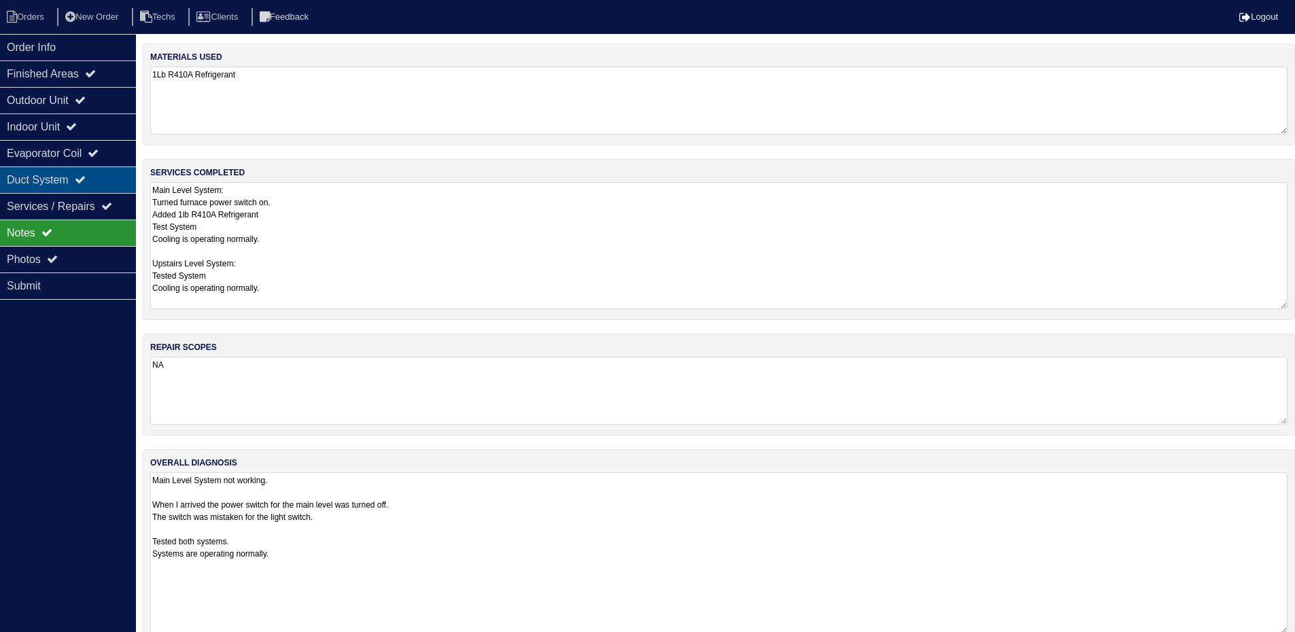
click at [120, 182] on div "Duct System" at bounding box center [68, 180] width 136 height 27
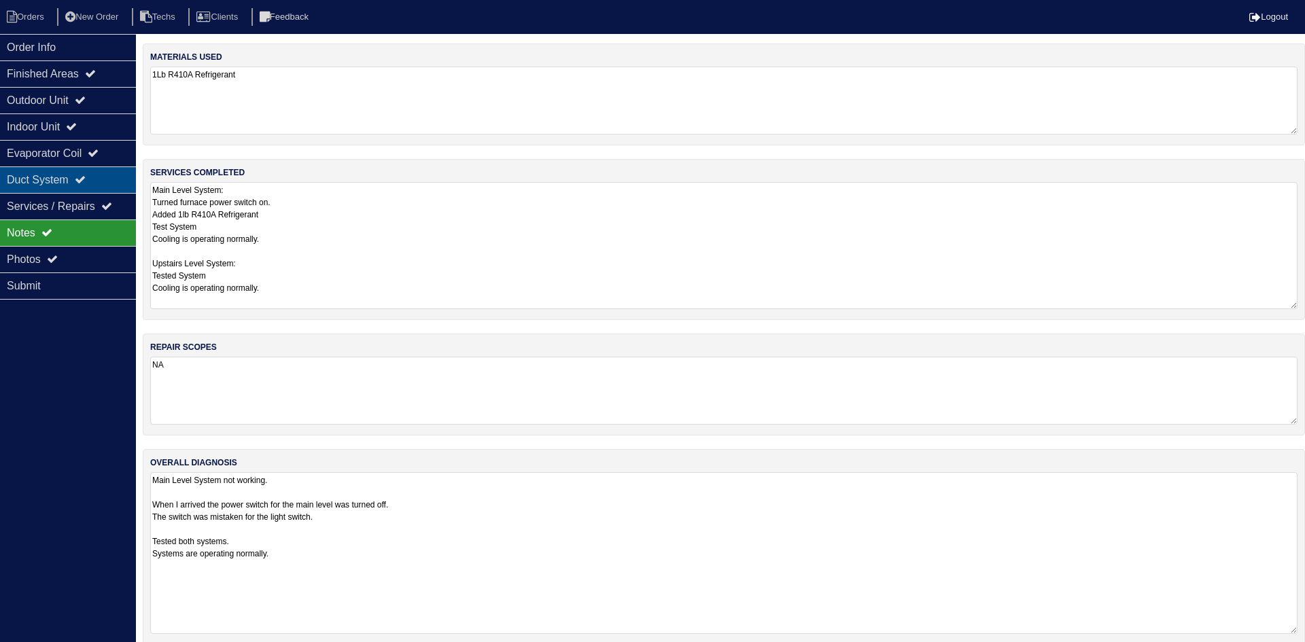
select select "2"
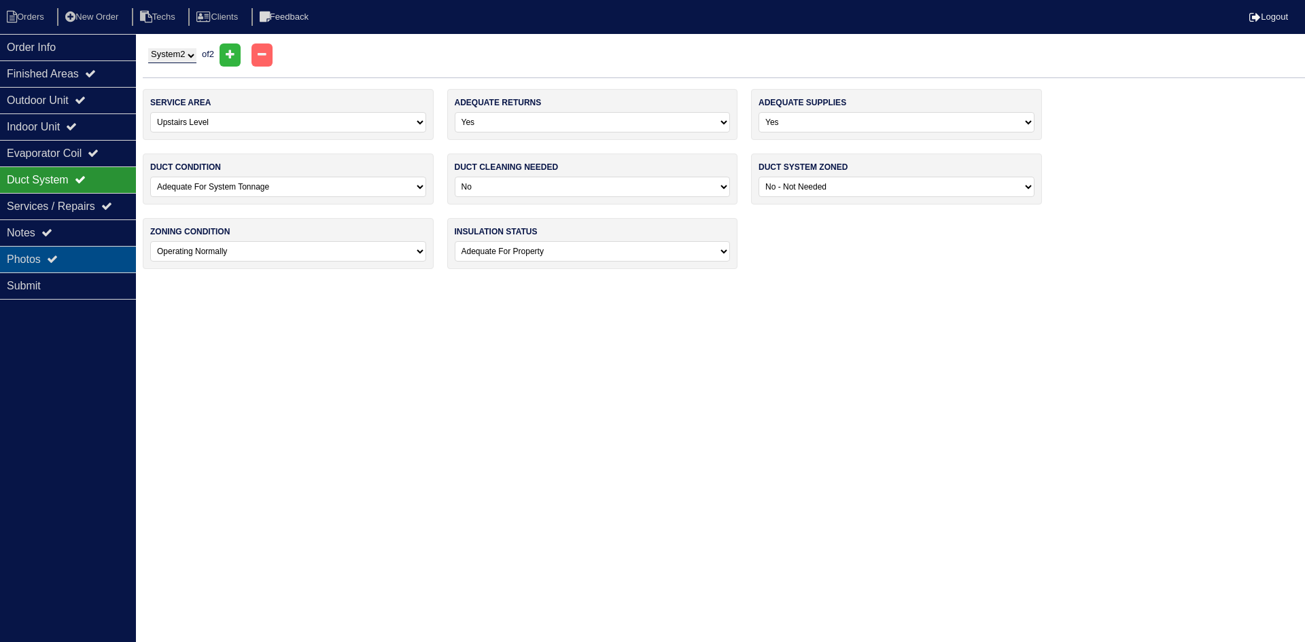
click at [24, 262] on div "Photos" at bounding box center [68, 259] width 136 height 27
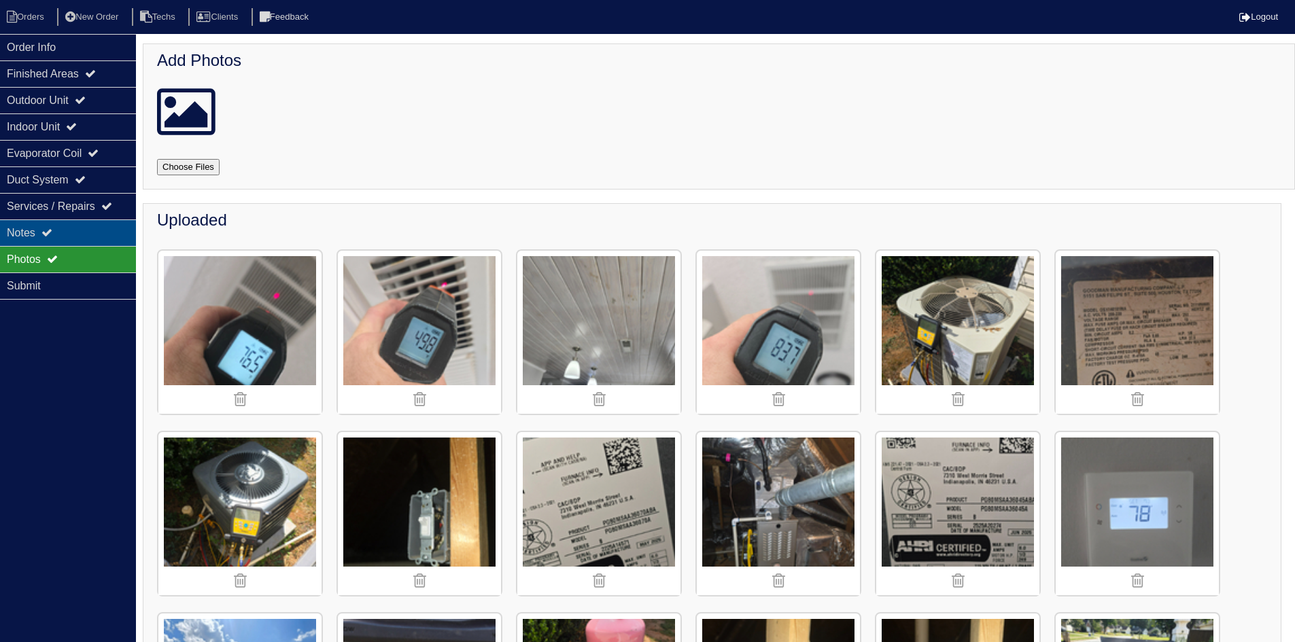
click at [88, 229] on div "Notes" at bounding box center [68, 233] width 136 height 27
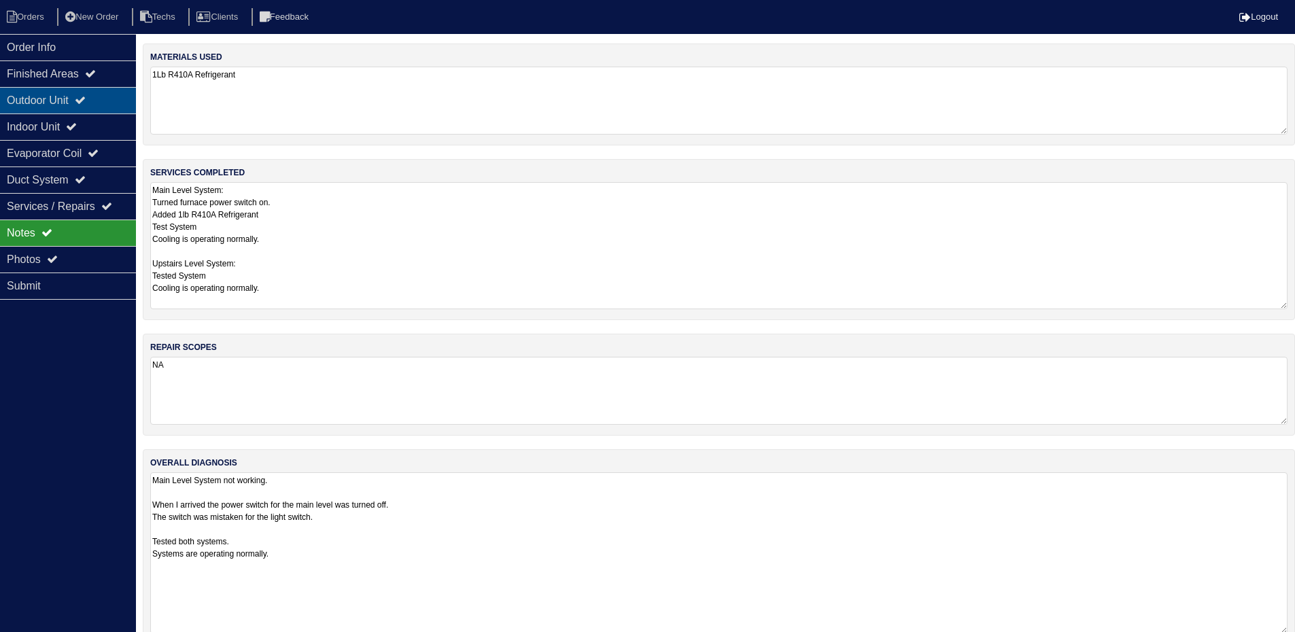
drag, startPoint x: 84, startPoint y: 103, endPoint x: 83, endPoint y: 91, distance: 12.3
click at [84, 103] on icon at bounding box center [80, 100] width 11 height 11
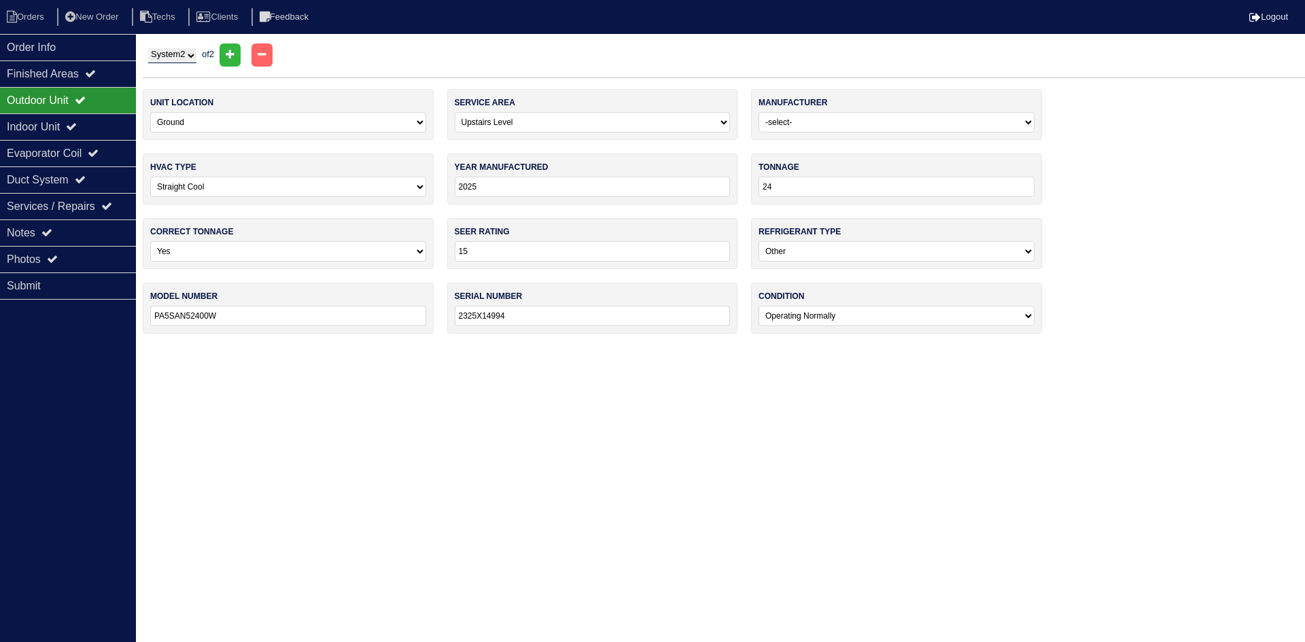
click at [185, 50] on select "System 1 System 2" at bounding box center [172, 55] width 48 height 15
select select "1"
click at [148, 48] on select "System 1 System 2" at bounding box center [172, 55] width 48 height 15
select select "0"
select select "[PERSON_NAME]"
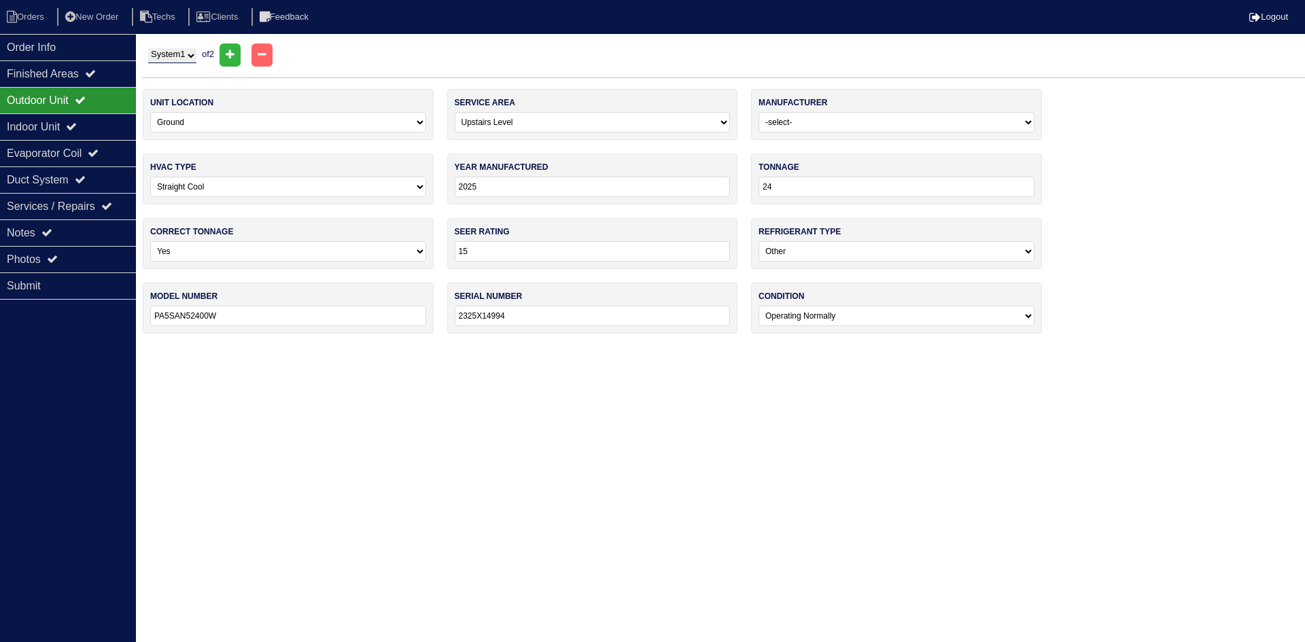
type input "2021"
type input "18"
type input "14"
select select "1"
type input "GSX140181MA"
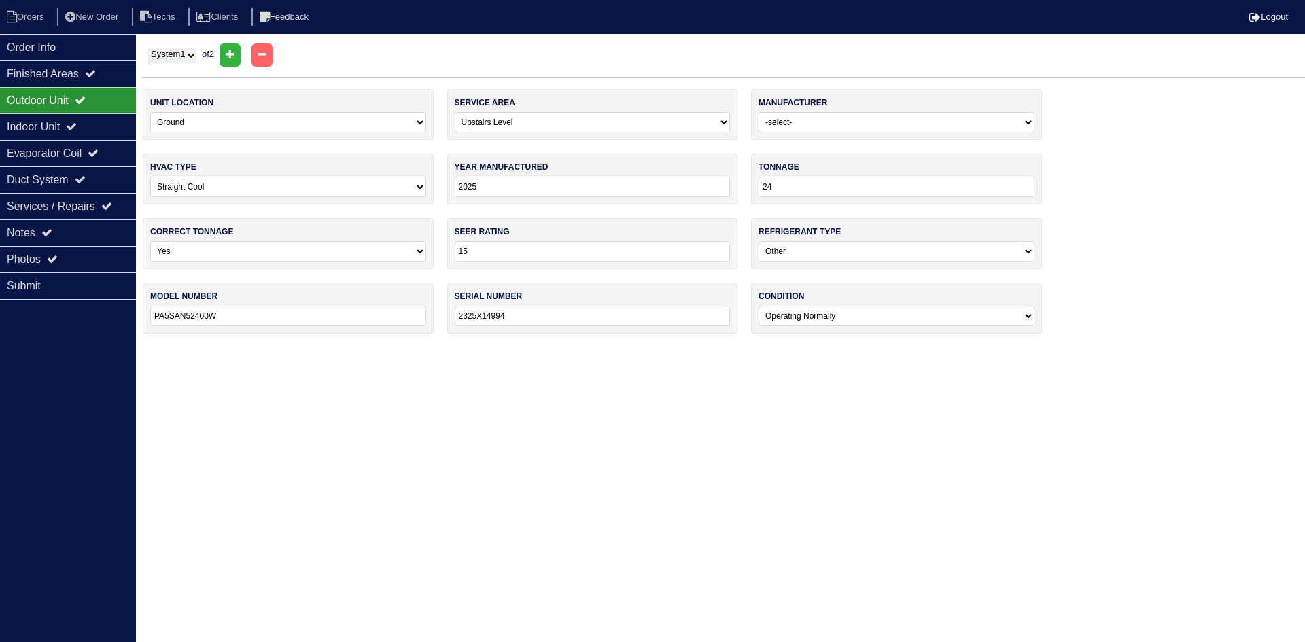
type input "2111050885"
click at [82, 118] on div "Indoor Unit" at bounding box center [68, 127] width 136 height 27
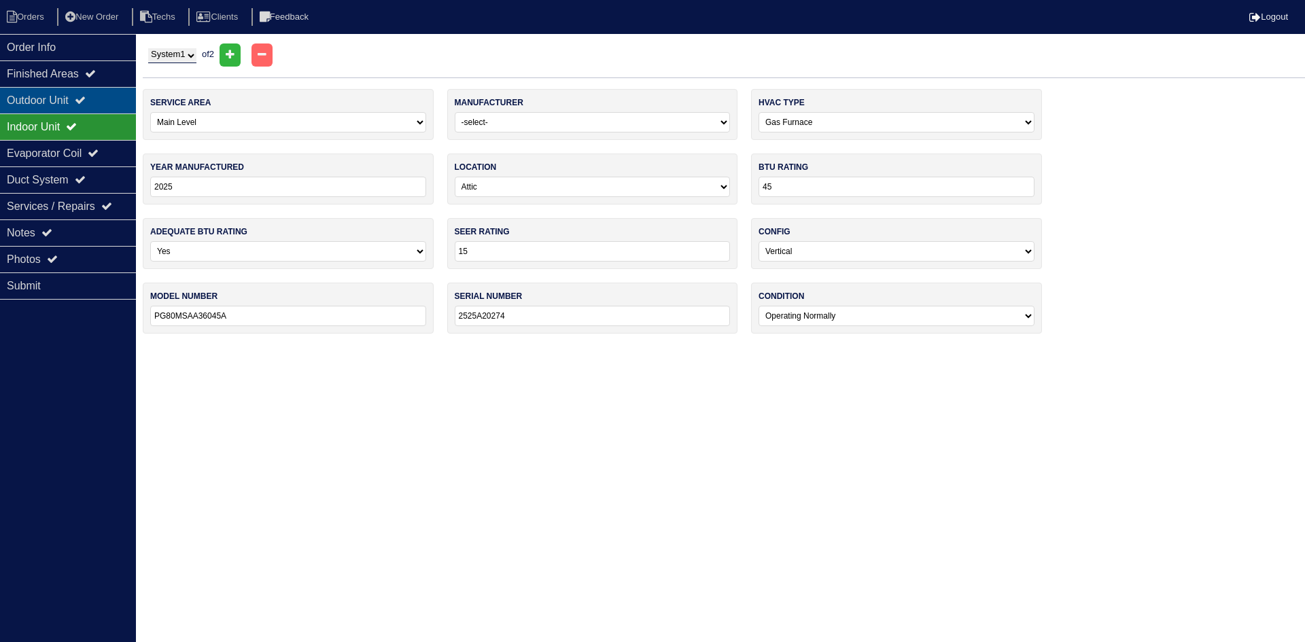
click at [86, 101] on icon at bounding box center [80, 100] width 11 height 11
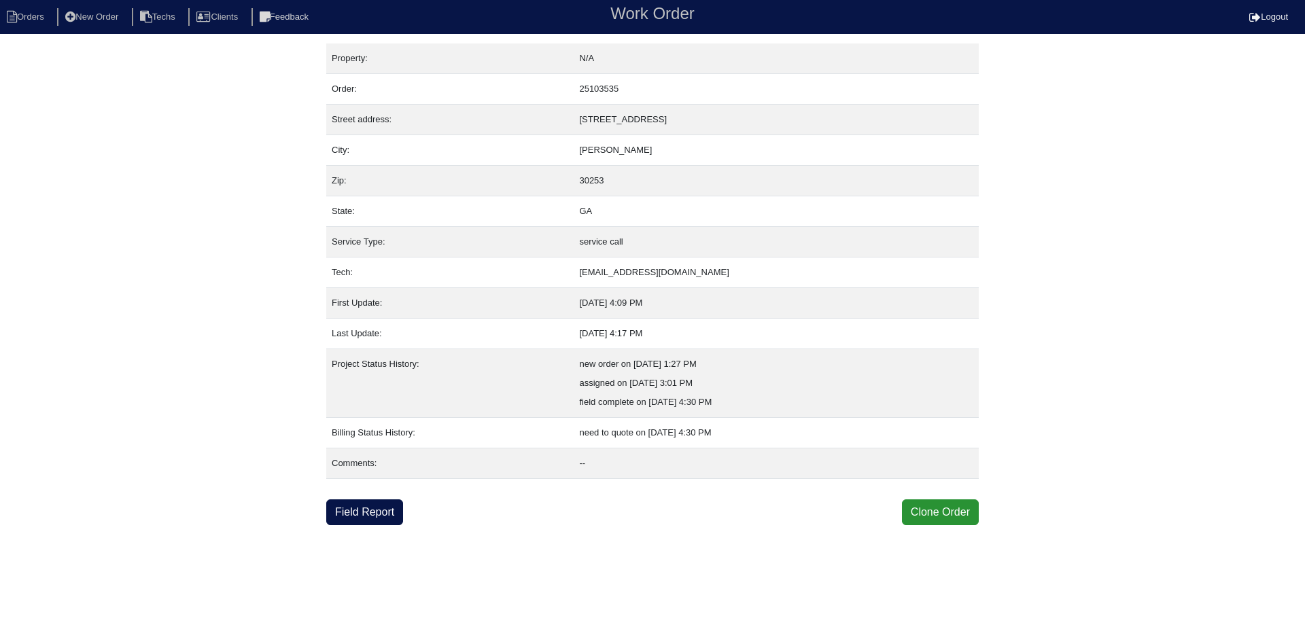
click at [367, 512] on link "Field Report" at bounding box center [364, 513] width 77 height 26
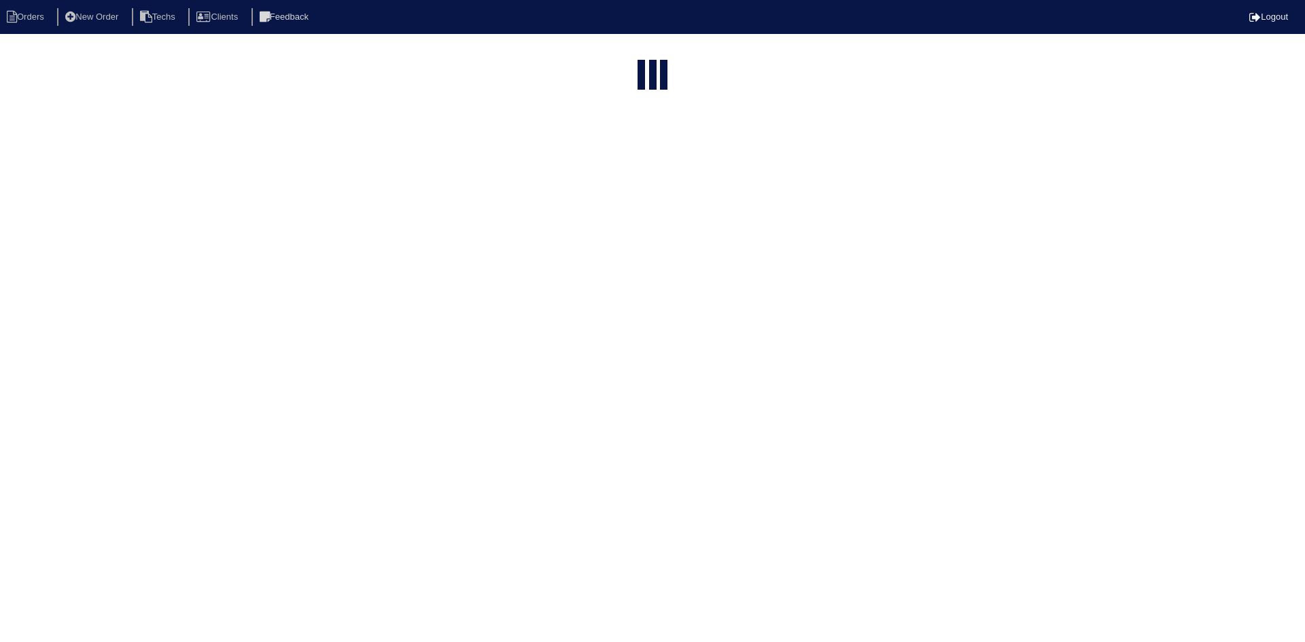
select select "15"
type input "425"
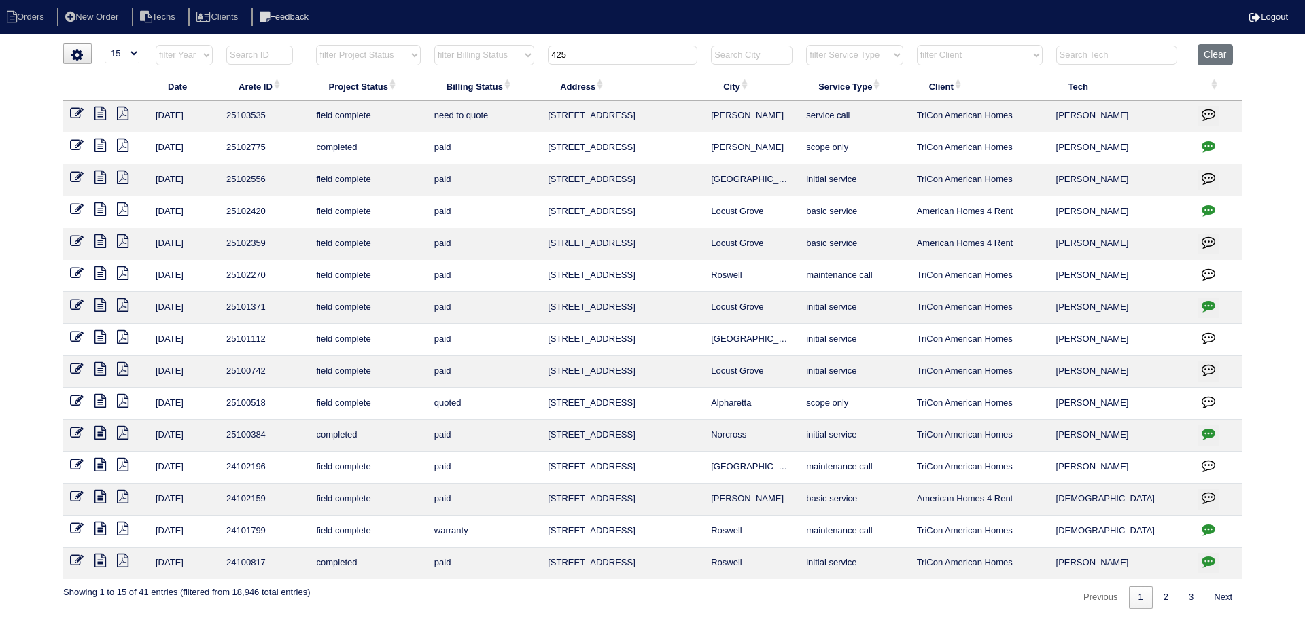
click at [102, 144] on icon at bounding box center [101, 146] width 12 height 14
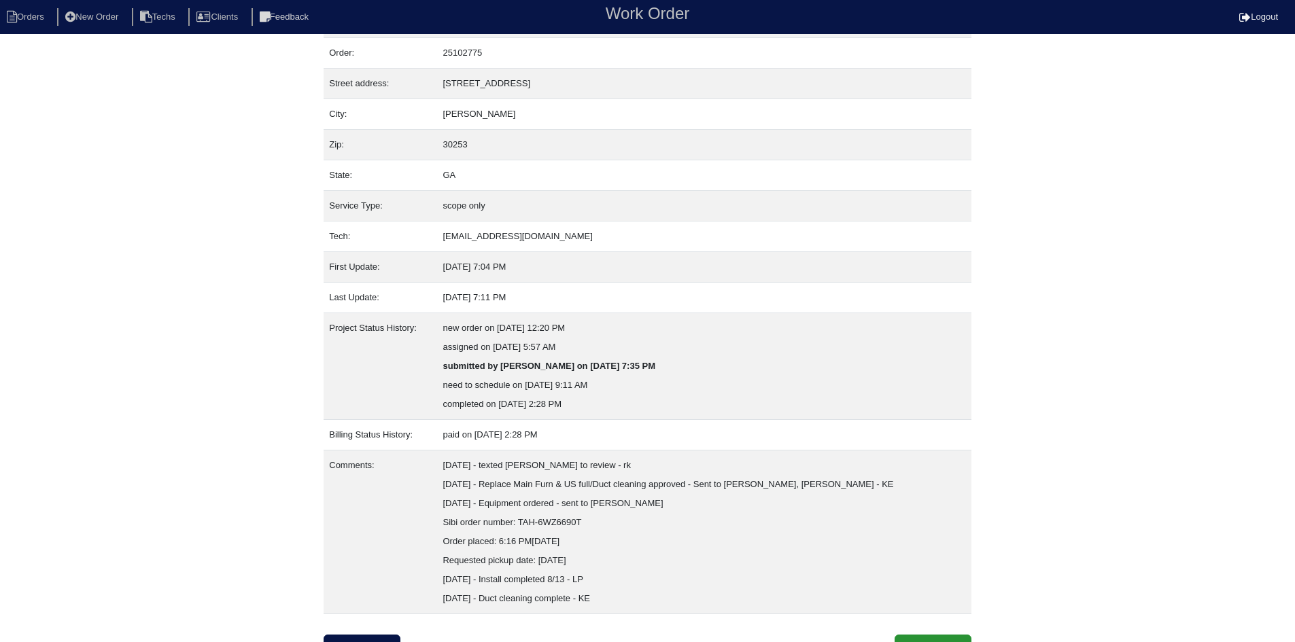
scroll to position [54, 0]
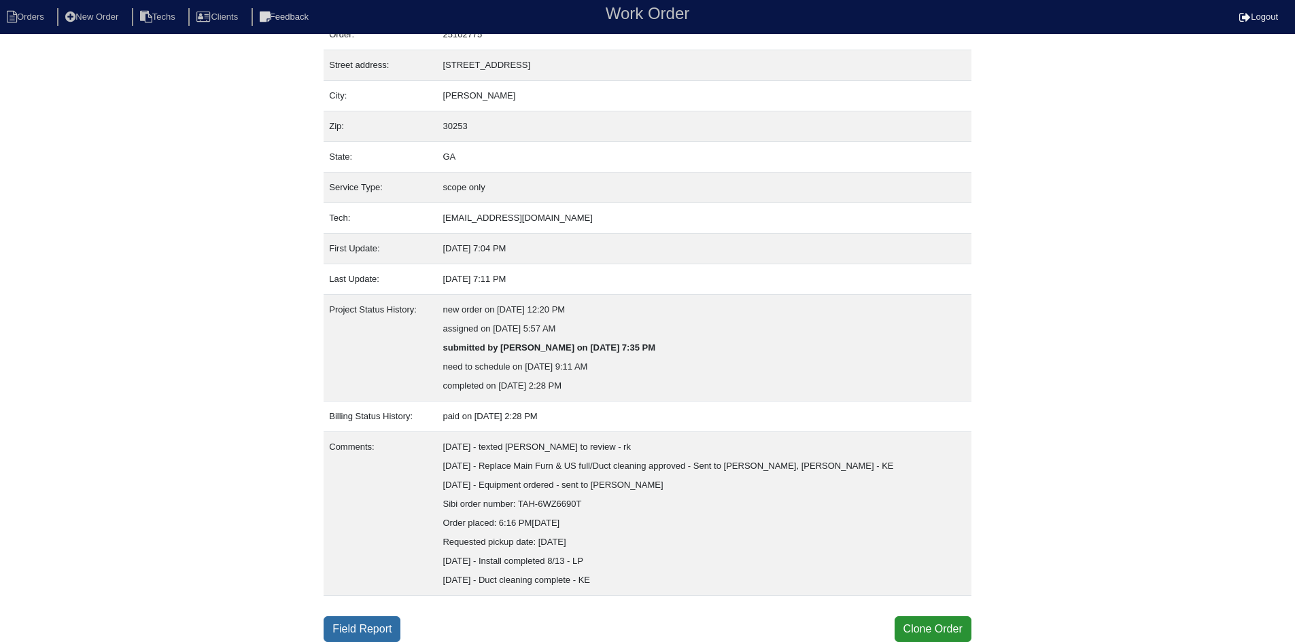
click at [354, 628] on link "Field Report" at bounding box center [362, 630] width 77 height 26
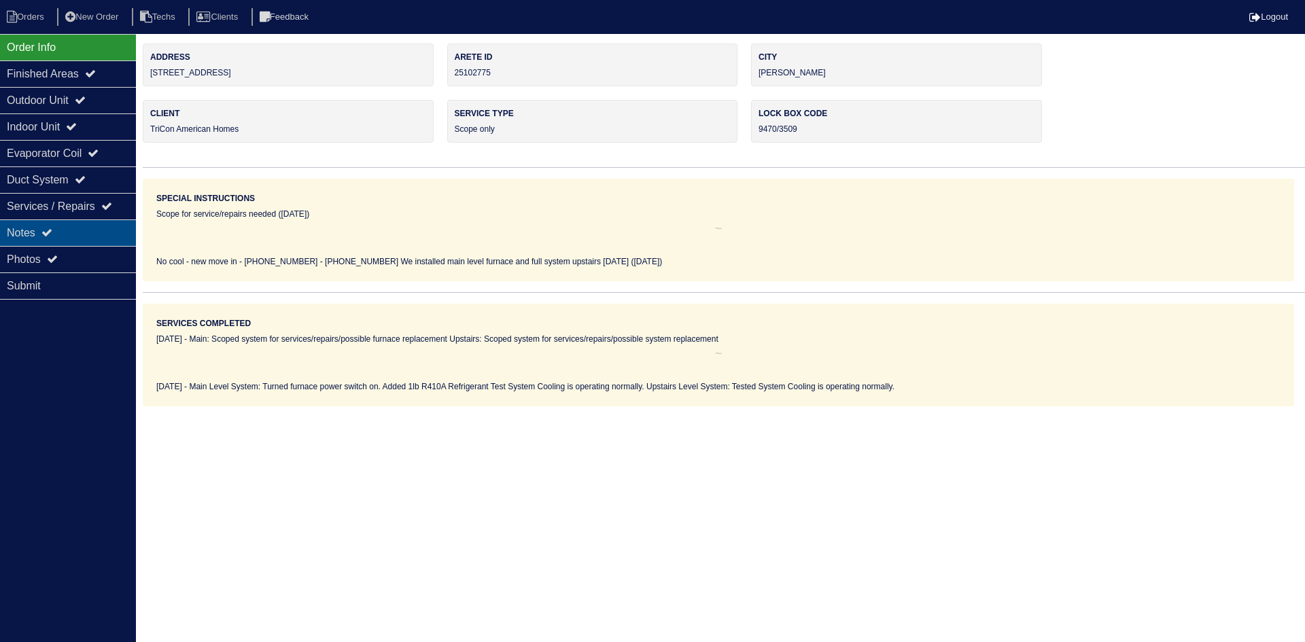
click at [45, 232] on div "Notes" at bounding box center [68, 233] width 136 height 27
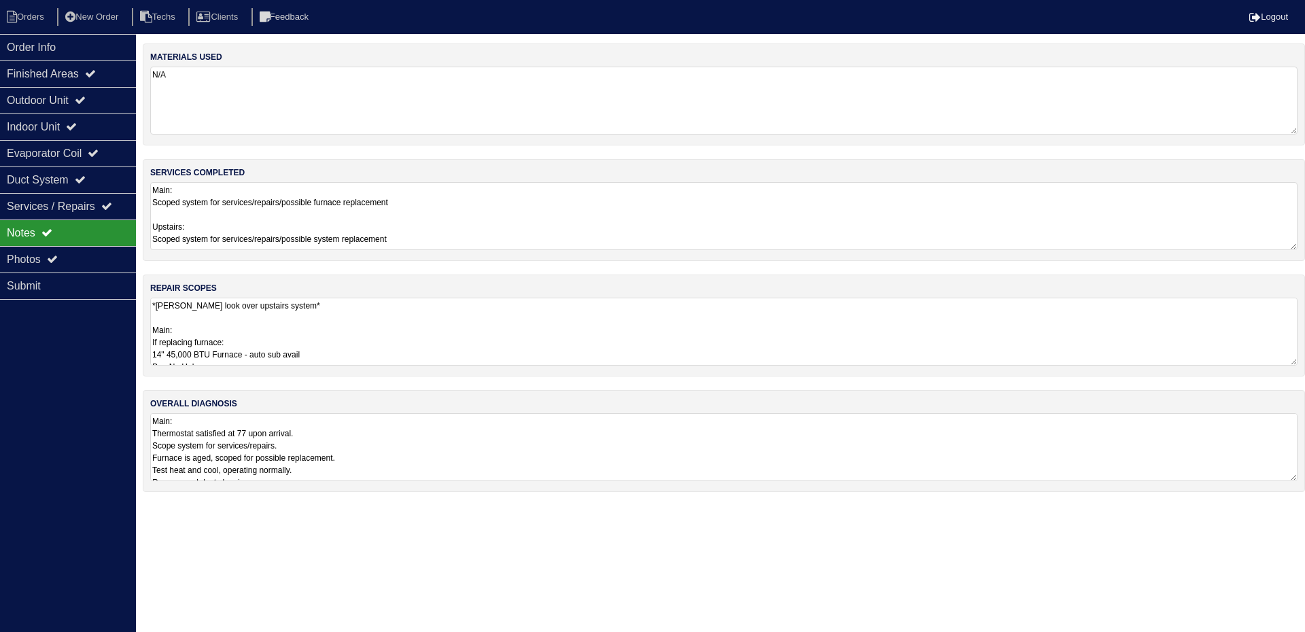
click at [644, 199] on textarea "Main: Scoped system for services/repairs/possible furnace replacement Upstairs:…" at bounding box center [724, 216] width 1148 height 68
click at [546, 330] on textarea "*[PERSON_NAME] look over upstairs system* Main: If replacing furnace: 14" 45,00…" at bounding box center [718, 330] width 1137 height 68
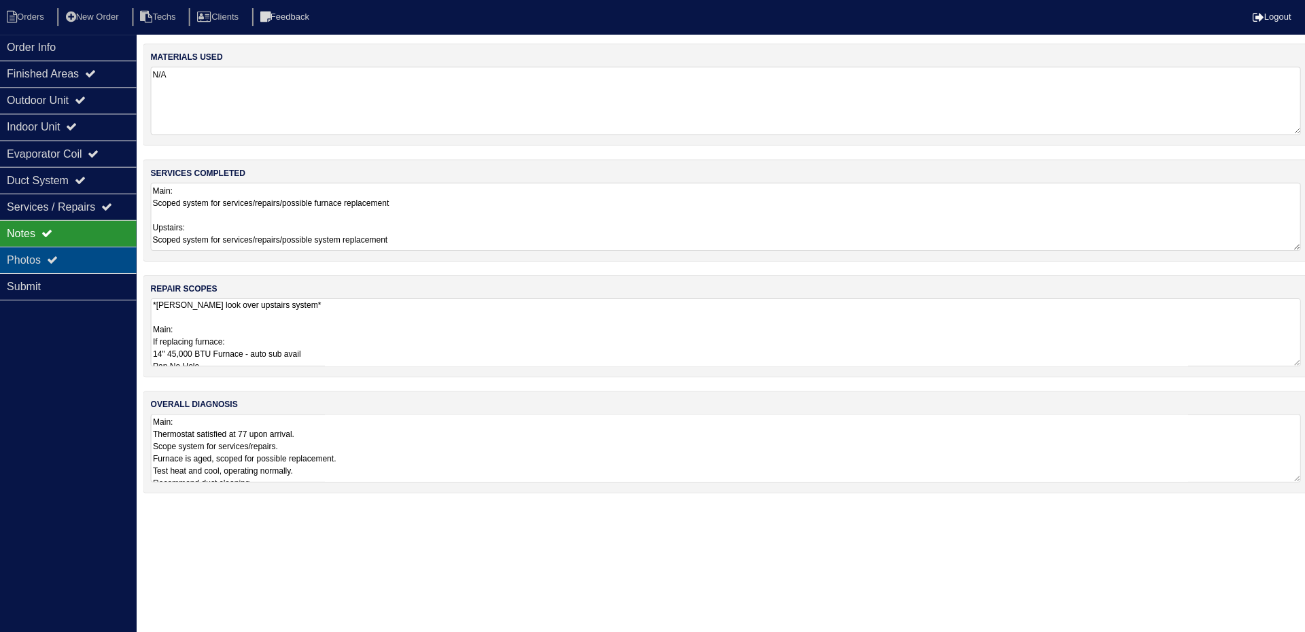
click at [64, 252] on div "Photos" at bounding box center [68, 259] width 136 height 27
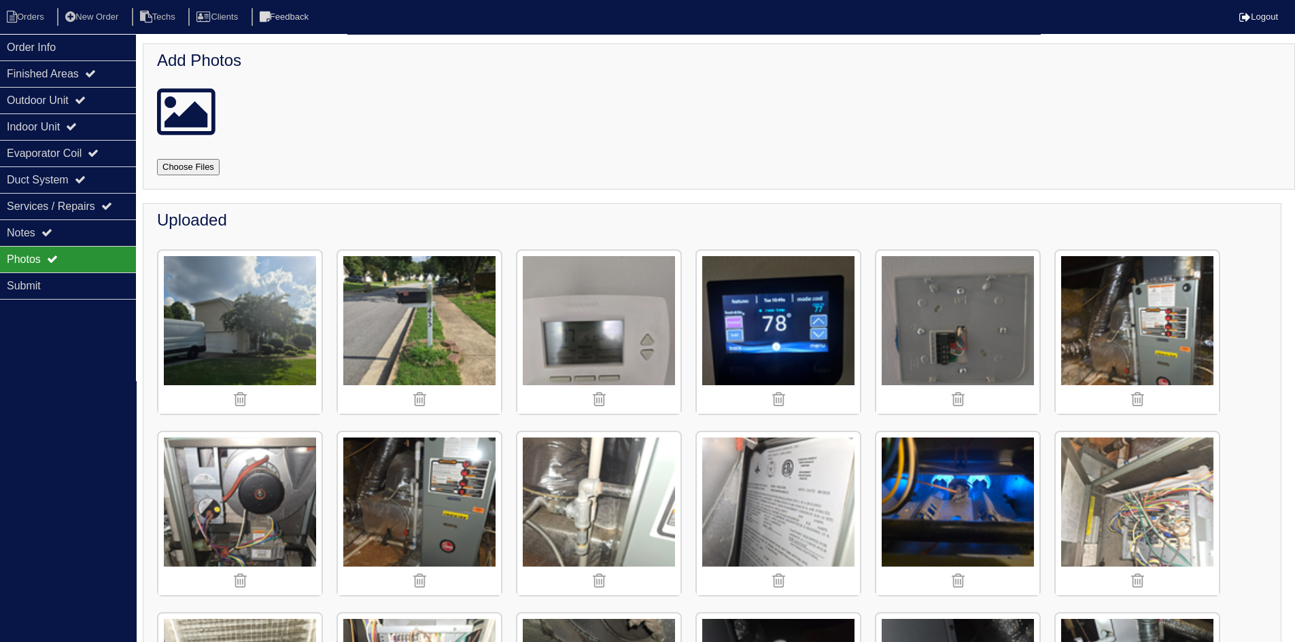
scroll to position [68, 0]
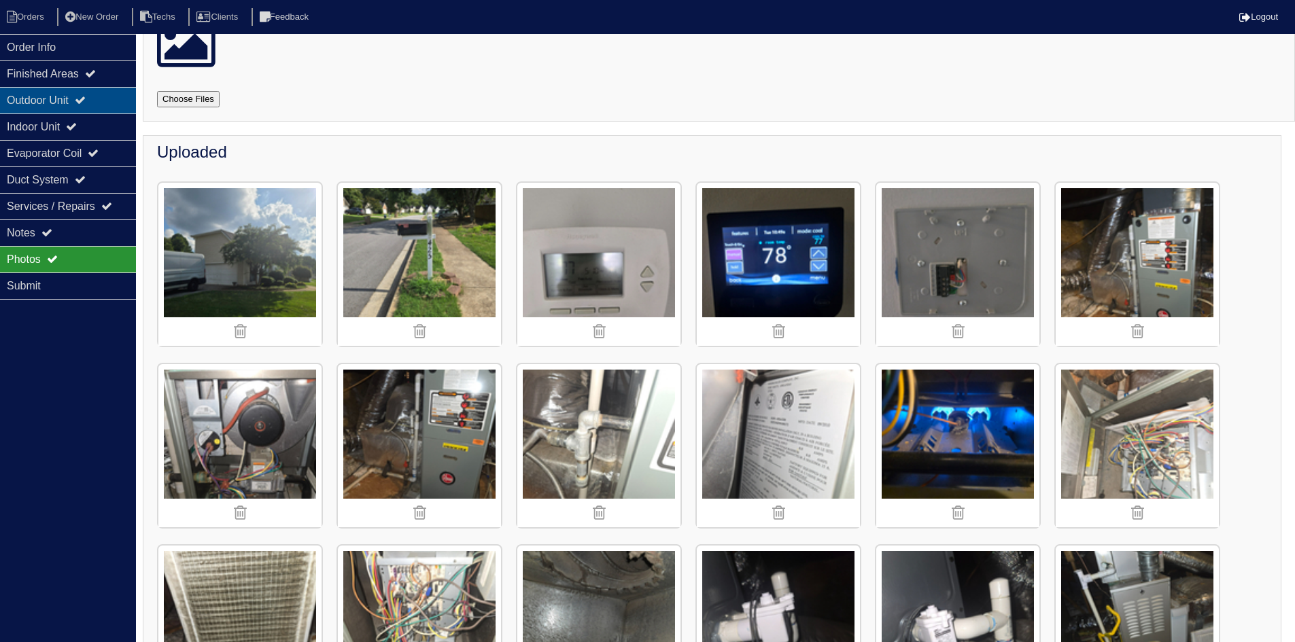
click at [86, 103] on icon at bounding box center [80, 100] width 11 height 11
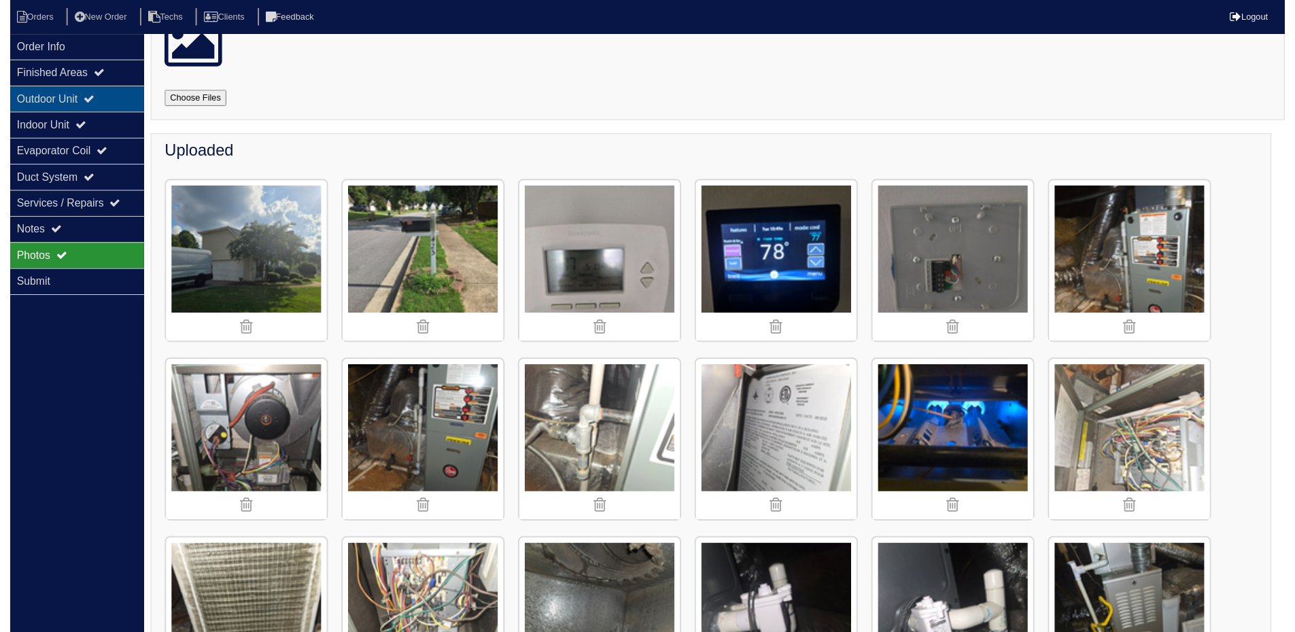
scroll to position [0, 0]
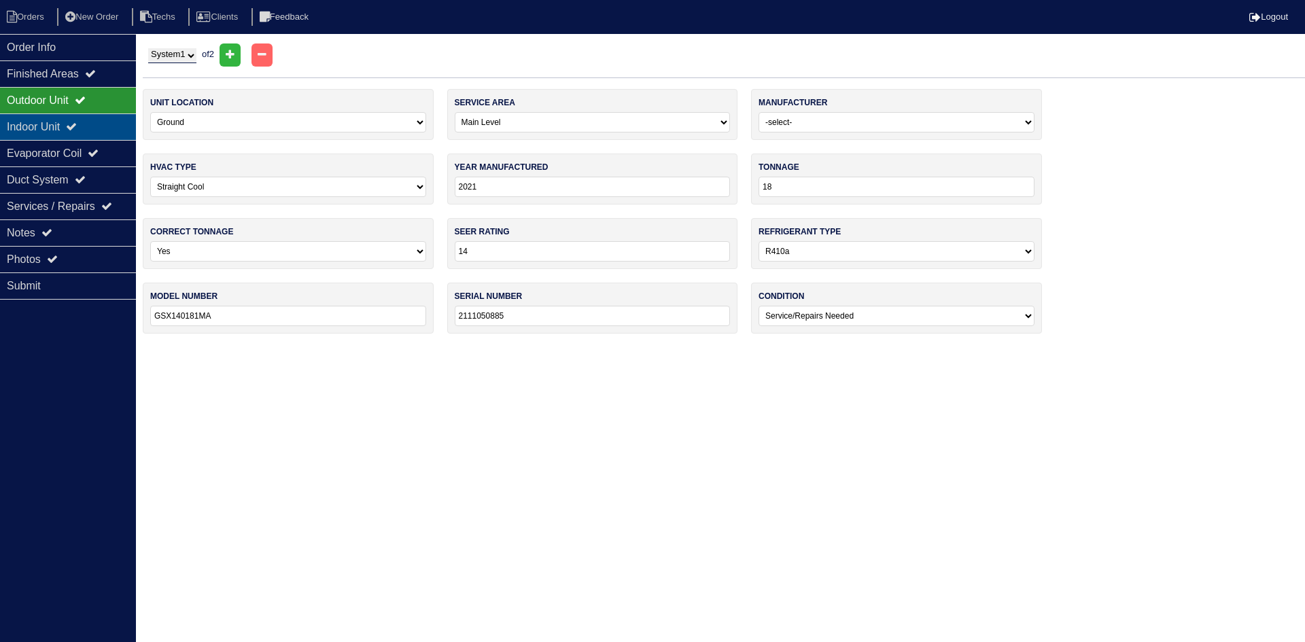
click at [77, 122] on icon at bounding box center [71, 126] width 11 height 11
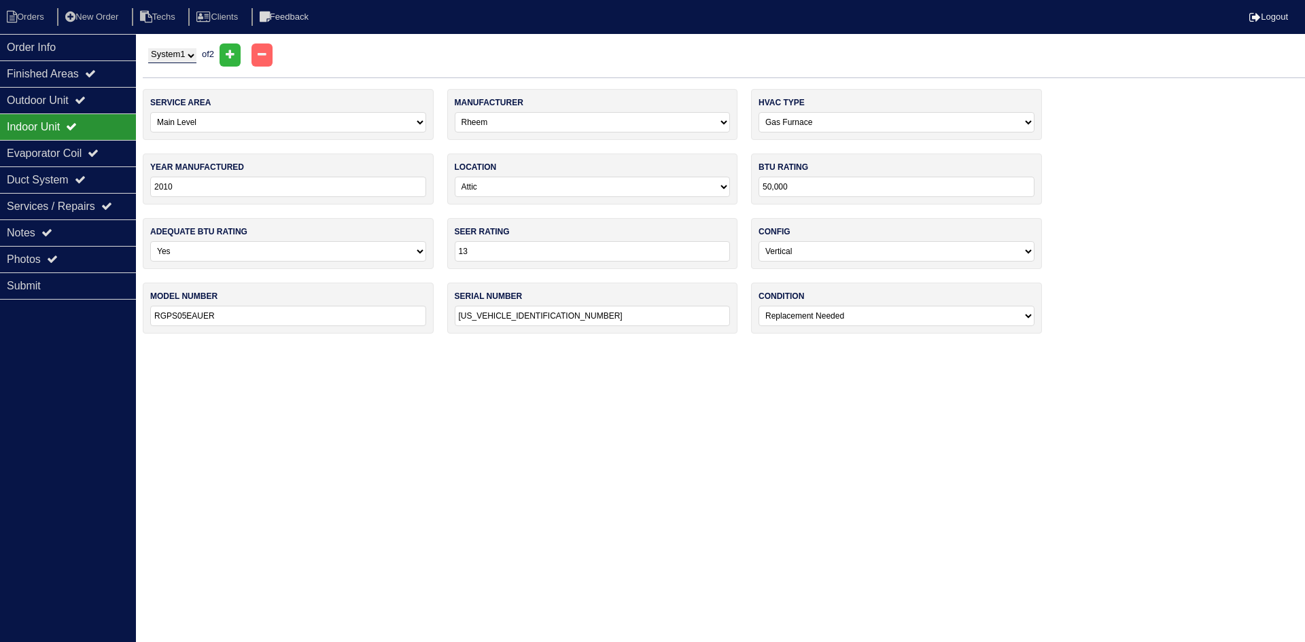
click at [196, 57] on select "System 1 System 2" at bounding box center [172, 55] width 48 height 15
select select "2"
click at [148, 48] on select "System 1 System 2" at bounding box center [172, 55] width 48 height 15
select select "1"
select select "Carrier"
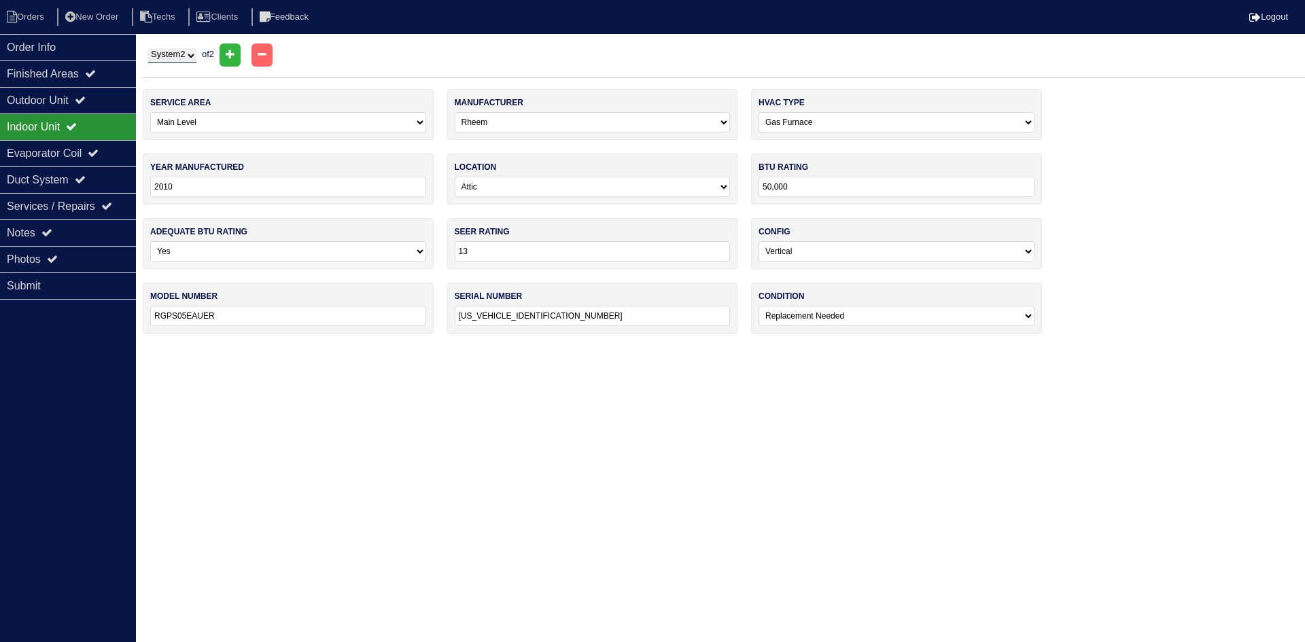
type input "2018"
type input "66,000"
type input "16"
type input "58CVA070-12"
type input "2518A19981"
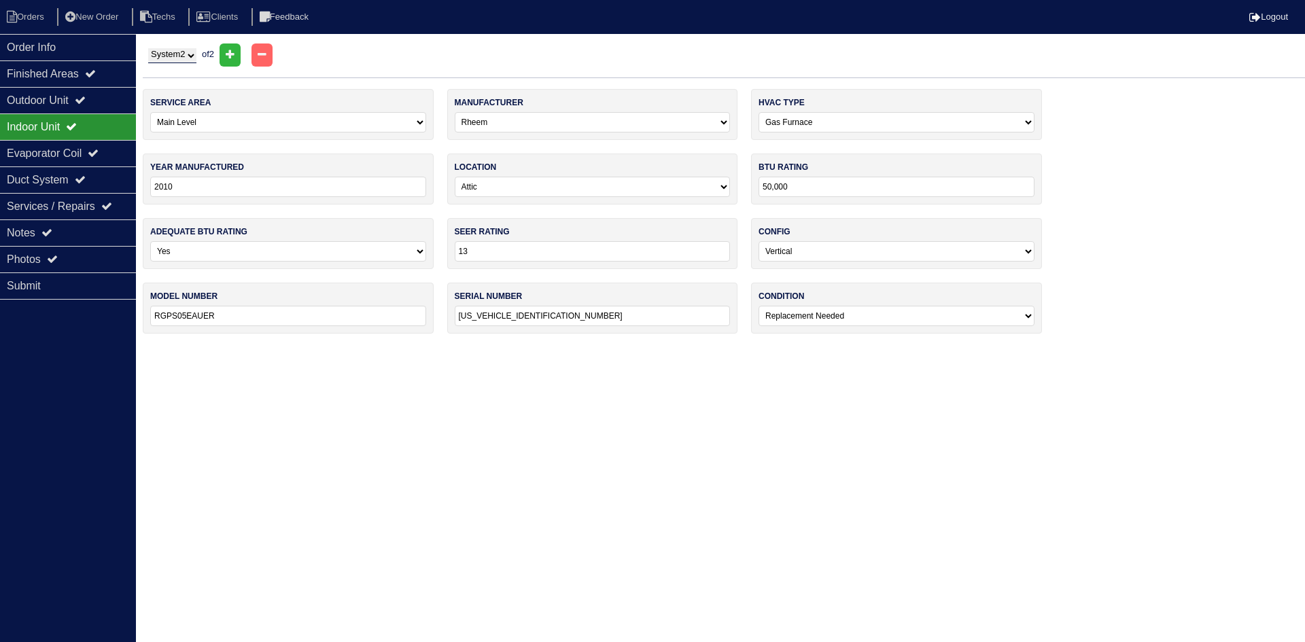
select select "0"
click at [76, 98] on div "Outdoor Unit" at bounding box center [68, 100] width 136 height 27
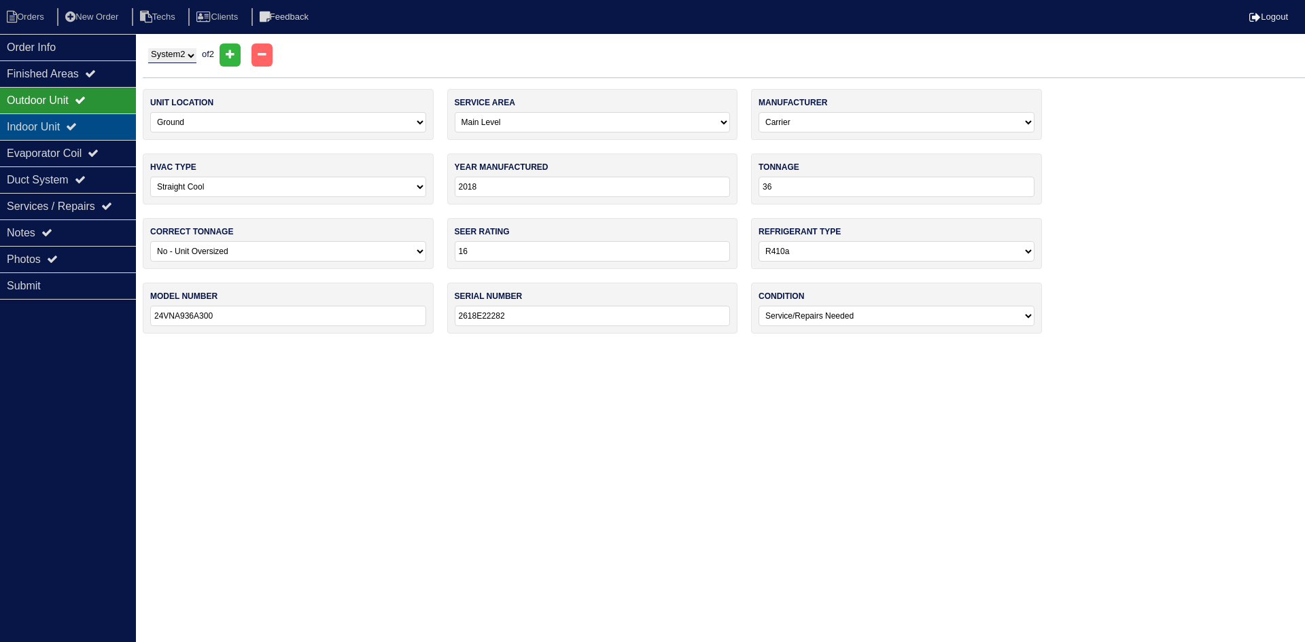
click at [75, 124] on div "Indoor Unit" at bounding box center [68, 127] width 136 height 27
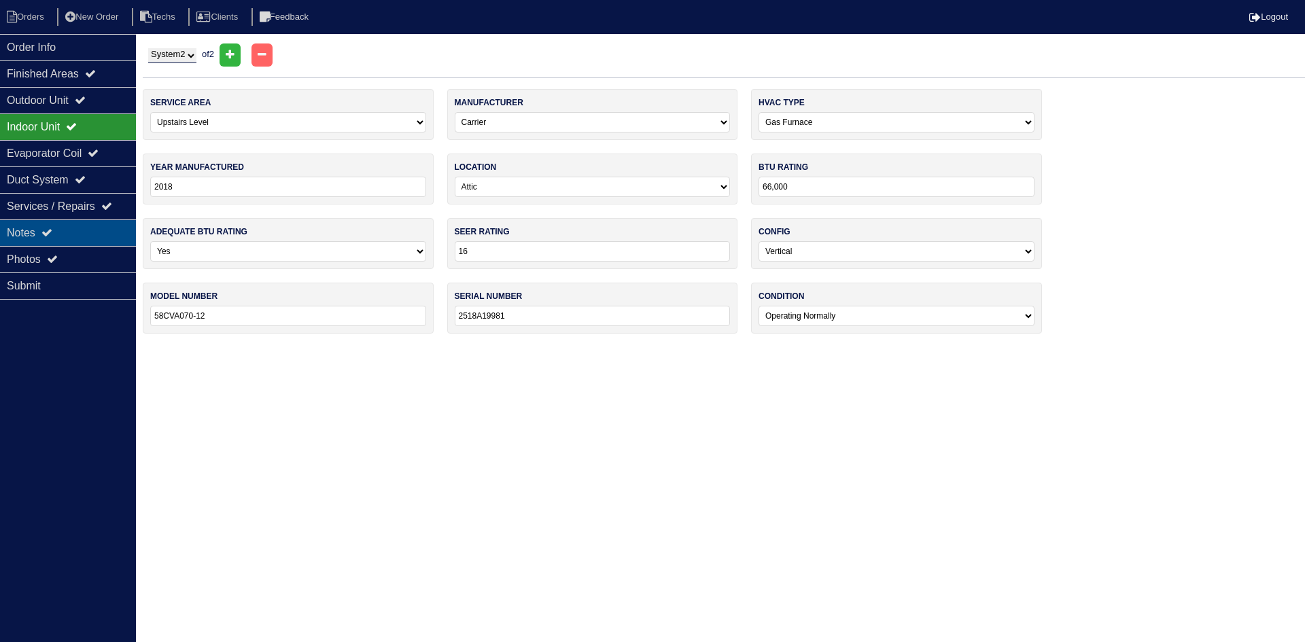
click at [96, 233] on div "Notes" at bounding box center [68, 233] width 136 height 27
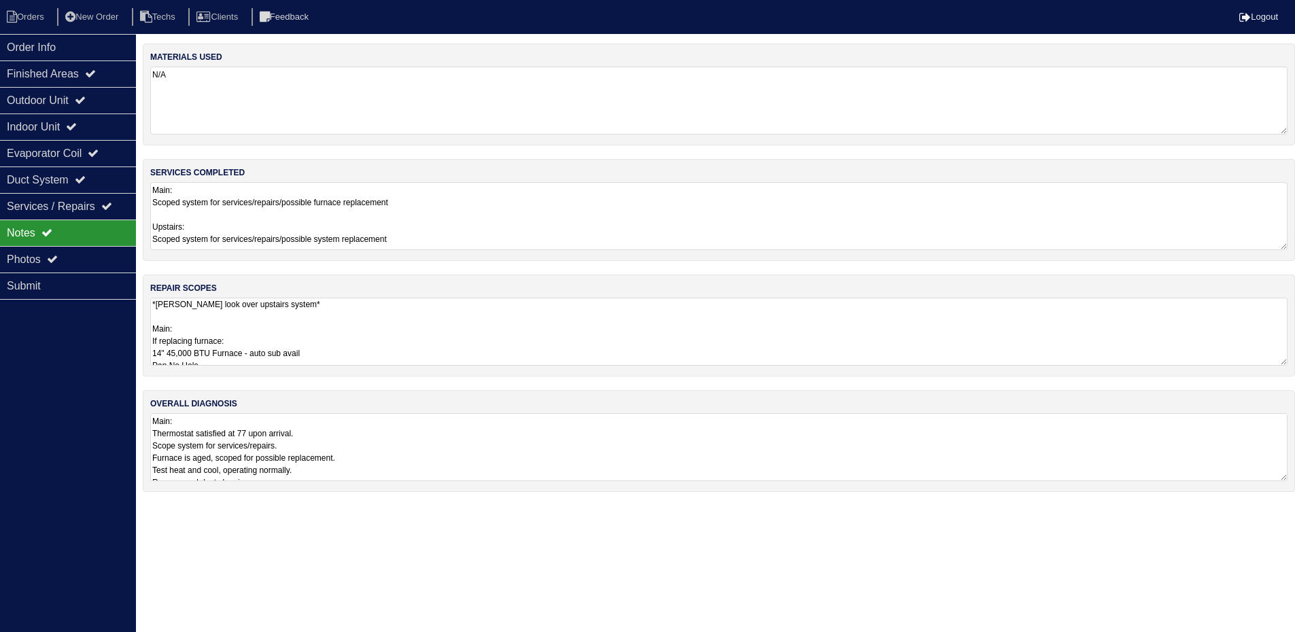
click at [460, 343] on textarea "*payton look over upstairs system* Main: If replacing furnace: 14" 45,000 BTU F…" at bounding box center [718, 332] width 1137 height 68
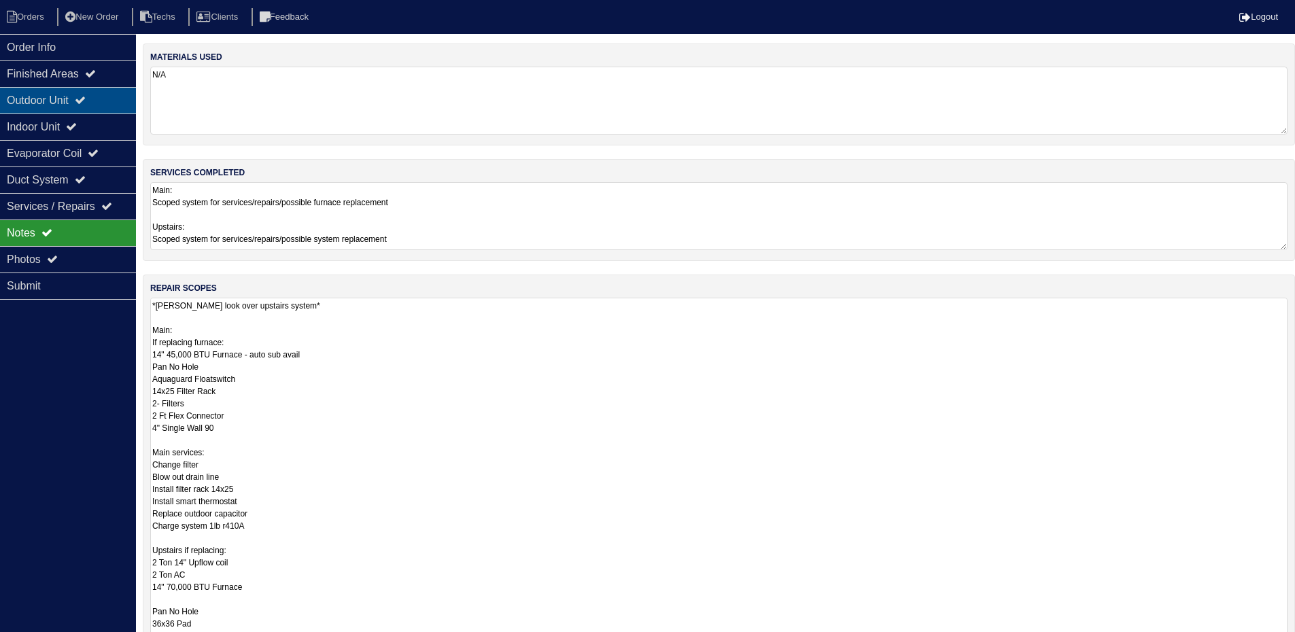
click at [71, 95] on div "Outdoor Unit" at bounding box center [68, 100] width 136 height 27
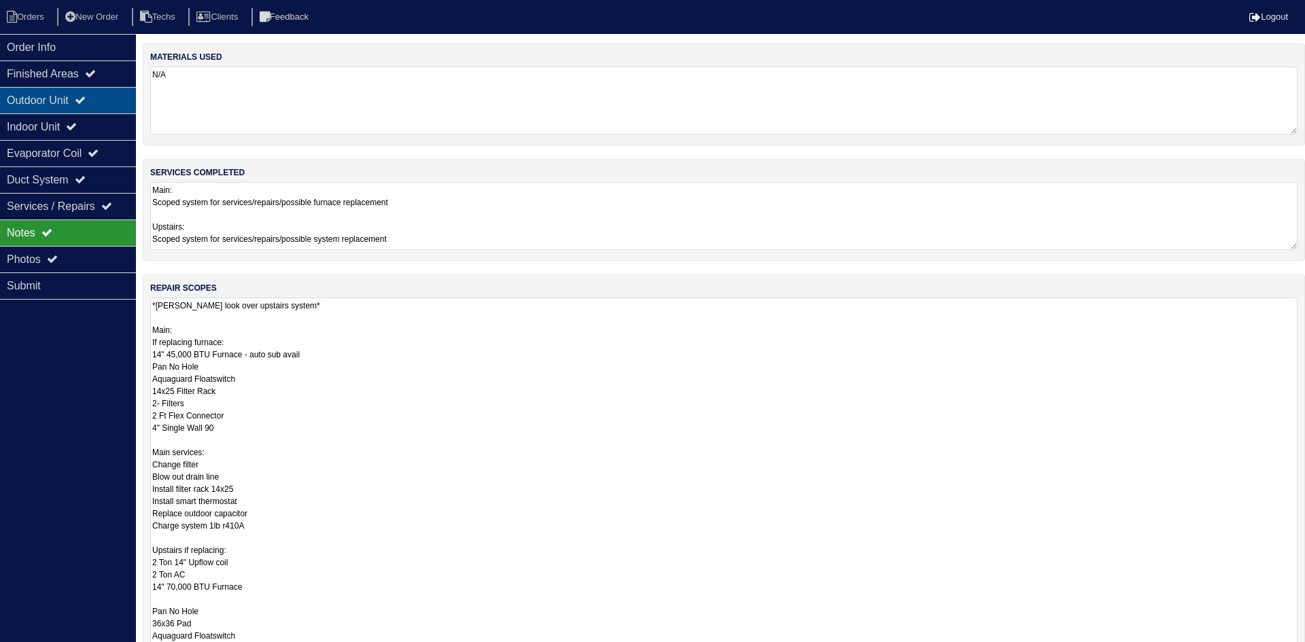
select select "2"
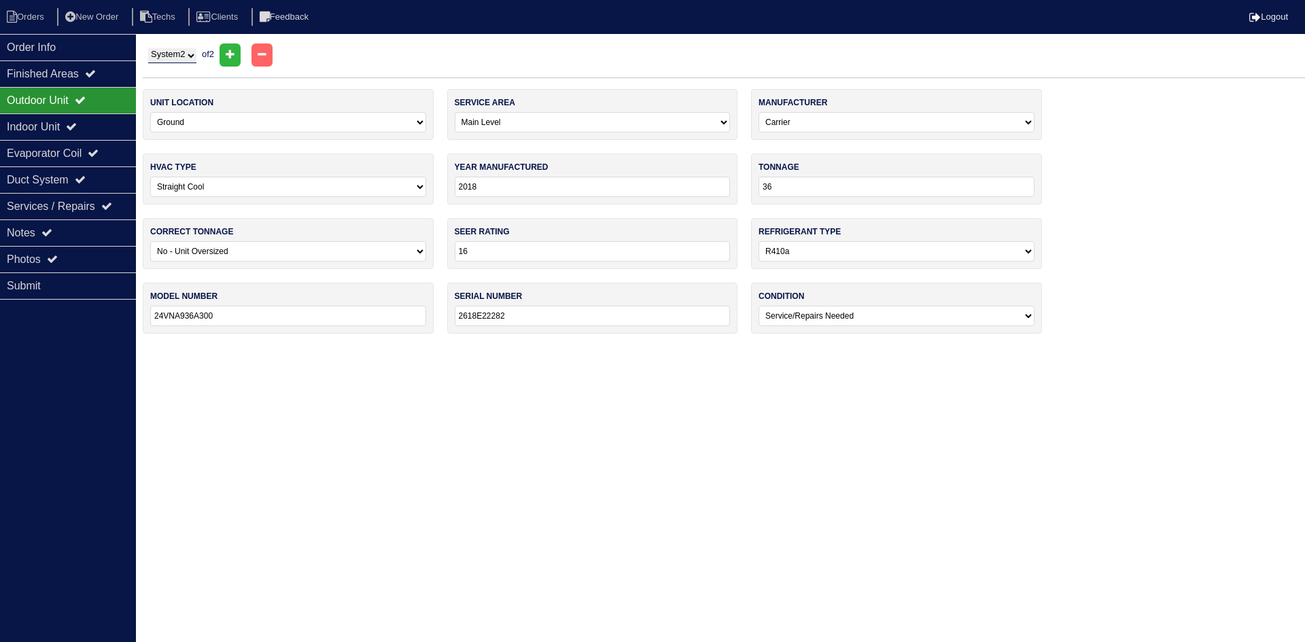
click at [185, 53] on select "System 1 System 2" at bounding box center [172, 55] width 48 height 15
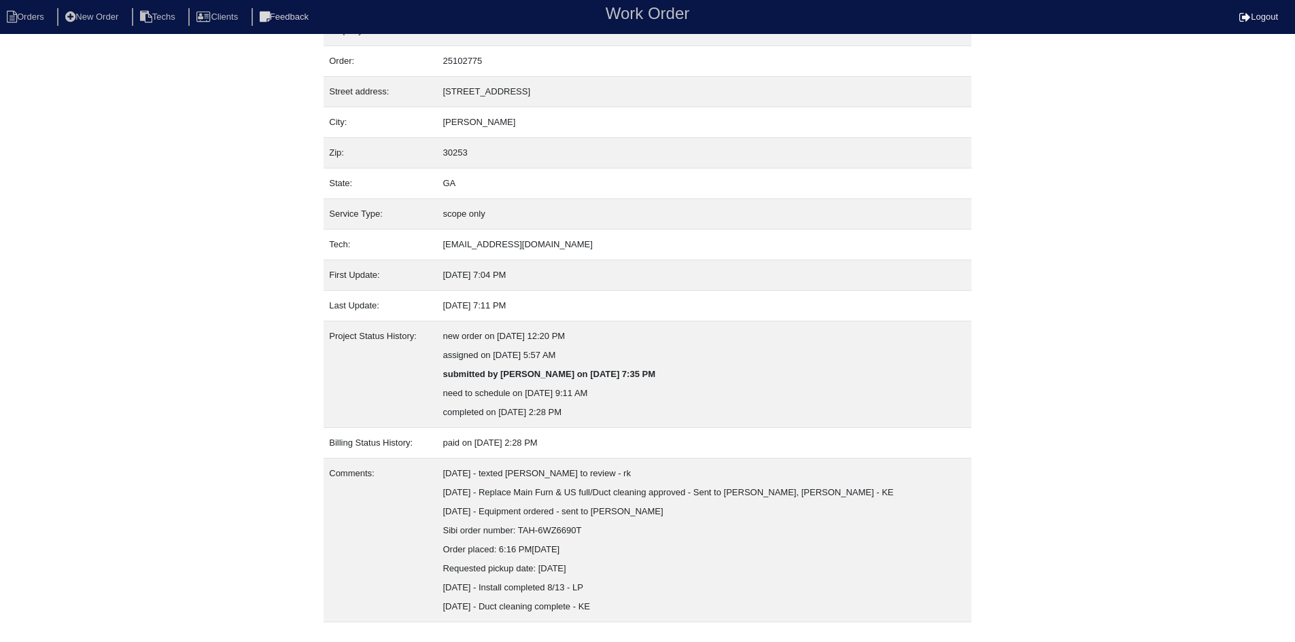
scroll to position [54, 0]
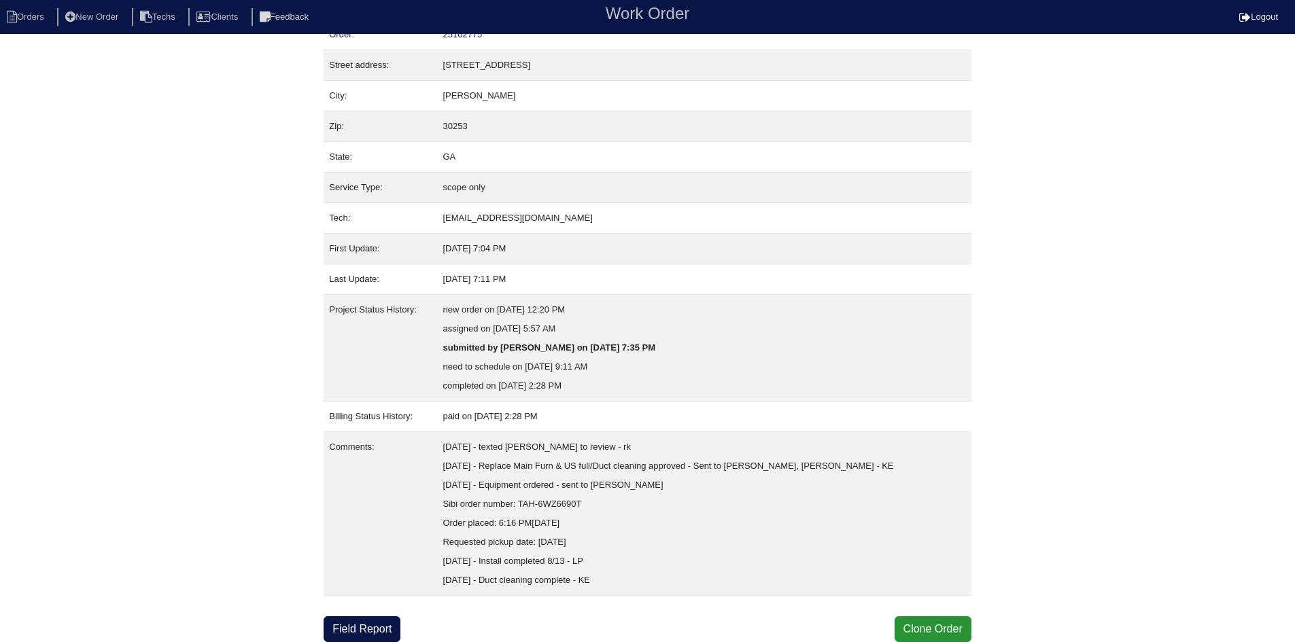
click at [351, 630] on link "Field Report" at bounding box center [362, 630] width 77 height 26
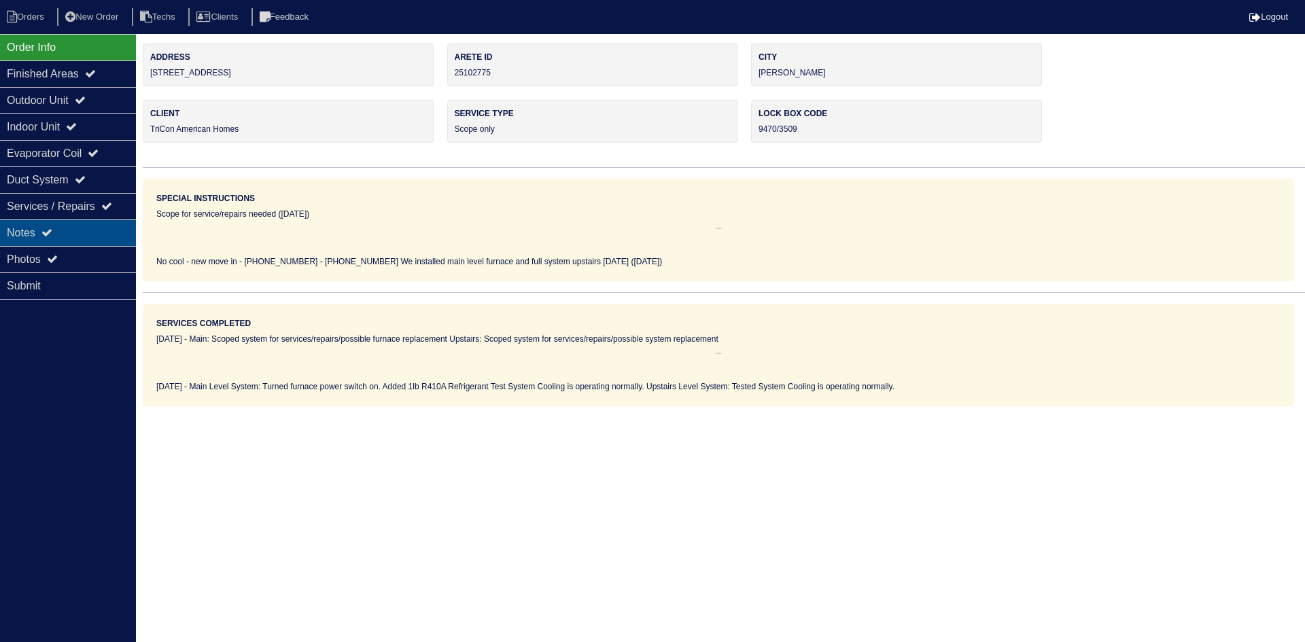
click at [70, 234] on div "Notes" at bounding box center [68, 233] width 136 height 27
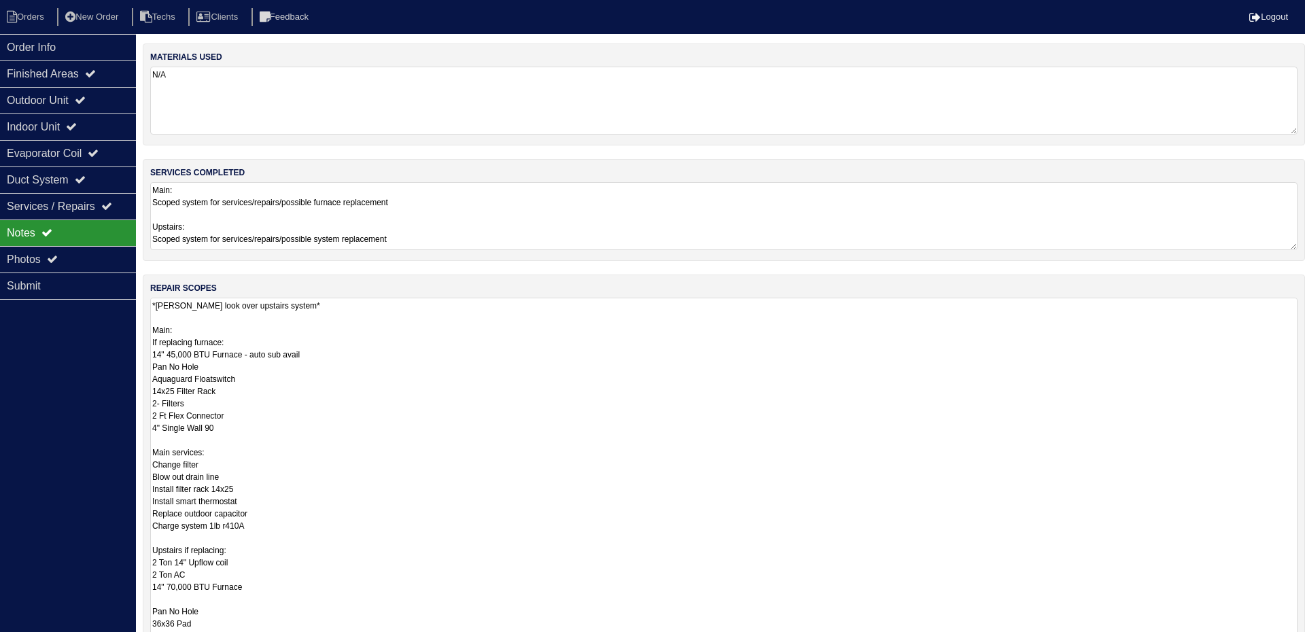
click at [475, 340] on textarea "*[PERSON_NAME] look over upstairs system* Main: If replacing furnace: 14" 45,00…" at bounding box center [724, 568] width 1148 height 541
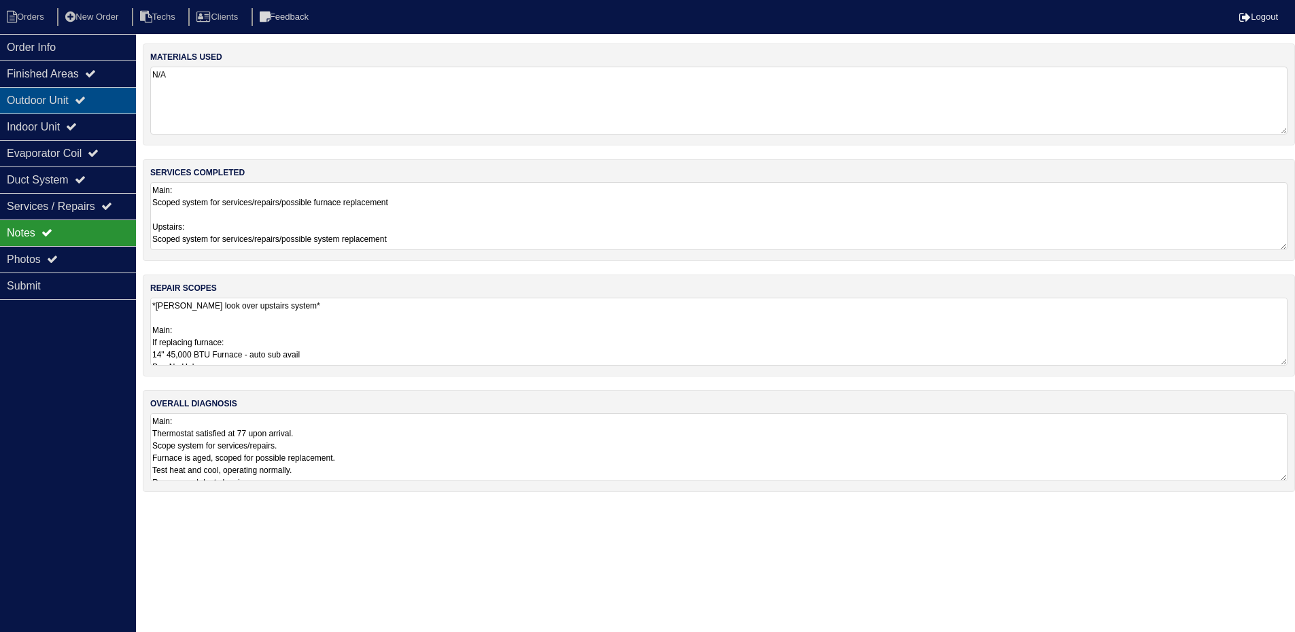
click at [78, 103] on div "Outdoor Unit" at bounding box center [68, 100] width 136 height 27
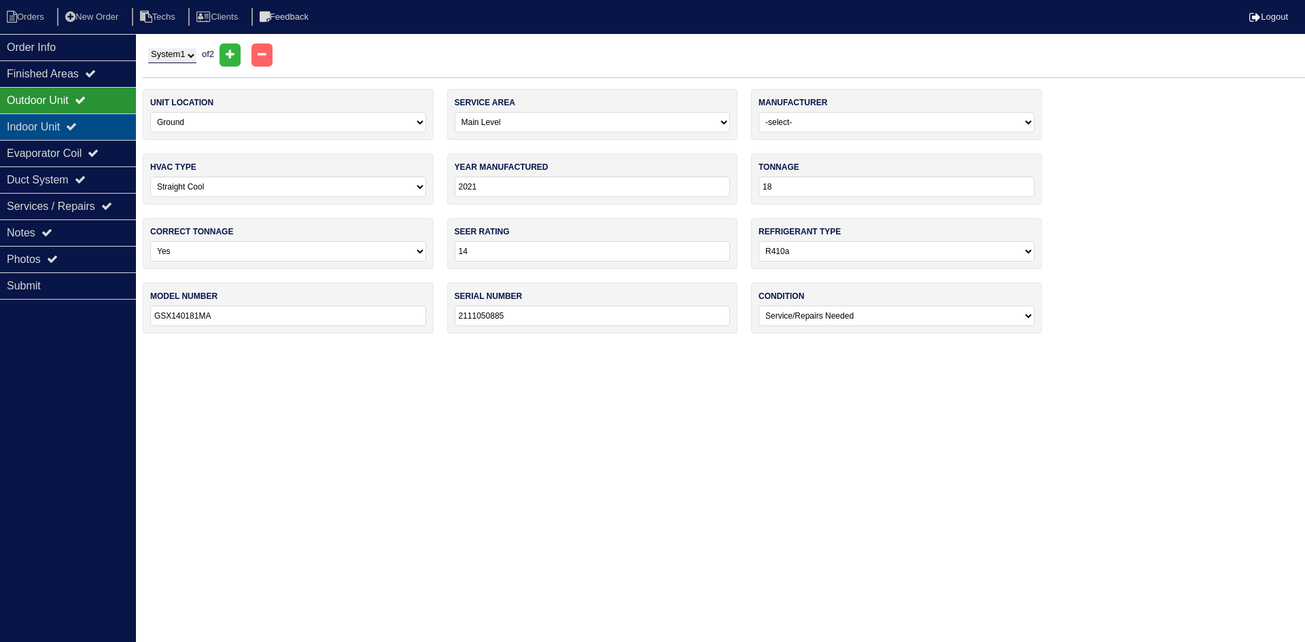
click at [73, 121] on div "Indoor Unit" at bounding box center [68, 127] width 136 height 27
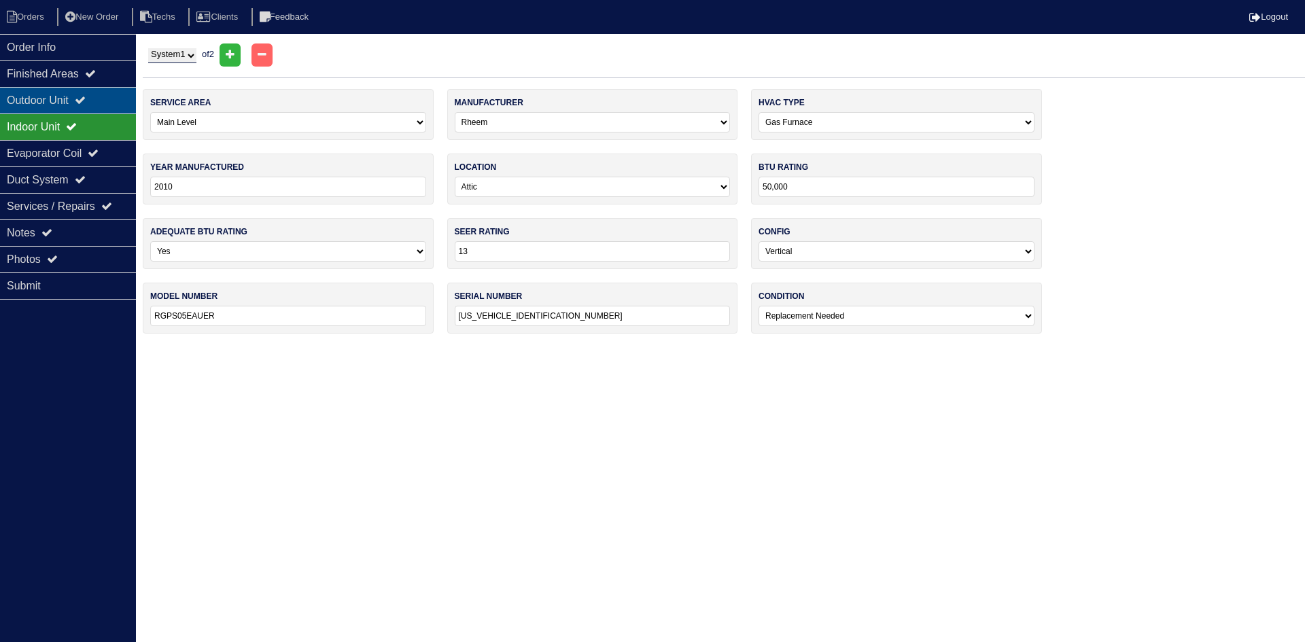
click at [73, 101] on div "Outdoor Unit" at bounding box center [68, 100] width 136 height 27
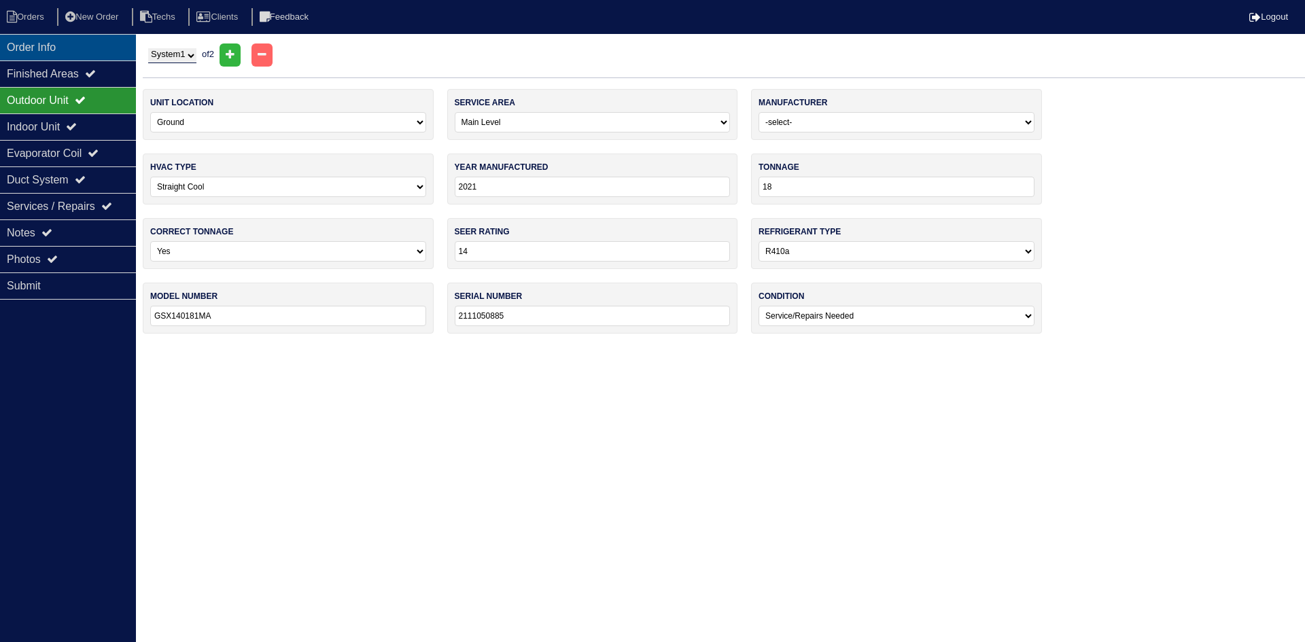
click at [84, 45] on div "Order Info" at bounding box center [68, 47] width 136 height 27
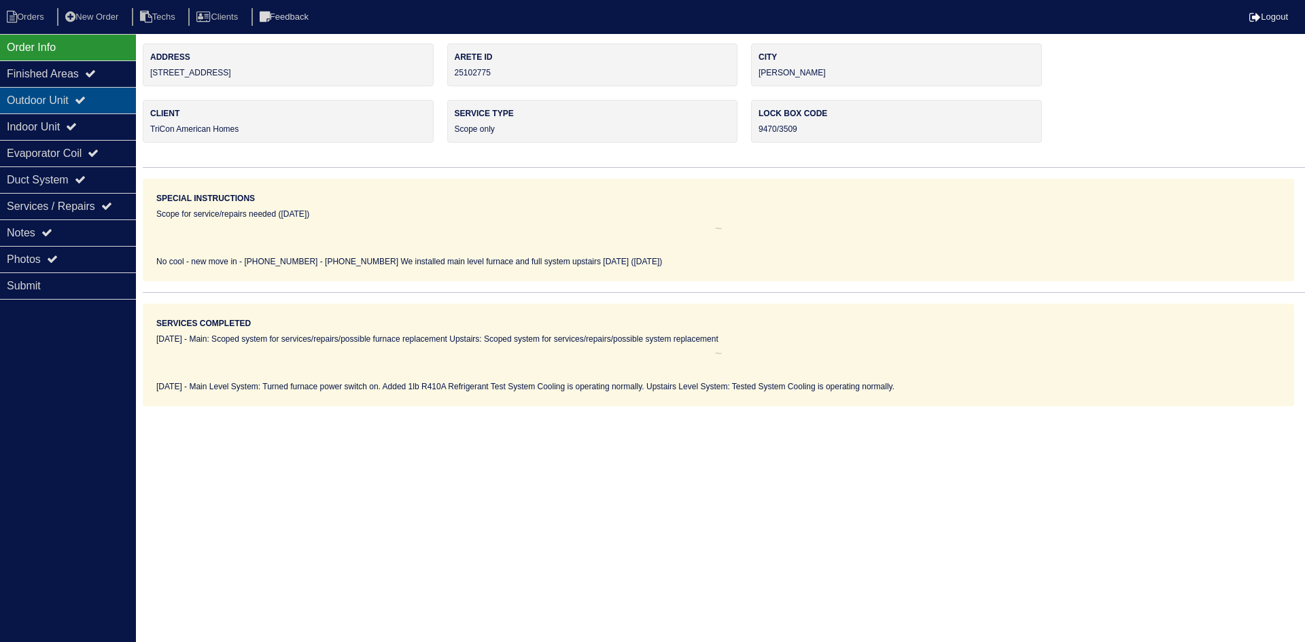
click at [83, 104] on div "Outdoor Unit" at bounding box center [68, 100] width 136 height 27
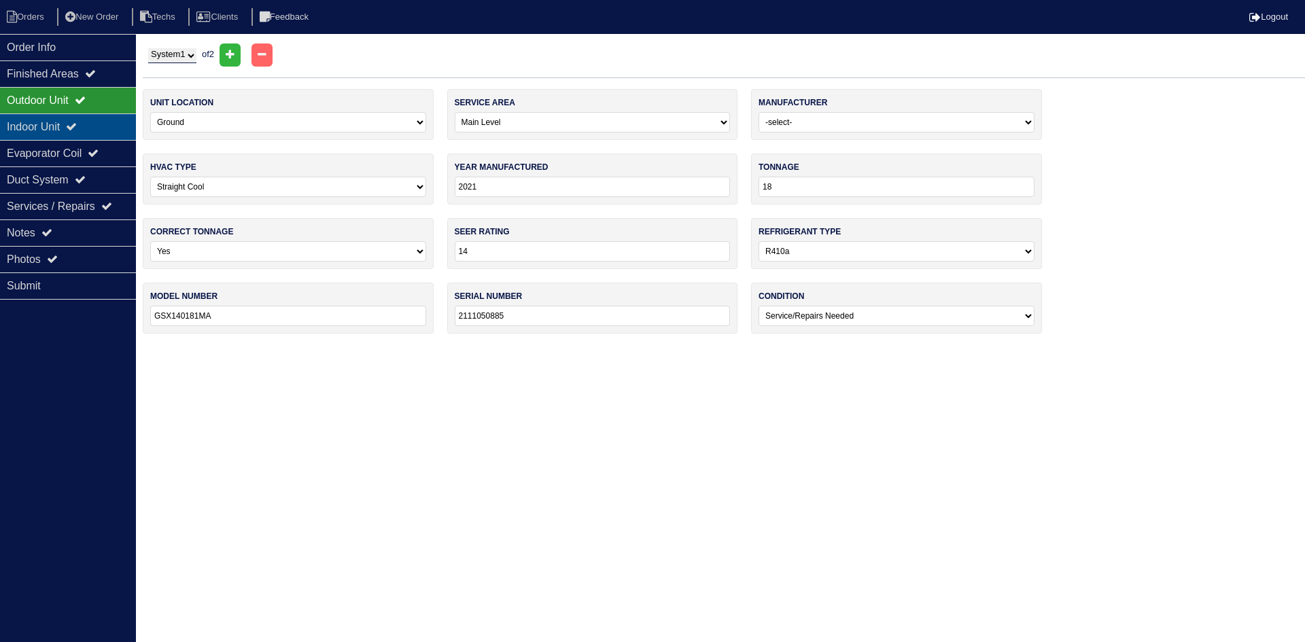
click at [94, 122] on div "Indoor Unit" at bounding box center [68, 127] width 136 height 27
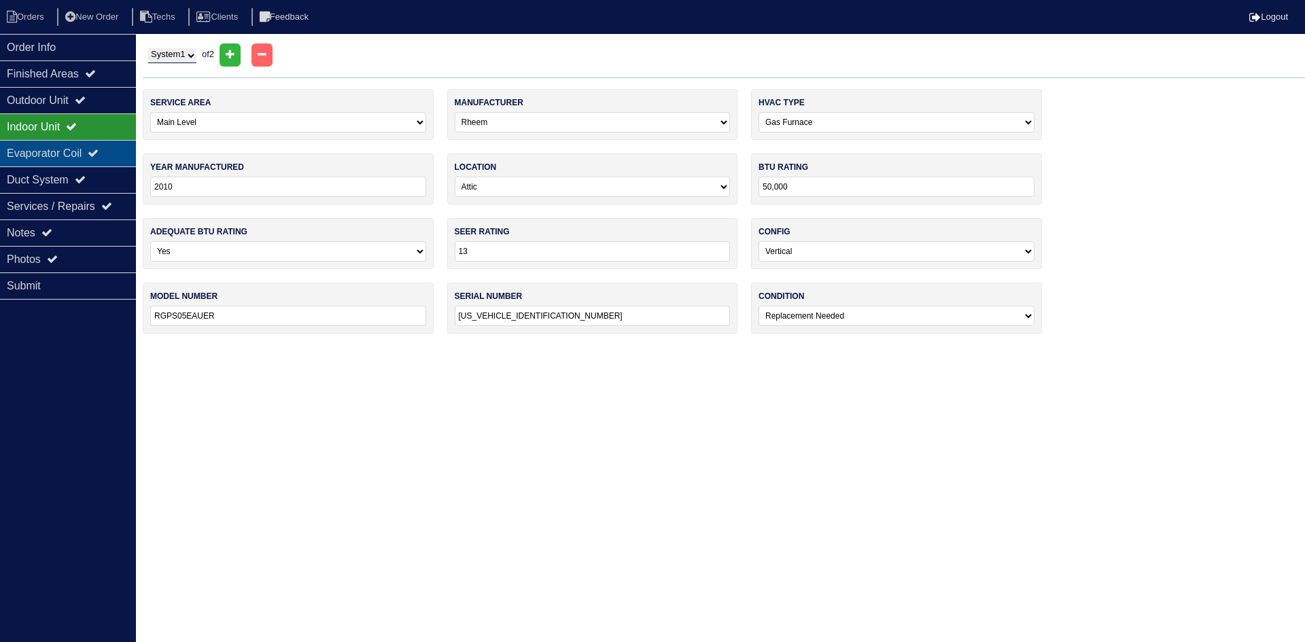
click at [92, 150] on div "Evaporator Coil" at bounding box center [68, 153] width 136 height 27
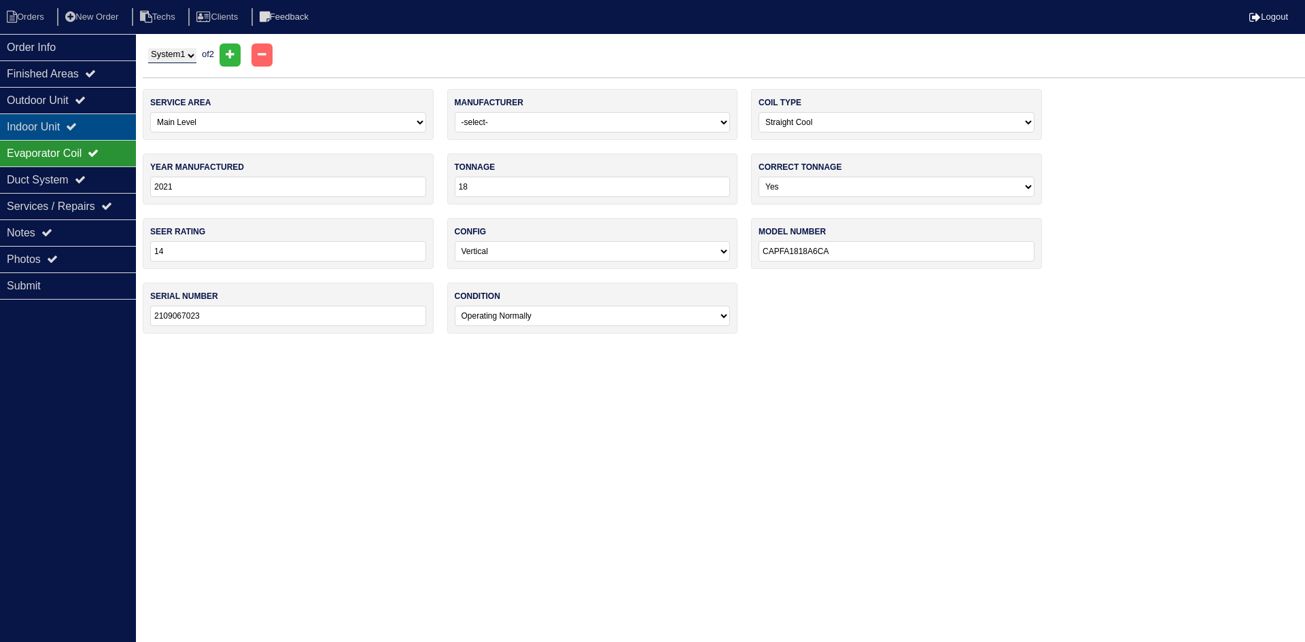
click at [103, 125] on div "Indoor Unit" at bounding box center [68, 127] width 136 height 27
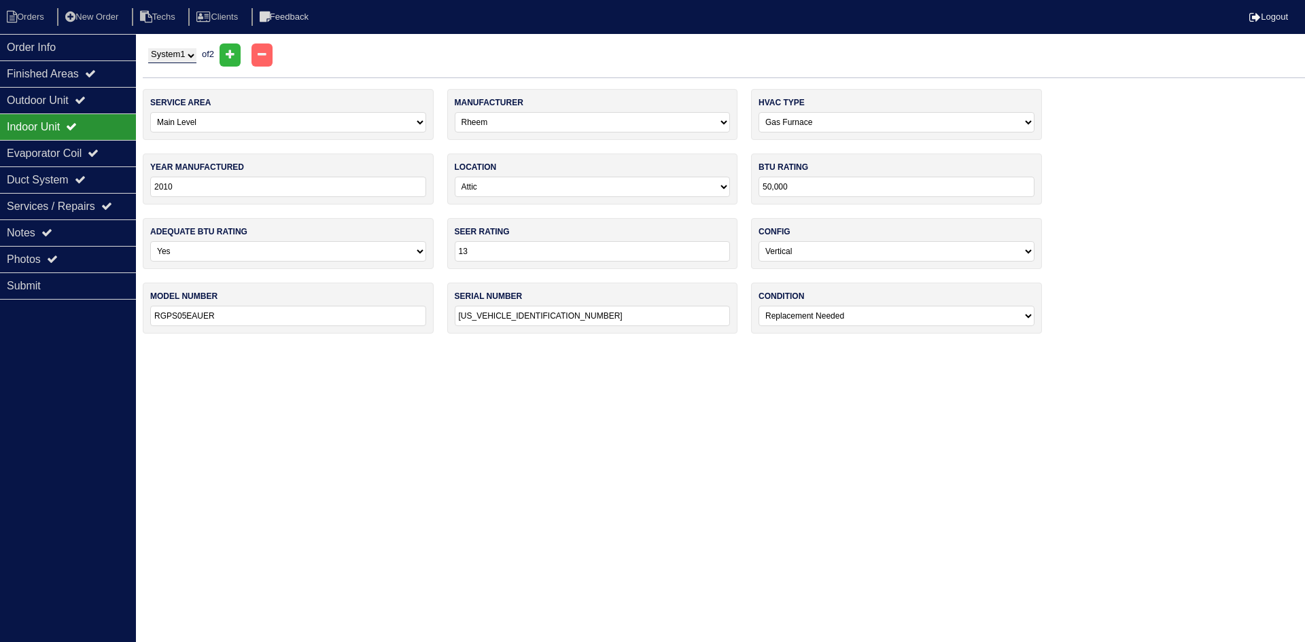
click at [189, 56] on select "System 1 System 2" at bounding box center [172, 55] width 48 height 15
select select "2"
click at [148, 48] on select "System 1 System 2" at bounding box center [172, 55] width 48 height 15
select select "Carrier"
select select "2"
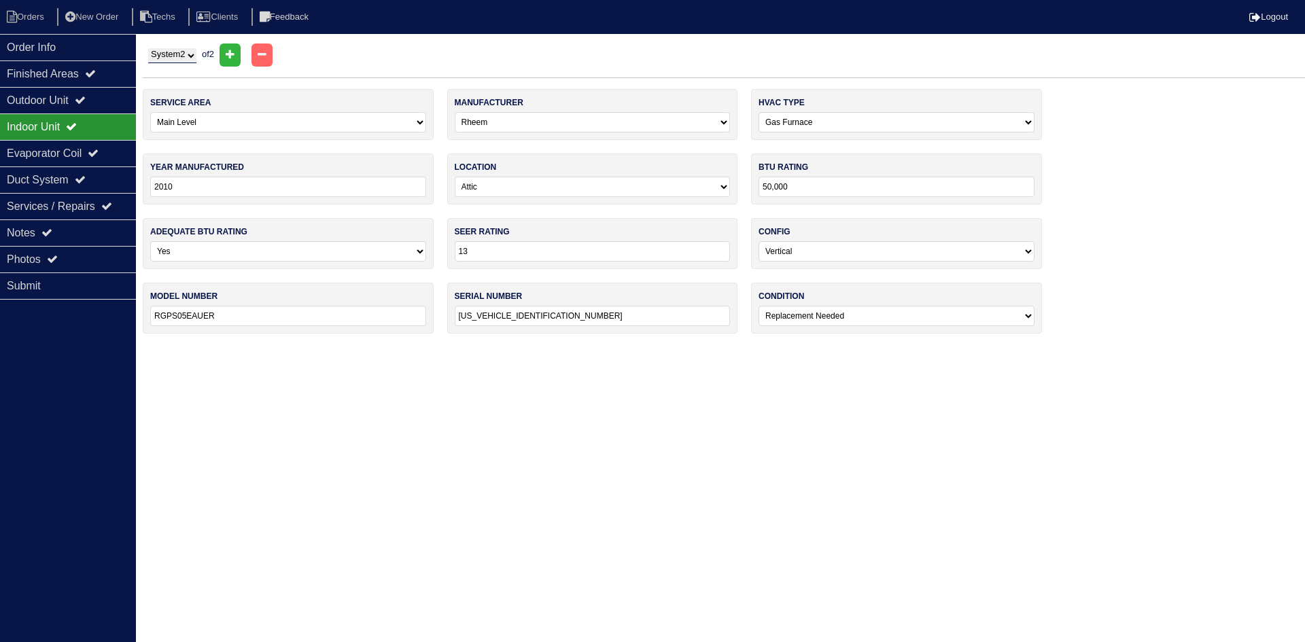
select select "1"
select select "Carrier"
select select "0"
click at [81, 100] on div "Outdoor Unit" at bounding box center [68, 100] width 136 height 27
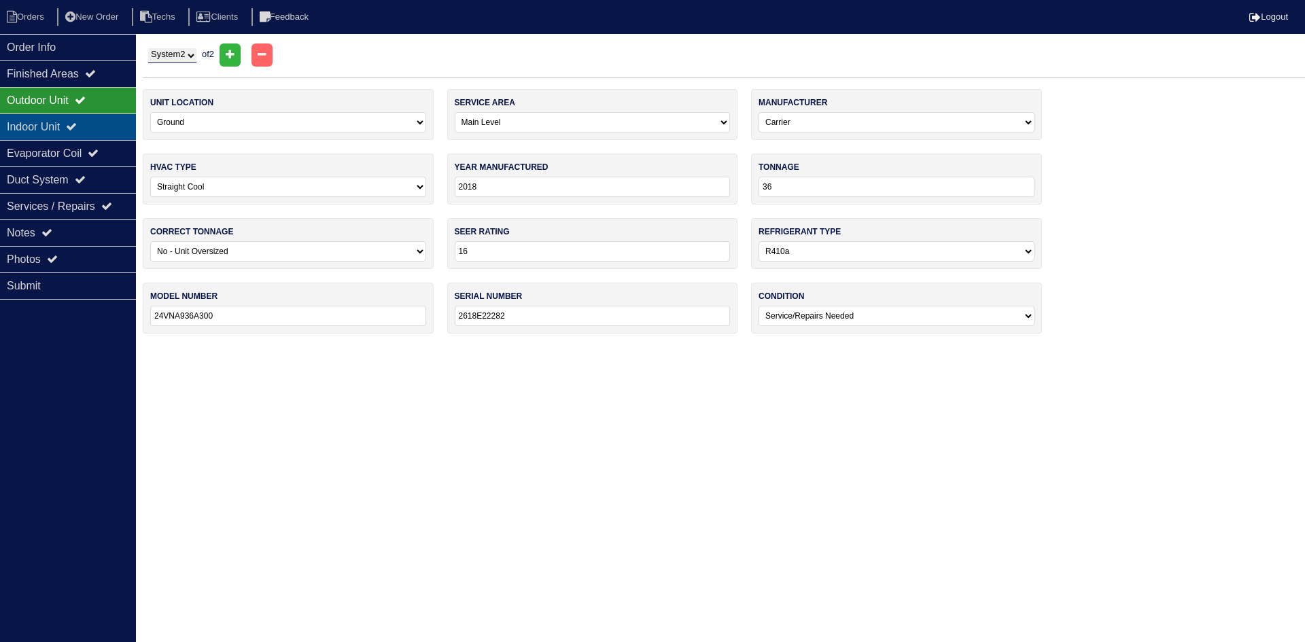
click at [77, 123] on icon at bounding box center [71, 126] width 11 height 11
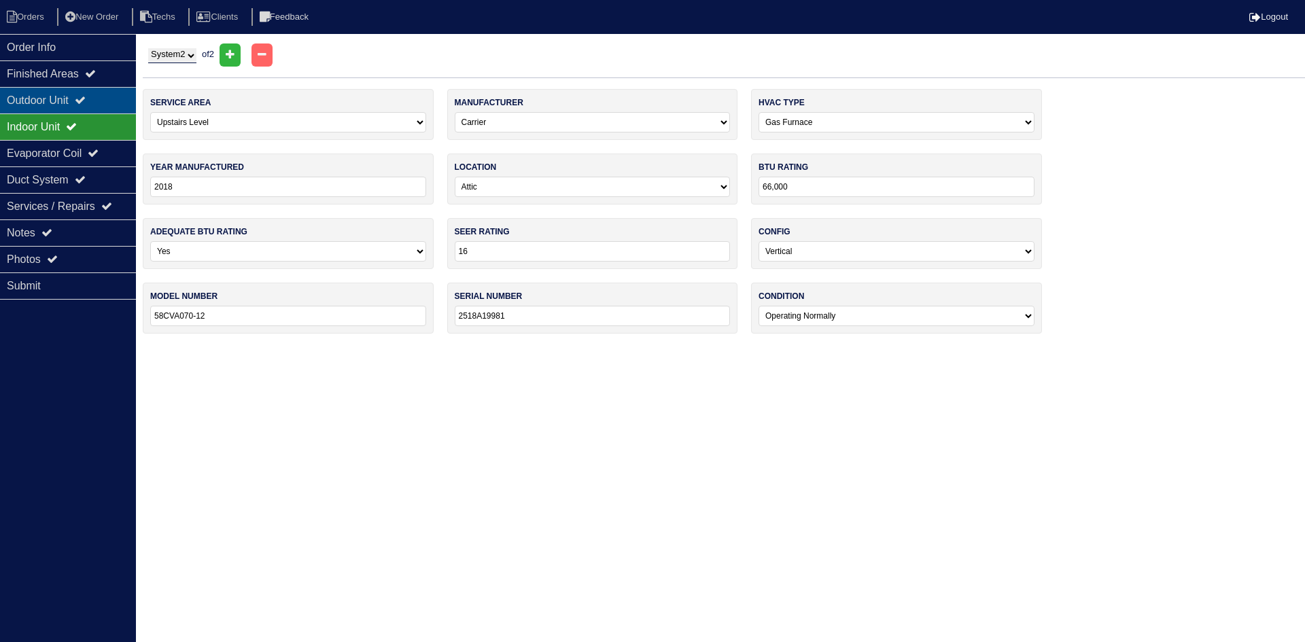
click at [86, 97] on icon at bounding box center [80, 100] width 11 height 11
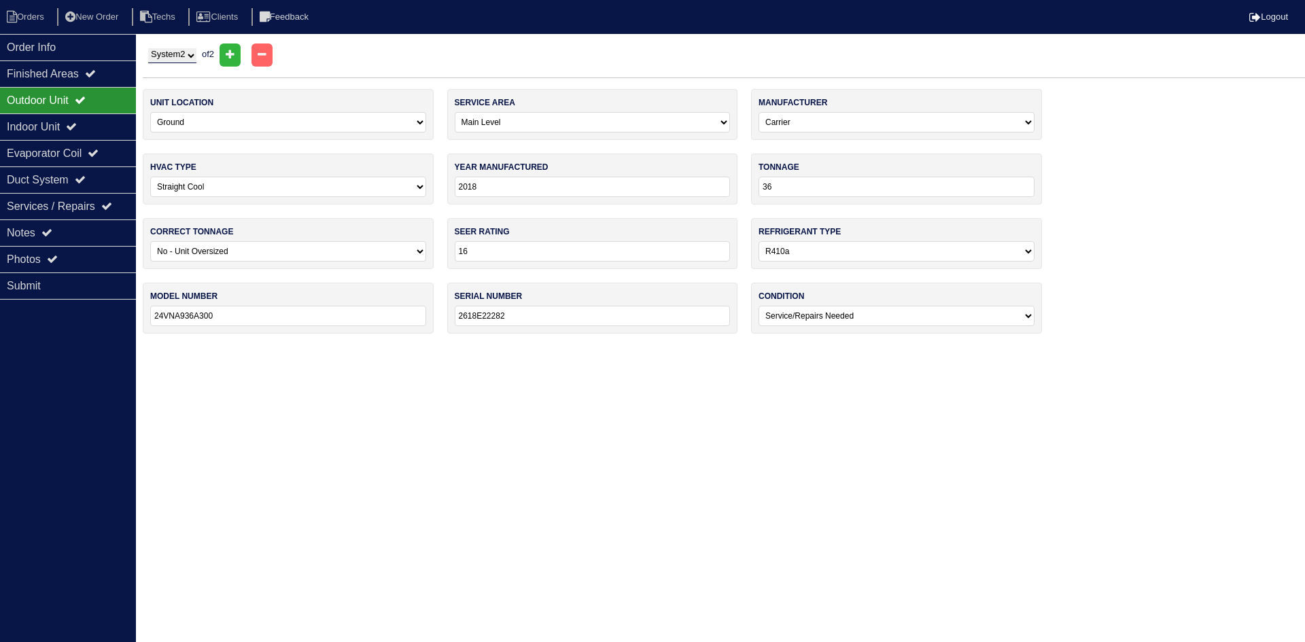
click at [530, 124] on select "-select- Main Level Upstairs Level Lower/Basement Level Other" at bounding box center [593, 122] width 276 height 20
select select "1"
click at [455, 112] on select "-select- Main Level Upstairs Level Lower/Basement Level Other" at bounding box center [593, 122] width 276 height 20
click at [109, 145] on div "Evaporator Coil" at bounding box center [68, 153] width 136 height 27
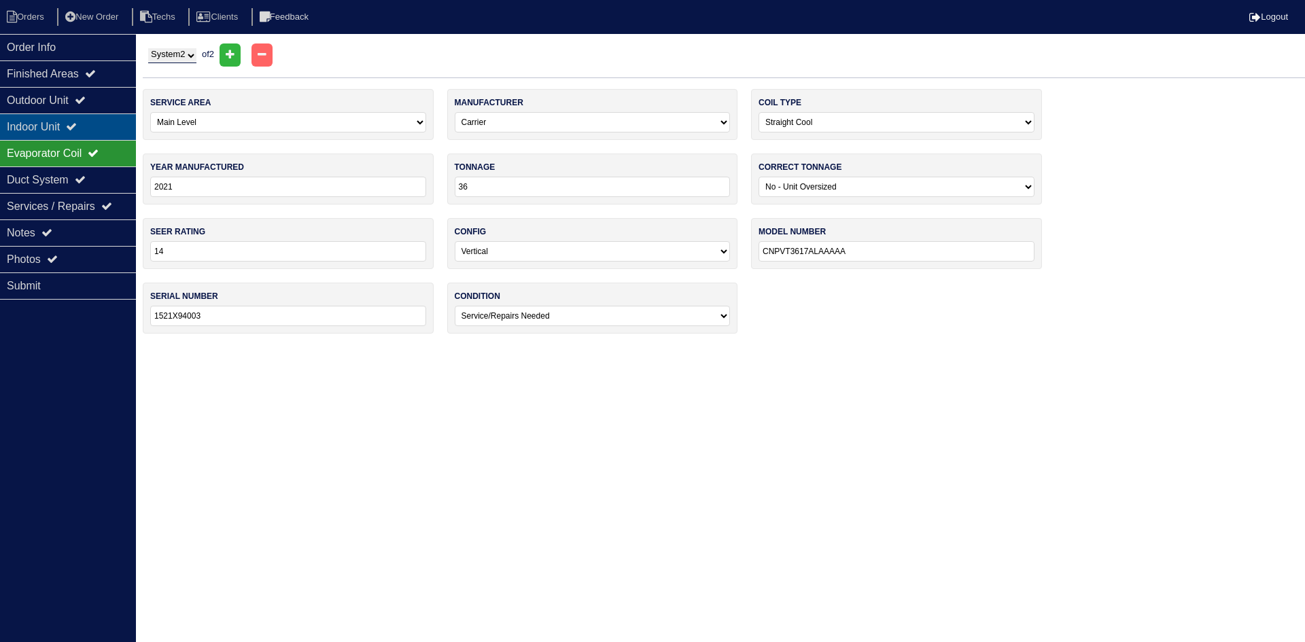
click at [90, 125] on div "Indoor Unit" at bounding box center [68, 127] width 136 height 27
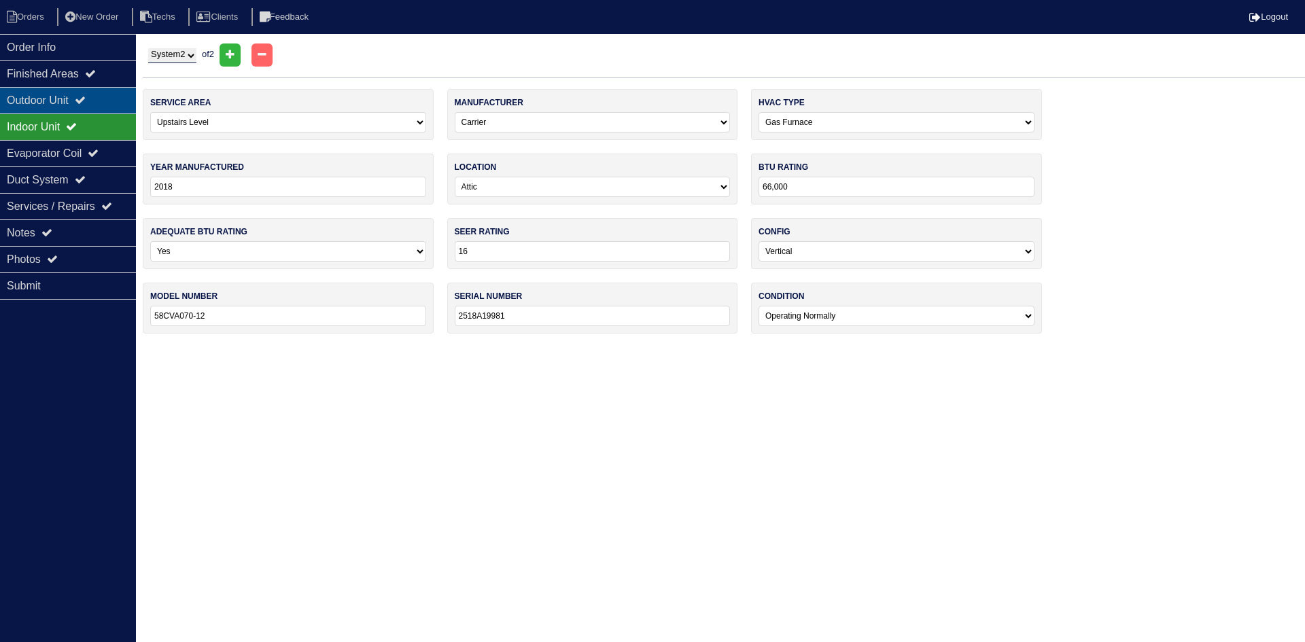
click at [112, 102] on div "Outdoor Unit" at bounding box center [68, 100] width 136 height 27
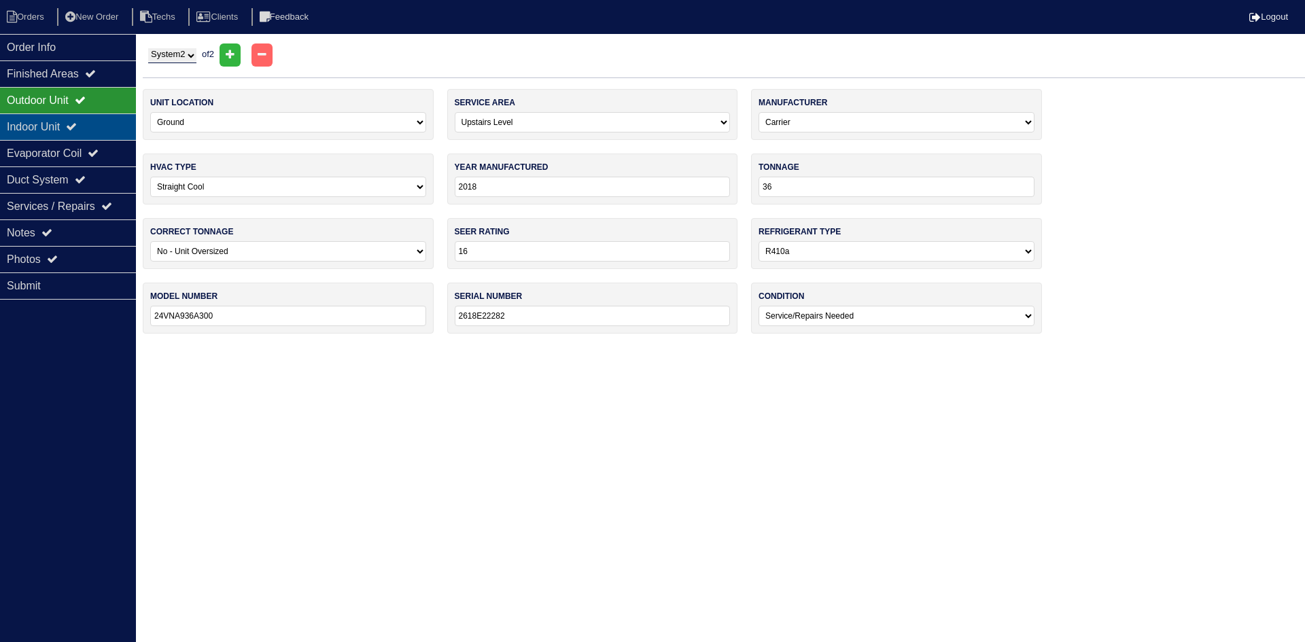
click at [110, 124] on div "Indoor Unit" at bounding box center [68, 127] width 136 height 27
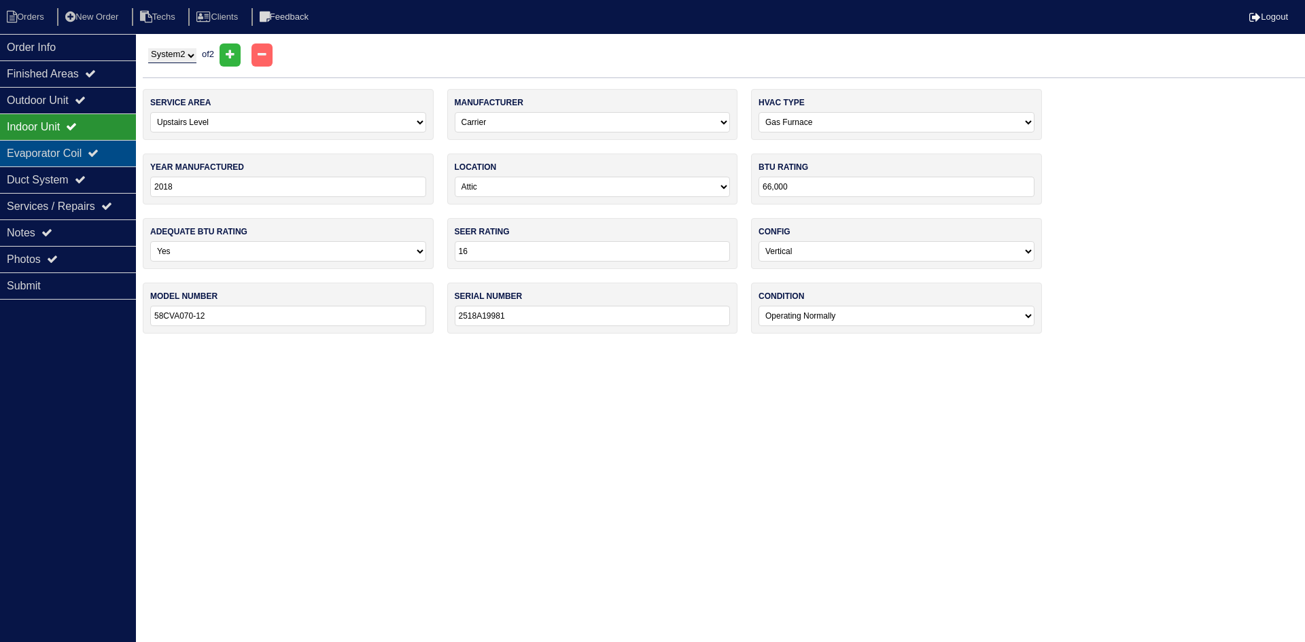
click at [99, 149] on icon at bounding box center [93, 153] width 11 height 11
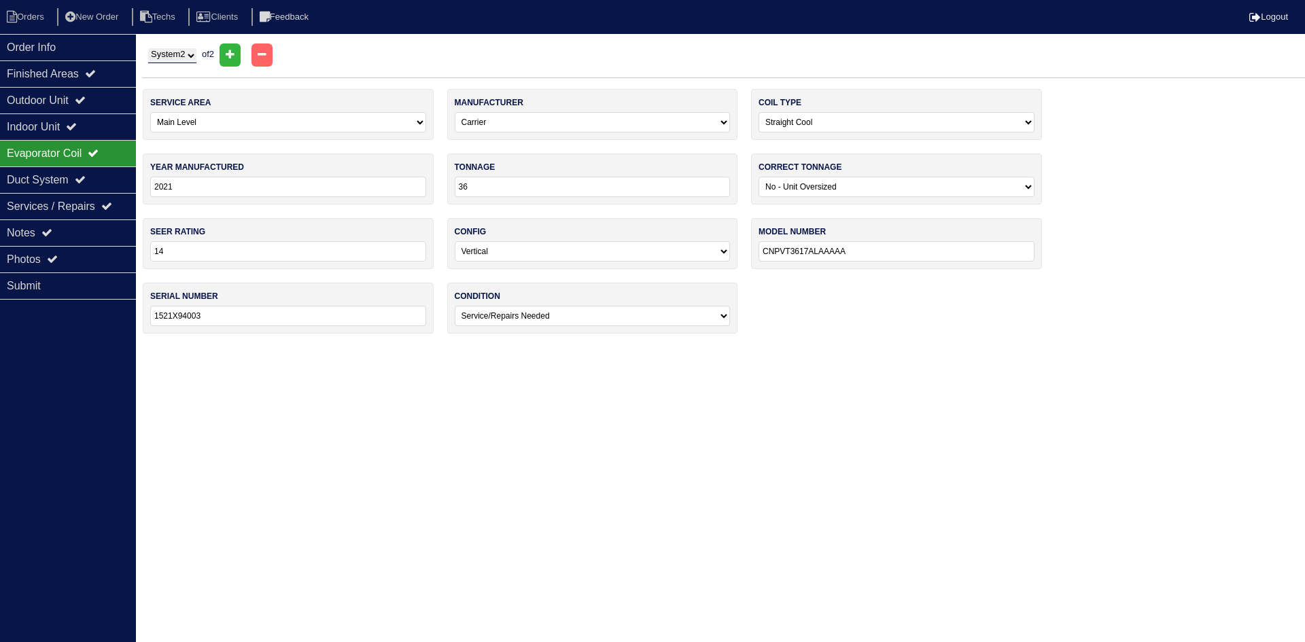
click at [320, 125] on select "-select- Main Level Upstairs Level Lower/Basement Level Other" at bounding box center [288, 122] width 276 height 20
select select "1"
click at [150, 112] on select "-select- Main Level Upstairs Level Lower/Basement Level Other" at bounding box center [288, 122] width 276 height 20
drag, startPoint x: 55, startPoint y: 436, endPoint x: 60, endPoint y: 385, distance: 51.2
click at [55, 432] on div "Order Info Finished Areas Outdoor Unit Indoor Unit Evaporator Coil Duct System …" at bounding box center [68, 355] width 136 height 642
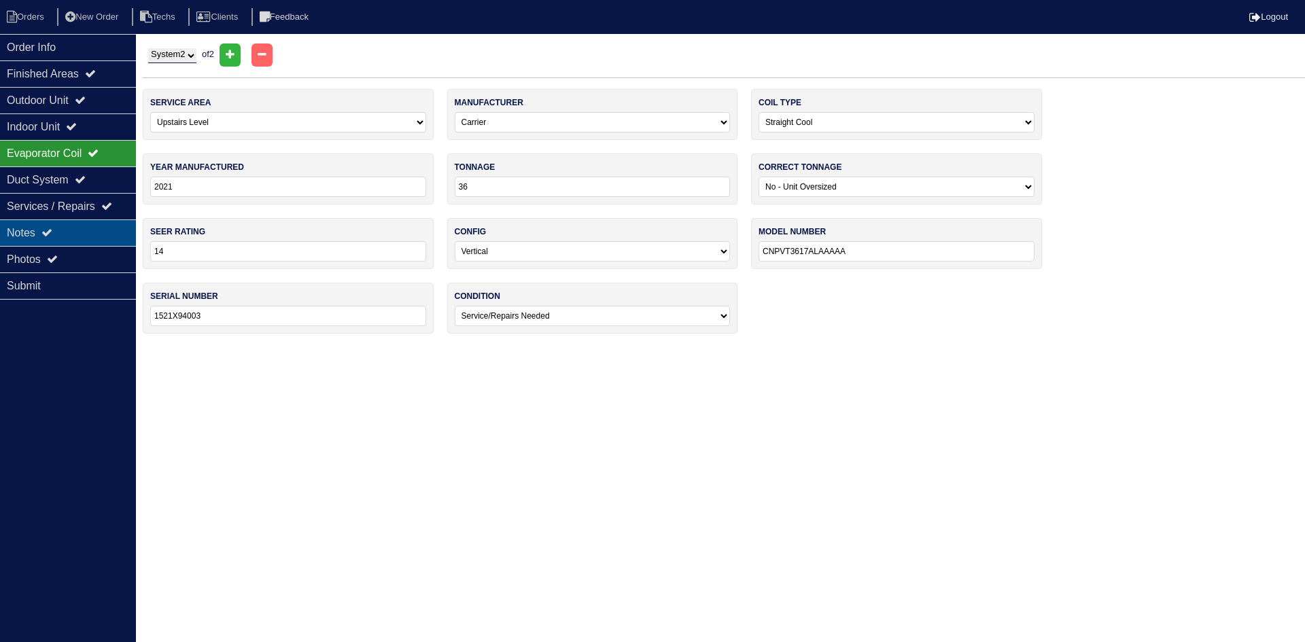
drag, startPoint x: 73, startPoint y: 260, endPoint x: 79, endPoint y: 239, distance: 21.9
click at [73, 259] on div "Photos" at bounding box center [68, 259] width 136 height 27
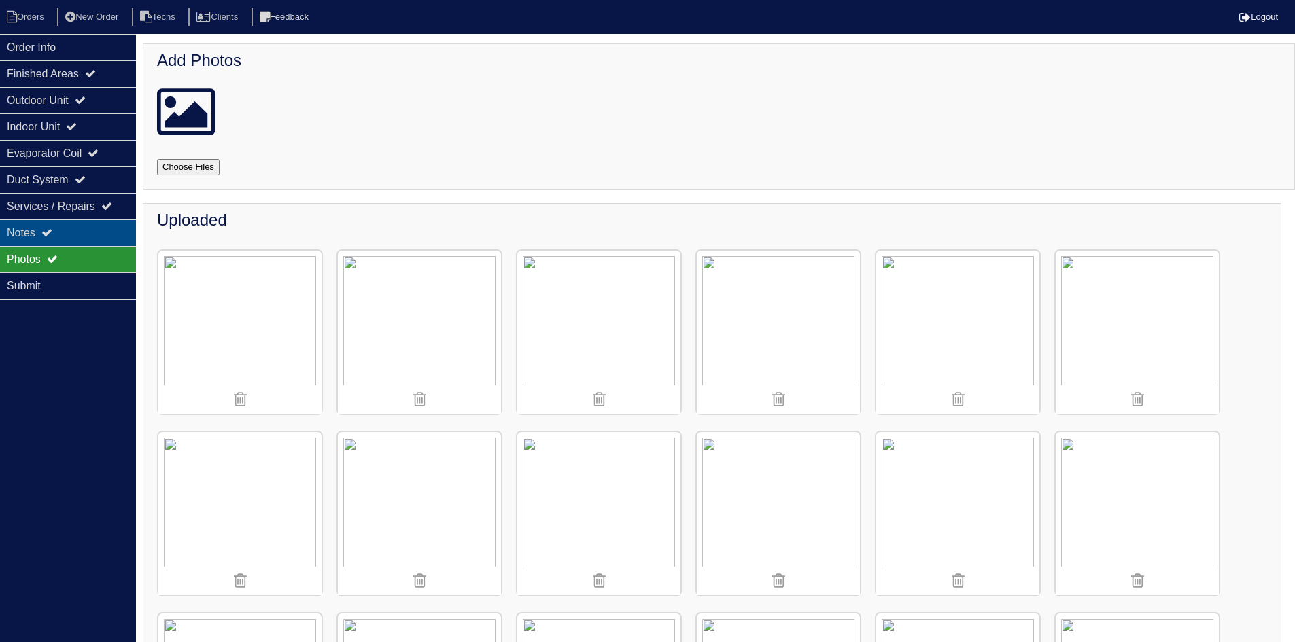
click at [78, 233] on div "Notes" at bounding box center [68, 233] width 136 height 27
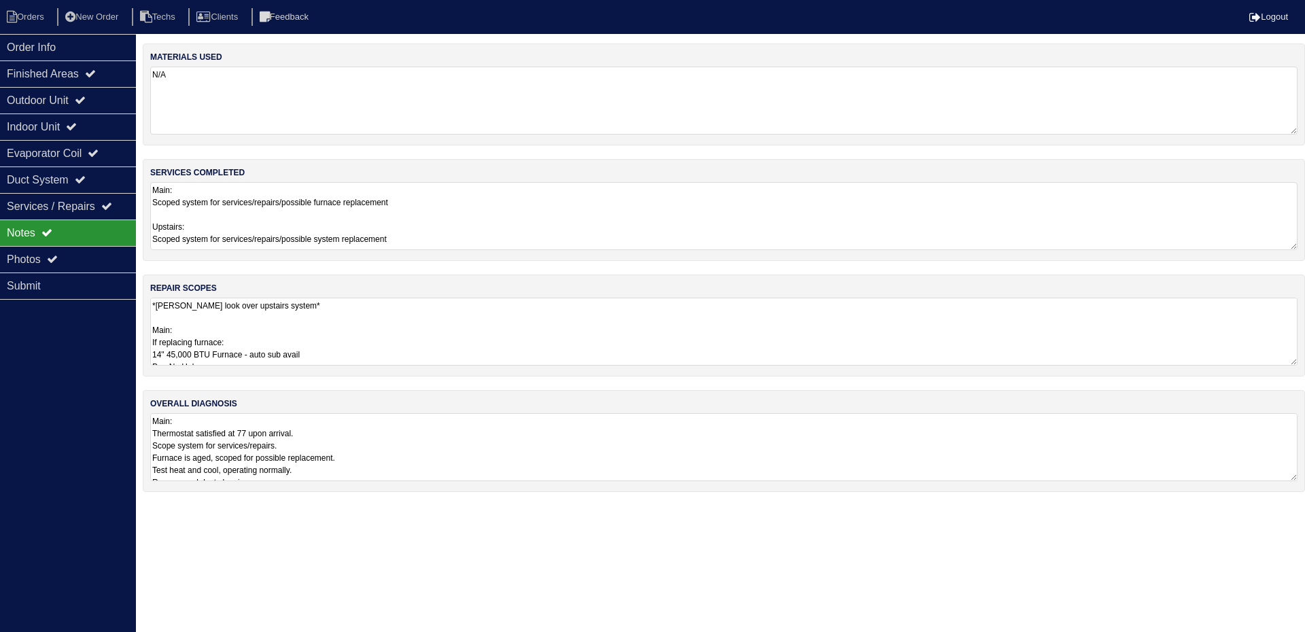
click at [423, 318] on textarea "*payton look over upstairs system* Main: If replacing furnace: 14" 45,000 BTU F…" at bounding box center [724, 332] width 1148 height 68
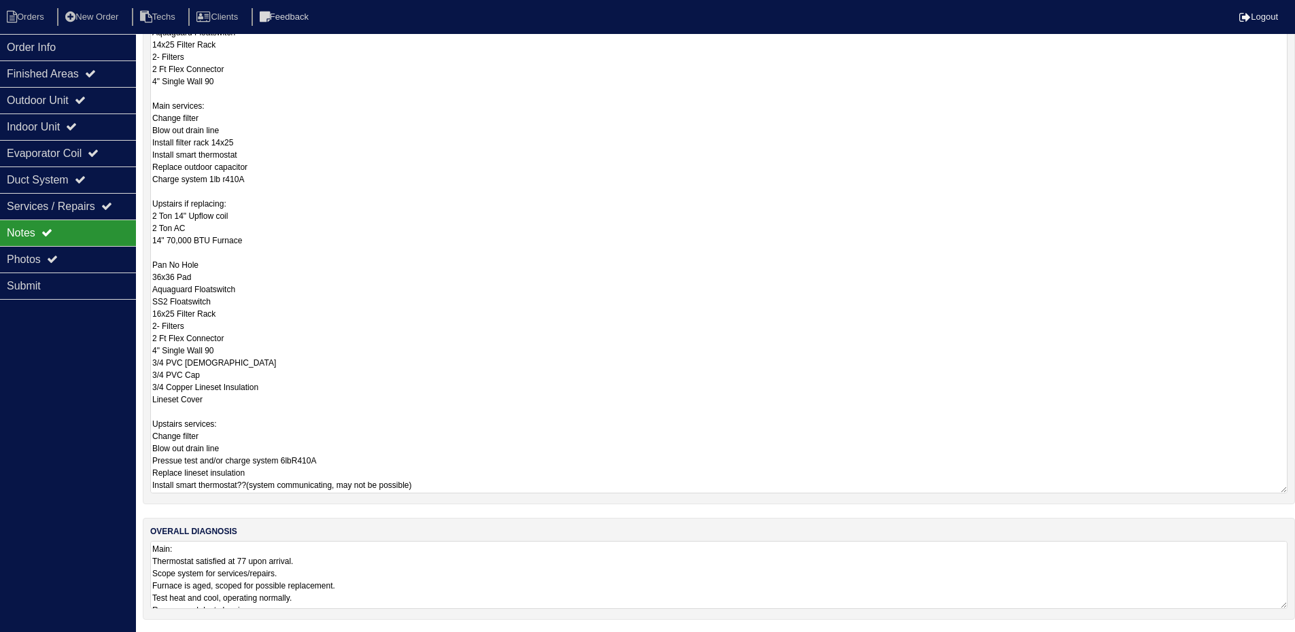
scroll to position [347, 0]
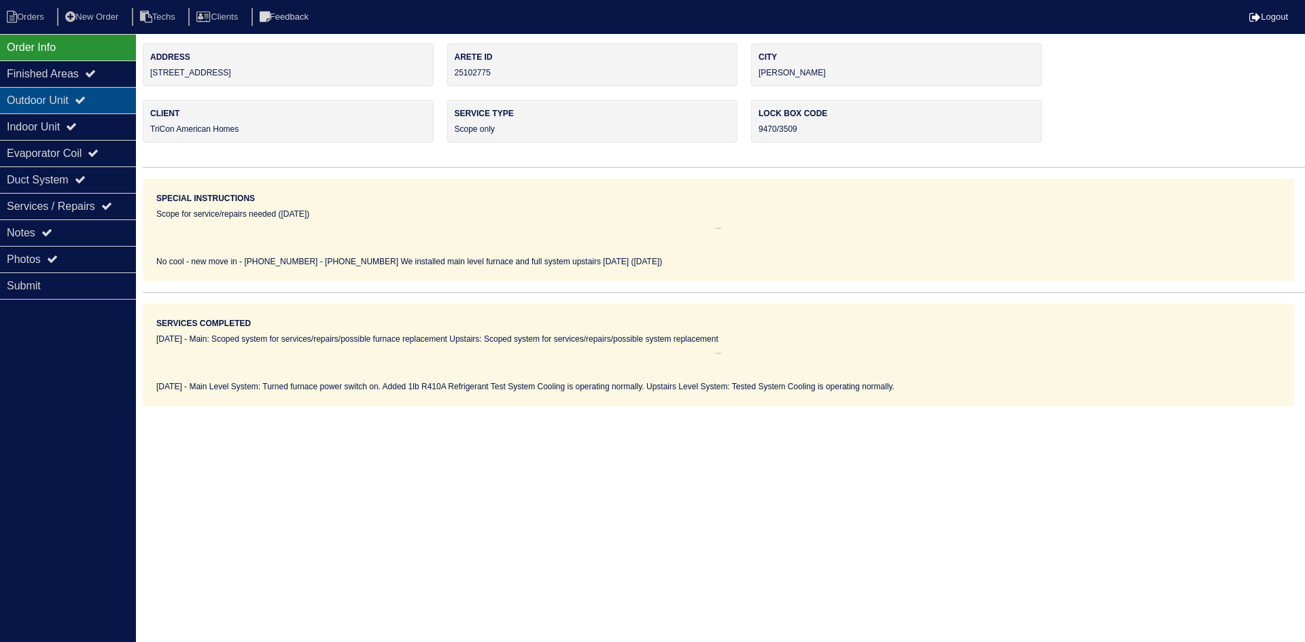
click at [81, 99] on div "Outdoor Unit" at bounding box center [68, 100] width 136 height 27
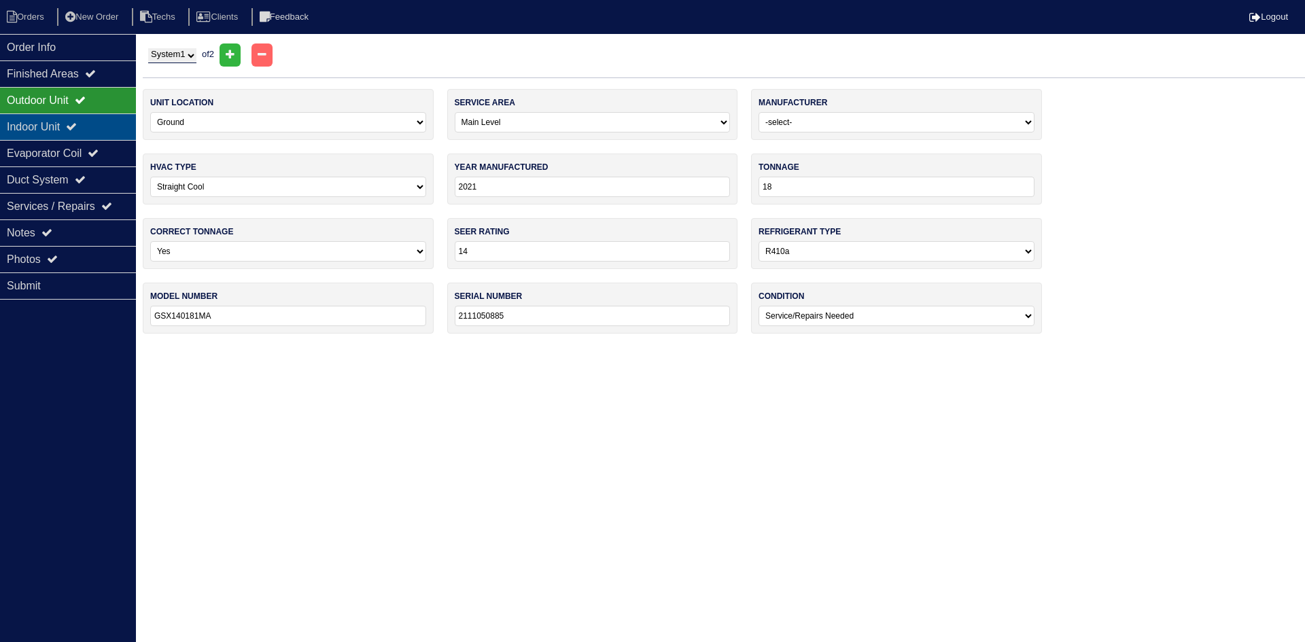
click at [77, 126] on icon at bounding box center [71, 126] width 11 height 11
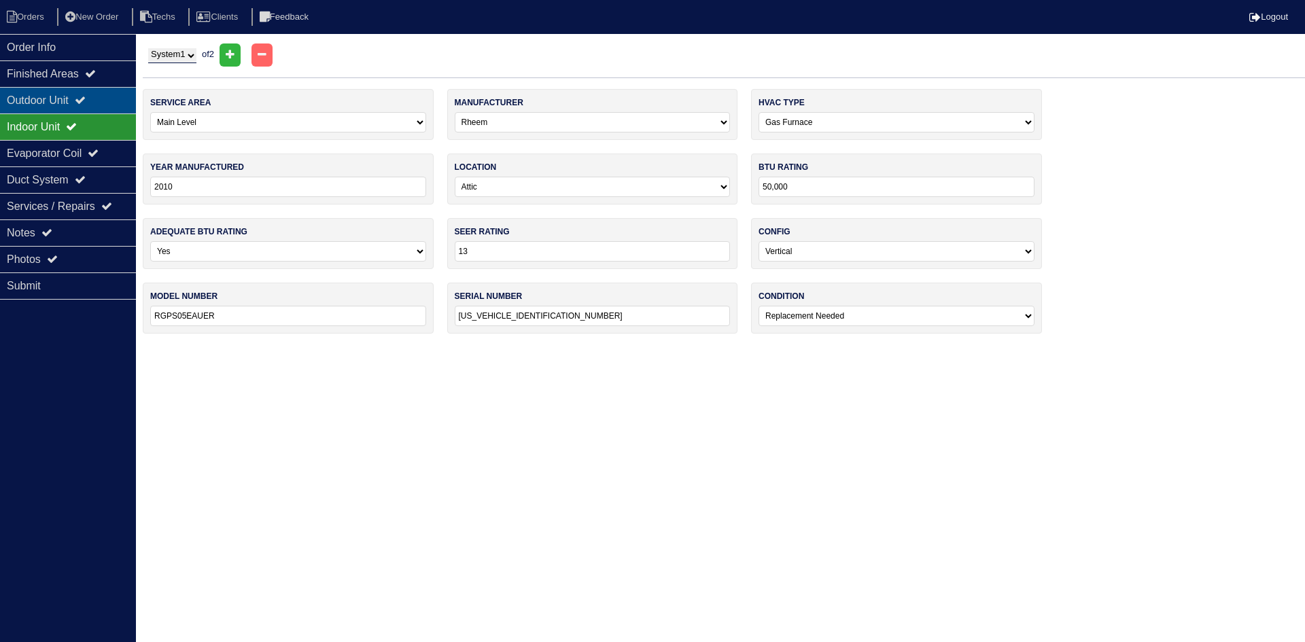
click at [111, 98] on div "Outdoor Unit" at bounding box center [68, 100] width 136 height 27
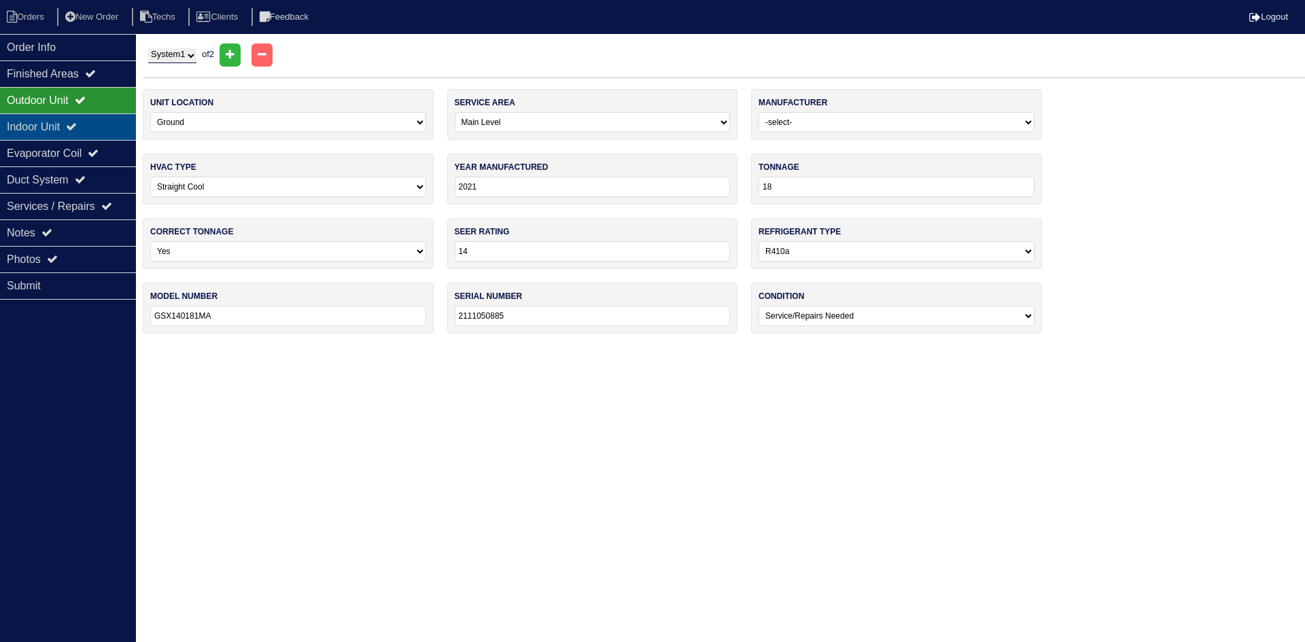
click at [128, 124] on div "Indoor Unit" at bounding box center [68, 127] width 136 height 27
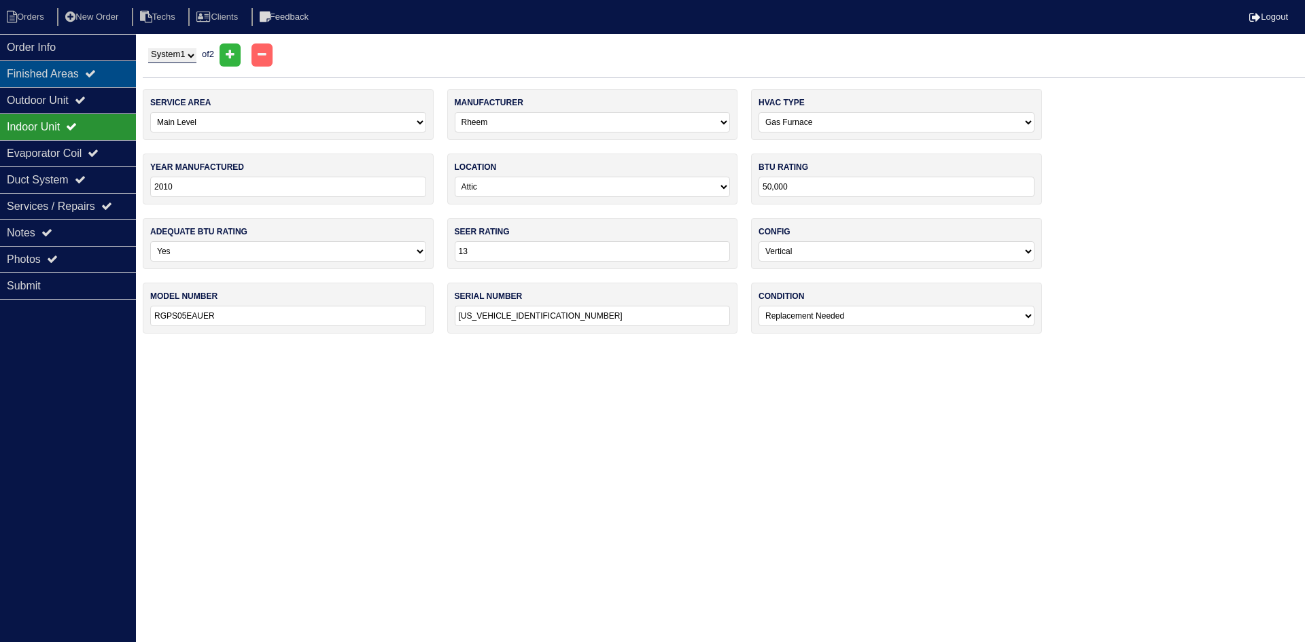
click at [80, 68] on div "Finished Areas" at bounding box center [68, 74] width 136 height 27
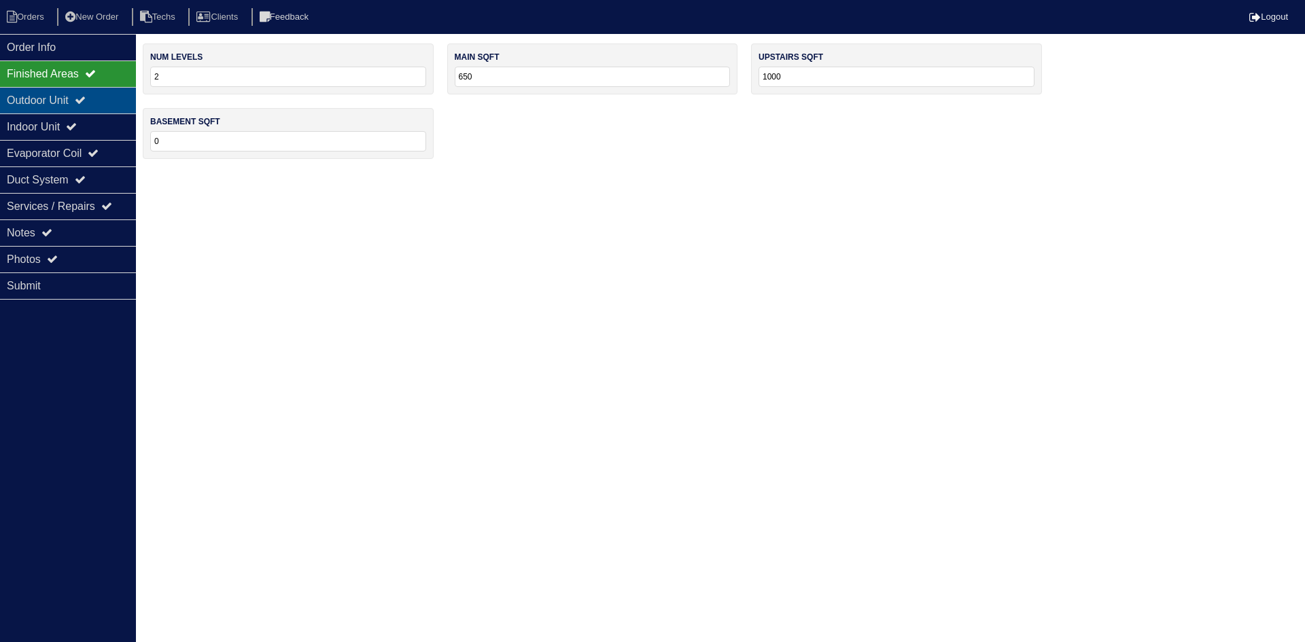
click at [71, 105] on div "Outdoor Unit" at bounding box center [68, 100] width 136 height 27
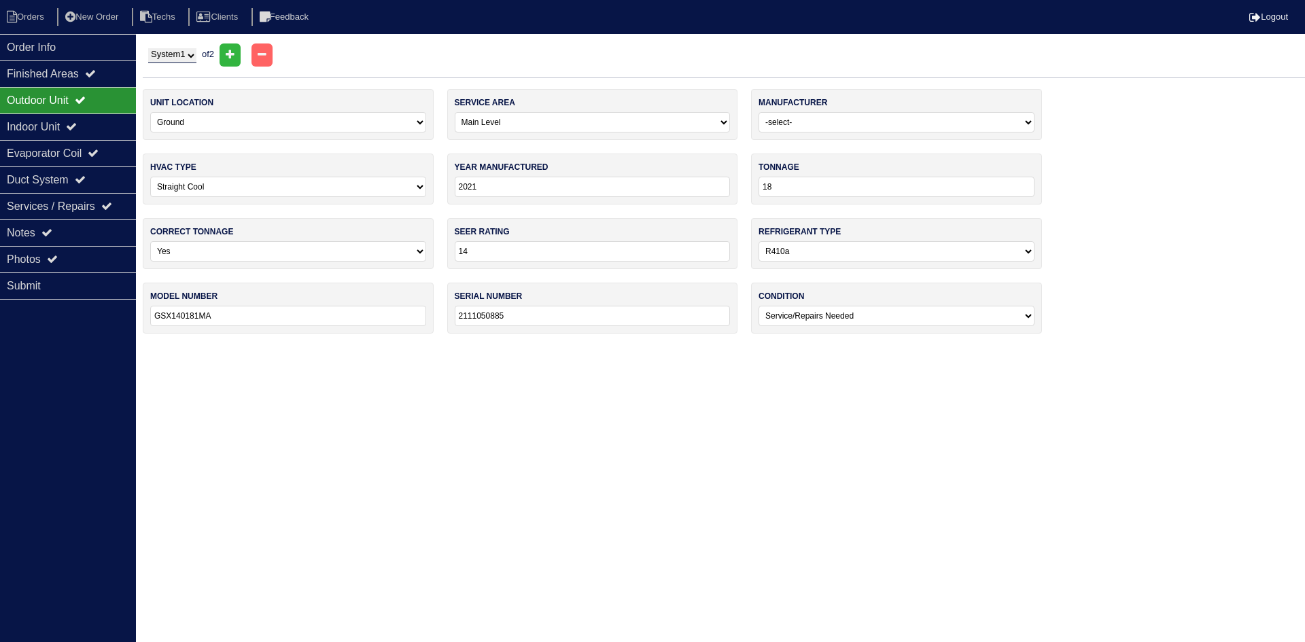
click at [181, 54] on select "System 1 System 2" at bounding box center [172, 55] width 48 height 15
select select "2"
click at [148, 48] on select "System 1 System 2" at bounding box center [172, 55] width 48 height 15
select select "1"
select select "Carrier"
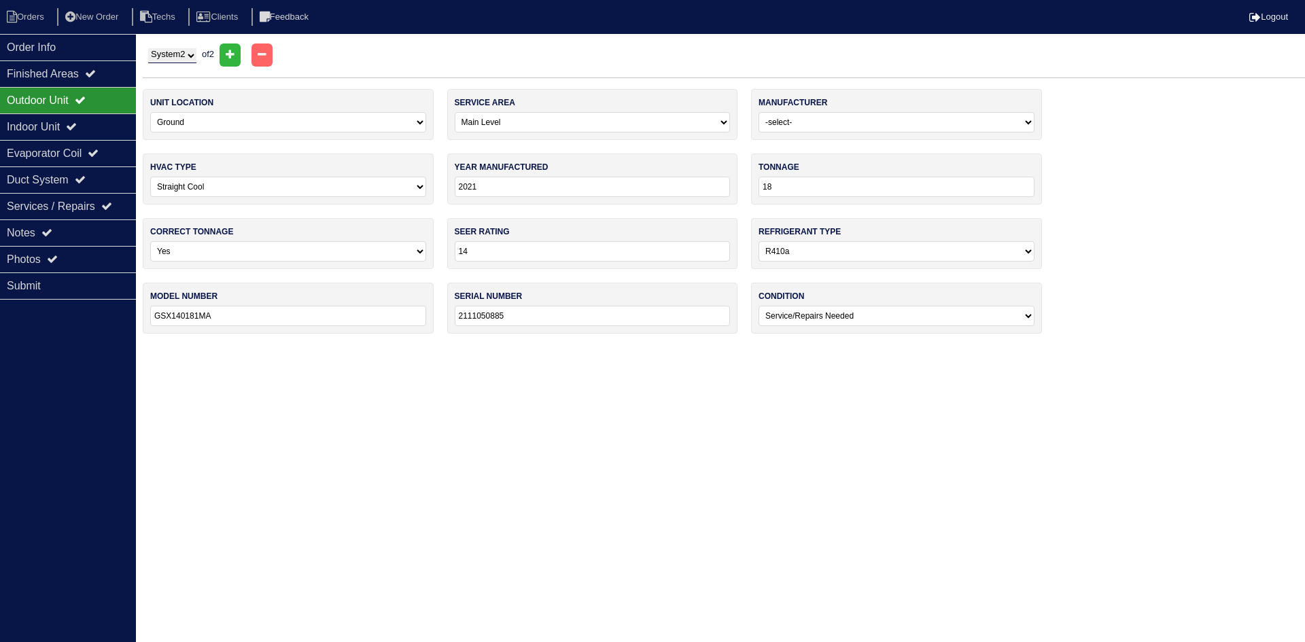
select select "2"
click at [44, 18] on li "Orders" at bounding box center [27, 17] width 55 height 18
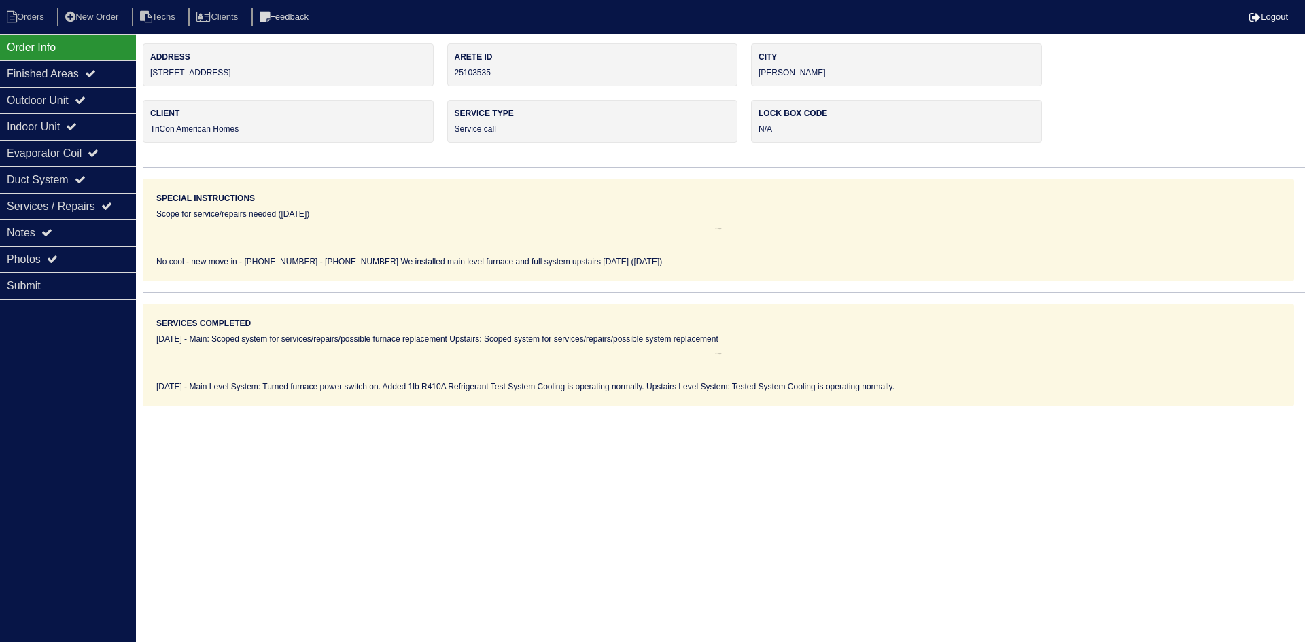
select select "0"
select select "[PERSON_NAME]"
select select "0"
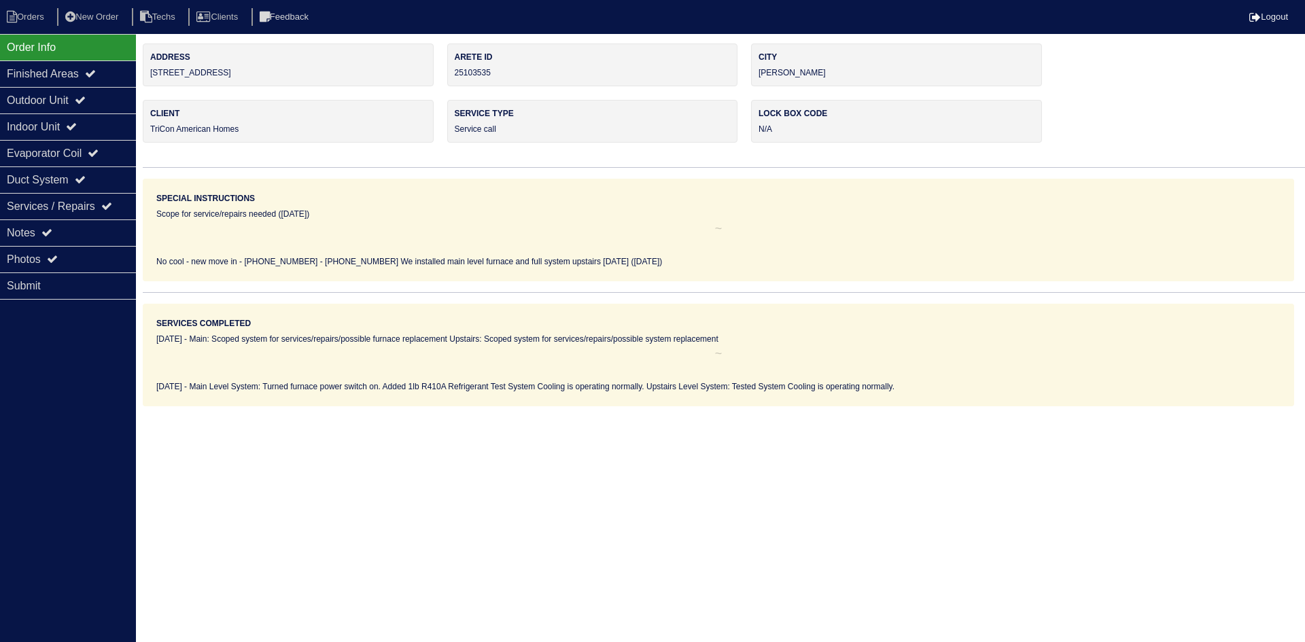
select select "0"
click at [69, 124] on div "Indoor Unit" at bounding box center [68, 127] width 136 height 27
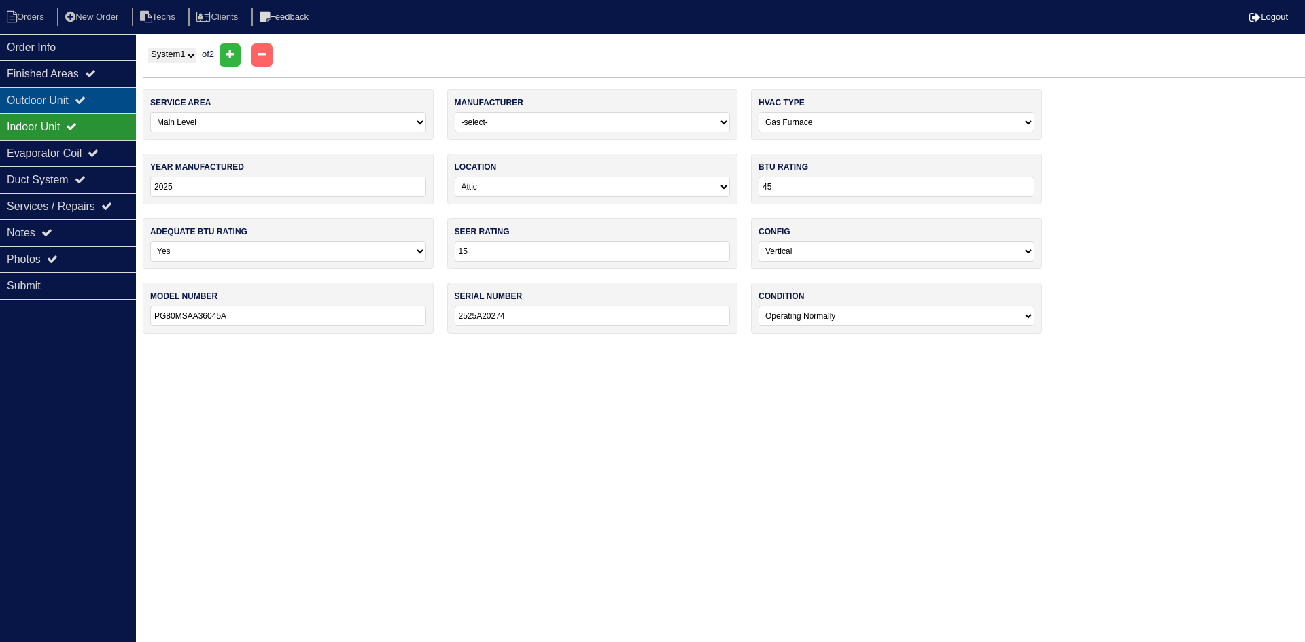
click at [83, 94] on div "Outdoor Unit" at bounding box center [68, 100] width 136 height 27
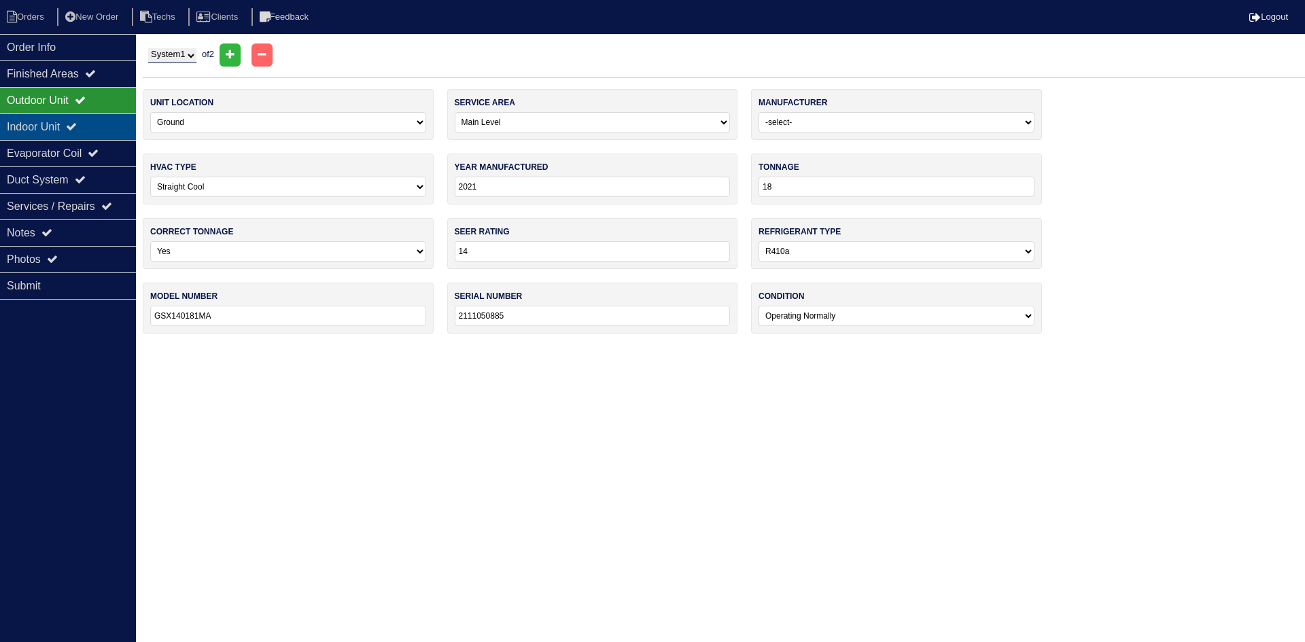
click at [109, 128] on div "Indoor Unit" at bounding box center [68, 127] width 136 height 27
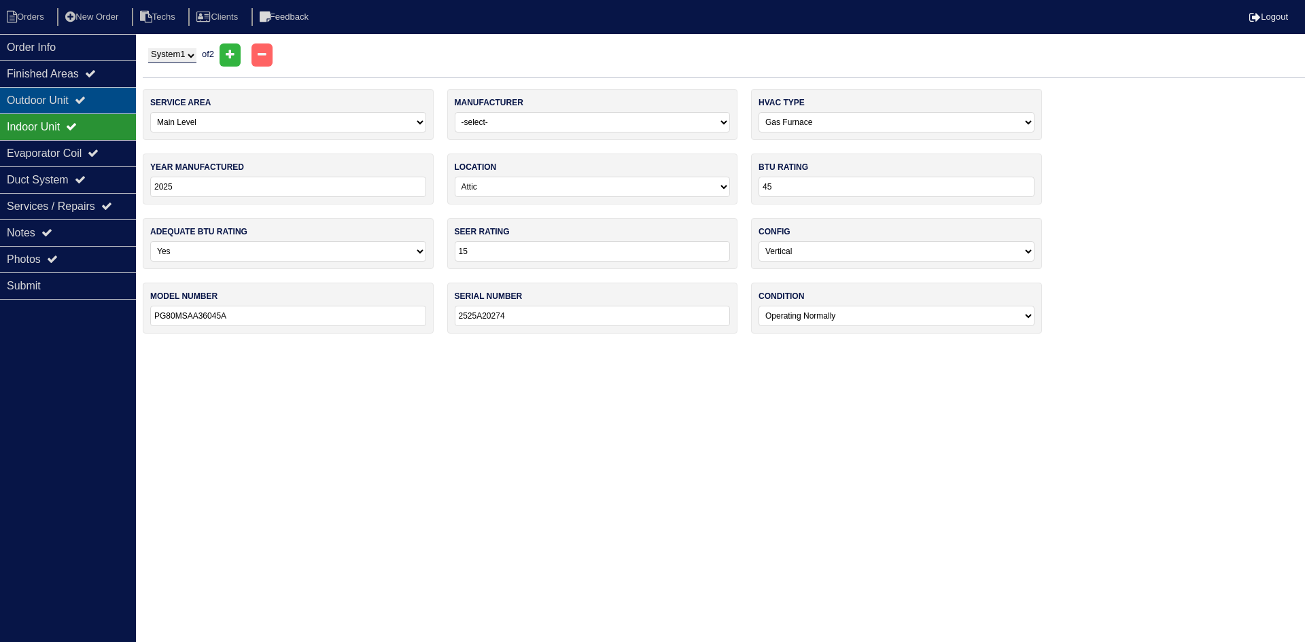
click at [111, 105] on div "Outdoor Unit" at bounding box center [68, 100] width 136 height 27
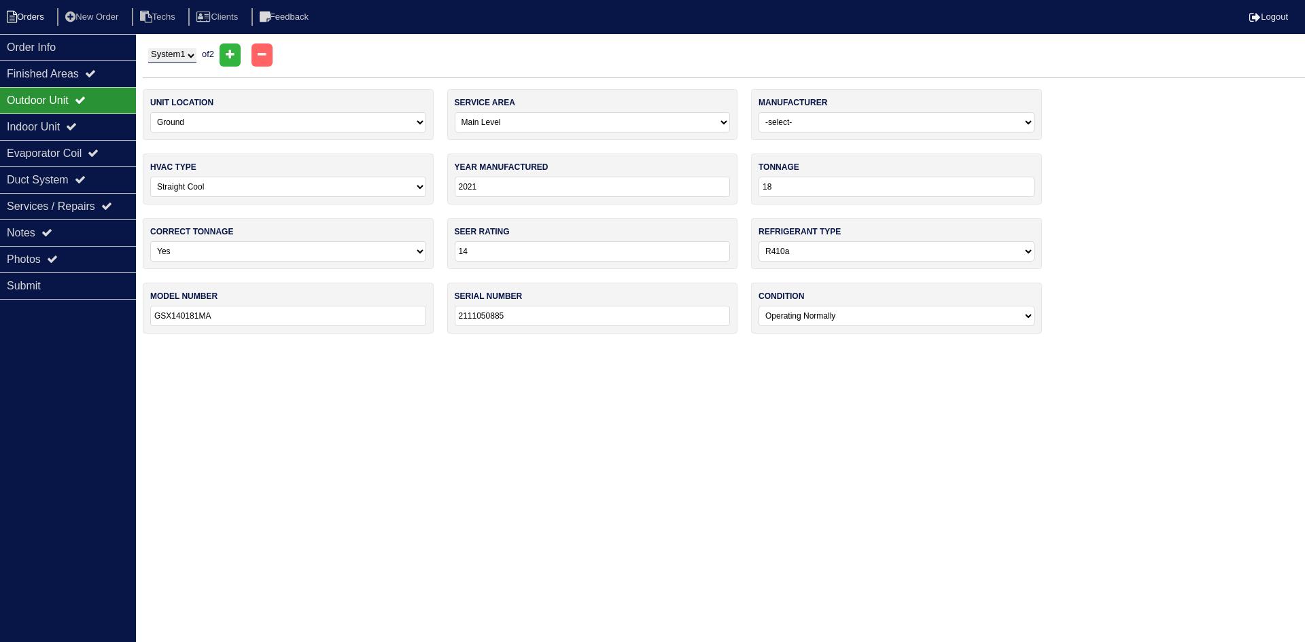
click at [42, 20] on li "Orders" at bounding box center [27, 17] width 55 height 18
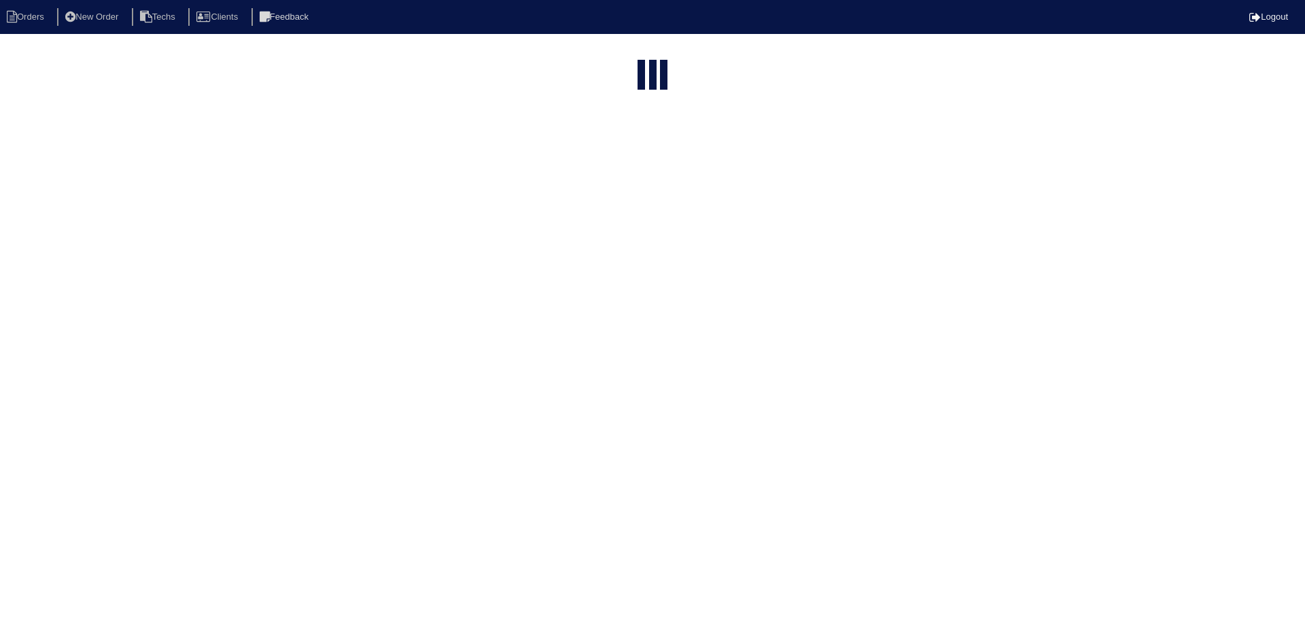
select select "15"
type input "425"
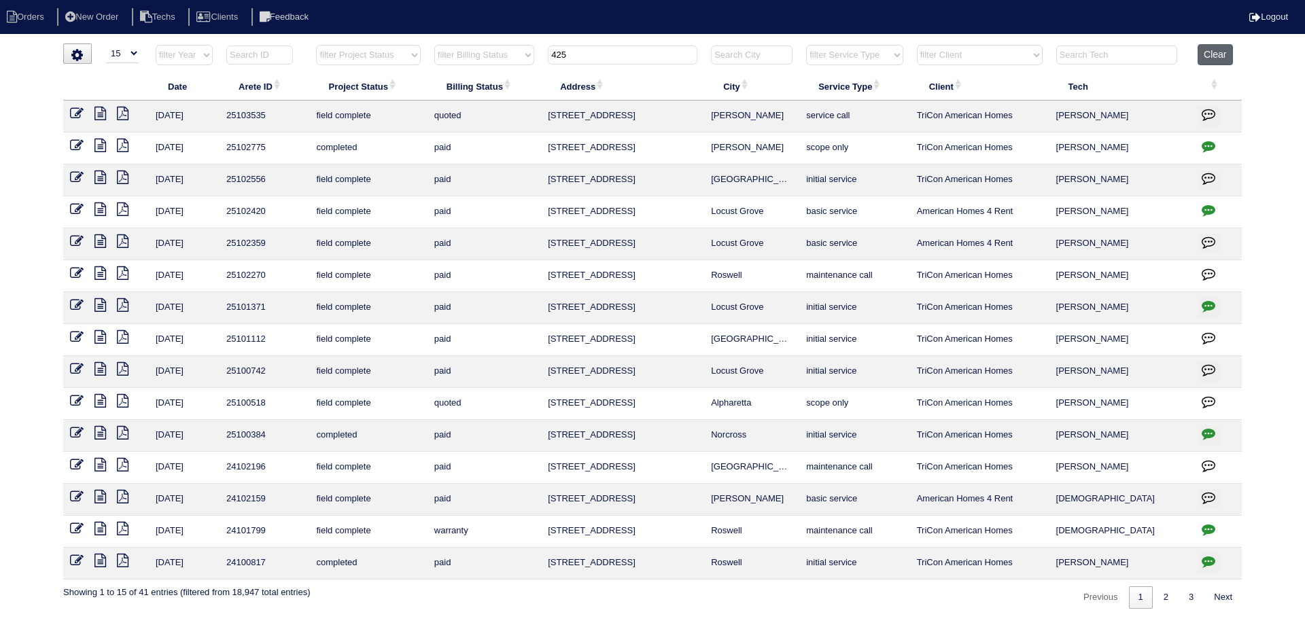
click at [1204, 53] on button "Clear" at bounding box center [1215, 54] width 35 height 21
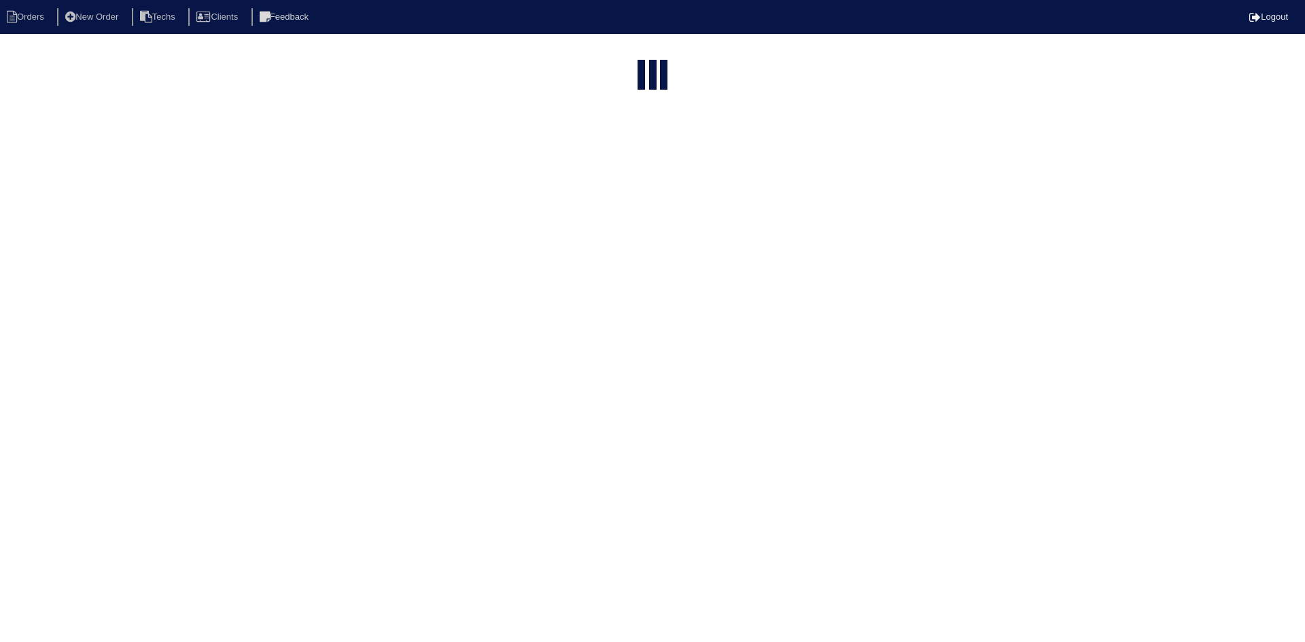
select select "15"
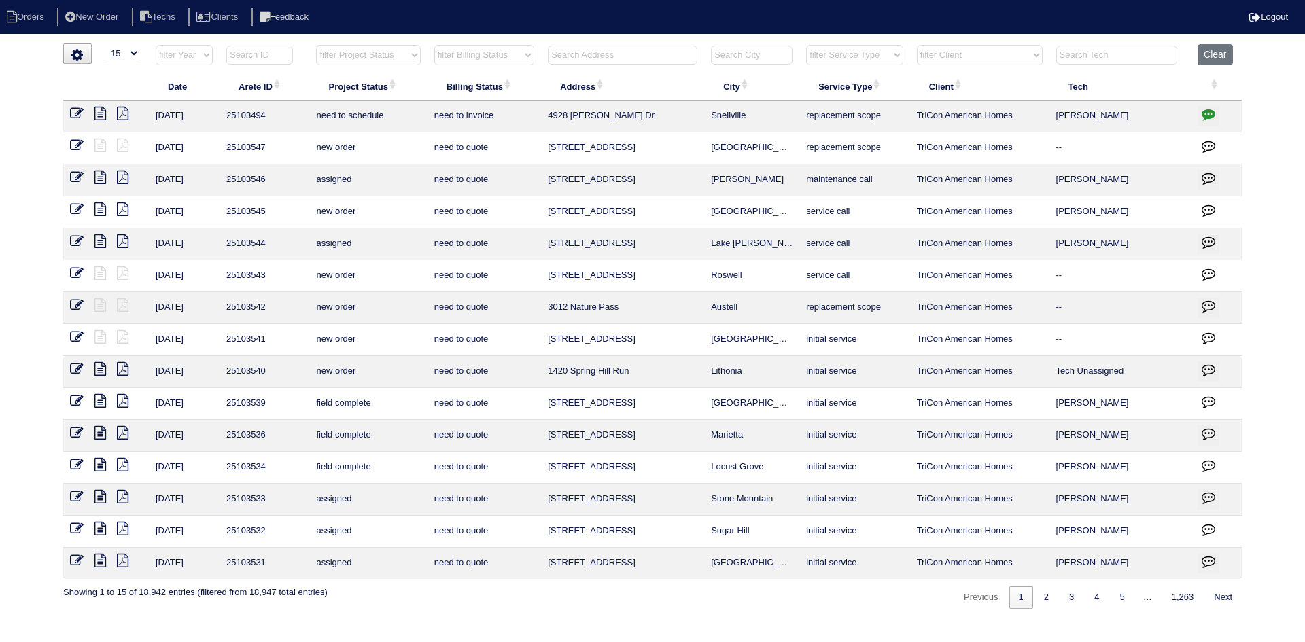
click at [407, 57] on select "filter Project Status -- Any Project Status -- new order assigned in progress f…" at bounding box center [368, 55] width 104 height 20
click at [316, 45] on select "filter Project Status -- Any Project Status -- new order assigned in progress f…" at bounding box center [368, 55] width 104 height 20
select select "field complete"
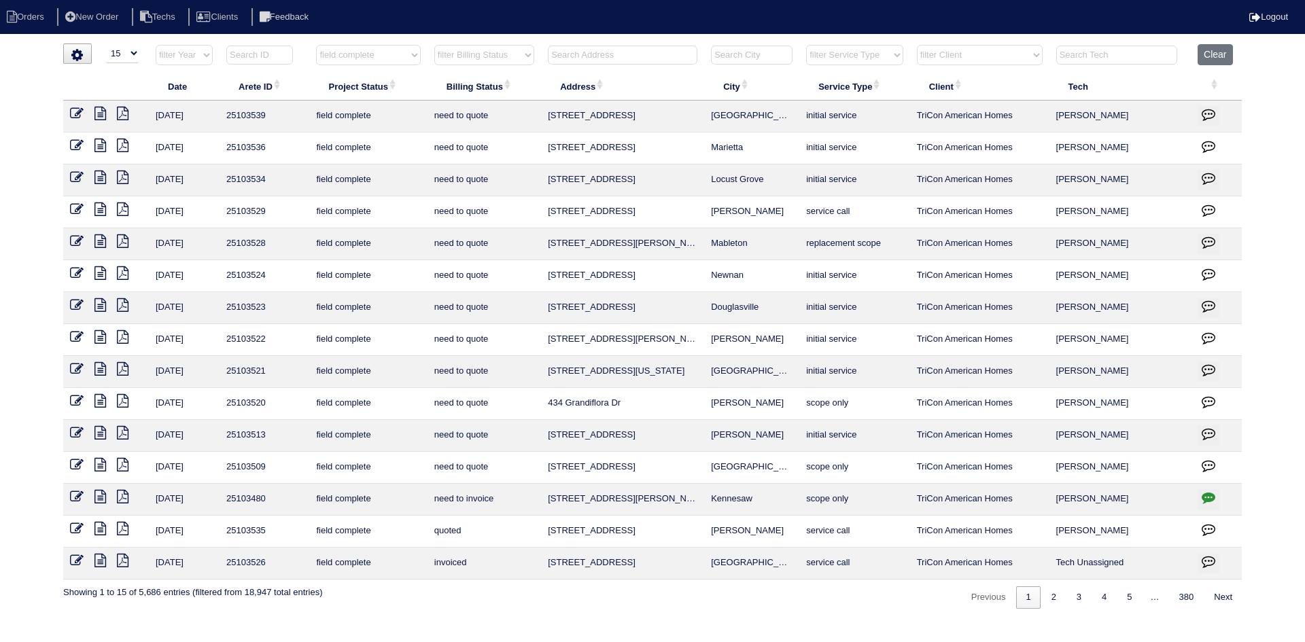
click at [493, 61] on select "filter Billing Status -- Any Billing Status -- need to quote quoted need to inv…" at bounding box center [484, 55] width 100 height 20
select select "need to quote"
click at [434, 45] on select "filter Billing Status -- Any Billing Status -- need to quote quoted need to inv…" at bounding box center [484, 55] width 100 height 20
select select "field complete"
select select "need to quote"
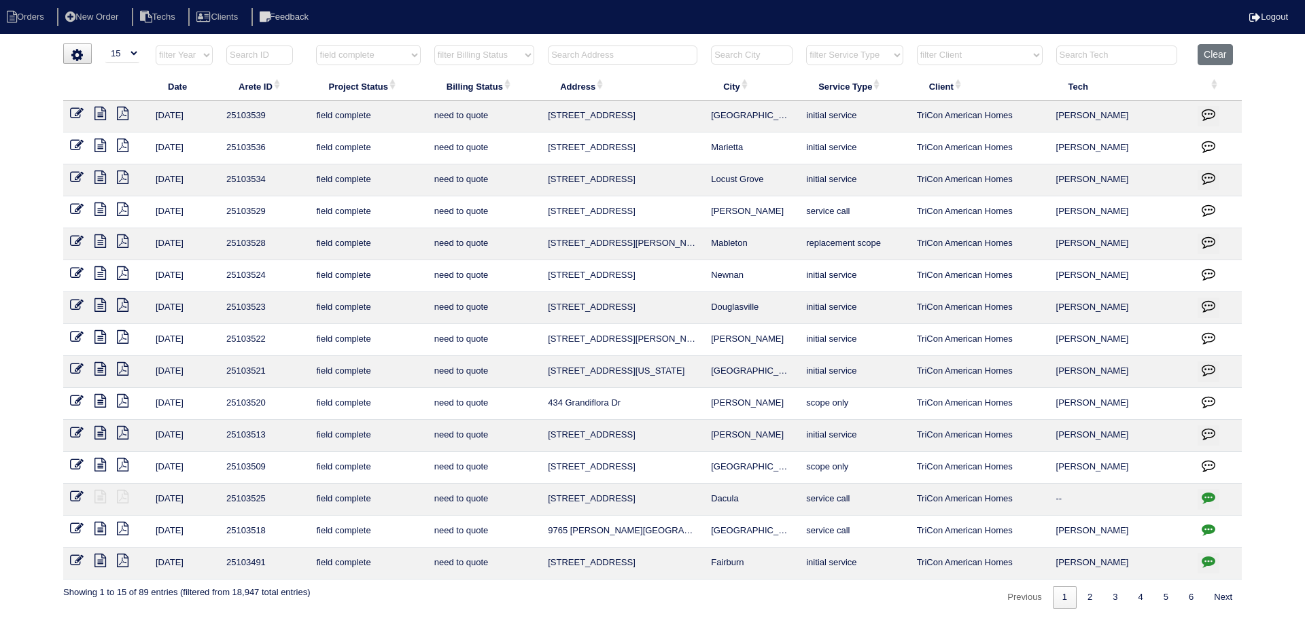
click at [1206, 527] on icon "button" at bounding box center [1209, 530] width 14 height 14
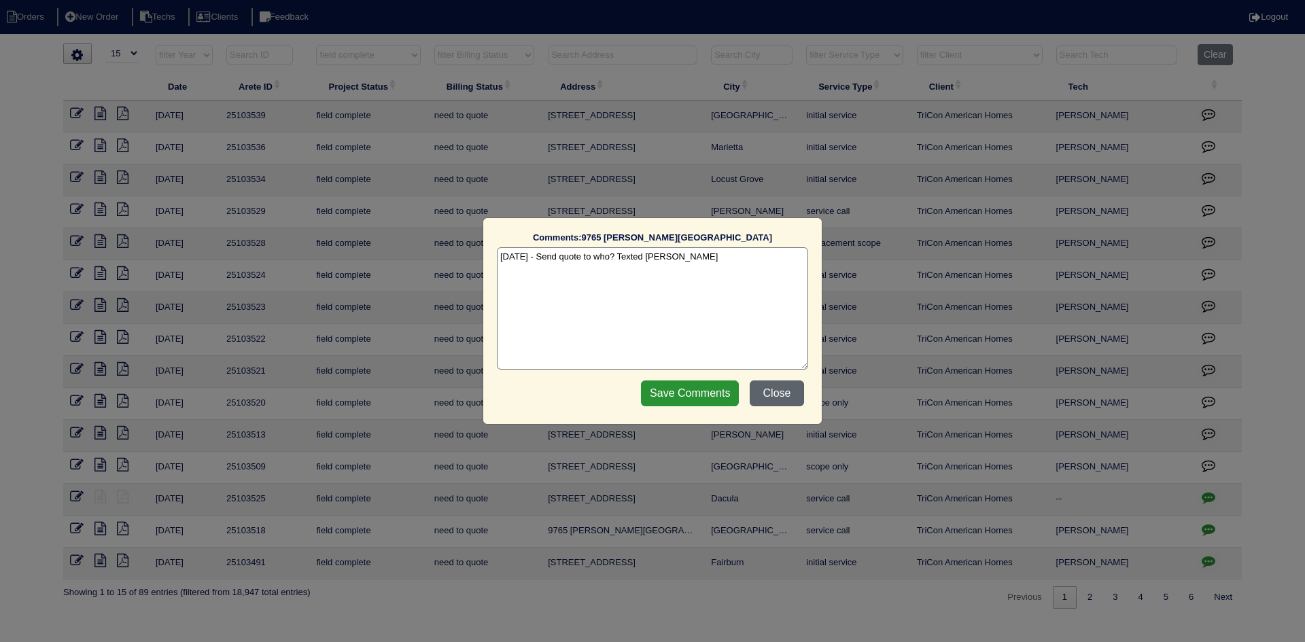
click at [795, 391] on button "Close" at bounding box center [777, 394] width 54 height 26
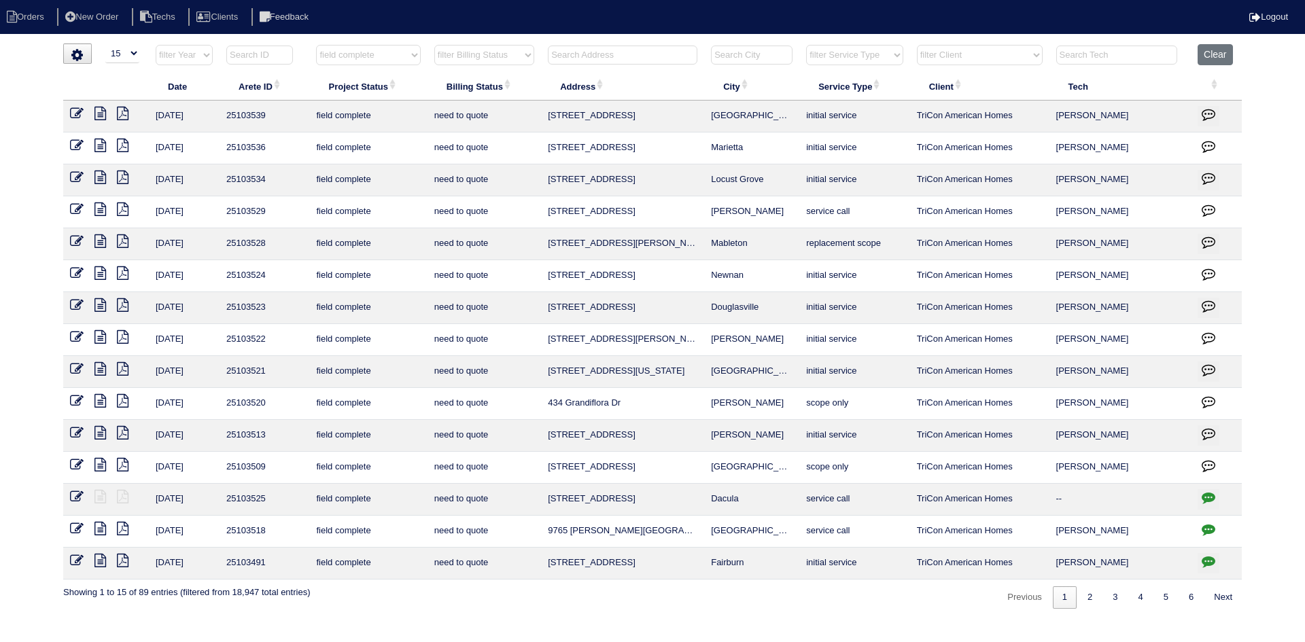
click at [1207, 559] on icon "button" at bounding box center [1209, 562] width 14 height 14
type textarea "9/24/25 - no electricity - emailed site super - rk"
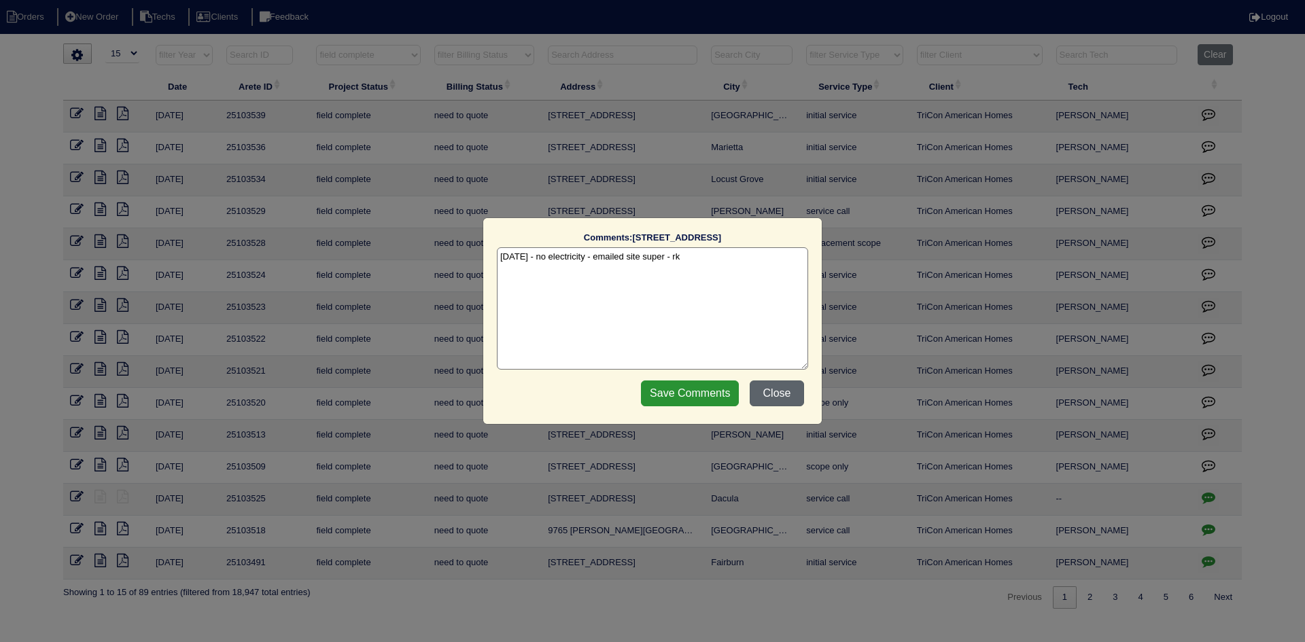
click at [791, 397] on button "Close" at bounding box center [777, 394] width 54 height 26
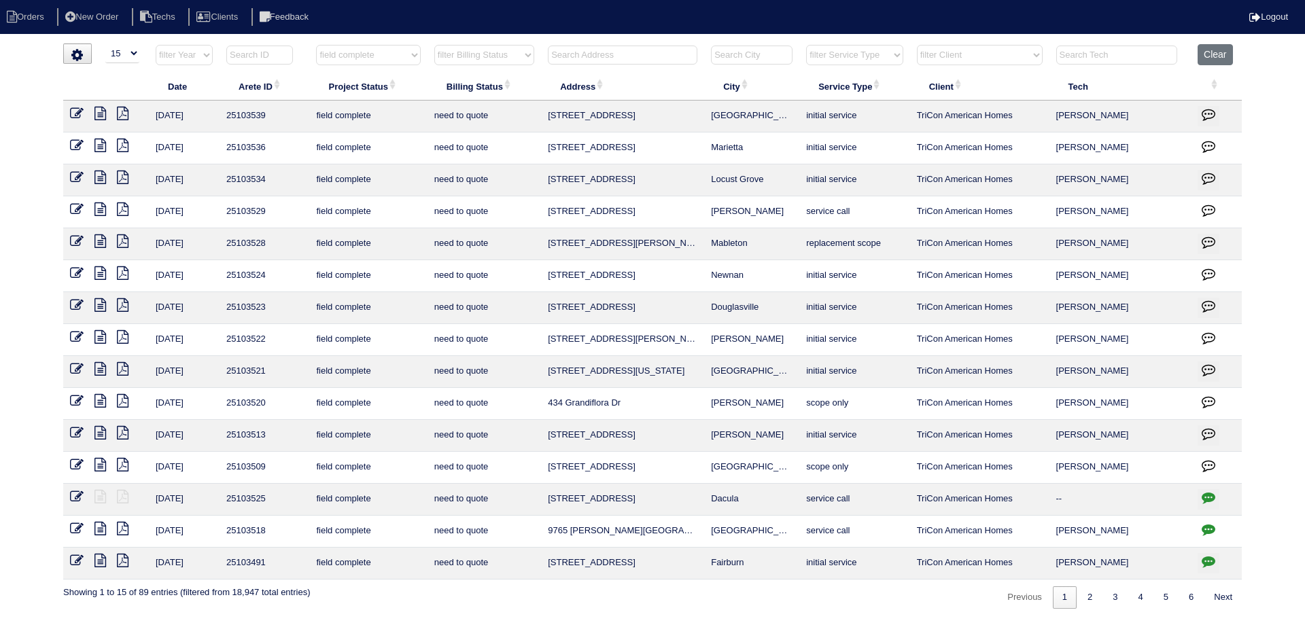
click at [1206, 487] on td at bounding box center [1216, 500] width 51 height 32
click at [1210, 498] on icon "button" at bounding box center [1209, 498] width 14 height 14
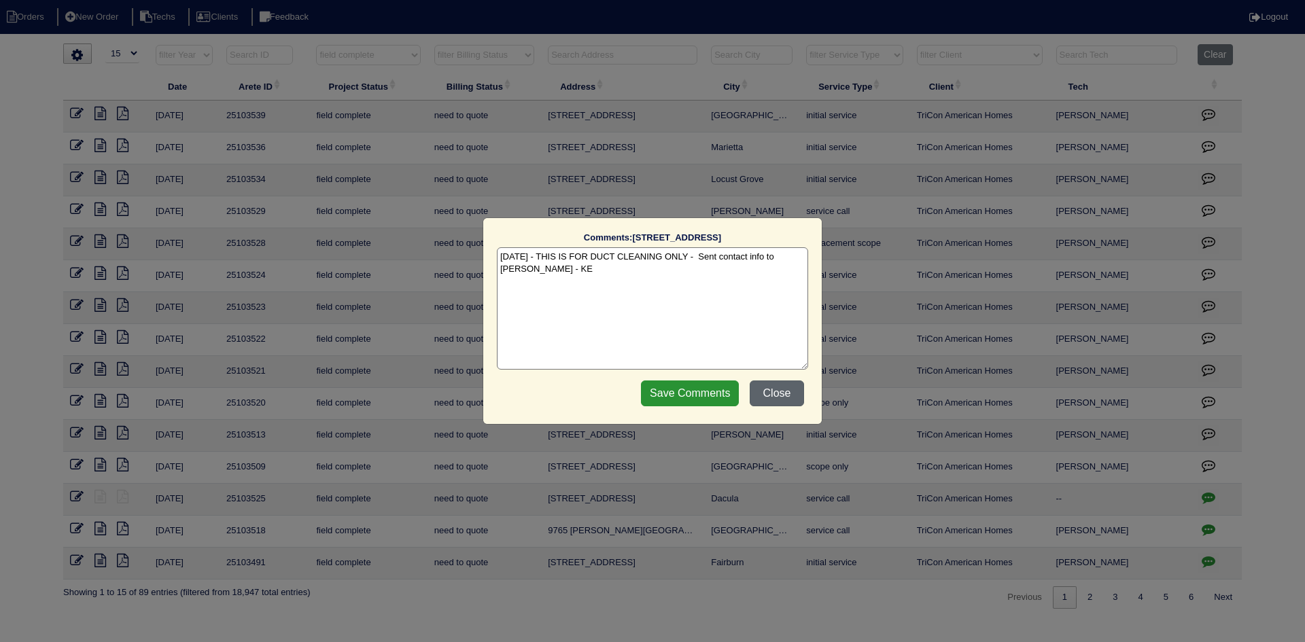
click at [787, 390] on button "Close" at bounding box center [777, 394] width 54 height 26
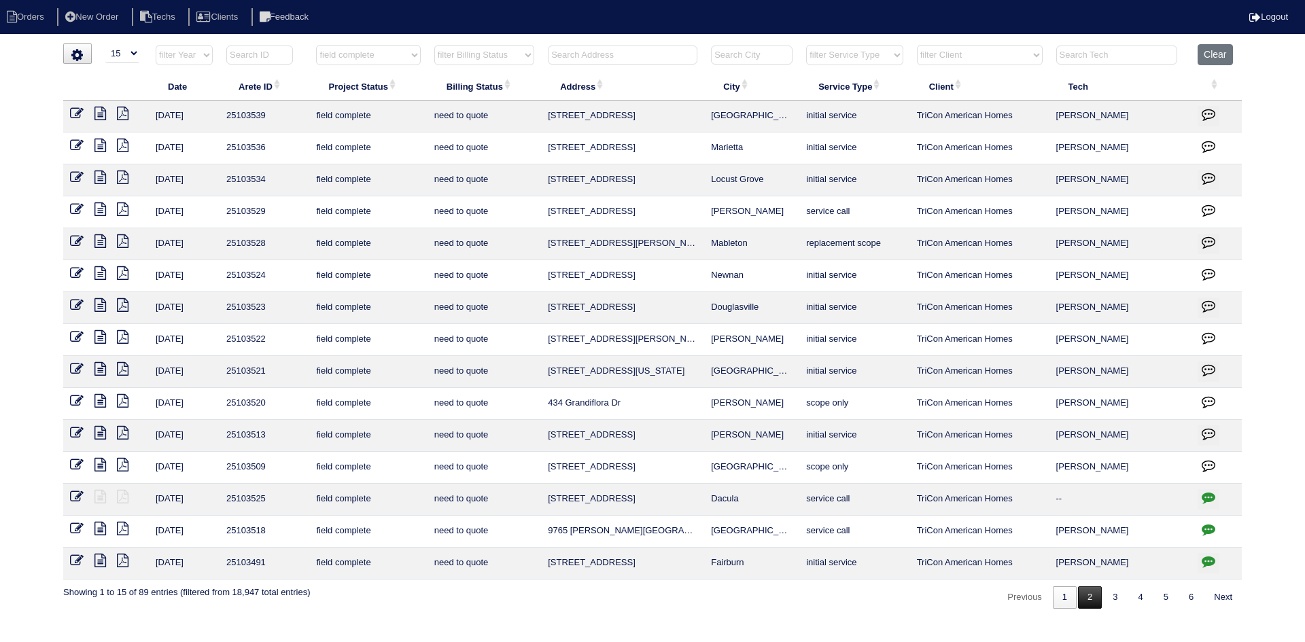
click at [1087, 596] on link "2" at bounding box center [1090, 598] width 24 height 22
select select "field complete"
select select "need to quote"
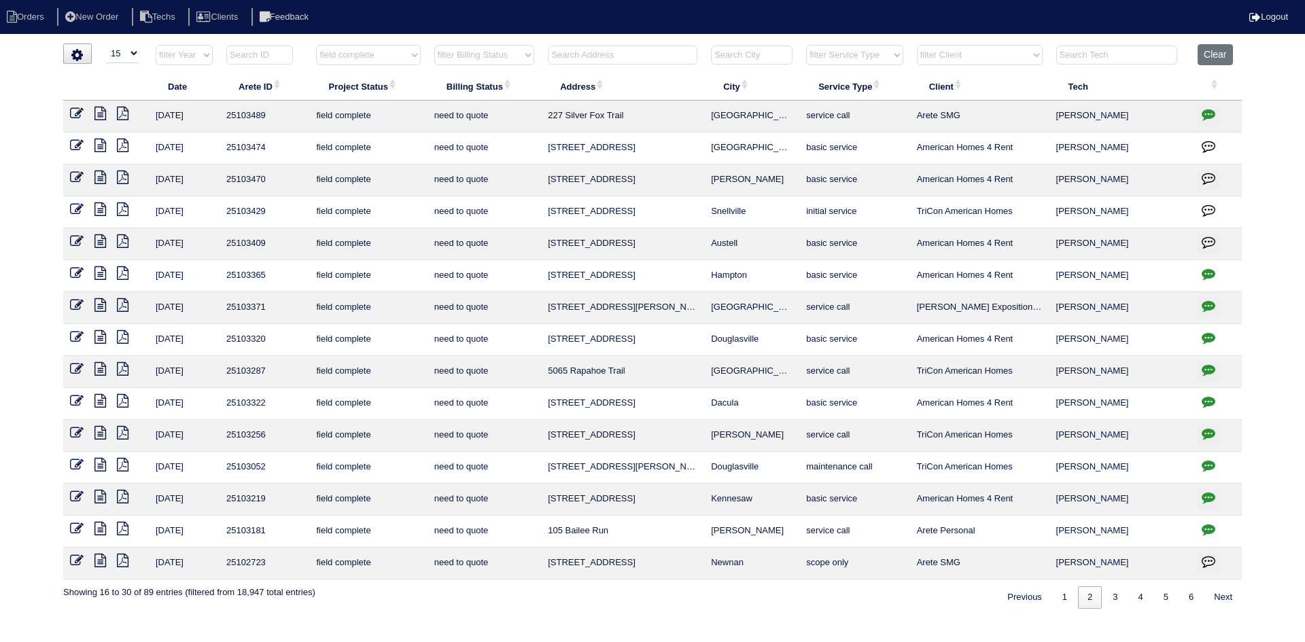
click at [994, 54] on select "filter Client -- Any Client -- Alan Luther American Homes 4 Rent Arete Personal…" at bounding box center [980, 55] width 126 height 20
select select "American Homes 4 Rent"
click at [918, 45] on select "filter Client -- Any Client -- Alan Luther American Homes 4 Rent Arete Personal…" at bounding box center [980, 55] width 126 height 20
select select "field complete"
select select "need to quote"
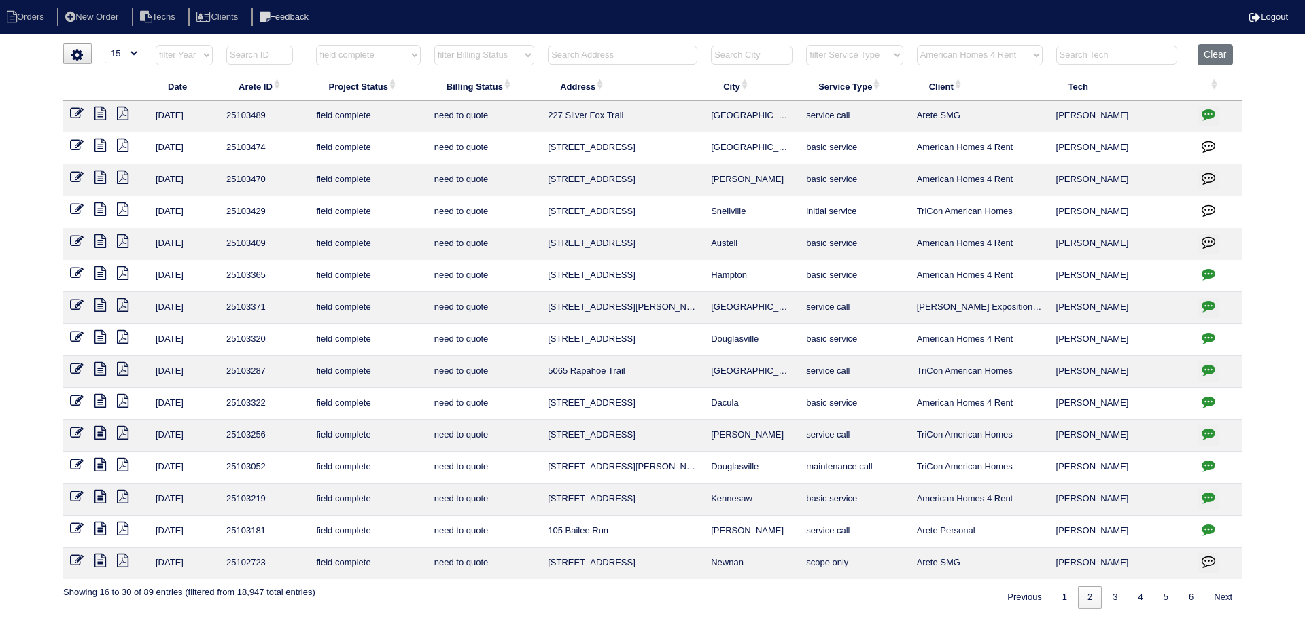
select select "American Homes 4 Rent"
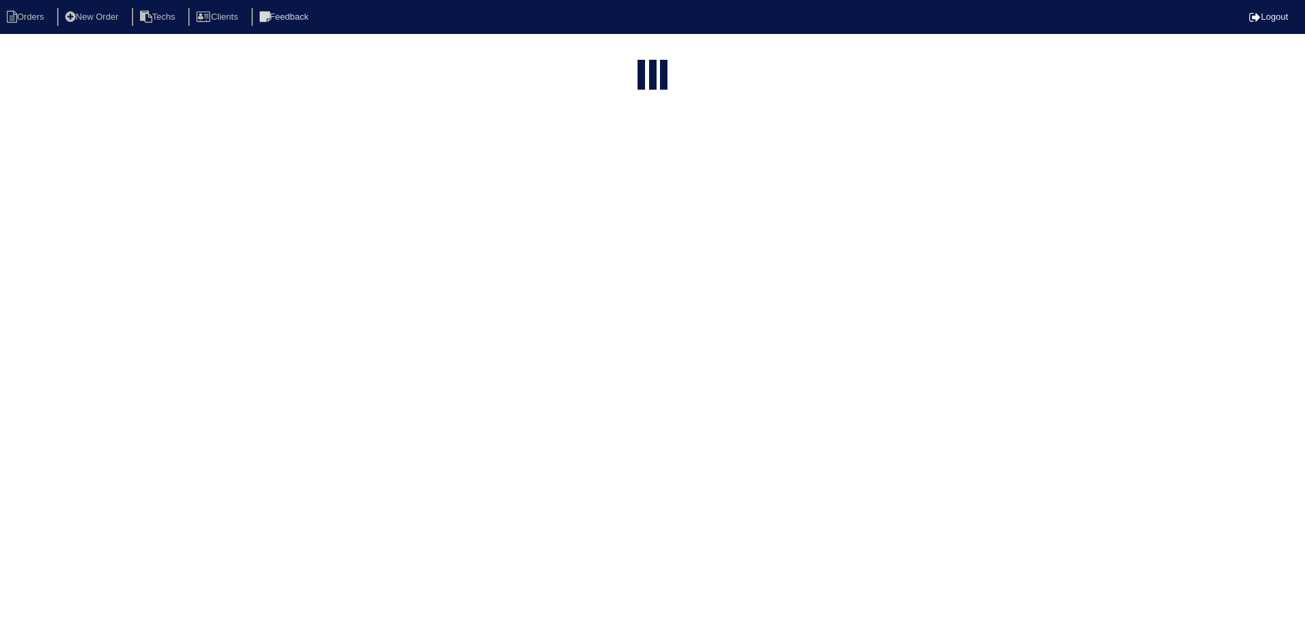
select select "15"
select select "field complete"
select select "need to quote"
select select "American Homes 4 Rent"
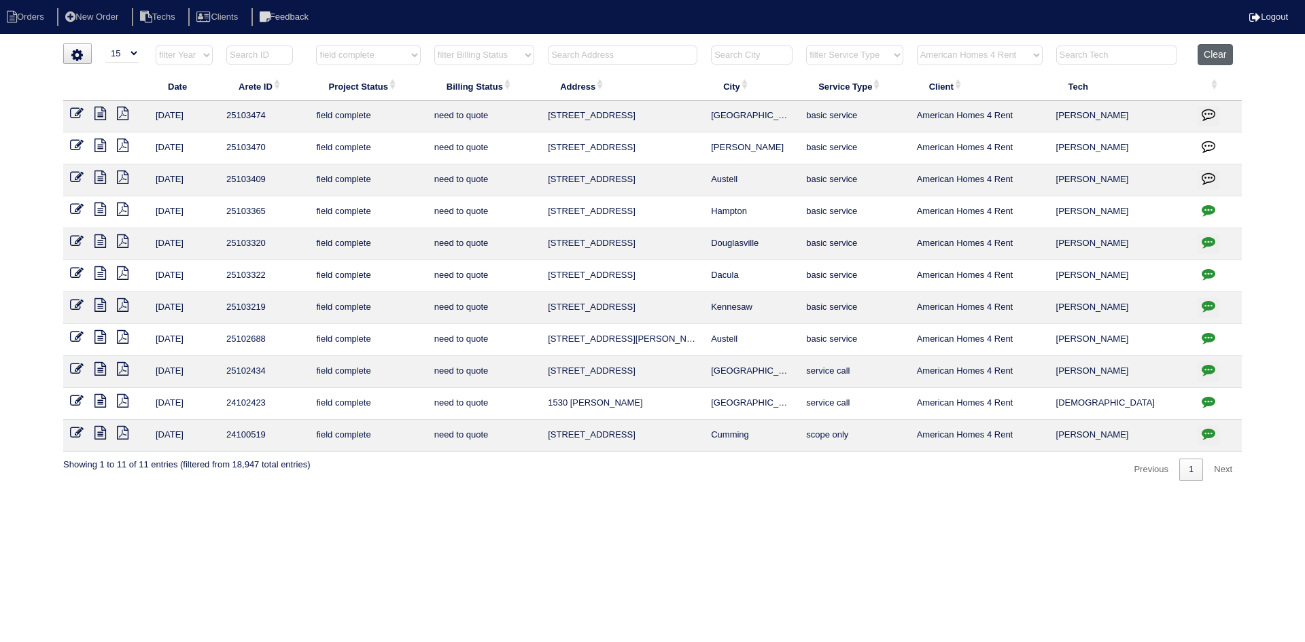
click at [1226, 54] on button "Clear" at bounding box center [1215, 54] width 35 height 21
select select
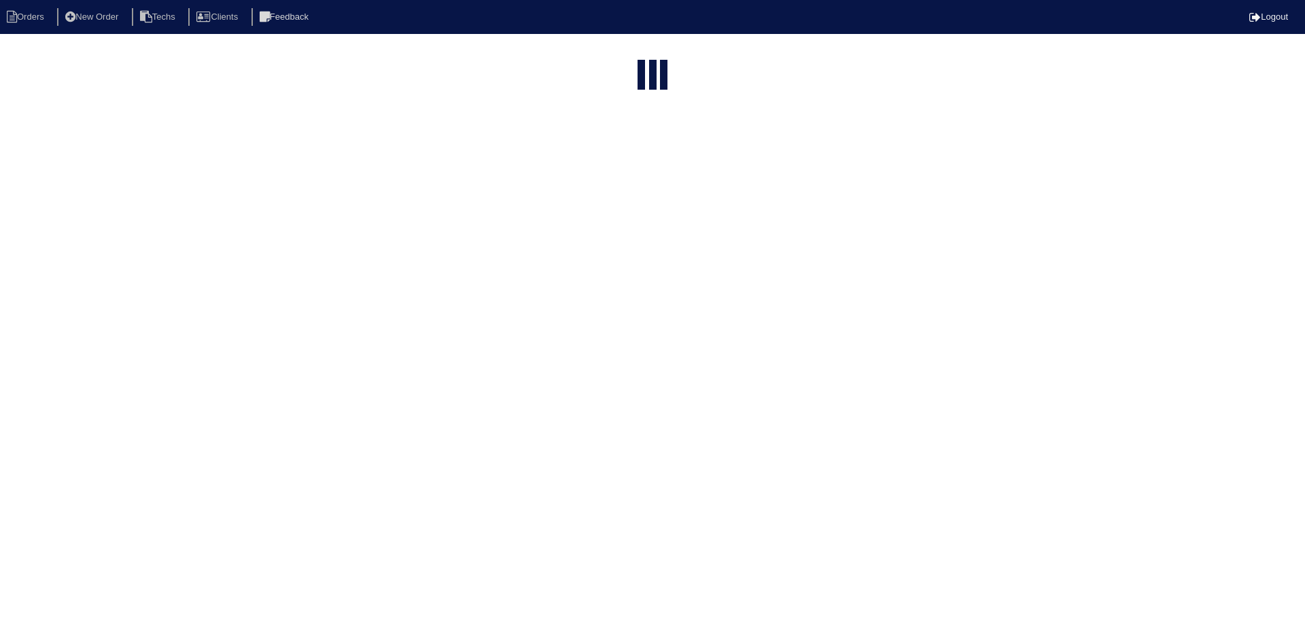
select select "15"
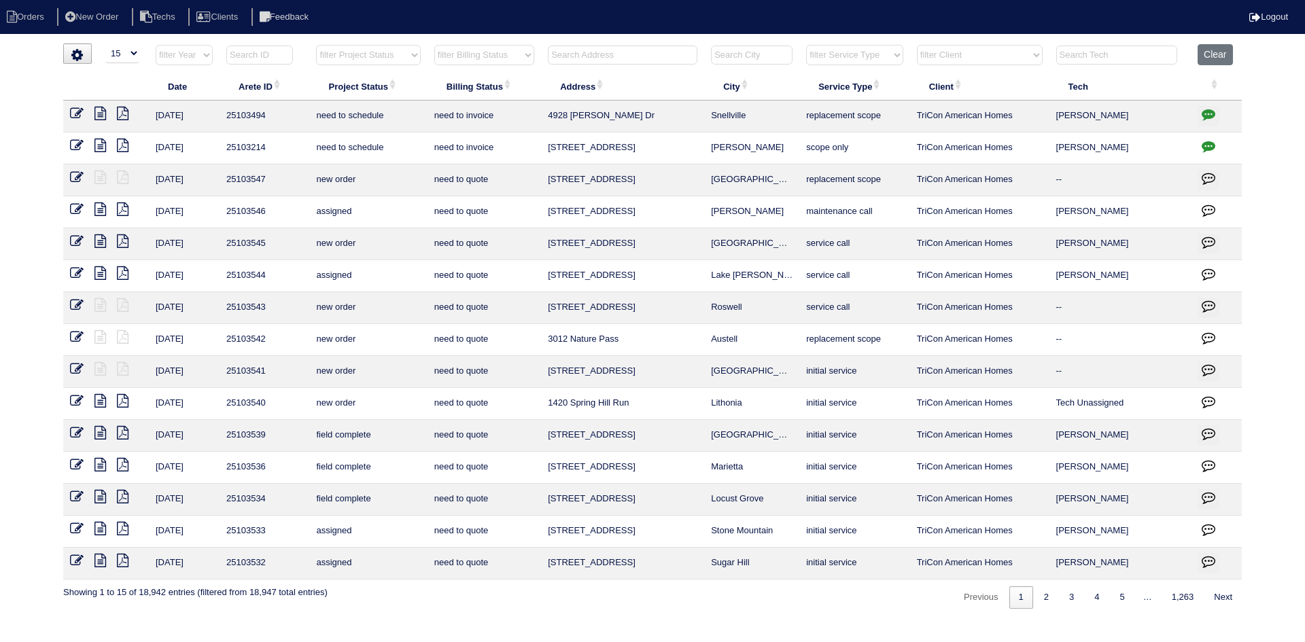
click at [613, 54] on input "text" at bounding box center [623, 55] width 150 height 19
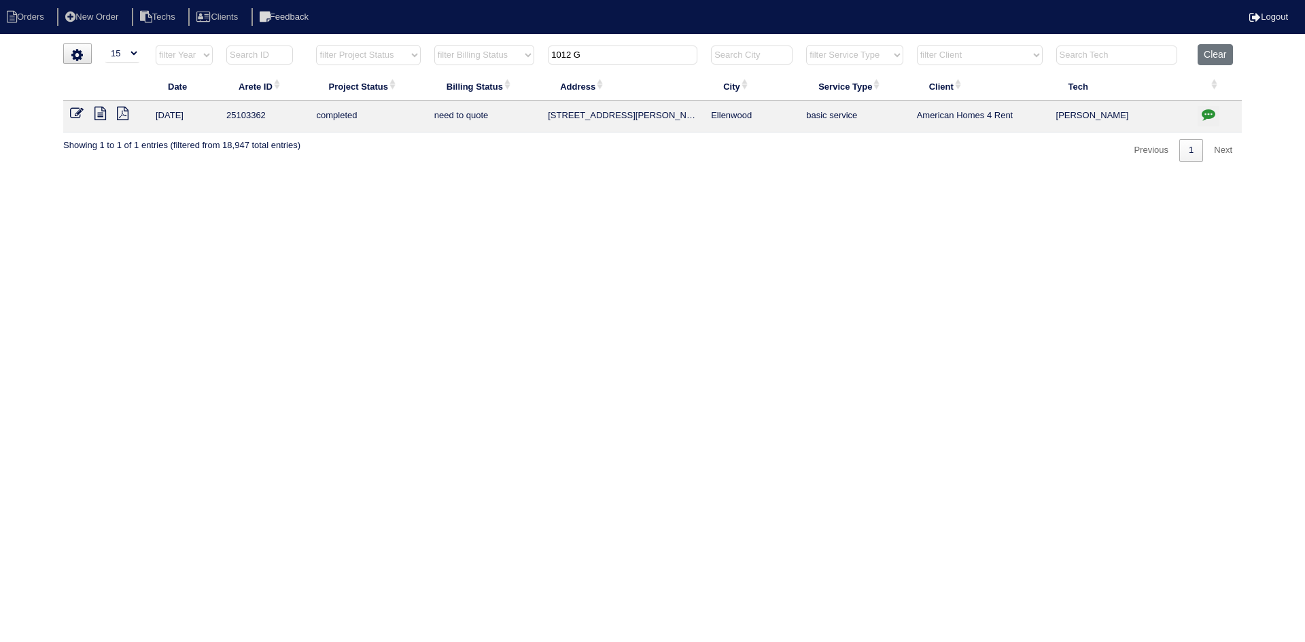
type input "1012 G"
click at [1212, 115] on icon "button" at bounding box center [1209, 114] width 14 height 14
type textarea "[DATE] - texted [PERSON_NAME] to review quote - hvac report in folder - rk [DAT…"
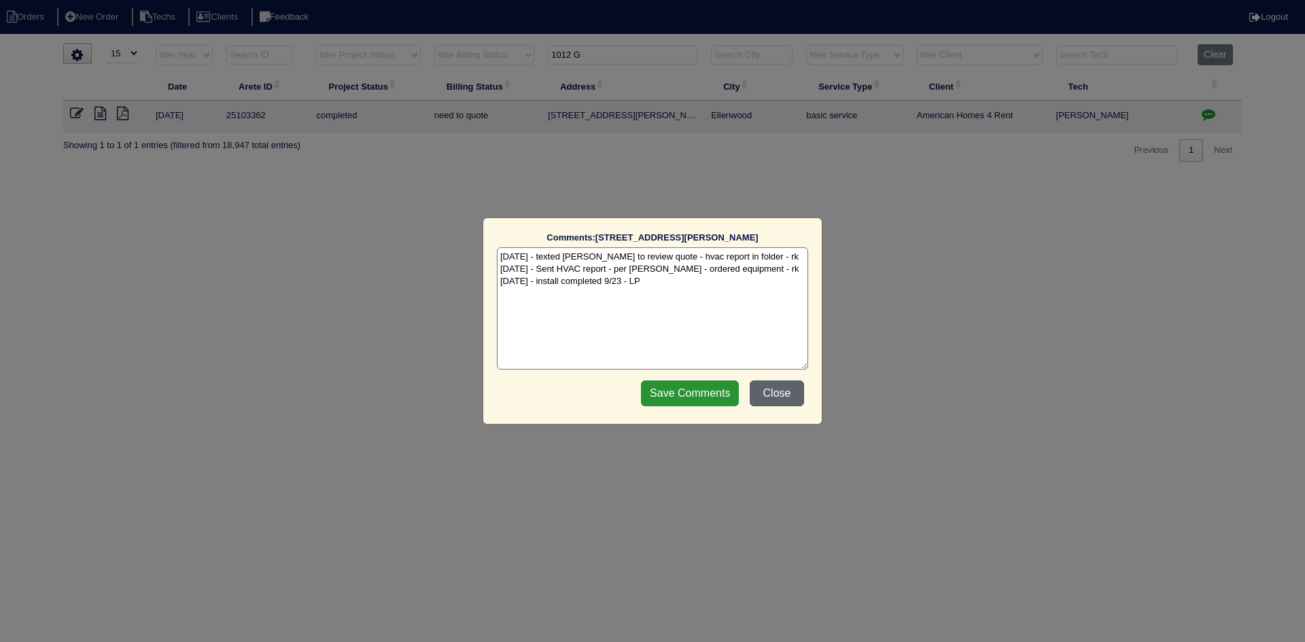
click at [782, 392] on button "Close" at bounding box center [777, 394] width 54 height 26
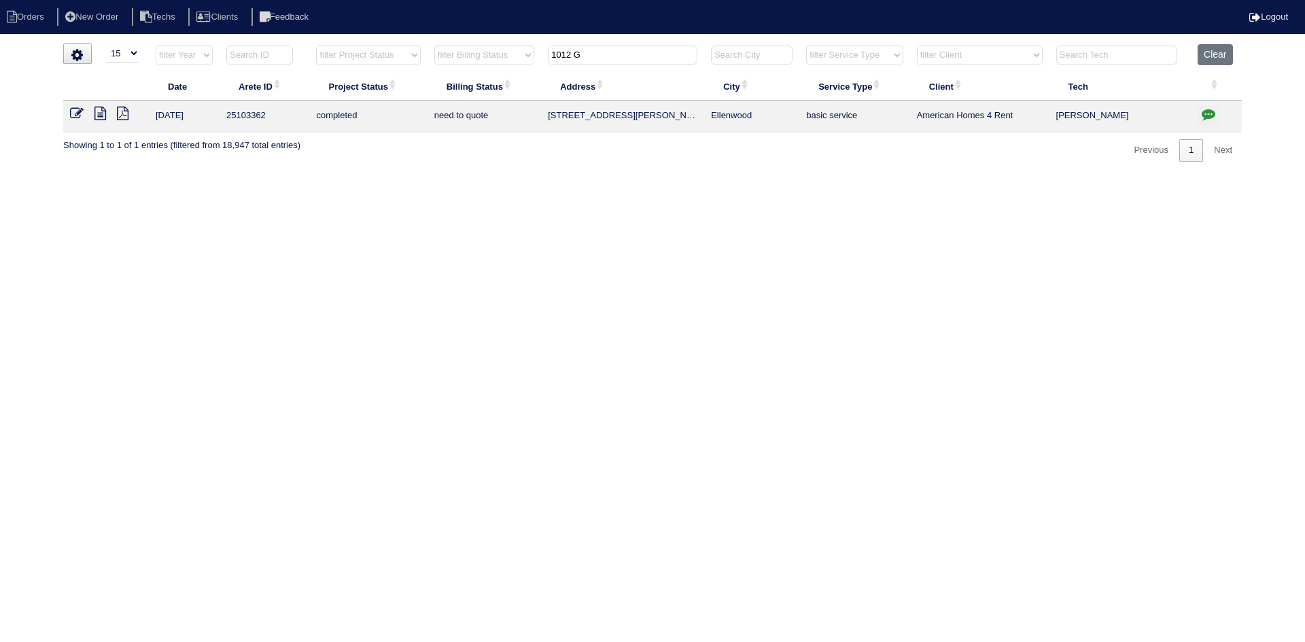
click at [74, 114] on icon at bounding box center [77, 114] width 14 height 14
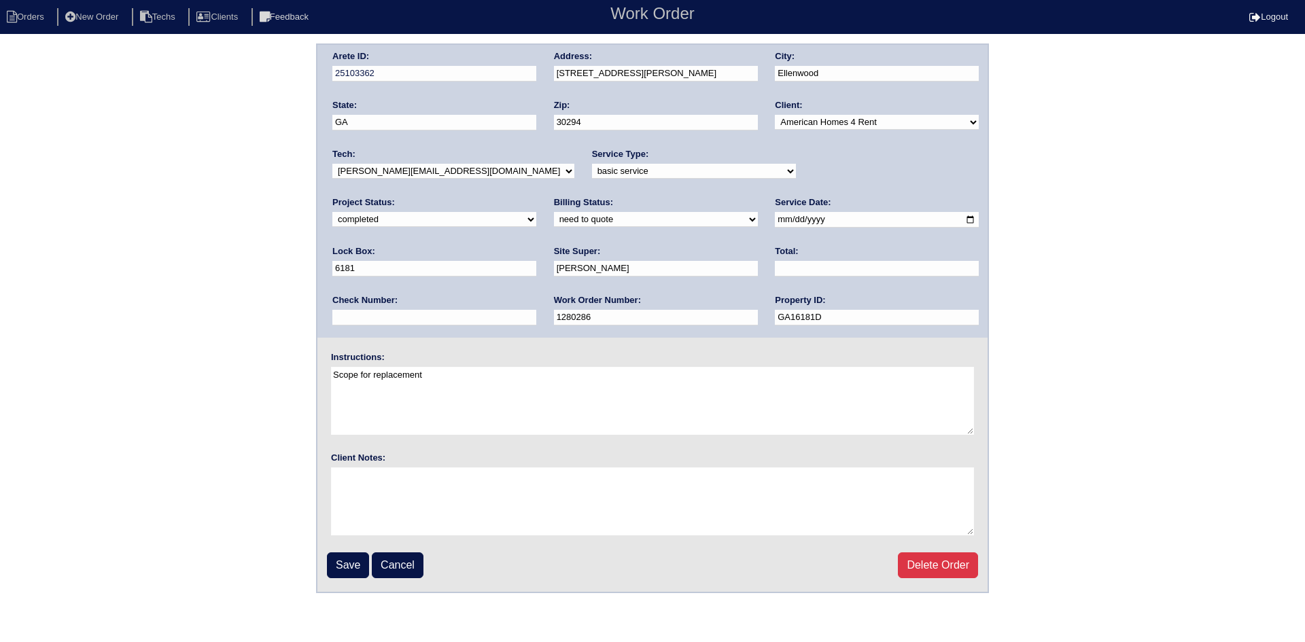
click at [554, 218] on select "need to quote quoted need to invoice invoiced paid warranty purchase order need…" at bounding box center [656, 219] width 204 height 15
click at [536, 212] on select "new order assigned in progress field complete need to schedule admin review arc…" at bounding box center [434, 219] width 204 height 15
select select "field complete"
click at [536, 212] on select "new order assigned in progress field complete need to schedule admin review arc…" at bounding box center [434, 219] width 204 height 15
click at [348, 560] on input "Save" at bounding box center [348, 566] width 42 height 26
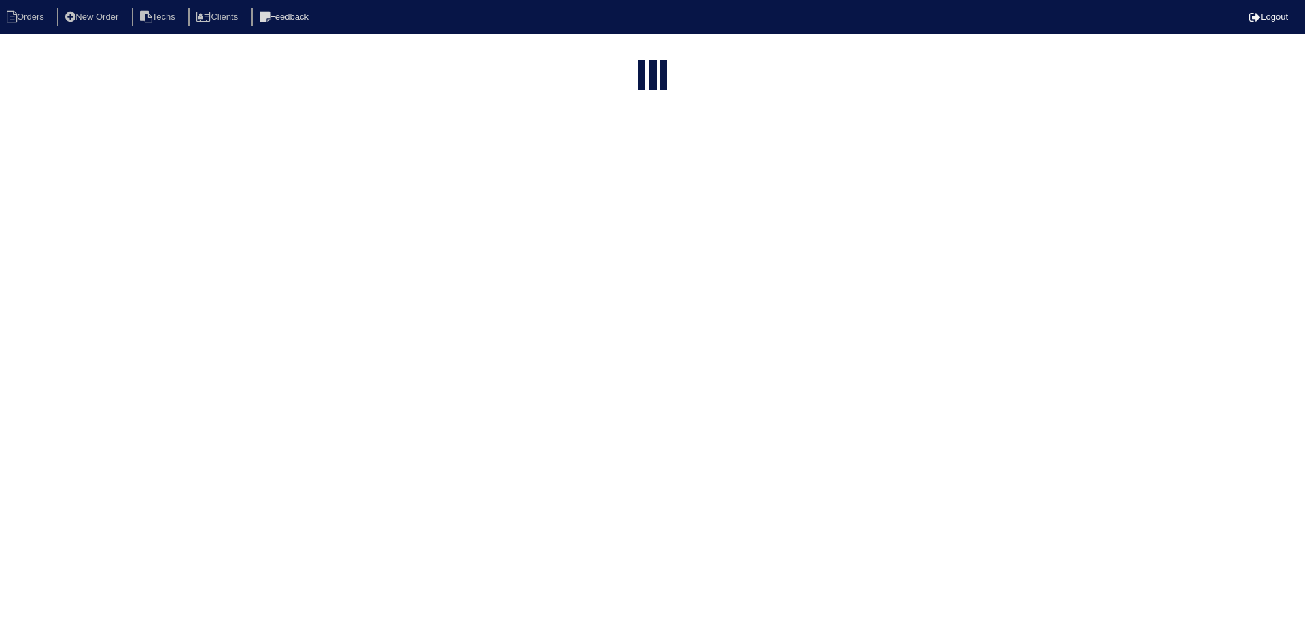
select select "15"
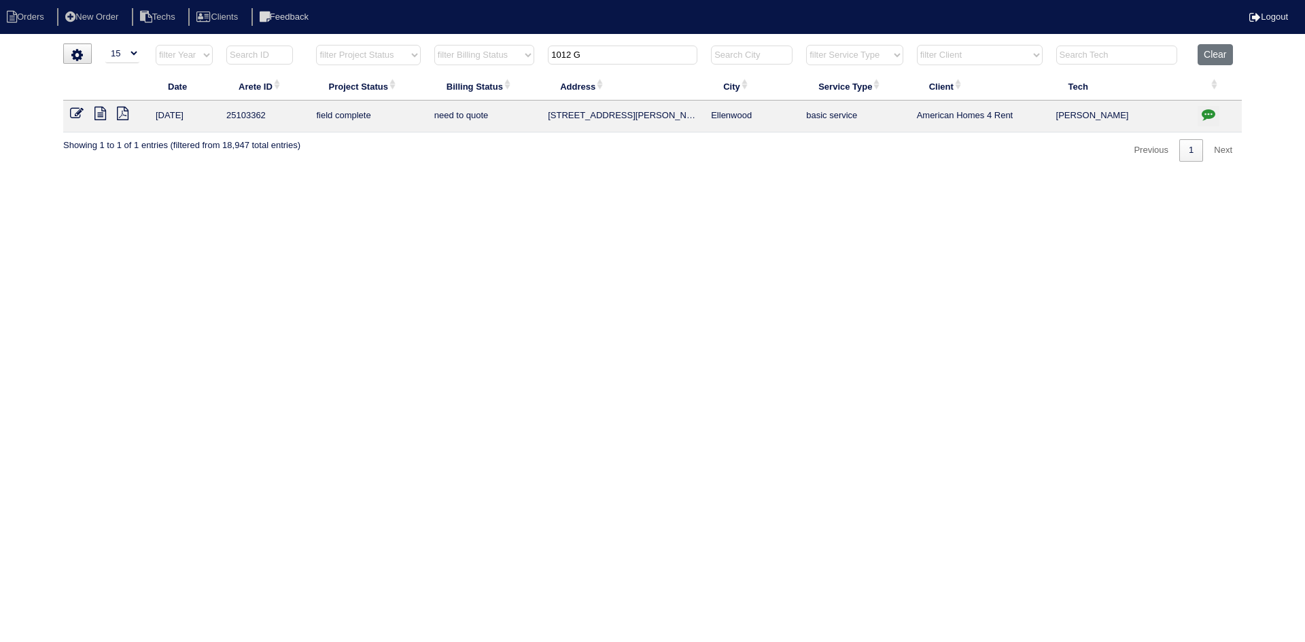
drag, startPoint x: 577, startPoint y: 53, endPoint x: 539, endPoint y: 53, distance: 38.1
click at [539, 53] on tr "filter Year -- Any Year -- 2025 2024 2023 2022 2021 2020 2019 filter Project St…" at bounding box center [652, 58] width 1179 height 28
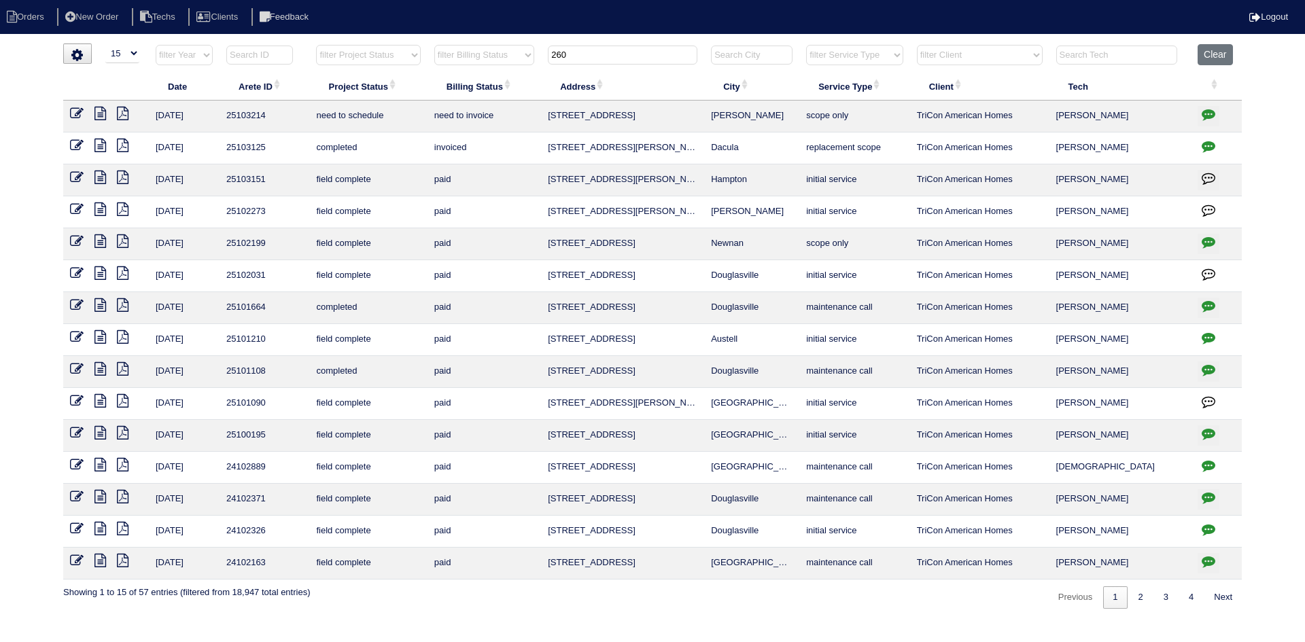
type input "260"
click at [101, 114] on icon at bounding box center [101, 114] width 12 height 14
drag, startPoint x: 1208, startPoint y: 113, endPoint x: 1201, endPoint y: 108, distance: 8.9
click at [1208, 113] on icon "button" at bounding box center [1209, 114] width 14 height 14
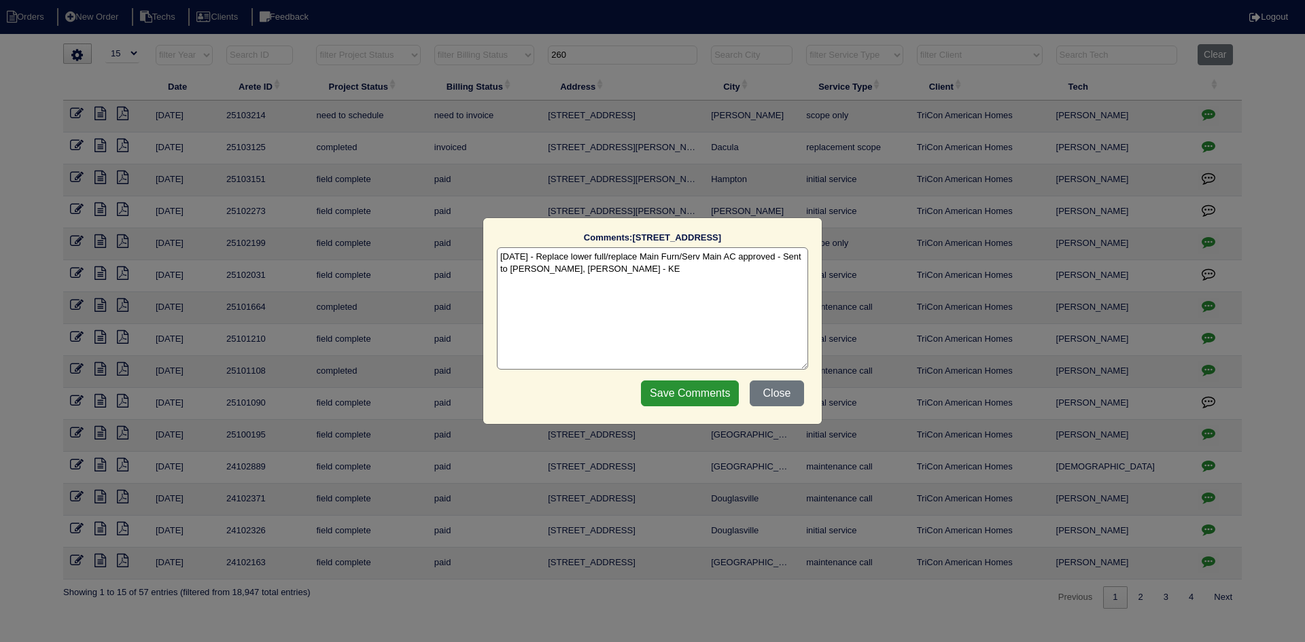
click at [623, 273] on textarea "[DATE] - Replace lower full/replace Main Furn/Serv Main AC approved - Sent to […" at bounding box center [652, 308] width 311 height 122
paste textarea "Equipment ordered - pricing verified Sibi order number: TAH-EFP07TDI Order plac…"
click at [695, 277] on textarea "9/25/25 - Replace lower full/replace Main Furn/Serv Main AC approved - Sent to …" at bounding box center [652, 308] width 311 height 122
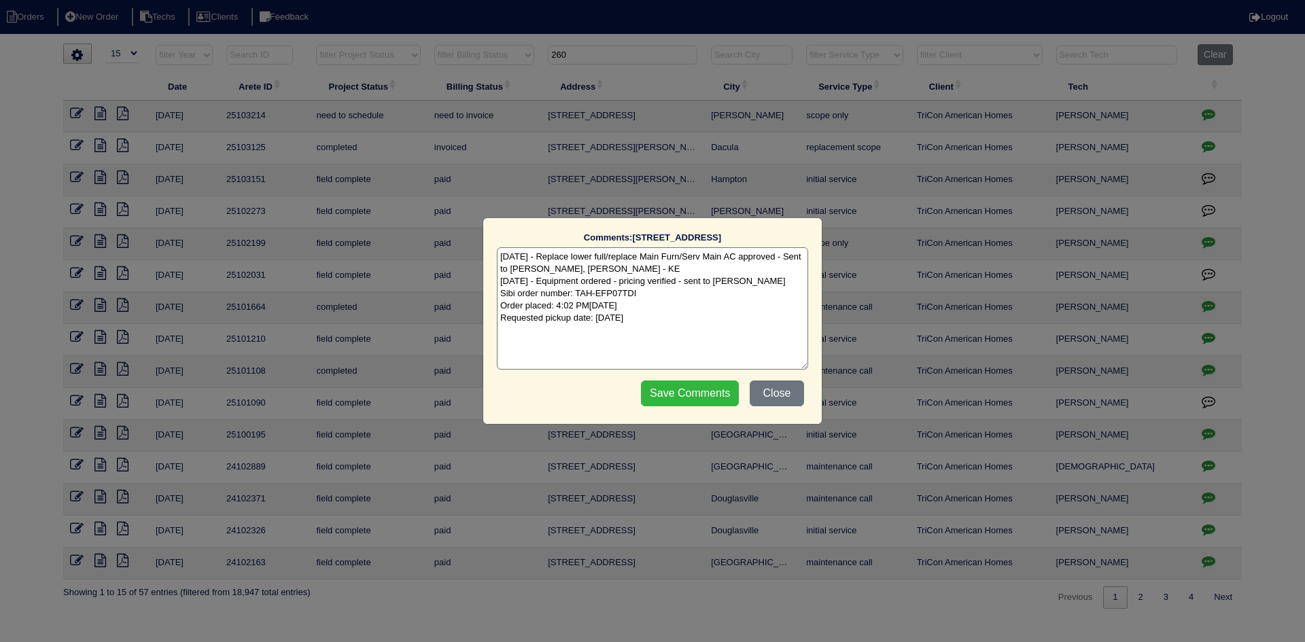
type textarea "9/25/25 - Replace lower full/replace Main Furn/Serv Main AC approved - Sent to …"
click at [670, 383] on input "Save Comments" at bounding box center [690, 394] width 98 height 26
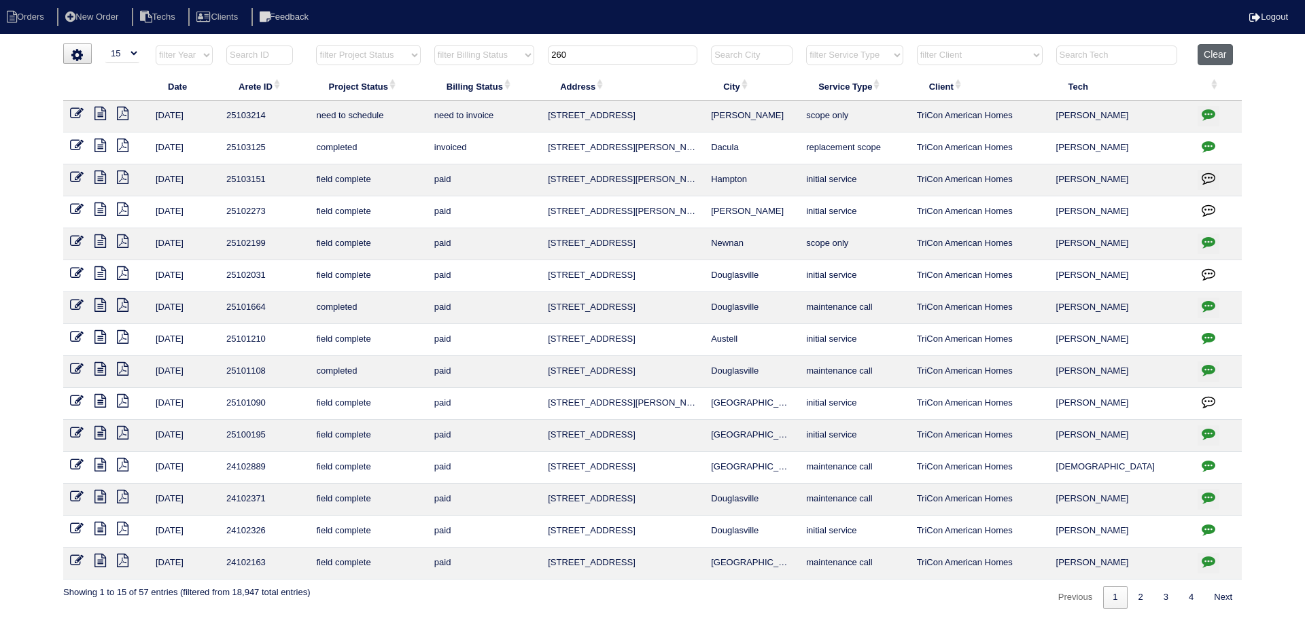
click at [1216, 52] on button "Clear" at bounding box center [1215, 54] width 35 height 21
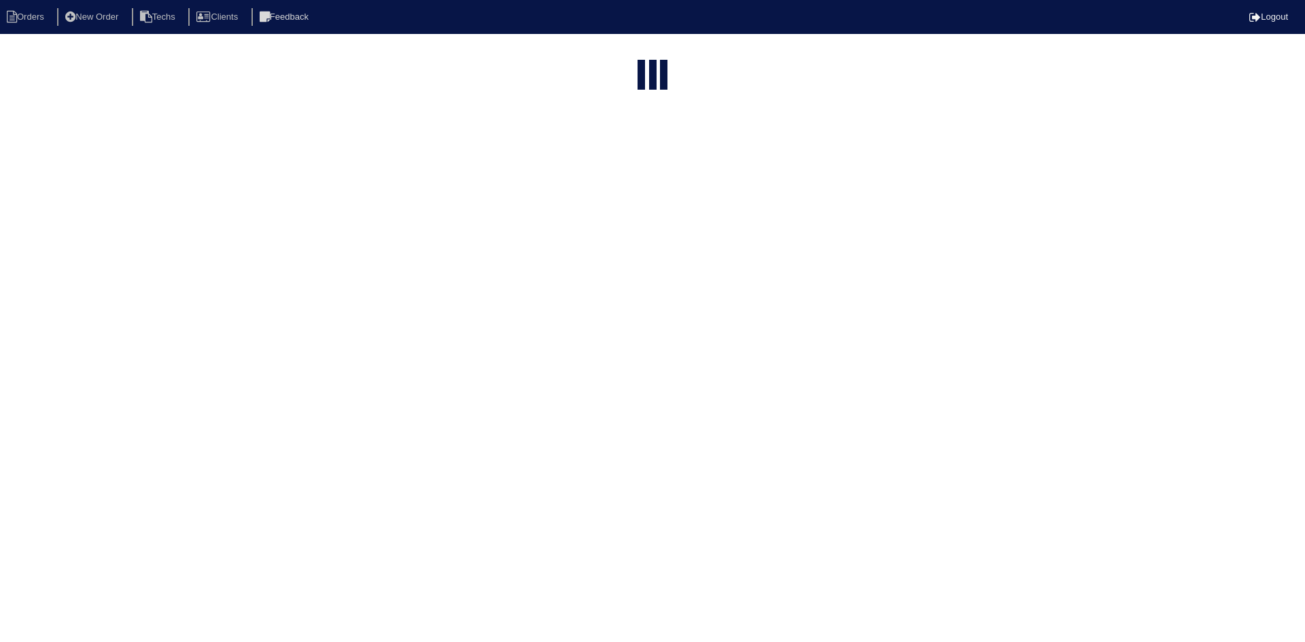
select select "15"
type input "1012 G"
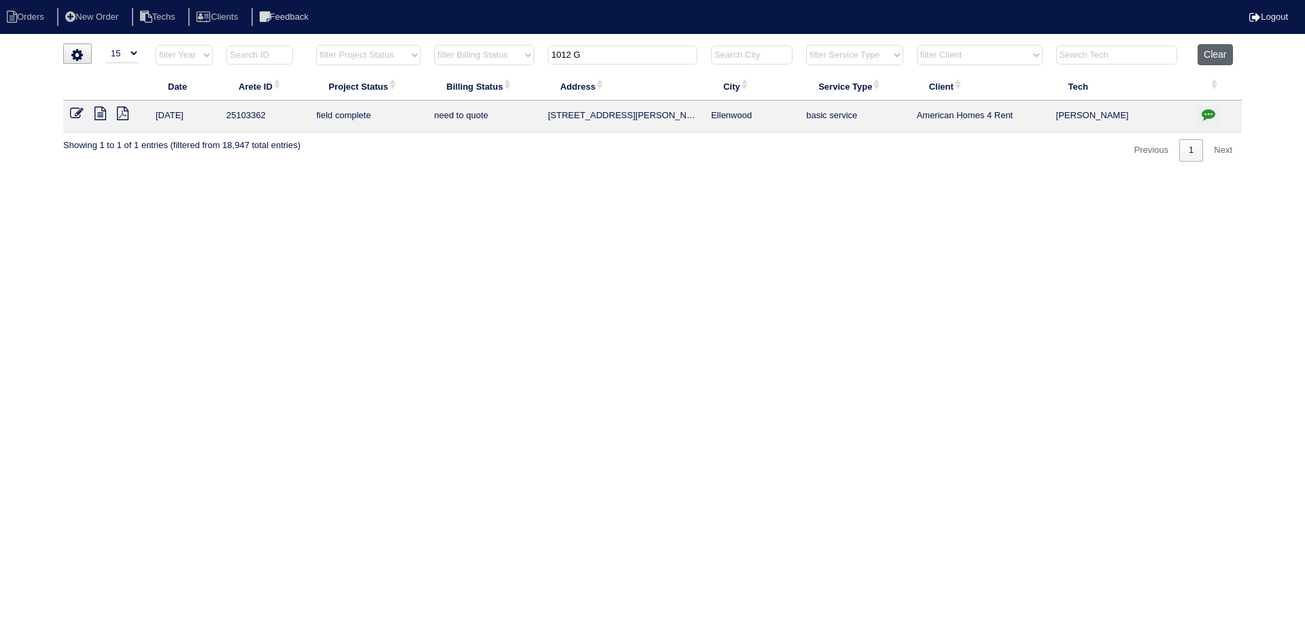
click at [1202, 52] on button "Clear" at bounding box center [1215, 54] width 35 height 21
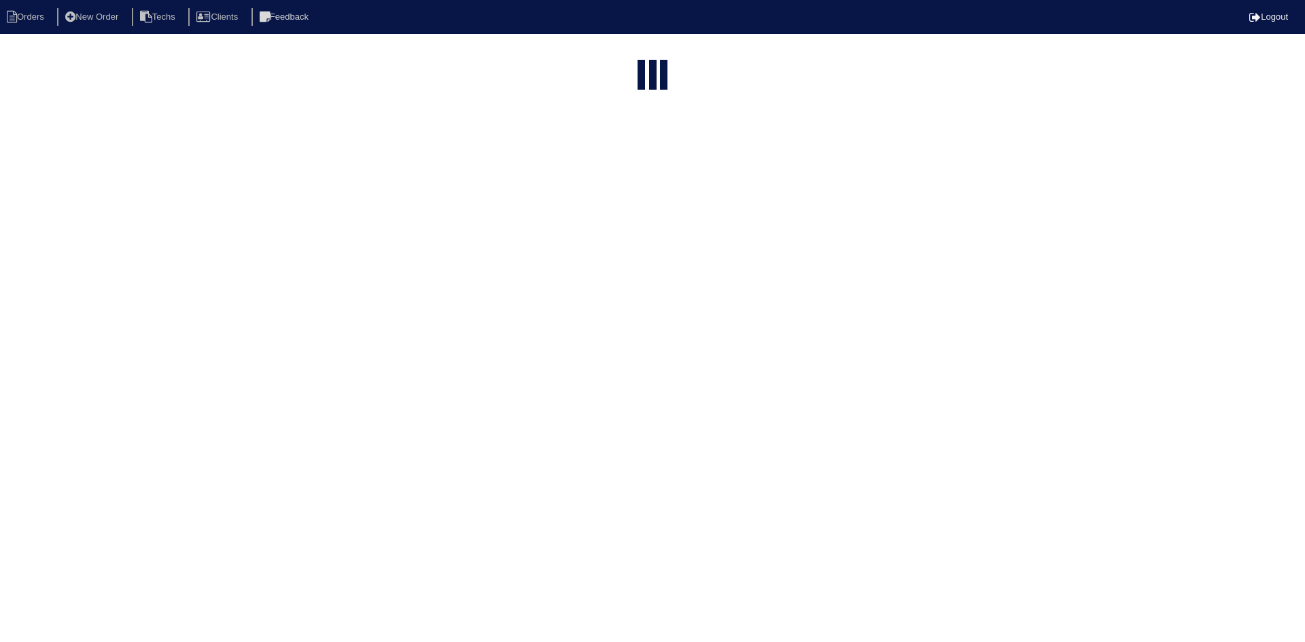
select select "15"
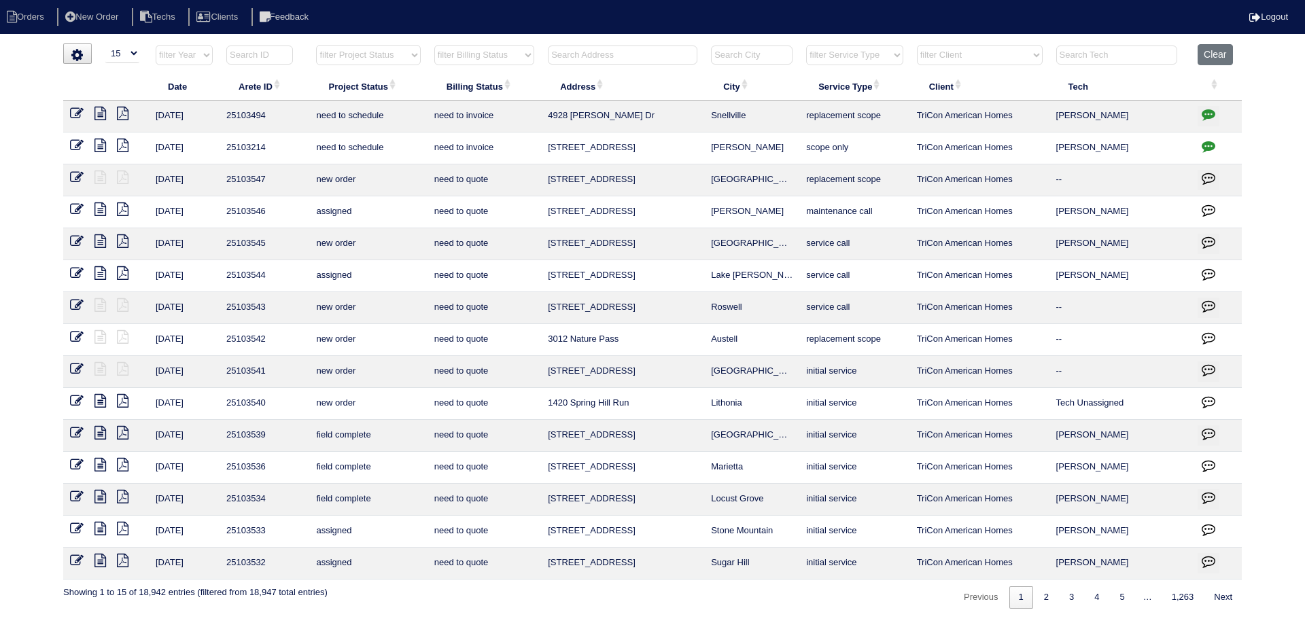
click at [387, 54] on select "filter Project Status -- Any Project Status -- new order assigned in progress f…" at bounding box center [368, 55] width 104 height 20
click at [316, 45] on select "filter Project Status -- Any Project Status -- new order assigned in progress f…" at bounding box center [368, 55] width 104 height 20
select select "field complete"
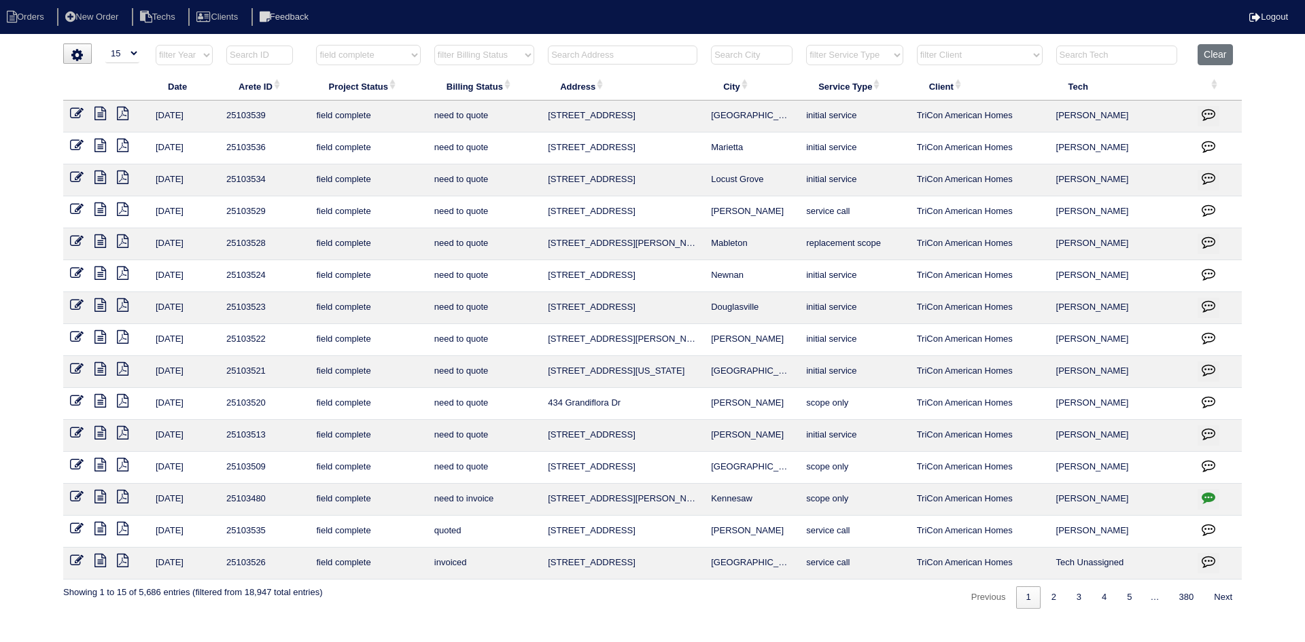
click at [519, 56] on select "filter Billing Status -- Any Billing Status -- need to quote quoted need to inv…" at bounding box center [484, 55] width 100 height 20
select select "need to quote"
click at [434, 45] on select "filter Billing Status -- Any Billing Status -- need to quote quoted need to inv…" at bounding box center [484, 55] width 100 height 20
select select "field complete"
select select "need to quote"
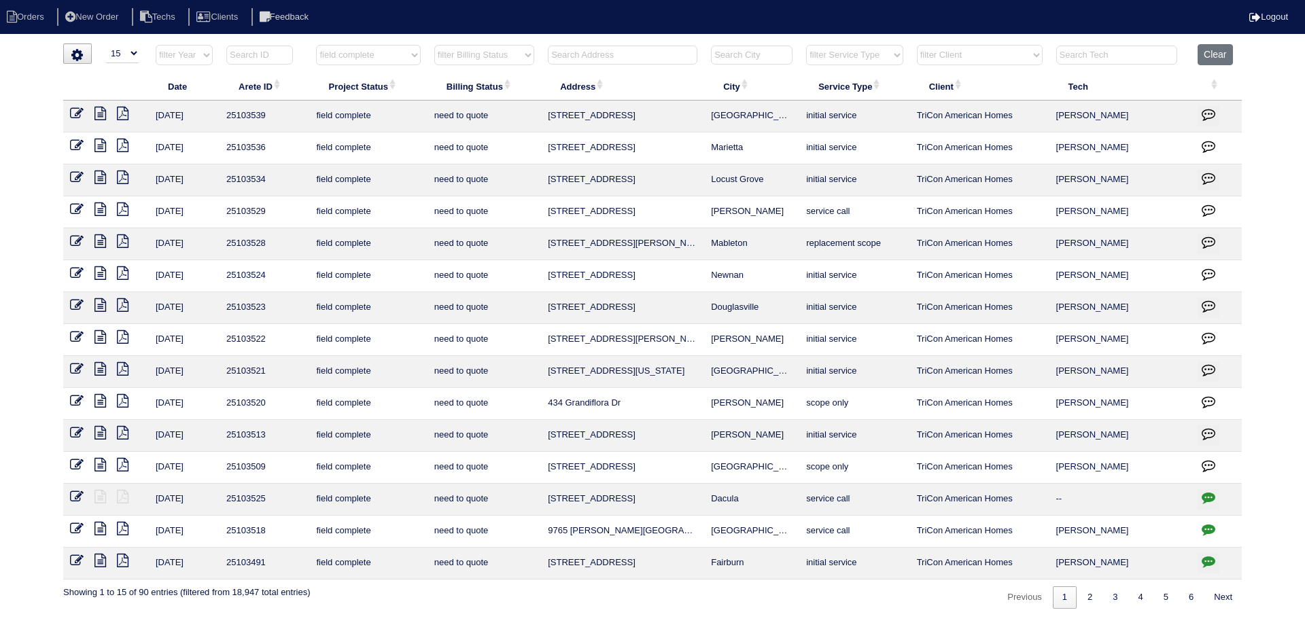
click at [944, 53] on select "filter Client -- Any Client -- Alan Luther American Homes 4 Rent Arete Personal…" at bounding box center [980, 55] width 126 height 20
select select "American Homes 4 Rent"
click at [918, 45] on select "filter Client -- Any Client -- Alan Luther American Homes 4 Rent Arete Personal…" at bounding box center [980, 55] width 126 height 20
select select "field complete"
select select "need to quote"
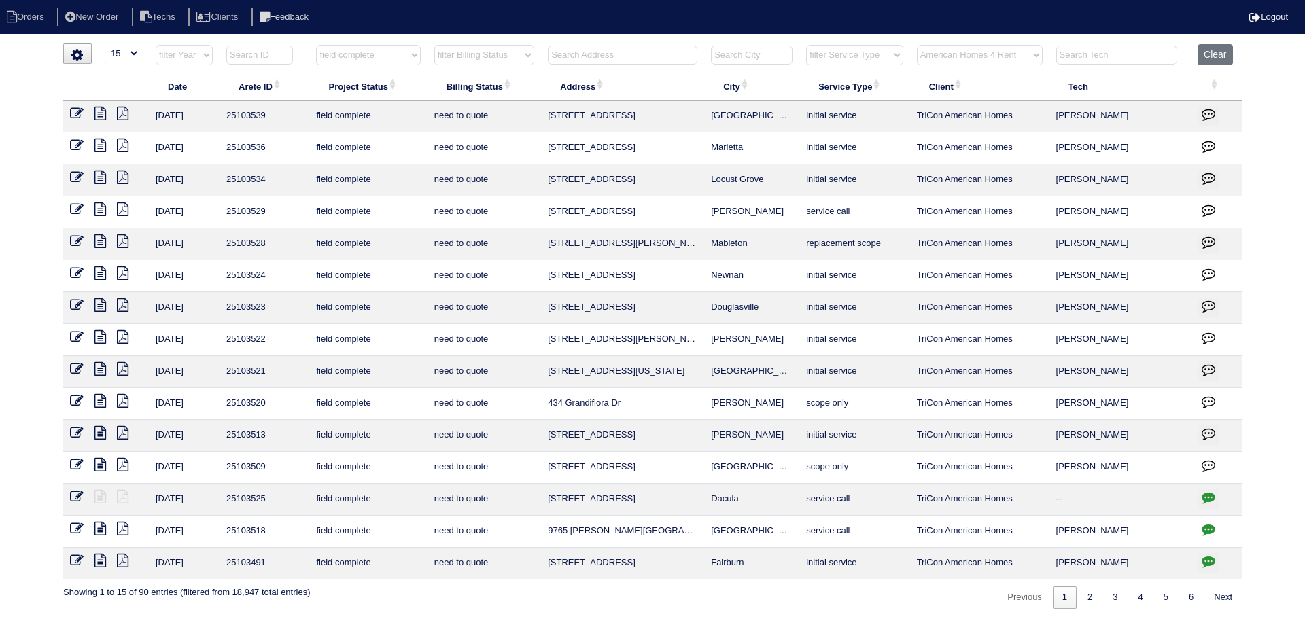
select select "American Homes 4 Rent"
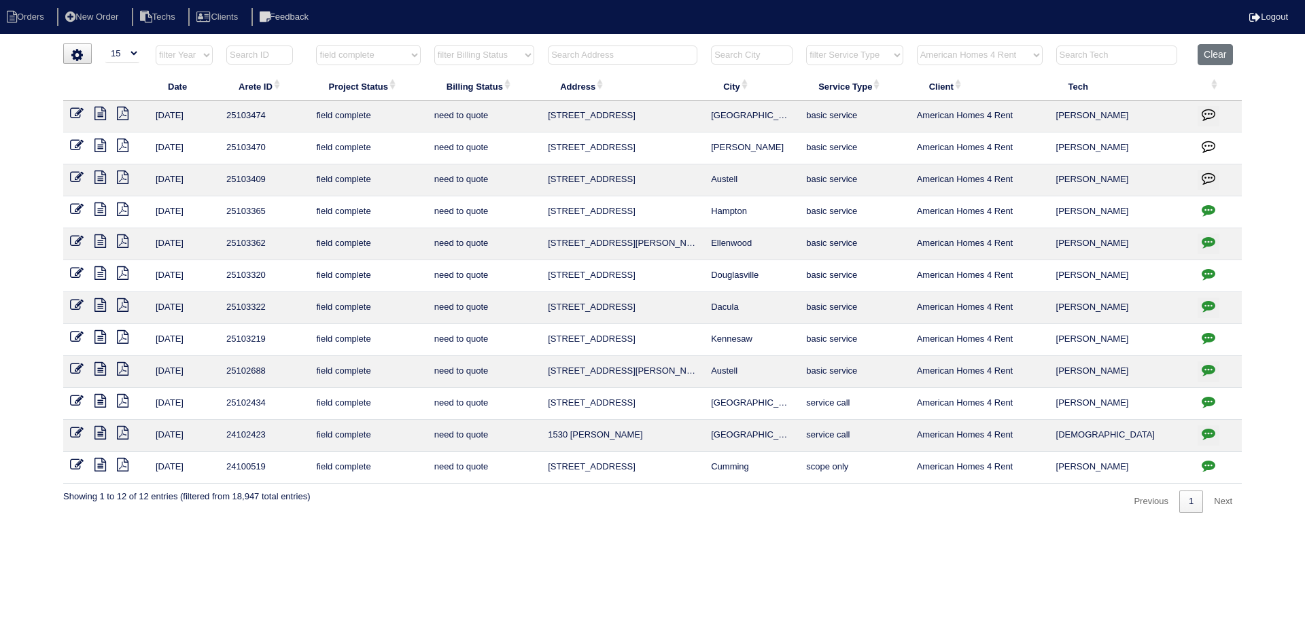
click at [97, 176] on icon at bounding box center [101, 178] width 12 height 14
click at [122, 175] on icon at bounding box center [123, 178] width 12 height 14
click at [78, 173] on icon at bounding box center [77, 178] width 14 height 14
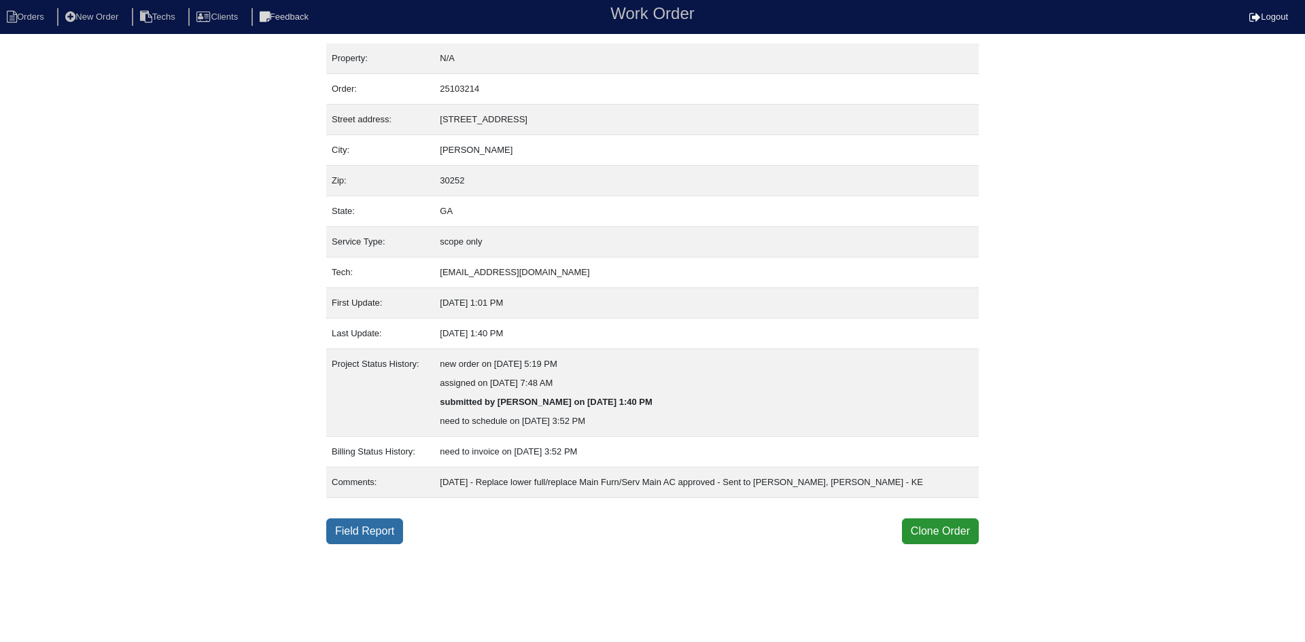
click at [377, 534] on link "Field Report" at bounding box center [364, 532] width 77 height 26
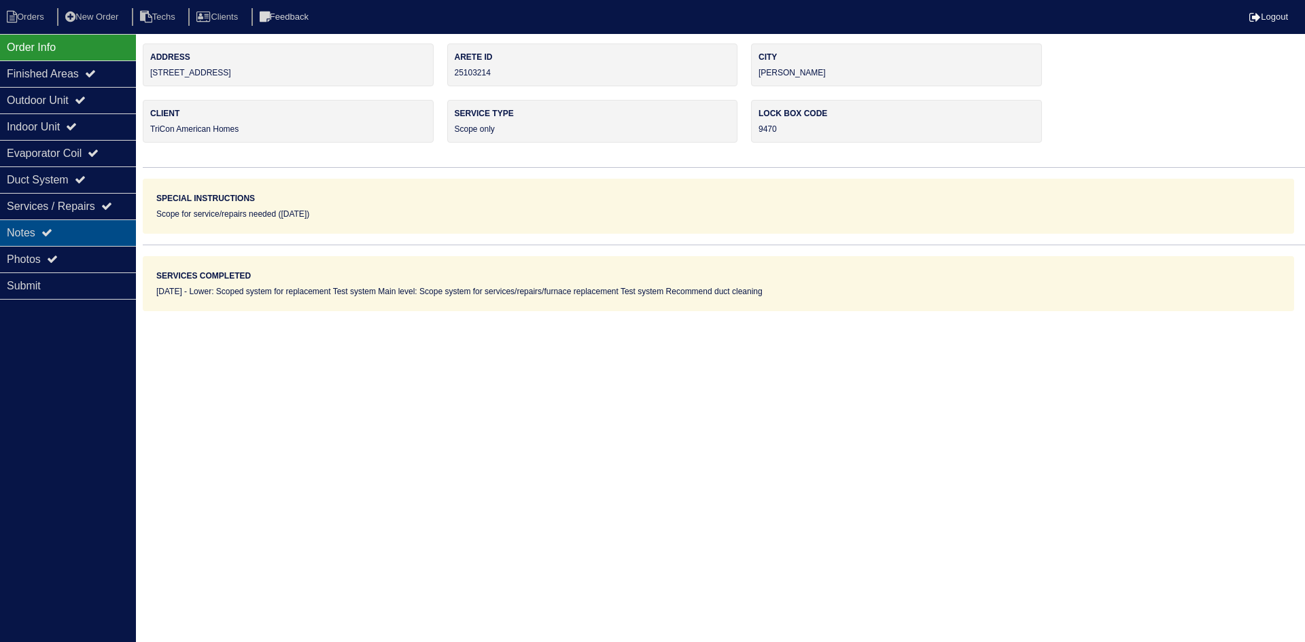
click at [52, 233] on icon at bounding box center [46, 232] width 11 height 11
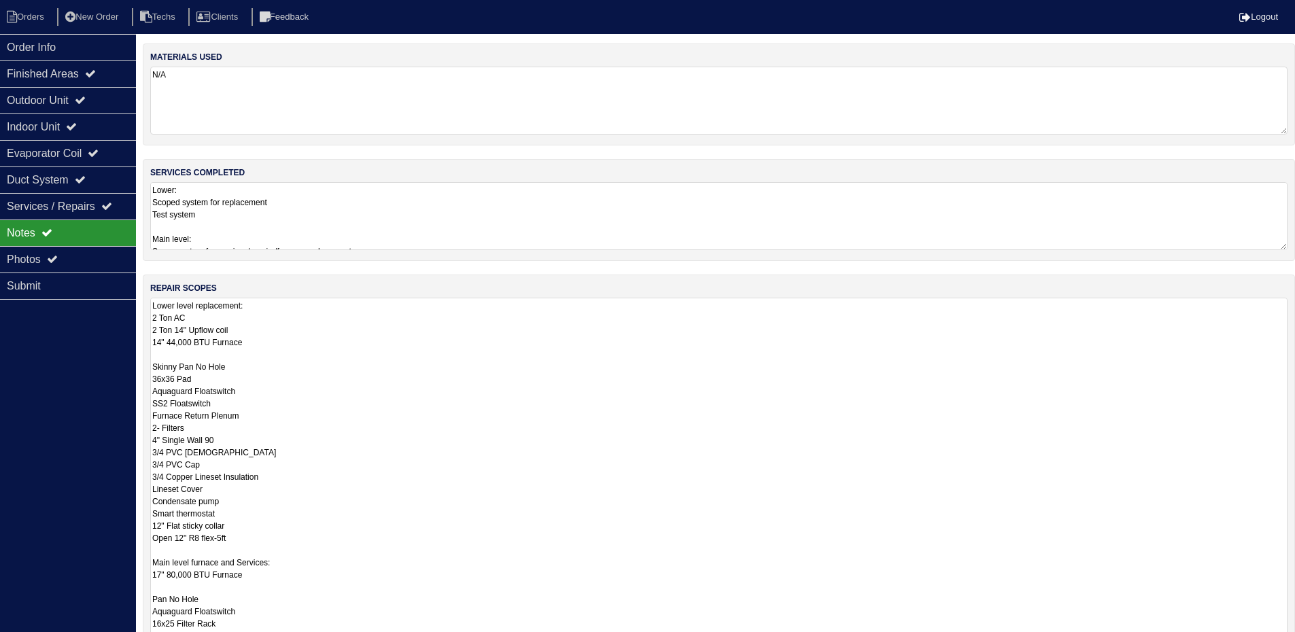
drag, startPoint x: 1290, startPoint y: 360, endPoint x: 1290, endPoint y: 640, distance: 279.4
click at [1295, 642] on html "Orders New Order Techs Clients Feedback Logout Orders New Order Users Clients M…" at bounding box center [647, 403] width 1295 height 806
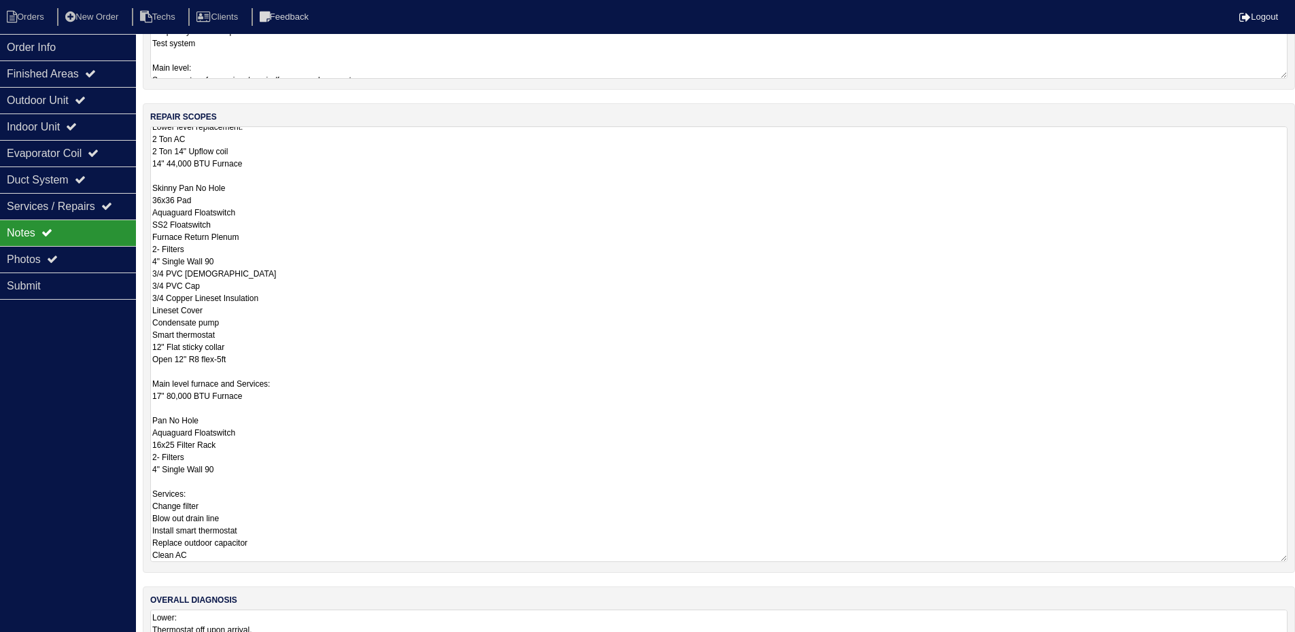
scroll to position [5, 0]
drag, startPoint x: 1281, startPoint y: 491, endPoint x: 1299, endPoint y: 565, distance: 76.3
click at [1295, 565] on html "Orders New Order Techs Clients Feedback Logout Orders New Order Users Clients M…" at bounding box center [647, 268] width 1295 height 878
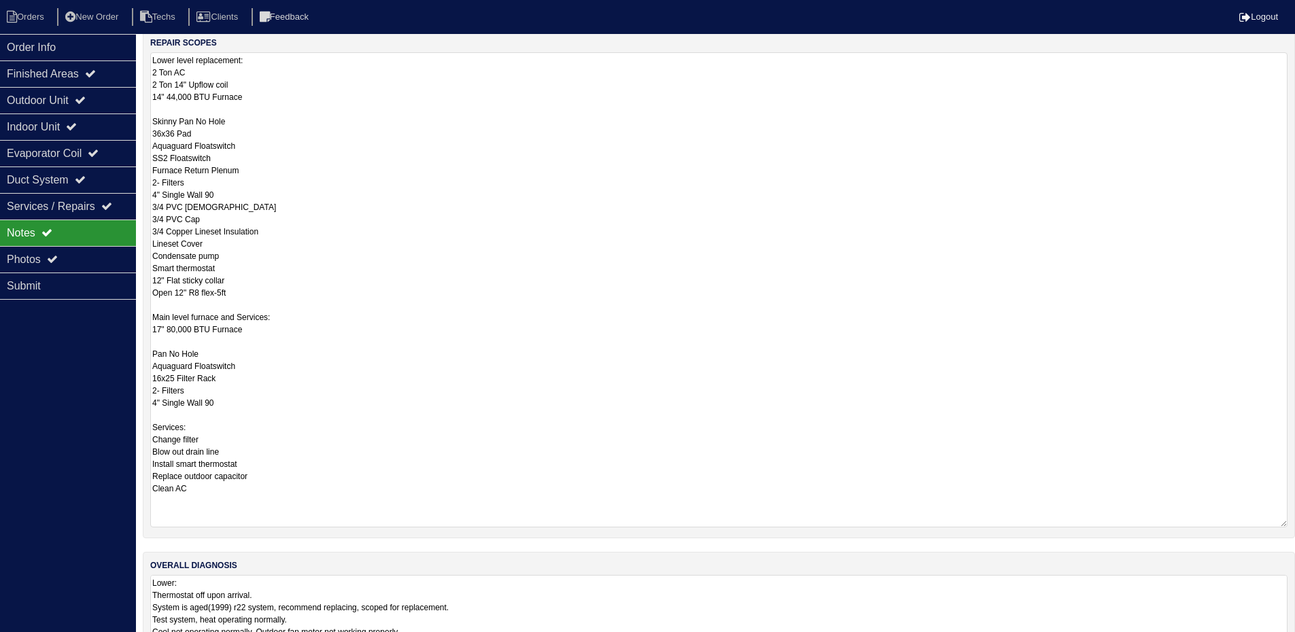
scroll to position [0, 0]
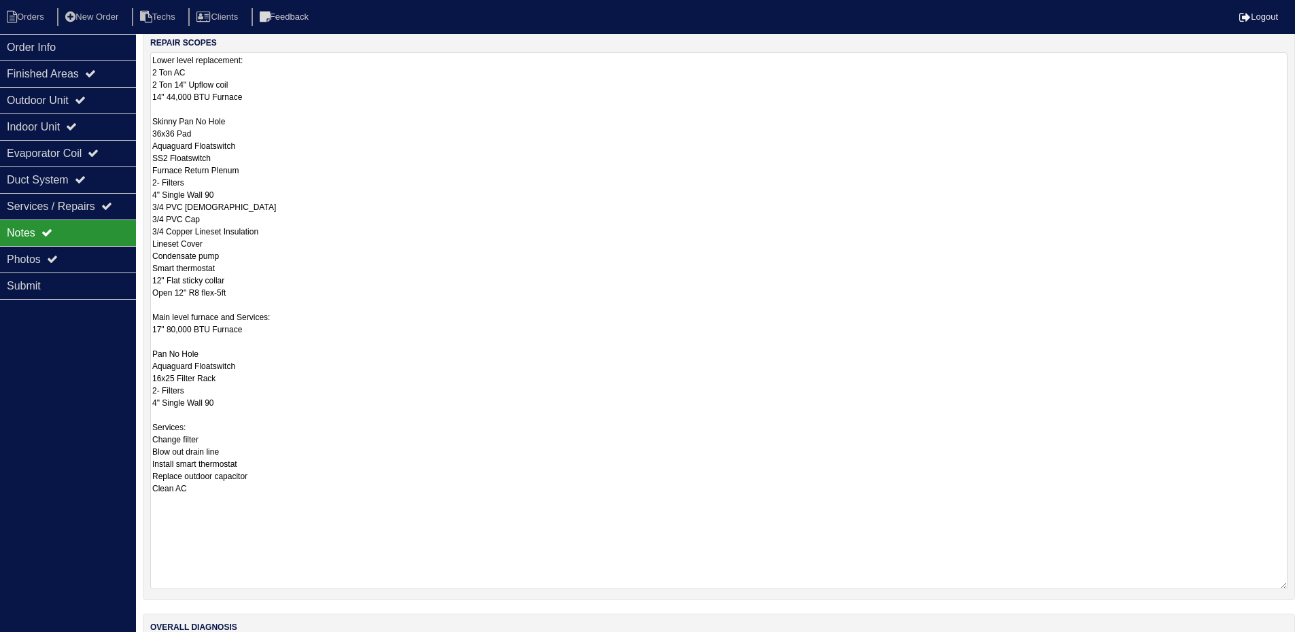
drag, startPoint x: 1283, startPoint y: 488, endPoint x: 1287, endPoint y: 585, distance: 97.3
click at [1287, 585] on textarea "Lower level replacement: 2 Ton AC 2 Ton 14" Upflow coil 14" 44,000 BTU Furnace …" at bounding box center [718, 320] width 1137 height 537
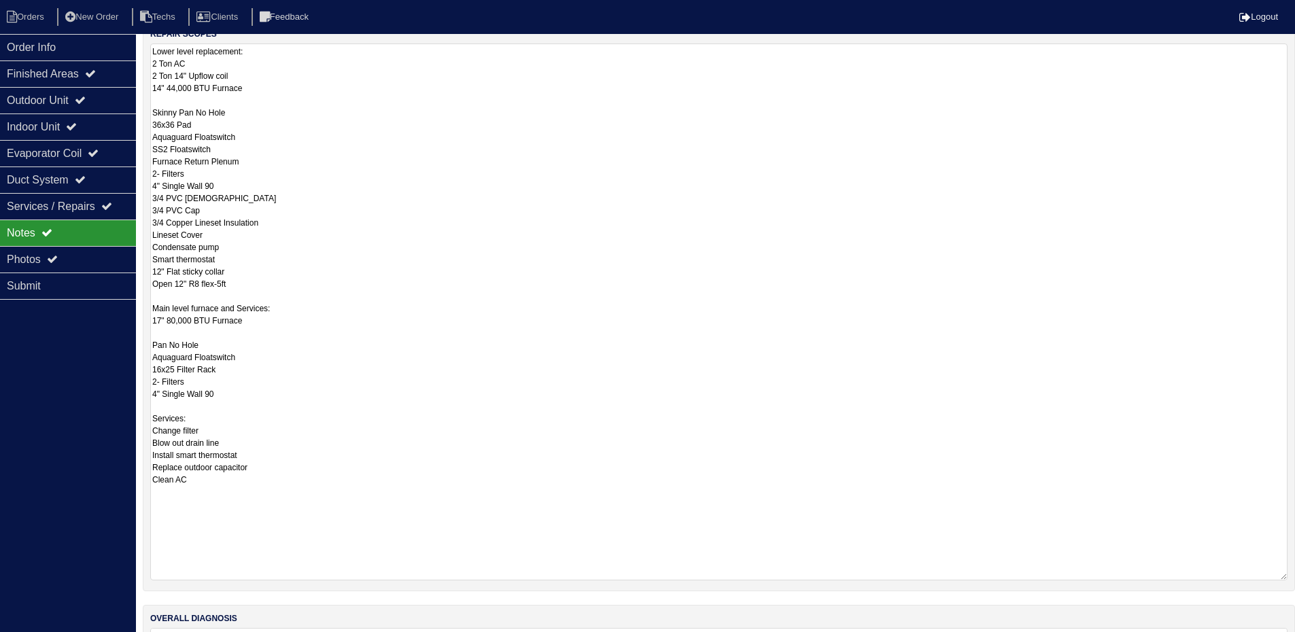
scroll to position [343, 0]
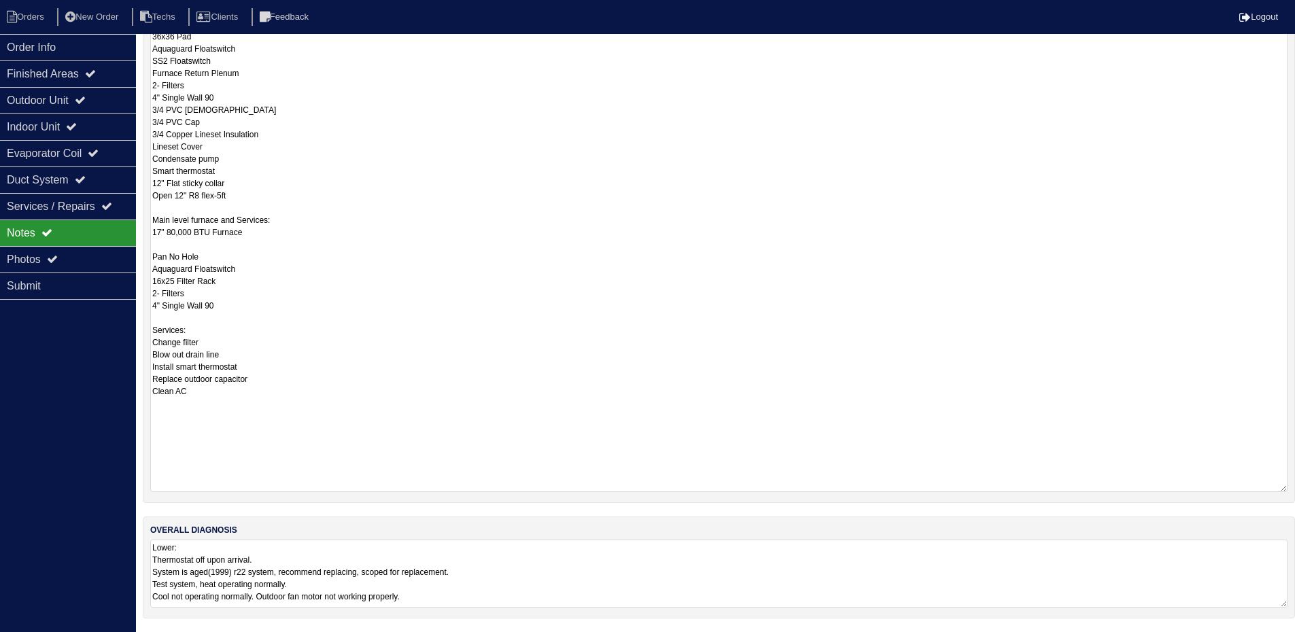
drag, startPoint x: 1127, startPoint y: 559, endPoint x: 1167, endPoint y: 555, distance: 40.3
click at [1127, 560] on textarea "Lower: Thermostat off upon arrival. System is aged(1999) r22 system, recommend …" at bounding box center [718, 574] width 1137 height 68
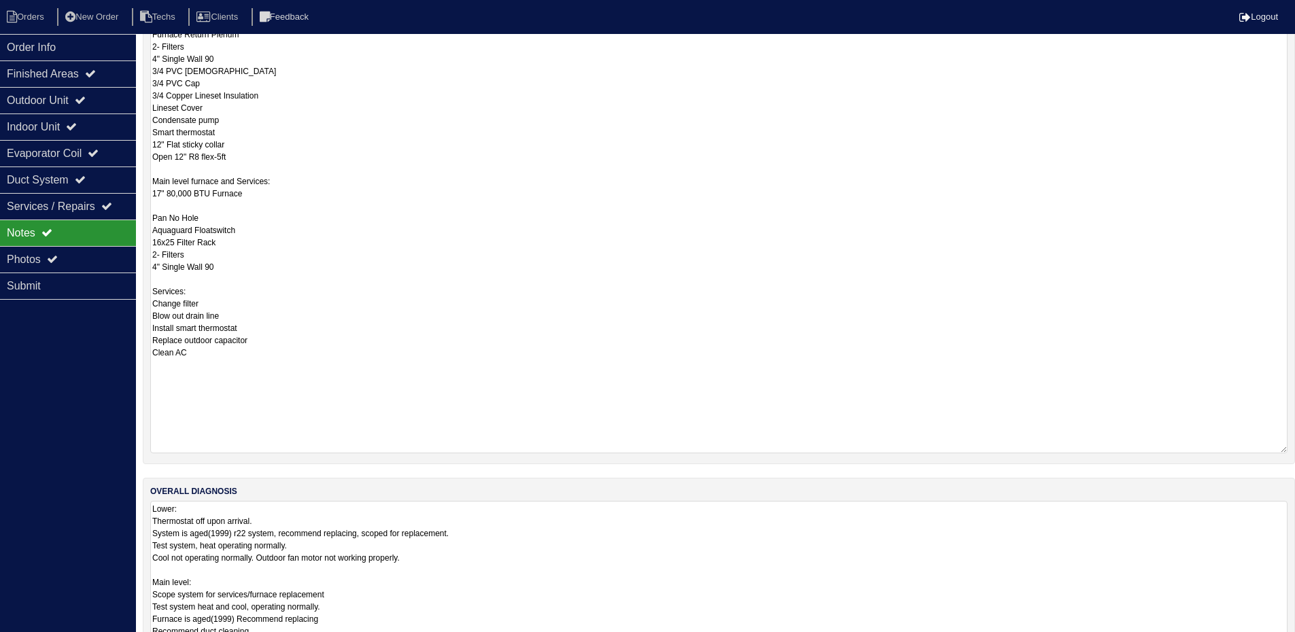
scroll to position [461, 0]
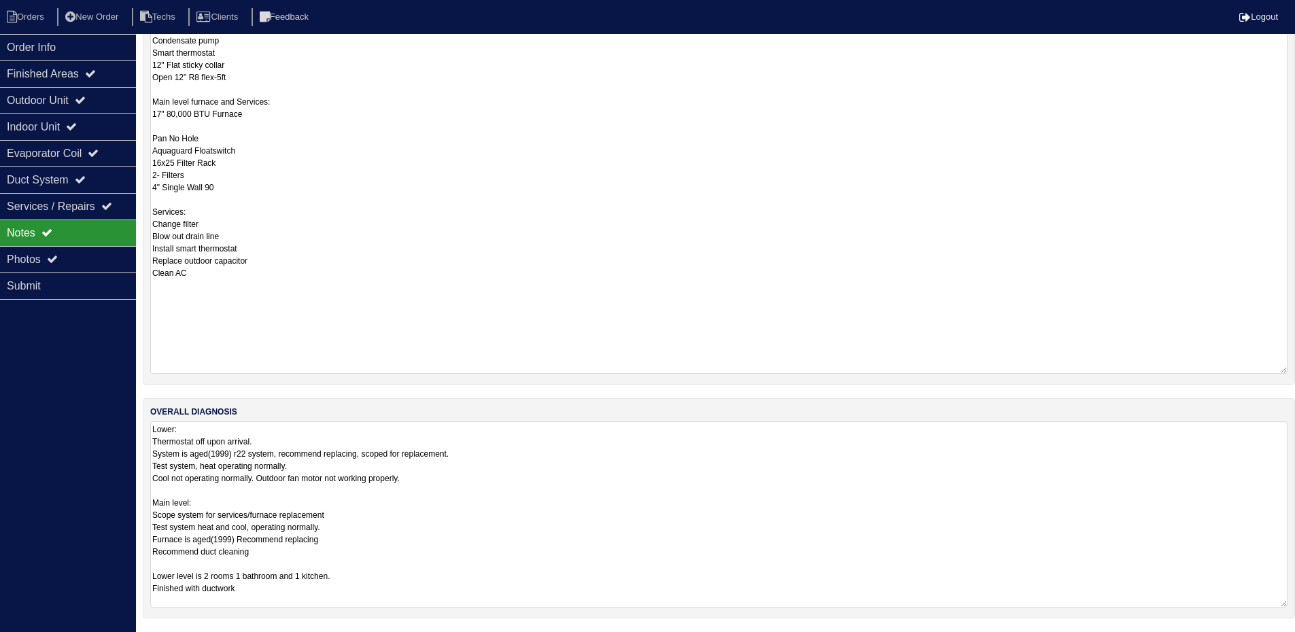
click at [50, 354] on div "Order Info Finished Areas Outdoor Unit Indoor Unit Evaporator Coil Duct System …" at bounding box center [68, 350] width 136 height 632
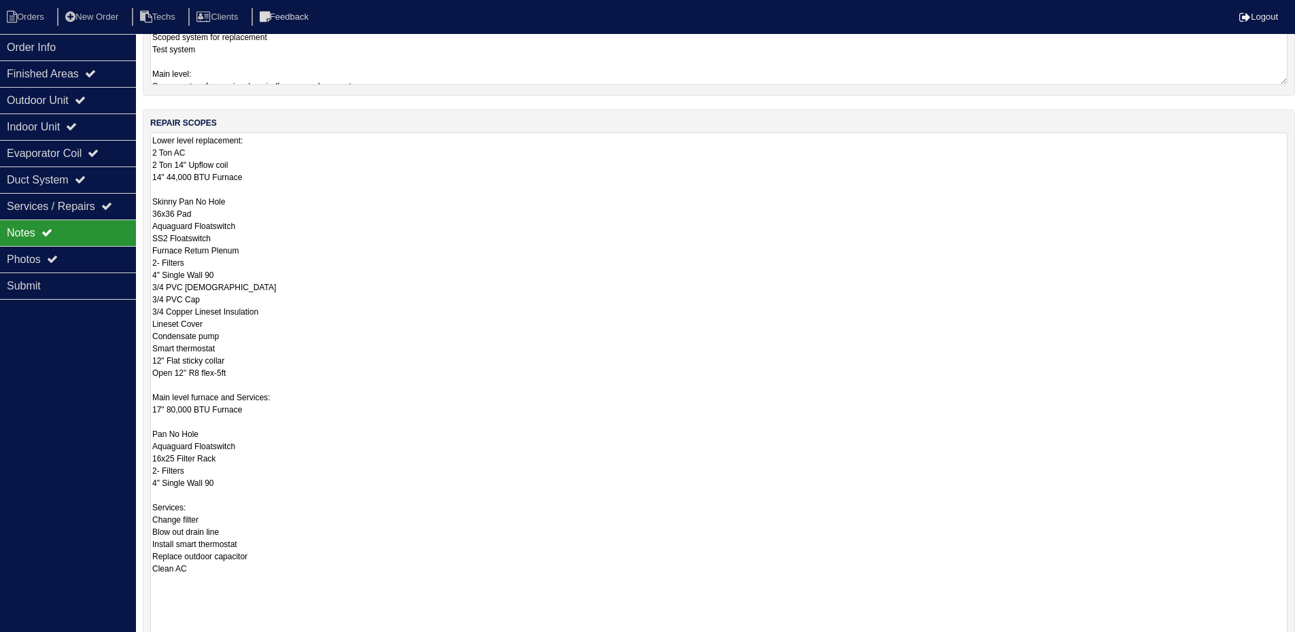
scroll to position [207, 0]
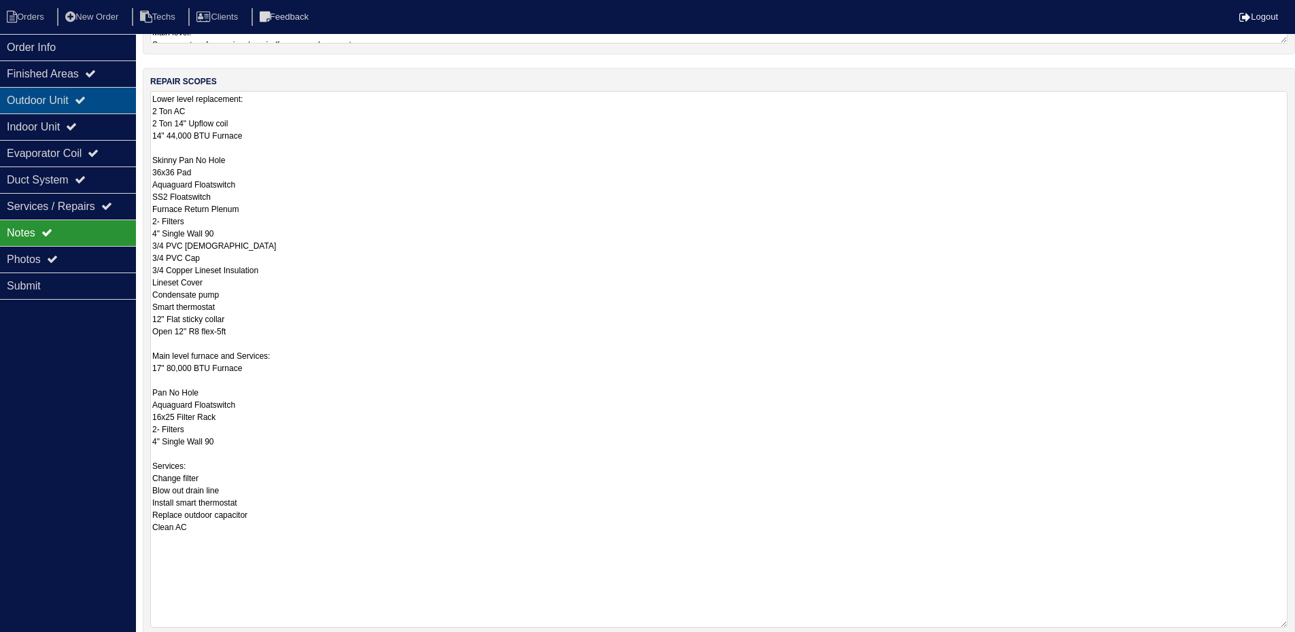
click at [69, 98] on div "Outdoor Unit" at bounding box center [68, 100] width 136 height 27
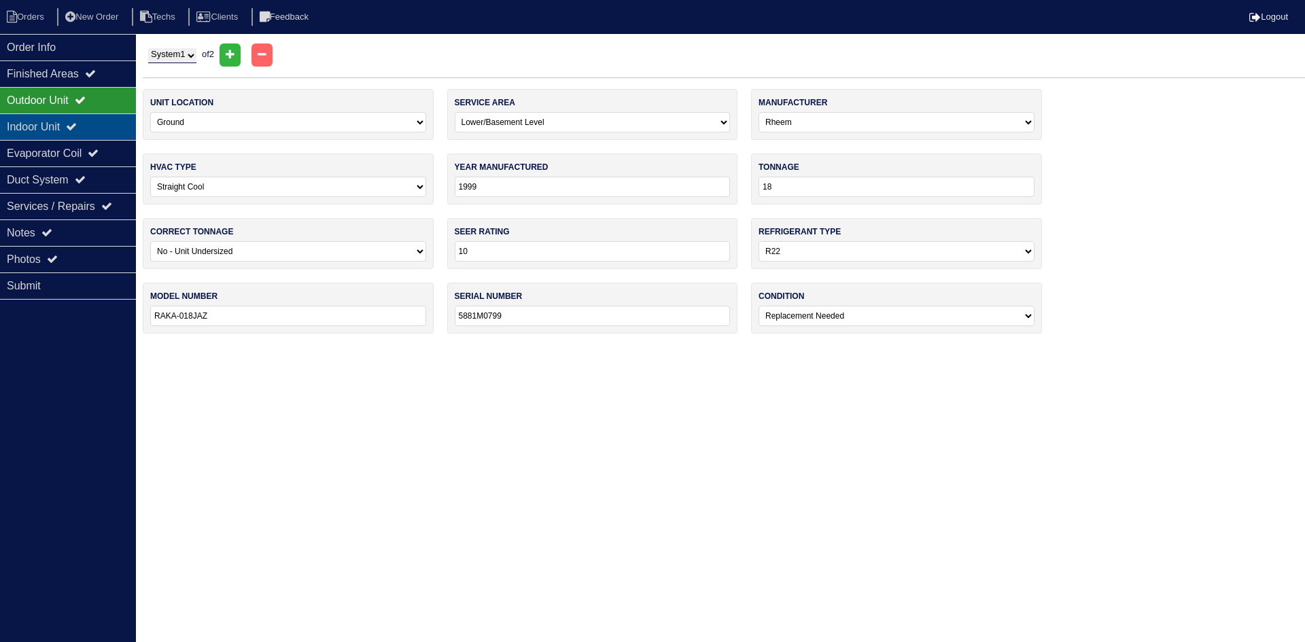
click at [102, 123] on div "Indoor Unit" at bounding box center [68, 127] width 136 height 27
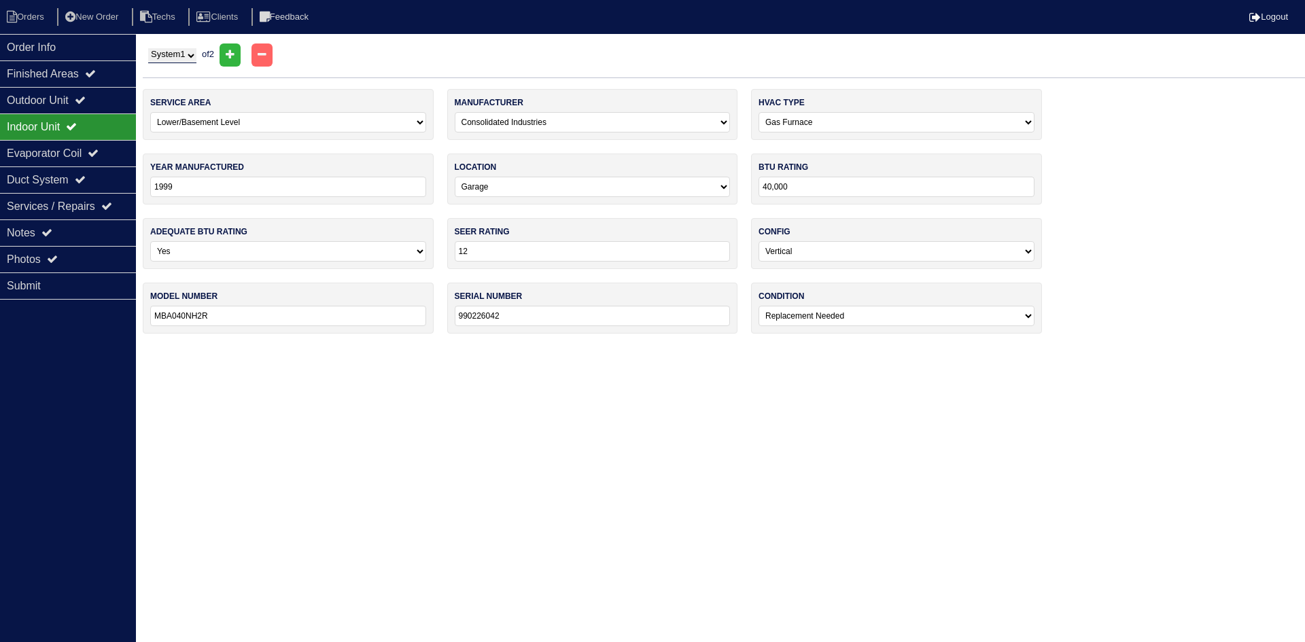
click at [192, 56] on select "System 1 System 2" at bounding box center [172, 55] width 48 height 15
select select "2"
click at [148, 48] on select "System 1 System 2" at bounding box center [172, 55] width 48 height 15
select select "0"
type input "1998"
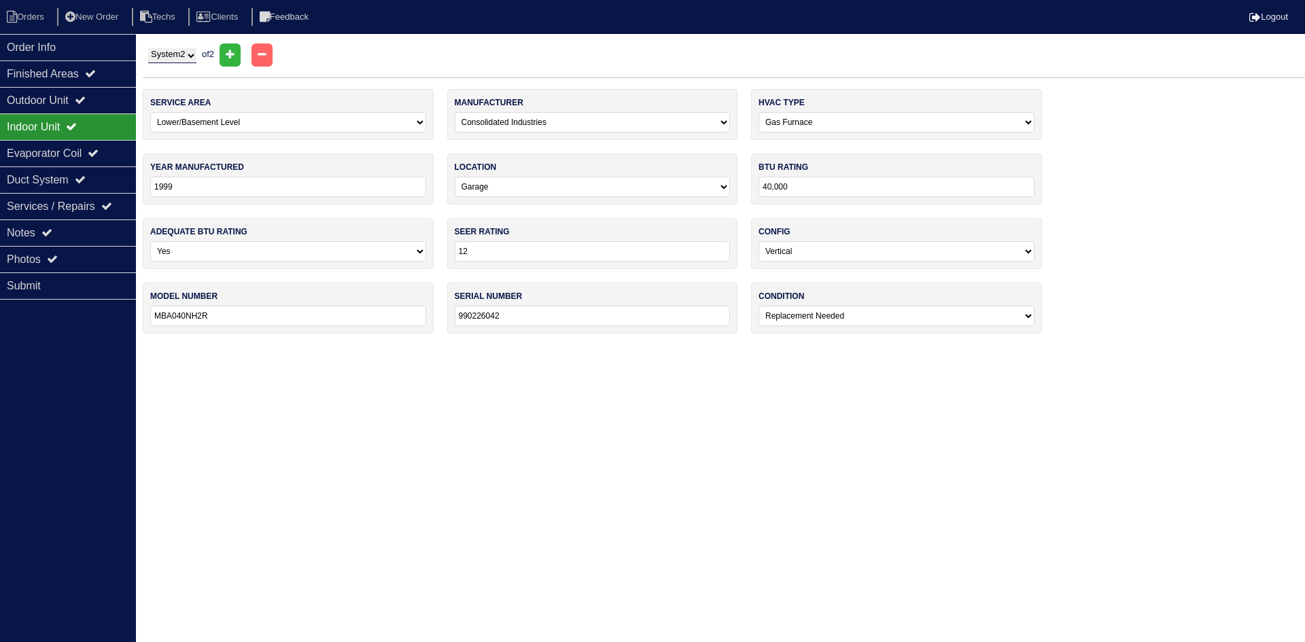
select select "0"
type input "80,000"
type input "MBA080NH3R"
type input "981222038"
click at [41, 231] on div "Notes" at bounding box center [68, 233] width 136 height 27
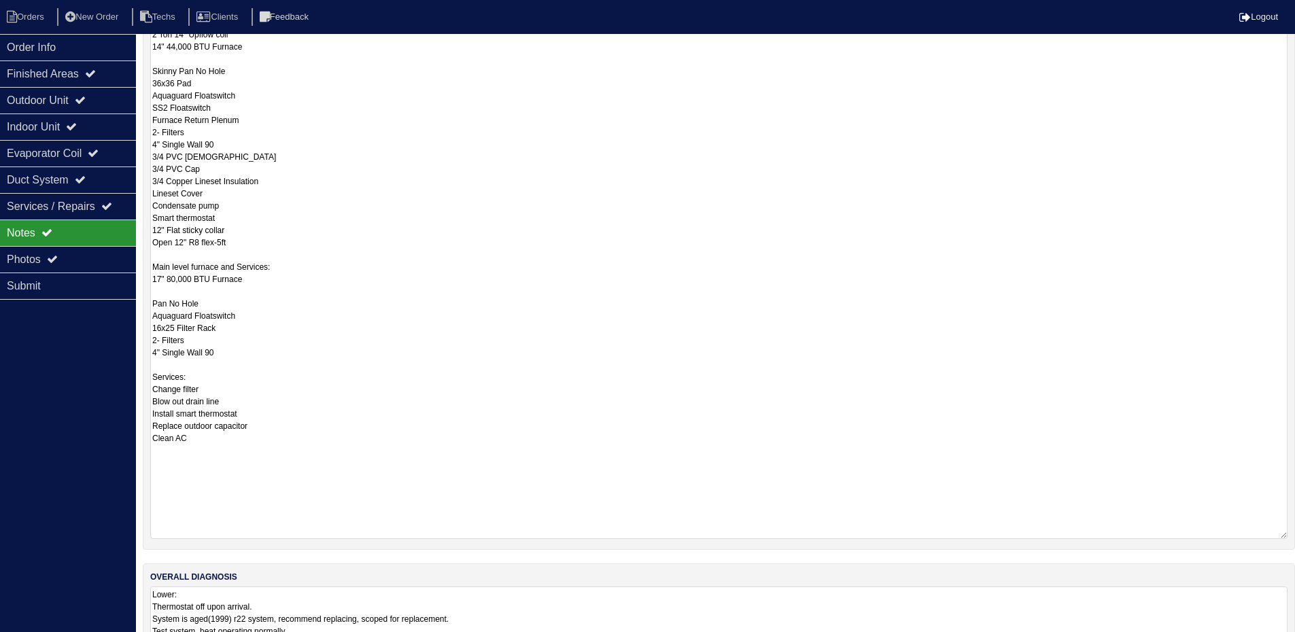
scroll to position [340, 0]
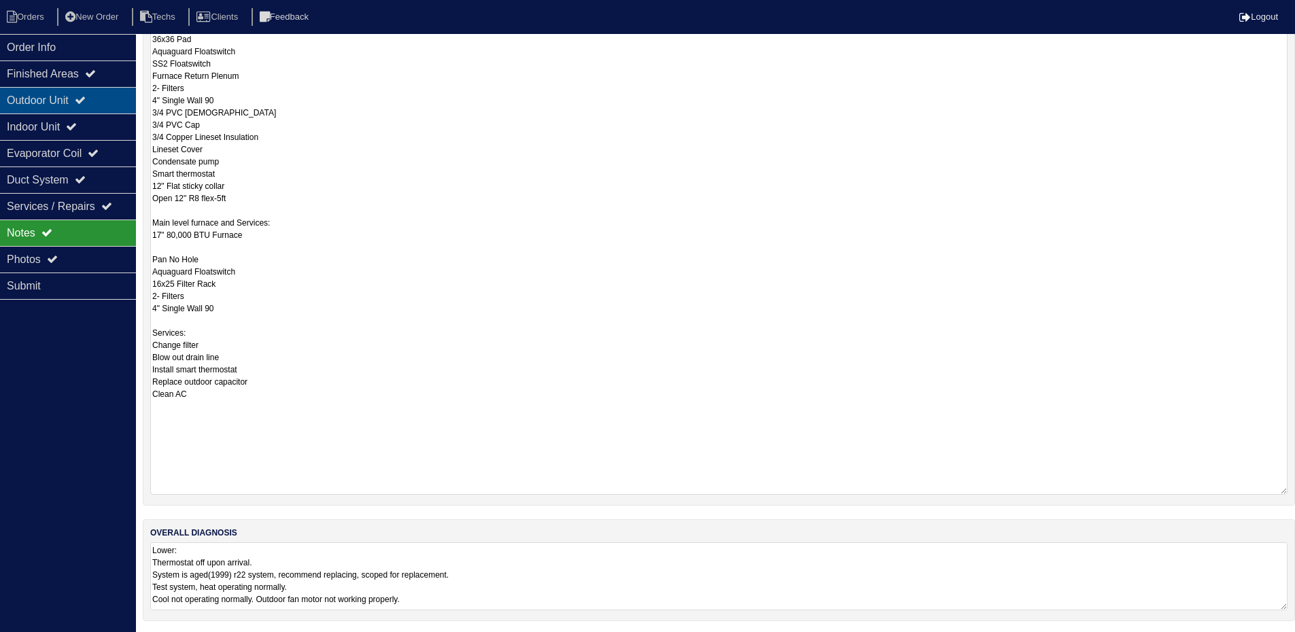
click at [79, 95] on div "Outdoor Unit" at bounding box center [68, 100] width 136 height 27
select select "2"
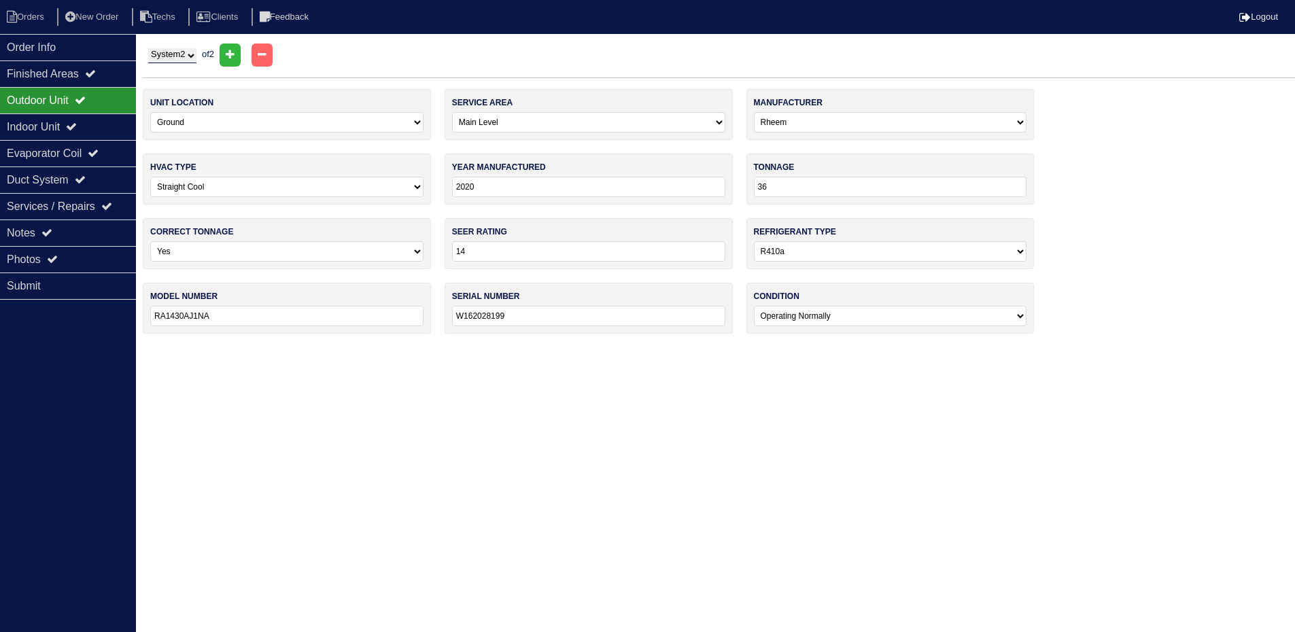
scroll to position [0, 0]
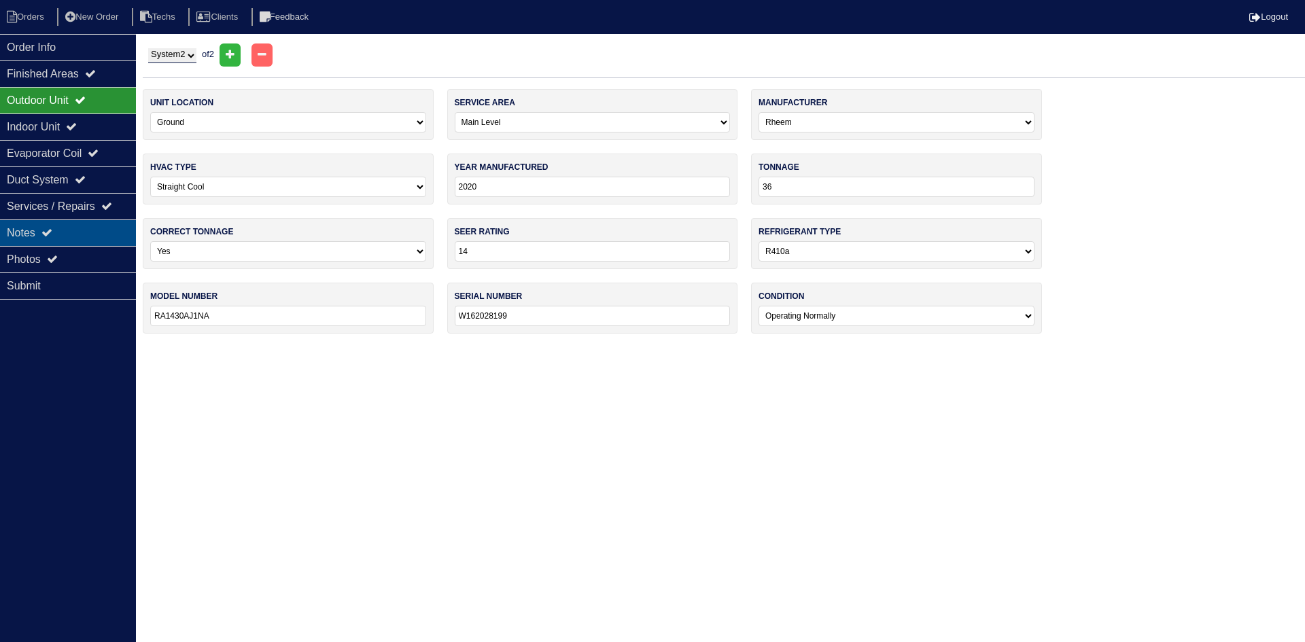
click at [80, 235] on div "Notes" at bounding box center [68, 233] width 136 height 27
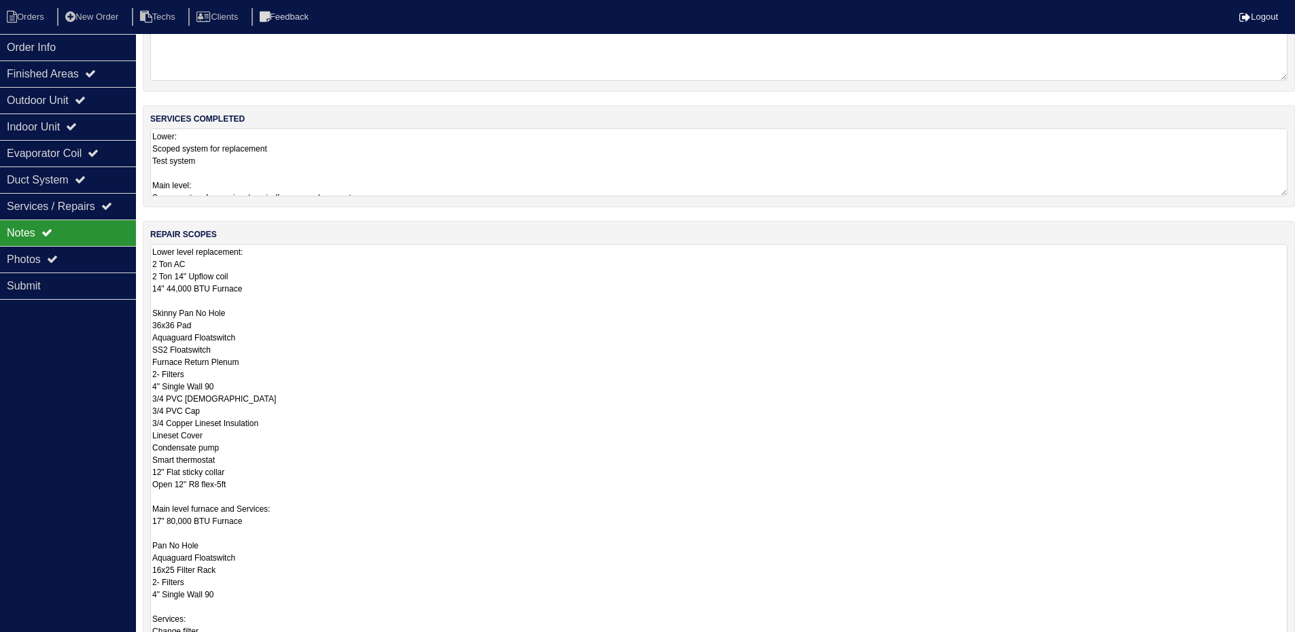
scroll to position [272, 0]
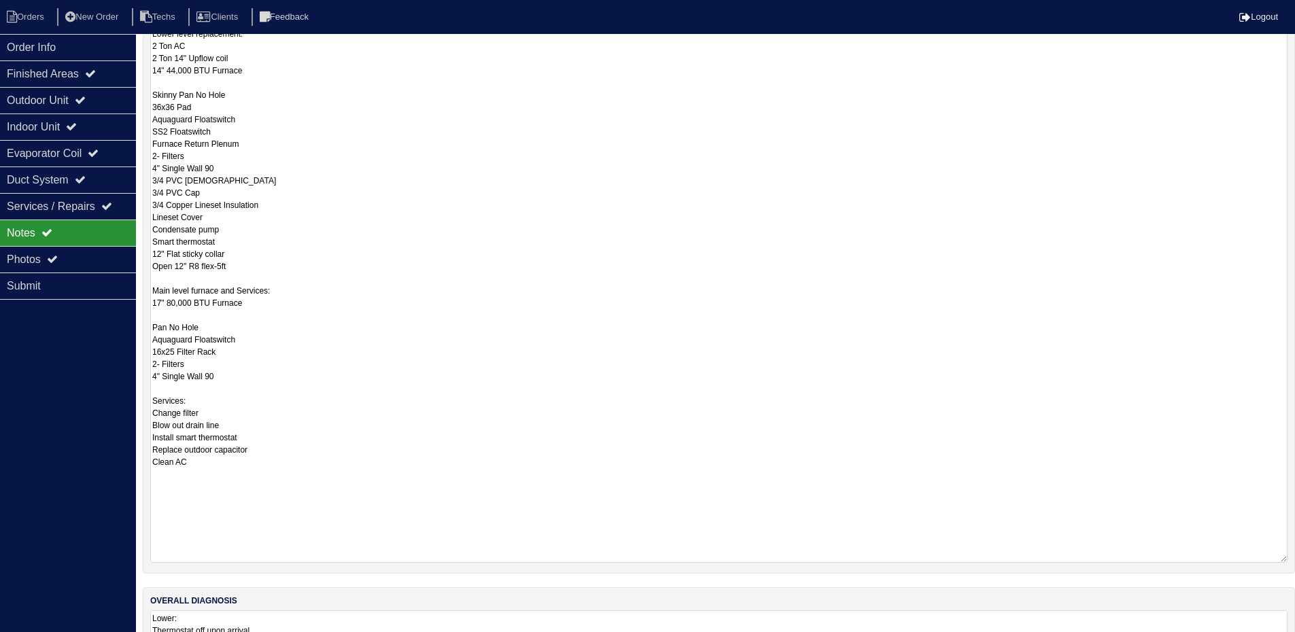
click at [170, 307] on textarea "Lower level replacement: 2 Ton AC 2 Ton 14" Upflow coil 14" 44,000 BTU Furnace …" at bounding box center [718, 294] width 1137 height 537
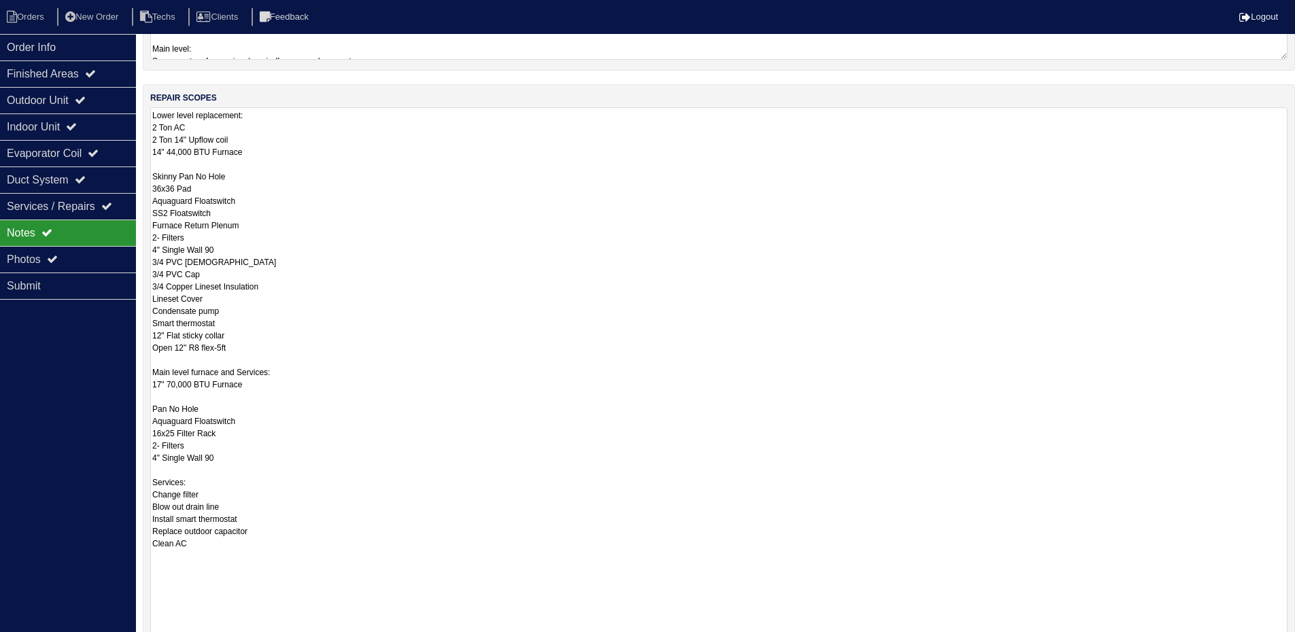
scroll to position [68, 0]
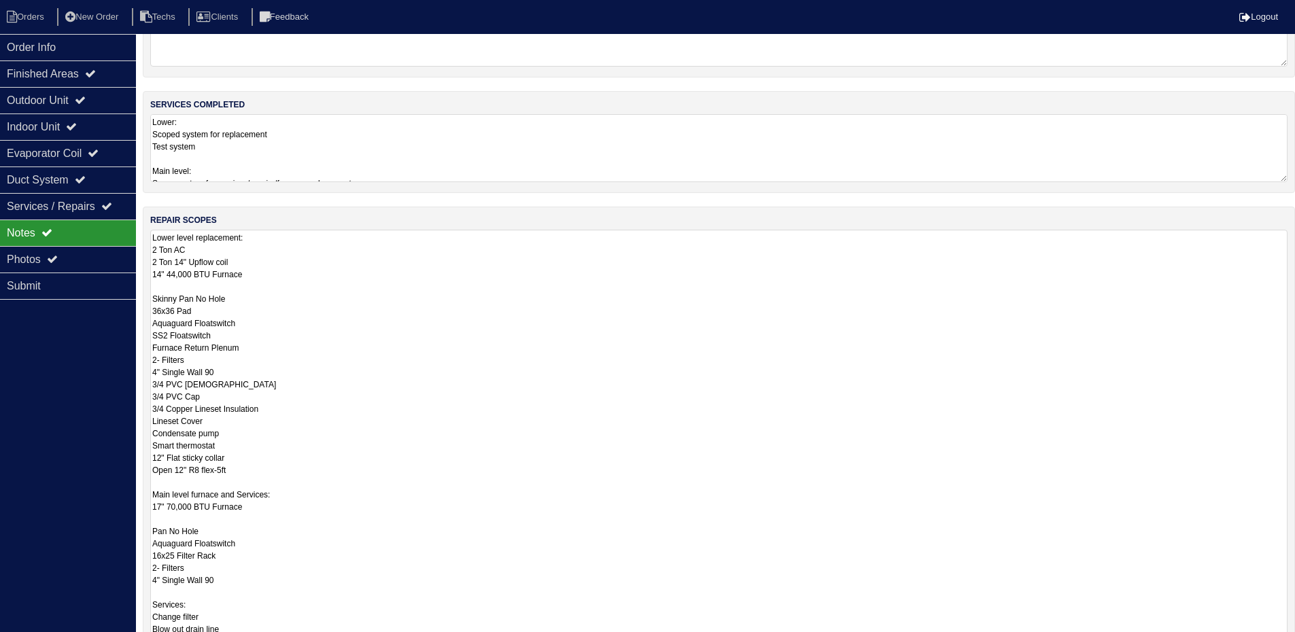
click at [177, 274] on textarea "Lower level replacement: 2 Ton AC 2 Ton 14" Upflow coil 14" 44,000 BTU Furnace …" at bounding box center [718, 498] width 1137 height 536
type textarea "Lower level replacement: 2 Ton AC 2 Ton 14" Upflow coil 14" 45,000 BTU Furnace …"
click at [78, 364] on div "Order Info Finished Areas Outdoor Unit Indoor Unit Evaporator Coil Duct System …" at bounding box center [68, 350] width 136 height 632
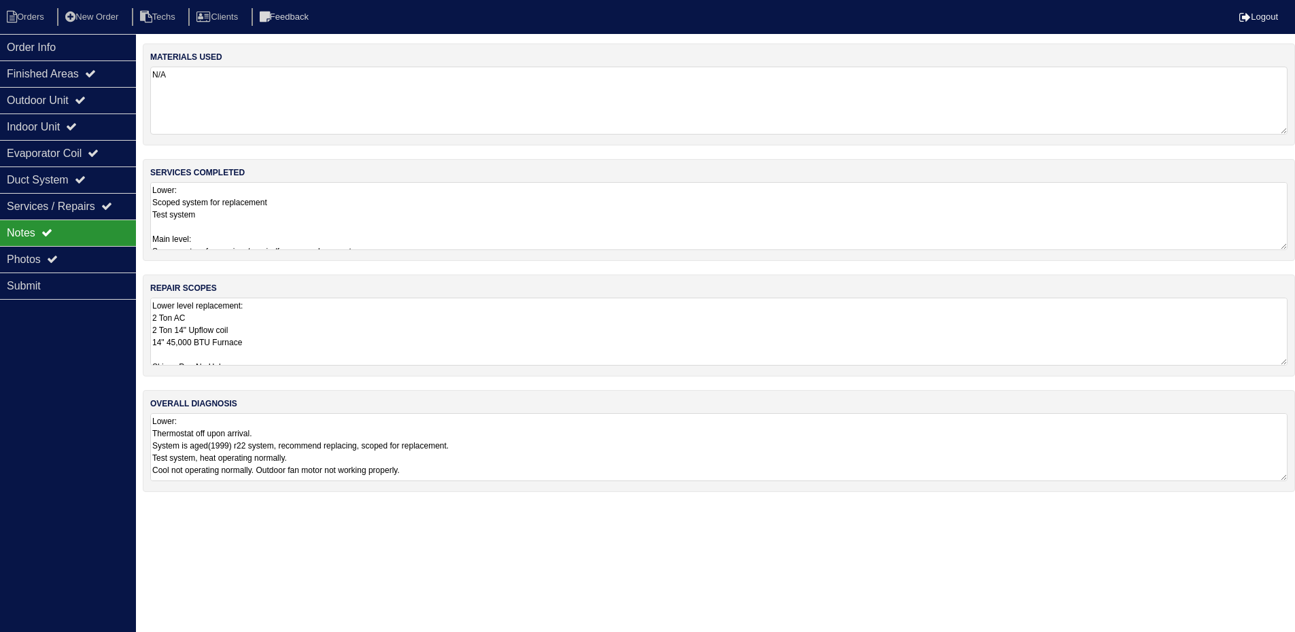
scroll to position [0, 0]
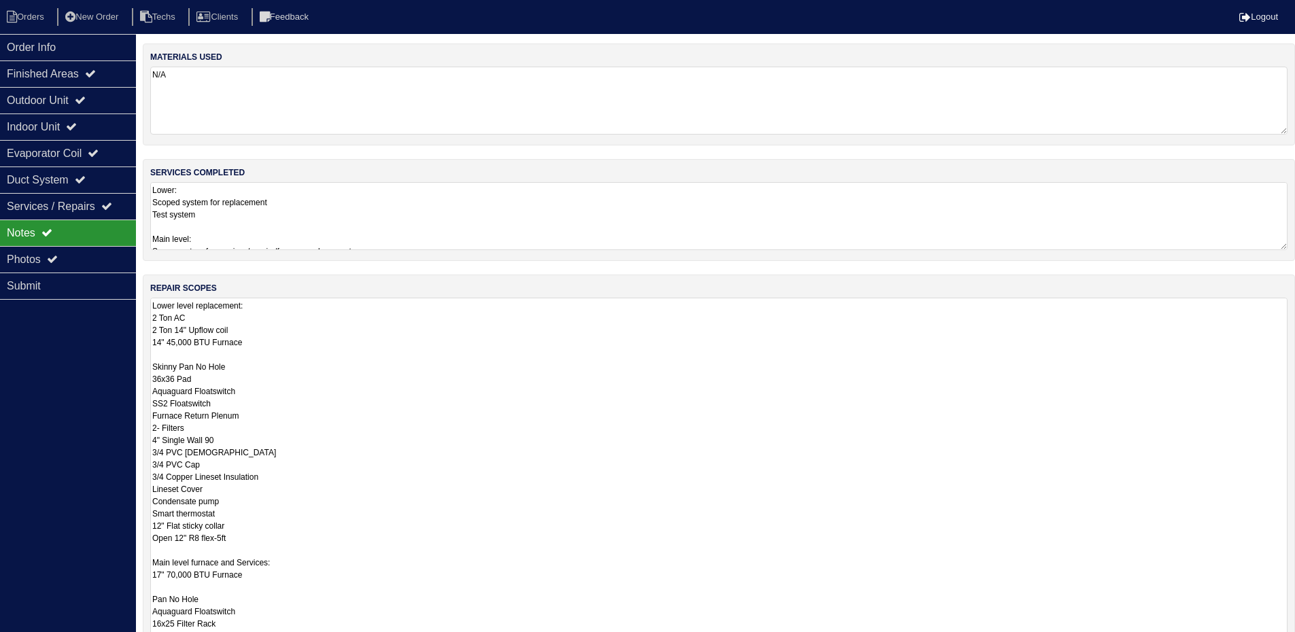
drag, startPoint x: 1292, startPoint y: 360, endPoint x: 1305, endPoint y: 674, distance: 315.0
click at [1295, 642] on html "Orders New Order Techs Clients Feedback Logout Orders New Order Users Clients M…" at bounding box center [647, 410] width 1295 height 821
click at [92, 43] on div "Order Info" at bounding box center [68, 47] width 136 height 27
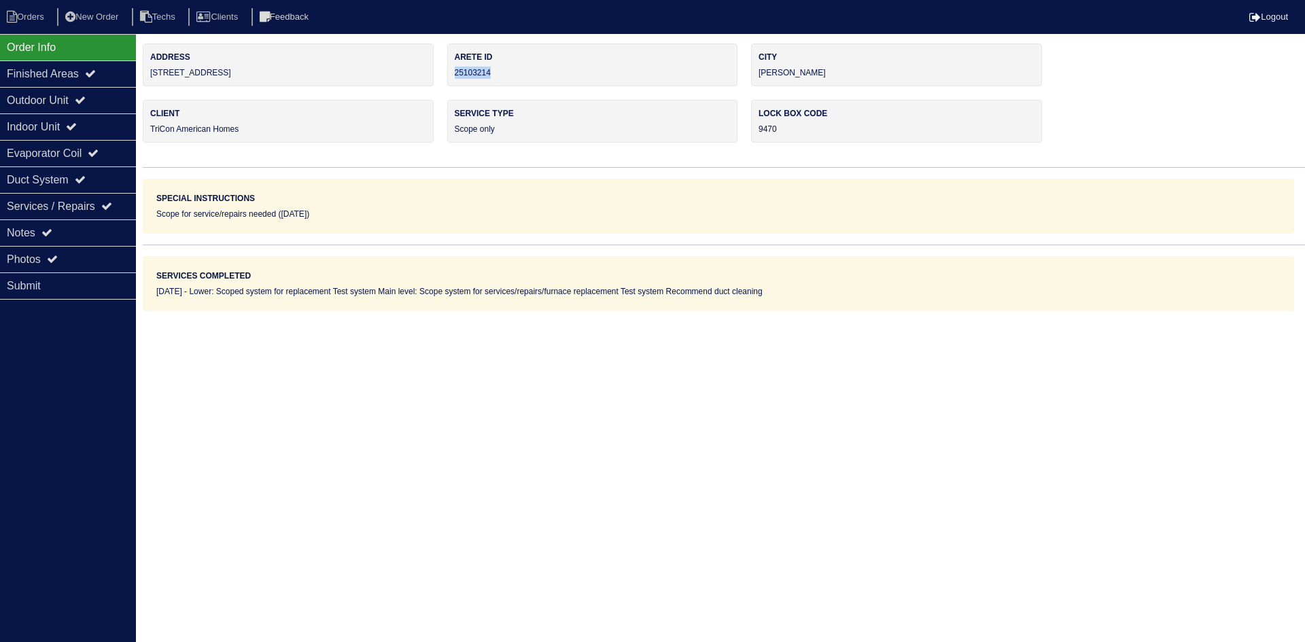
drag, startPoint x: 499, startPoint y: 71, endPoint x: 454, endPoint y: 75, distance: 45.1
click at [454, 75] on div "Arete ID 25103214" at bounding box center [592, 65] width 291 height 43
copy div "25103214"
click at [81, 233] on div "Notes" at bounding box center [68, 233] width 136 height 27
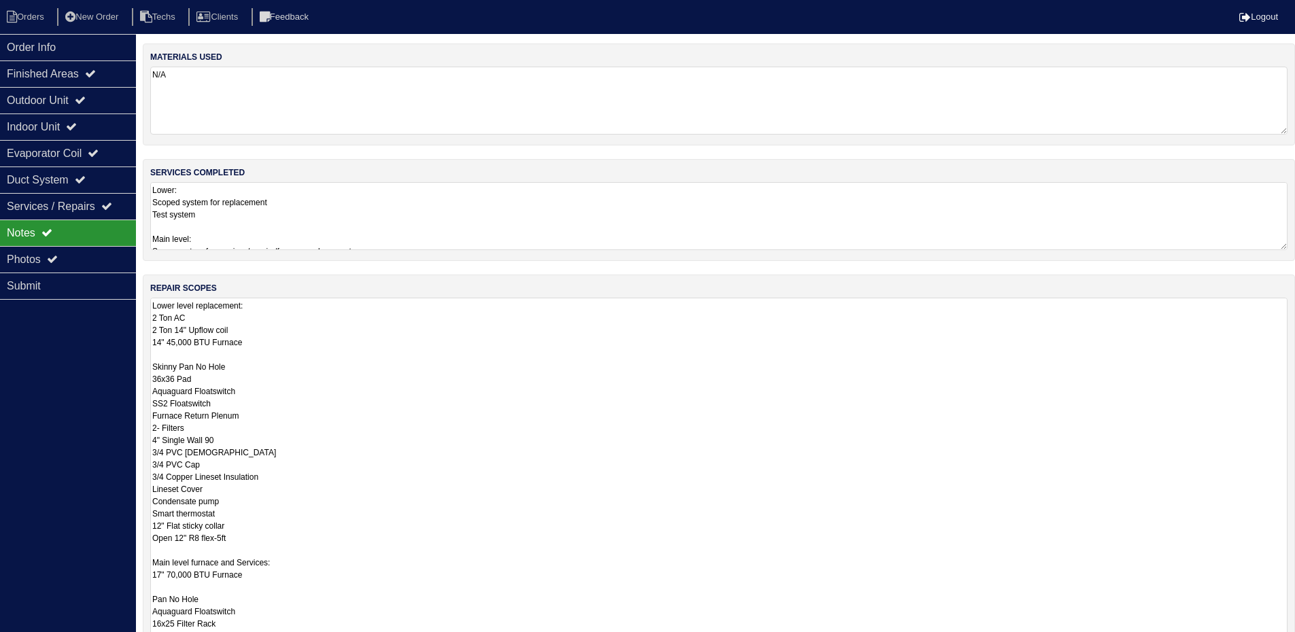
click at [812, 91] on textarea "N/A" at bounding box center [718, 101] width 1137 height 68
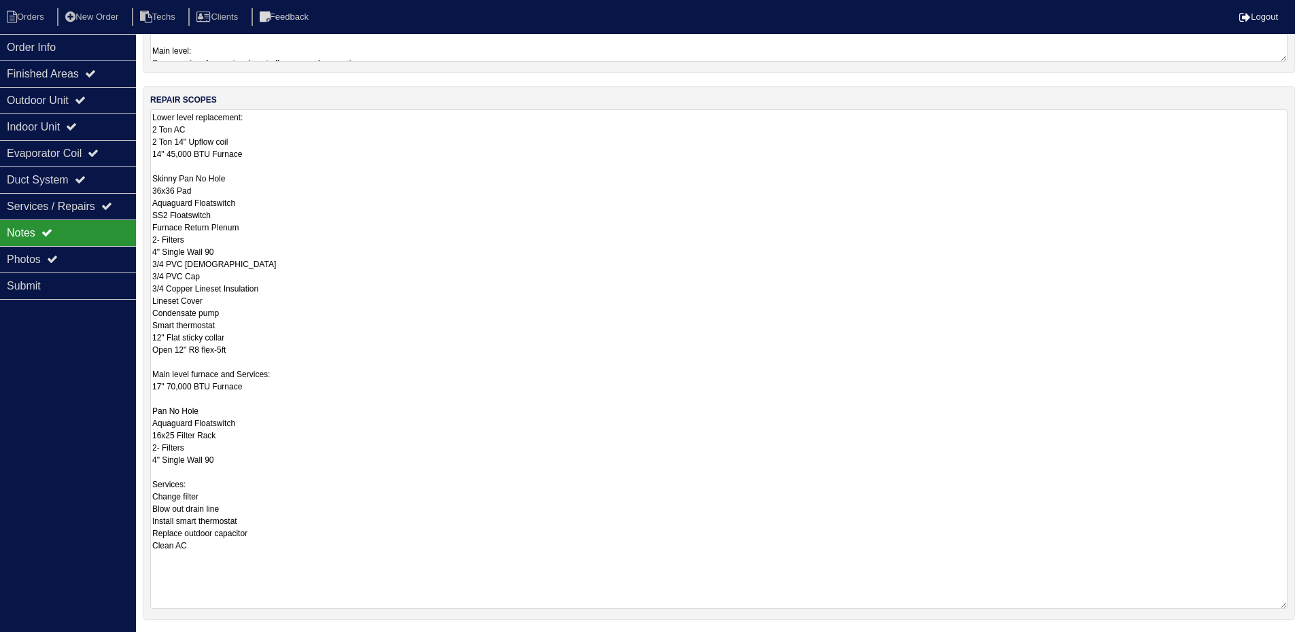
drag, startPoint x: 1285, startPoint y: 490, endPoint x: 1277, endPoint y: 608, distance: 118.6
click at [1290, 608] on div "repair scopes Lower level replacement: 2 Ton AC 2 Ton 14" Upflow coil 14" 45,00…" at bounding box center [719, 353] width 1152 height 534
click at [406, 350] on textarea "Lower level replacement: 2 Ton AC 2 Ton 14" Upflow coil 14" 45,000 BTU Furnace …" at bounding box center [718, 361] width 1137 height 500
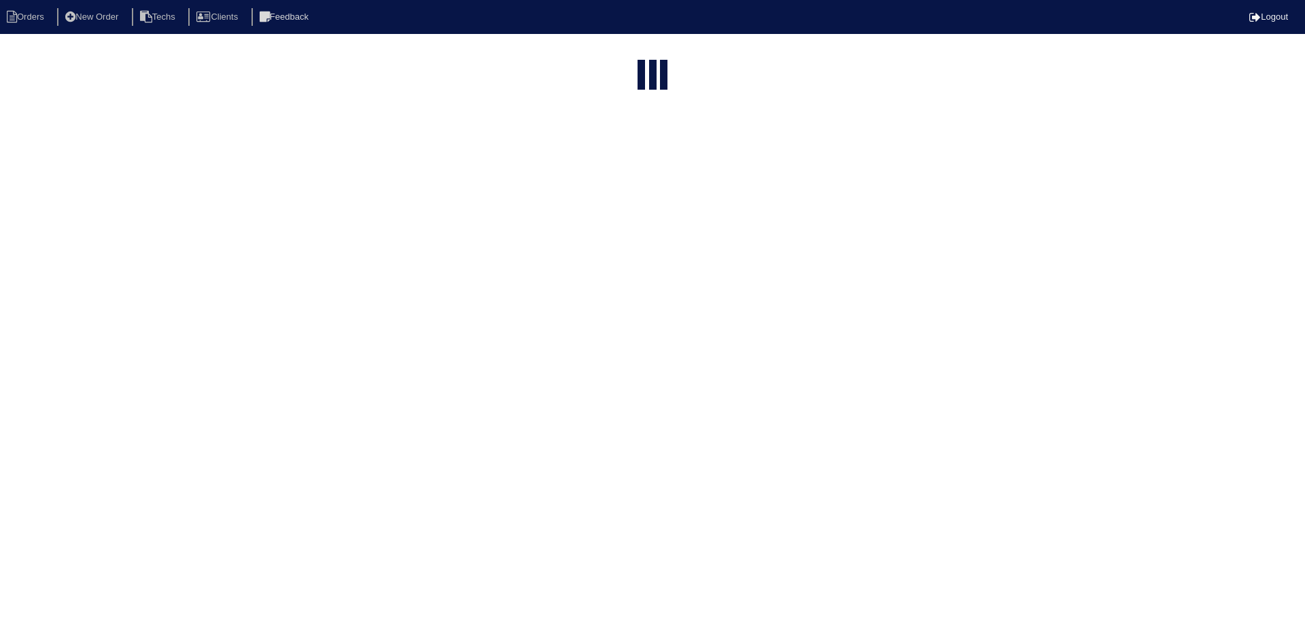
select select "15"
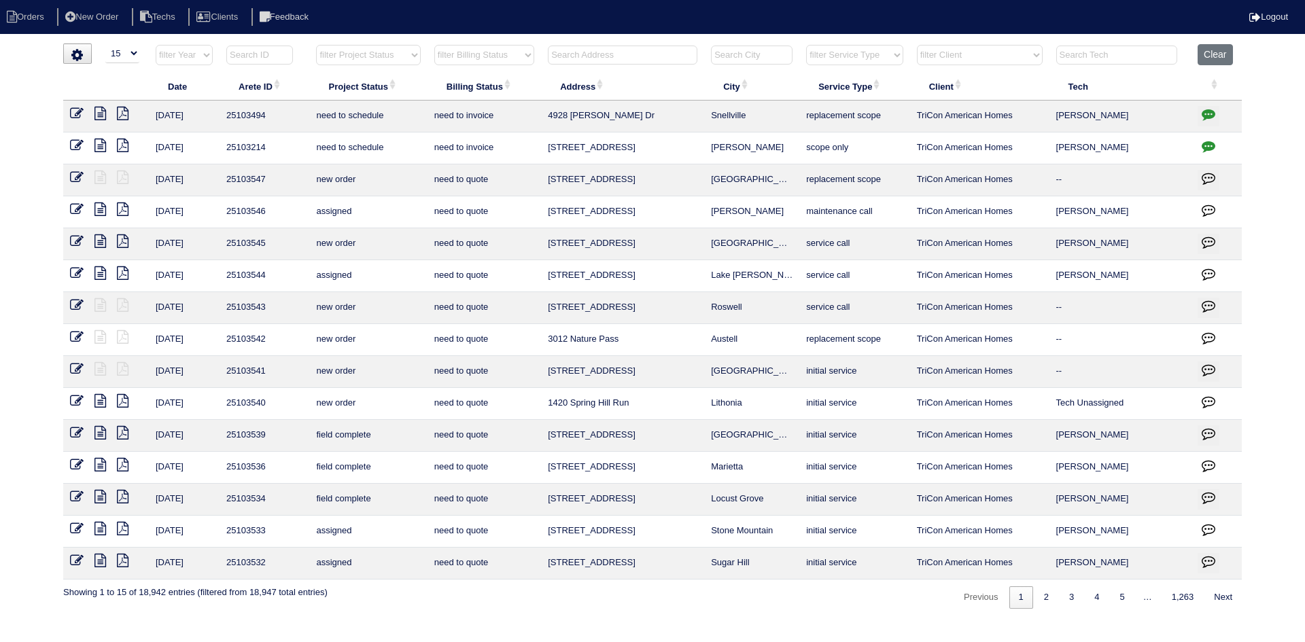
click at [585, 51] on input "text" at bounding box center [623, 55] width 150 height 19
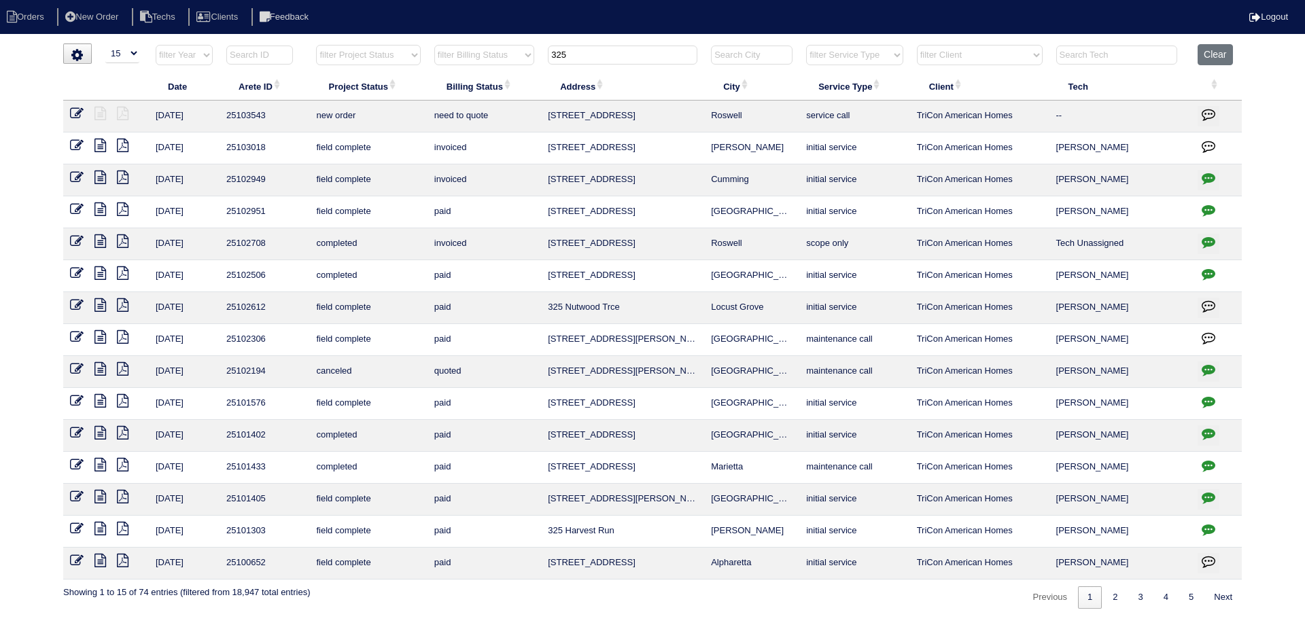
type input "325"
click at [78, 111] on icon at bounding box center [77, 114] width 14 height 14
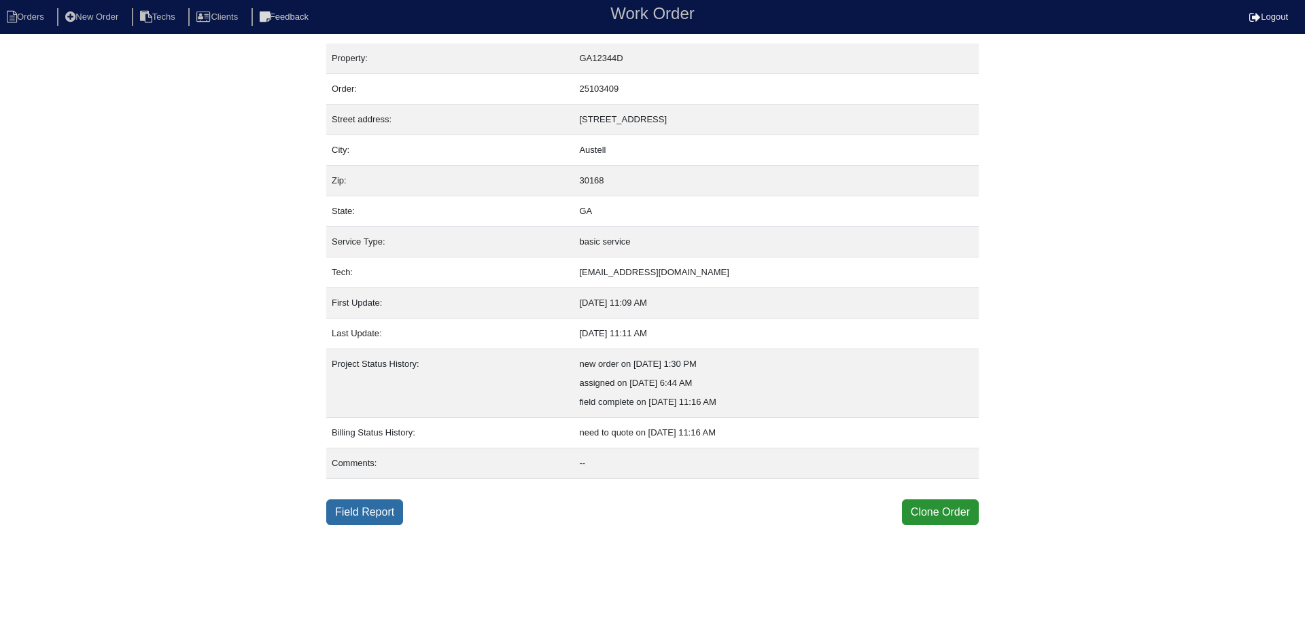
click at [356, 516] on link "Field Report" at bounding box center [364, 513] width 77 height 26
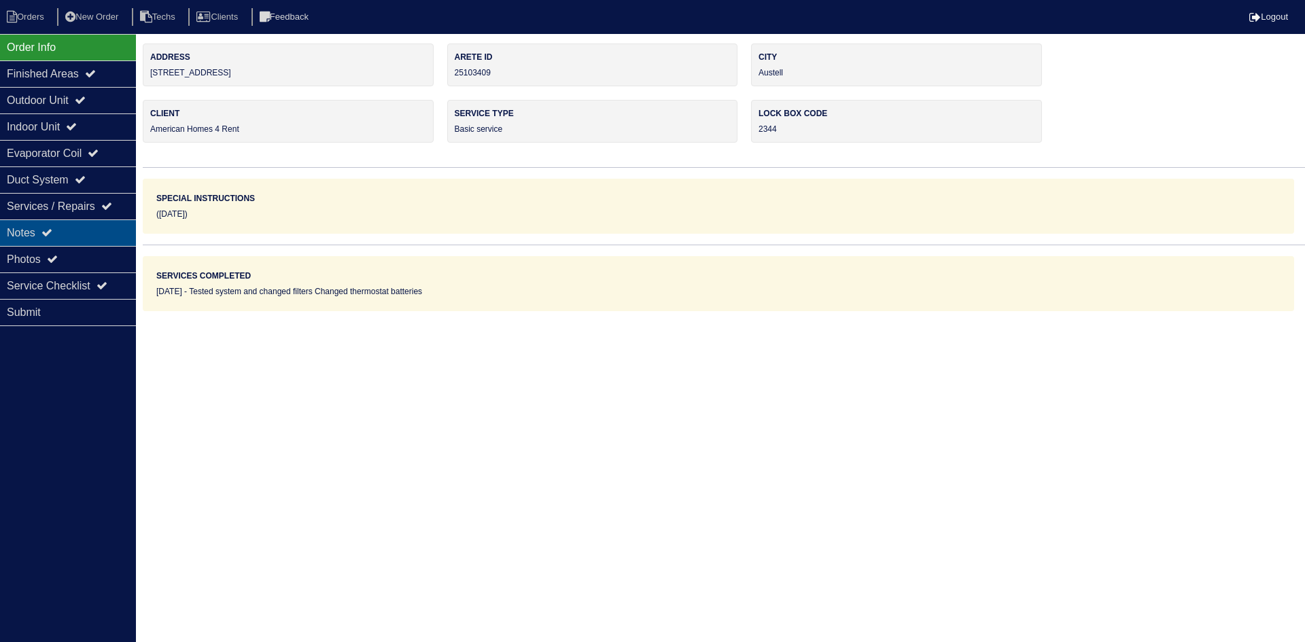
click at [89, 224] on div "Notes" at bounding box center [68, 233] width 136 height 27
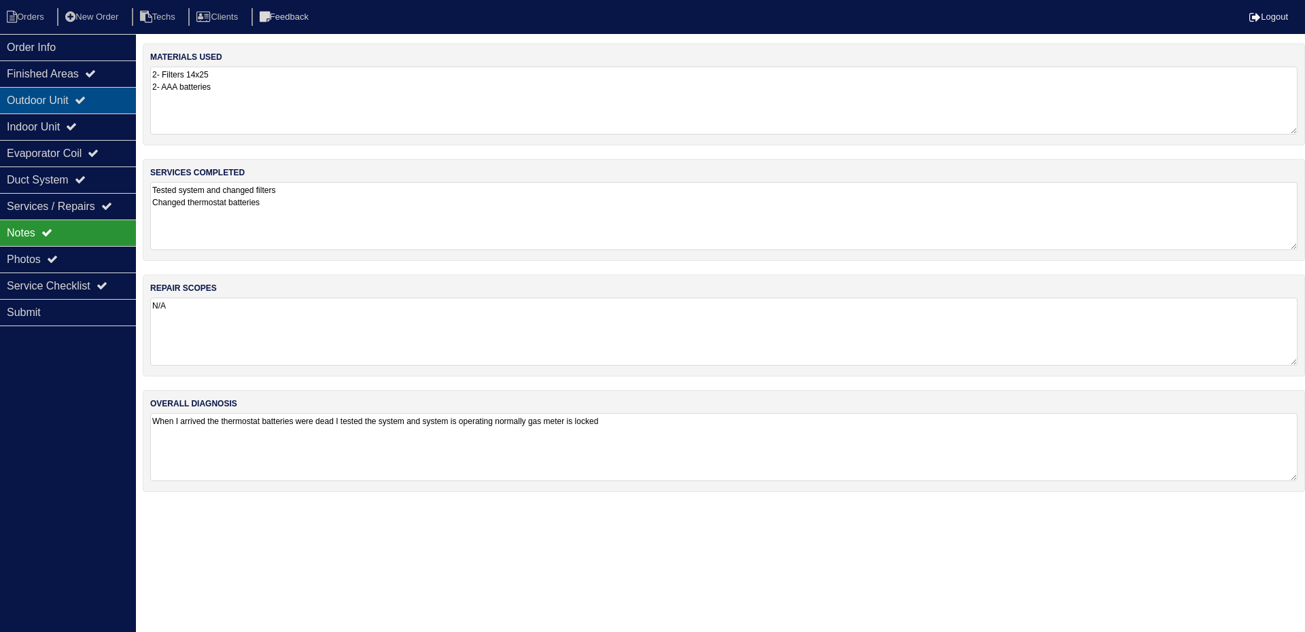
click at [97, 95] on div "Outdoor Unit" at bounding box center [68, 100] width 136 height 27
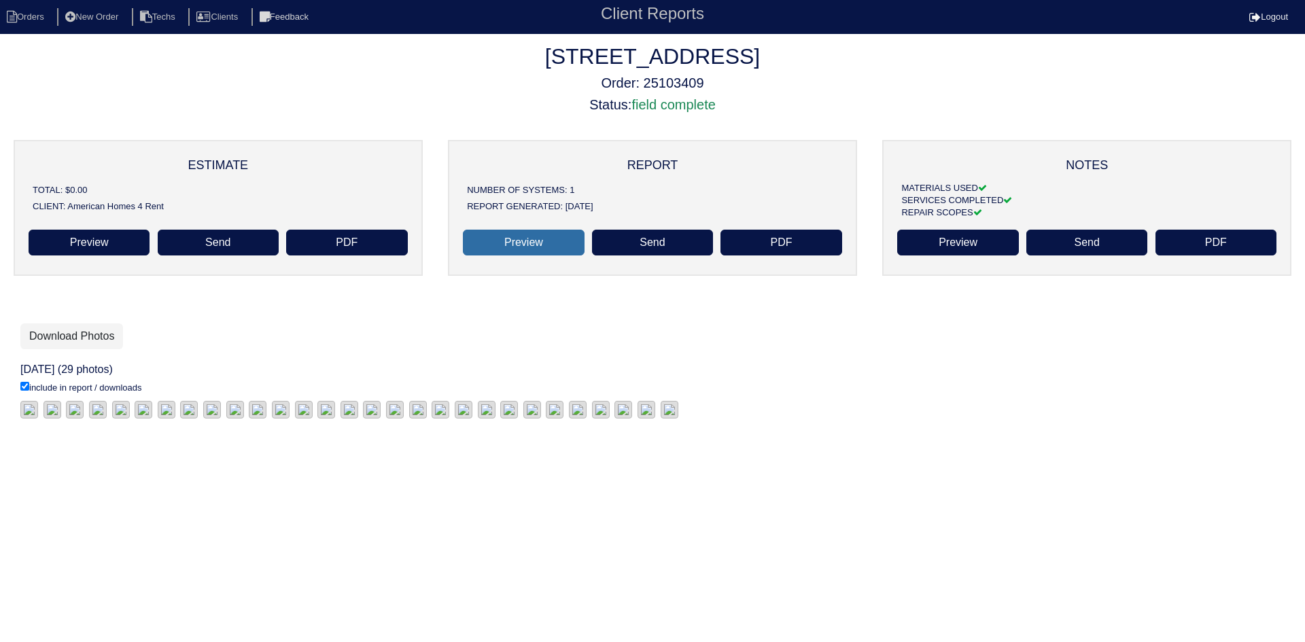
click at [517, 237] on link "Preview" at bounding box center [523, 243] width 121 height 26
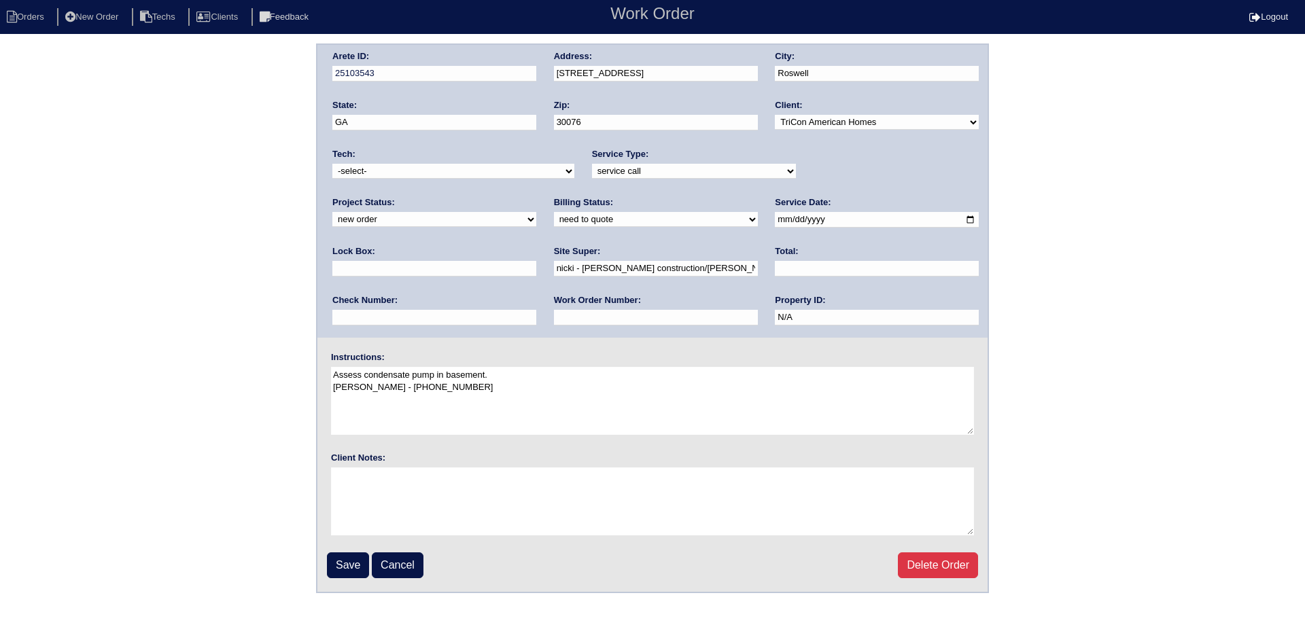
click at [536, 212] on select "new order assigned in progress field complete need to schedule admin review arc…" at bounding box center [434, 219] width 204 height 15
select select "assigned"
click at [536, 212] on select "new order assigned in progress field complete need to schedule admin review arc…" at bounding box center [434, 219] width 204 height 15
click at [426, 169] on select "-select- aretesmg+backup-tech@gmail.com benjohnholt88@gmail.com callisonhvac@ya…" at bounding box center [453, 171] width 242 height 15
select select "36"
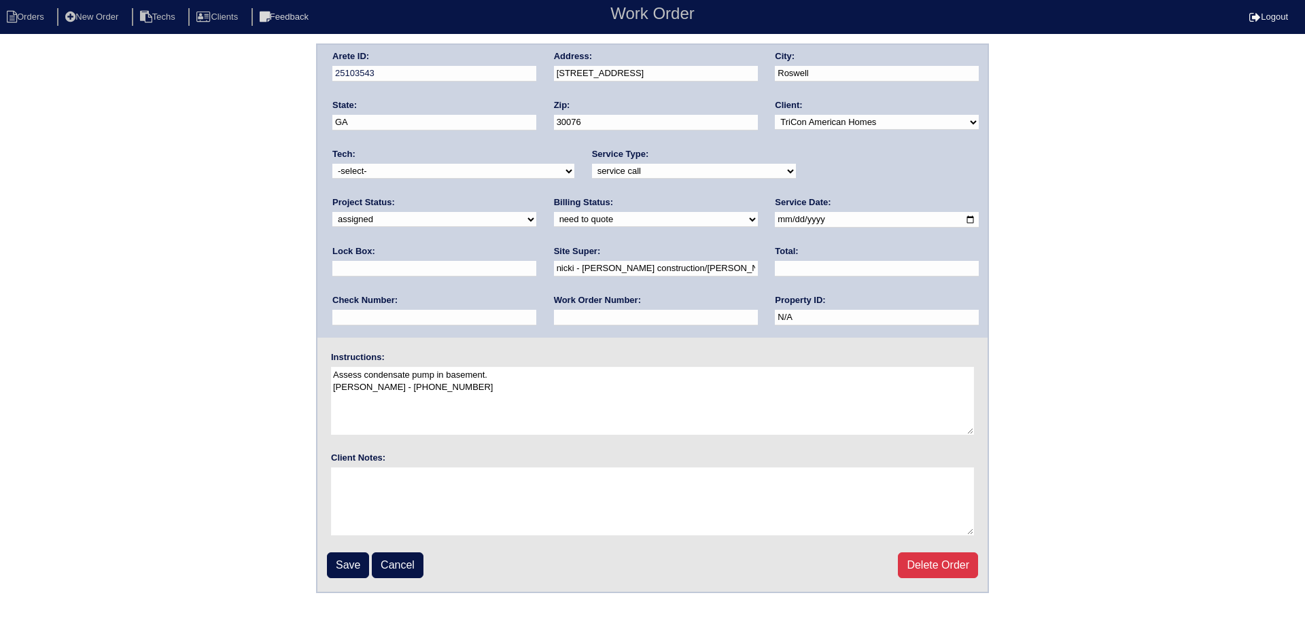
click at [332, 164] on select "-select- aretesmg+backup-tech@gmail.com benjohnholt88@gmail.com callisonhvac@ya…" at bounding box center [453, 171] width 242 height 15
click at [341, 564] on input "Save" at bounding box center [348, 566] width 42 height 26
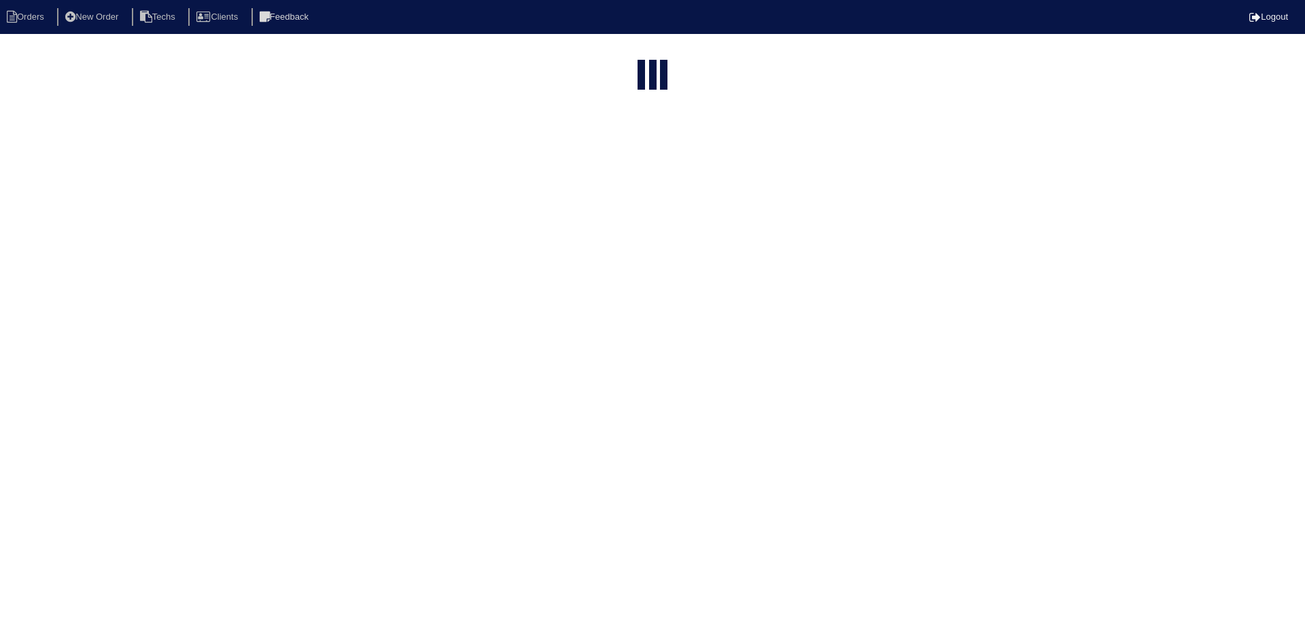
select select "15"
type input "325"
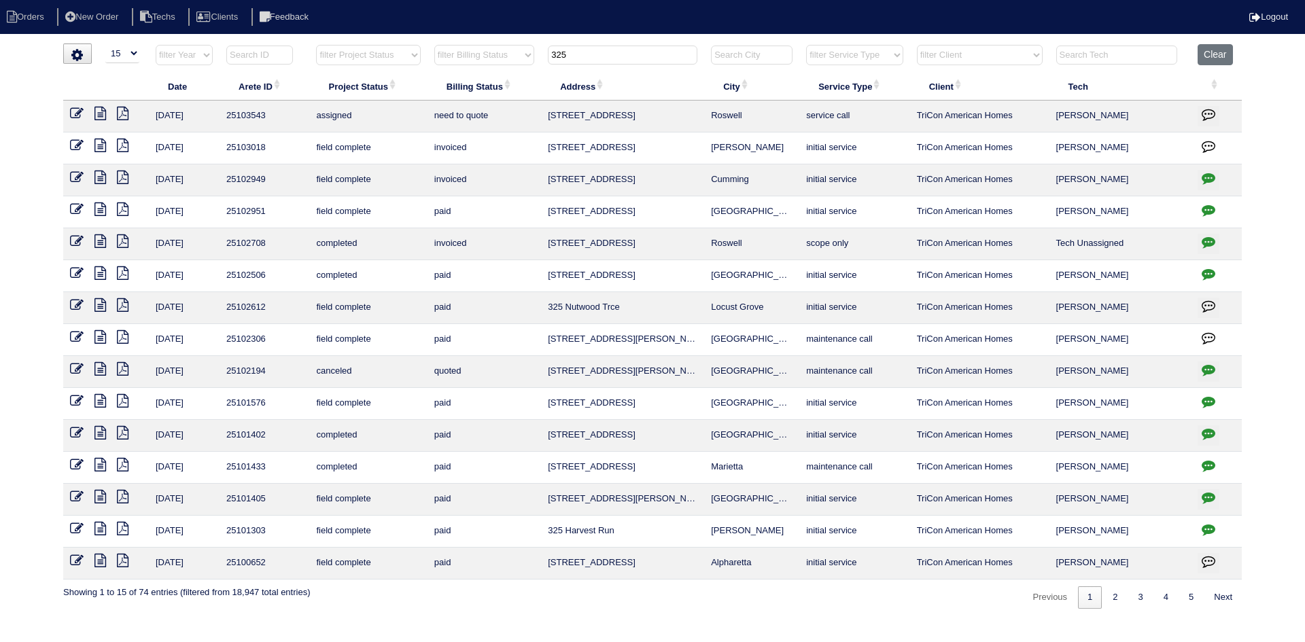
click at [537, 56] on tr "filter Year -- Any Year -- 2025 2024 2023 2022 2021 2020 2019 filter Project St…" at bounding box center [652, 58] width 1179 height 28
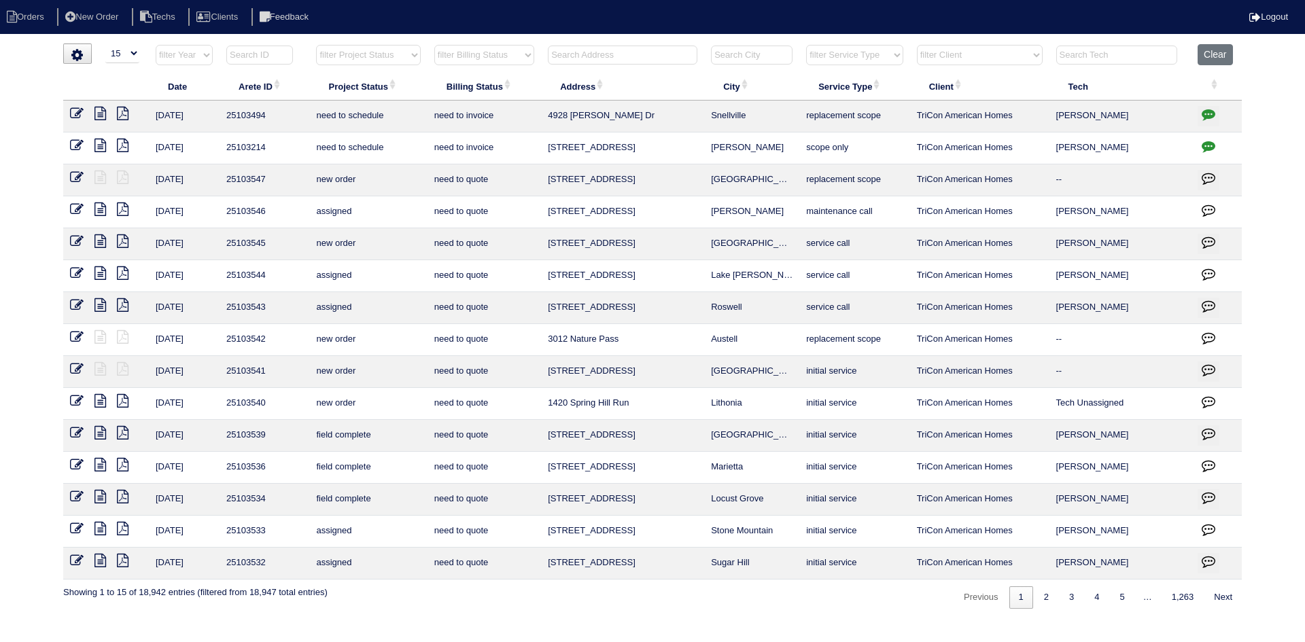
click at [602, 56] on input "text" at bounding box center [623, 55] width 150 height 19
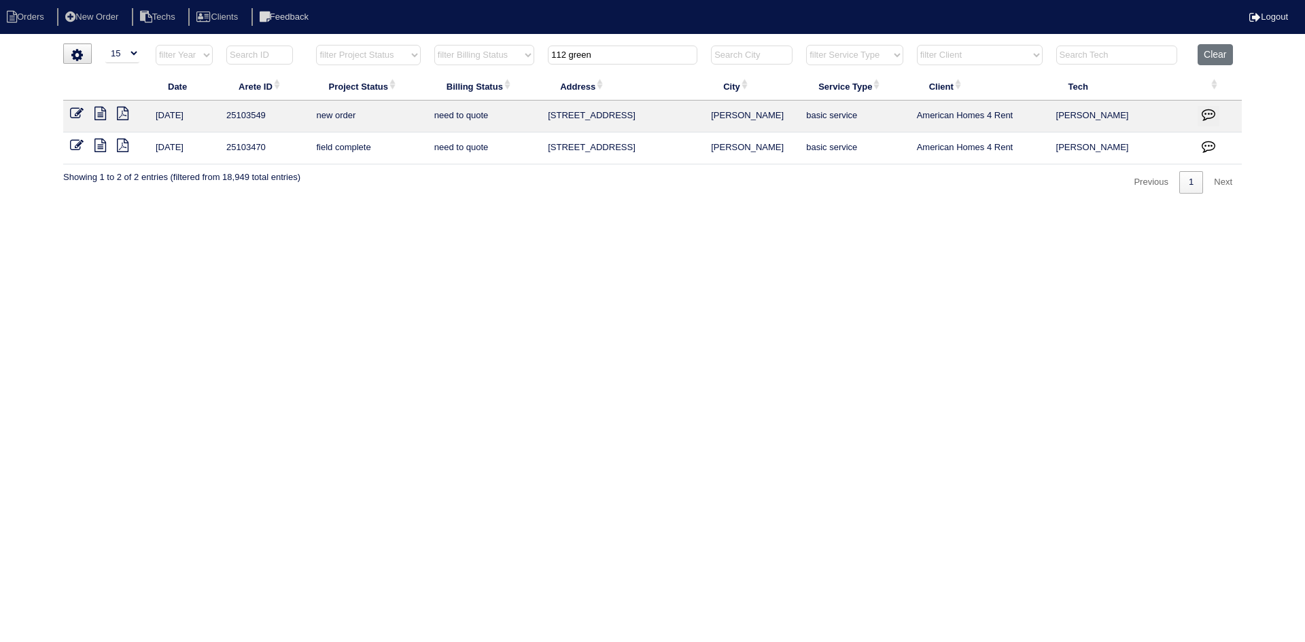
type input "112 green"
click at [1205, 115] on icon "button" at bounding box center [1209, 114] width 14 height 14
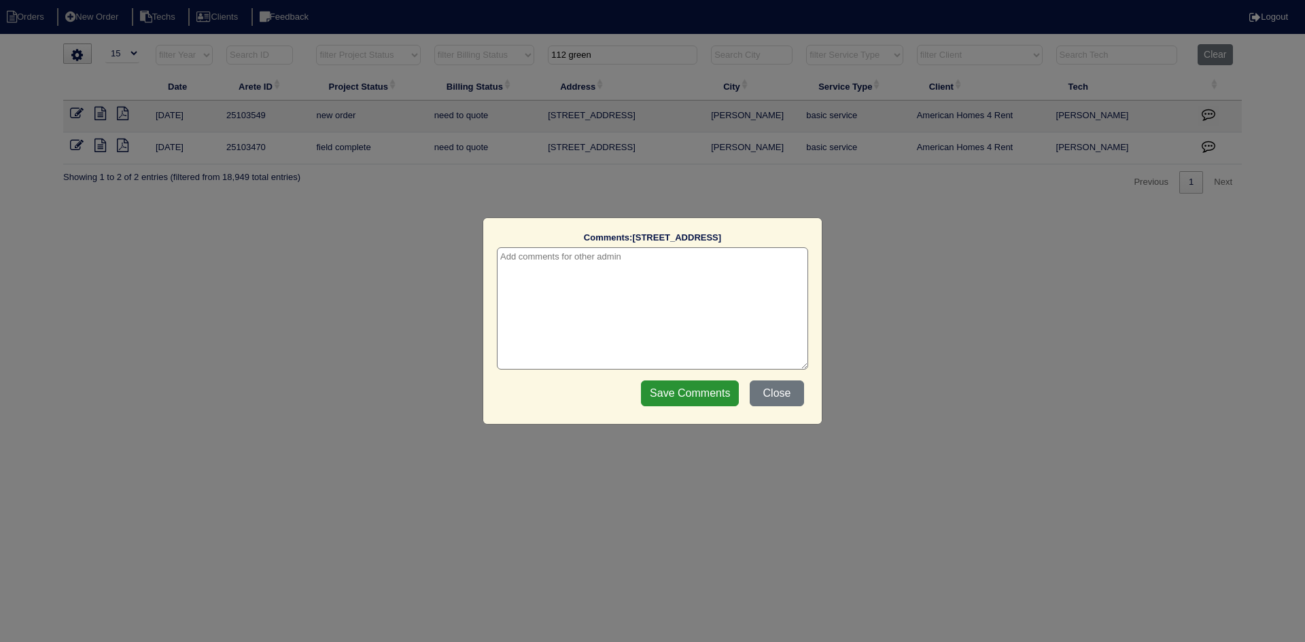
click at [672, 257] on textarea at bounding box center [652, 308] width 311 height 122
type textarea "9/25/25 - This is for a change order only - rk"
click at [712, 394] on input "Save Comments" at bounding box center [690, 394] width 98 height 26
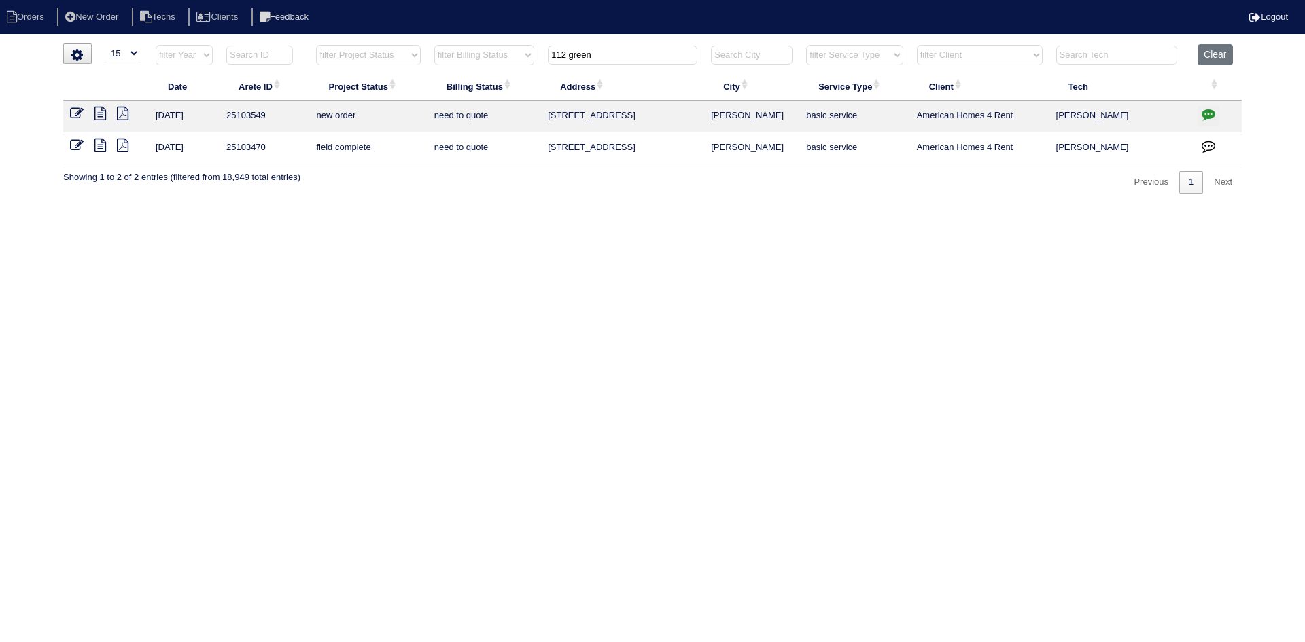
drag, startPoint x: 74, startPoint y: 111, endPoint x: 90, endPoint y: 111, distance: 16.3
click at [74, 111] on icon at bounding box center [77, 114] width 14 height 14
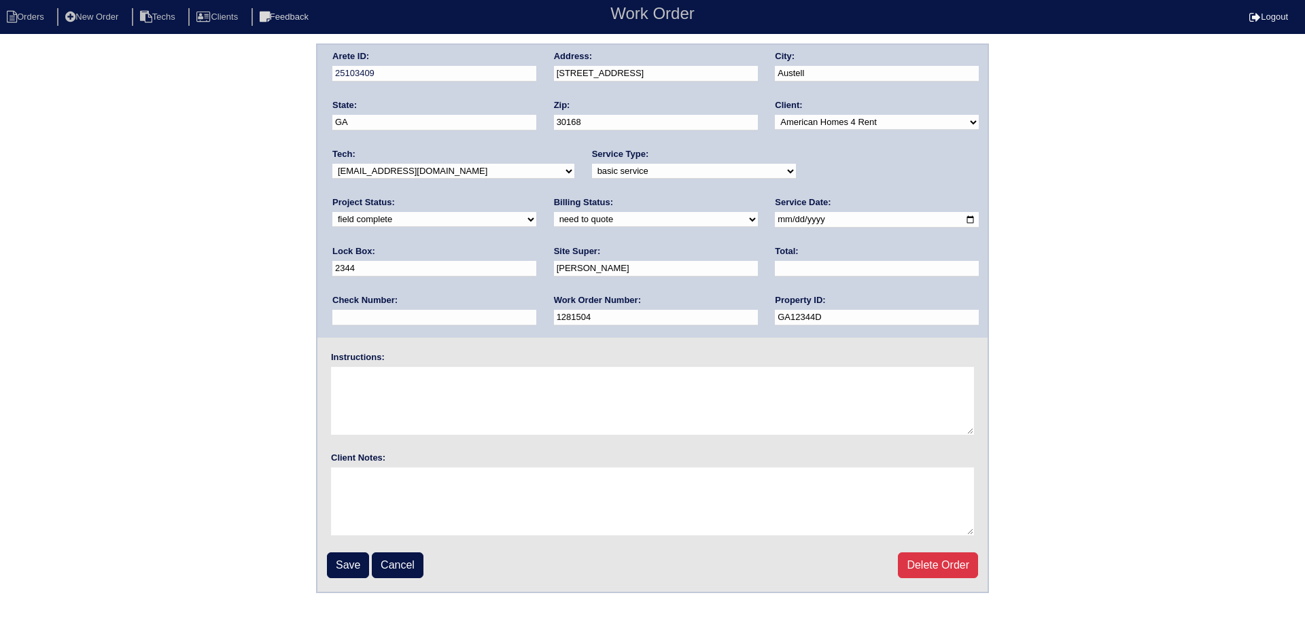
click at [554, 219] on select "need to quote quoted need to invoice invoiced paid warranty purchase order need…" at bounding box center [656, 219] width 204 height 15
select select "quoted"
click at [554, 213] on select "need to quote quoted need to invoice invoiced paid warranty purchase order need…" at bounding box center [656, 219] width 204 height 15
click at [775, 262] on input "text" at bounding box center [877, 269] width 204 height 16
type input "225.00"
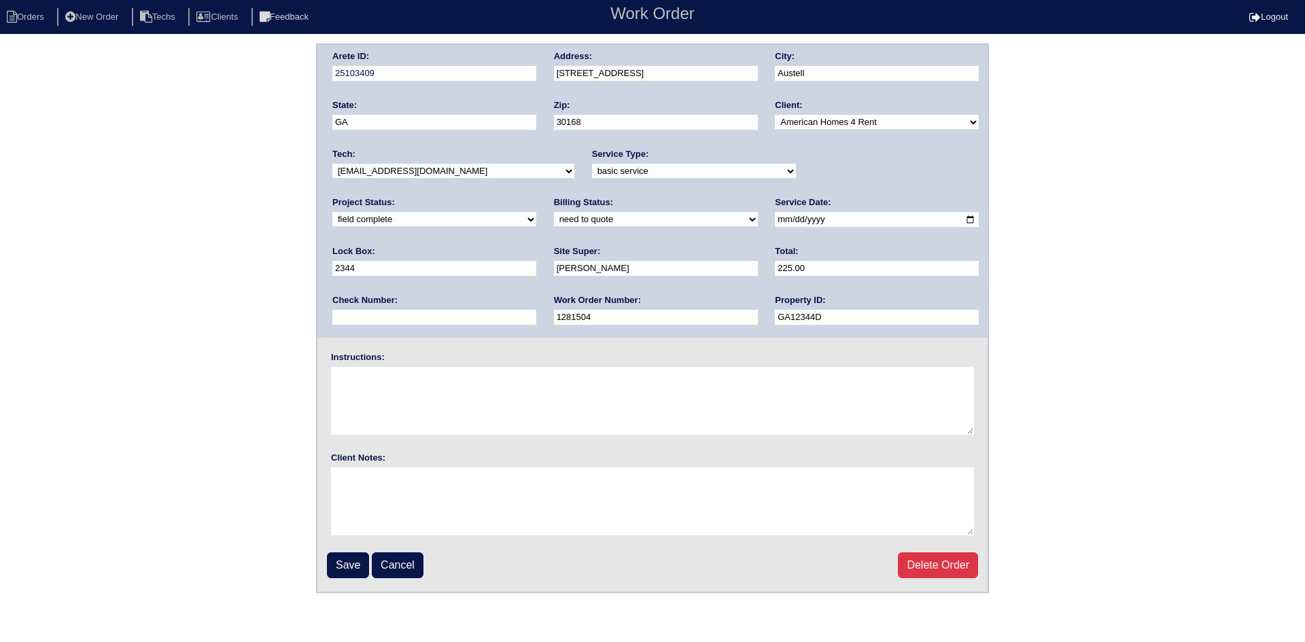
click at [346, 571] on input "Save" at bounding box center [348, 566] width 42 height 26
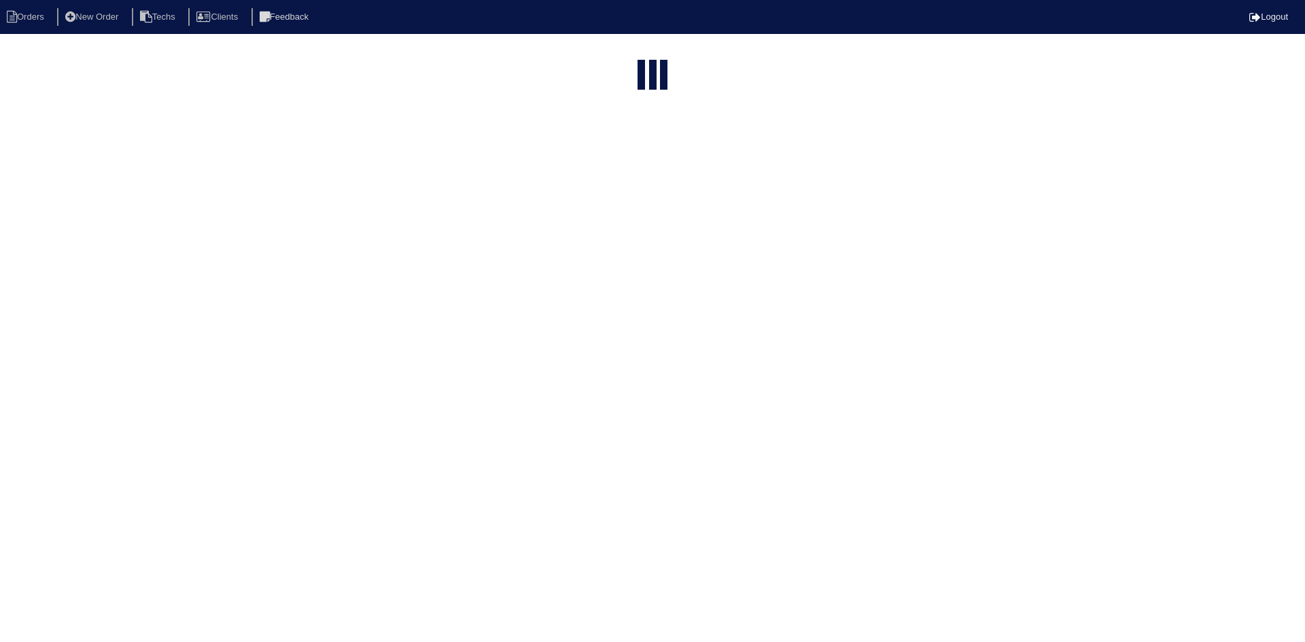
select select "15"
type input "325"
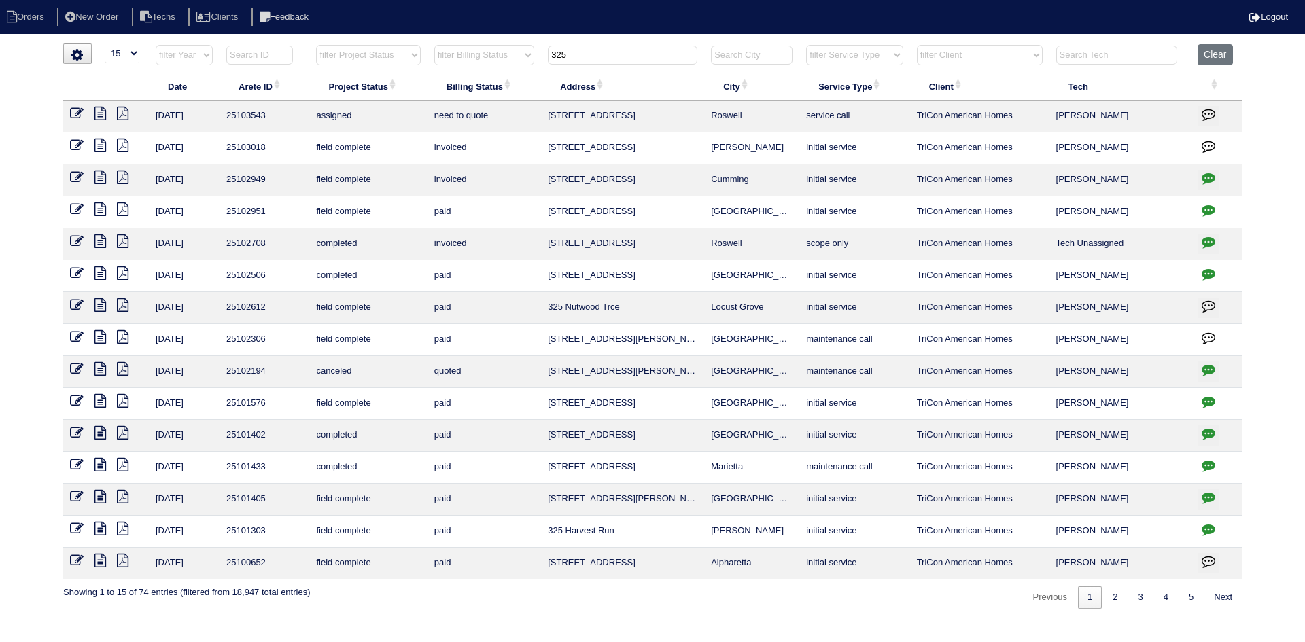
drag, startPoint x: 583, startPoint y: 57, endPoint x: 519, endPoint y: 57, distance: 63.2
click at [521, 57] on tr "filter Year -- Any Year -- 2025 2024 2023 2022 2021 2020 2019 filter Project St…" at bounding box center [652, 58] width 1179 height 28
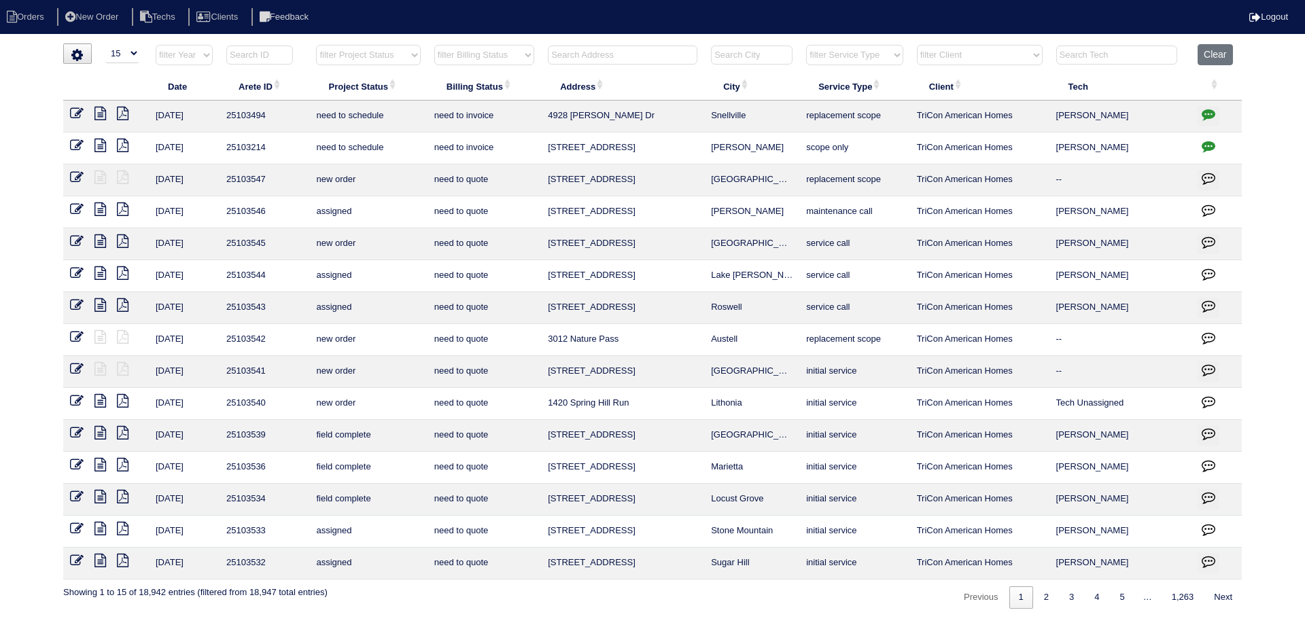
click at [401, 56] on select "filter Project Status -- Any Project Status -- new order assigned in progress f…" at bounding box center [368, 55] width 104 height 20
click at [316, 45] on select "filter Project Status -- Any Project Status -- new order assigned in progress f…" at bounding box center [368, 55] width 104 height 20
select select "field complete"
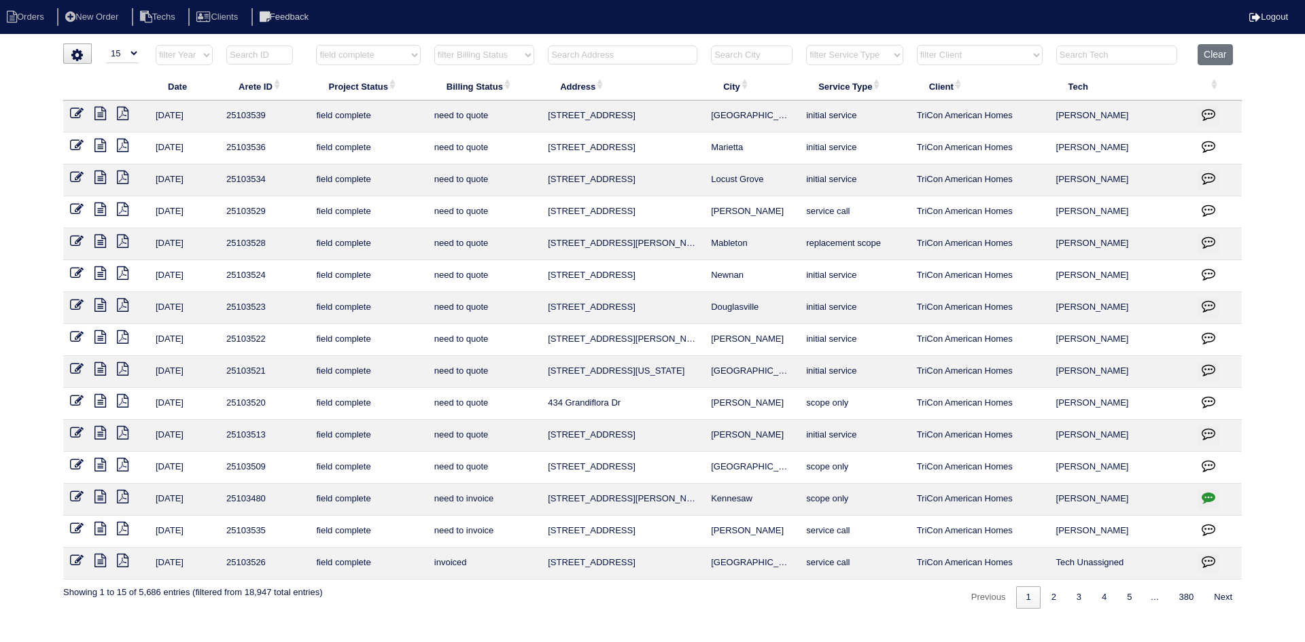
click at [503, 57] on select "filter Billing Status -- Any Billing Status -- need to quote quoted need to inv…" at bounding box center [484, 55] width 100 height 20
select select "need to quote"
click at [434, 45] on select "filter Billing Status -- Any Billing Status -- need to quote quoted need to inv…" at bounding box center [484, 55] width 100 height 20
select select "field complete"
select select "need to quote"
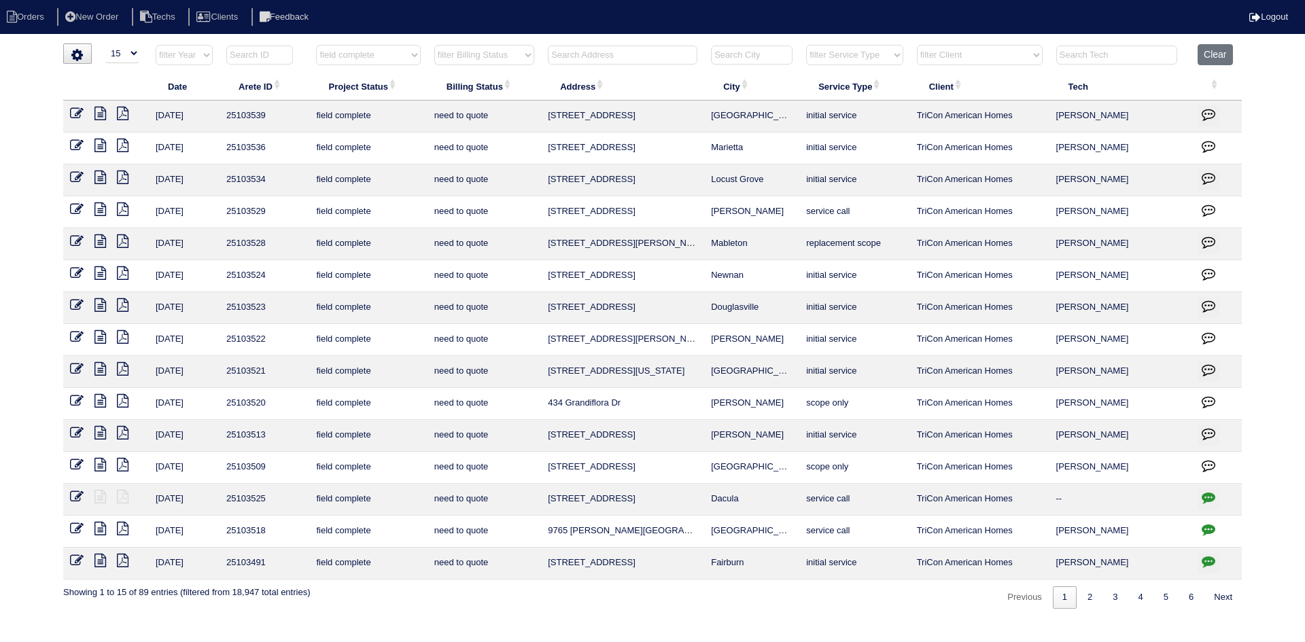
click at [983, 57] on select "filter Client -- Any Client -- Alan Luther American Homes 4 Rent Arete Personal…" at bounding box center [980, 55] width 126 height 20
select select "American Homes 4 Rent"
click at [918, 45] on select "filter Client -- Any Client -- Alan Luther American Homes 4 Rent Arete Personal…" at bounding box center [980, 55] width 126 height 20
select select "field complete"
select select "need to quote"
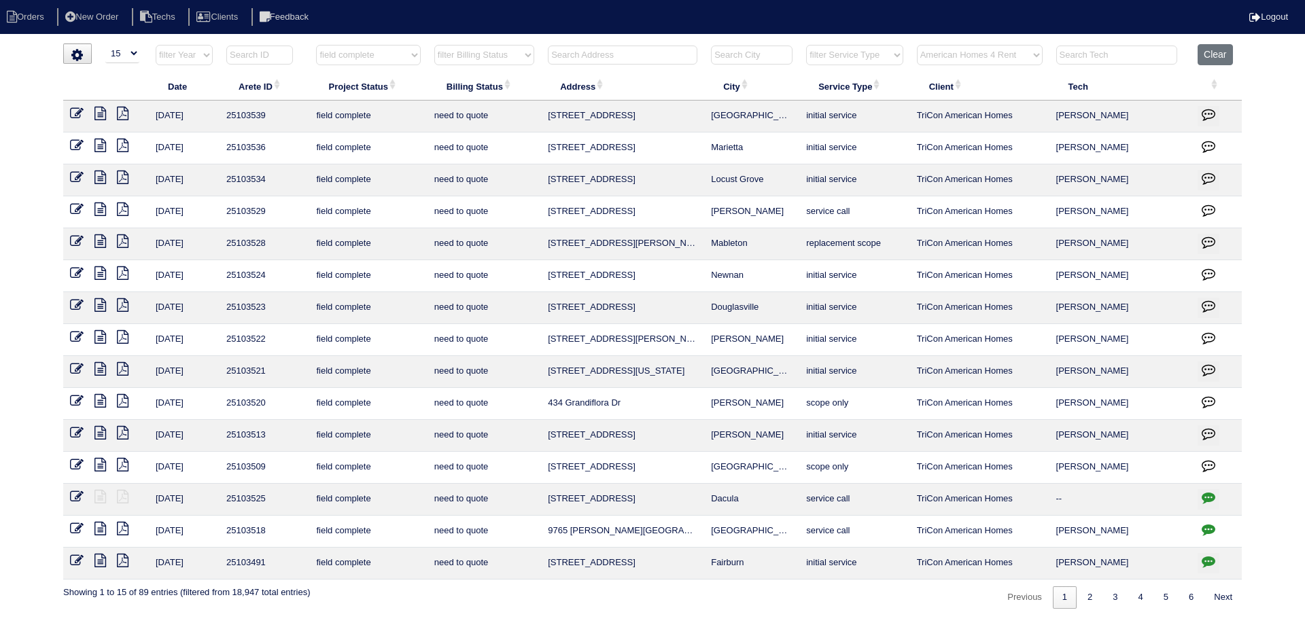
select select "American Homes 4 Rent"
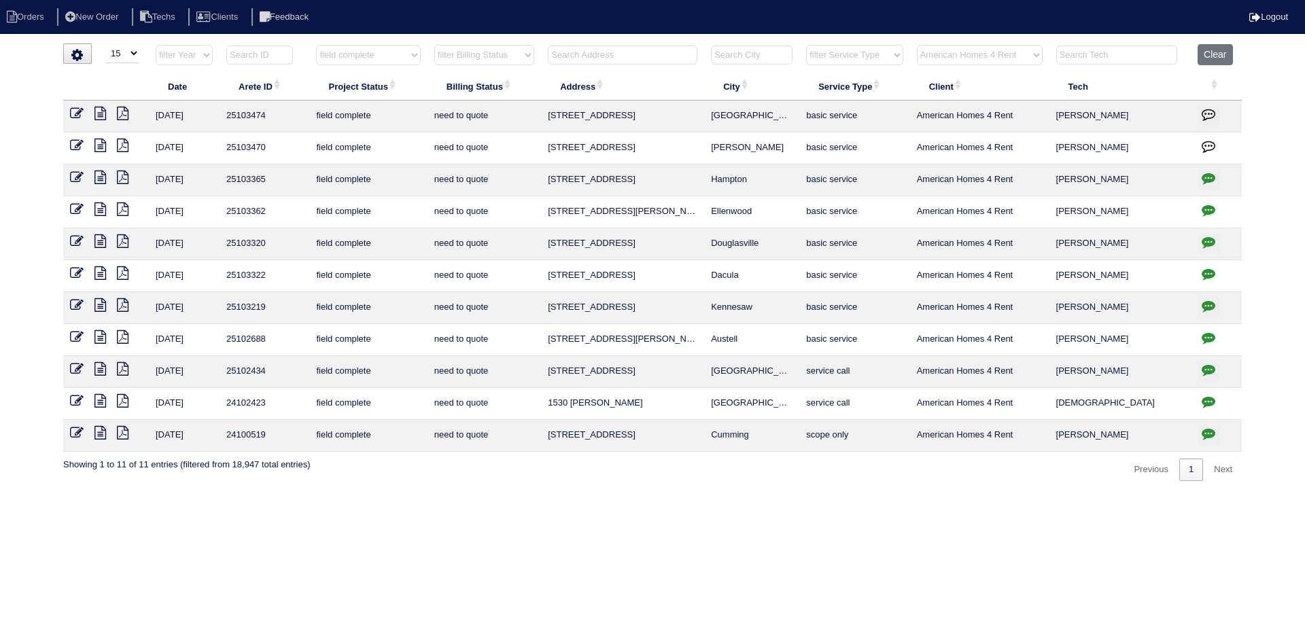
click at [95, 143] on icon at bounding box center [101, 146] width 12 height 14
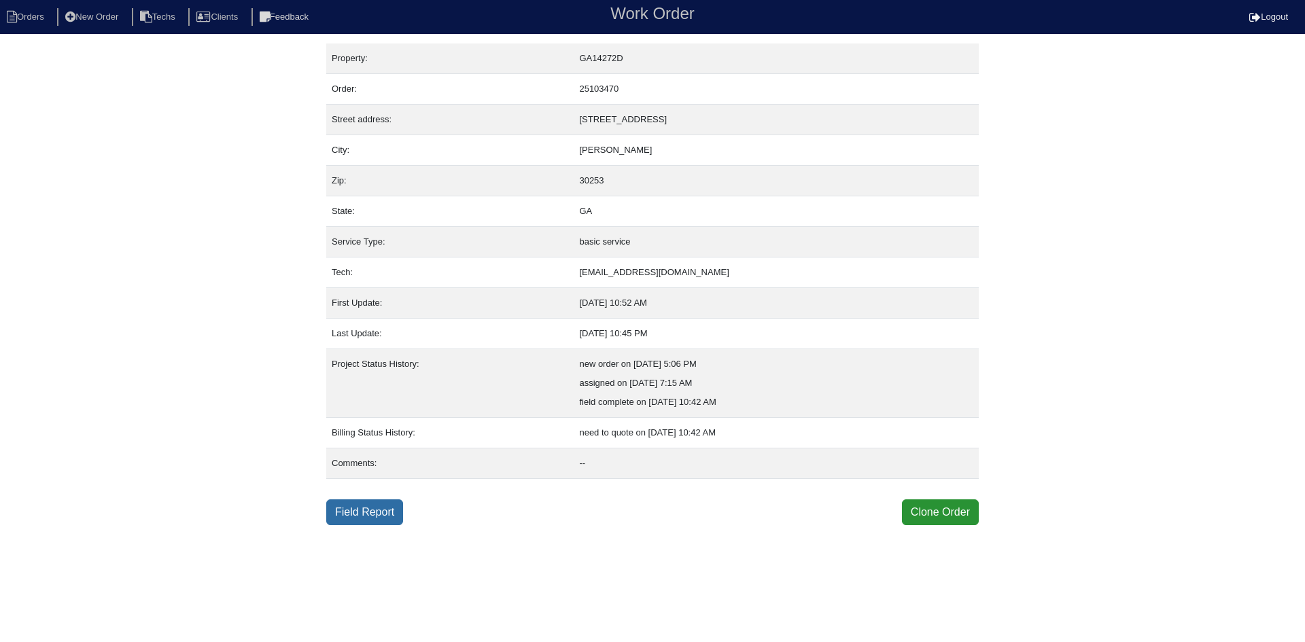
click at [344, 509] on link "Field Report" at bounding box center [364, 513] width 77 height 26
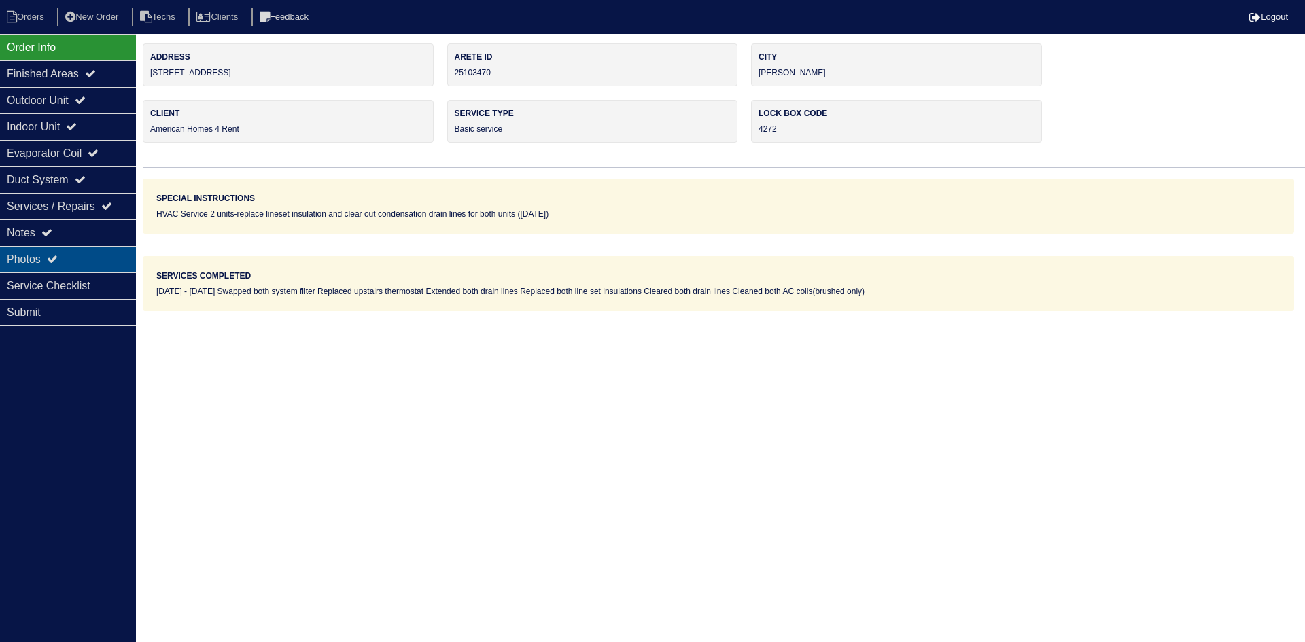
click at [62, 254] on div "Photos" at bounding box center [68, 259] width 136 height 27
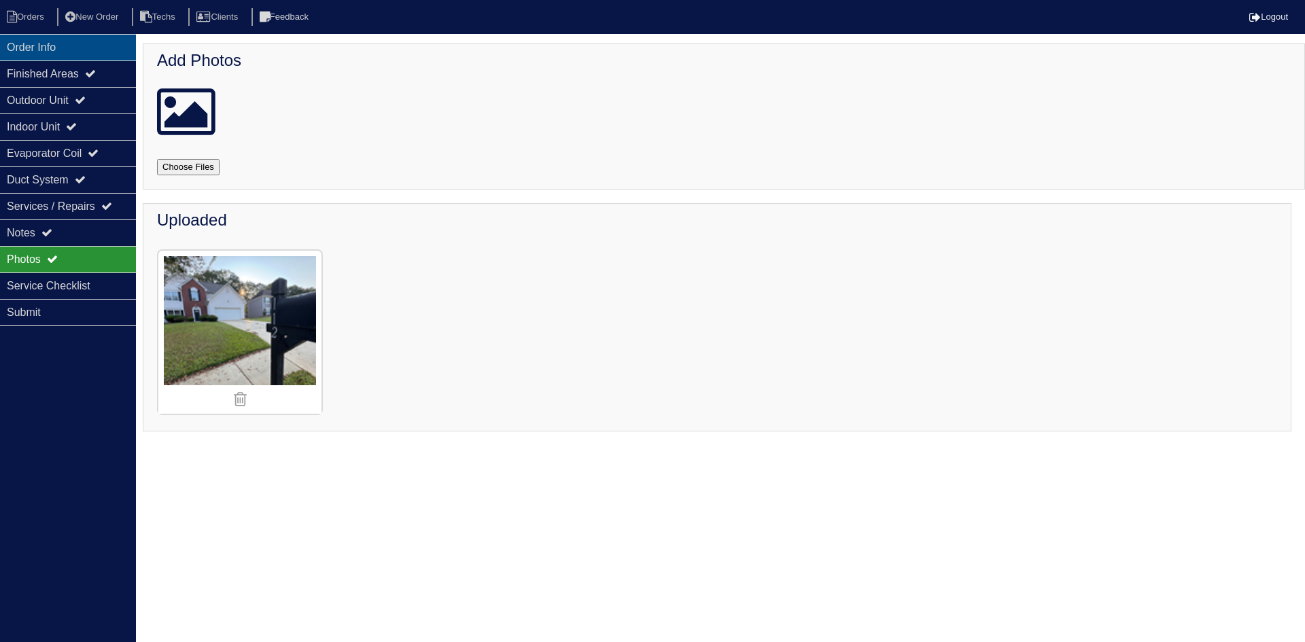
click at [104, 54] on div "Order Info" at bounding box center [68, 47] width 136 height 27
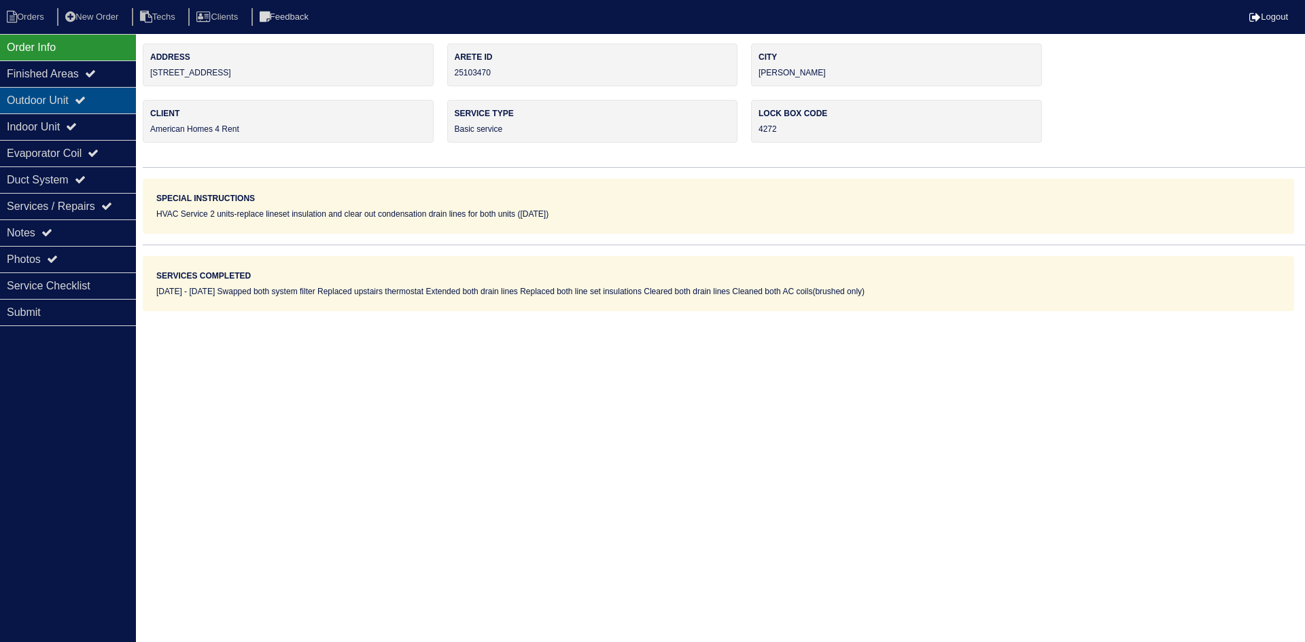
click at [56, 95] on div "Outdoor Unit" at bounding box center [68, 100] width 136 height 27
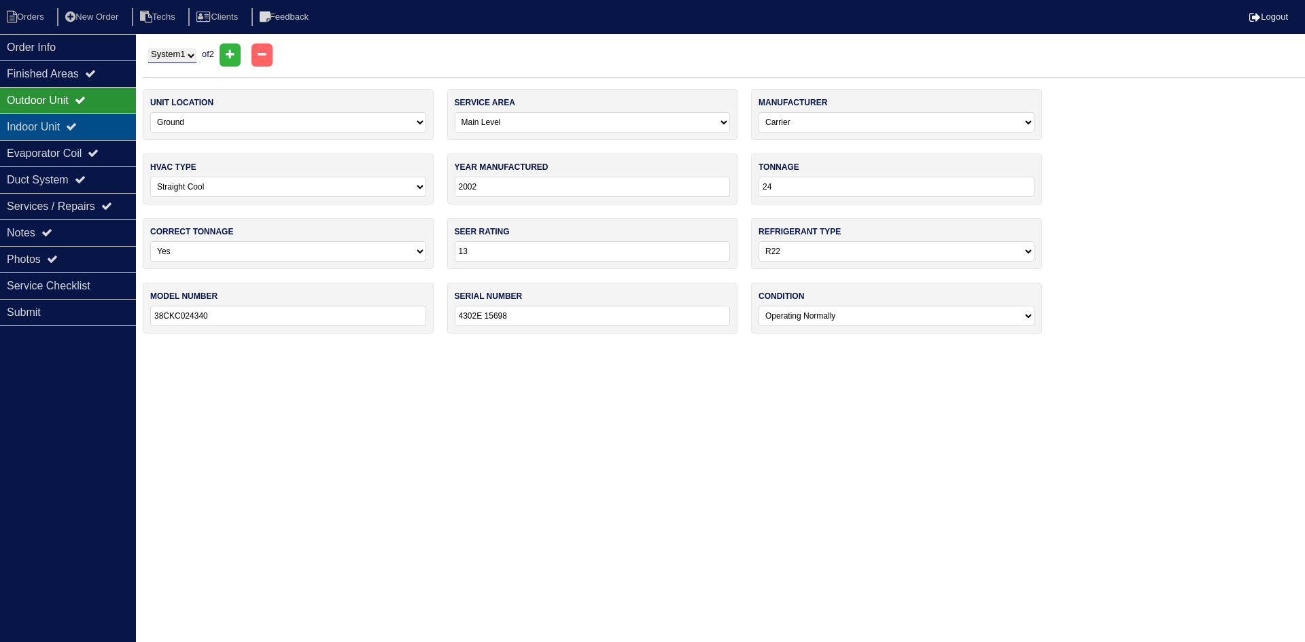
click at [66, 120] on div "Indoor Unit" at bounding box center [68, 127] width 136 height 27
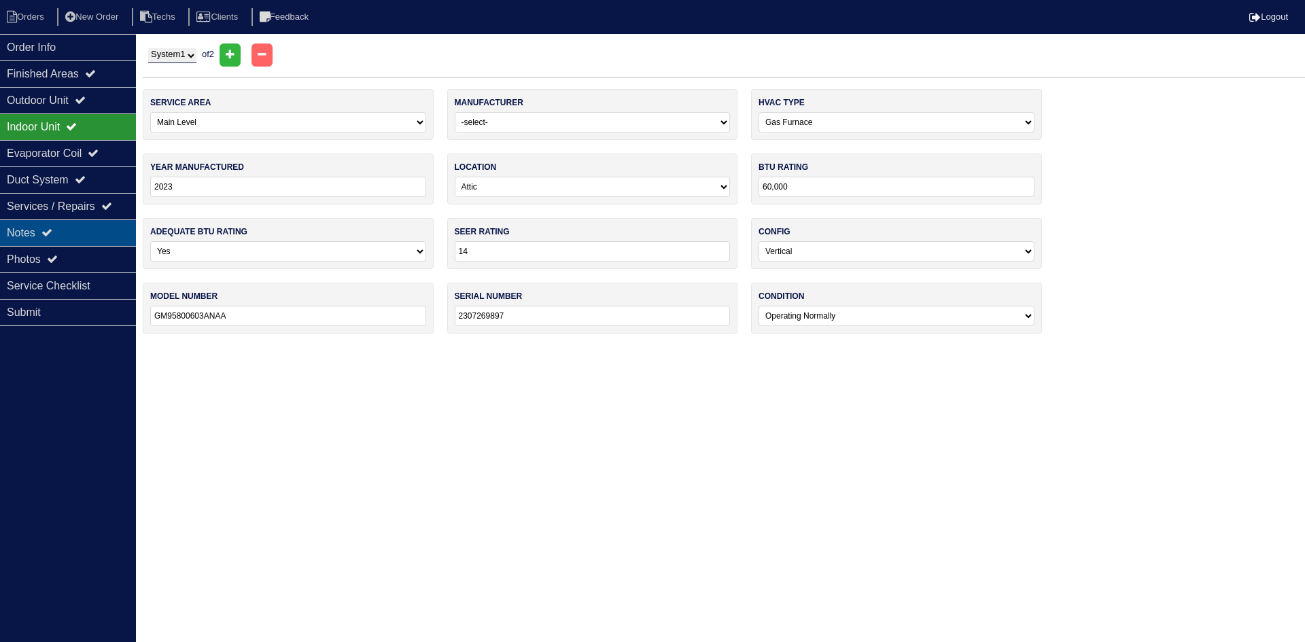
click at [85, 237] on div "Notes" at bounding box center [68, 233] width 136 height 27
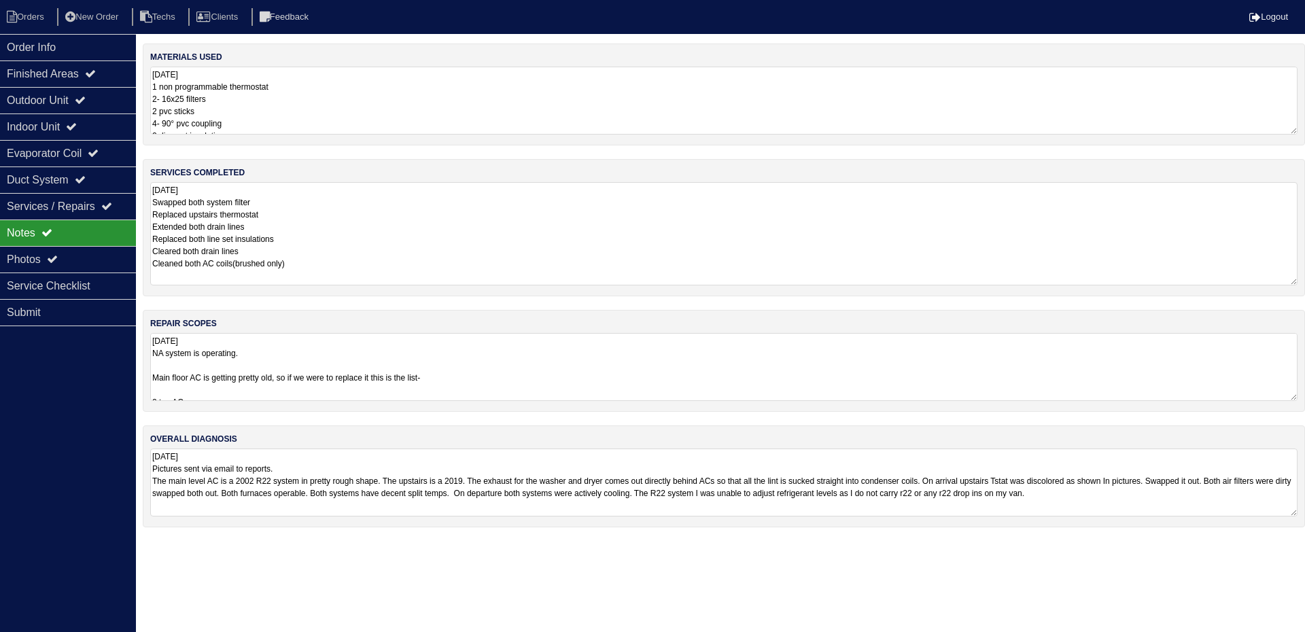
drag, startPoint x: 1290, startPoint y: 245, endPoint x: 1305, endPoint y: 280, distance: 38.1
click at [1305, 280] on div "services completed 9.22.25 Swapped both system filter Replaced upstairs thermos…" at bounding box center [724, 227] width 1163 height 137
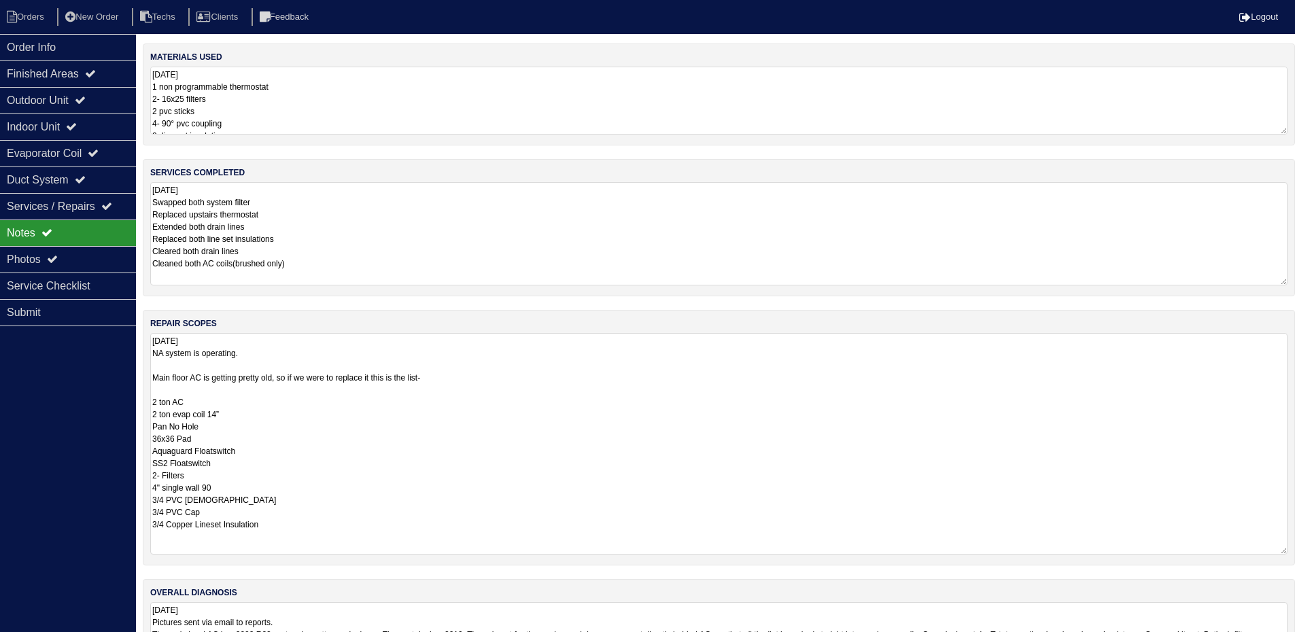
drag, startPoint x: 1292, startPoint y: 399, endPoint x: 1139, endPoint y: 466, distance: 167.7
click at [1292, 552] on div "repair scopes 9.22.25 NA system is operating. Main floor AC is getting pretty o…" at bounding box center [719, 438] width 1152 height 256
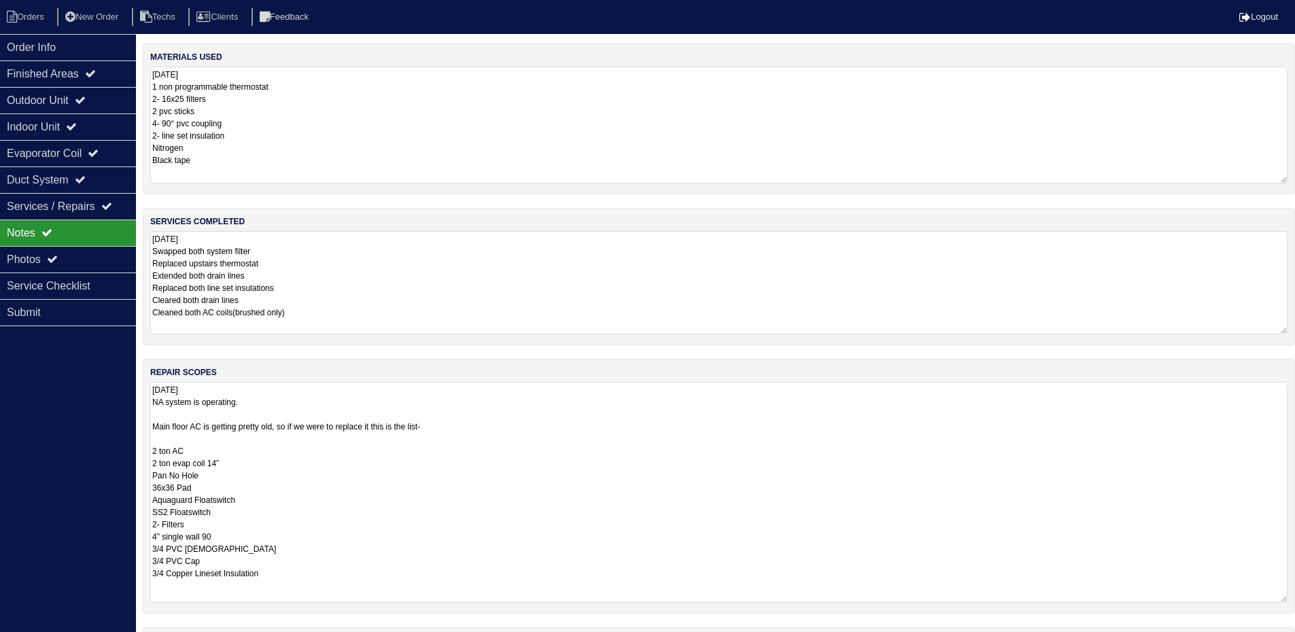
drag, startPoint x: 1284, startPoint y: 131, endPoint x: 1292, endPoint y: 180, distance: 49.6
click at [1292, 180] on div "materials used 9.22.25 1 non programmable thermostat 2- 16x25 filters 2 pvc sti…" at bounding box center [719, 119] width 1152 height 151
click at [78, 288] on div "Service Checklist" at bounding box center [68, 286] width 136 height 27
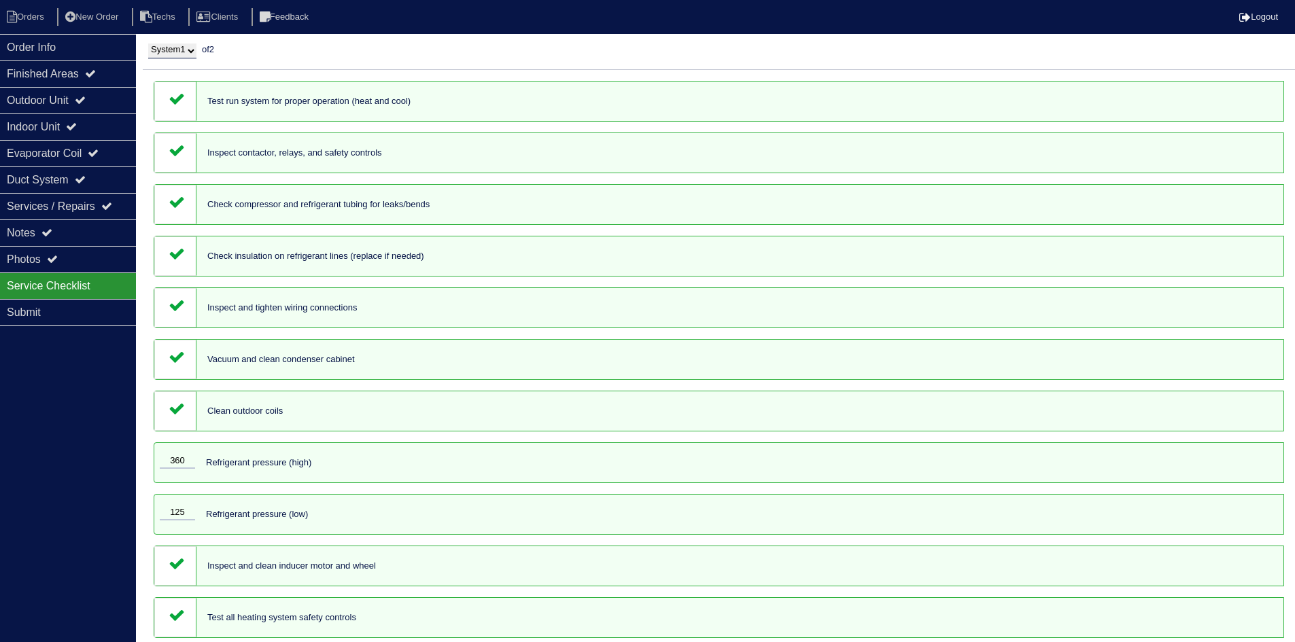
click at [171, 52] on select "System 1 System 2" at bounding box center [172, 51] width 48 height 15
select select "2"
click at [148, 44] on select "System 1 System 2" at bounding box center [172, 51] width 48 height 15
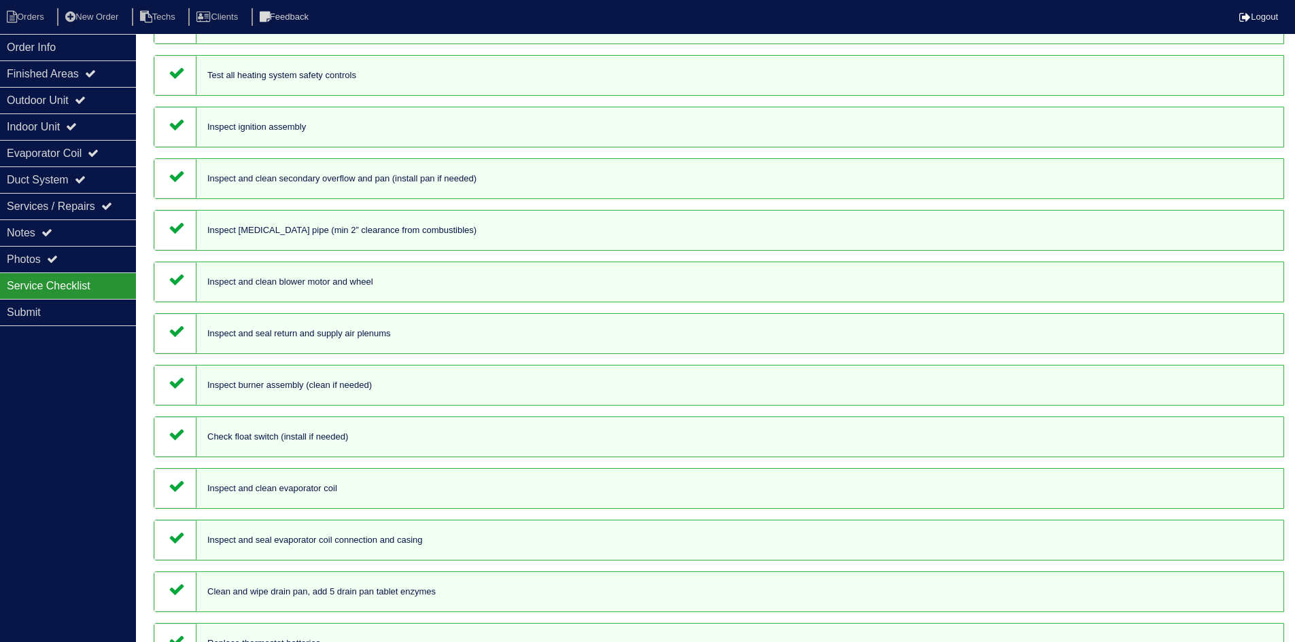
scroll to position [277, 0]
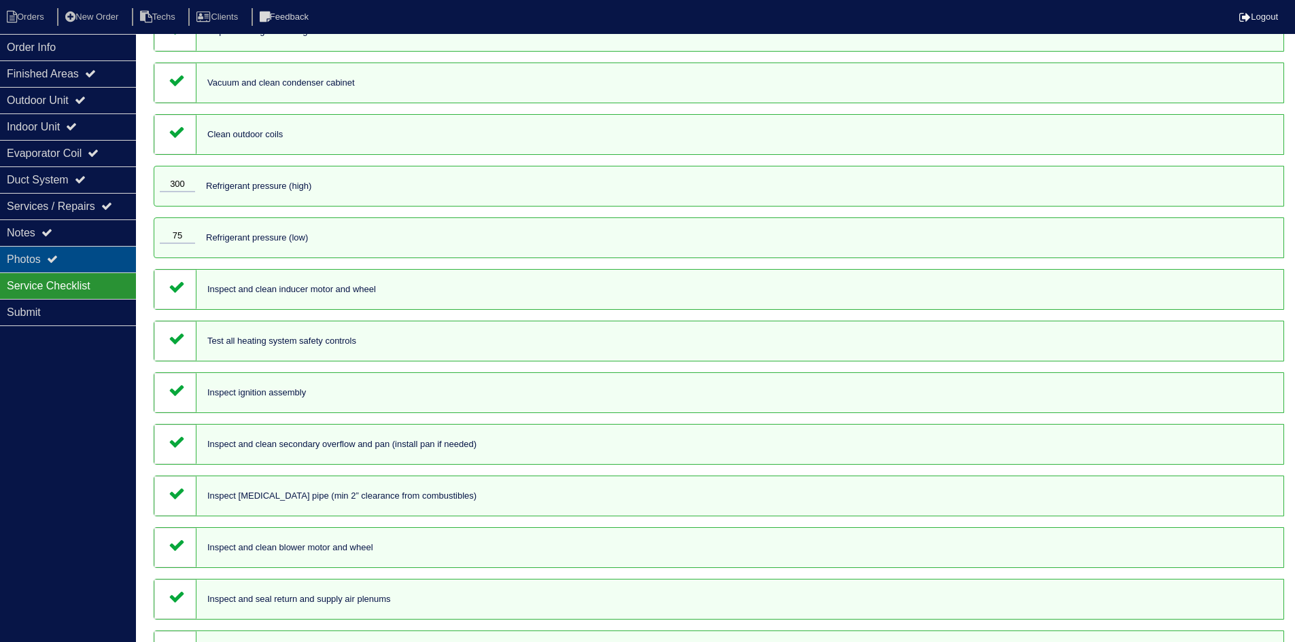
click at [111, 246] on div "Photos" at bounding box center [68, 259] width 136 height 27
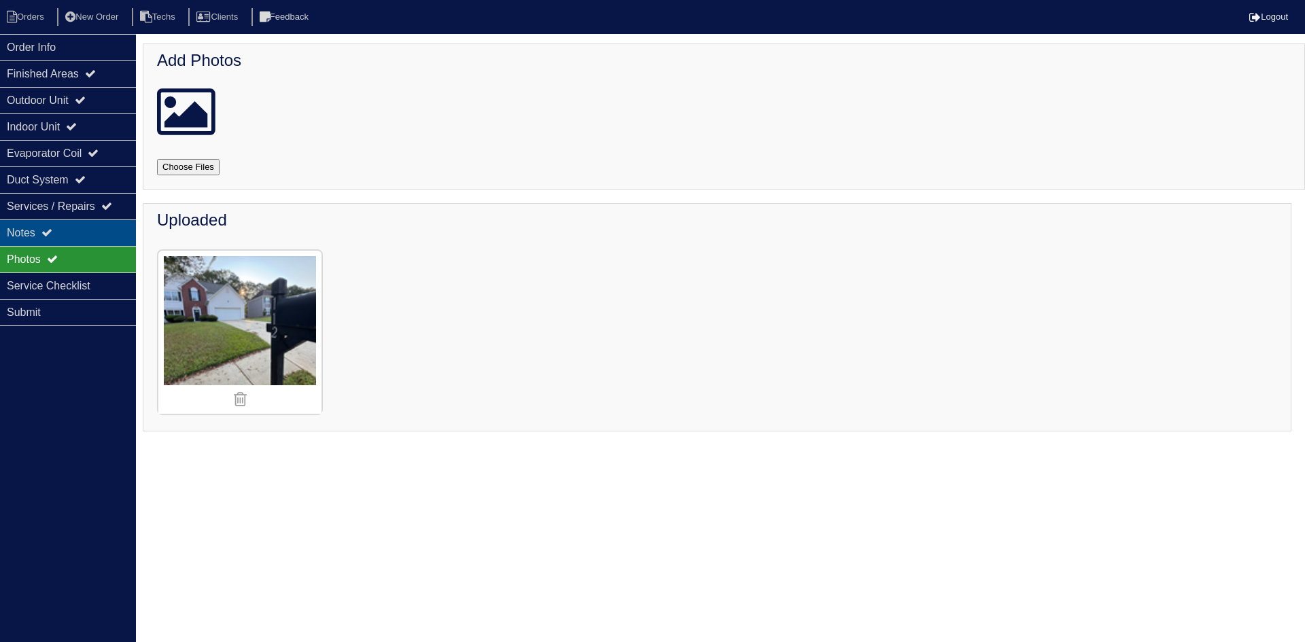
click at [48, 228] on icon at bounding box center [46, 232] width 11 height 11
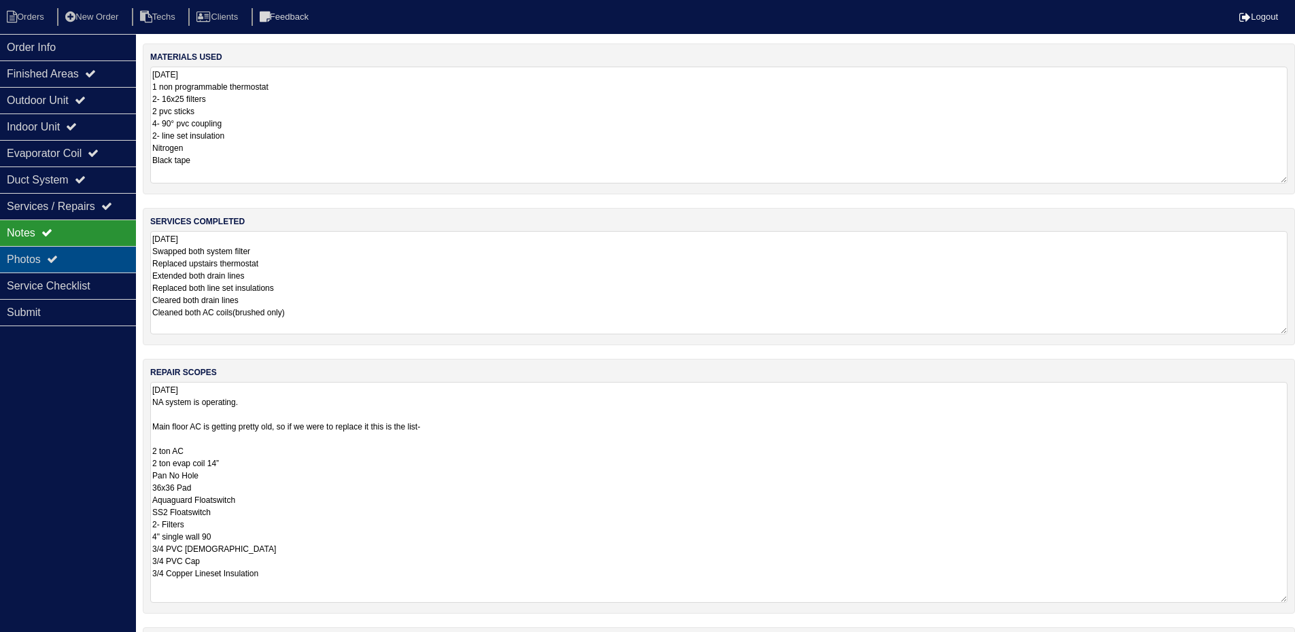
click at [70, 259] on div "Photos" at bounding box center [68, 259] width 136 height 27
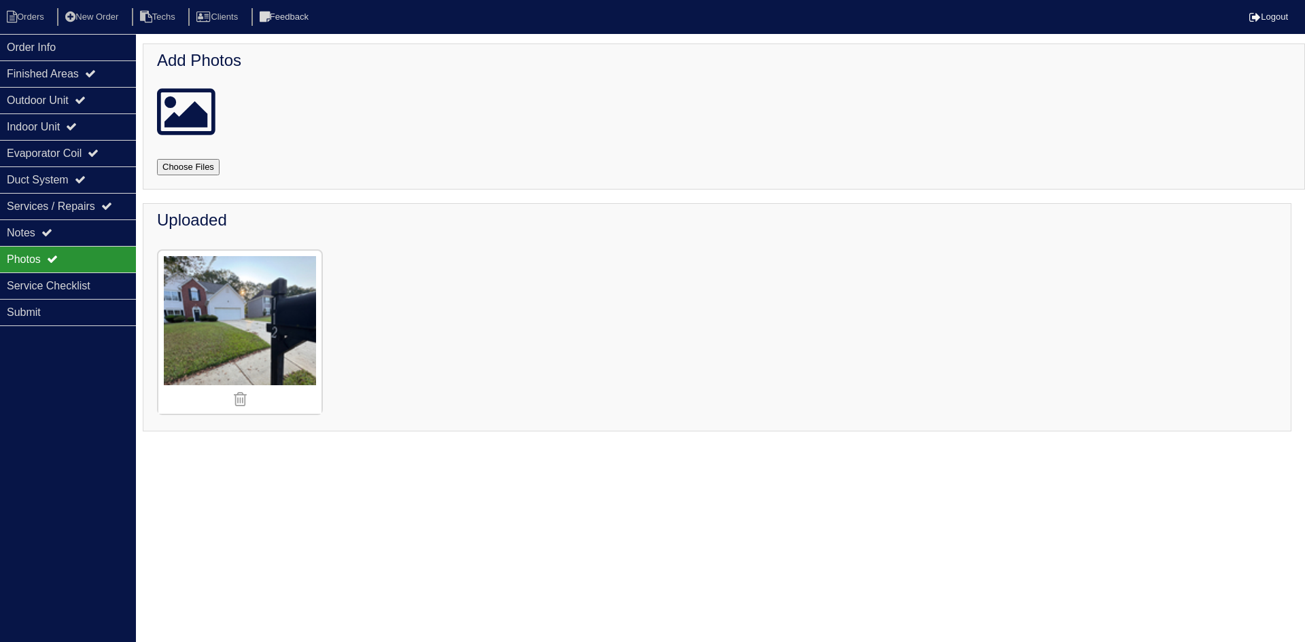
click at [183, 166] on input "file" at bounding box center [204, 167] width 95 height 16
type input "C:\fakepath\IMG_2774.JPG"
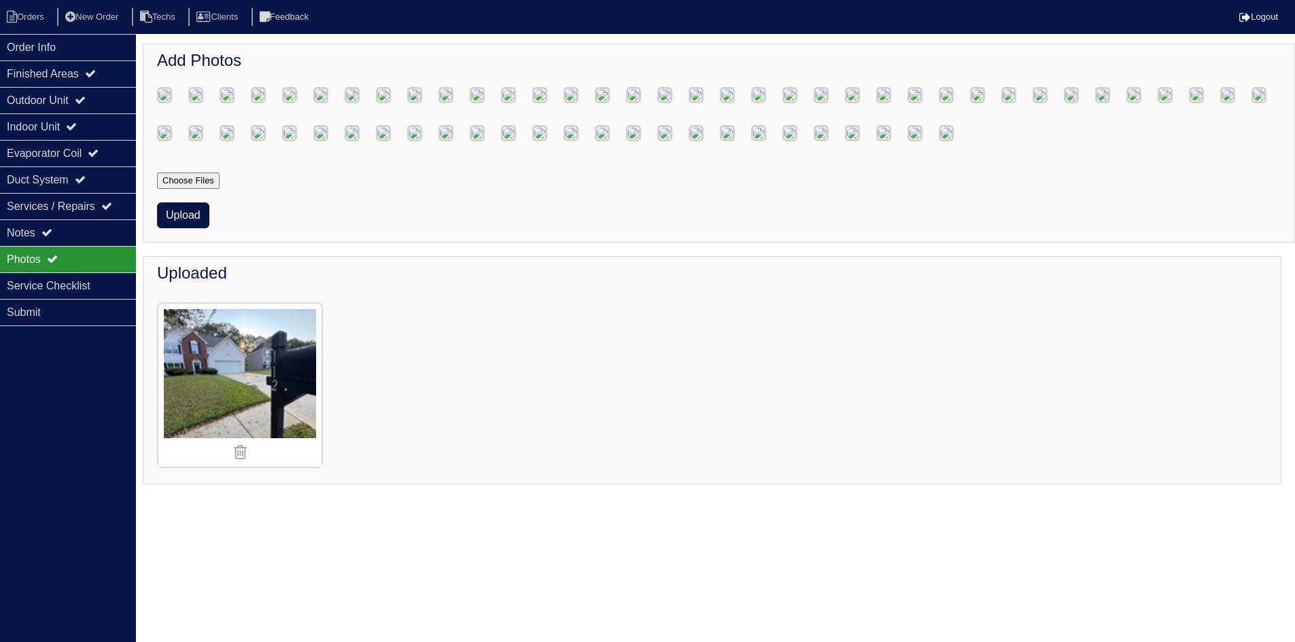
scroll to position [680, 0]
click at [185, 228] on button "Upload" at bounding box center [183, 216] width 52 height 26
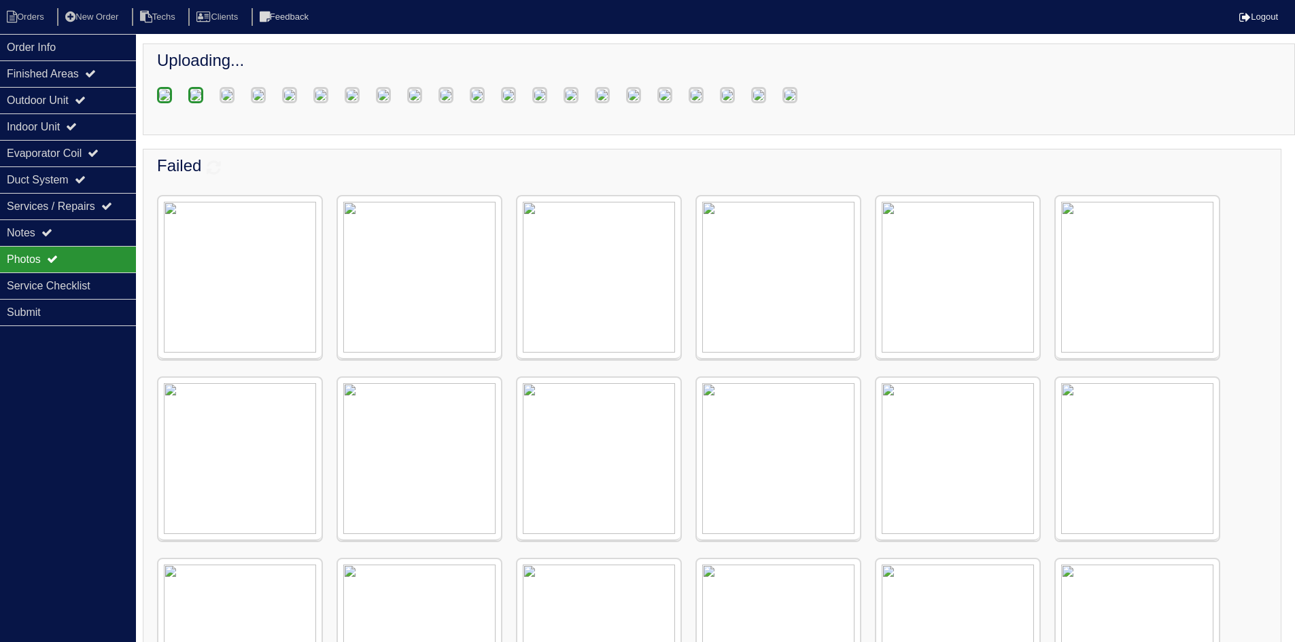
scroll to position [114, 0]
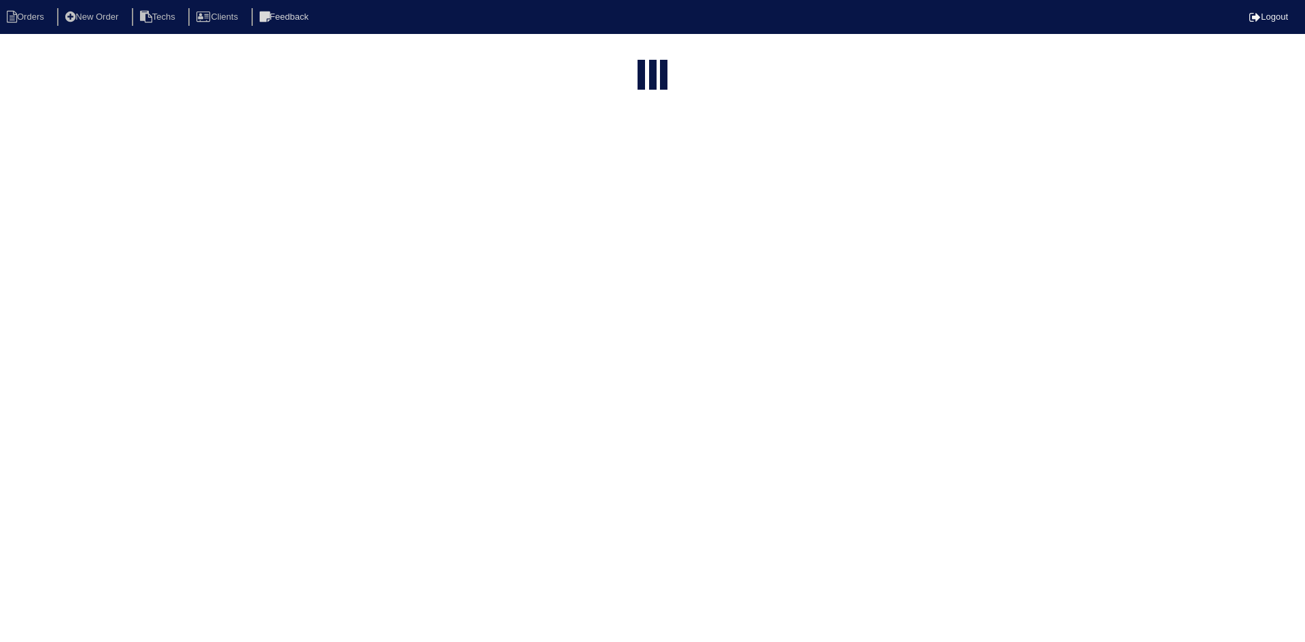
select select "15"
select select "field complete"
select select "need to quote"
select select "American Homes 4 Rent"
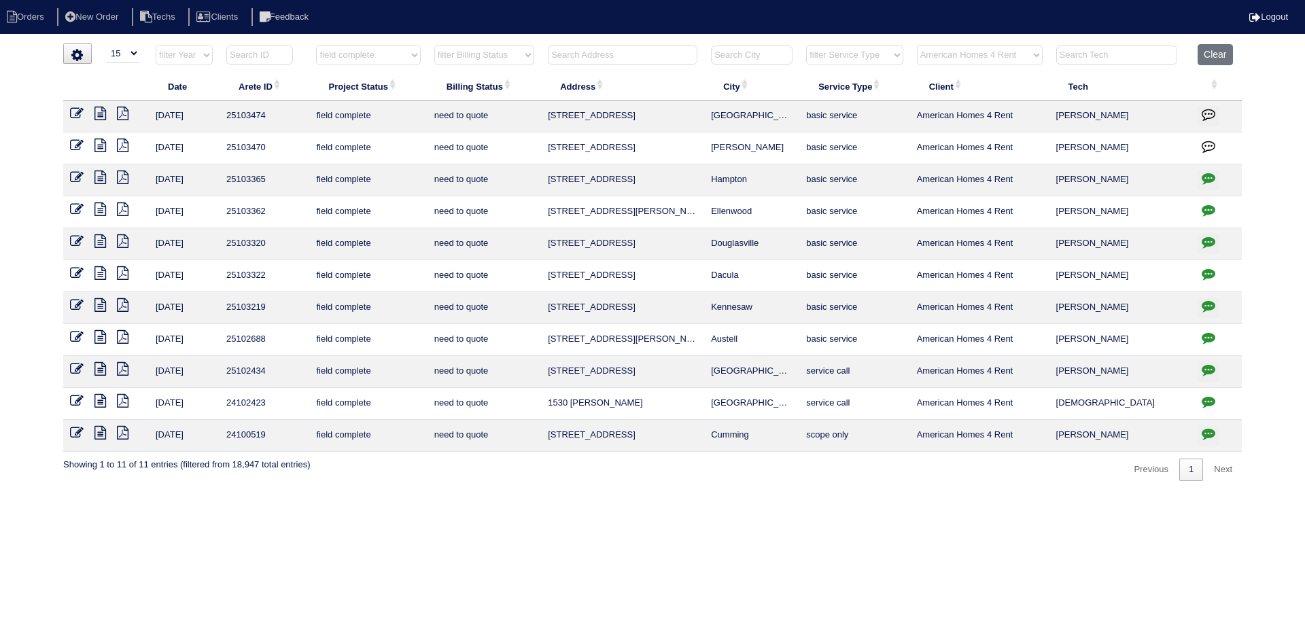
click at [122, 145] on icon at bounding box center [123, 146] width 12 height 14
click at [103, 145] on icon at bounding box center [101, 146] width 12 height 14
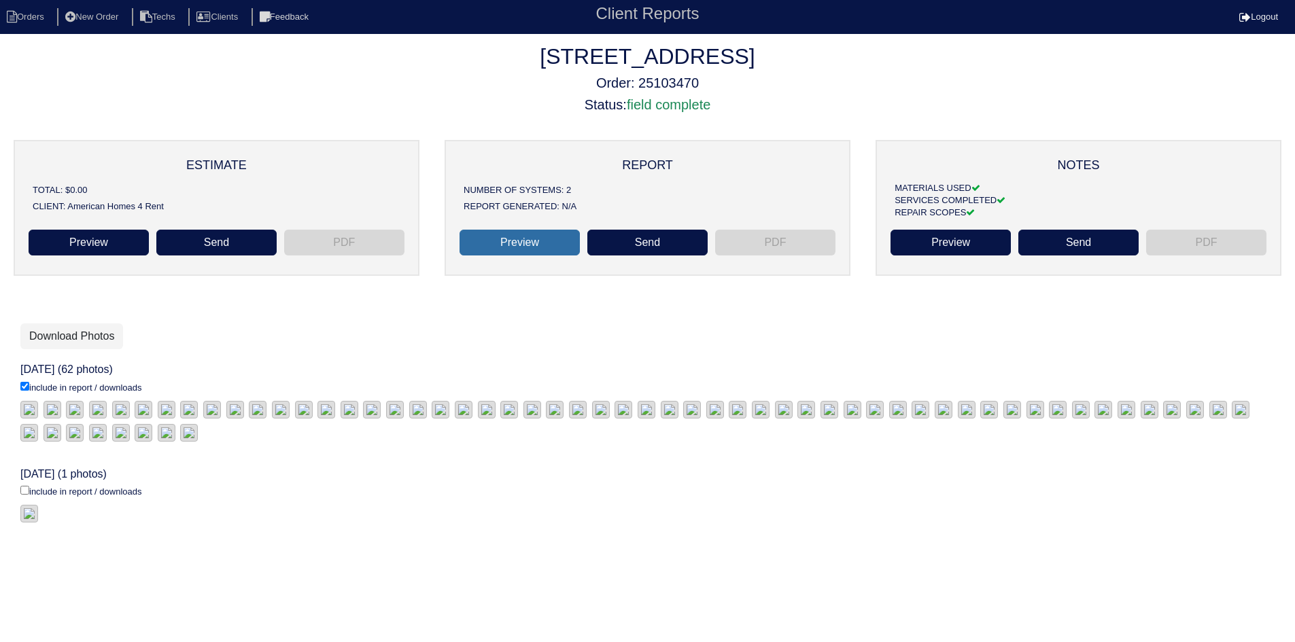
click at [521, 241] on link "Preview" at bounding box center [520, 243] width 120 height 26
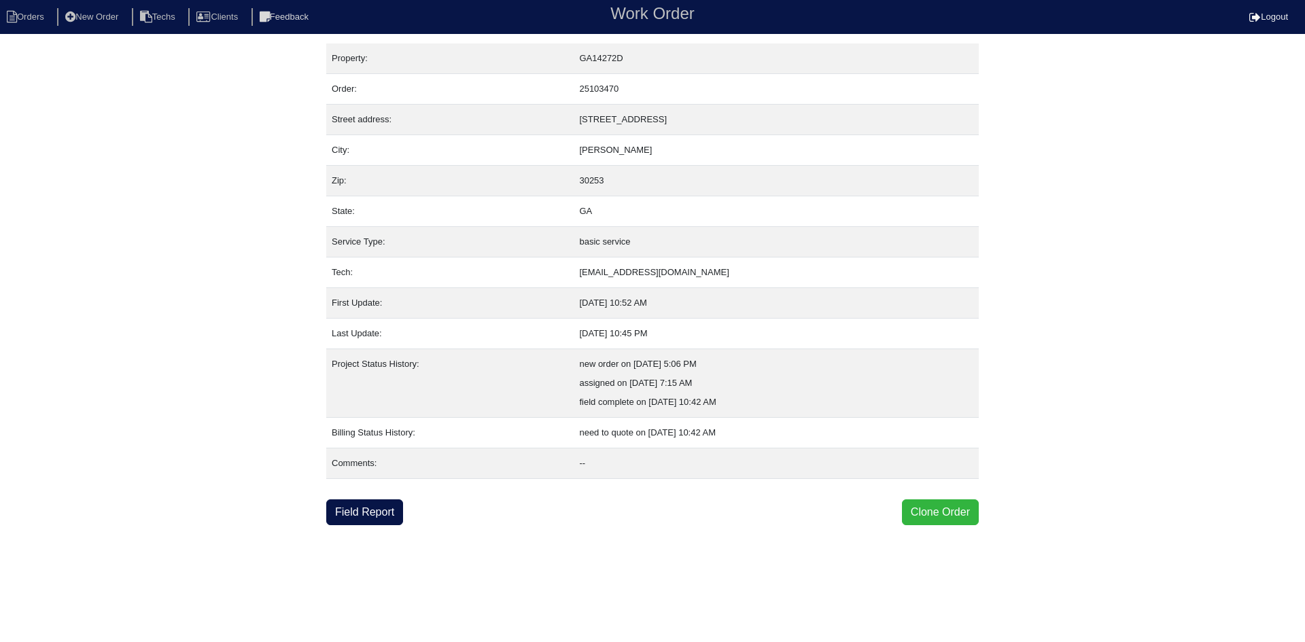
click at [946, 511] on button "Clone Order" at bounding box center [940, 513] width 77 height 26
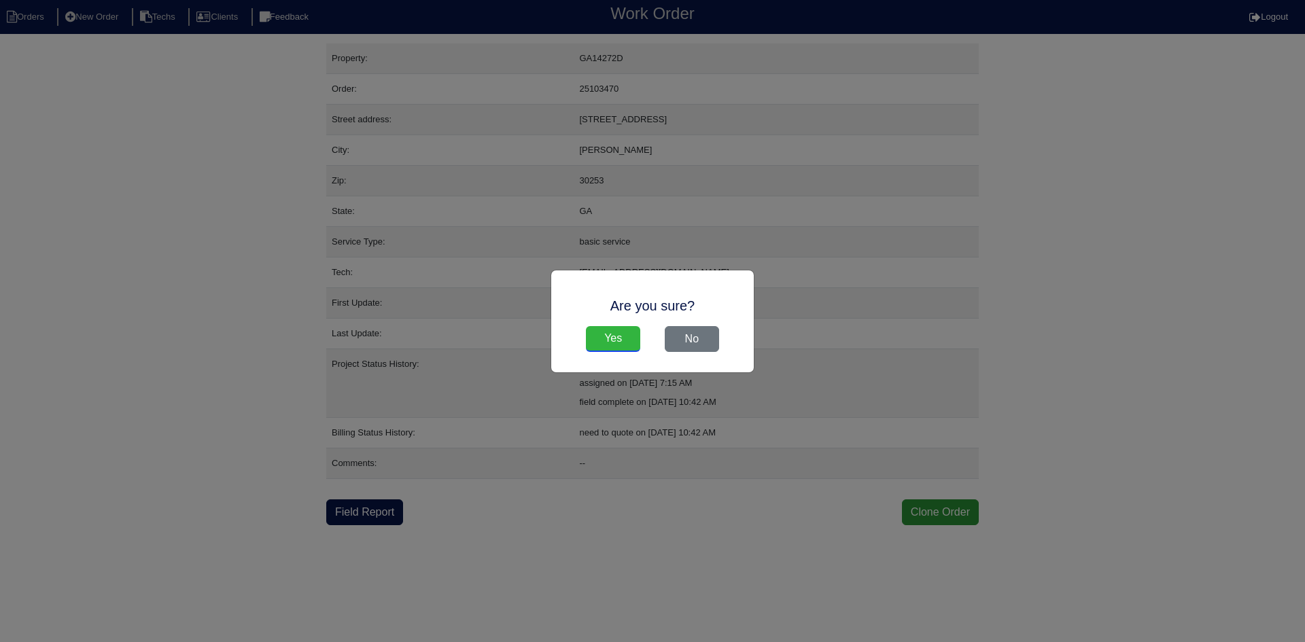
click at [624, 336] on input "Yes" at bounding box center [613, 339] width 54 height 26
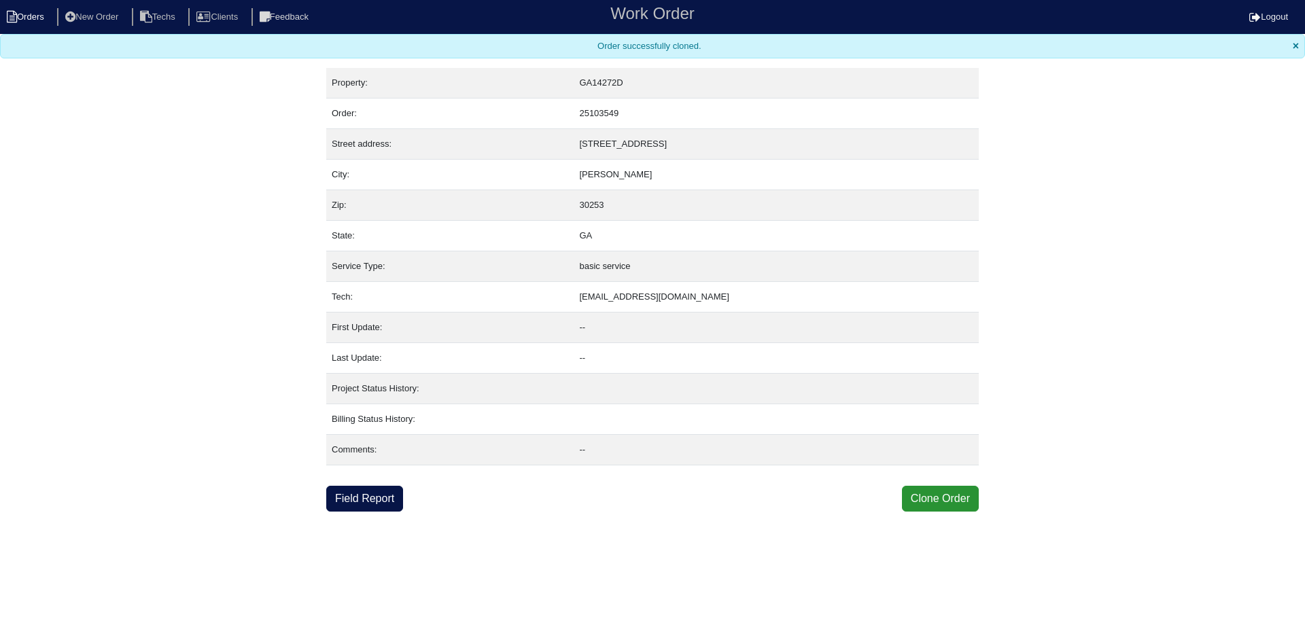
click at [34, 13] on li "Orders" at bounding box center [27, 17] width 55 height 18
select select "15"
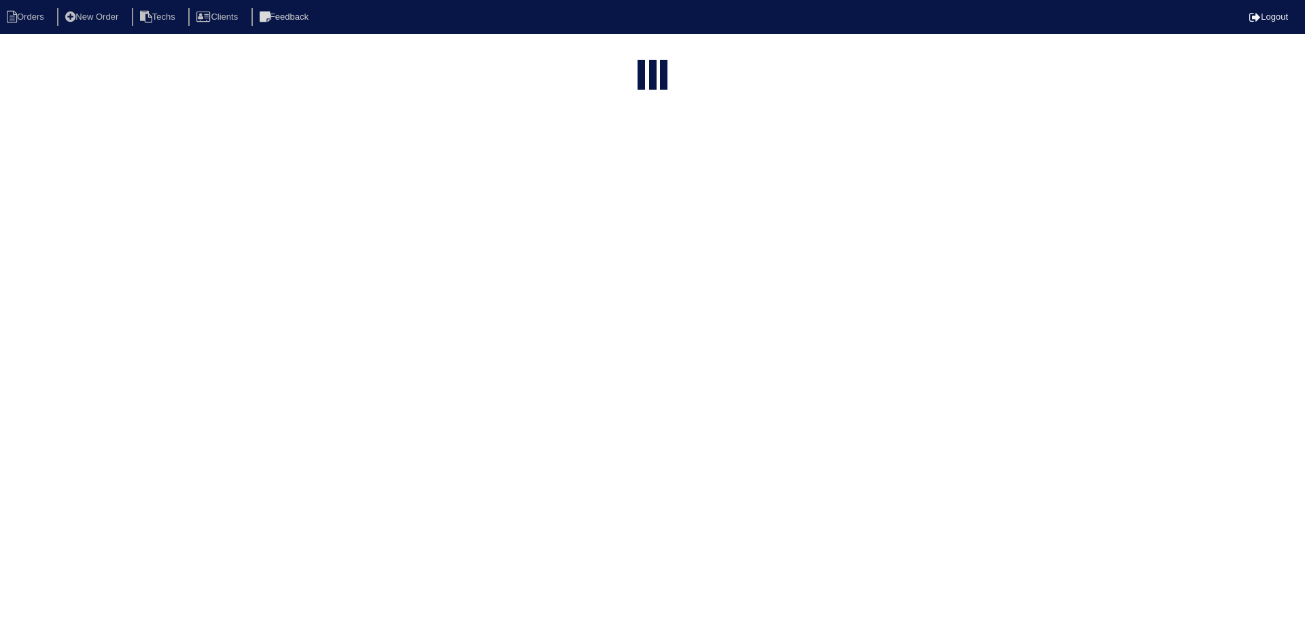
type input "112 green"
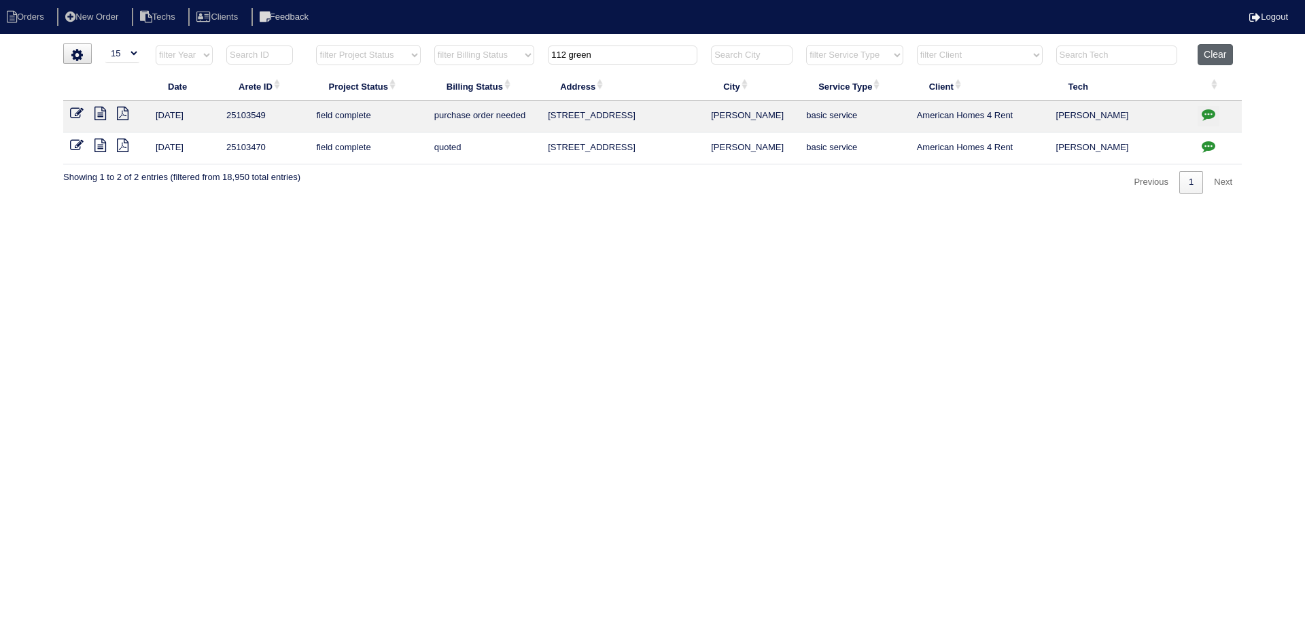
click at [1223, 48] on button "Clear" at bounding box center [1215, 54] width 35 height 21
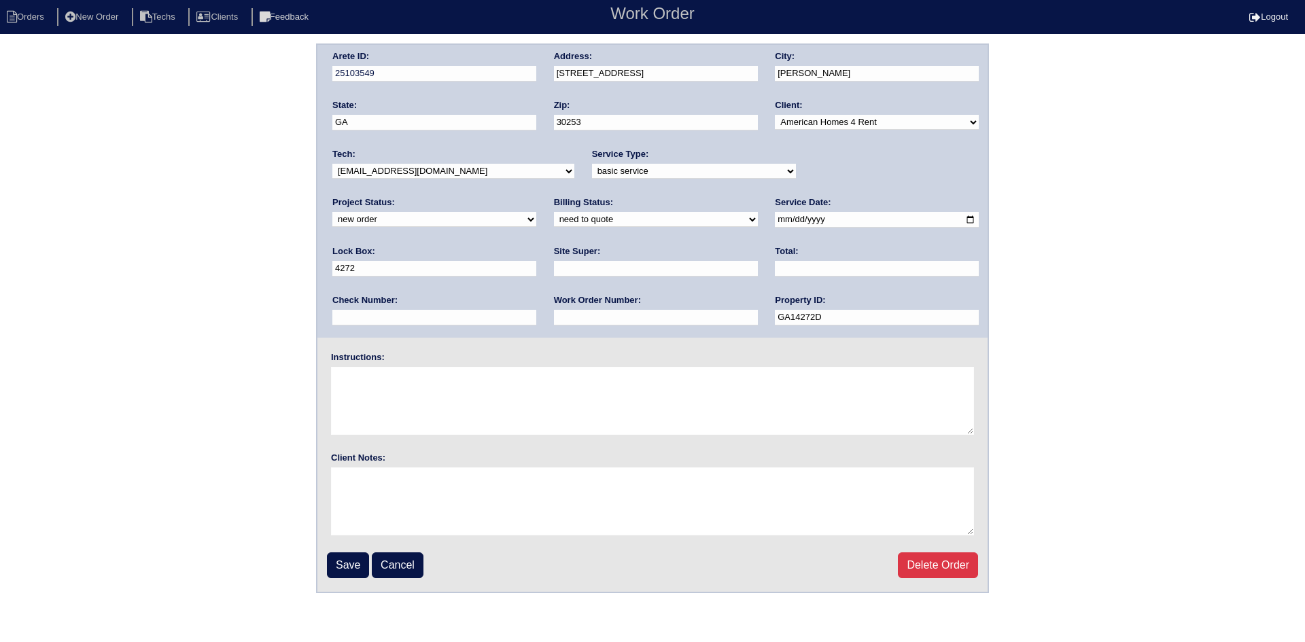
click at [536, 212] on select "new order assigned in progress field complete need to schedule admin review arc…" at bounding box center [434, 219] width 204 height 15
select select "field complete"
click at [536, 212] on select "new order assigned in progress field complete need to schedule admin review arc…" at bounding box center [434, 219] width 204 height 15
click at [554, 220] on select "need to quote quoted need to invoice invoiced paid warranty purchase order need…" at bounding box center [656, 219] width 204 height 15
select select "purchase order needed"
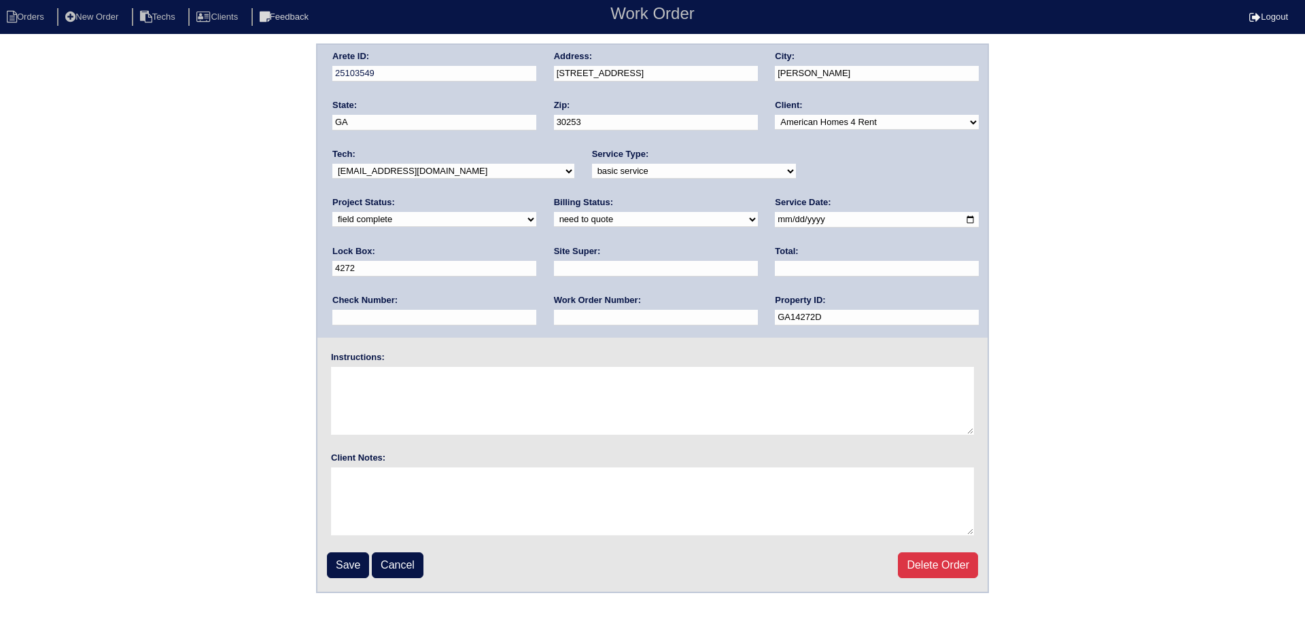
click at [554, 213] on select "need to quote quoted need to invoice invoiced paid warranty purchase order need…" at bounding box center [656, 219] width 204 height 15
click at [775, 270] on input "text" at bounding box center [877, 269] width 204 height 16
type input "815.00"
click at [554, 269] on input "text" at bounding box center [656, 269] width 204 height 16
type input "Ryan Franklin"
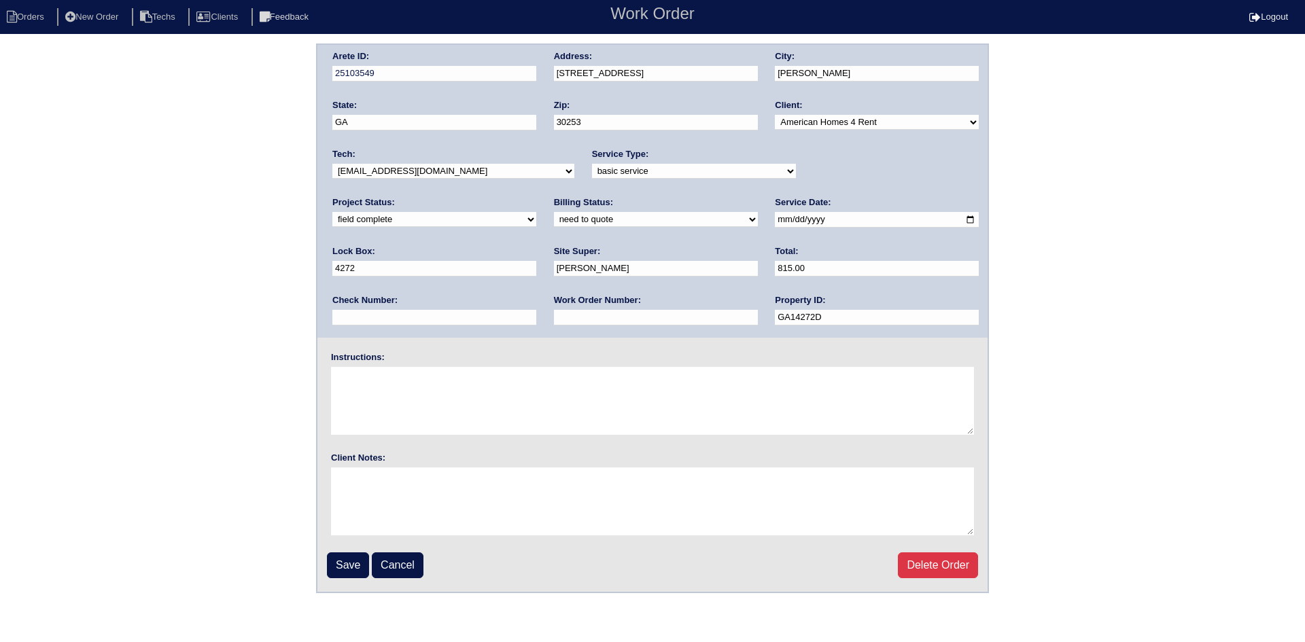
click at [554, 320] on input "text" at bounding box center [656, 318] width 204 height 16
type input "Requested"
click at [422, 375] on textarea at bounding box center [652, 401] width 643 height 68
type textarea "This is for a change order only"
click at [341, 571] on input "Save" at bounding box center [348, 566] width 42 height 26
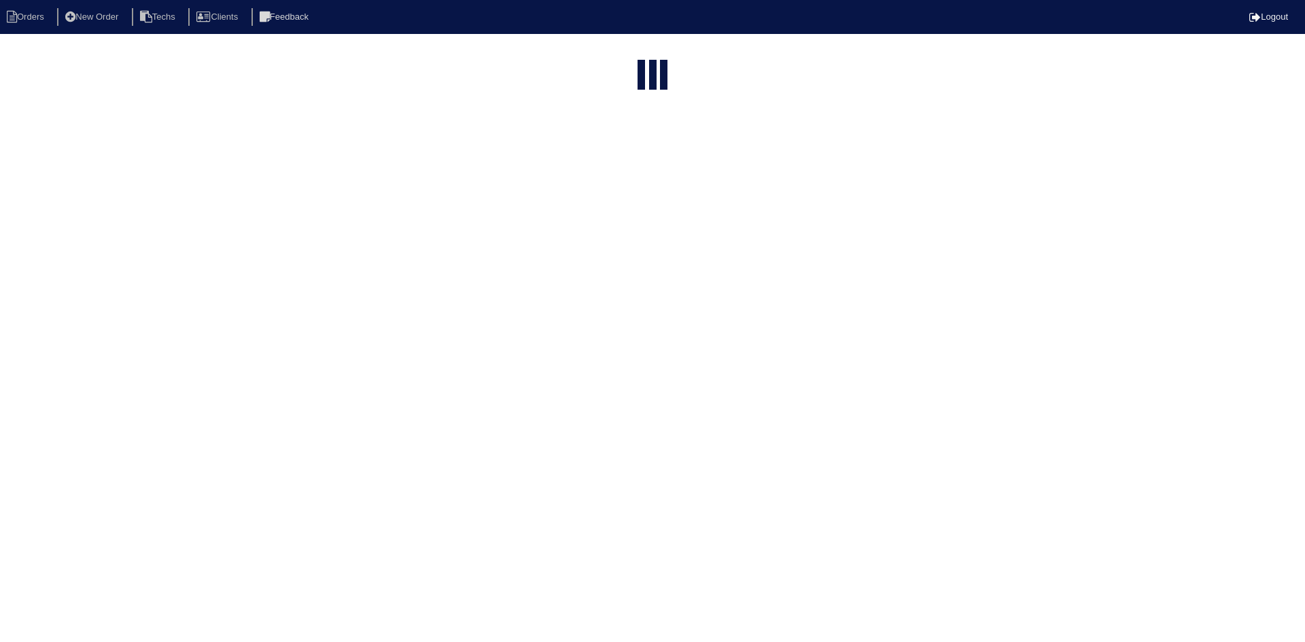
select select "15"
type input "112 green"
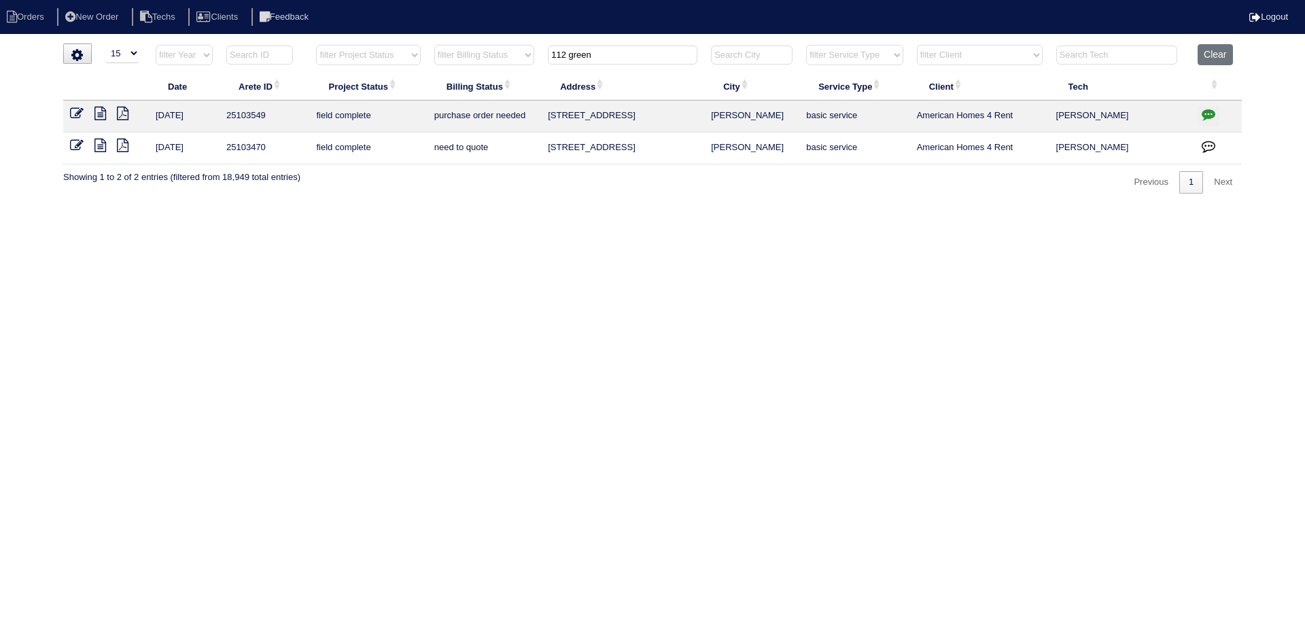
click at [1211, 143] on icon "button" at bounding box center [1209, 146] width 14 height 14
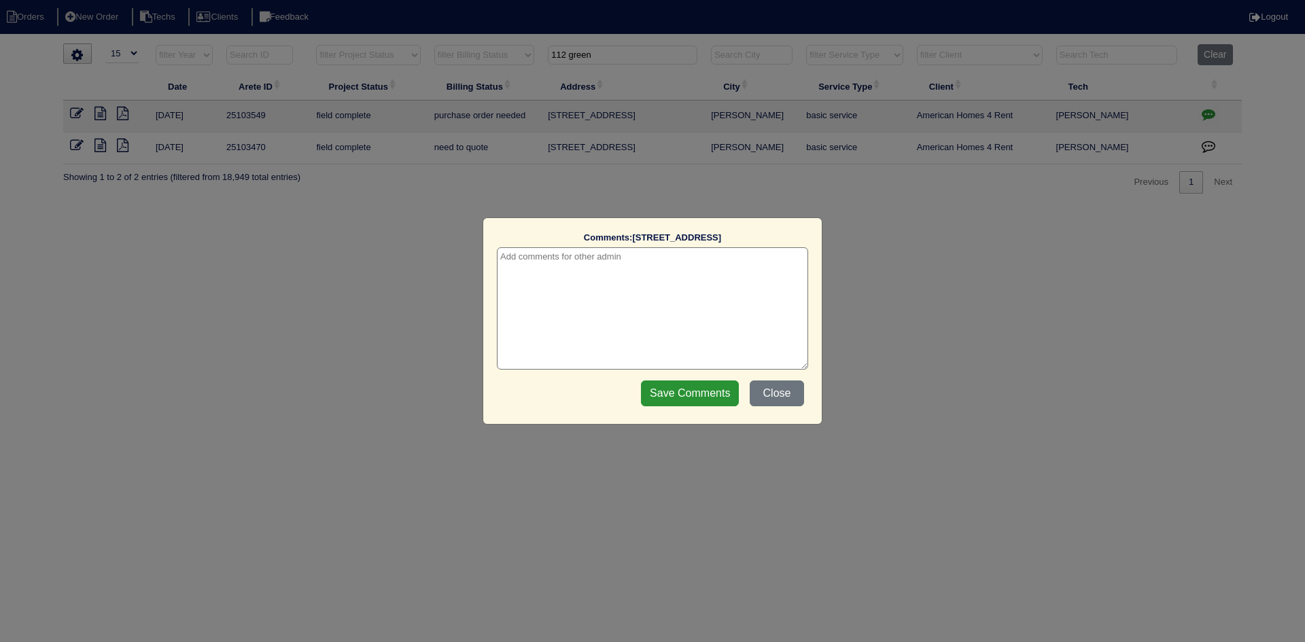
click at [718, 260] on textarea at bounding box center [652, 308] width 311 height 122
type textarea "9/25/25 - change order requested - rk"
click at [680, 396] on input "Save Comments" at bounding box center [690, 394] width 98 height 26
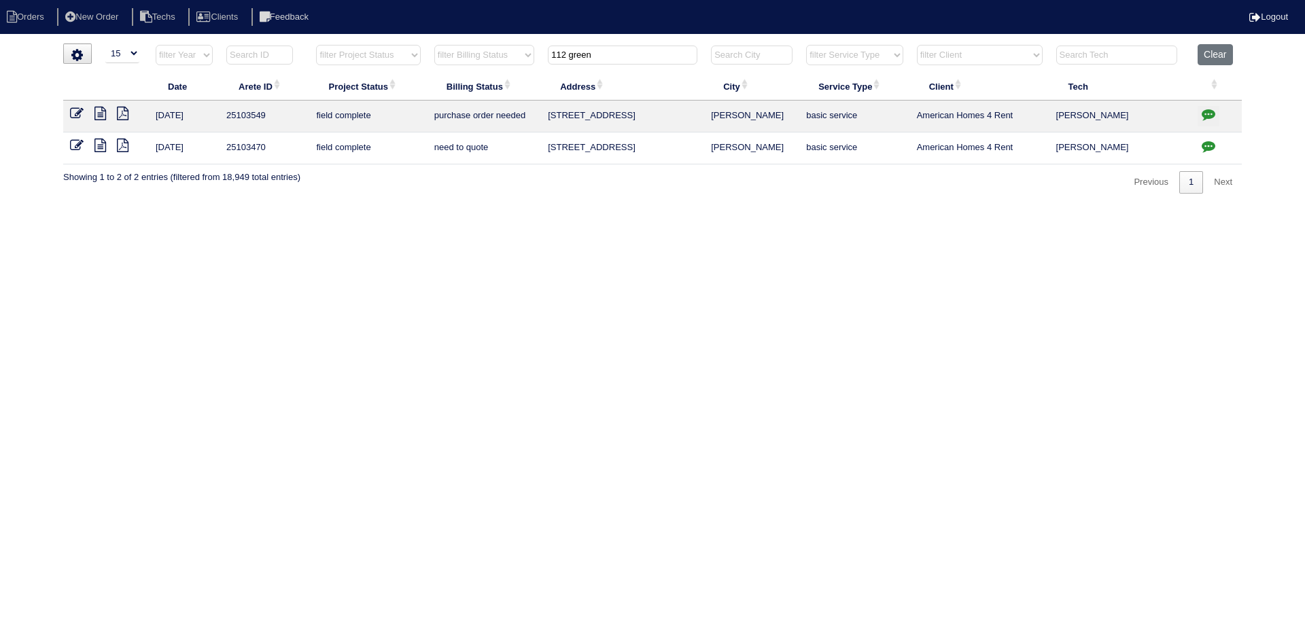
click at [73, 144] on icon at bounding box center [77, 146] width 14 height 14
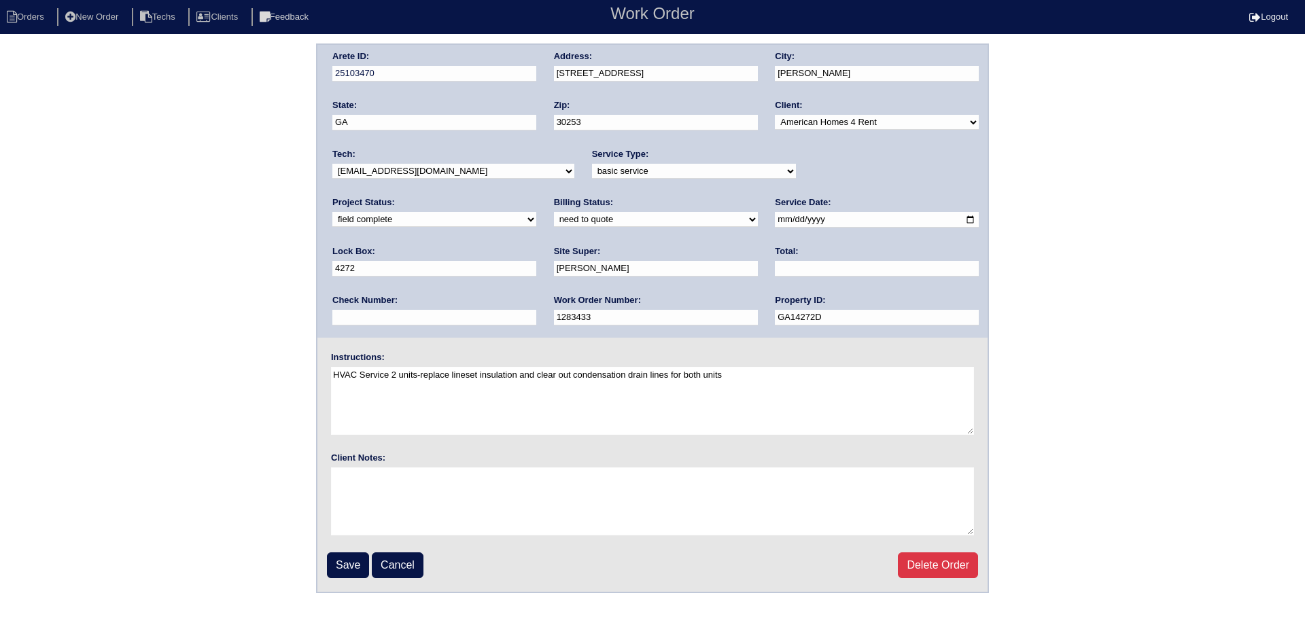
click at [554, 221] on select "need to quote quoted need to invoice invoiced paid warranty purchase order need…" at bounding box center [656, 219] width 204 height 15
select select "quoted"
click at [554, 213] on select "need to quote quoted need to invoice invoiced paid warranty purchase order need…" at bounding box center [656, 219] width 204 height 15
click at [775, 269] on input "text" at bounding box center [877, 269] width 204 height 16
type input "485.00"
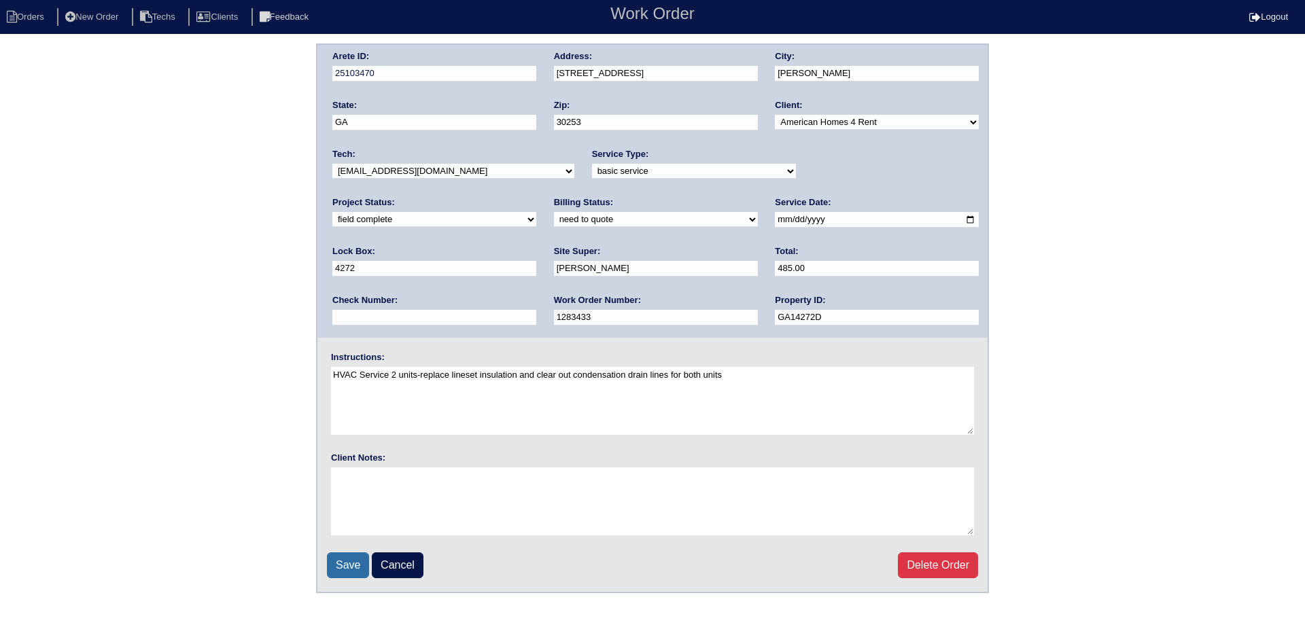
click at [345, 566] on input "Save" at bounding box center [348, 566] width 42 height 26
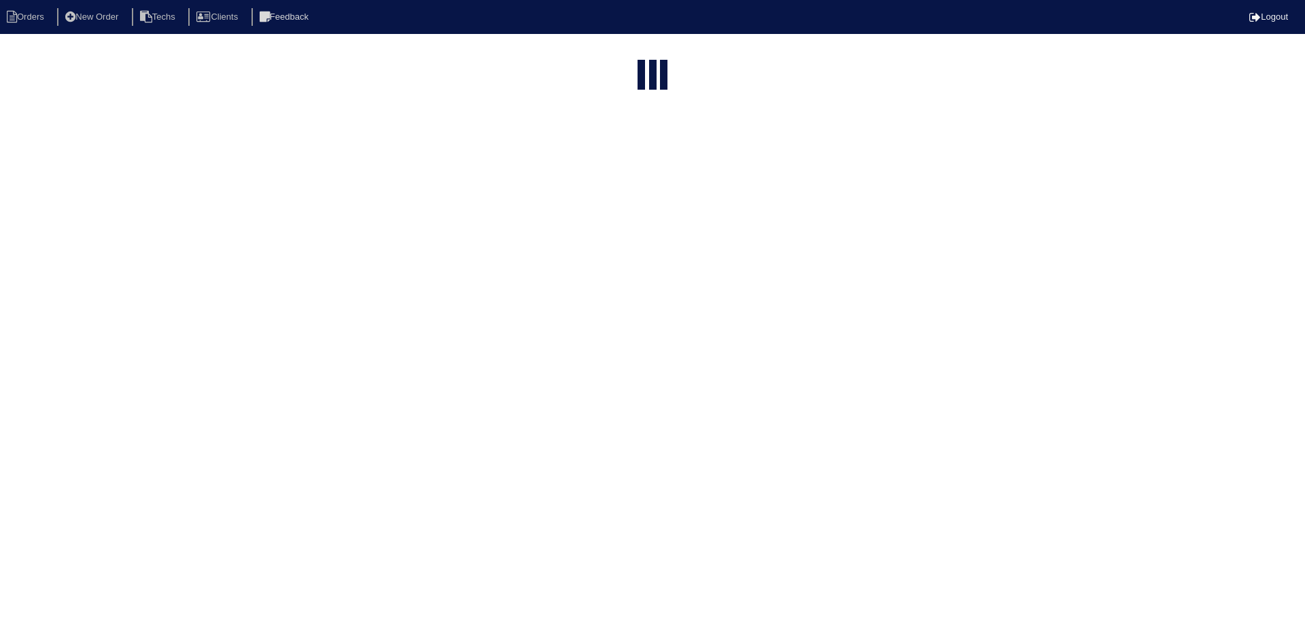
select select "15"
type input "112 green"
select select "15"
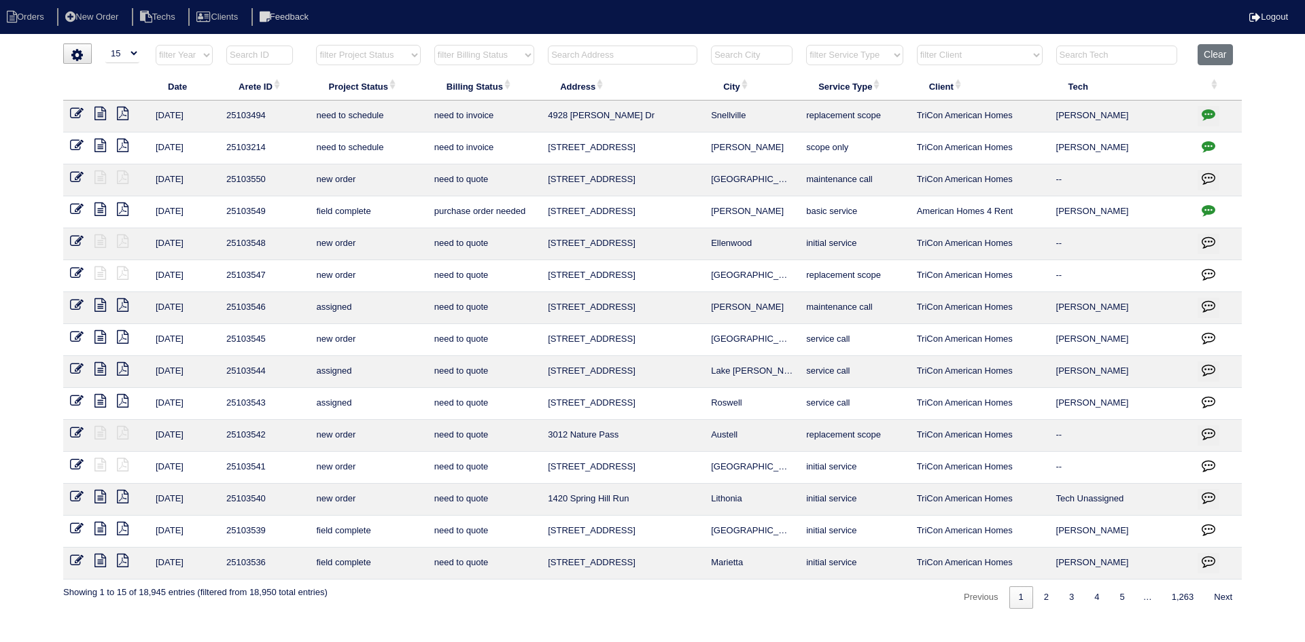
click at [379, 54] on select "filter Project Status -- Any Project Status -- new order assigned in progress f…" at bounding box center [368, 55] width 104 height 20
click at [316, 45] on select "filter Project Status -- Any Project Status -- new order assigned in progress f…" at bounding box center [368, 55] width 104 height 20
select select "field complete"
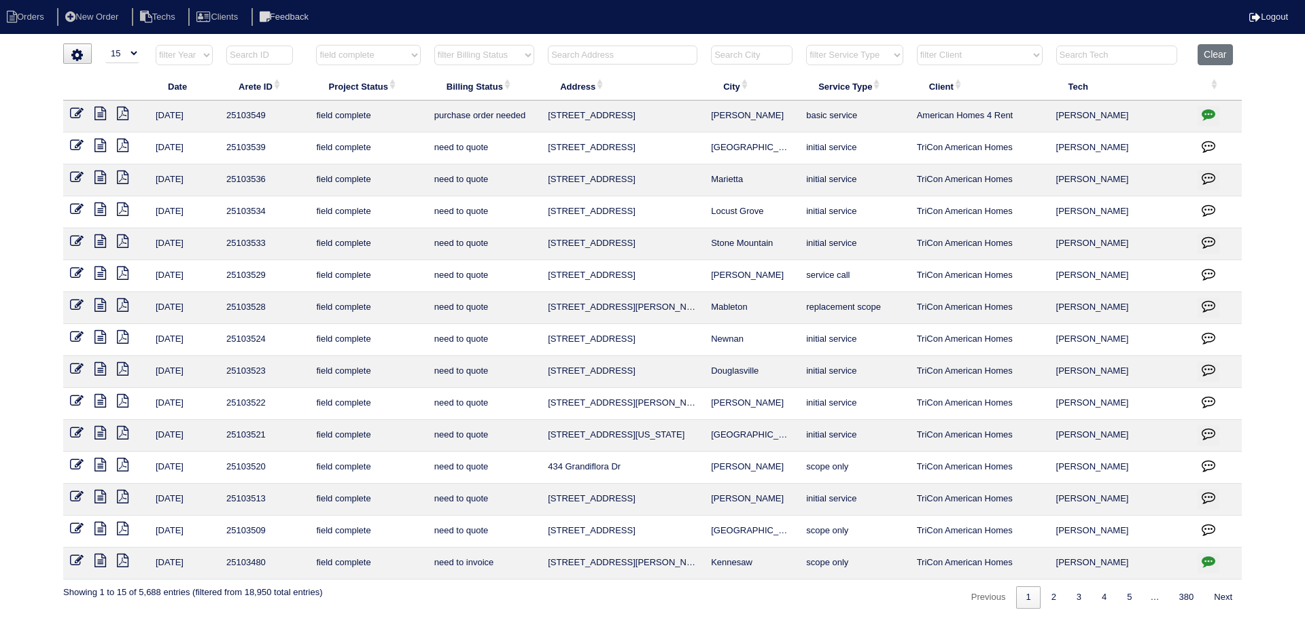
click at [511, 58] on select "filter Billing Status -- Any Billing Status -- need to quote quoted need to inv…" at bounding box center [484, 55] width 100 height 20
select select "need to quote"
click at [434, 45] on select "filter Billing Status -- Any Billing Status -- need to quote quoted need to inv…" at bounding box center [484, 55] width 100 height 20
select select "field complete"
select select "need to quote"
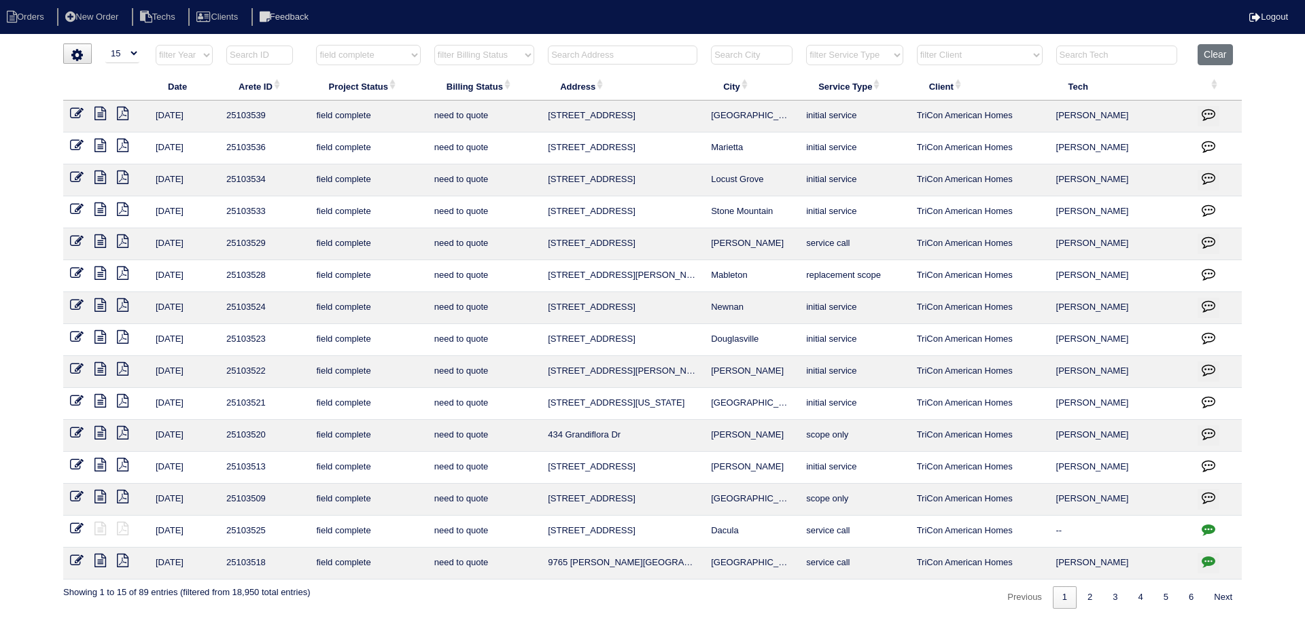
click at [1016, 52] on select "filter Client -- Any Client -- Alan Luther American Homes 4 Rent Arete Personal…" at bounding box center [980, 55] width 126 height 20
select select "American Homes 4 Rent"
click at [918, 45] on select "filter Client -- Any Client -- Alan Luther American Homes 4 Rent Arete Personal…" at bounding box center [980, 55] width 126 height 20
select select "field complete"
select select "need to quote"
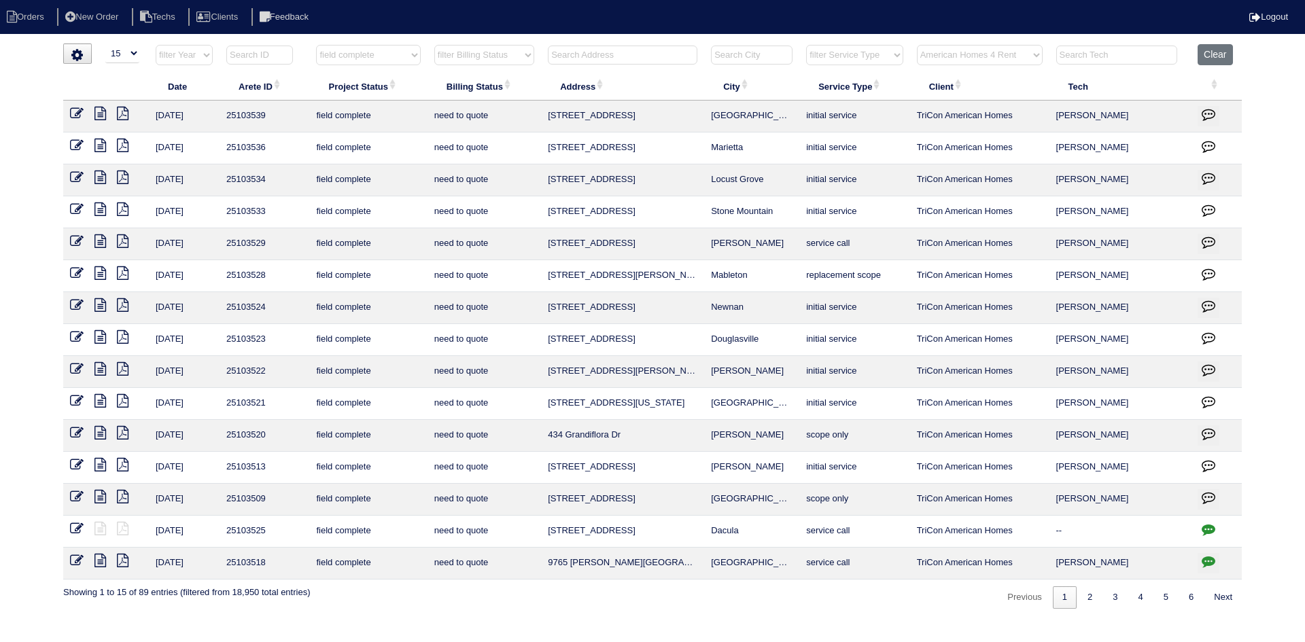
select select "American Homes 4 Rent"
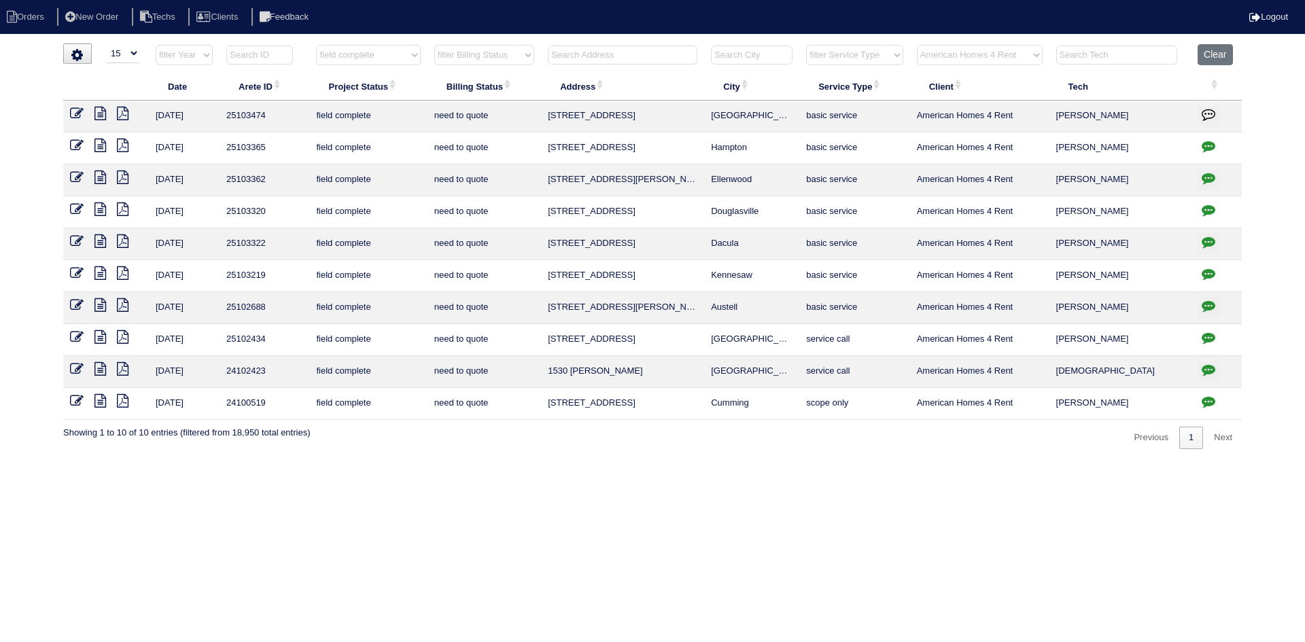
click at [100, 107] on icon at bounding box center [101, 114] width 12 height 14
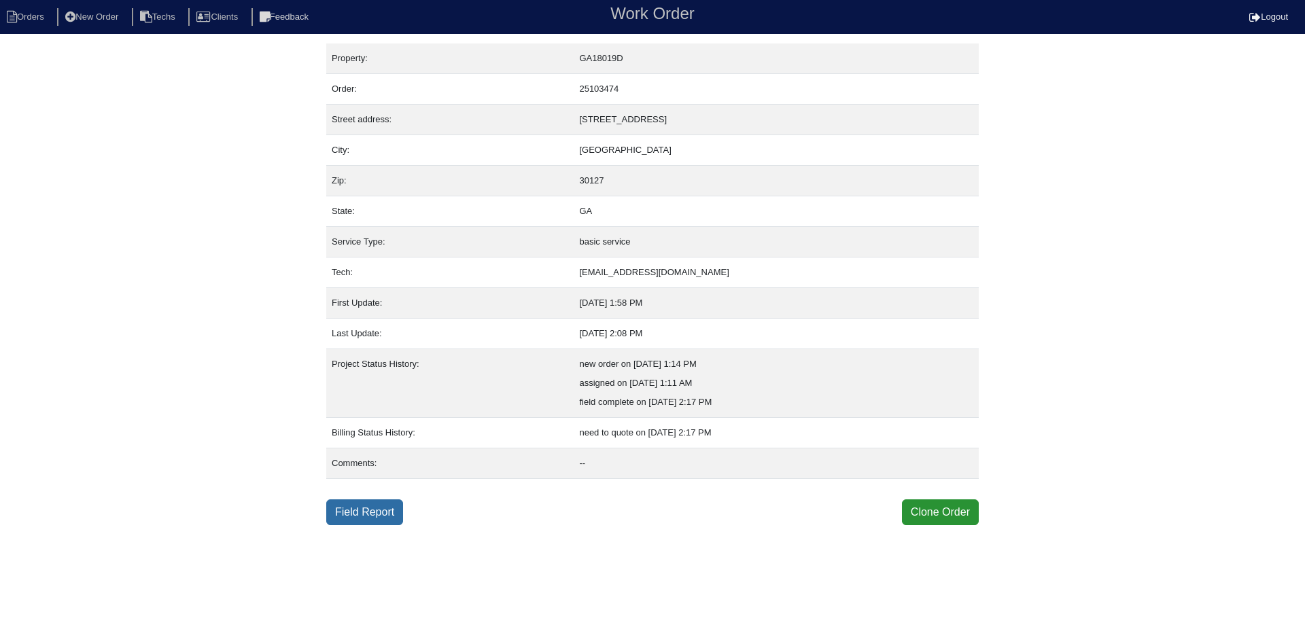
click at [352, 514] on link "Field Report" at bounding box center [364, 513] width 77 height 26
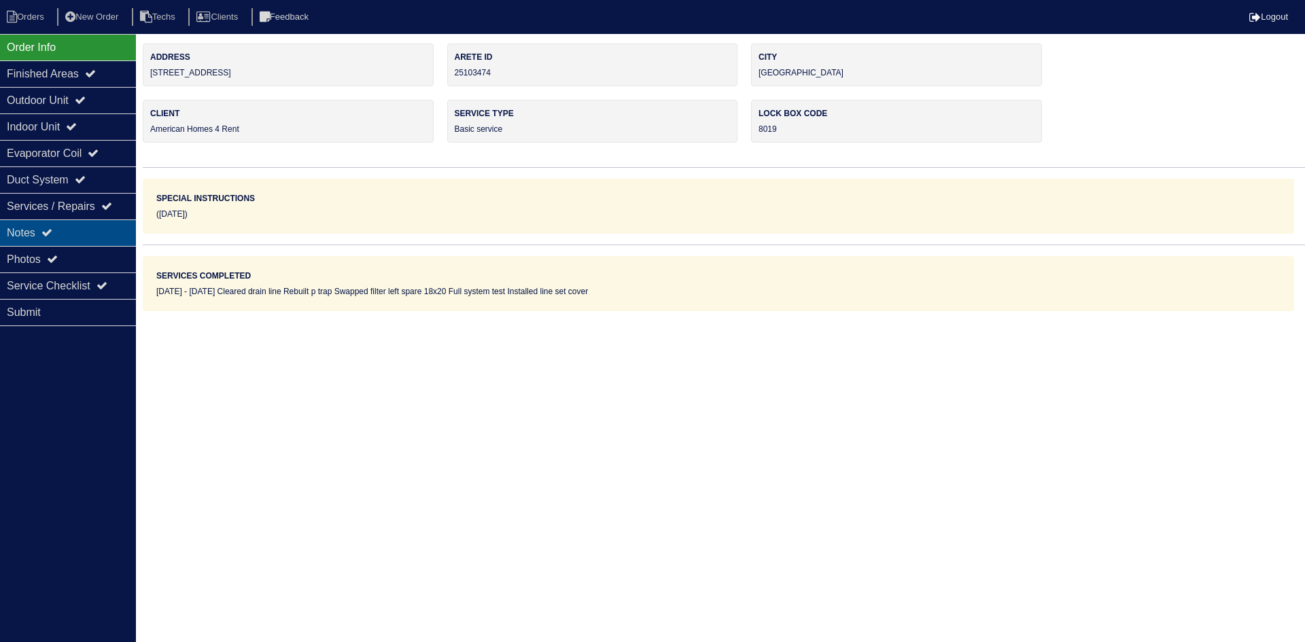
click at [27, 228] on div "Notes" at bounding box center [68, 233] width 136 height 27
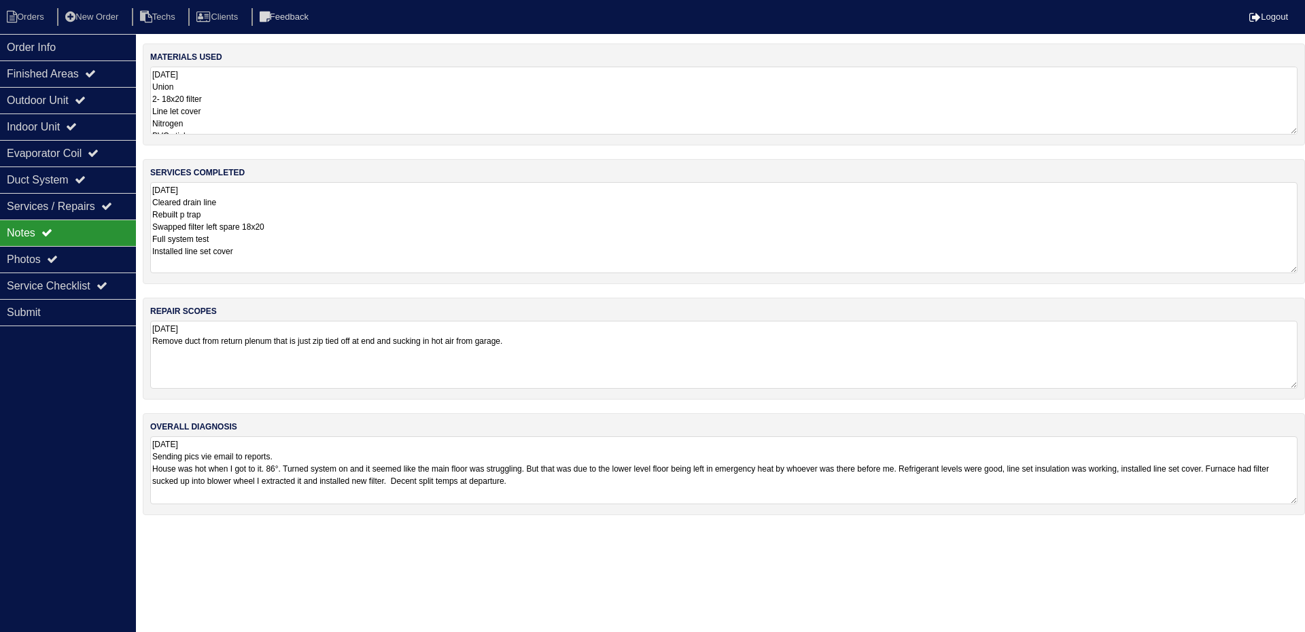
drag, startPoint x: 1291, startPoint y: 246, endPoint x: 1305, endPoint y: 269, distance: 26.8
click at [1305, 269] on div "services completed [DATE] Cleared drain line Rebuilt p trap Swapped filter left…" at bounding box center [724, 221] width 1163 height 125
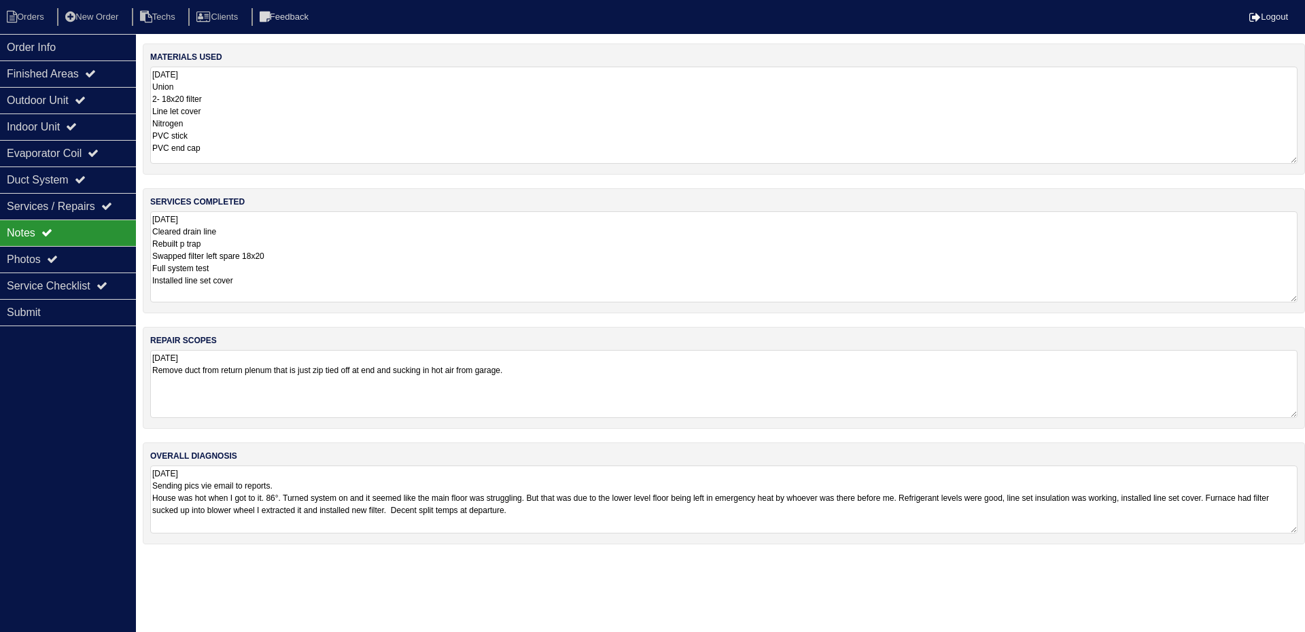
drag, startPoint x: 1292, startPoint y: 128, endPoint x: 1305, endPoint y: 157, distance: 31.7
click at [1305, 157] on div "materials used [DATE] Union 2- 18x20 filter Line let cover Nitrogen PVC stick P…" at bounding box center [724, 109] width 1163 height 131
click at [111, 104] on div "Outdoor Unit" at bounding box center [68, 100] width 136 height 27
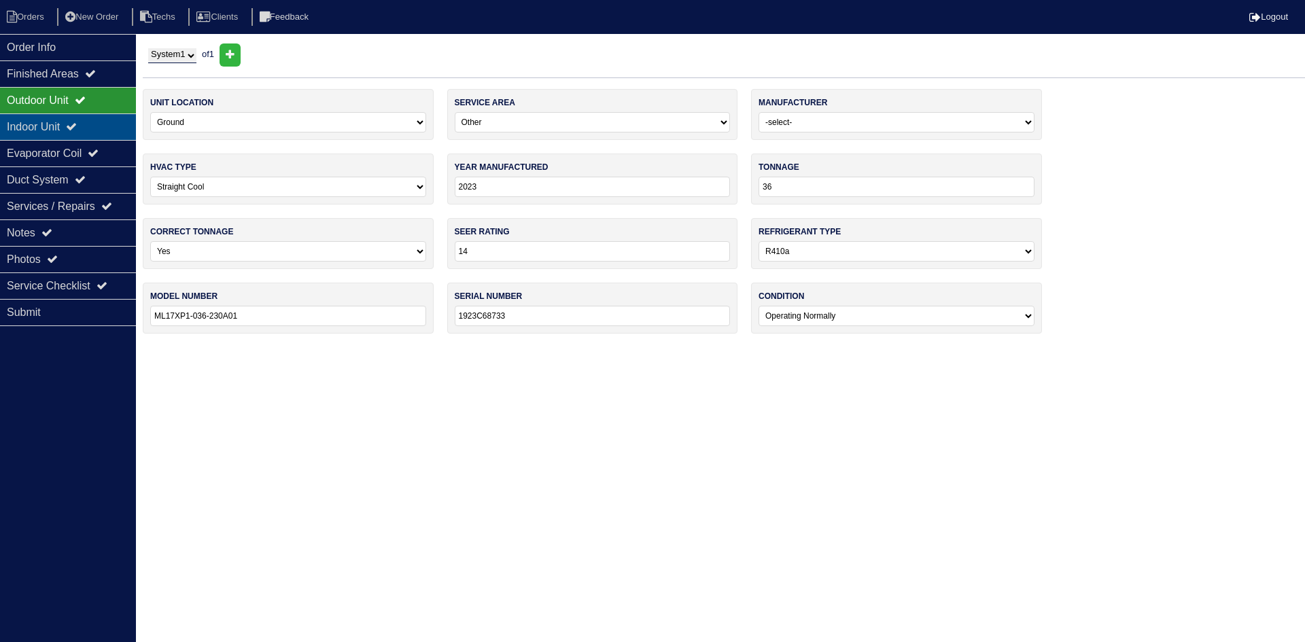
click at [105, 121] on div "Indoor Unit" at bounding box center [68, 127] width 136 height 27
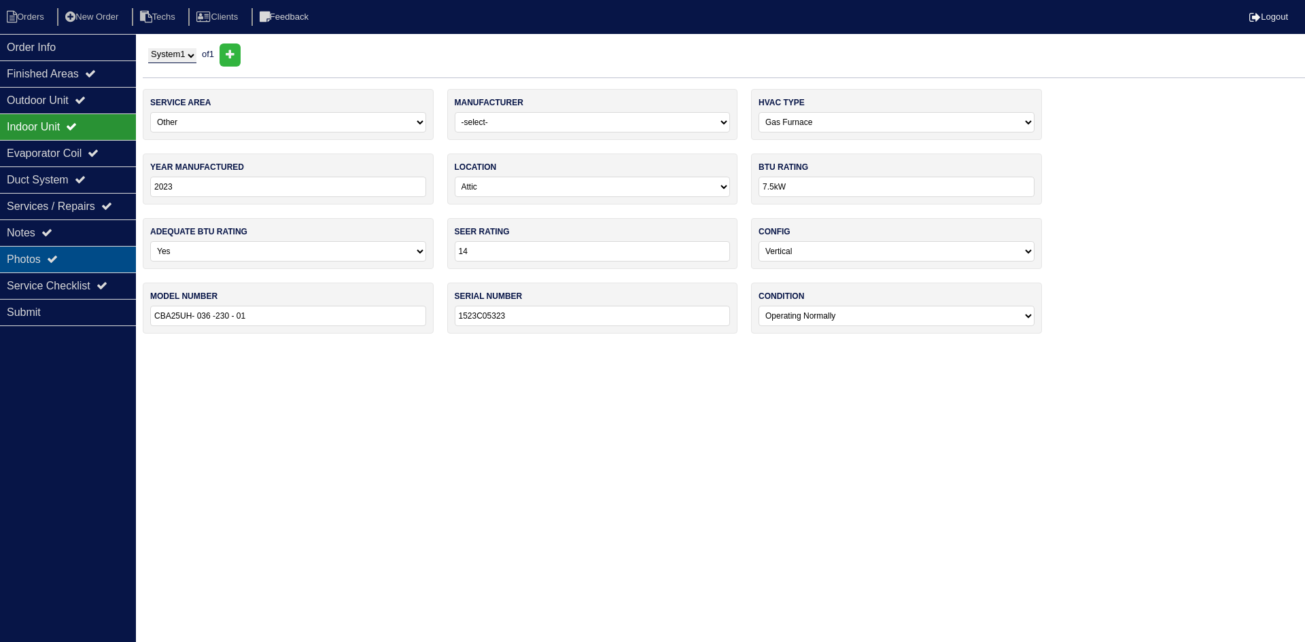
click at [69, 251] on div "Photos" at bounding box center [68, 259] width 136 height 27
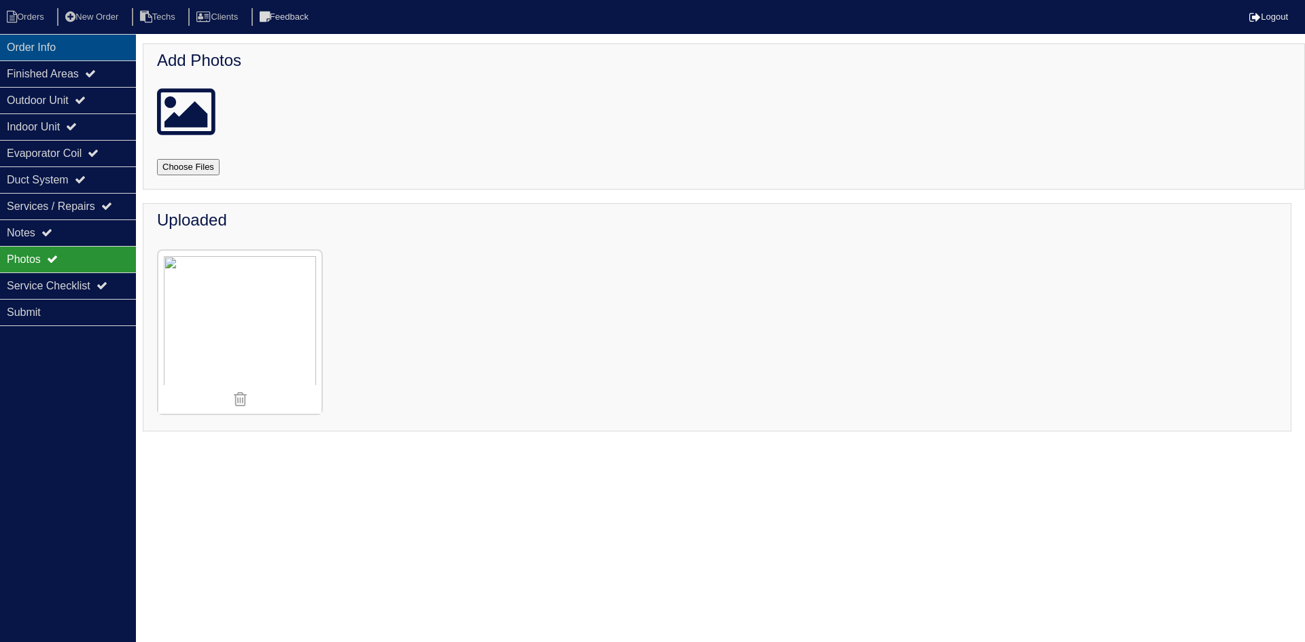
click at [61, 45] on div "Order Info" at bounding box center [68, 47] width 136 height 27
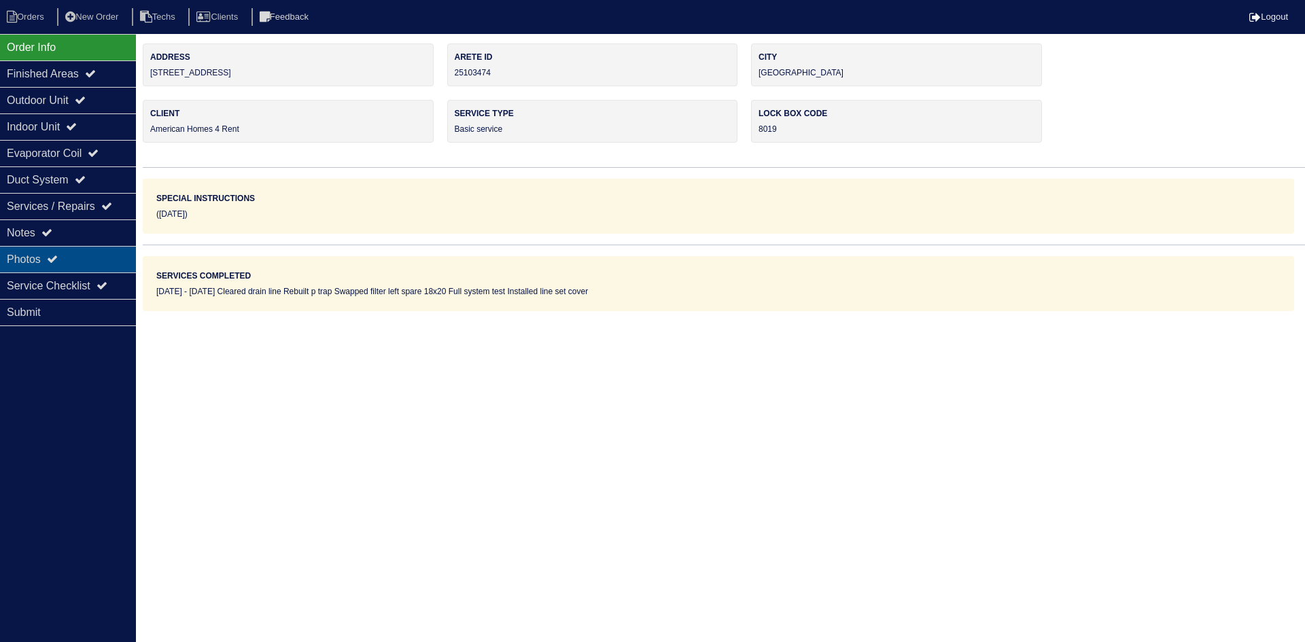
drag, startPoint x: 70, startPoint y: 257, endPoint x: 84, endPoint y: 250, distance: 15.8
click at [71, 256] on div "Photos" at bounding box center [68, 259] width 136 height 27
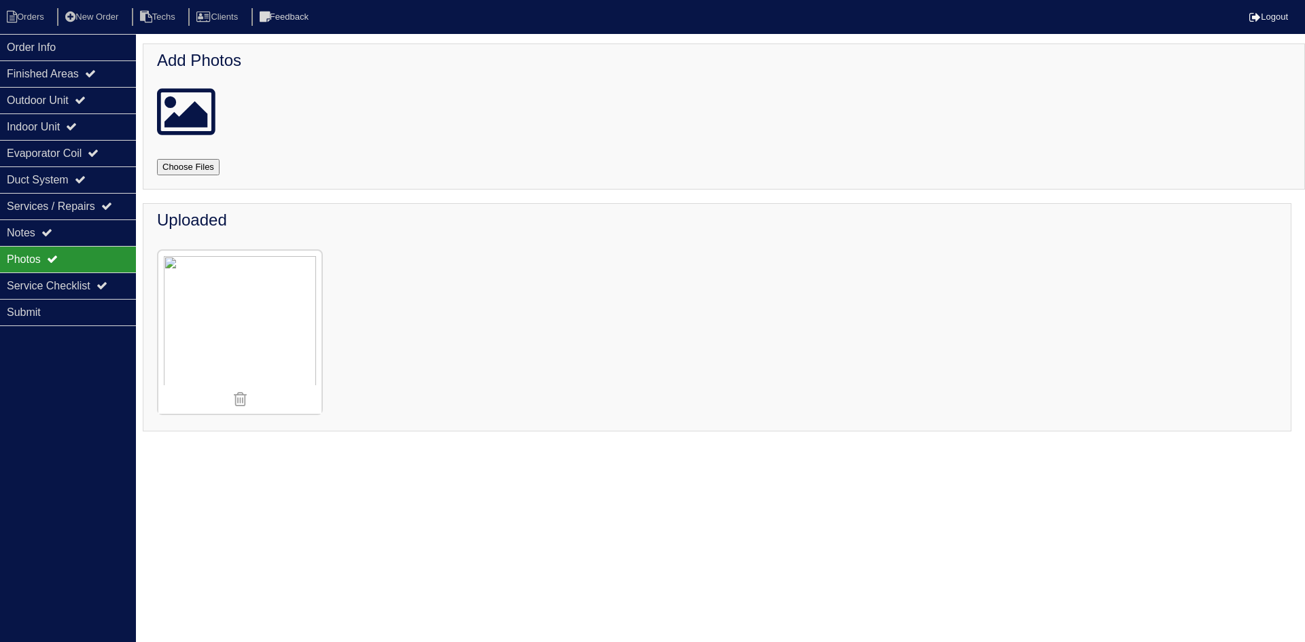
click at [188, 171] on input "file" at bounding box center [204, 167] width 95 height 16
type input "C:\fakepath\IMG_3096.JPG"
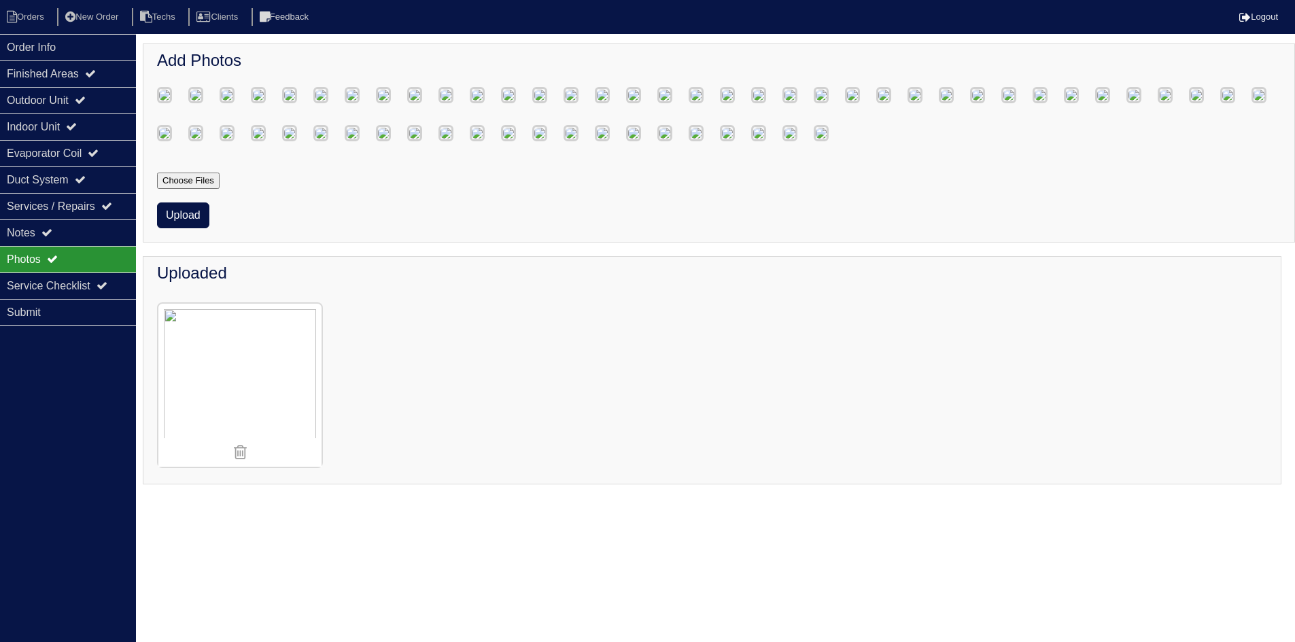
scroll to position [748, 0]
drag, startPoint x: 180, startPoint y: 372, endPoint x: 97, endPoint y: 381, distance: 83.5
click at [180, 228] on button "Upload" at bounding box center [183, 216] width 52 height 26
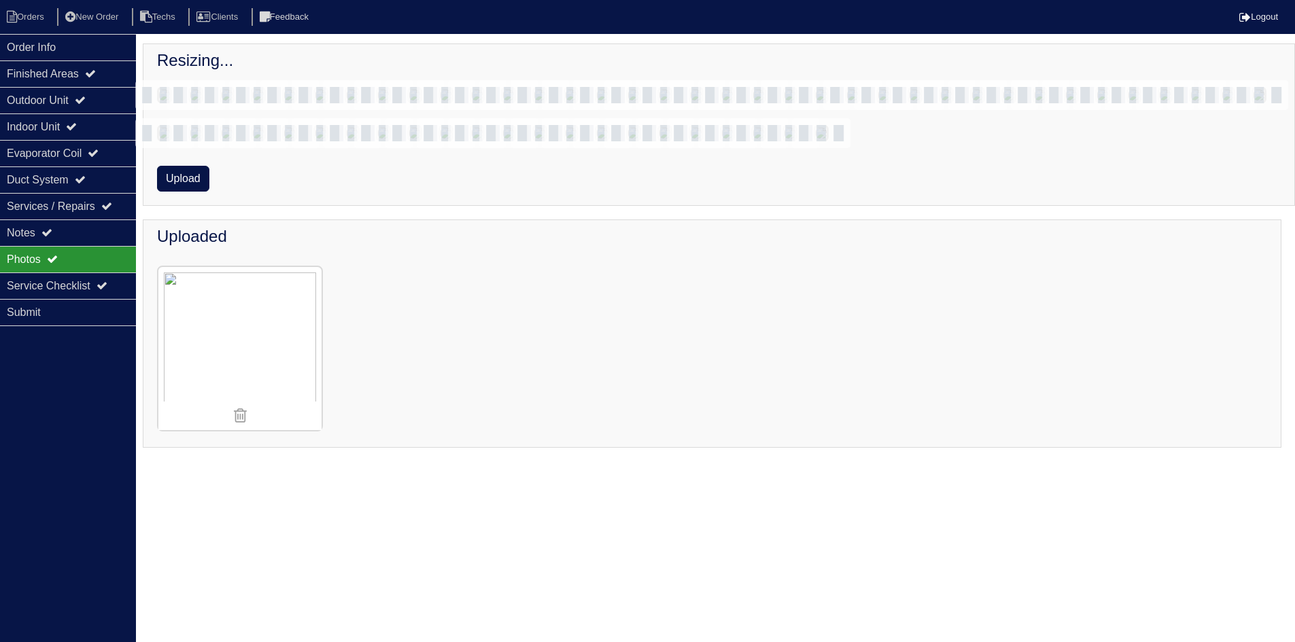
scroll to position [732, 0]
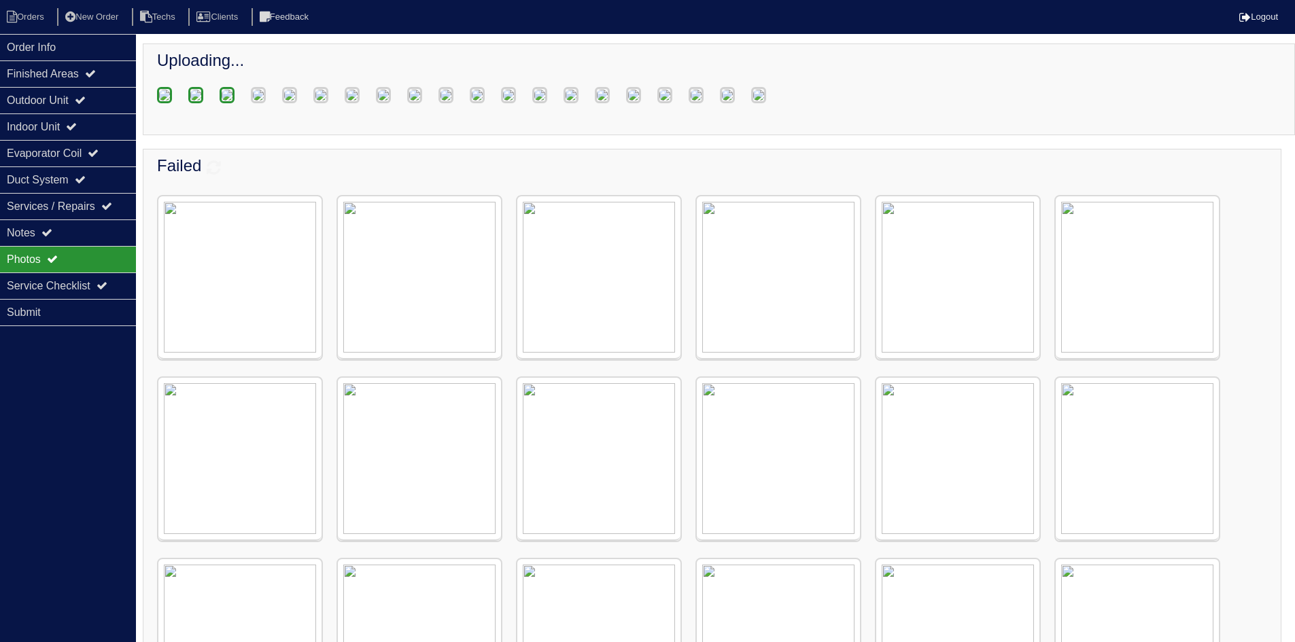
scroll to position [167, 0]
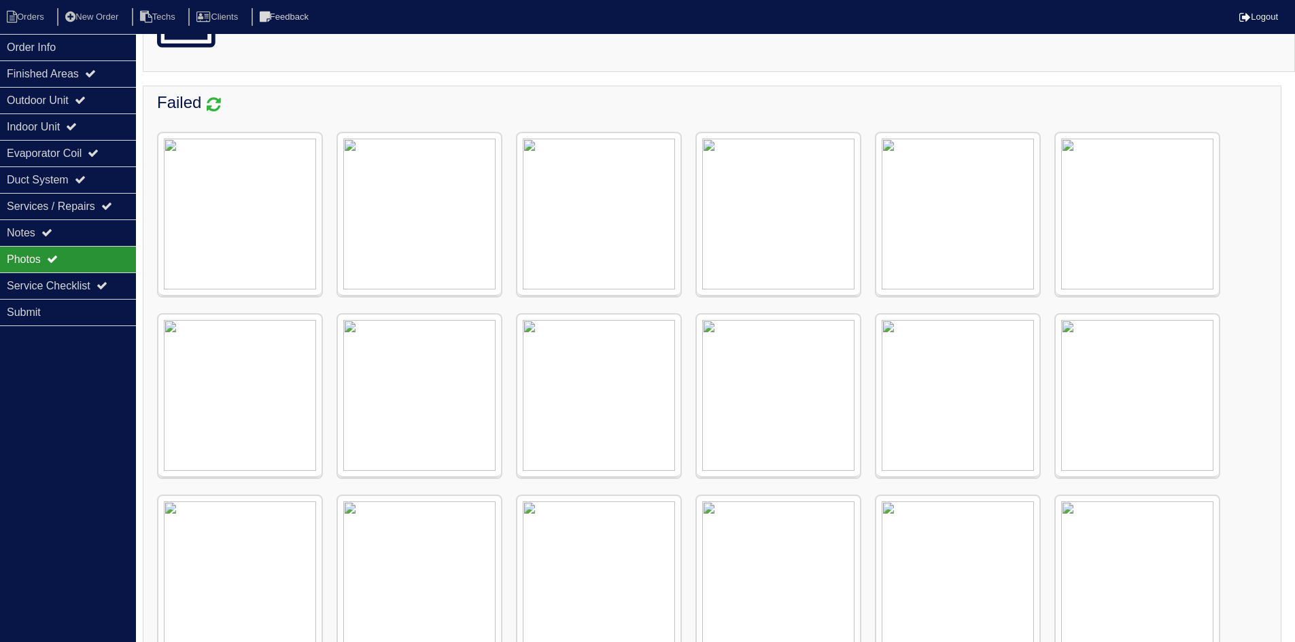
scroll to position [88, 0]
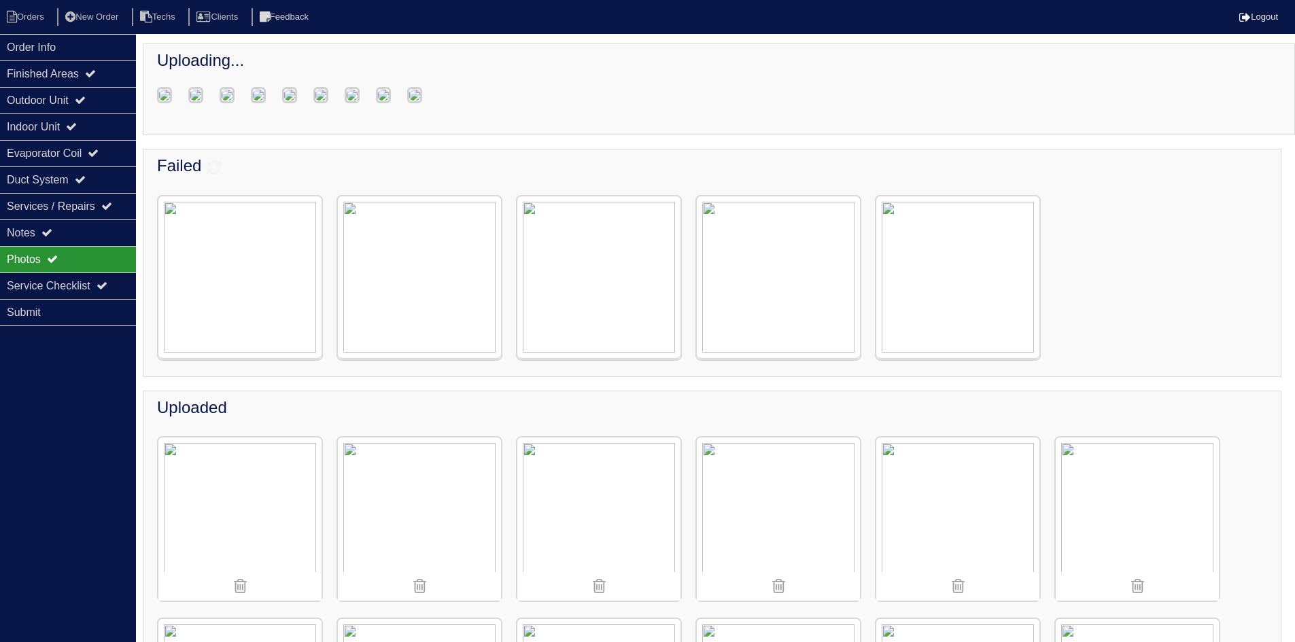
scroll to position [167, 0]
